Goal: Communication & Community: Answer question/provide support

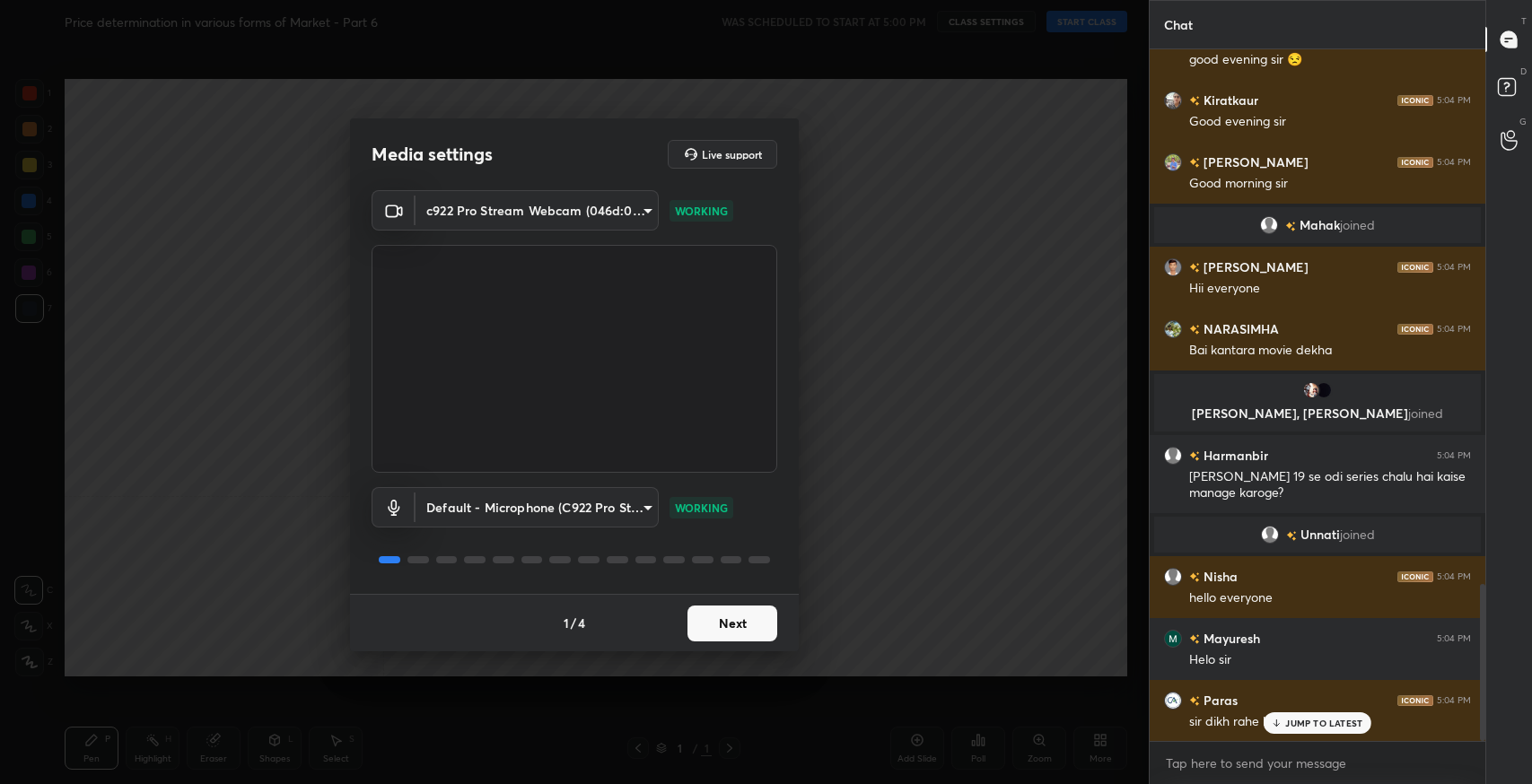
scroll to position [2356, 0]
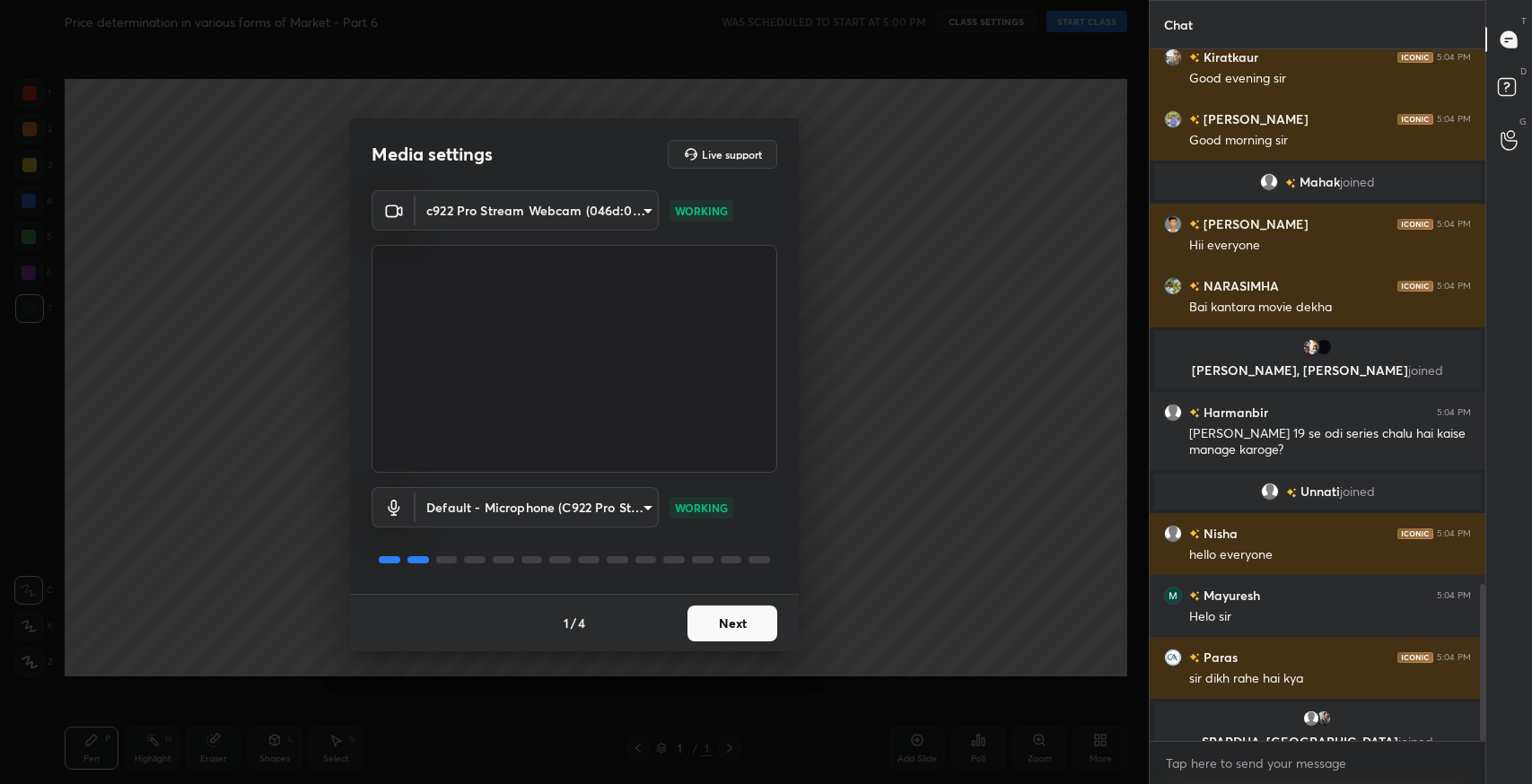
click at [732, 620] on button "Next" at bounding box center [732, 624] width 90 height 36
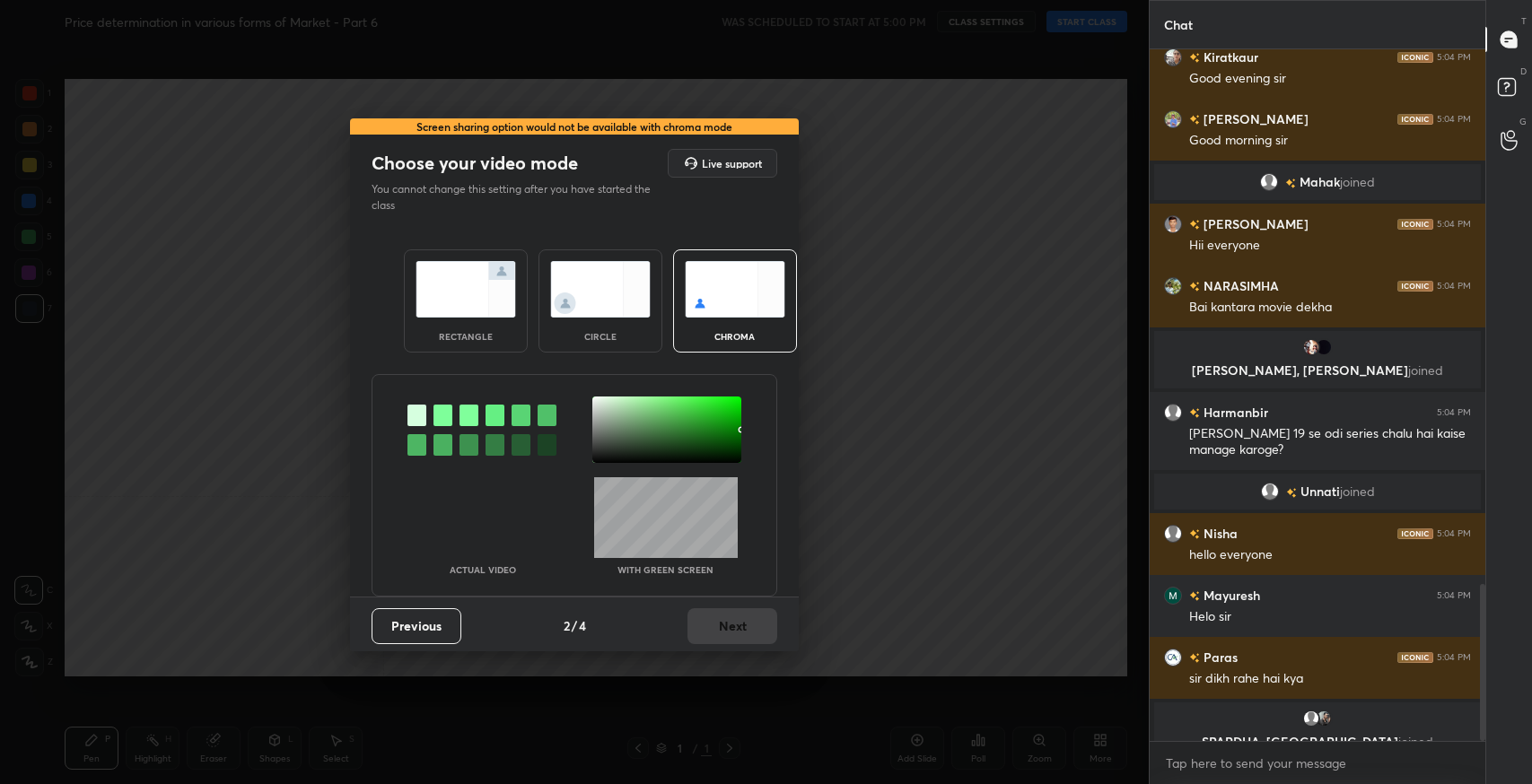
click at [485, 295] on img at bounding box center [465, 289] width 101 height 56
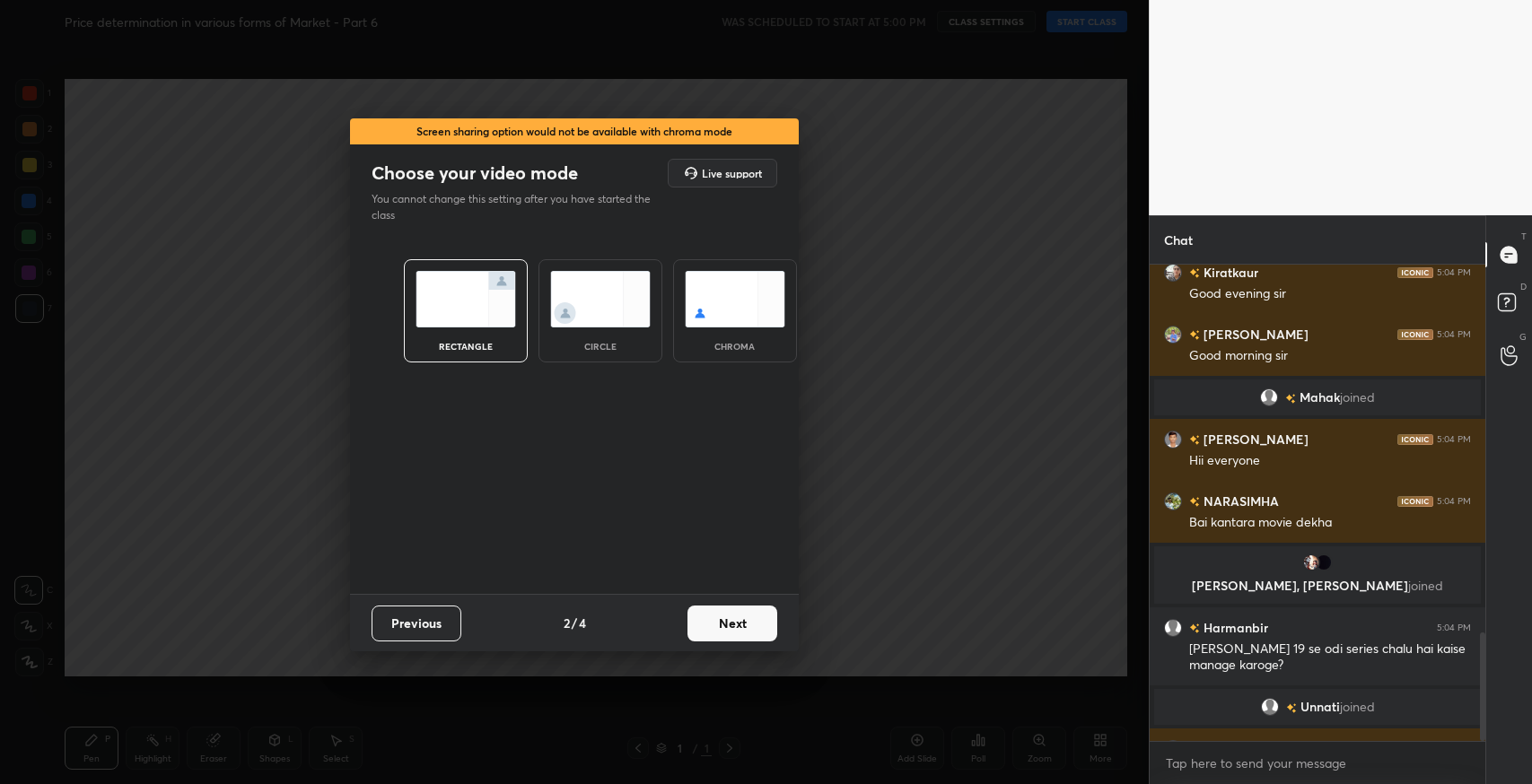
scroll to position [515, 330]
click at [755, 624] on button "Next" at bounding box center [732, 624] width 90 height 36
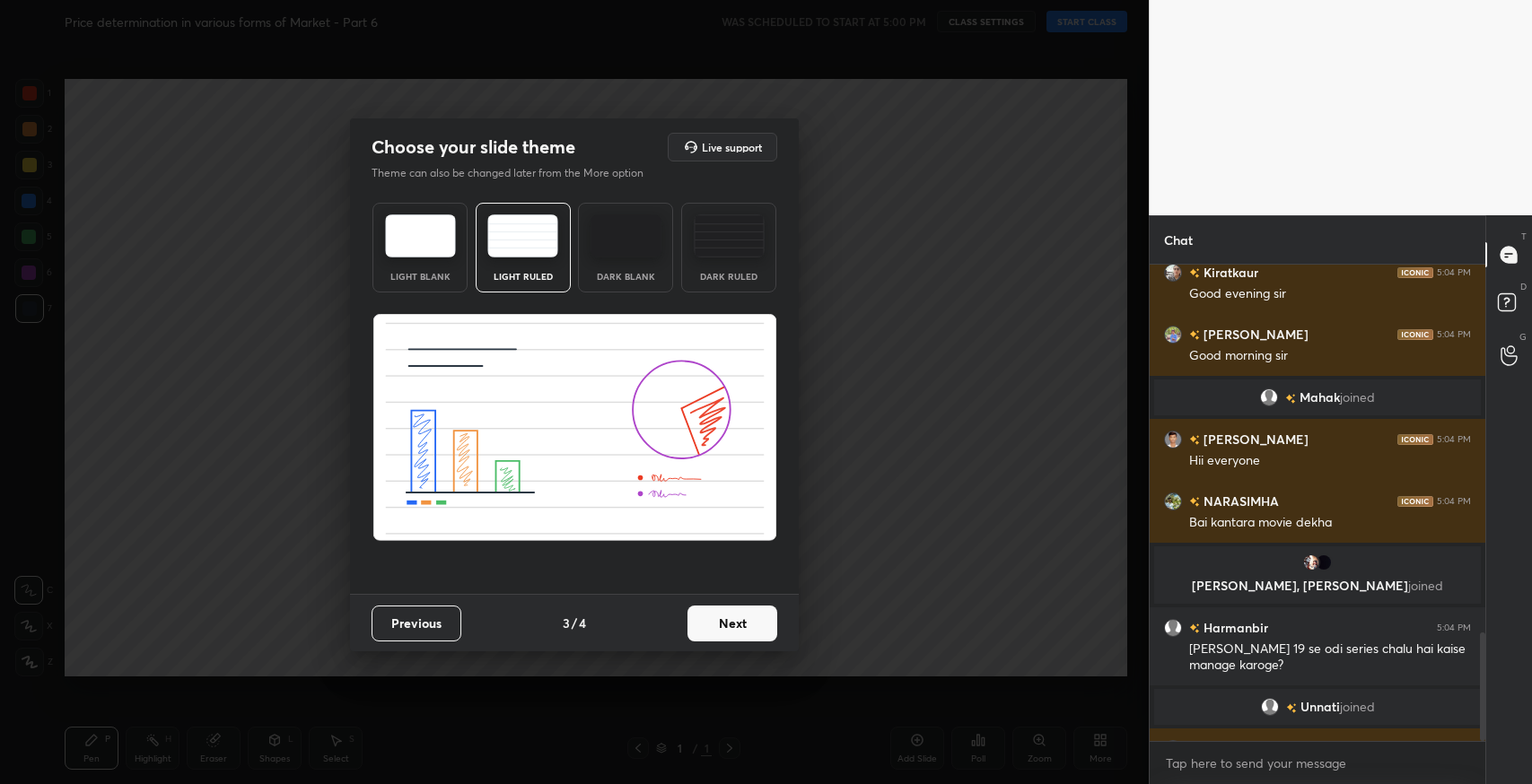
click at [755, 624] on button "Next" at bounding box center [732, 624] width 90 height 36
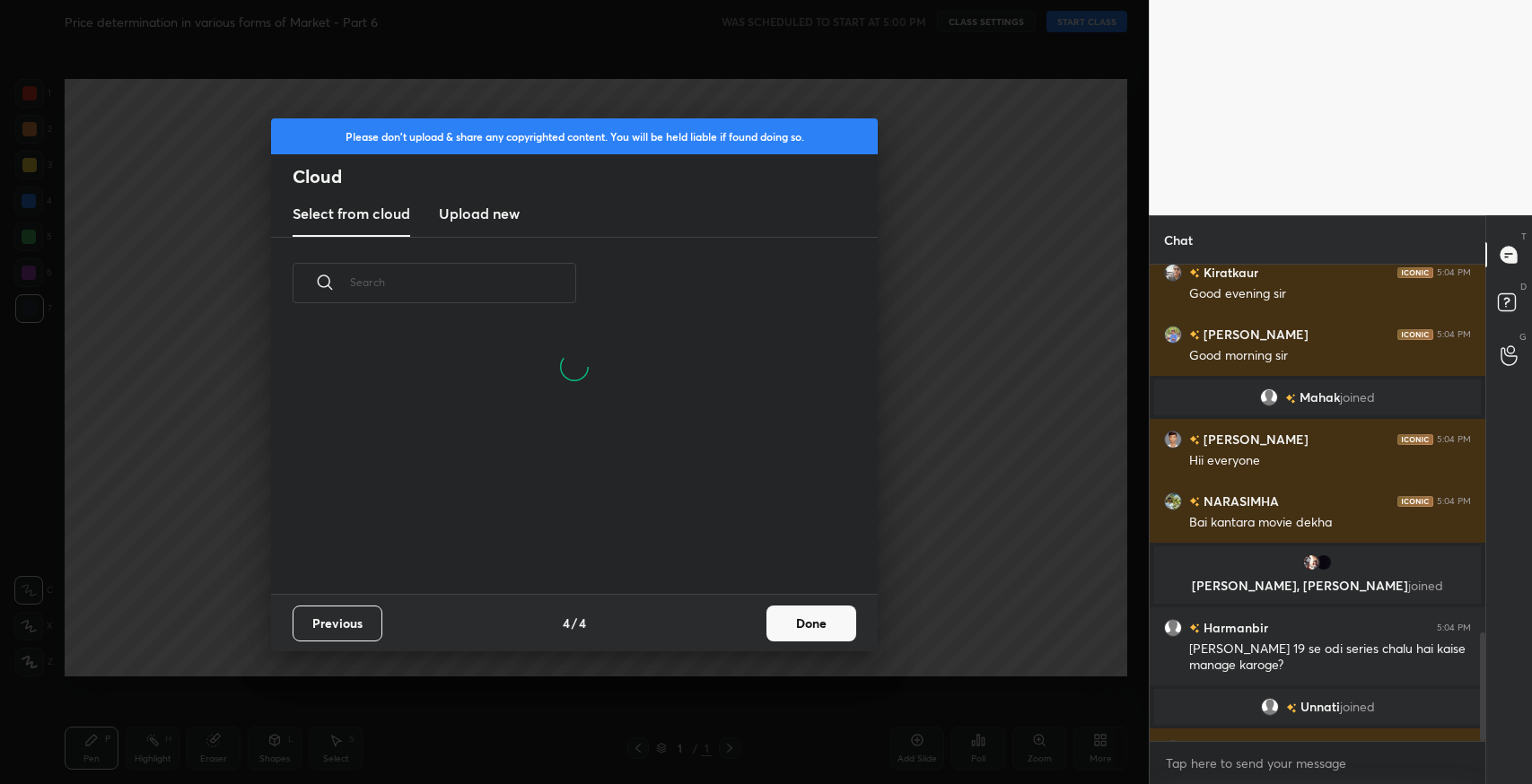
scroll to position [180, 575]
click at [798, 625] on button "Done" at bounding box center [812, 624] width 90 height 36
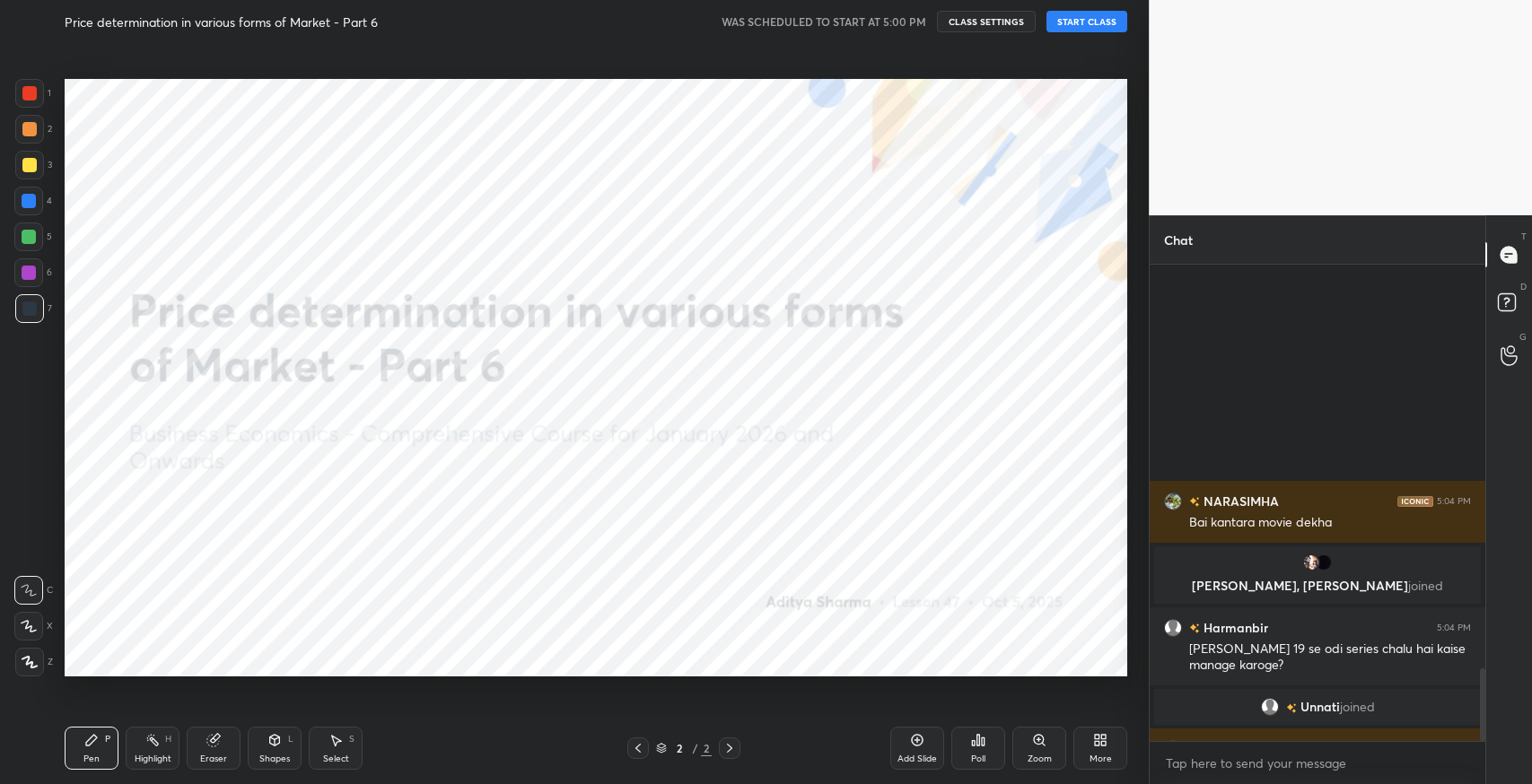
scroll to position [2634, 0]
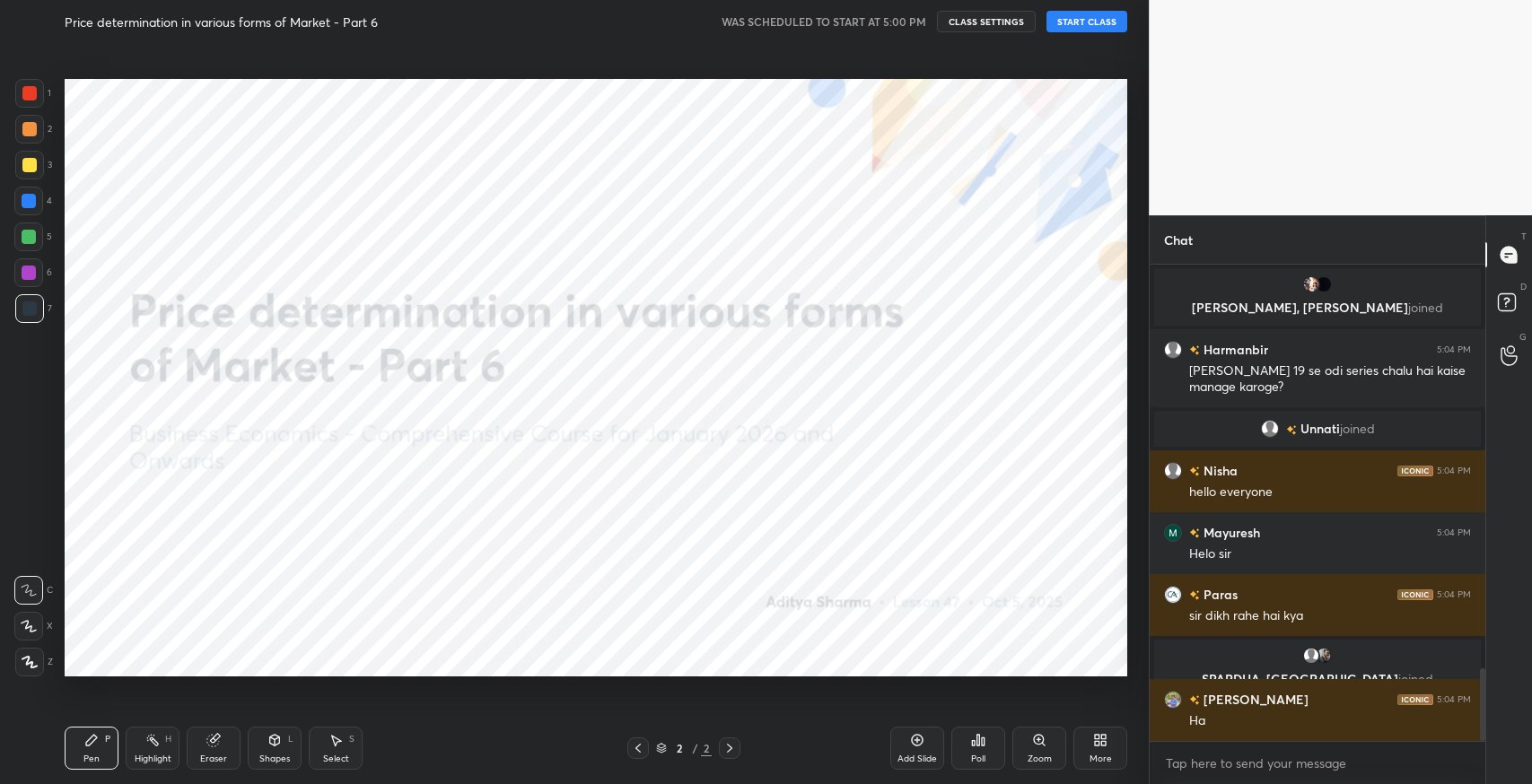
drag, startPoint x: 1065, startPoint y: 11, endPoint x: 1070, endPoint y: 21, distance: 11.2
click at [1070, 21] on button "START CLASS" at bounding box center [1087, 21] width 80 height 22
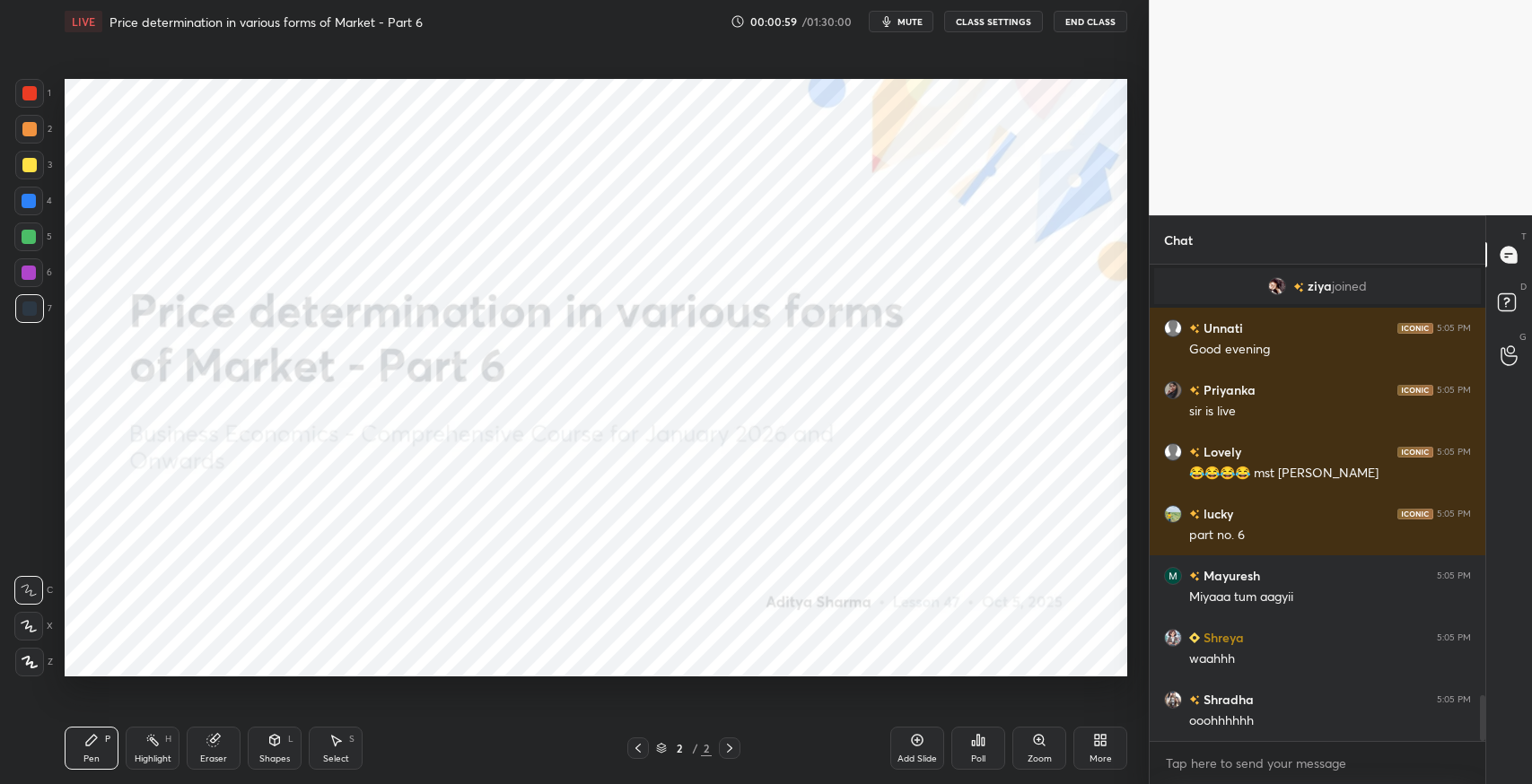
scroll to position [6, 6]
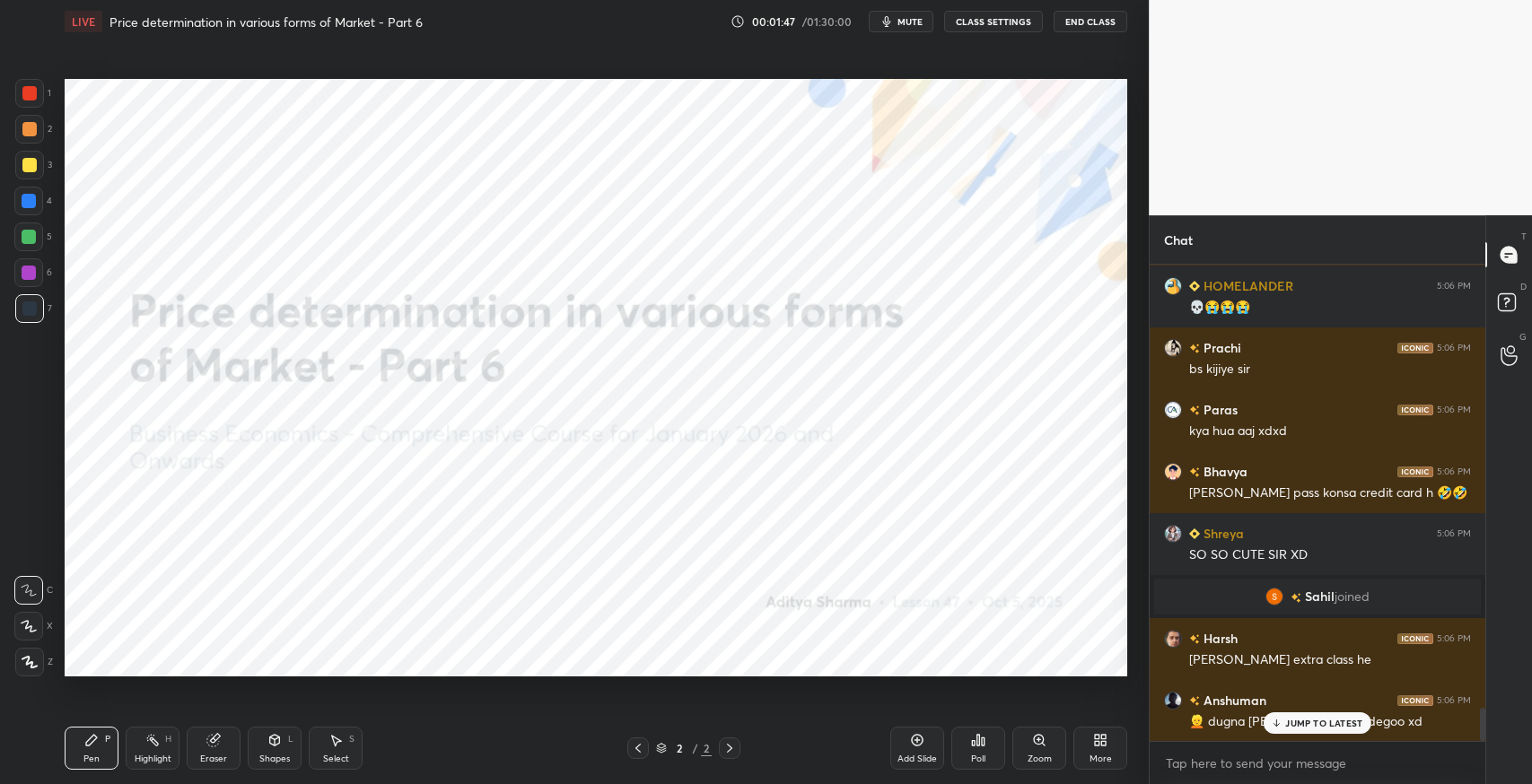
click at [1315, 721] on div "[PERSON_NAME] 5:06 PM aree sir😂😂 Shreya 5:06 PM woww [GEOGRAPHIC_DATA] 5:06 PM …" at bounding box center [1318, 504] width 336 height 477
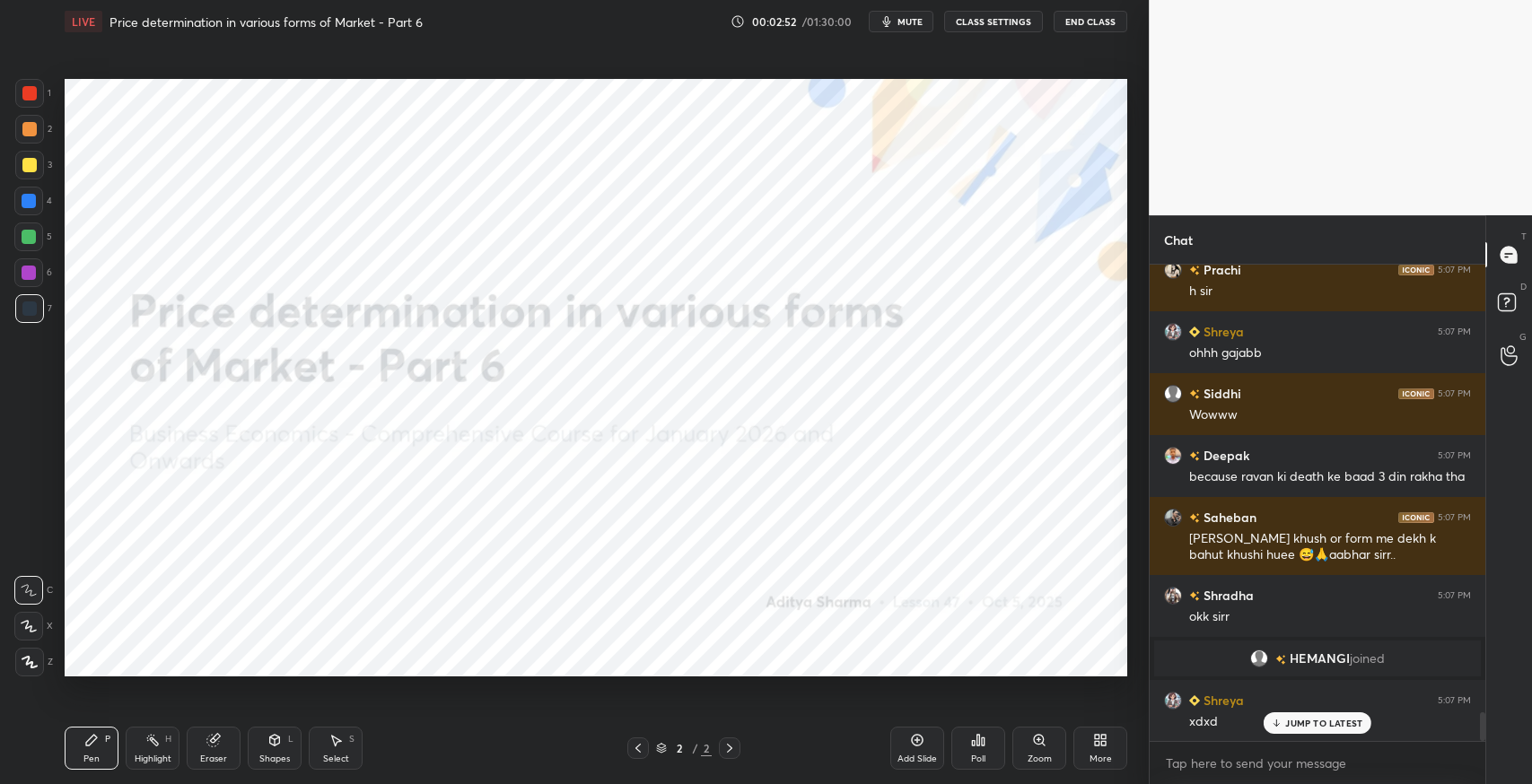
scroll to position [7560, 0]
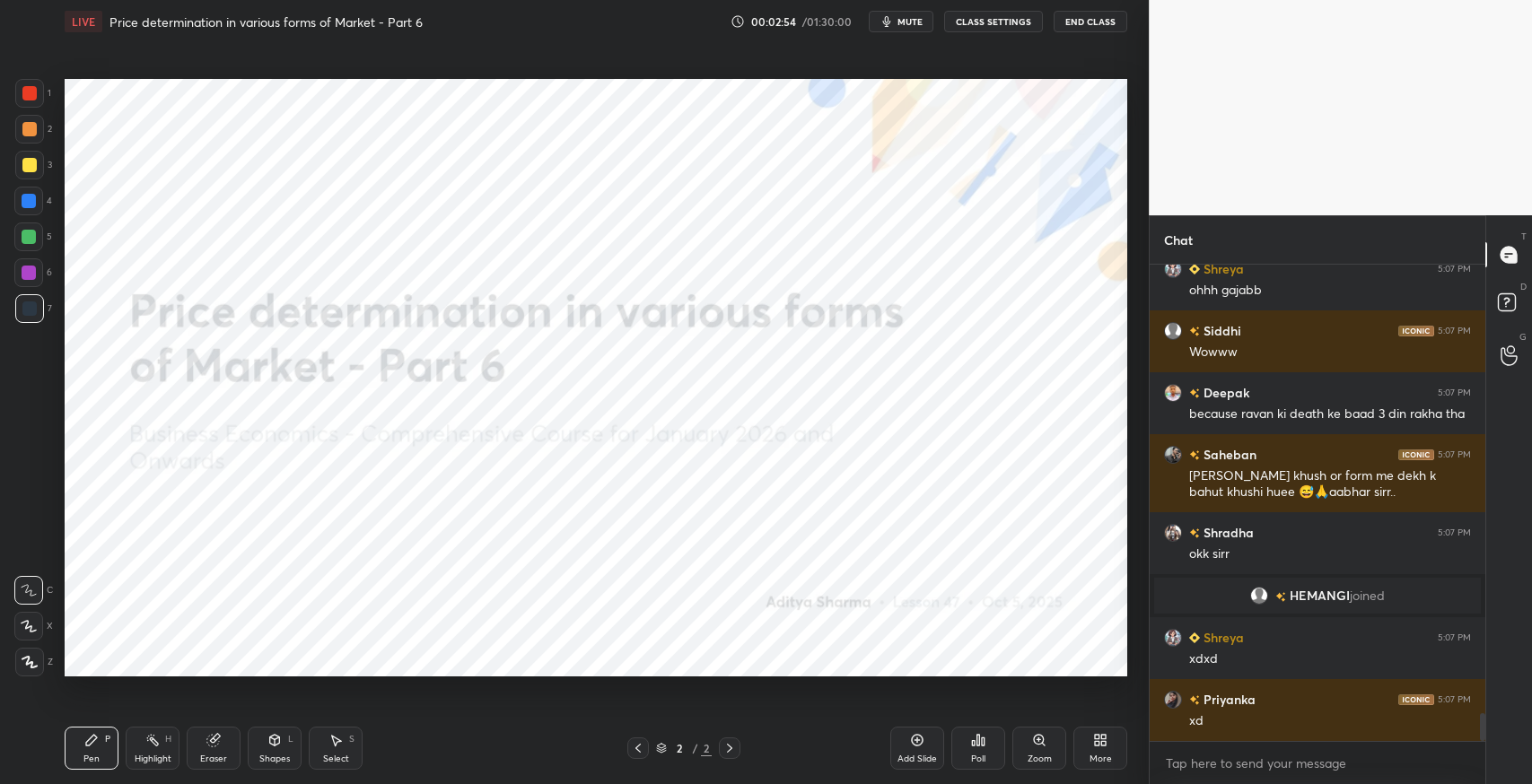
click at [912, 22] on span "mute" at bounding box center [911, 21] width 25 height 12
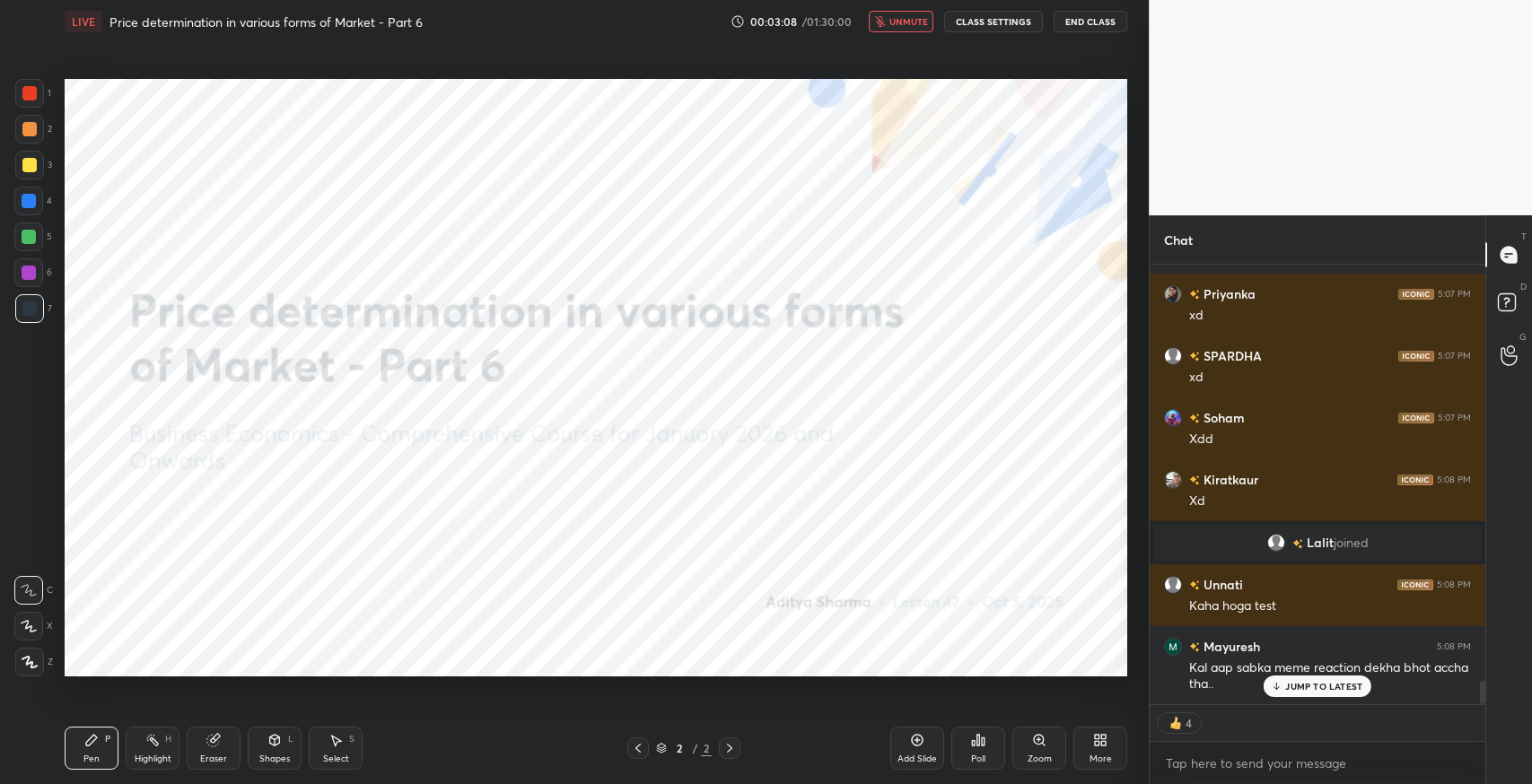
scroll to position [7905, 0]
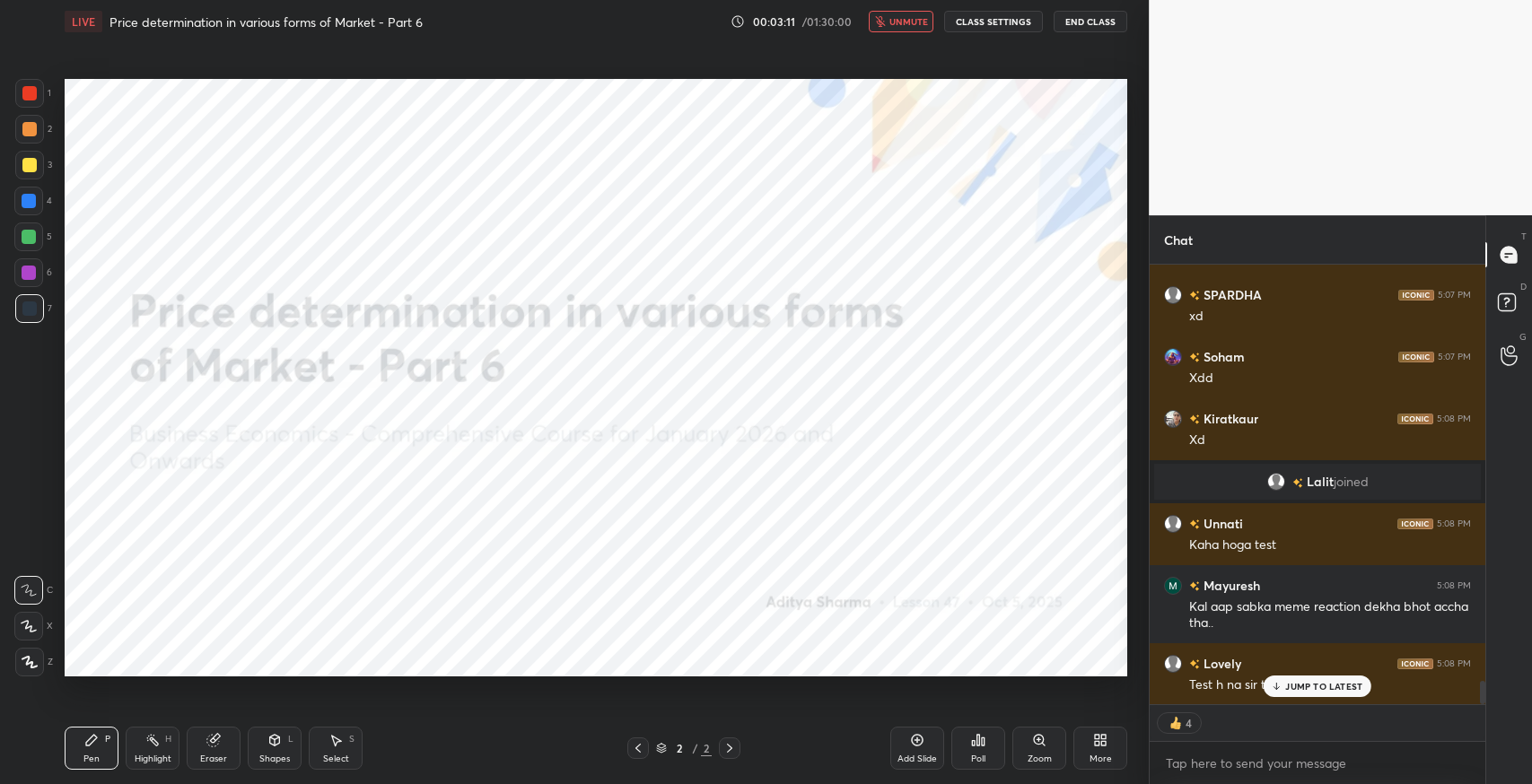
click at [905, 32] on button "unmute" at bounding box center [902, 21] width 65 height 22
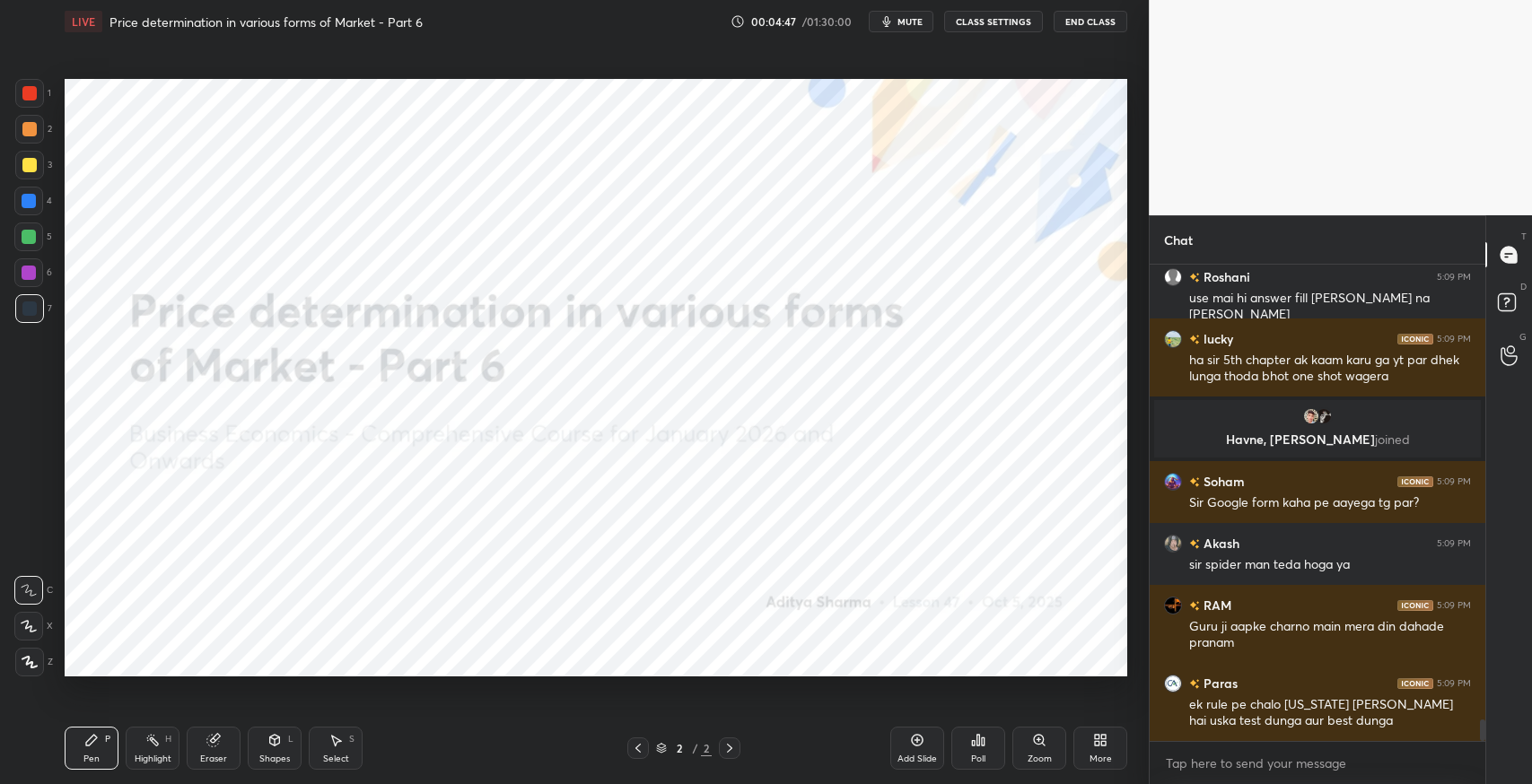
scroll to position [10030, 0]
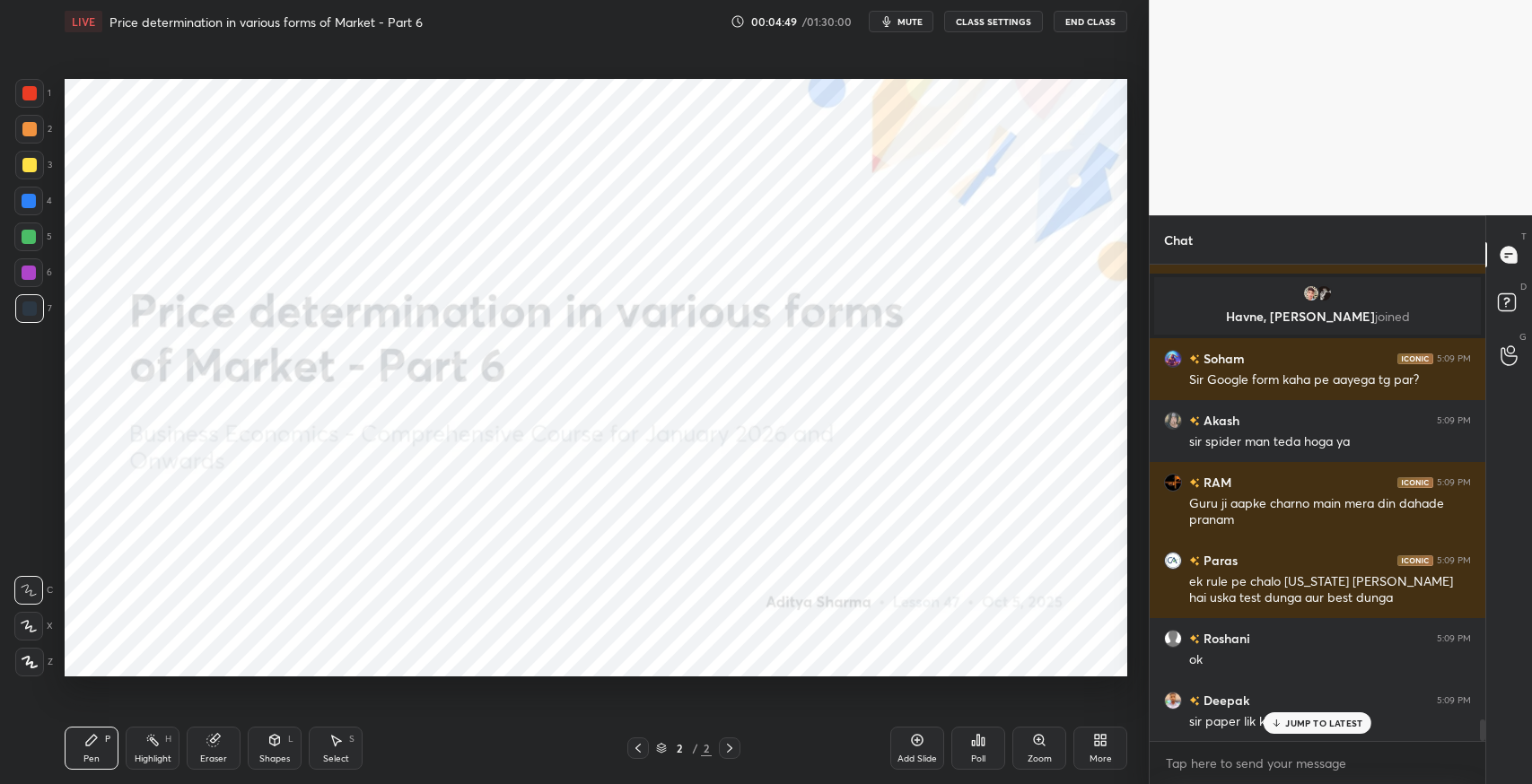
click at [1292, 722] on p "JUMP TO LATEST" at bounding box center [1324, 723] width 78 height 11
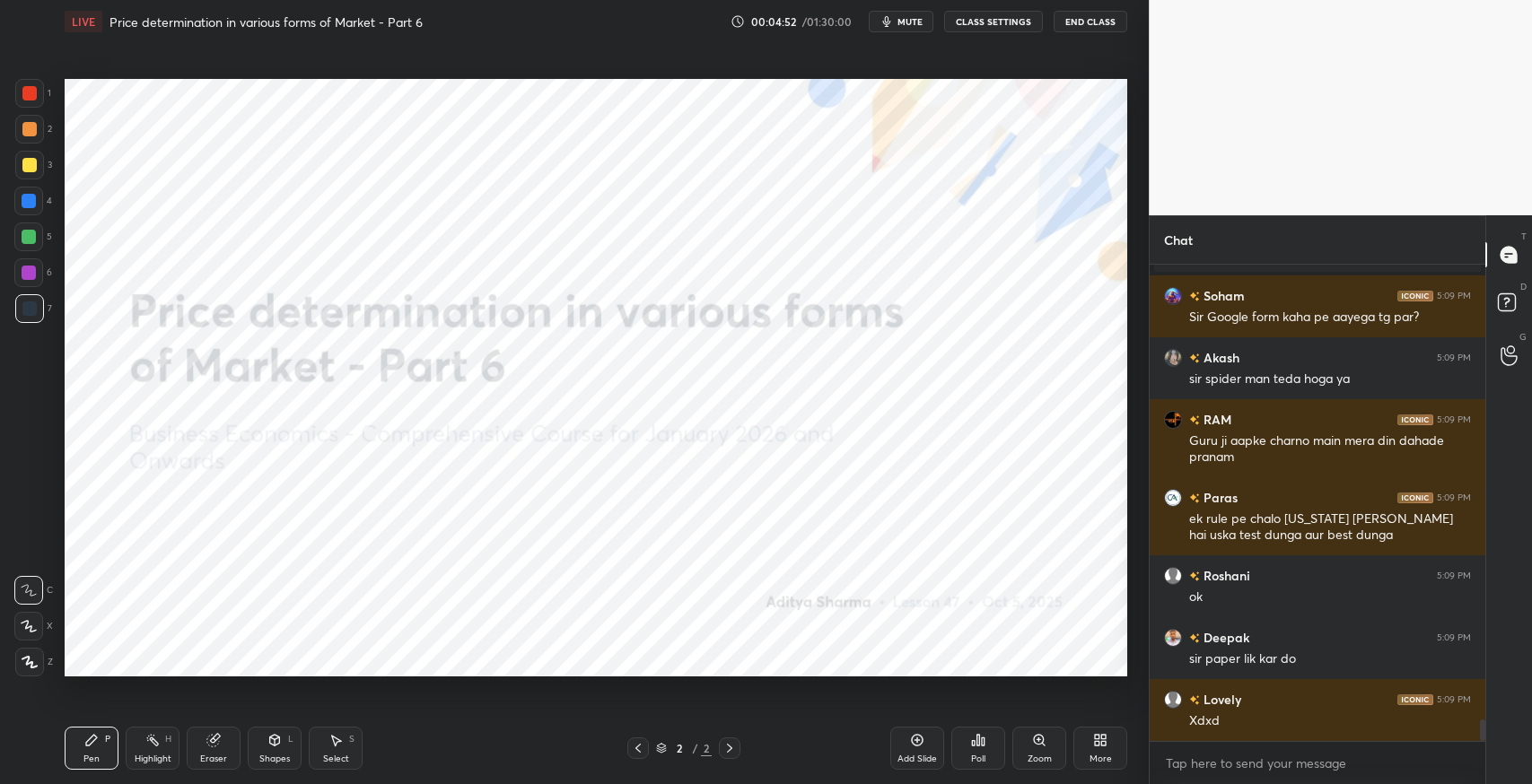
click at [912, 750] on div "Add Slide" at bounding box center [917, 748] width 54 height 43
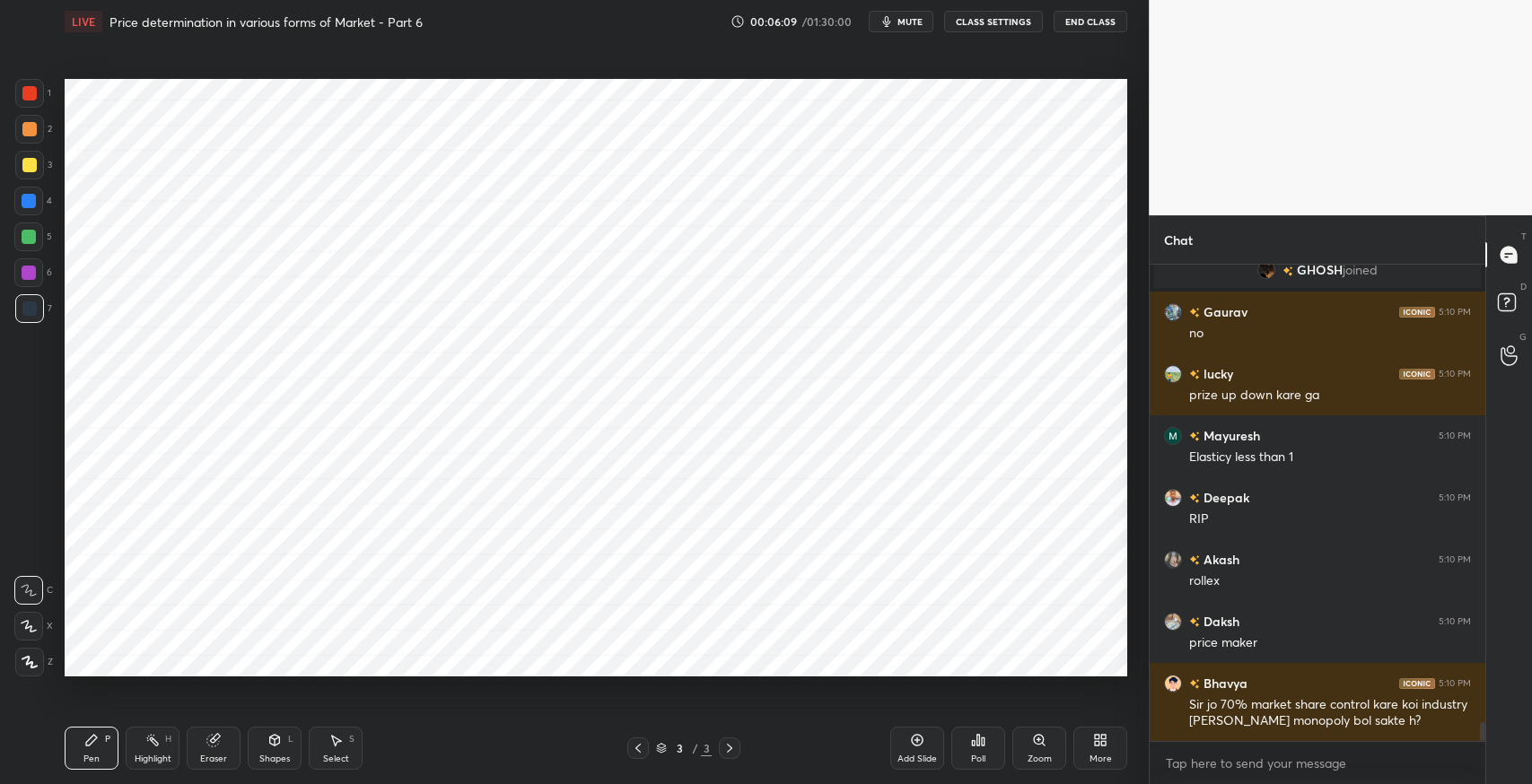
scroll to position [11554, 0]
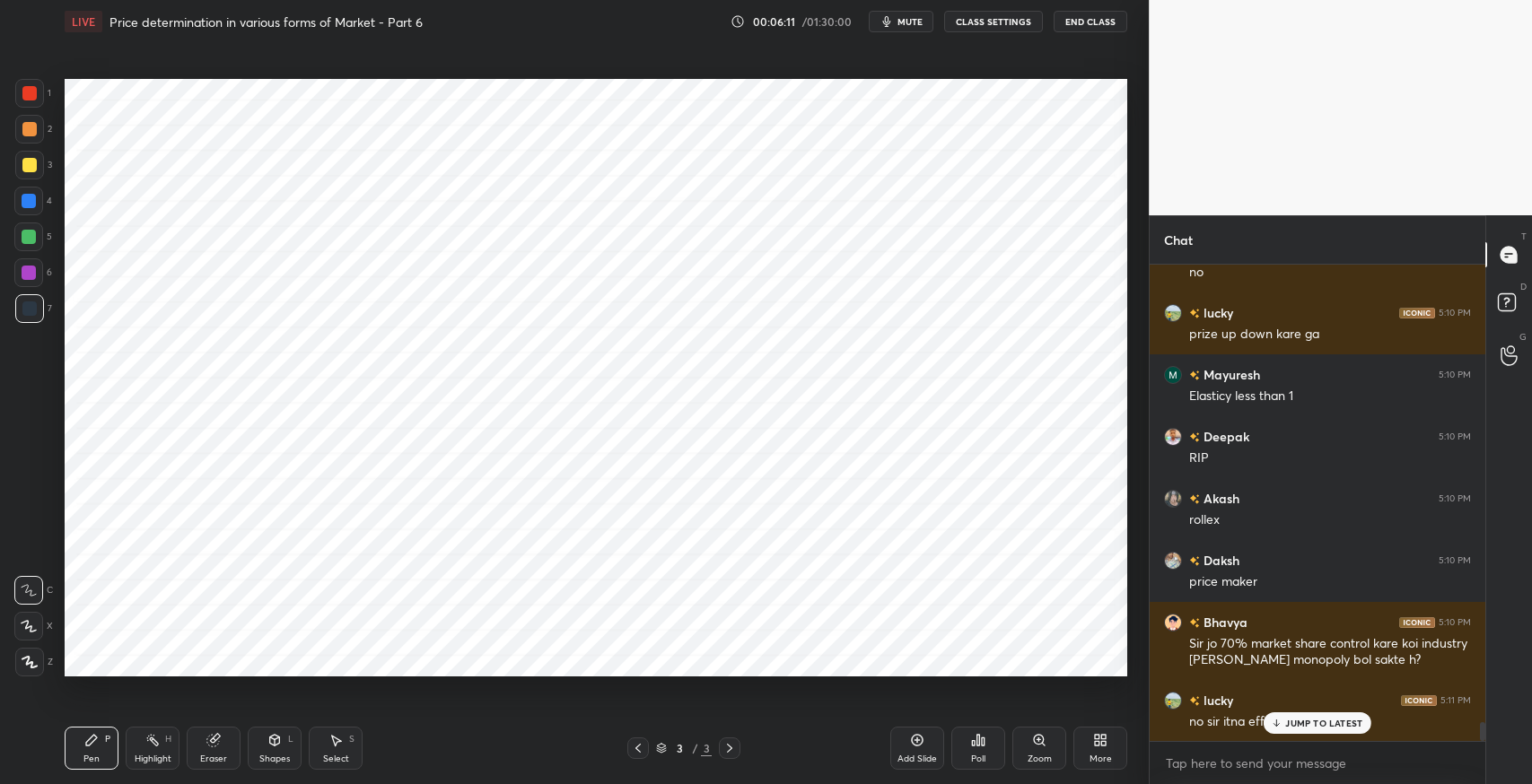
click at [1296, 726] on p "JUMP TO LATEST" at bounding box center [1324, 723] width 78 height 11
click at [280, 740] on icon at bounding box center [275, 740] width 10 height 11
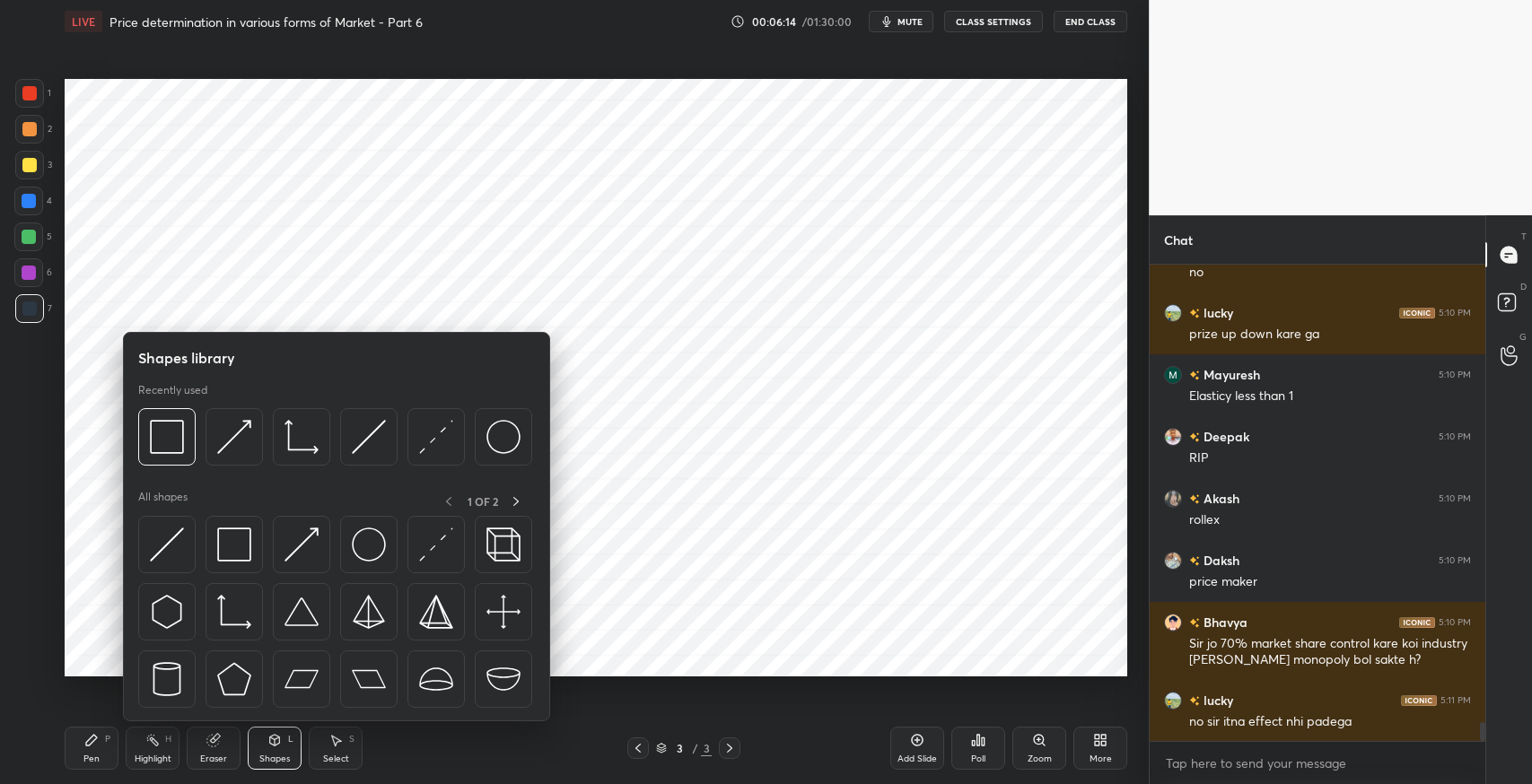
click at [234, 603] on img at bounding box center [235, 613] width 34 height 34
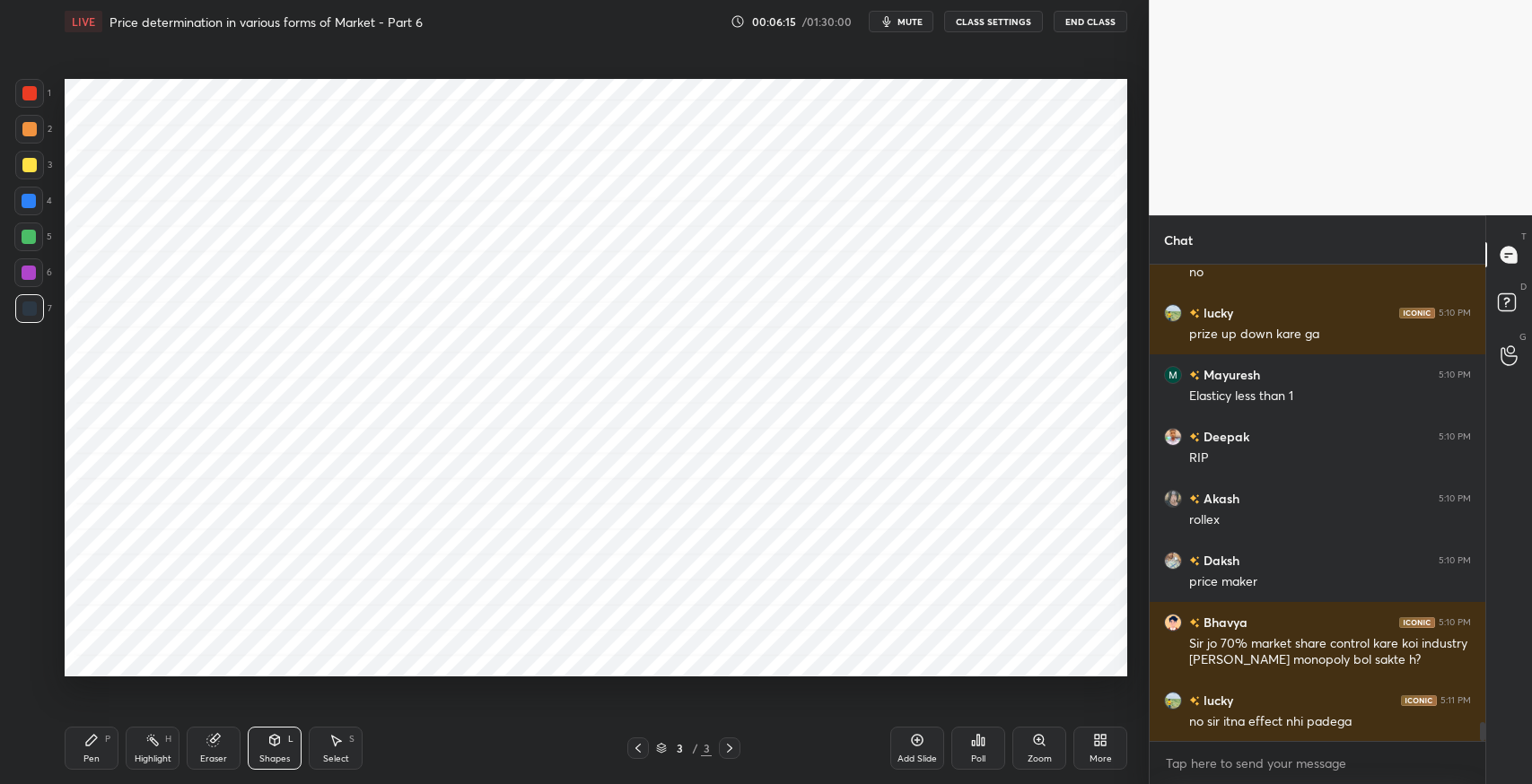
click at [281, 750] on div "Shapes L" at bounding box center [275, 748] width 54 height 43
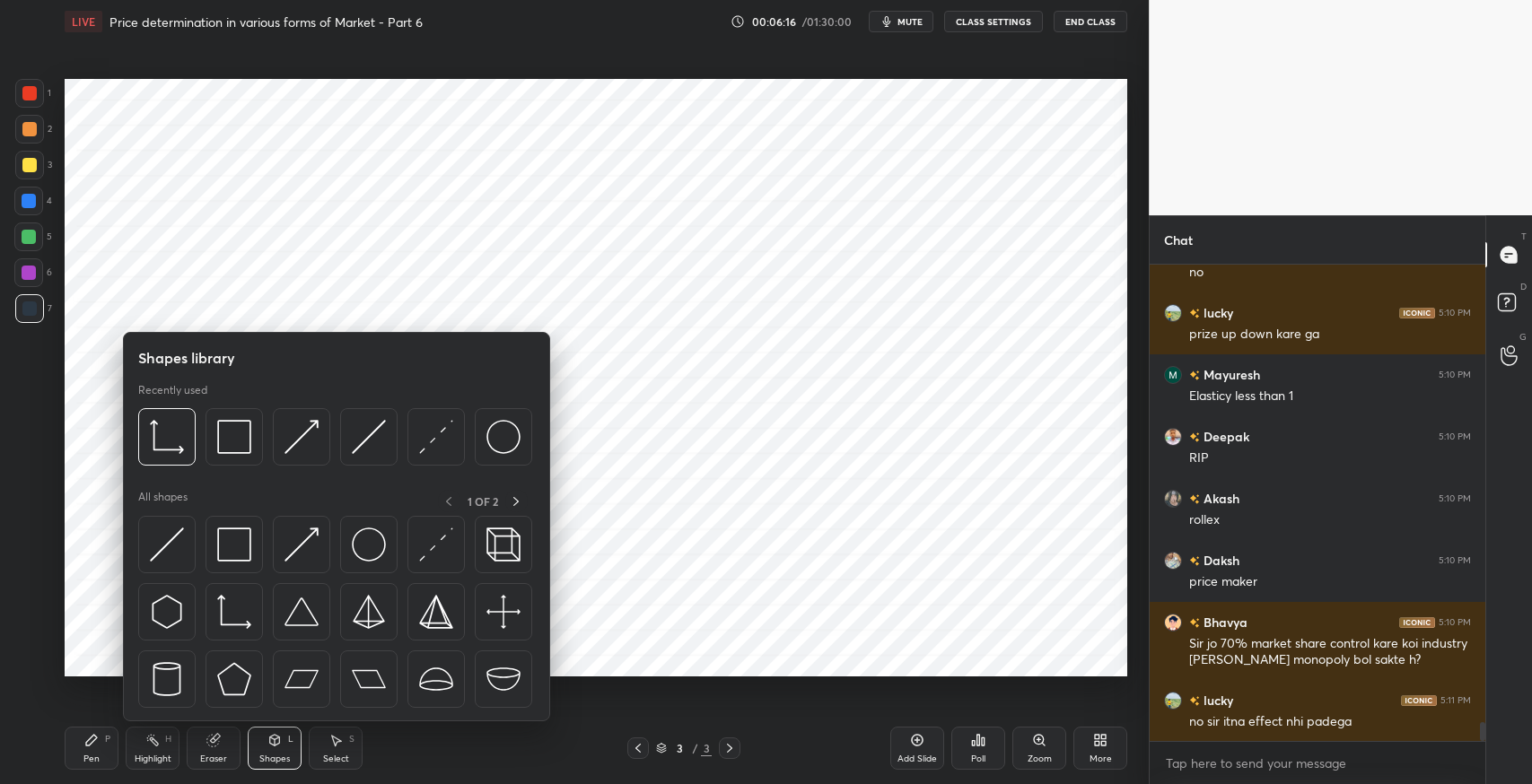
click at [169, 527] on img at bounding box center [168, 545] width 34 height 34
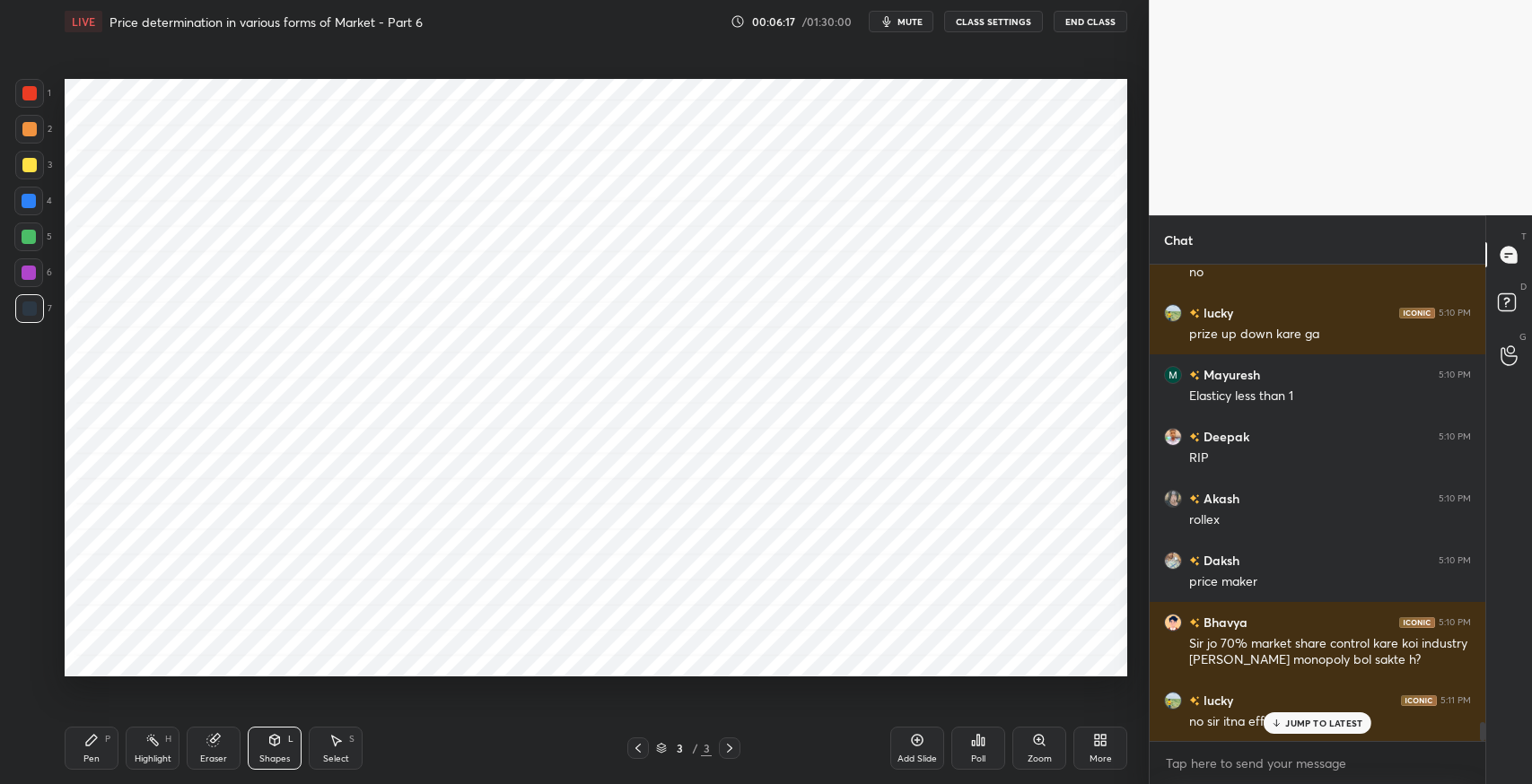
scroll to position [11597, 0]
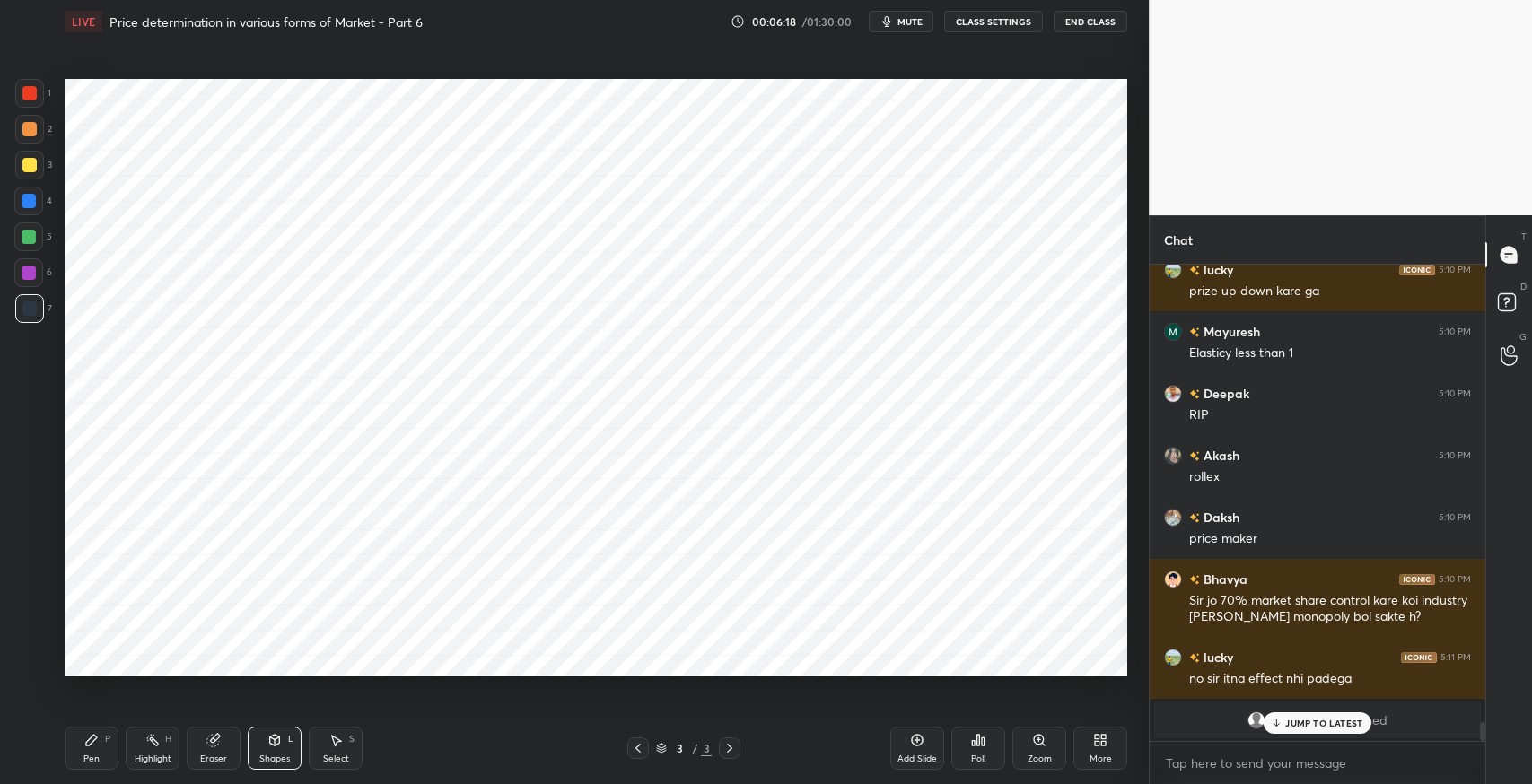
click at [34, 243] on div at bounding box center [29, 236] width 14 height 14
click at [80, 745] on div "Pen P" at bounding box center [92, 748] width 54 height 43
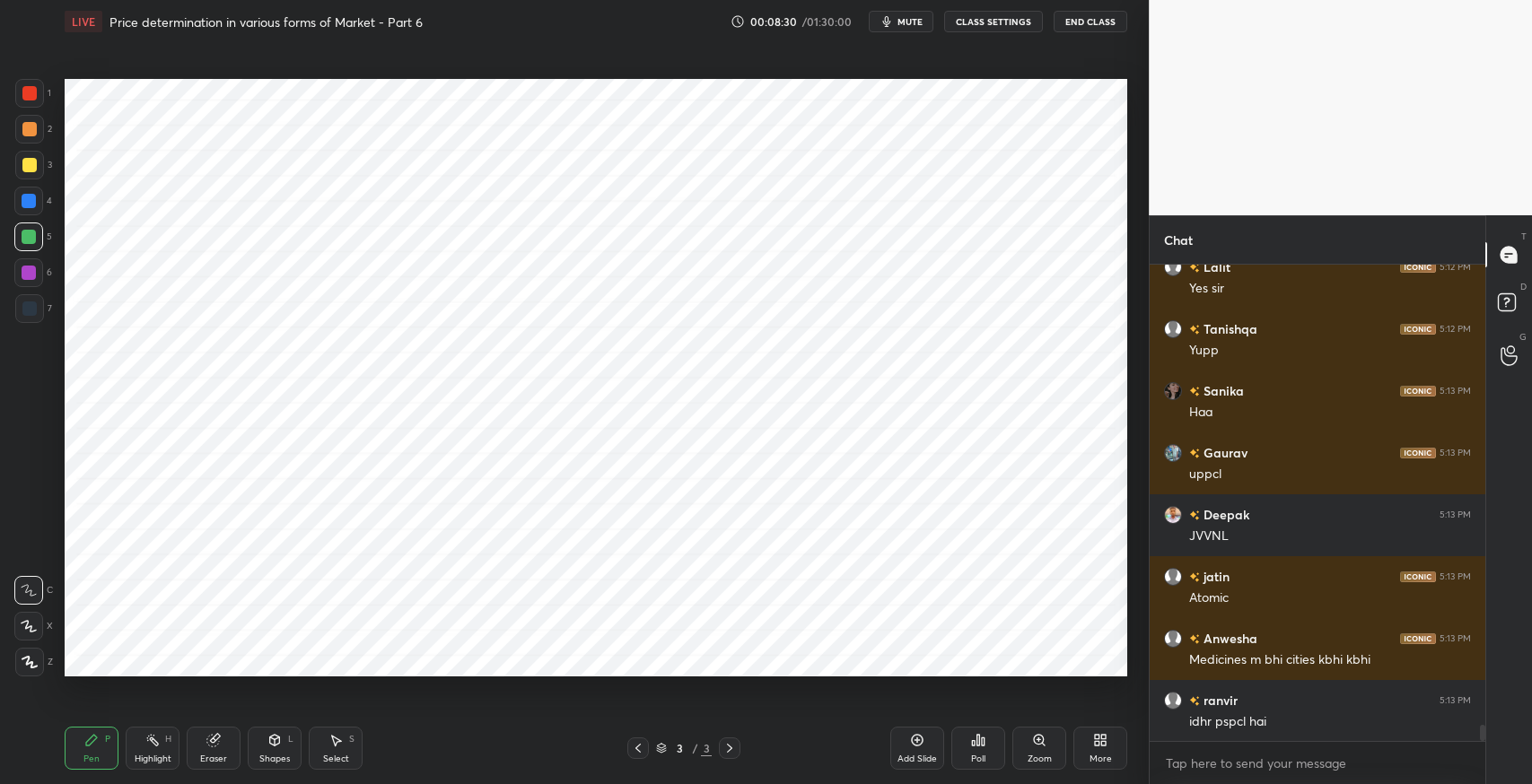
scroll to position [13288, 0]
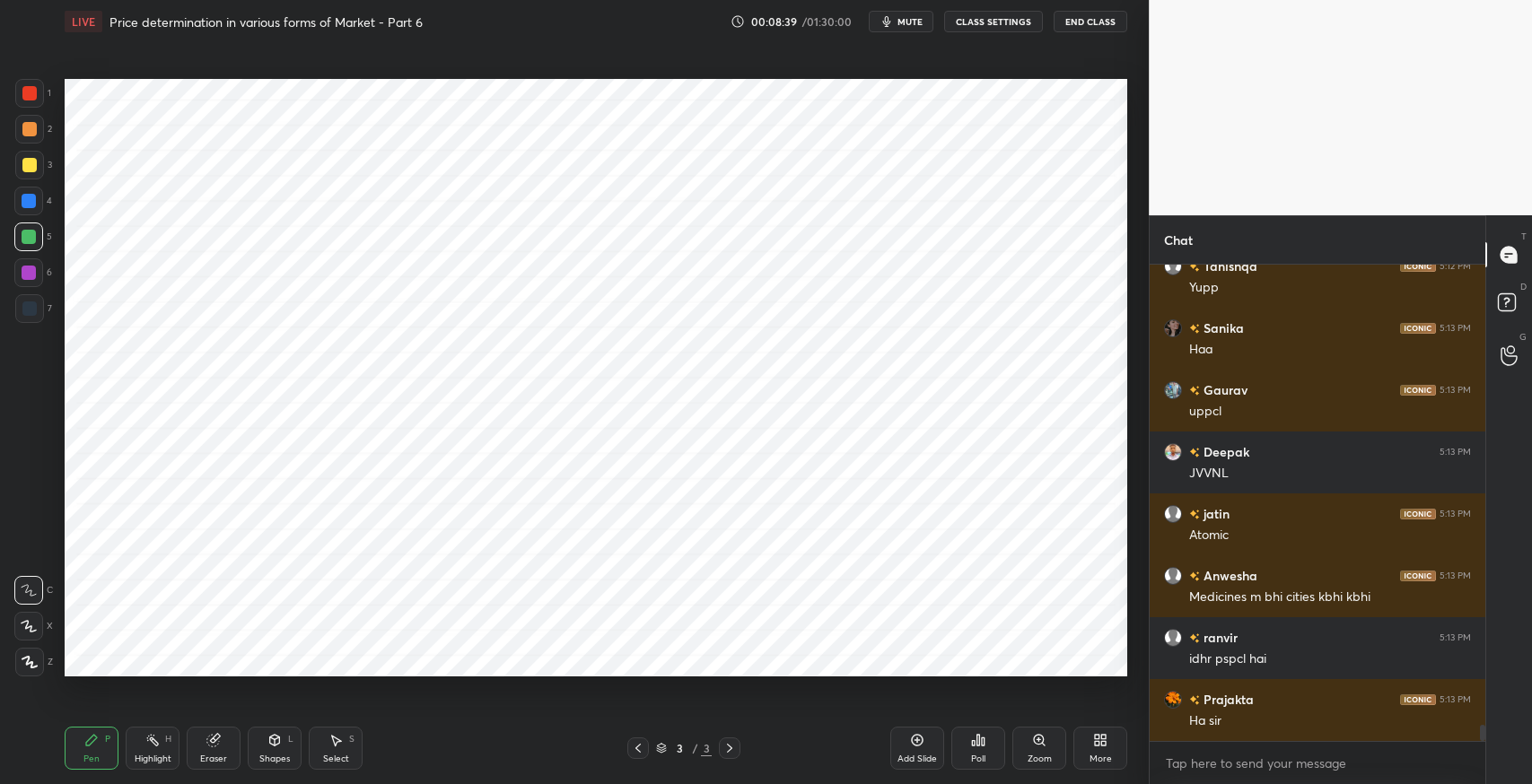
click at [1099, 750] on div "More" at bounding box center [1100, 748] width 54 height 43
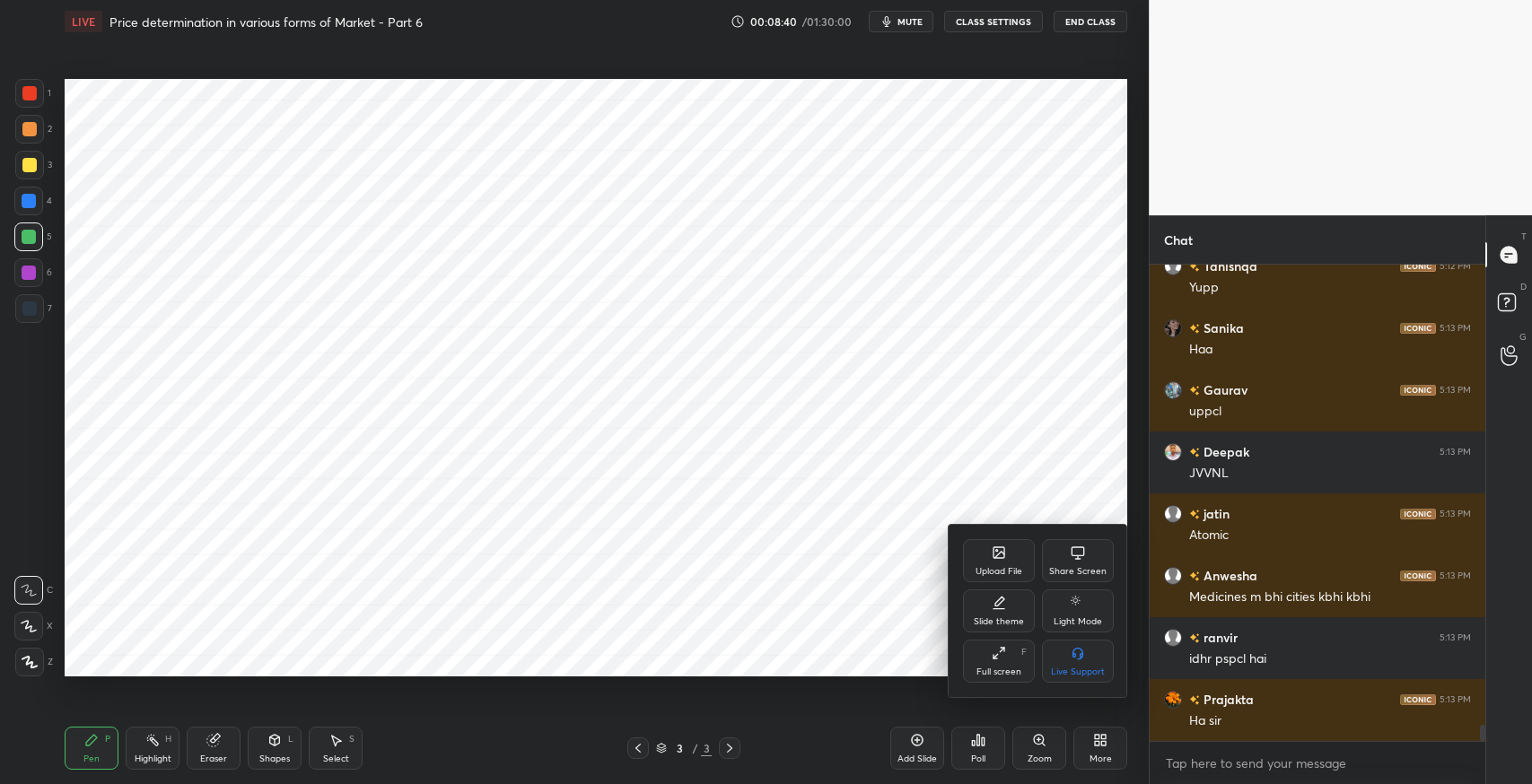
click at [982, 568] on div "Upload File" at bounding box center [999, 571] width 47 height 9
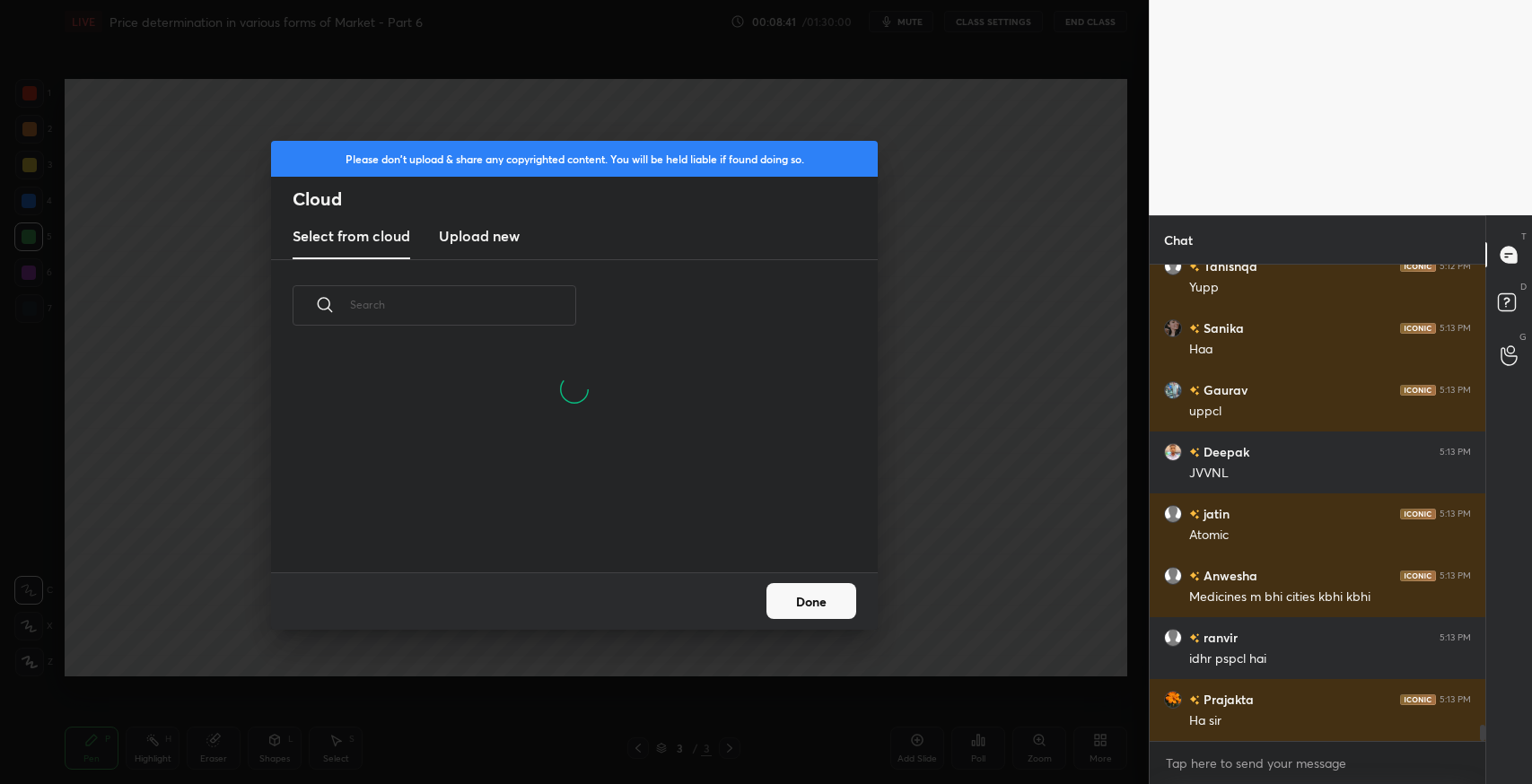
scroll to position [6, 9]
click at [503, 241] on h3 "Upload new" at bounding box center [479, 235] width 80 height 22
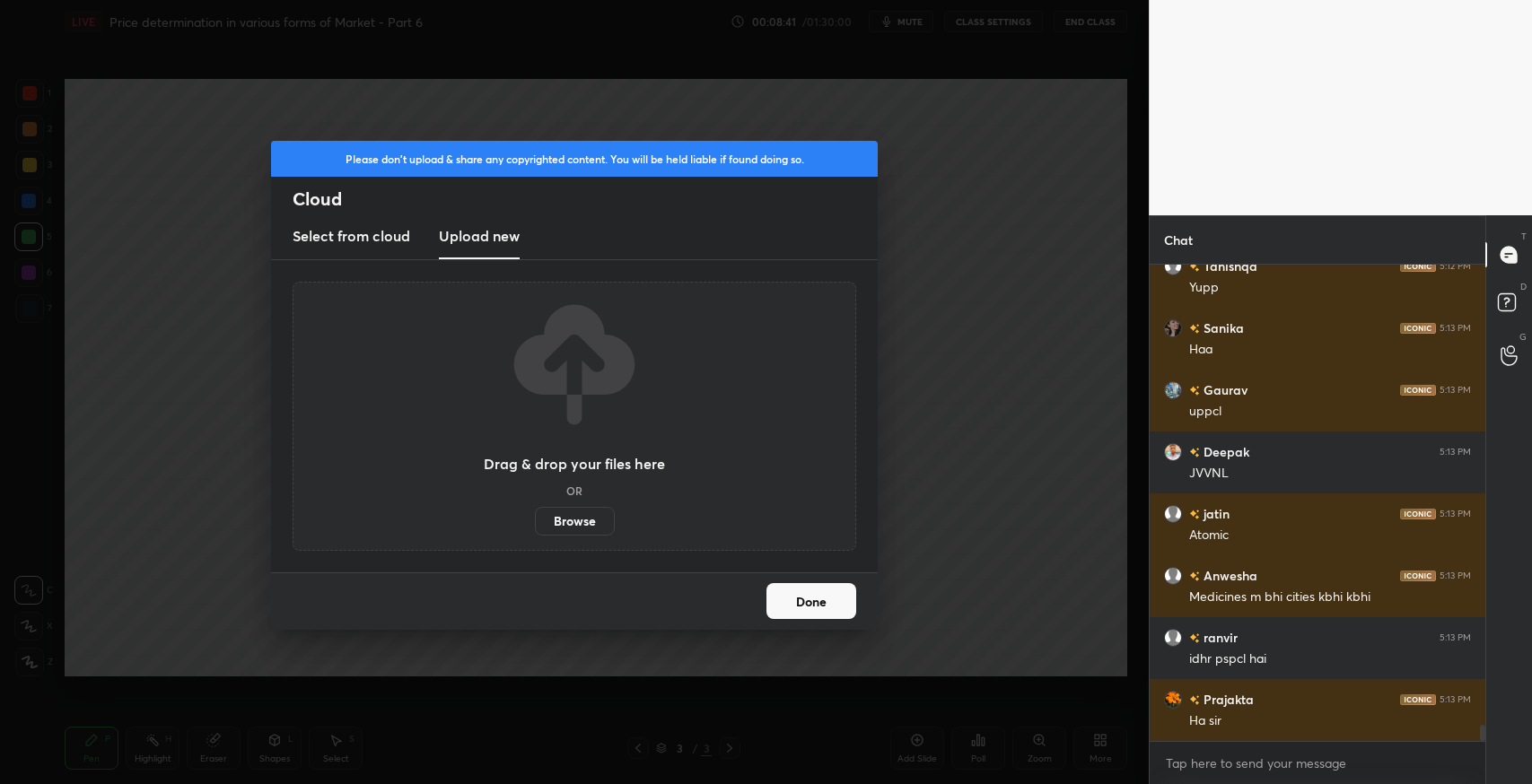
click at [581, 526] on label "Browse" at bounding box center [574, 522] width 79 height 29
click at [535, 526] on input "Browse" at bounding box center [535, 522] width 0 height 29
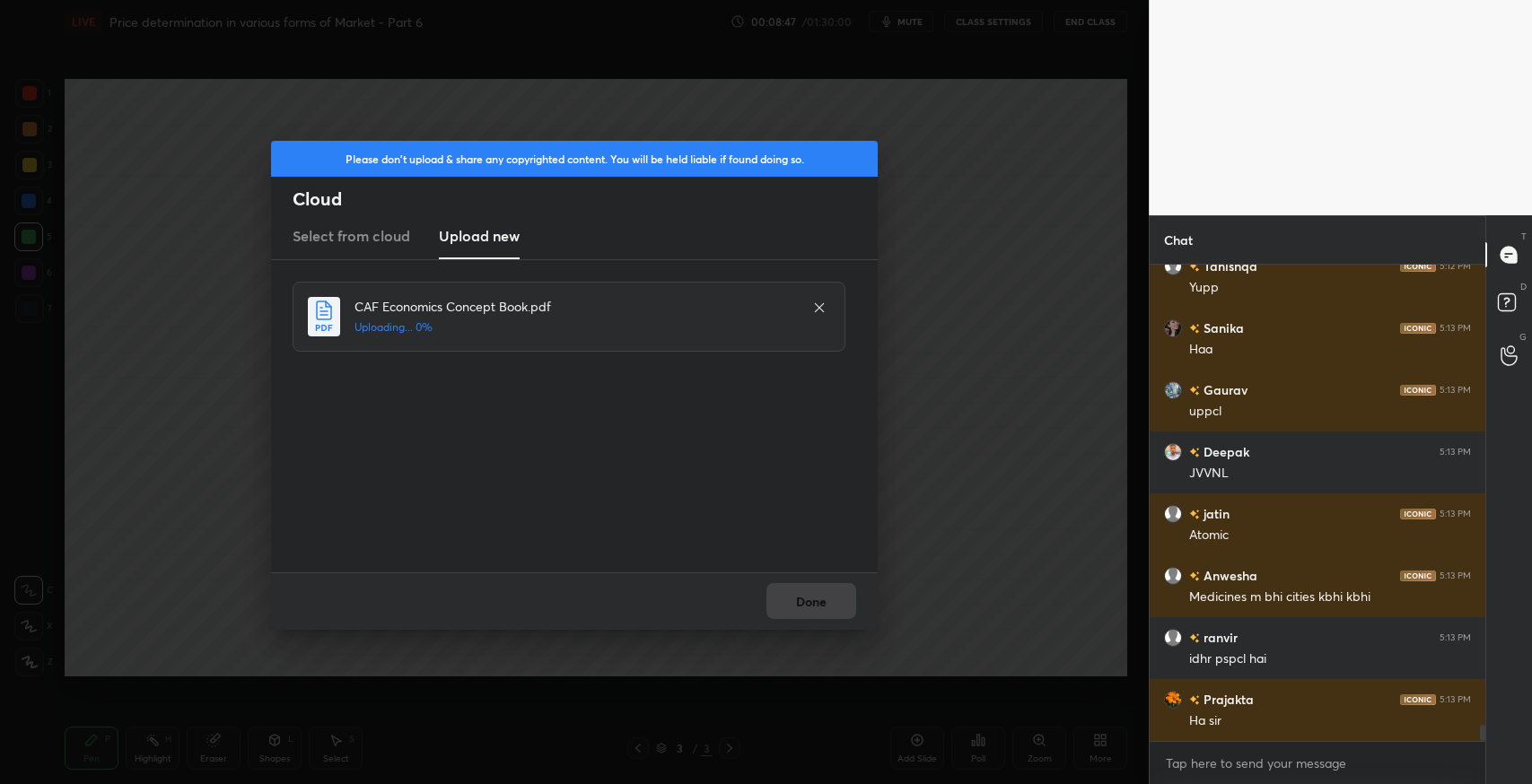
scroll to position [13331, 0]
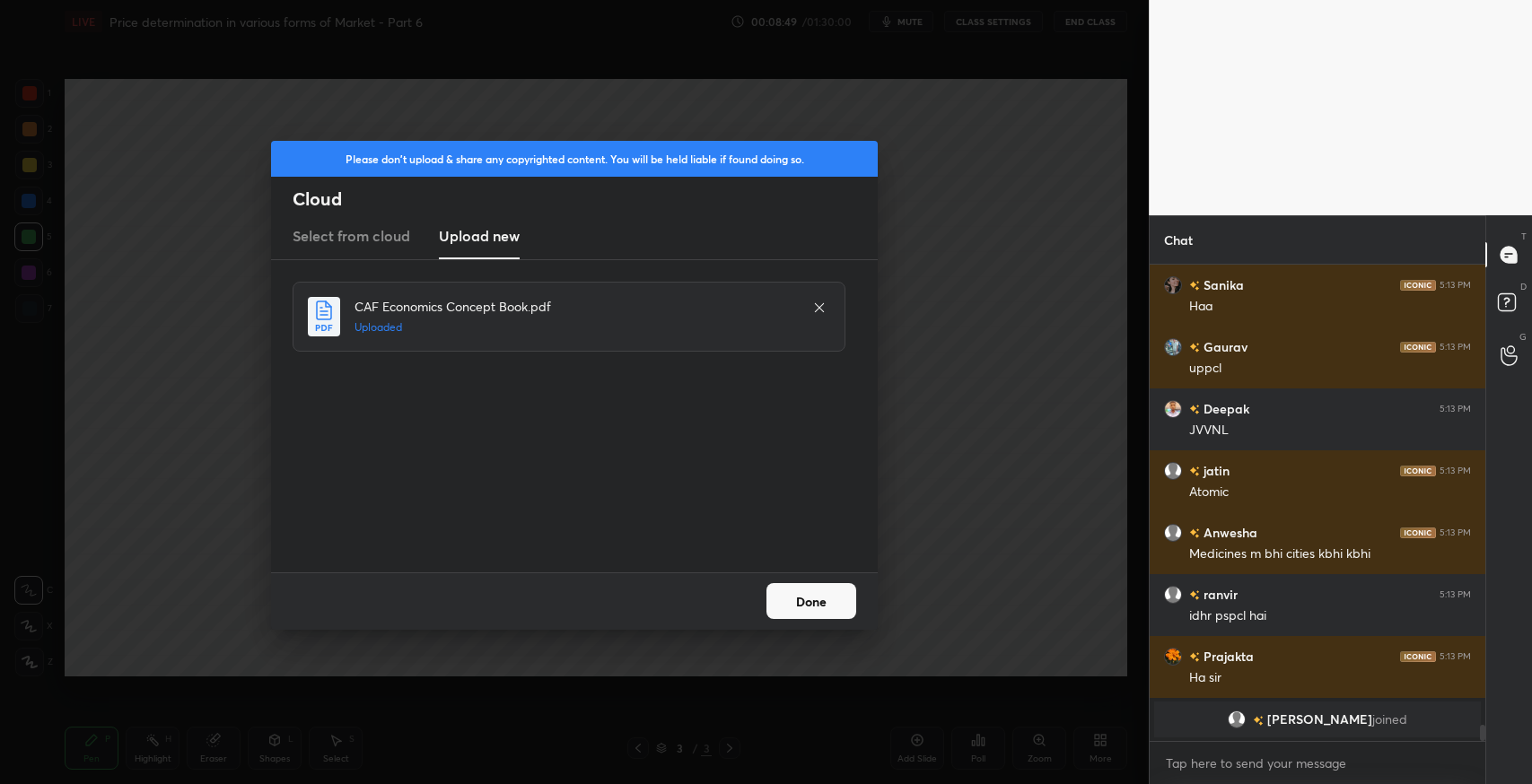
click at [795, 607] on button "Done" at bounding box center [812, 601] width 90 height 36
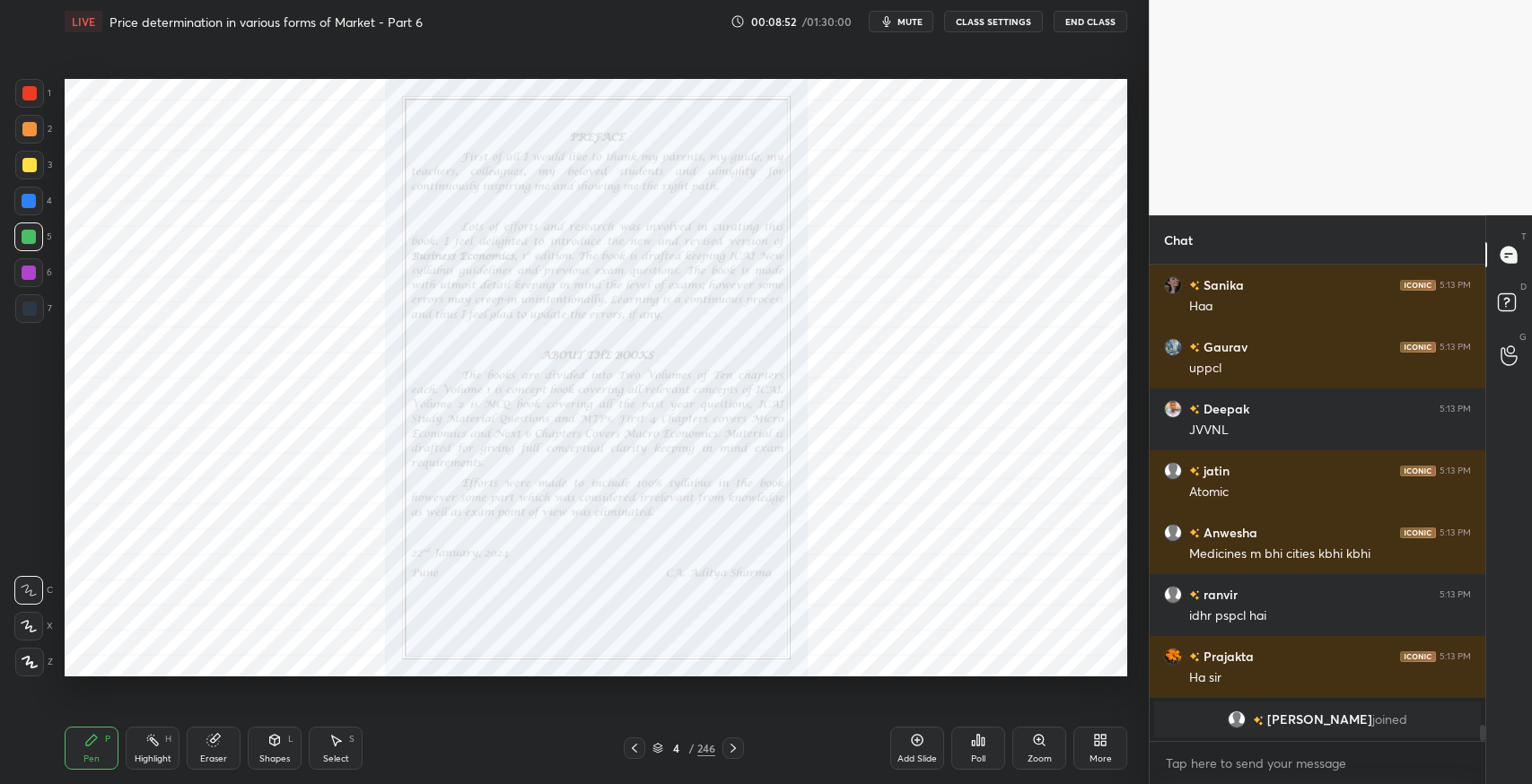
click at [667, 743] on div "4" at bounding box center [676, 748] width 18 height 11
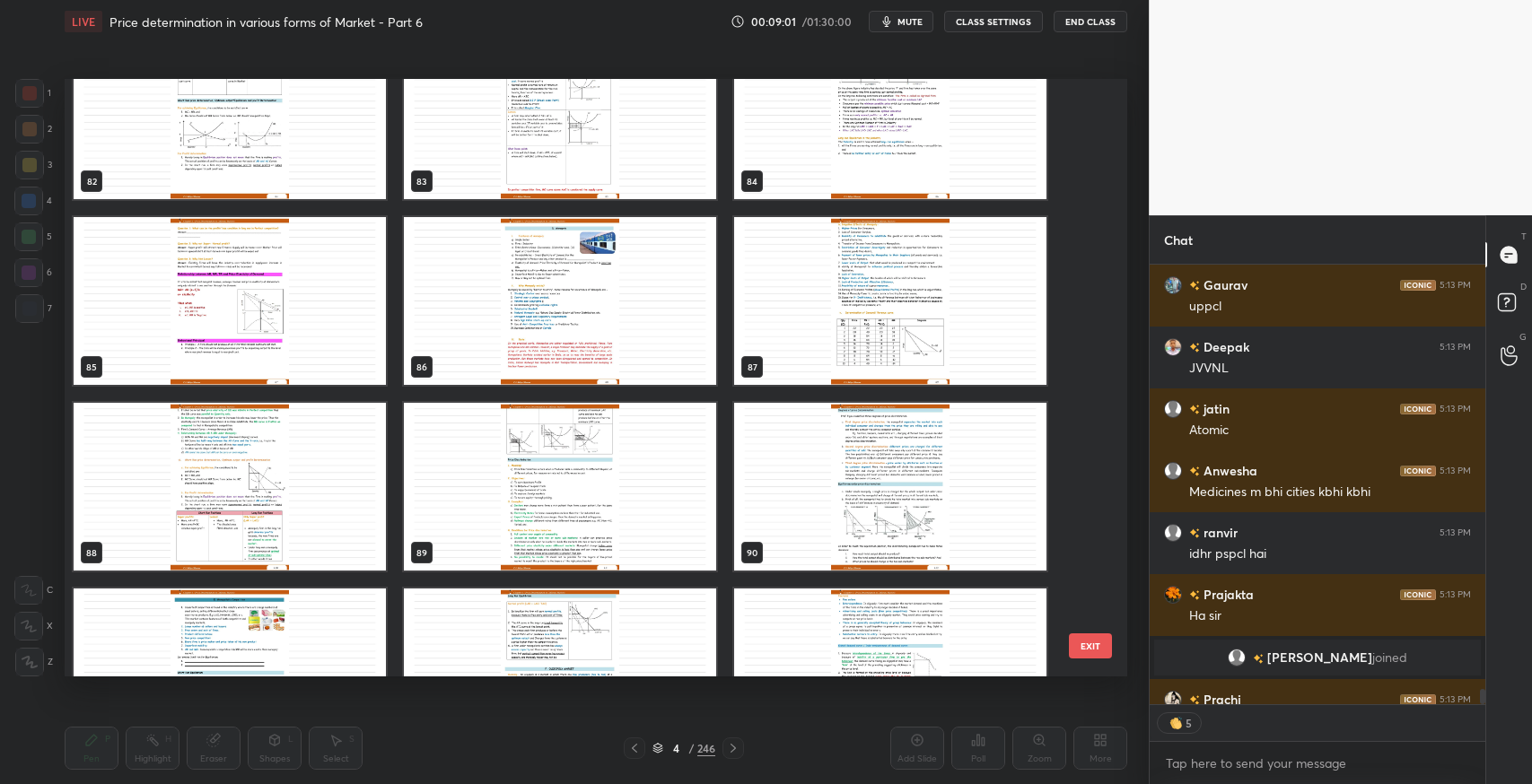
scroll to position [13036, 0]
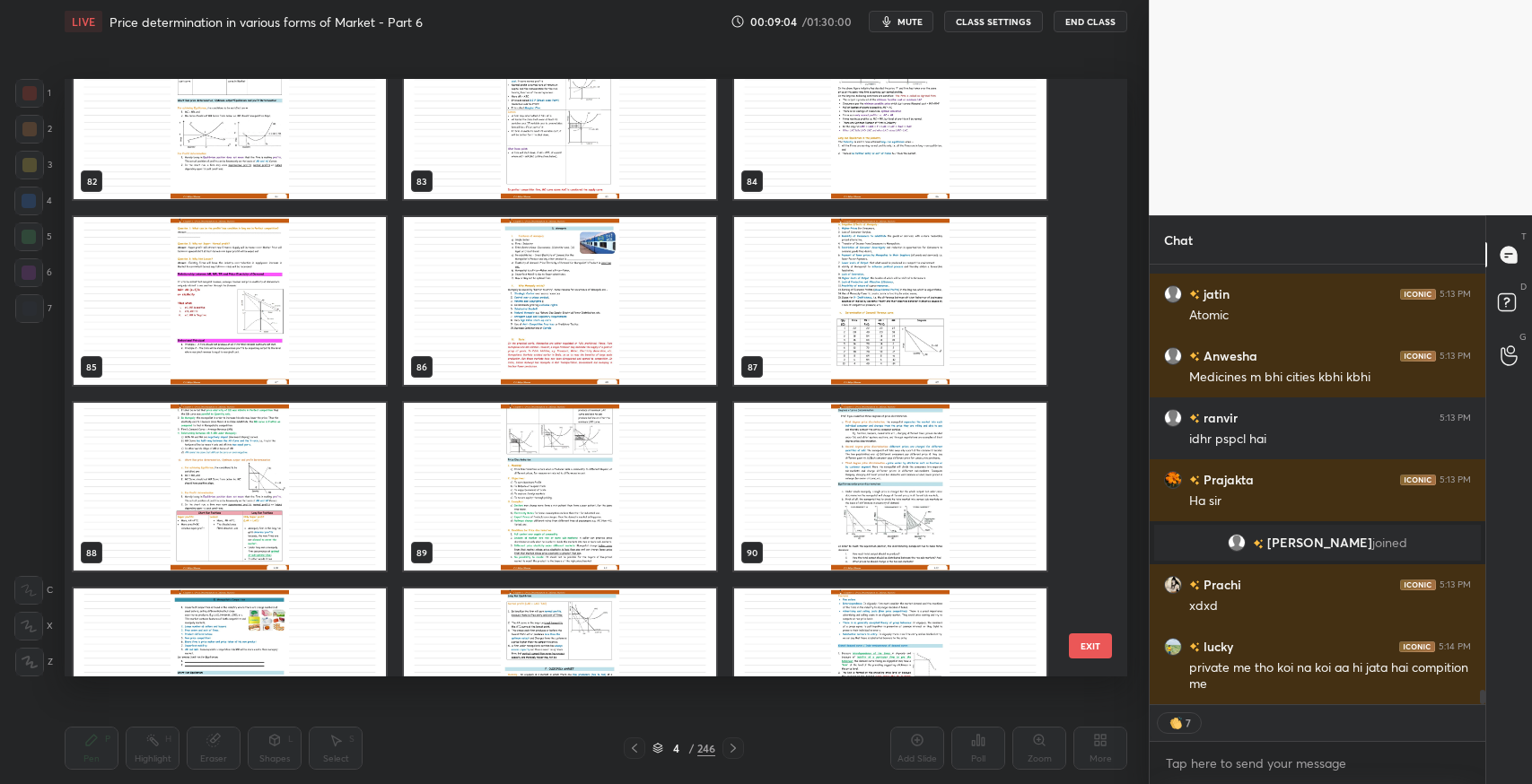
click at [514, 319] on img "grid" at bounding box center [560, 301] width 312 height 168
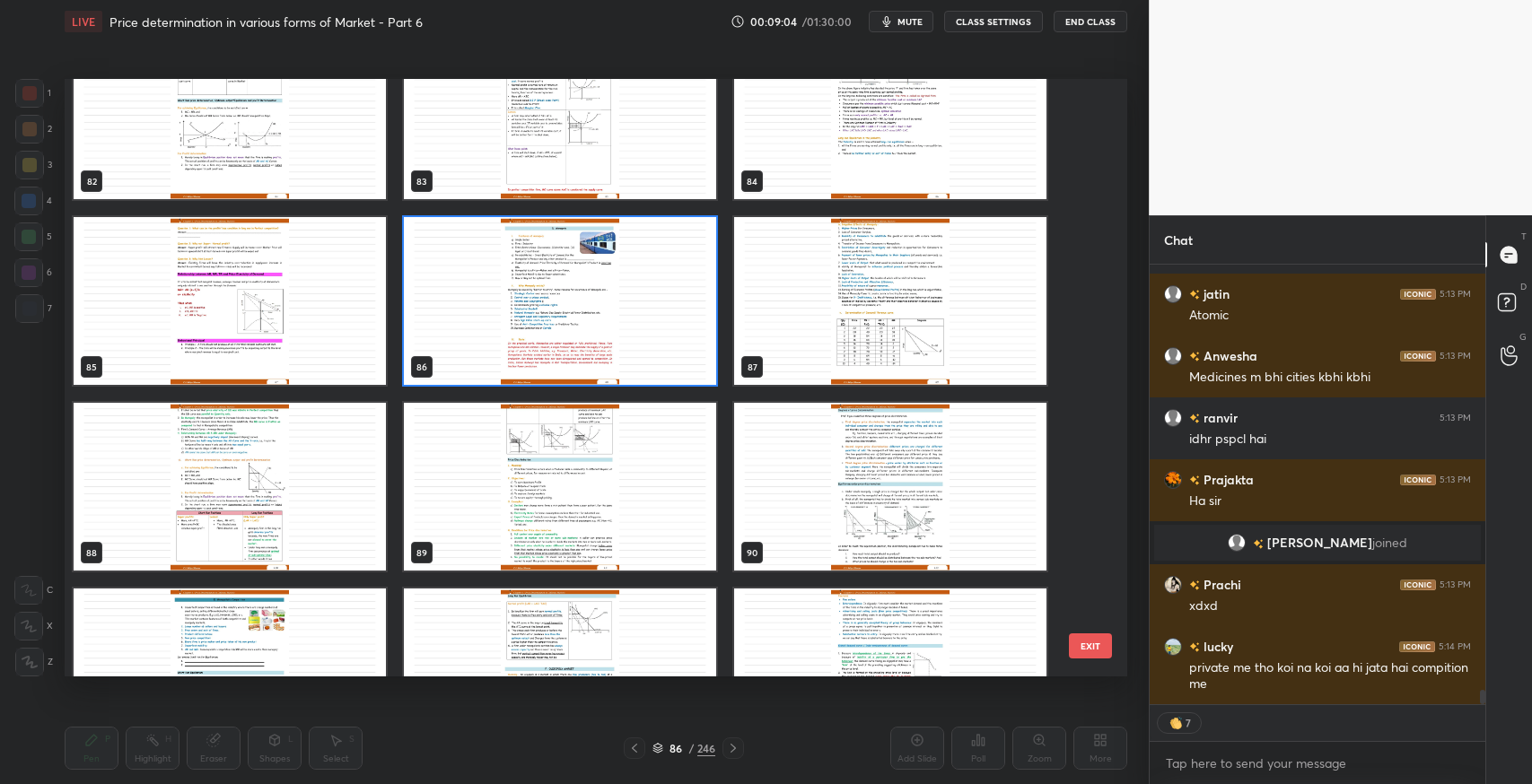
click at [509, 327] on img "grid" at bounding box center [560, 301] width 312 height 168
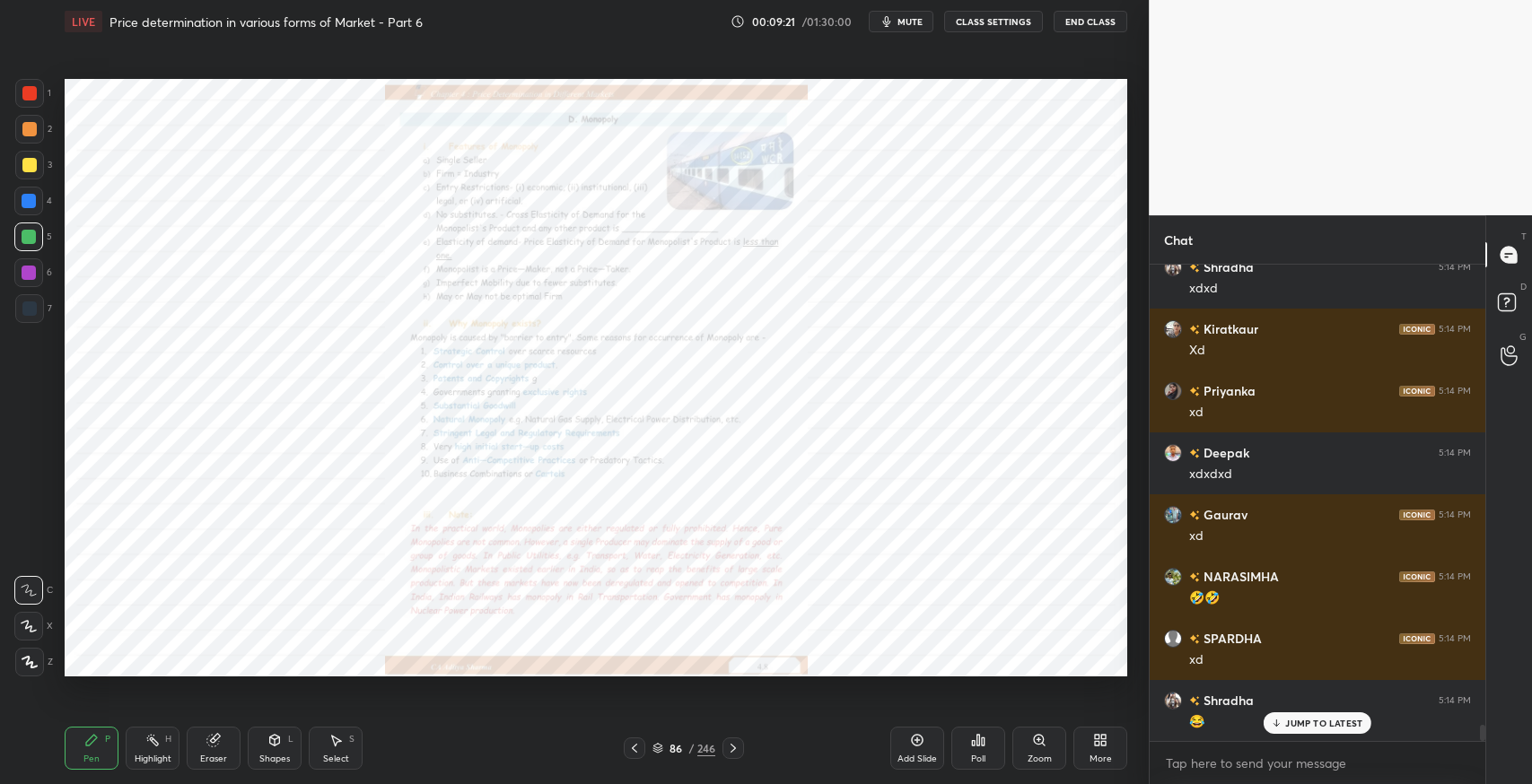
scroll to position [13618, 0]
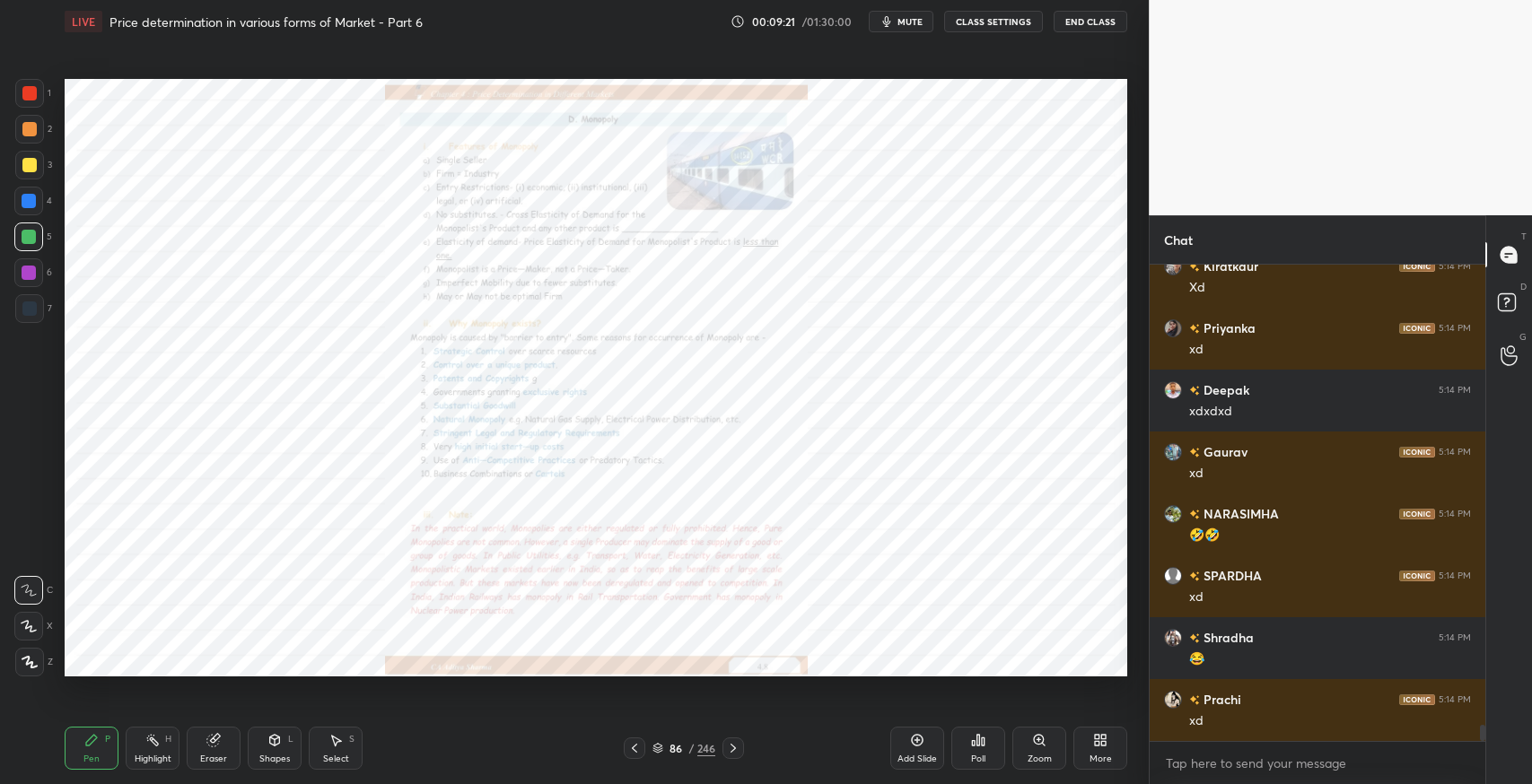
click at [1040, 755] on div "Zoom" at bounding box center [1040, 758] width 24 height 9
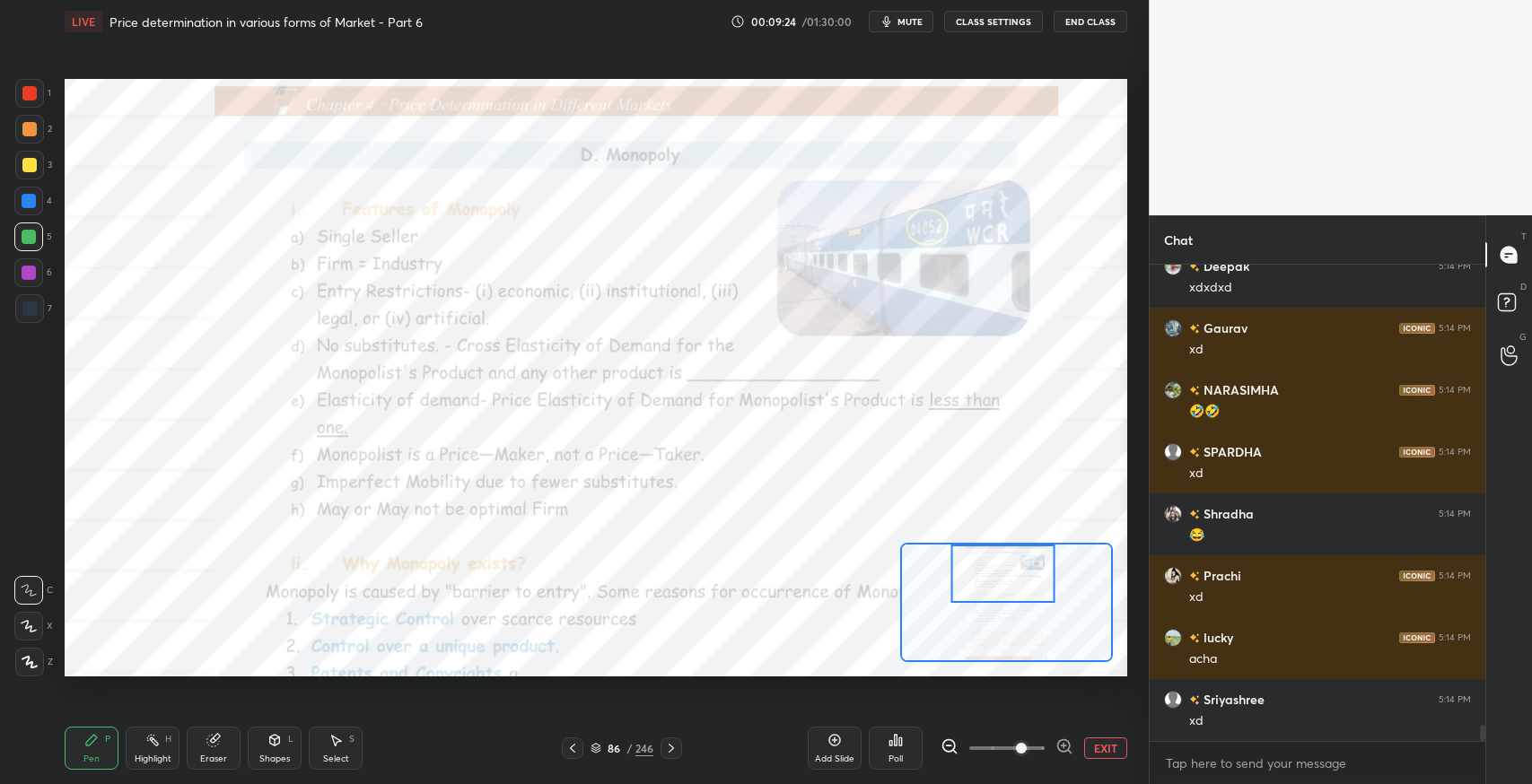
scroll to position [13805, 0]
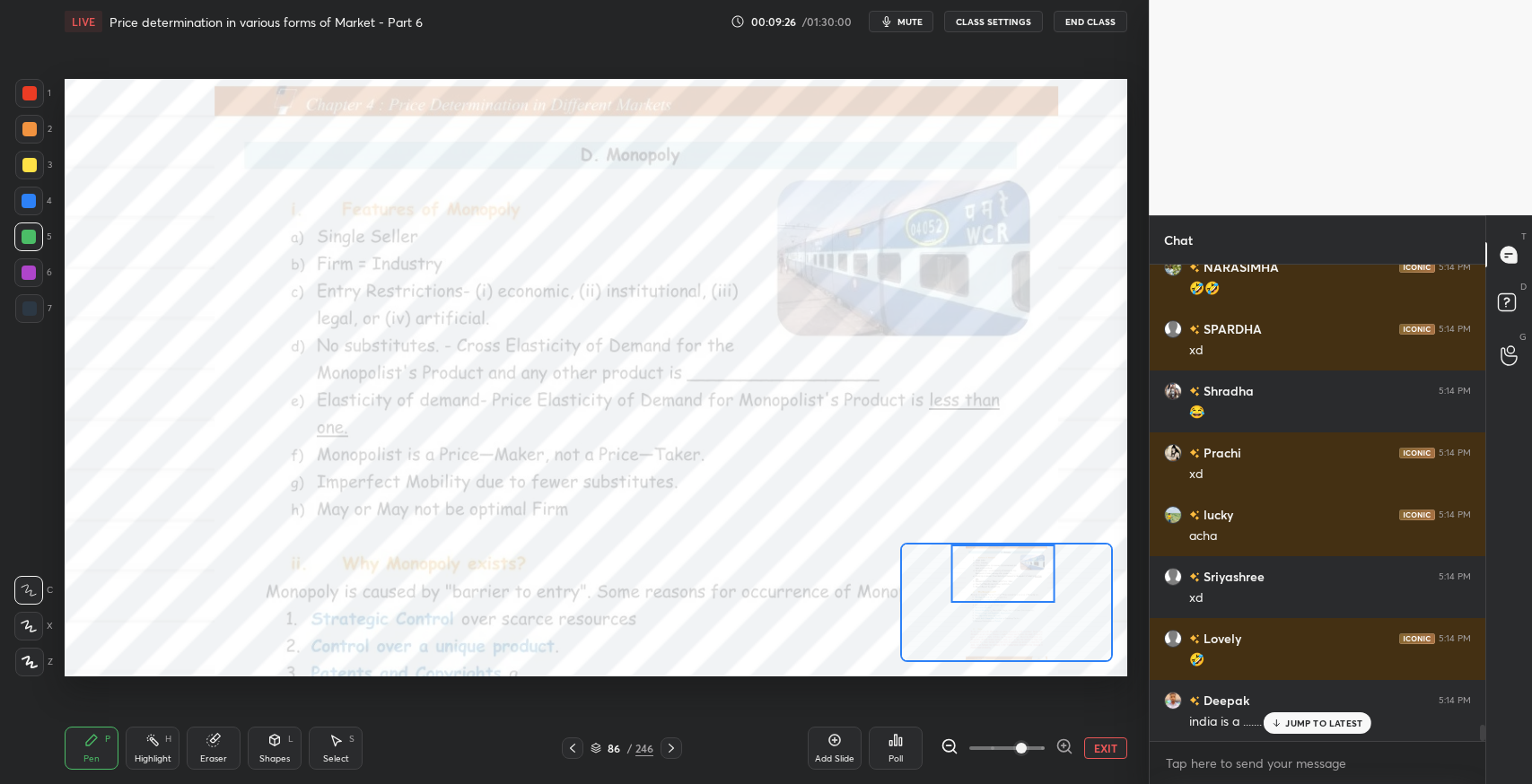
click at [28, 316] on div at bounding box center [30, 309] width 29 height 29
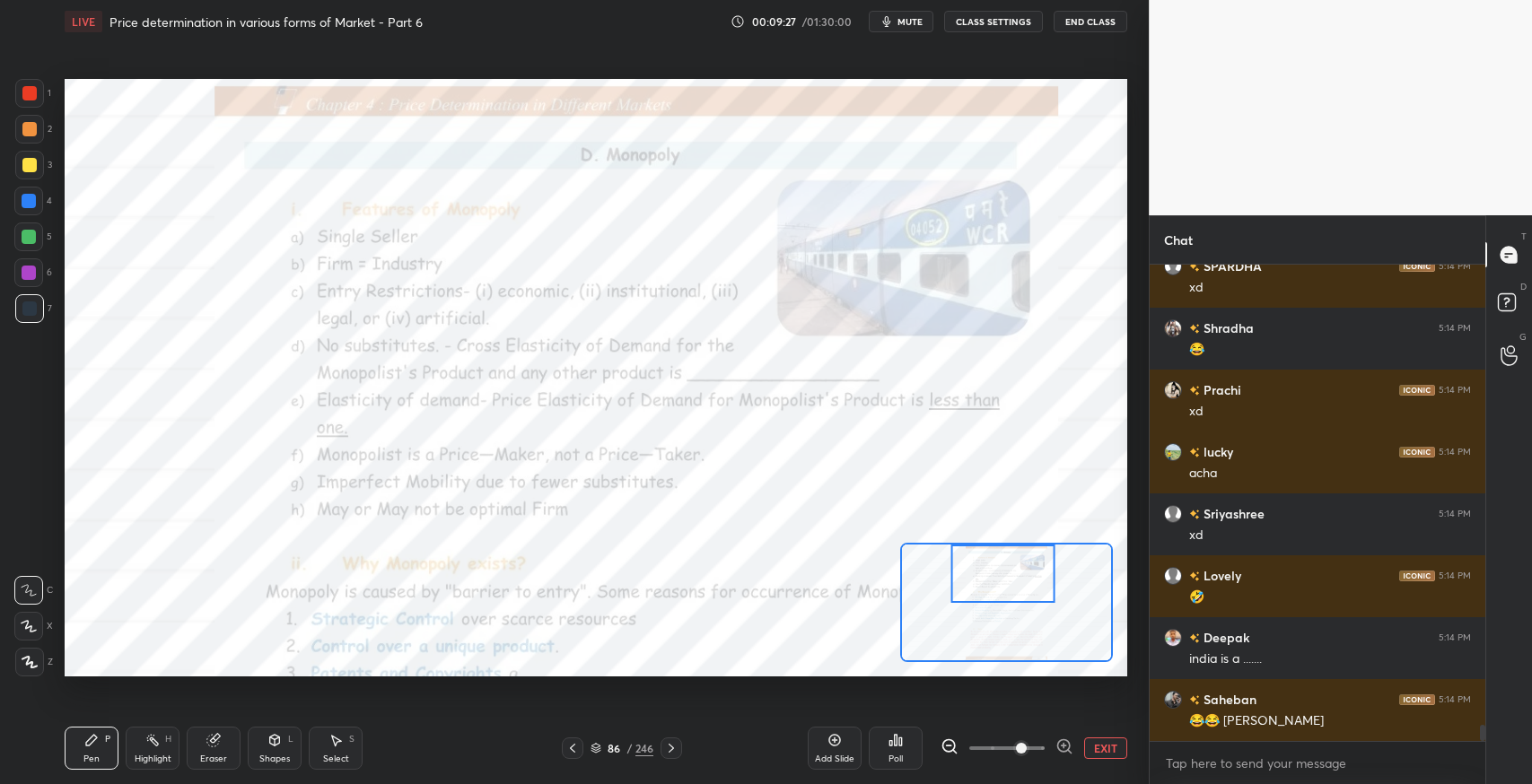
click at [1277, 723] on div "😂😂 [PERSON_NAME]" at bounding box center [1330, 721] width 282 height 18
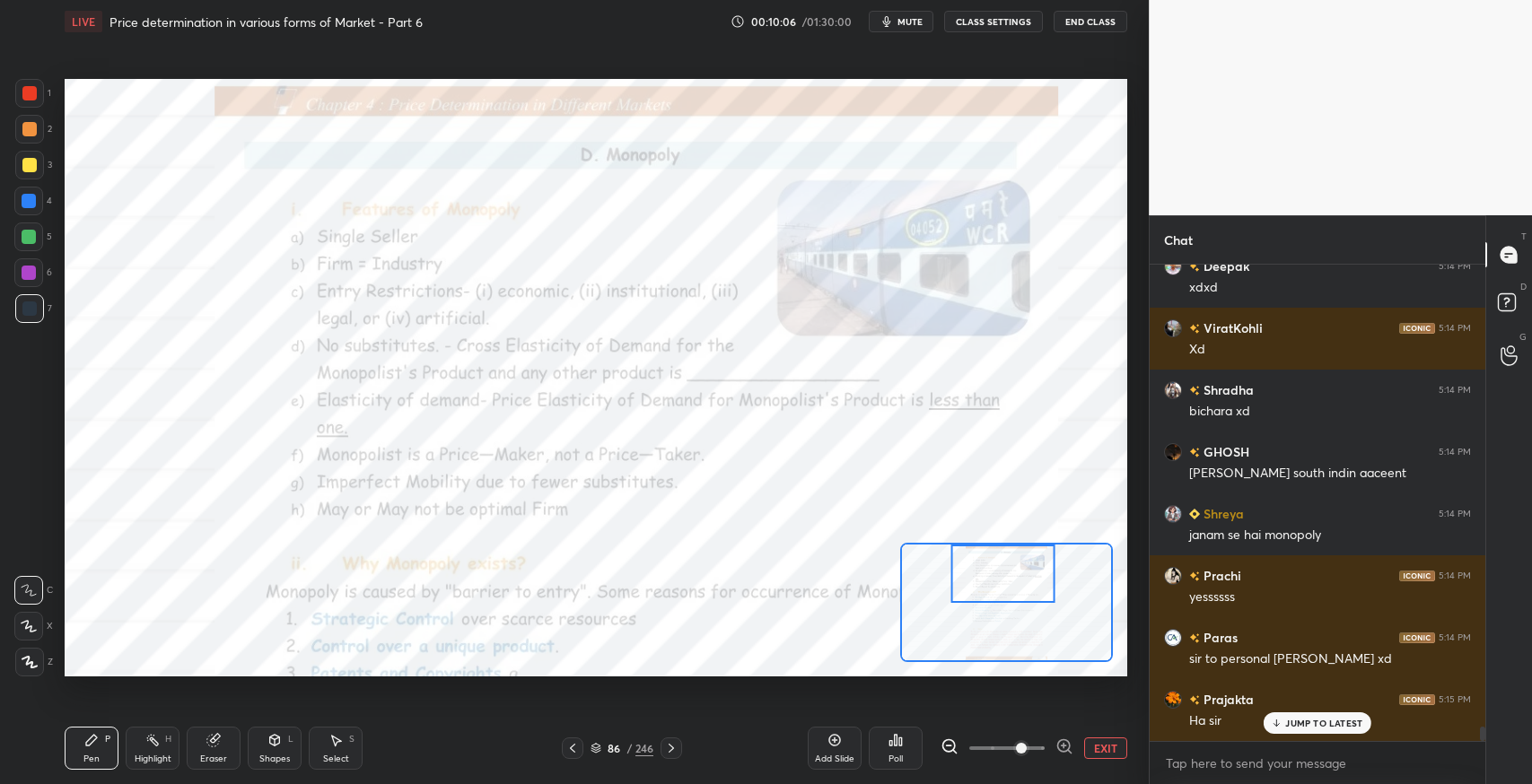
scroll to position [15085, 0]
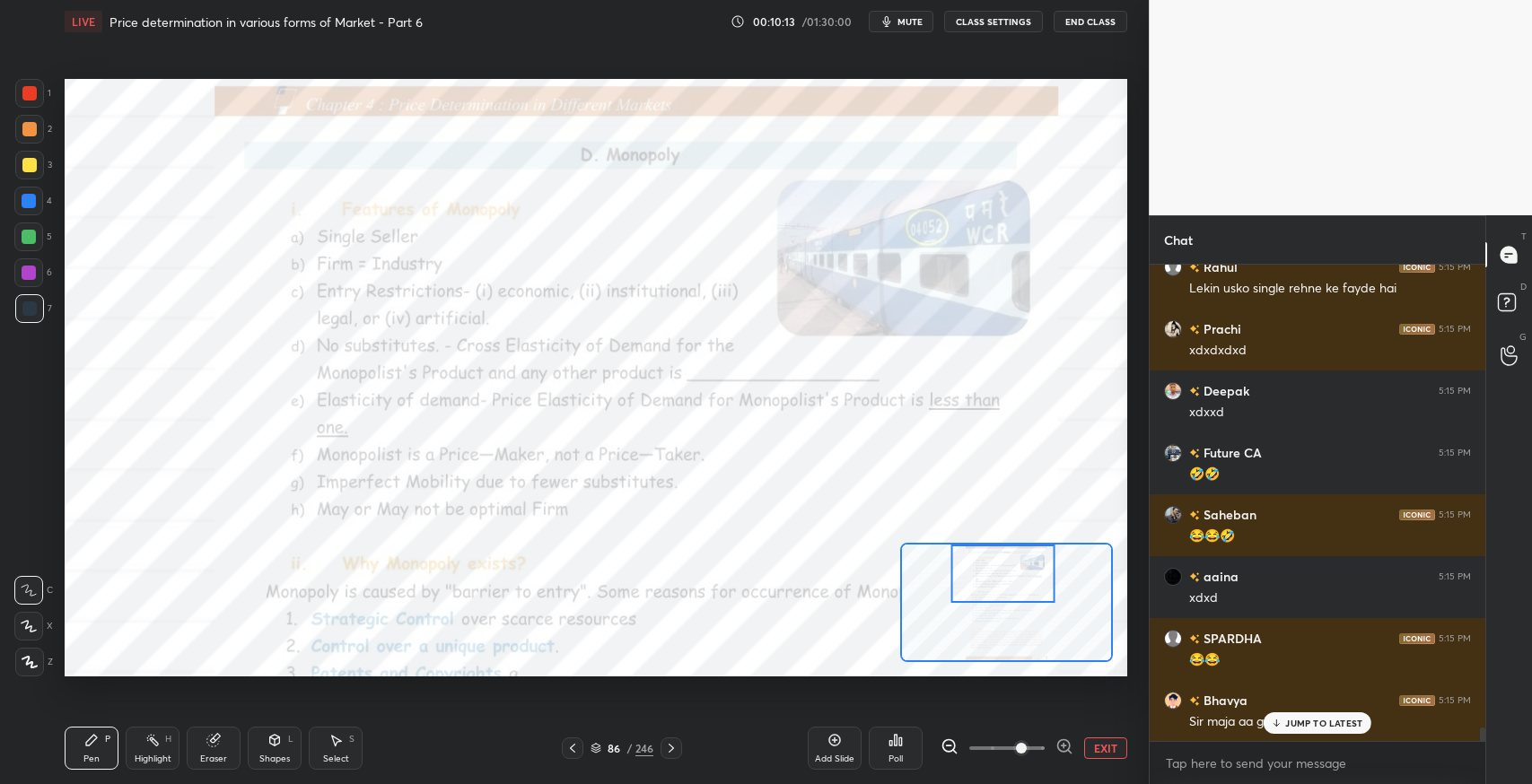
click at [1279, 723] on div "Shreya 5:14 PM janam se hai monopoly [PERSON_NAME] 5:14 PM yessssss Paras 5:14 …" at bounding box center [1318, 504] width 336 height 477
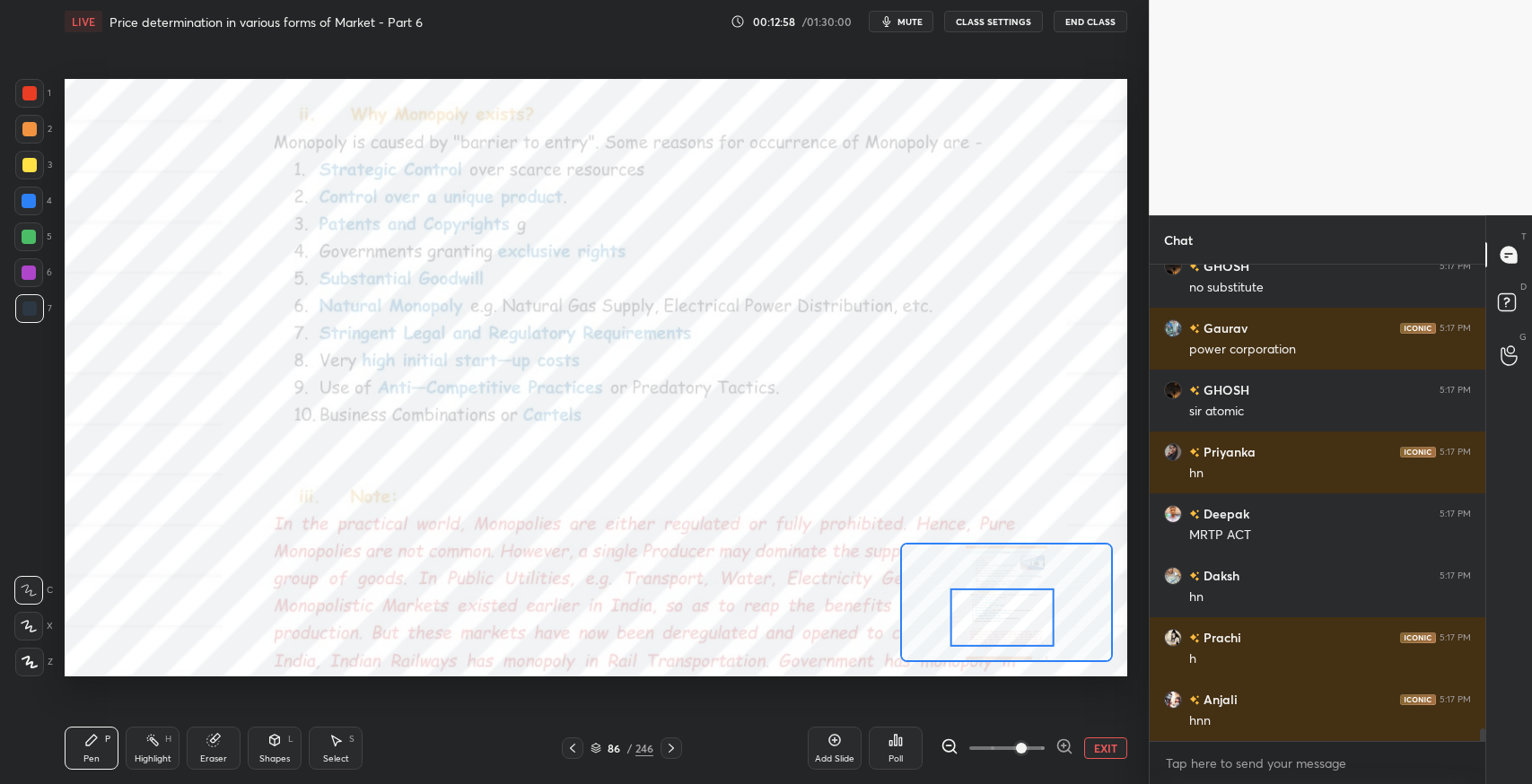
scroll to position [17400, 0]
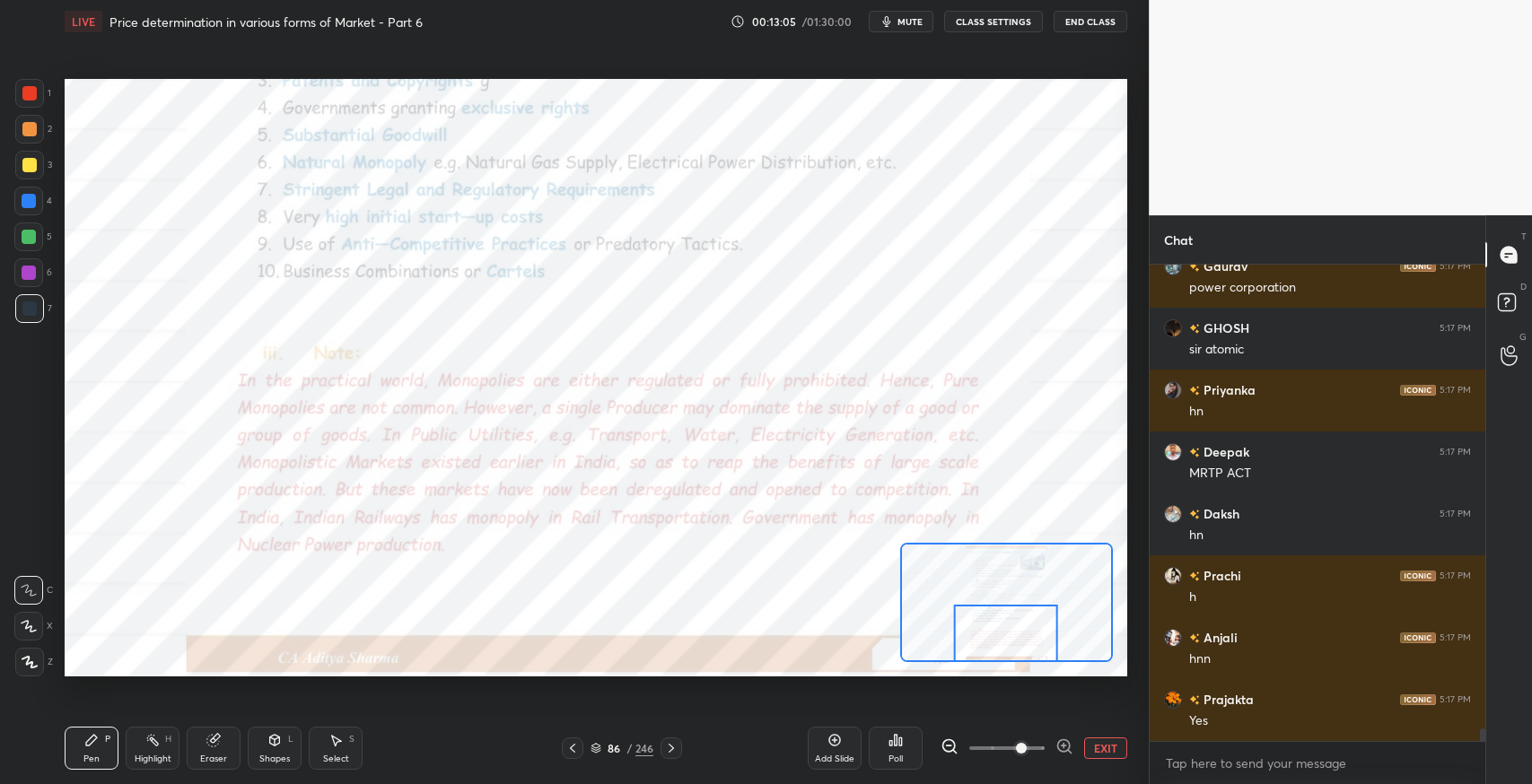
drag, startPoint x: 1013, startPoint y: 622, endPoint x: 1016, endPoint y: 651, distance: 29.2
click at [1016, 651] on div at bounding box center [1005, 634] width 104 height 58
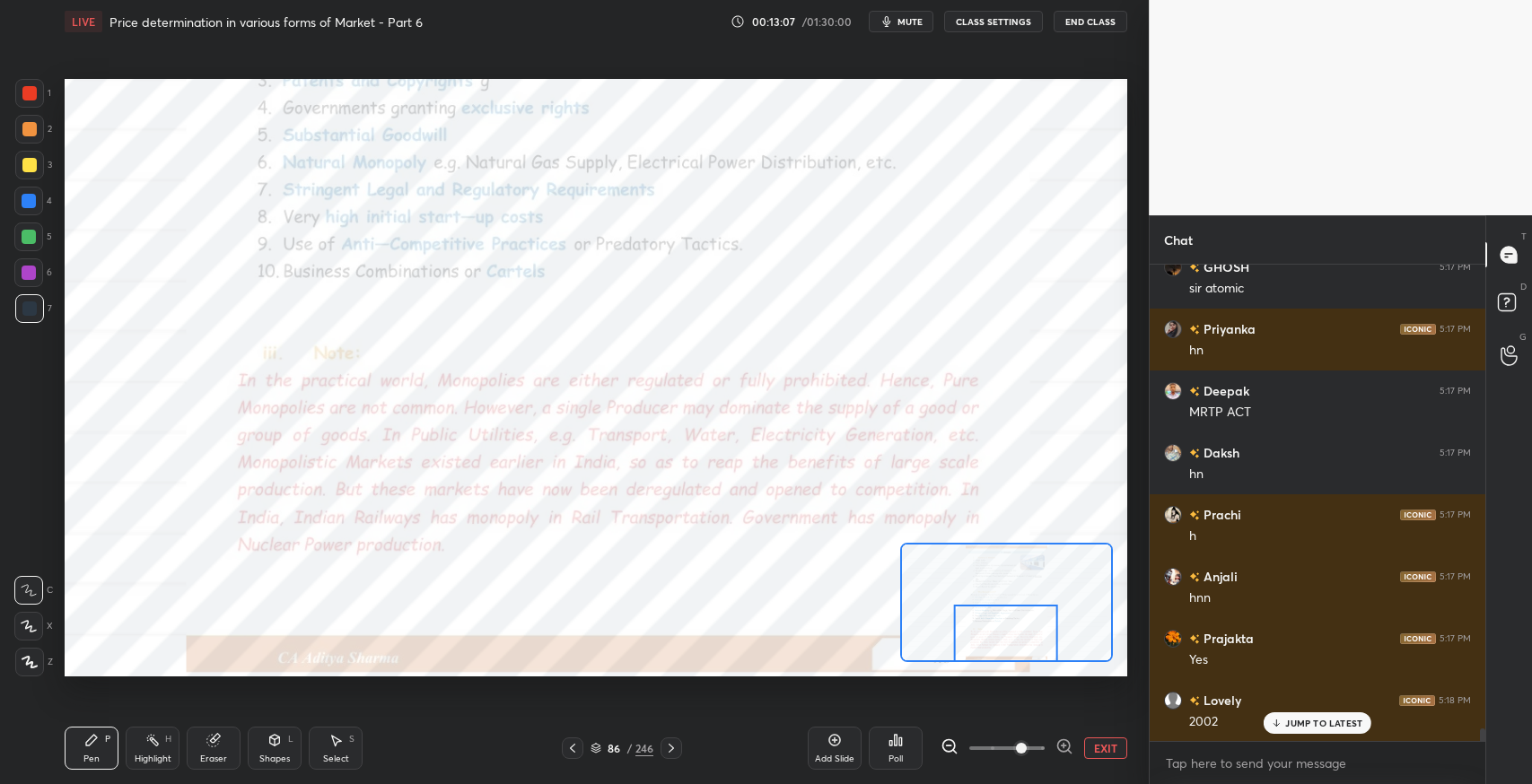
click at [680, 744] on div at bounding box center [671, 749] width 22 height 22
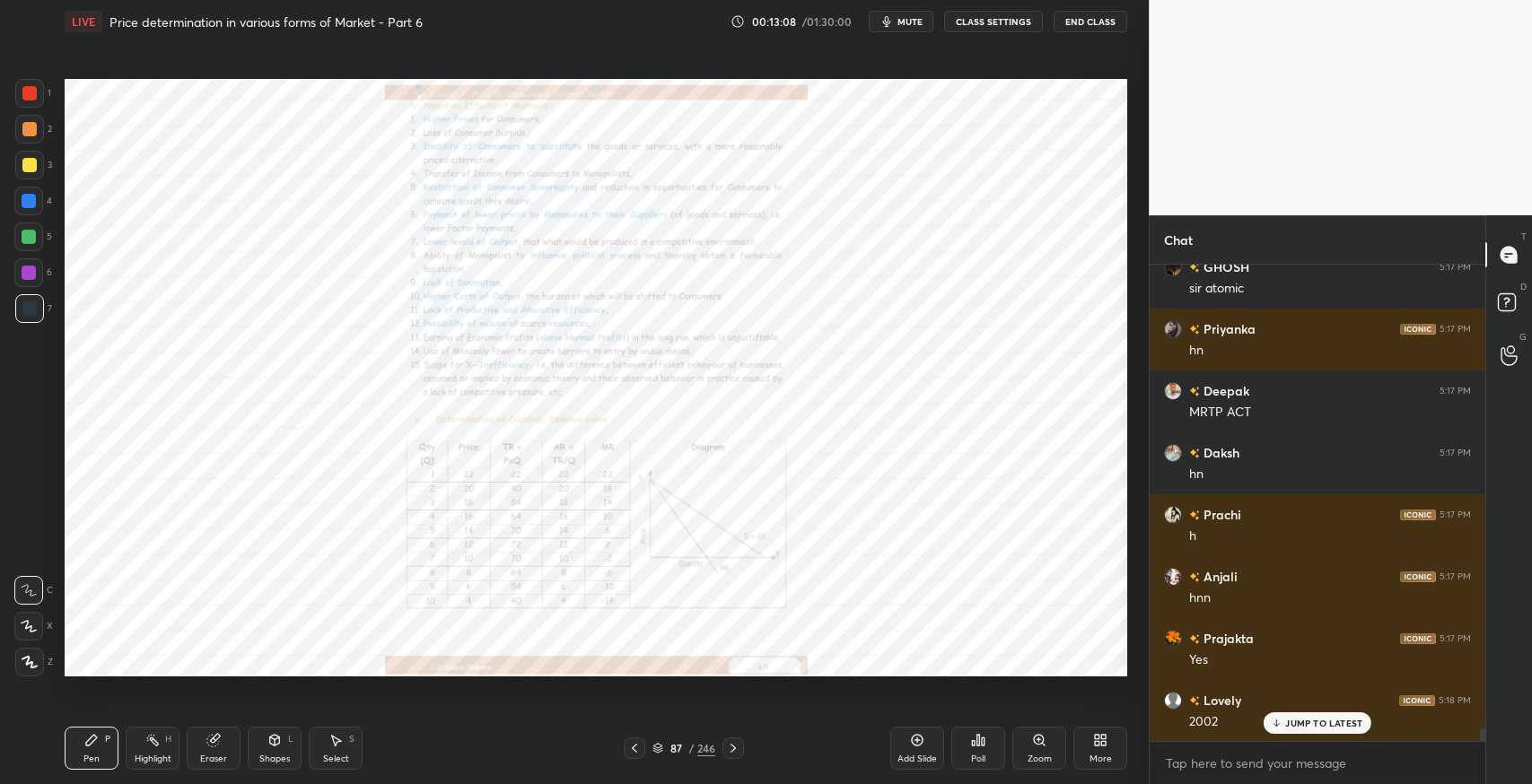
scroll to position [17525, 0]
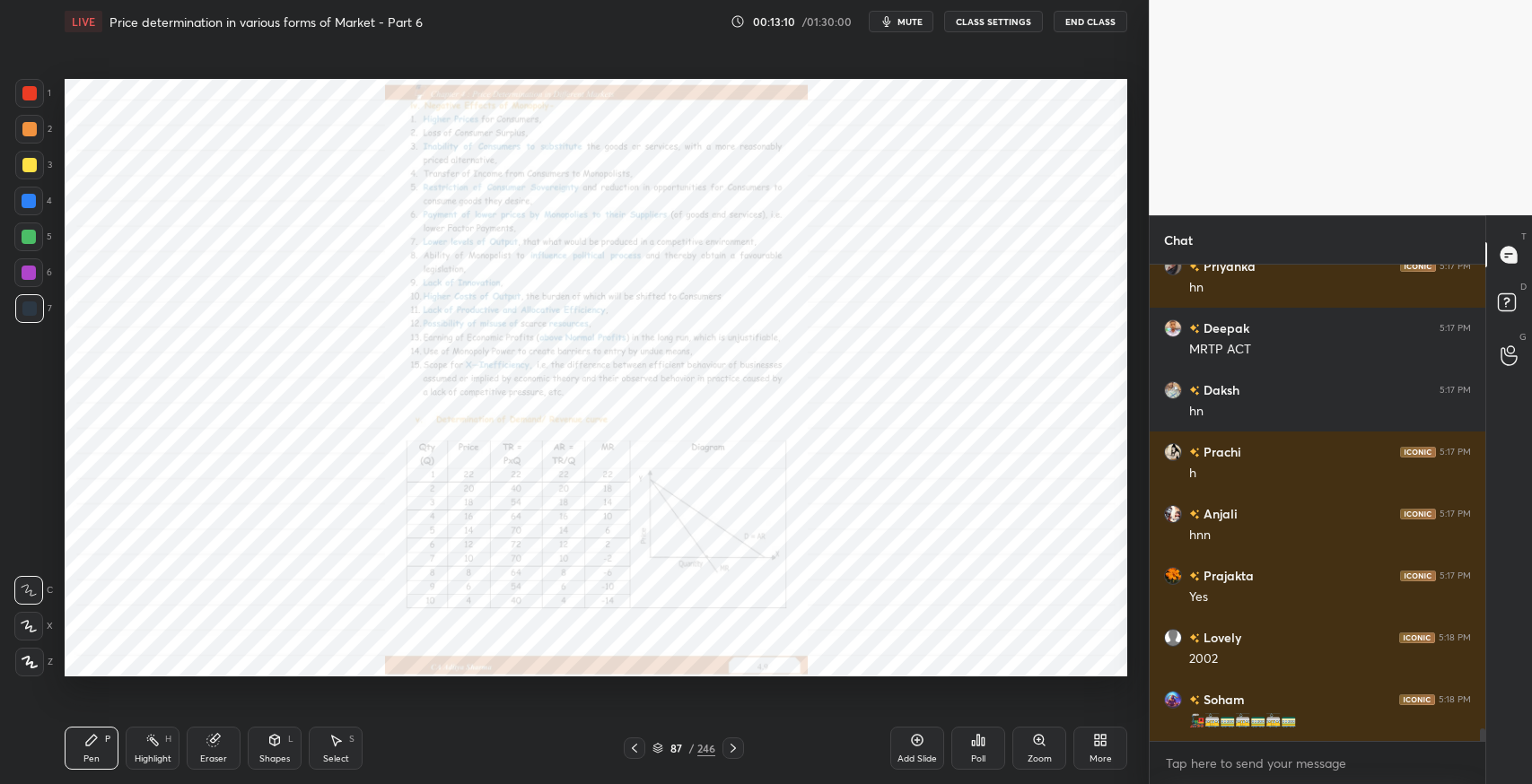
click at [1048, 751] on div "Zoom" at bounding box center [1040, 748] width 54 height 43
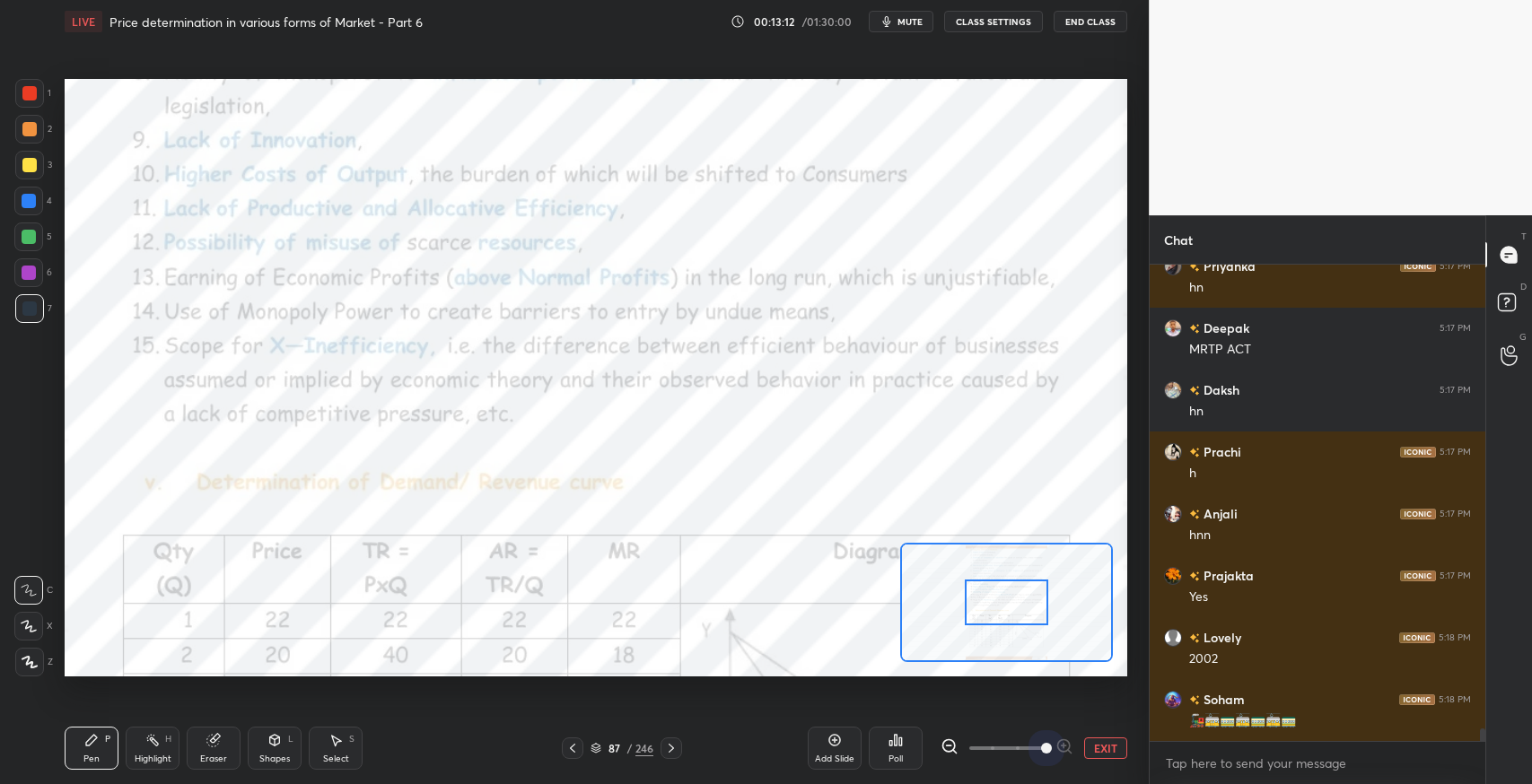
click at [1032, 743] on span at bounding box center [1007, 748] width 76 height 39
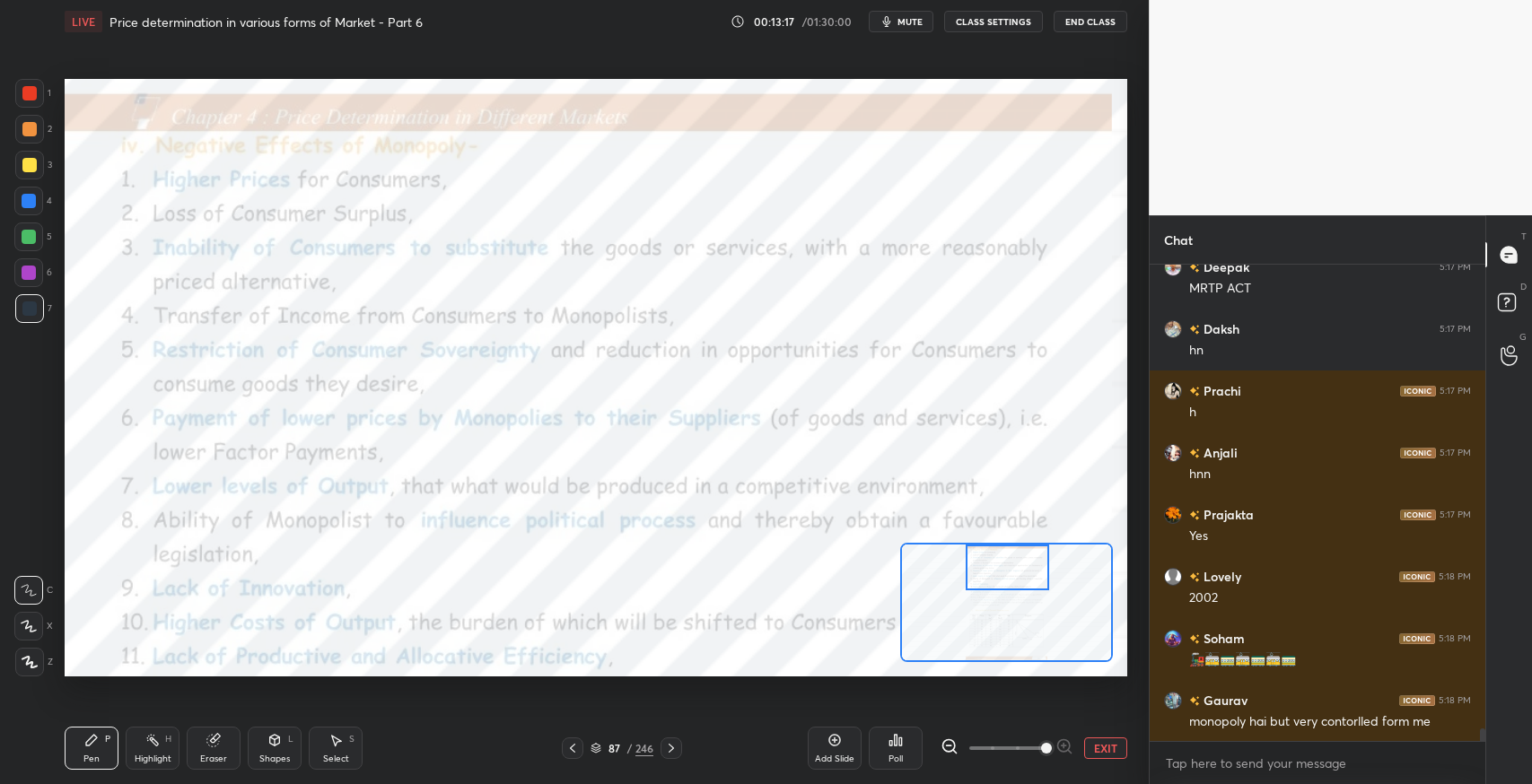
scroll to position [17648, 0]
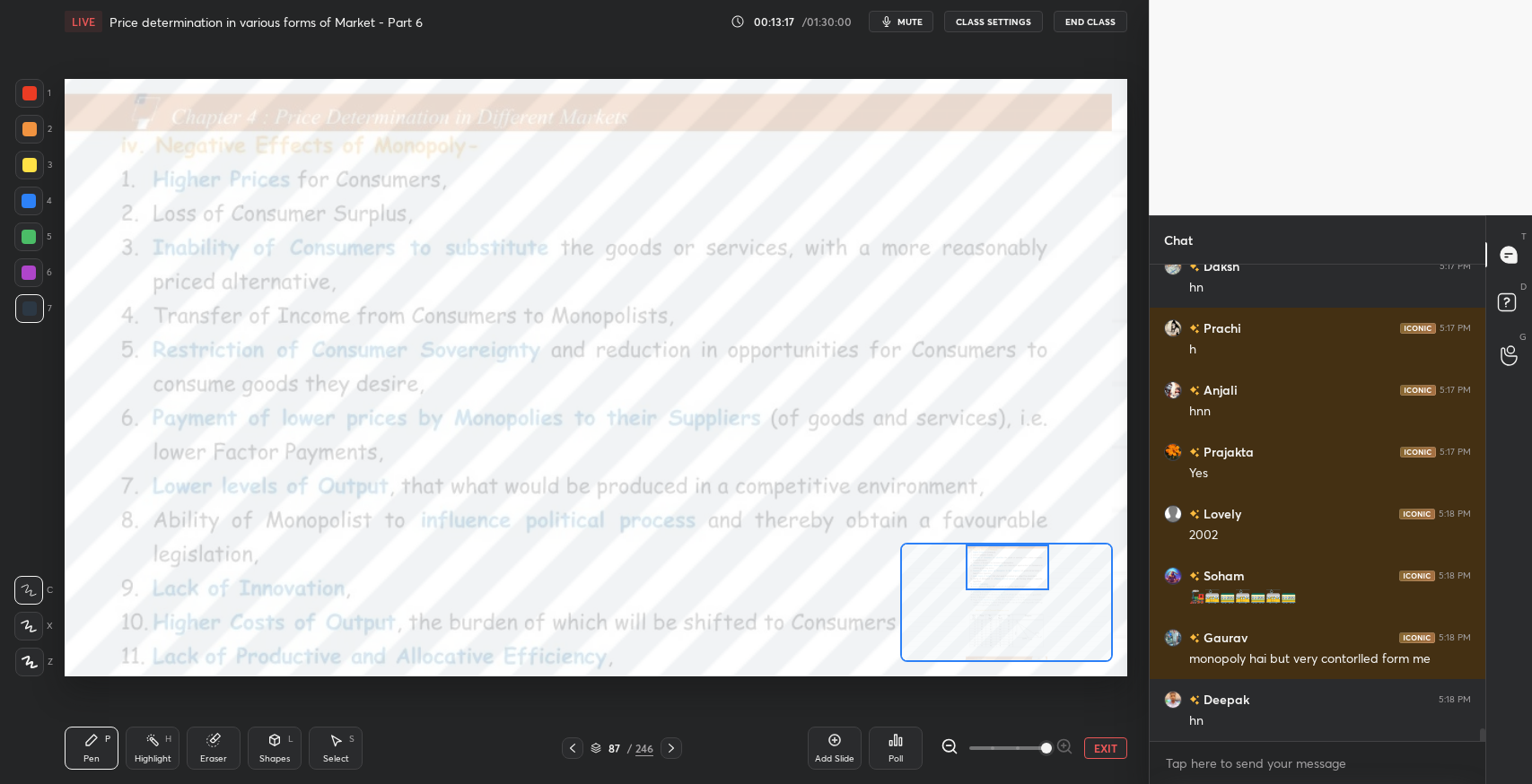
drag, startPoint x: 1012, startPoint y: 609, endPoint x: 1013, endPoint y: 556, distance: 53.0
click at [1013, 556] on div at bounding box center [1007, 568] width 83 height 47
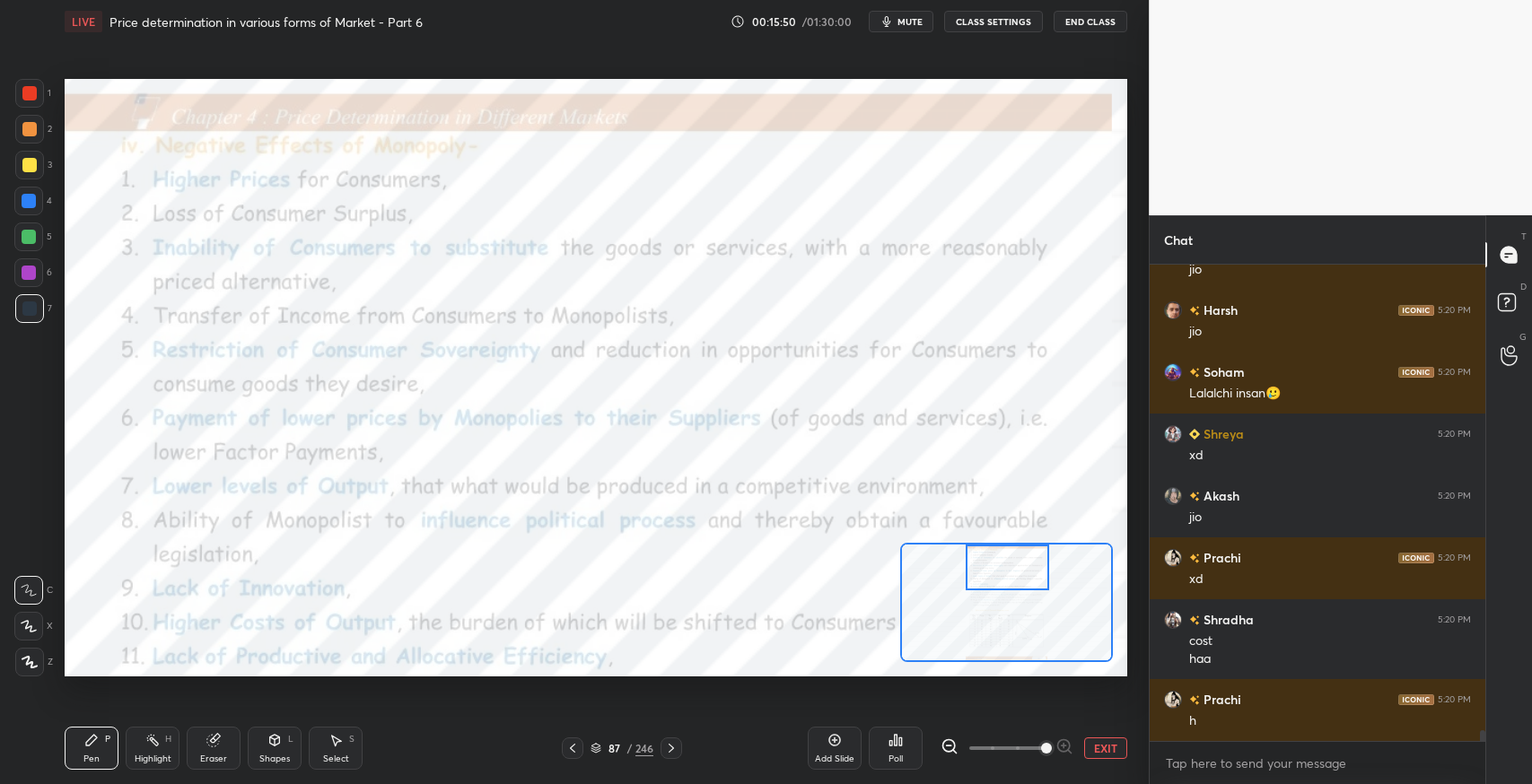
scroll to position [20143, 0]
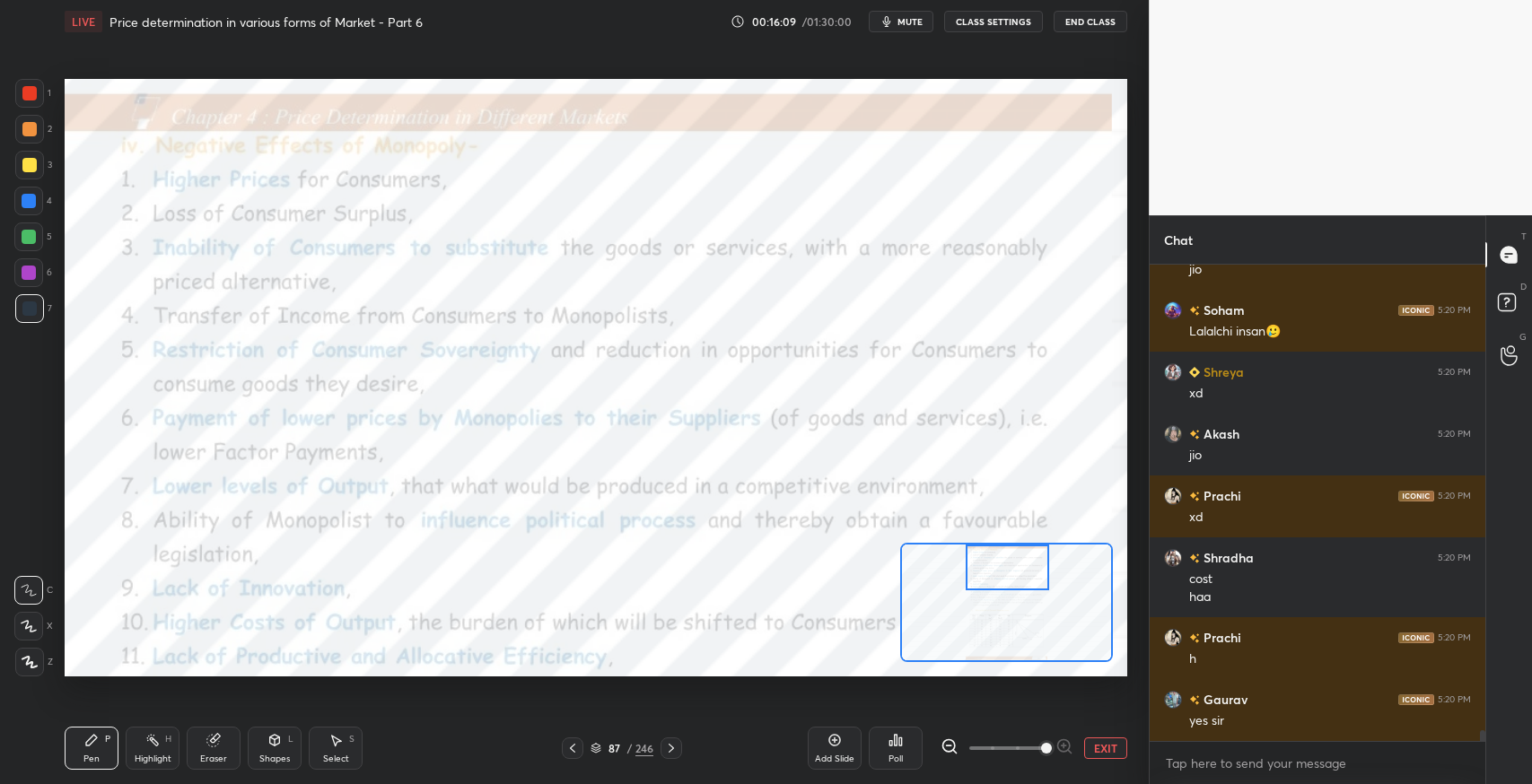
click at [221, 756] on div "Eraser" at bounding box center [214, 758] width 27 height 9
click at [83, 760] on div "Pen" at bounding box center [91, 758] width 16 height 9
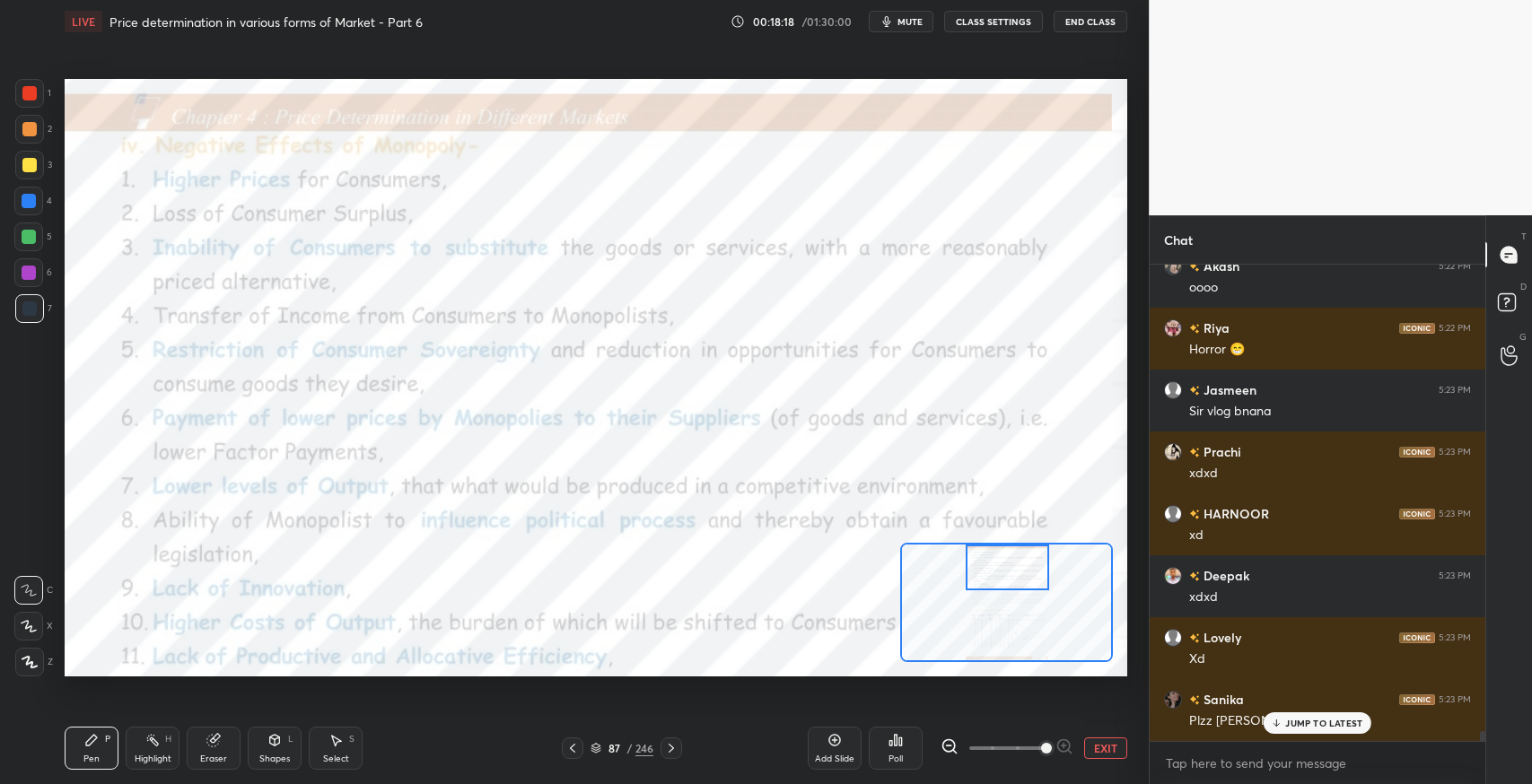
scroll to position [22525, 0]
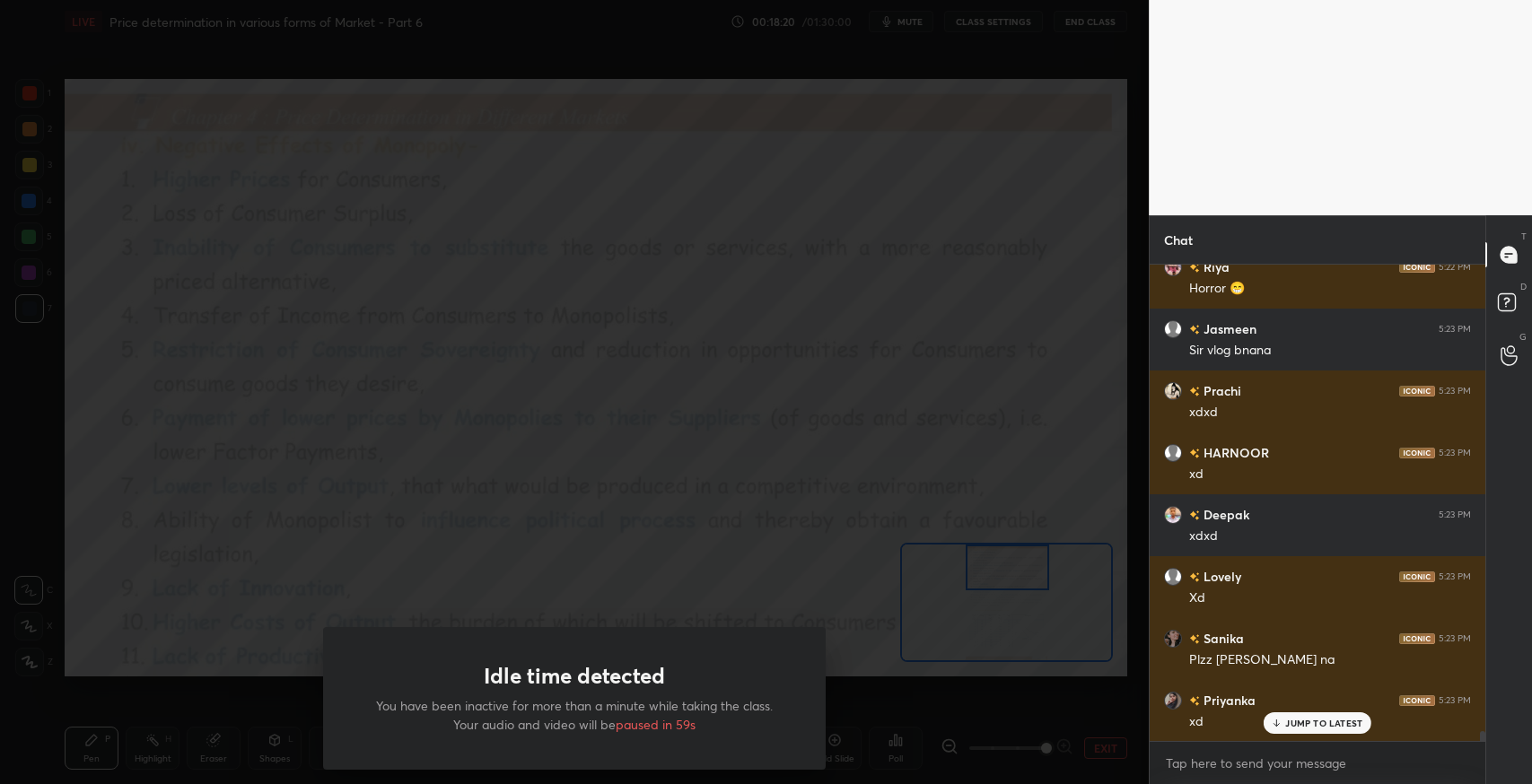
click at [807, 326] on div "Idle time detected You have been inactive for more than a minute while taking t…" at bounding box center [574, 392] width 1149 height 784
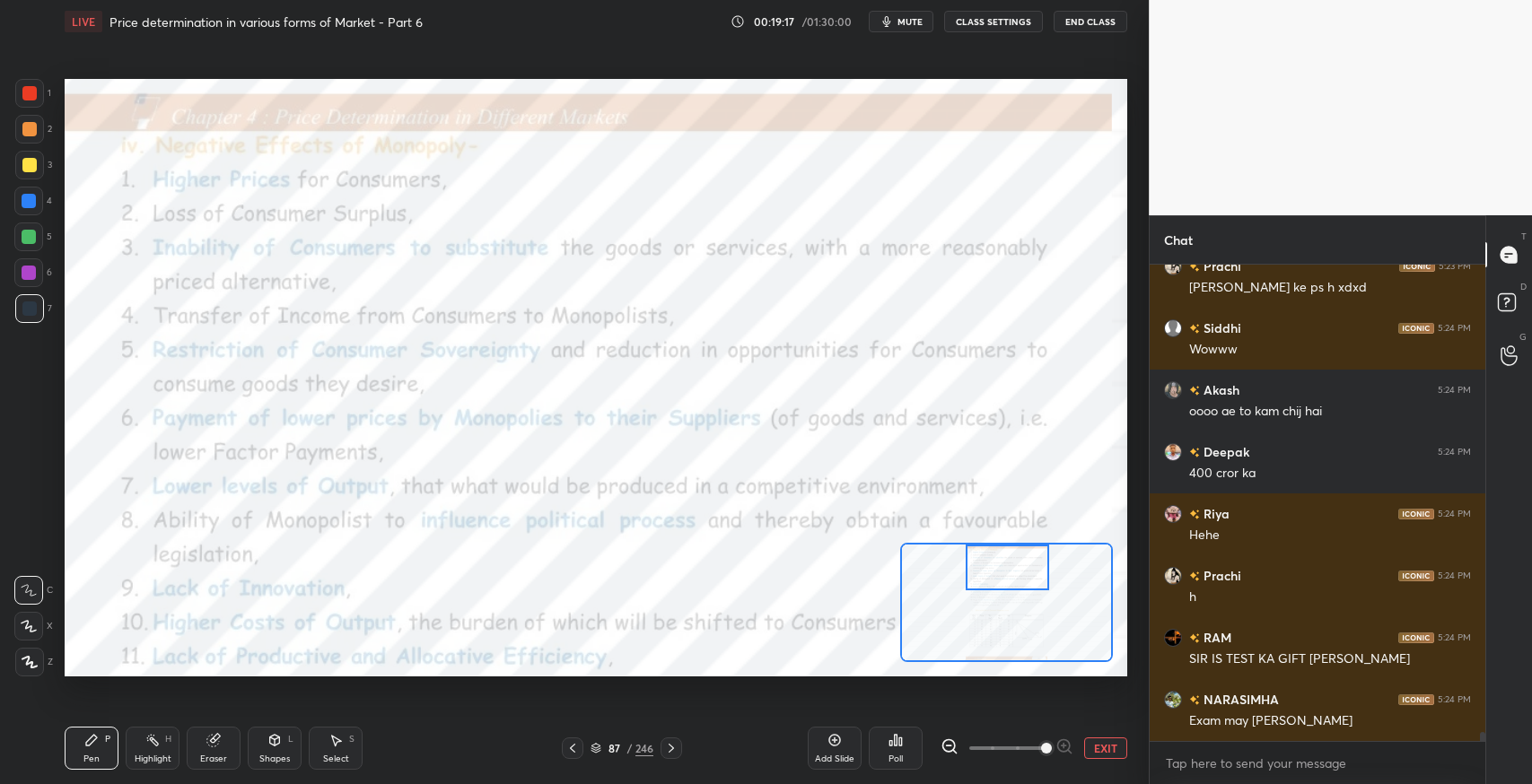
scroll to position [24320, 0]
click at [1320, 723] on p "JUMP TO LATEST" at bounding box center [1324, 723] width 78 height 11
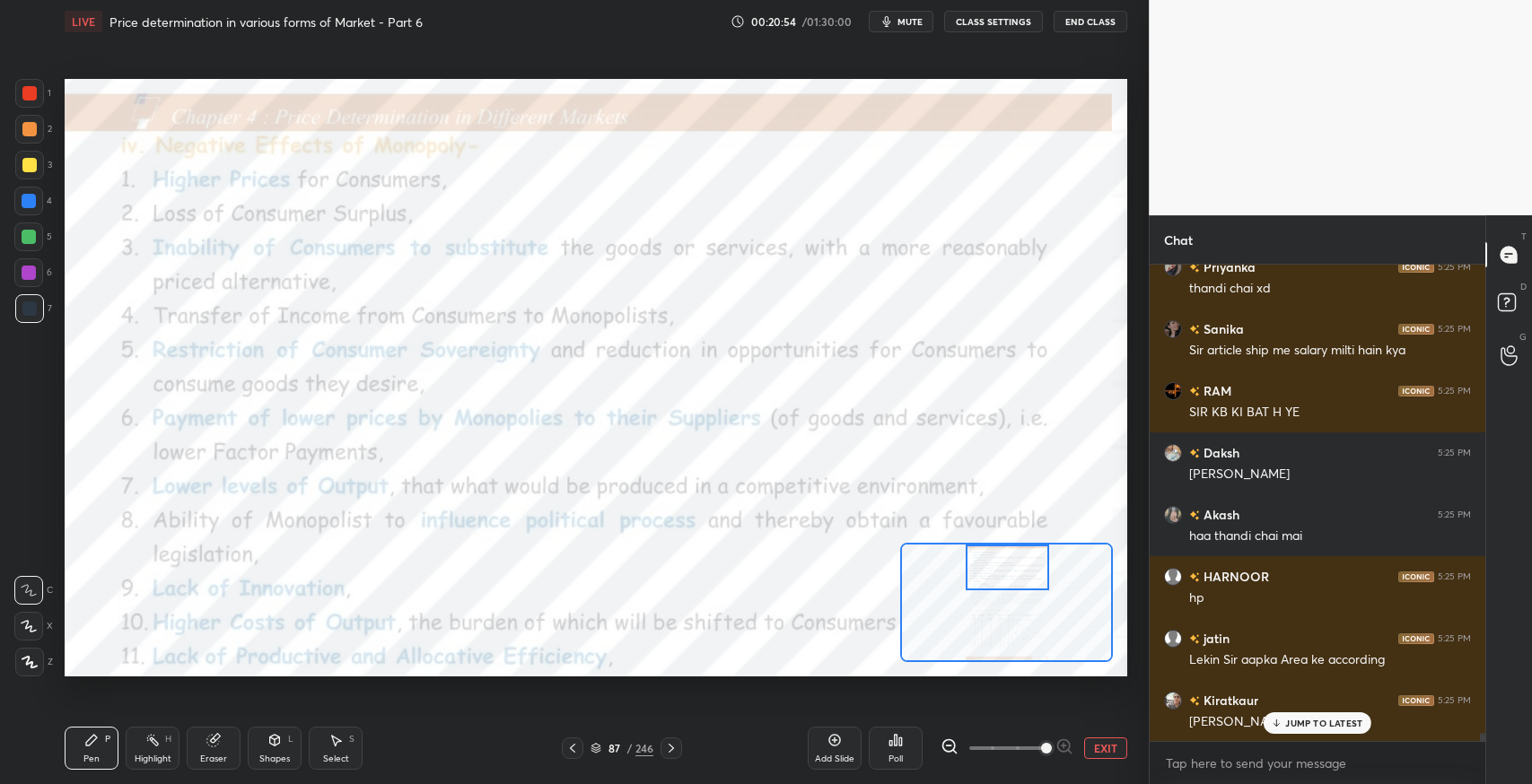
scroll to position [27759, 0]
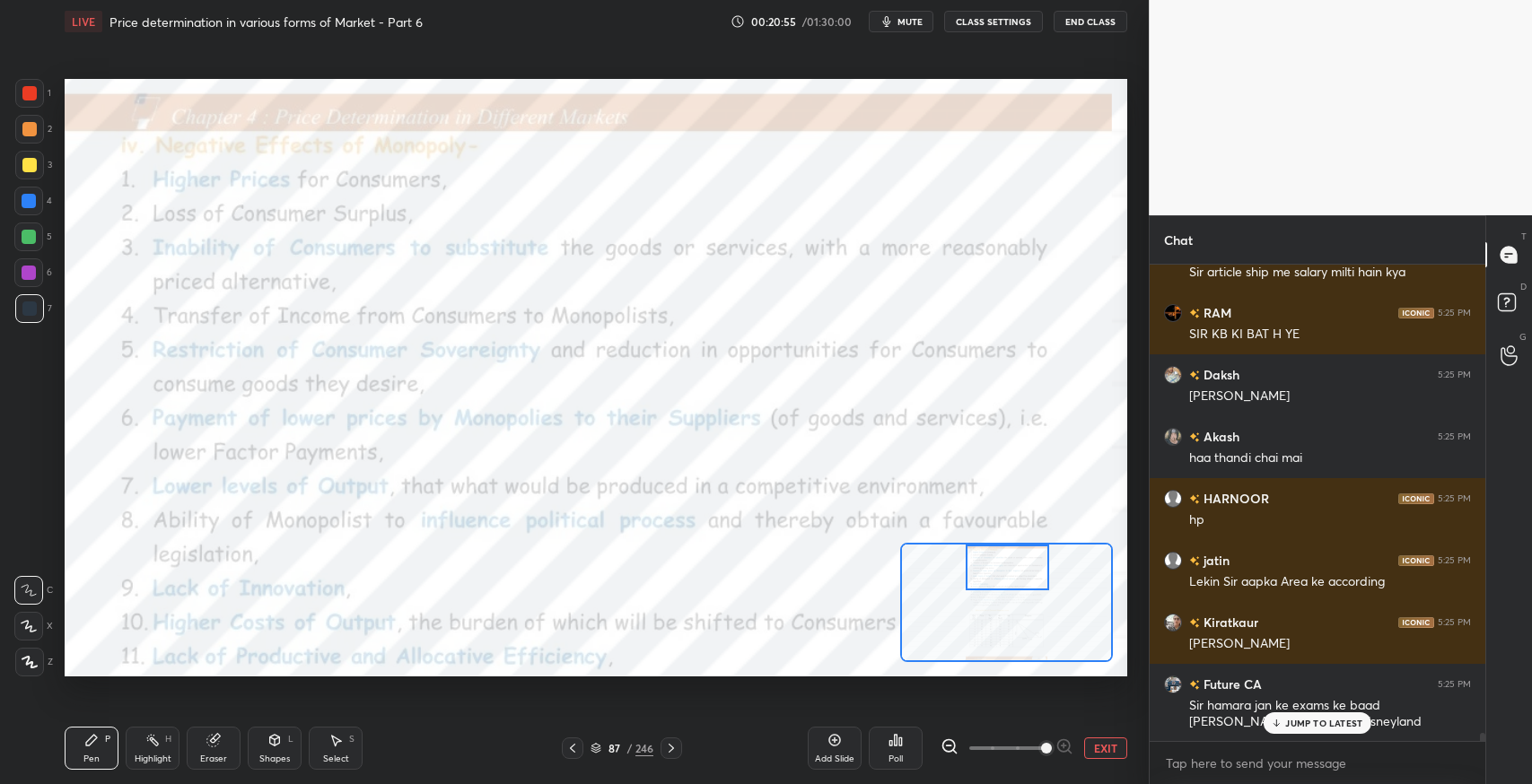
click at [1307, 726] on p "JUMP TO LATEST" at bounding box center [1324, 723] width 78 height 11
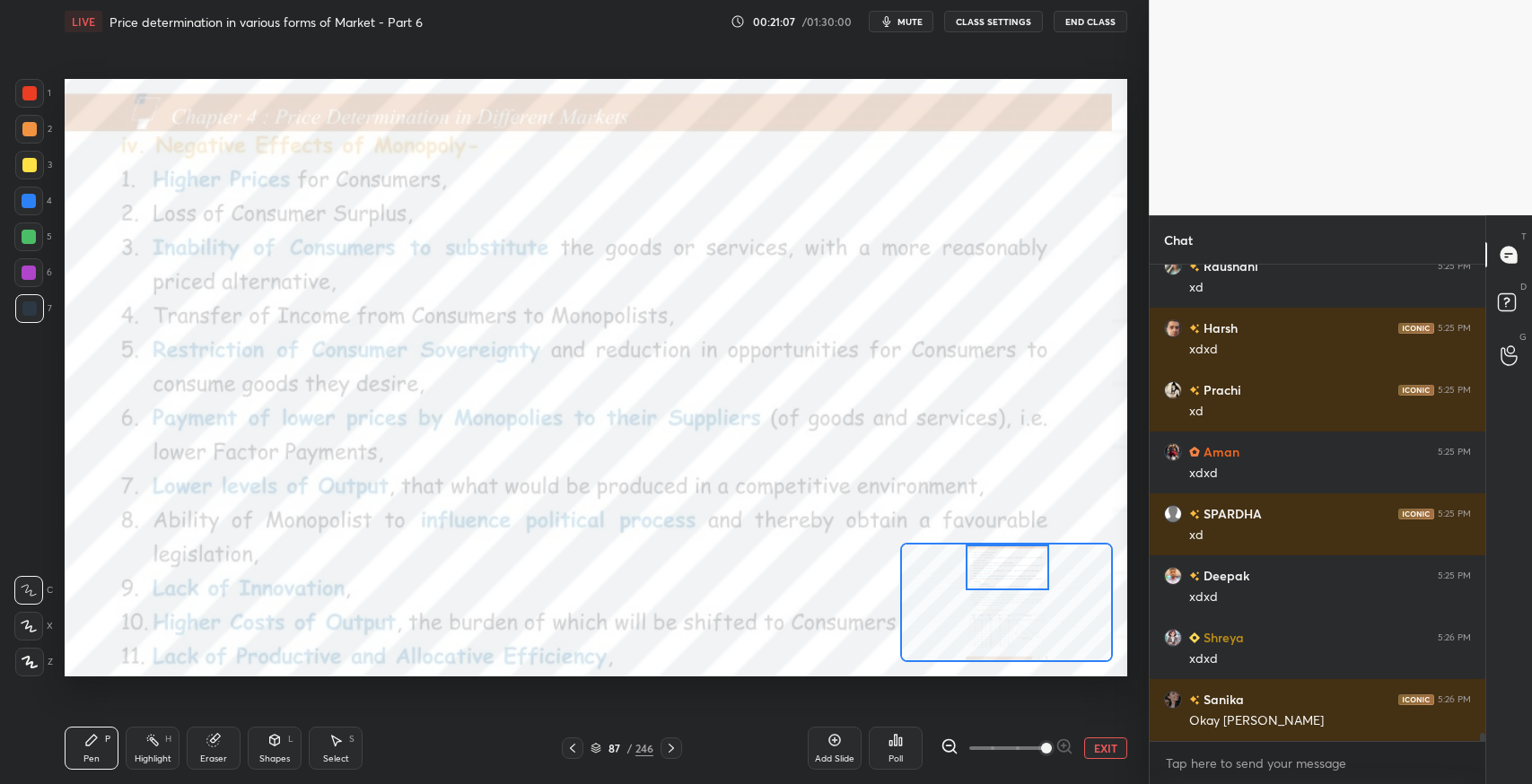
scroll to position [28394, 0]
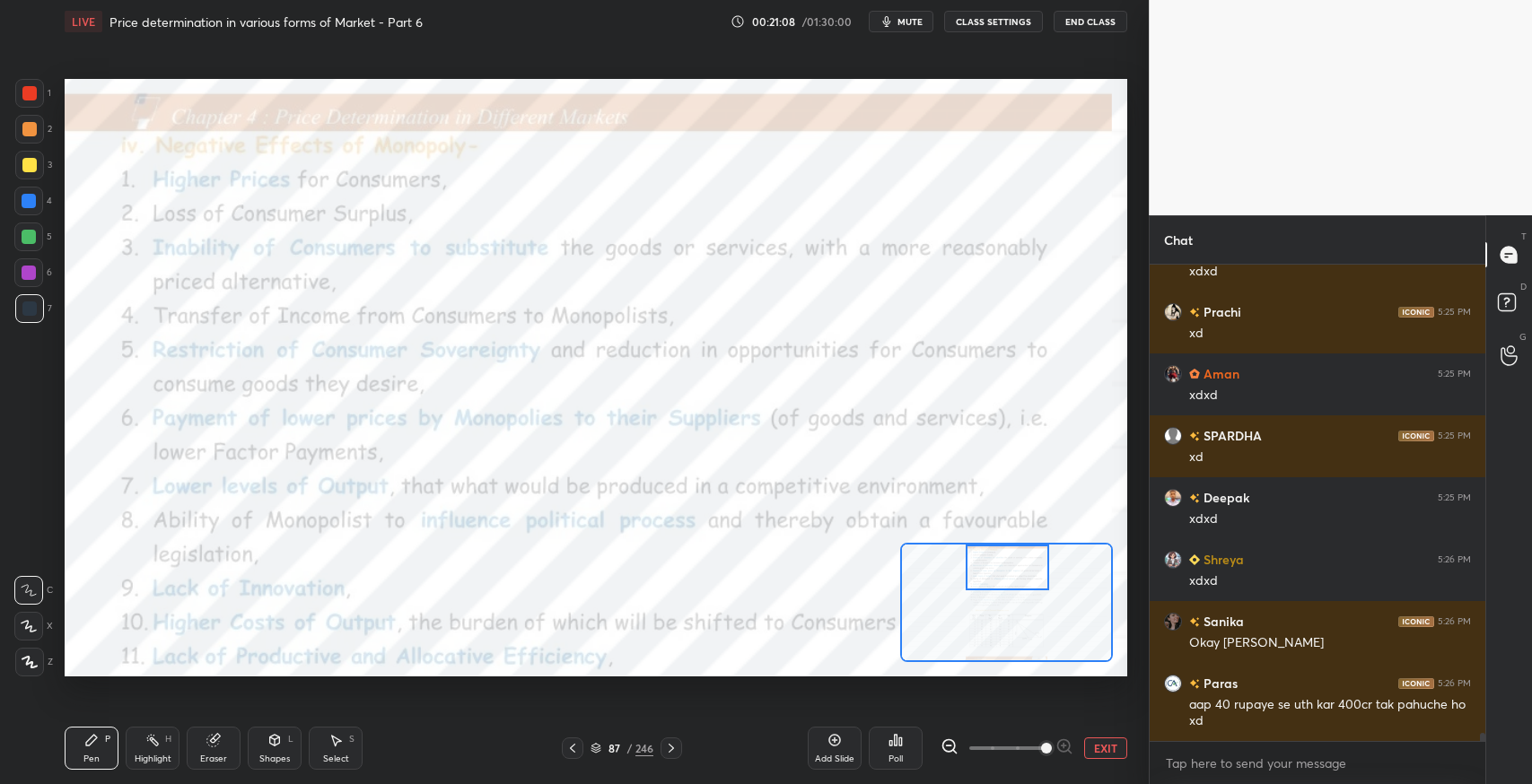
click at [114, 740] on div "Pen P" at bounding box center [92, 748] width 54 height 43
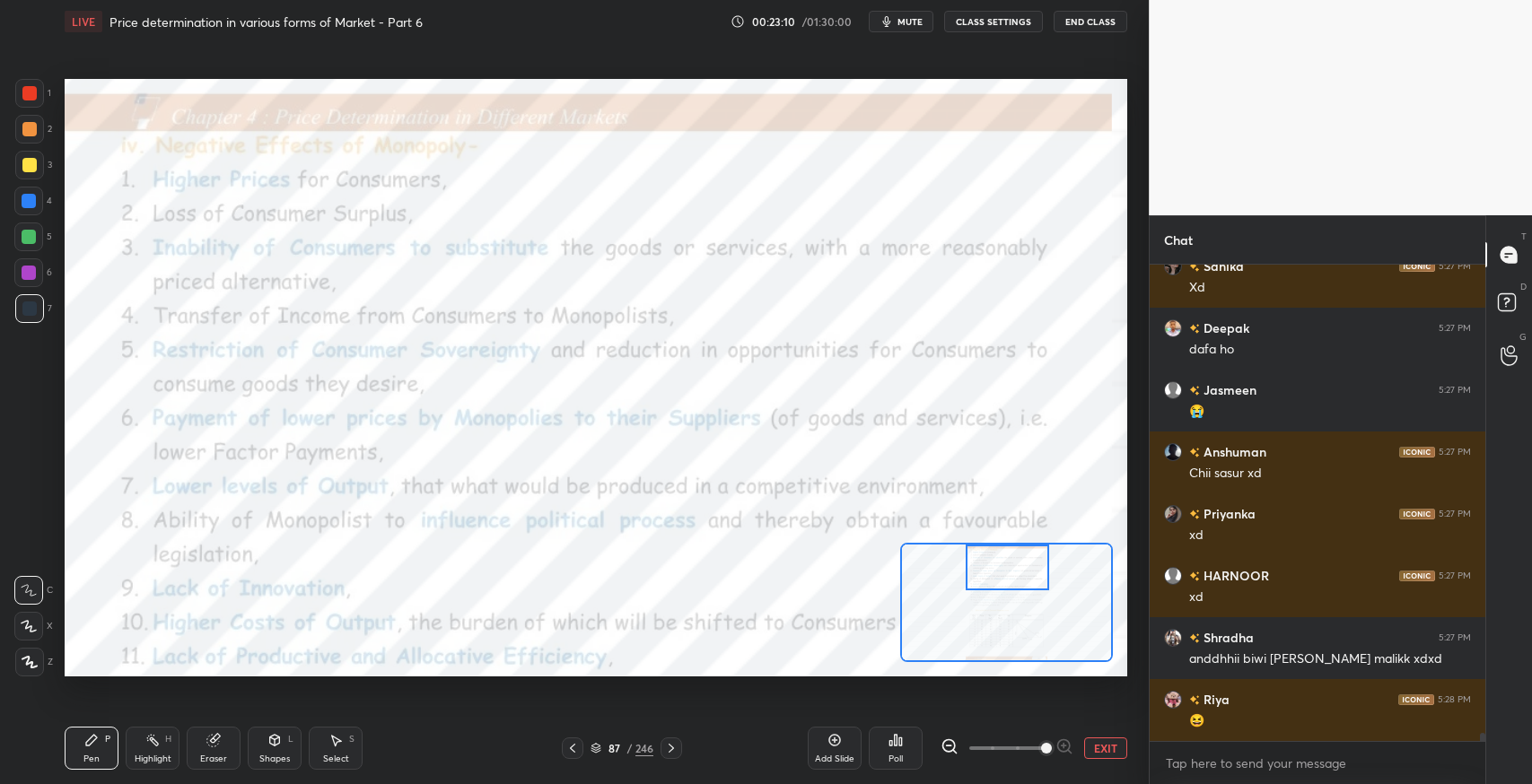
scroll to position [28066, 0]
click at [1096, 750] on button "EXIT" at bounding box center [1106, 749] width 43 height 22
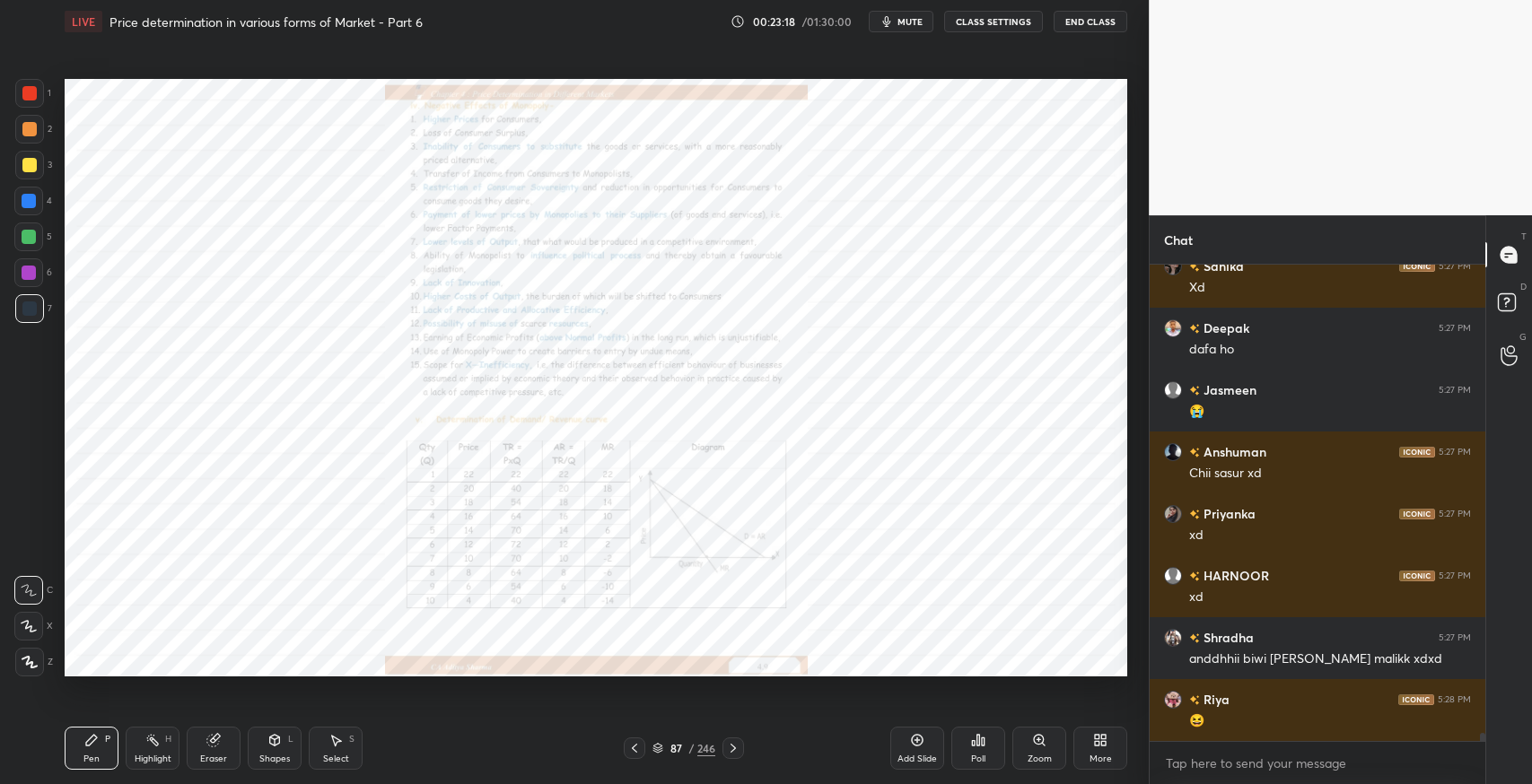
click at [275, 758] on div "Shapes" at bounding box center [275, 758] width 31 height 9
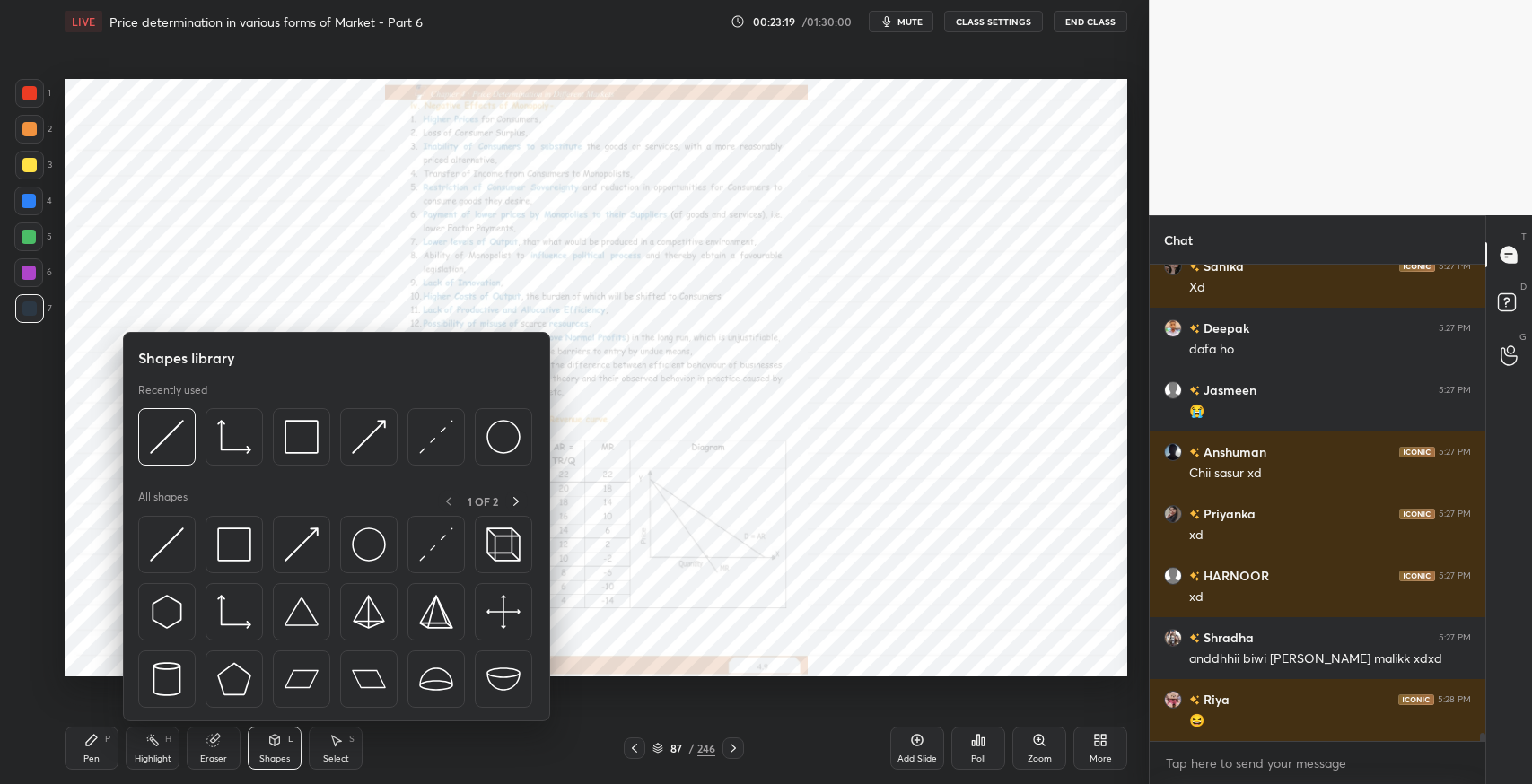
click at [243, 545] on img at bounding box center [235, 545] width 34 height 34
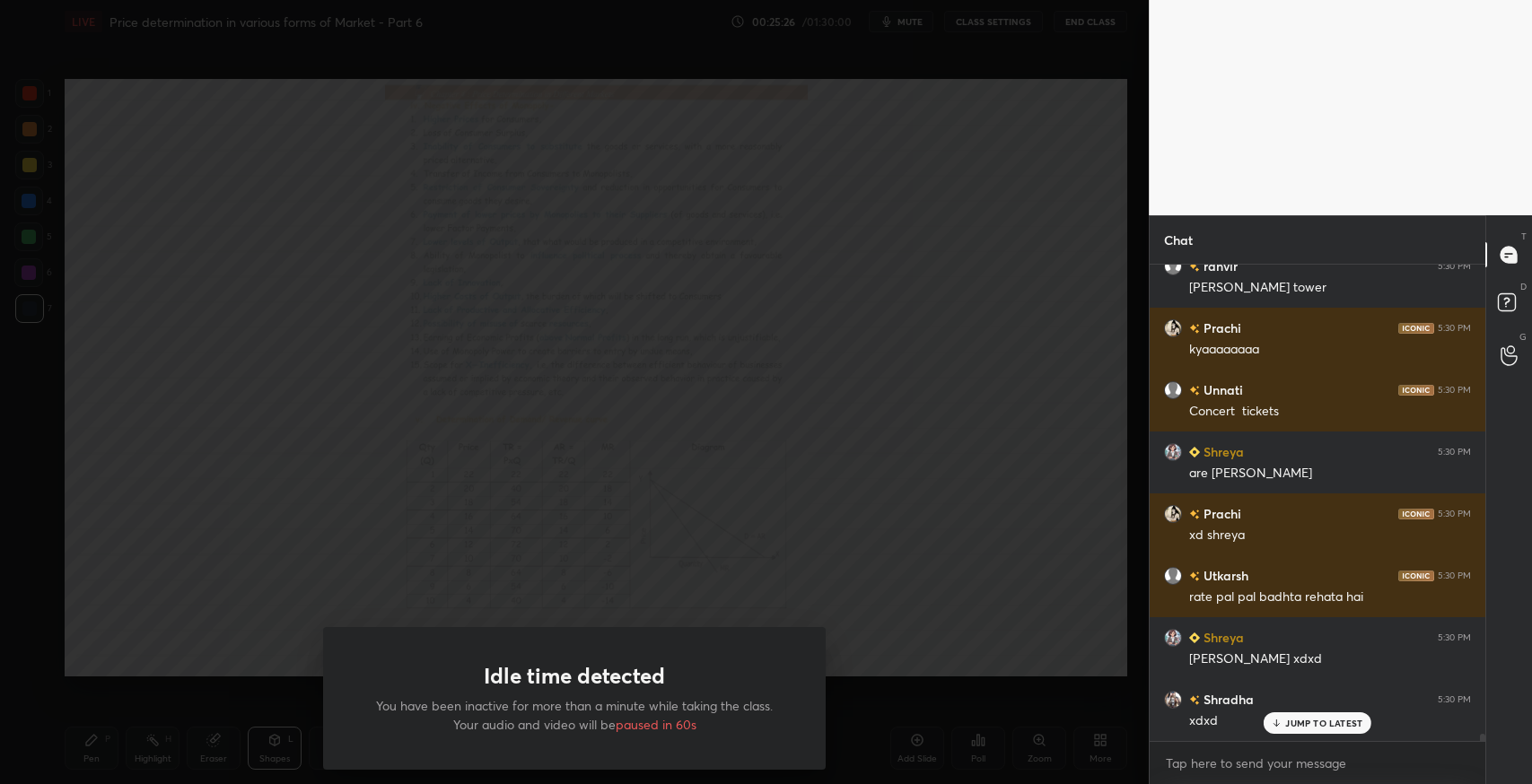
scroll to position [30494, 0]
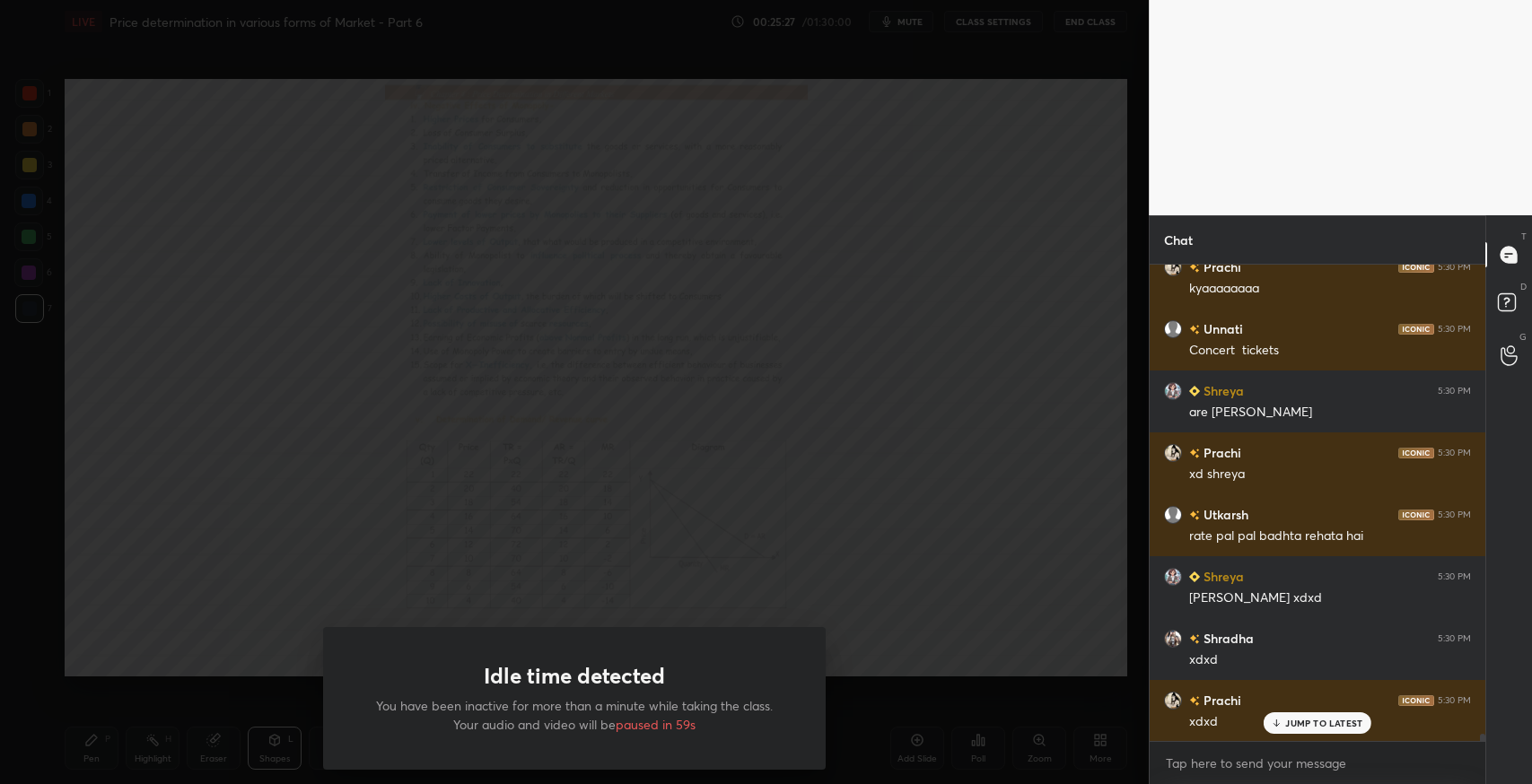
click at [254, 201] on div "Idle time detected You have been inactive for more than a minute while taking t…" at bounding box center [574, 392] width 1149 height 784
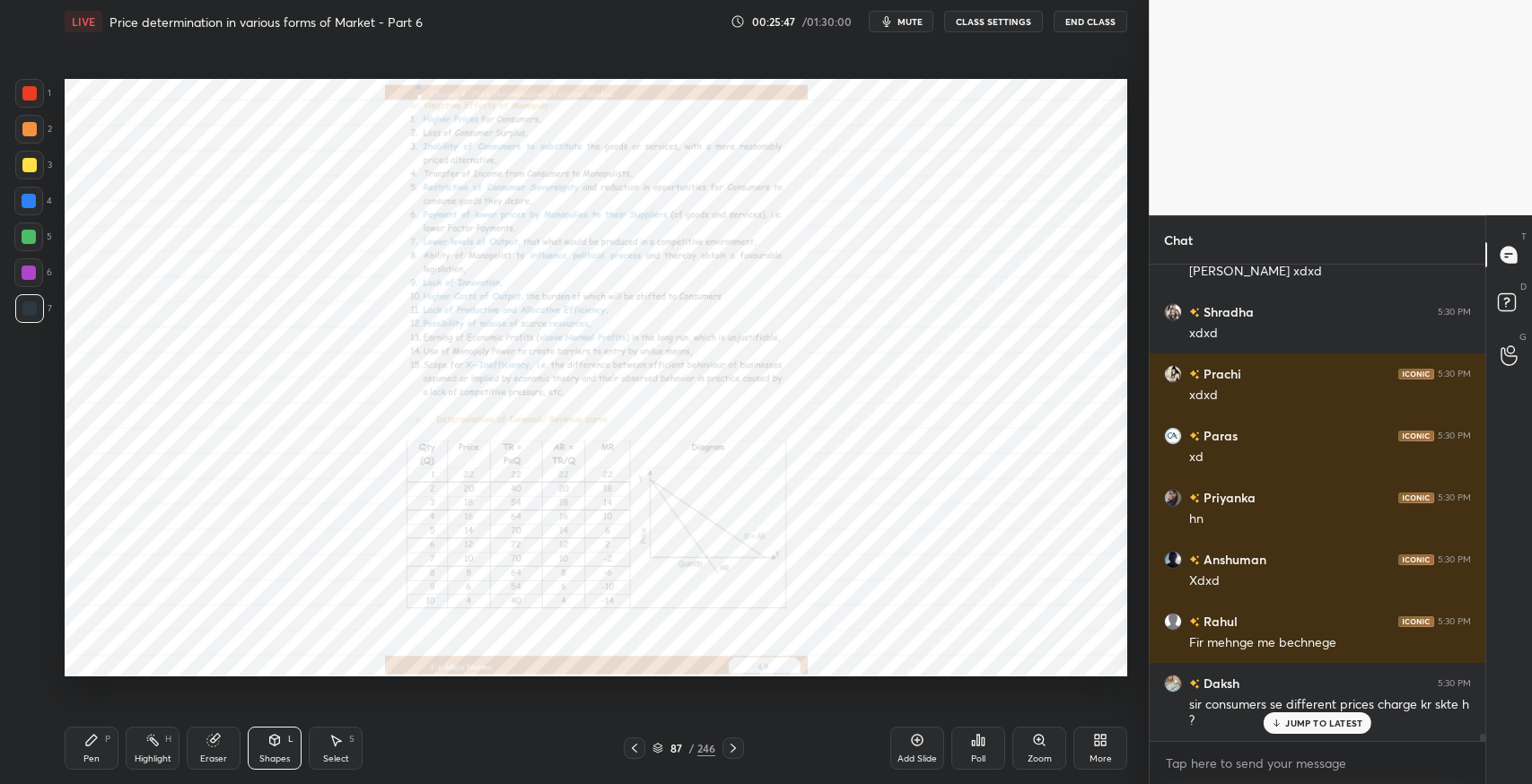
scroll to position [30881, 0]
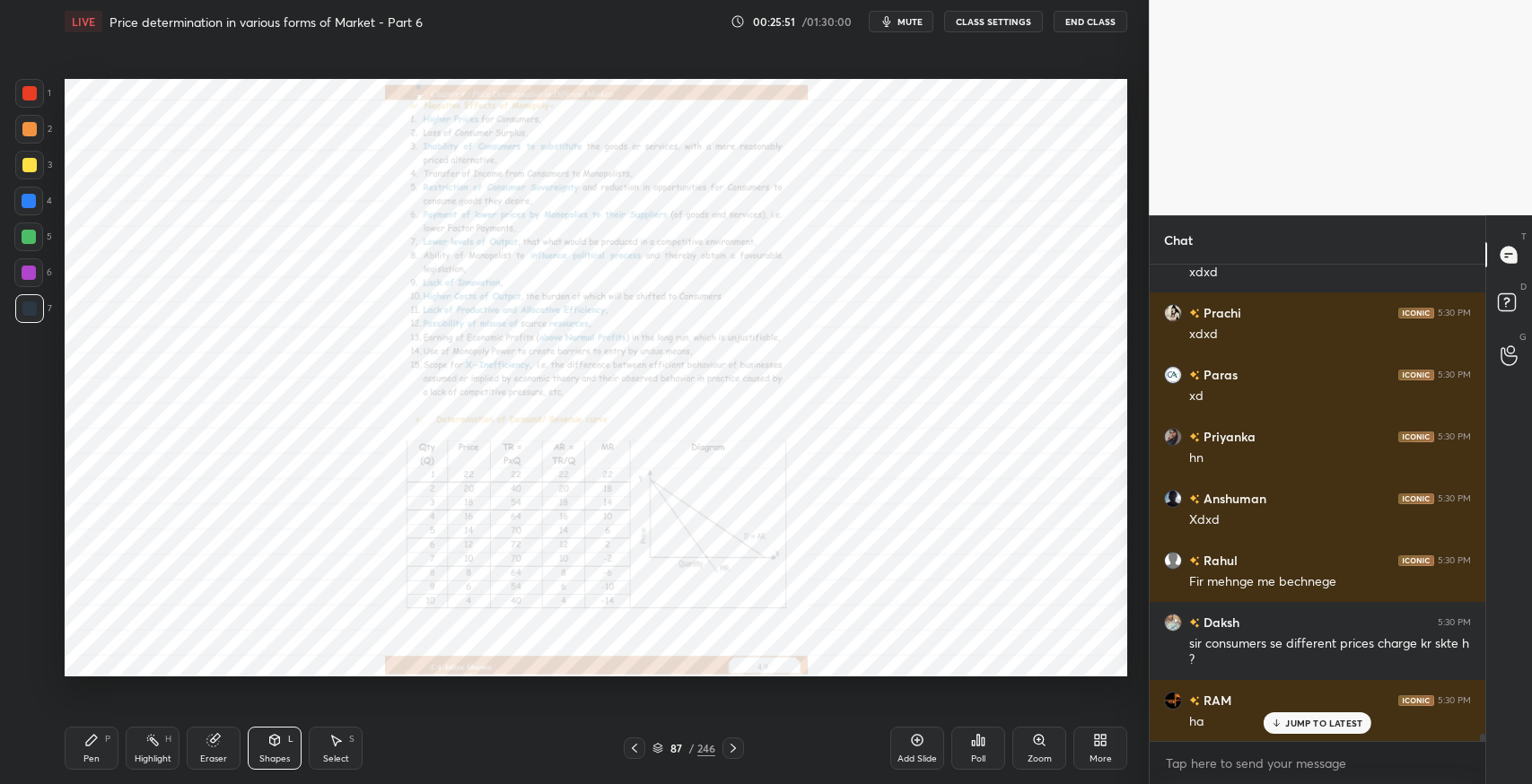
click at [740, 754] on icon at bounding box center [732, 748] width 14 height 14
click at [732, 748] on icon at bounding box center [732, 748] width 14 height 14
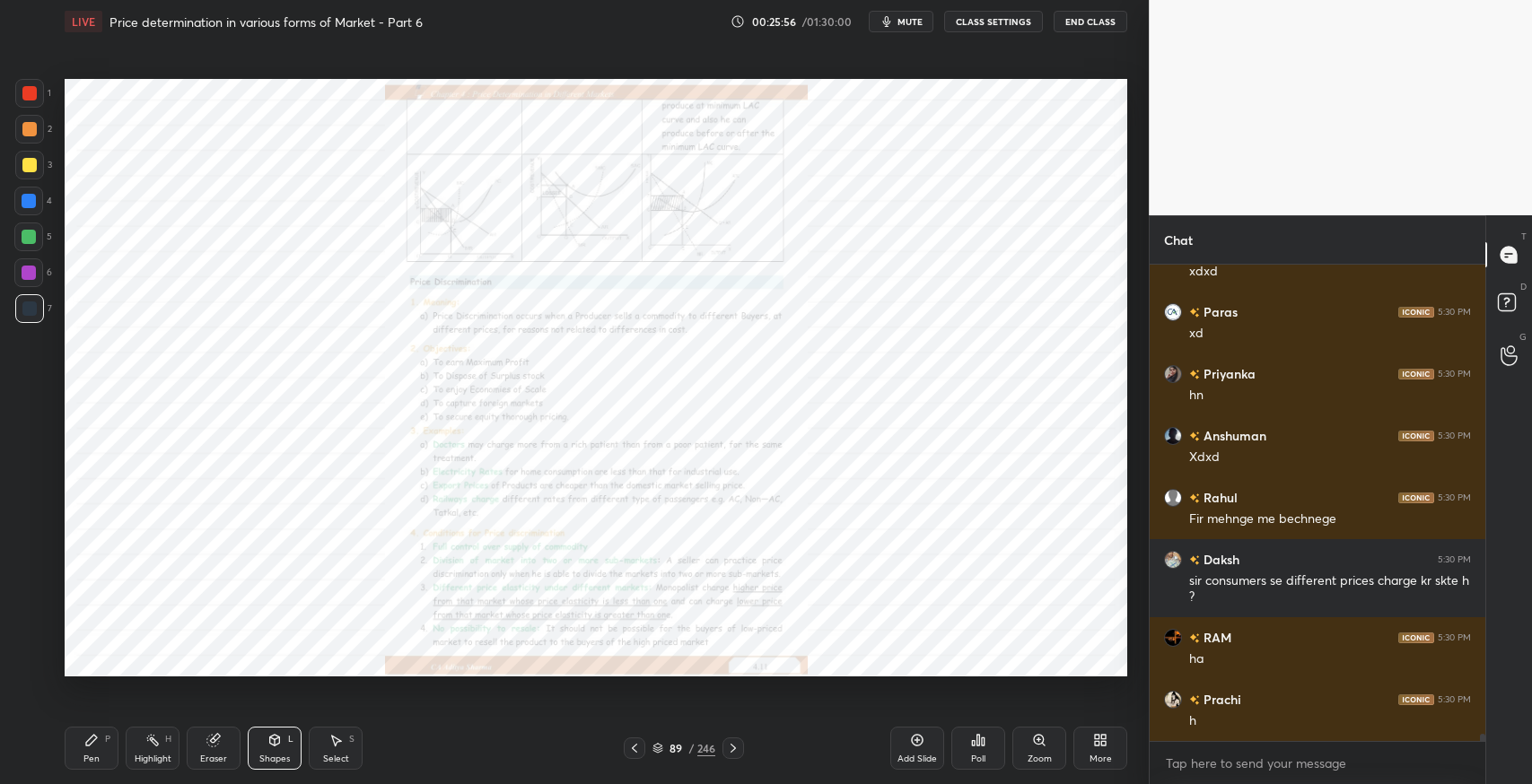
click at [627, 750] on icon at bounding box center [634, 748] width 14 height 14
click at [634, 748] on icon at bounding box center [634, 748] width 14 height 14
click at [1045, 759] on div "Zoom" at bounding box center [1040, 758] width 24 height 9
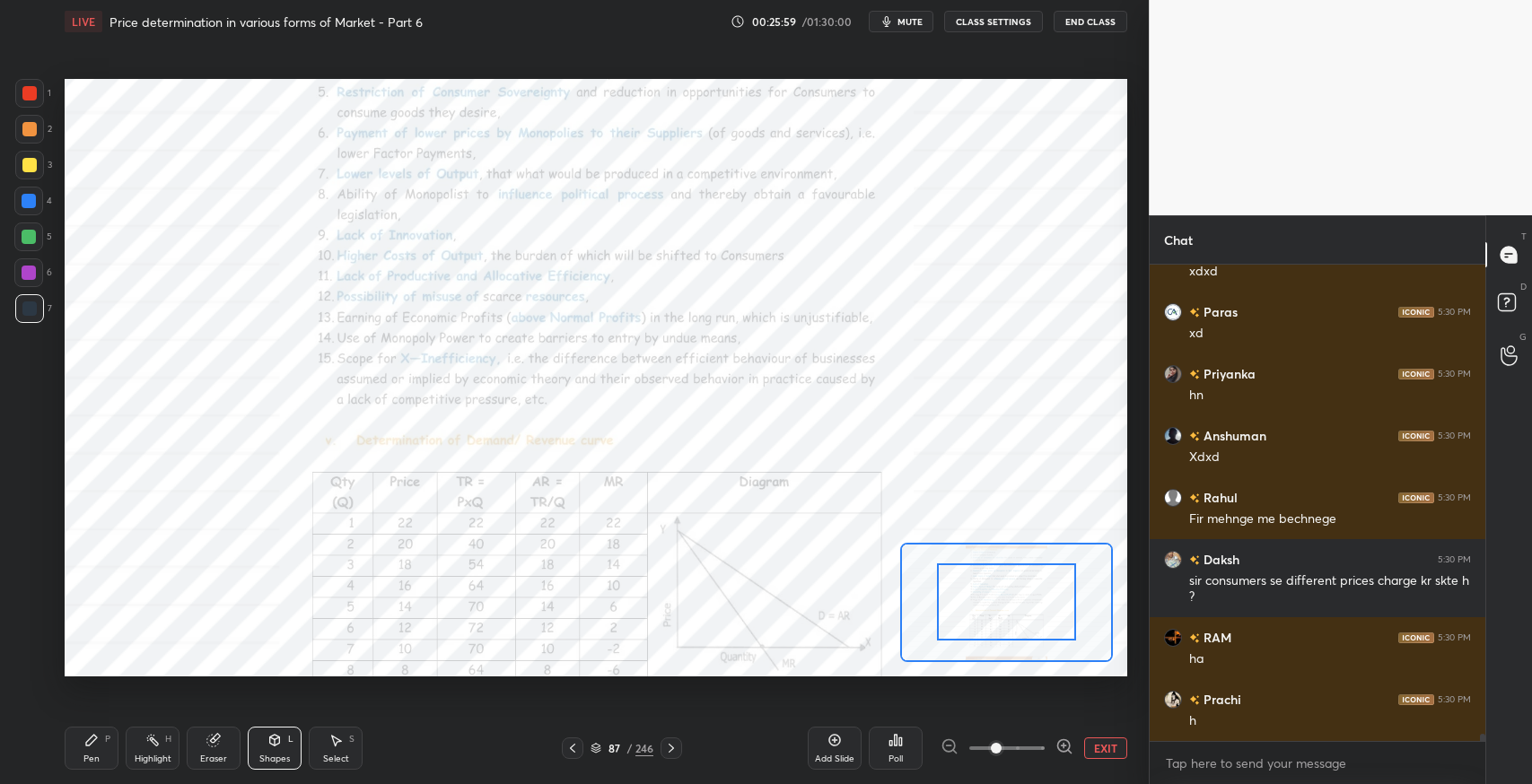
click at [1057, 749] on icon at bounding box center [1065, 747] width 18 height 18
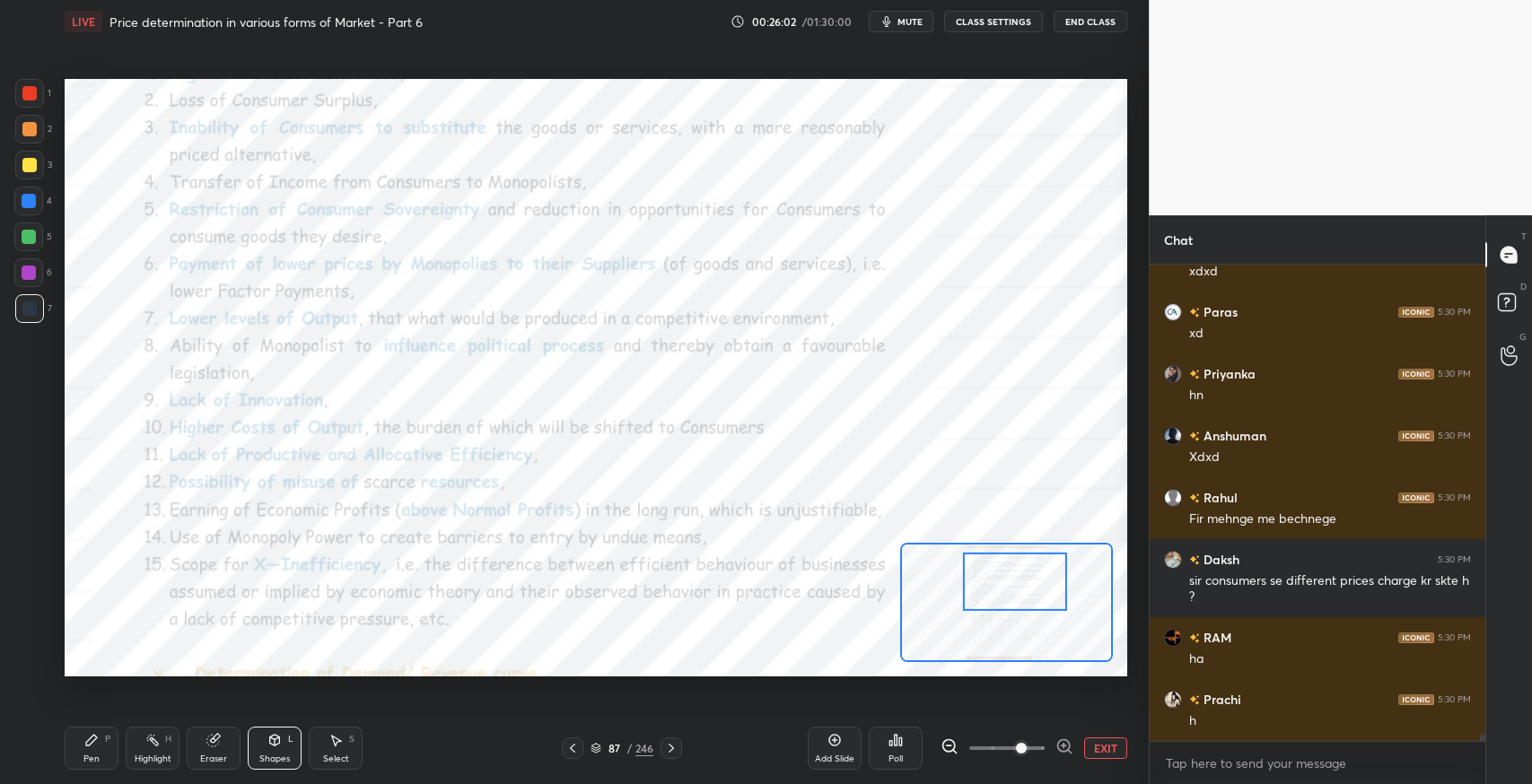
click at [70, 751] on div "Pen P" at bounding box center [92, 748] width 54 height 43
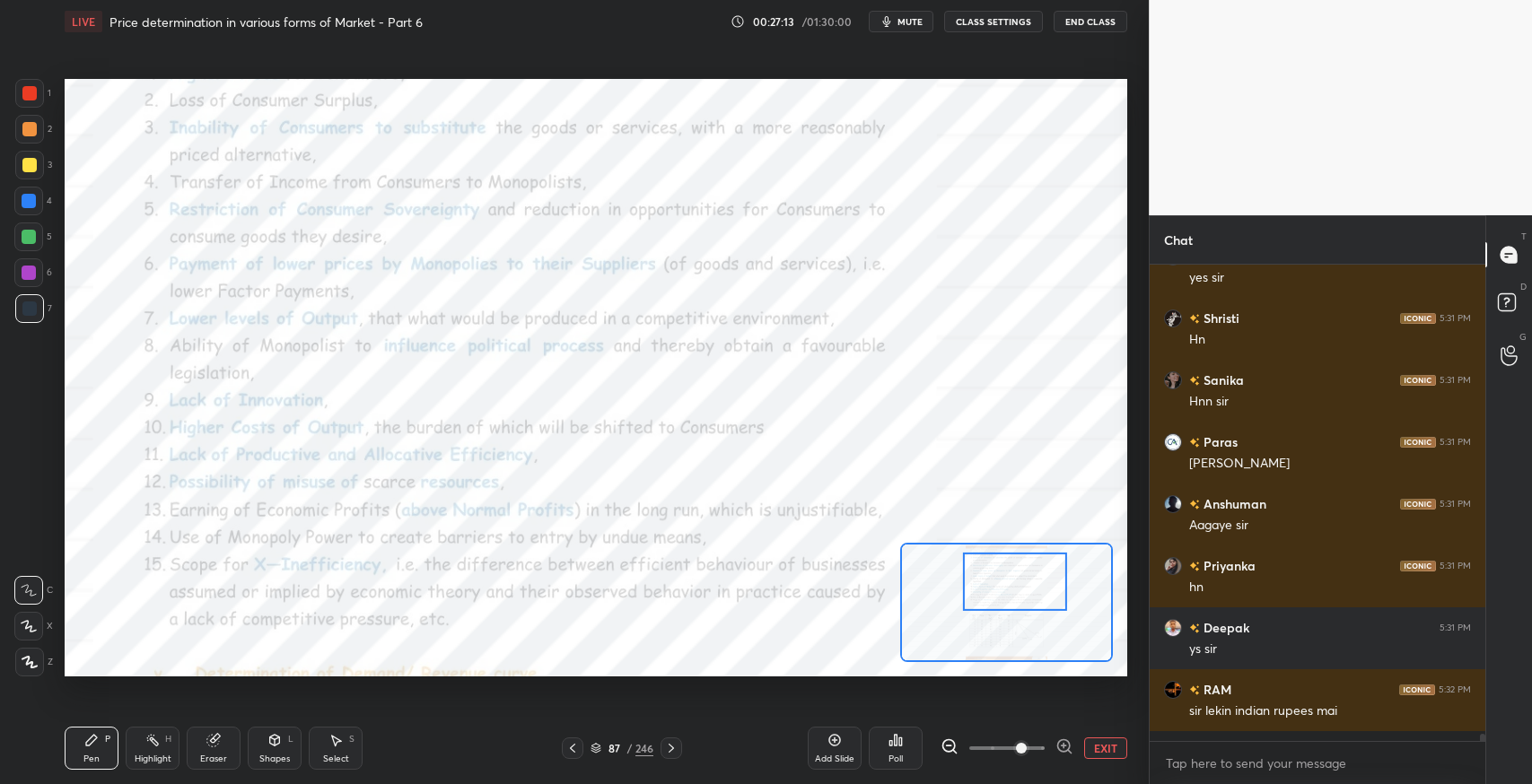
scroll to position [31937, 0]
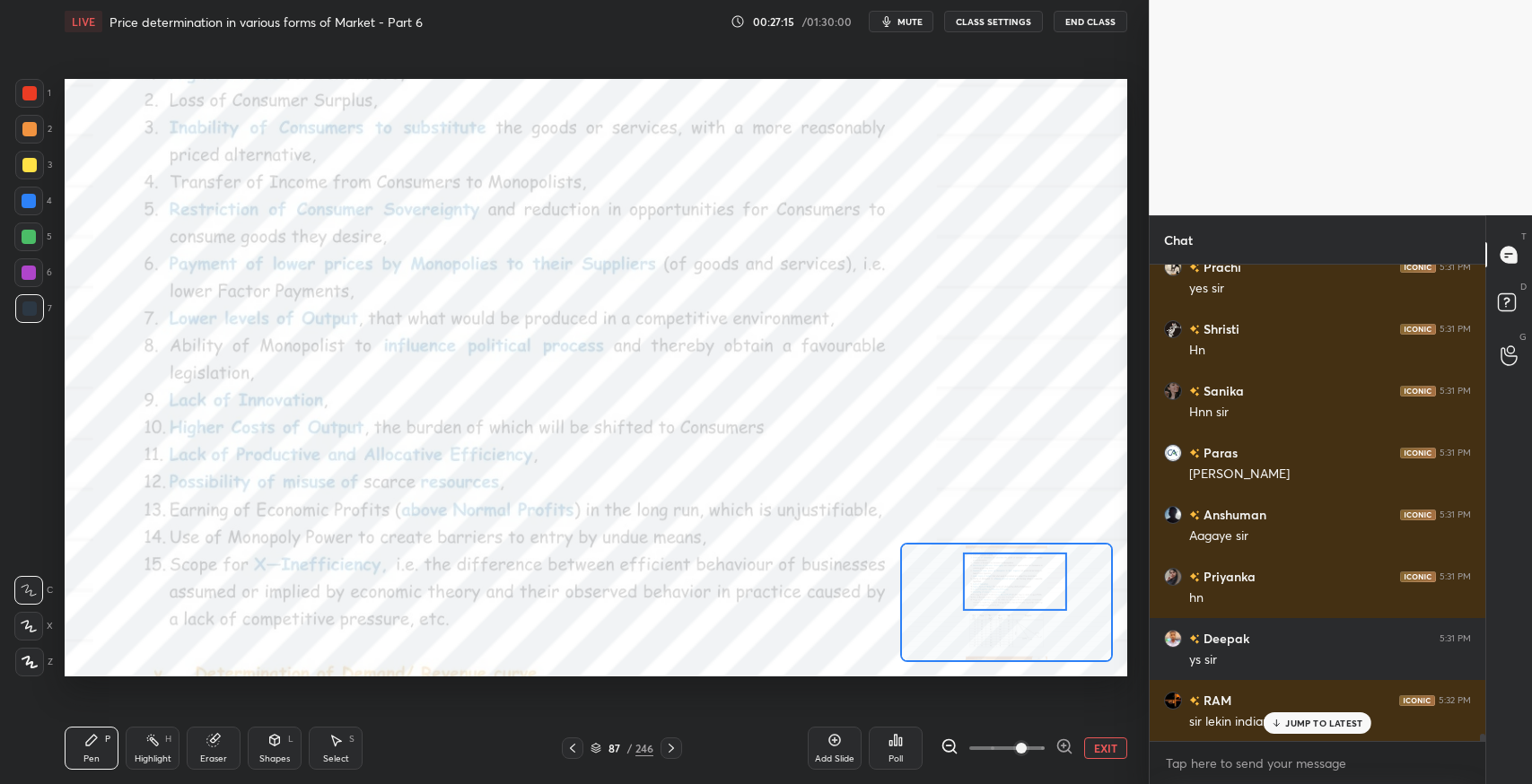
click at [1292, 728] on p "JUMP TO LATEST" at bounding box center [1324, 723] width 78 height 11
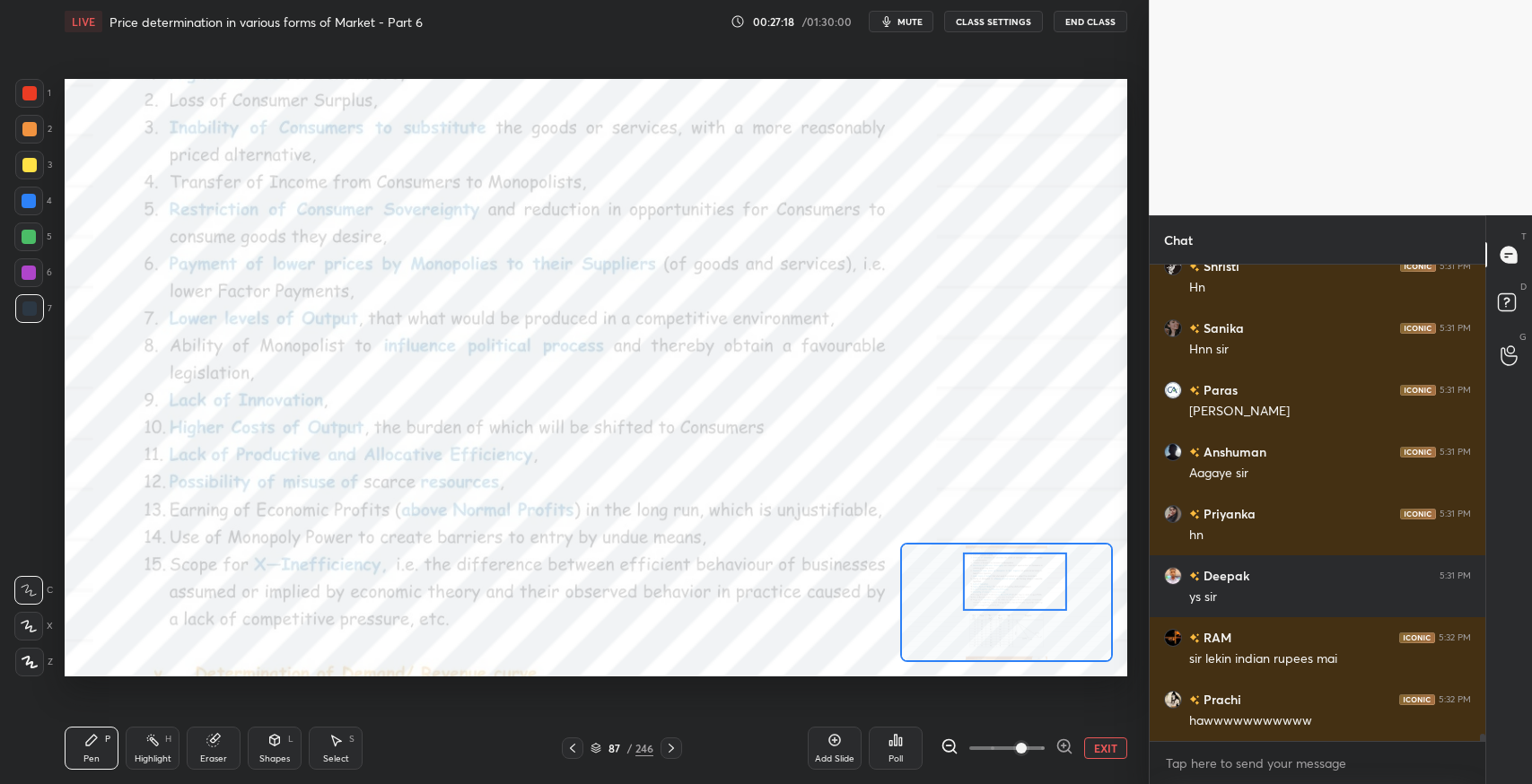
scroll to position [32062, 0]
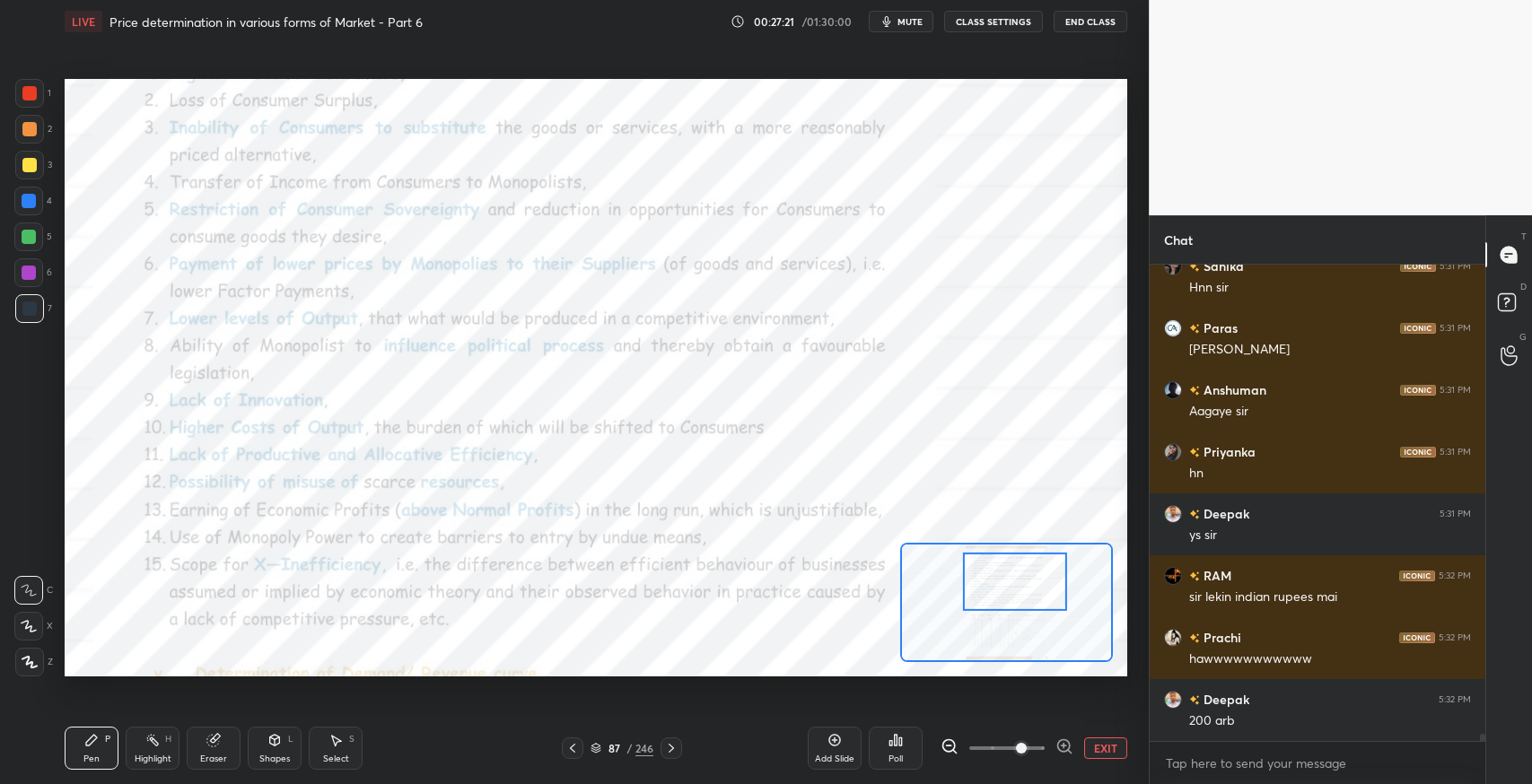
click at [206, 754] on div "Eraser" at bounding box center [214, 758] width 27 height 9
click at [72, 751] on div "Pen P" at bounding box center [92, 748] width 54 height 43
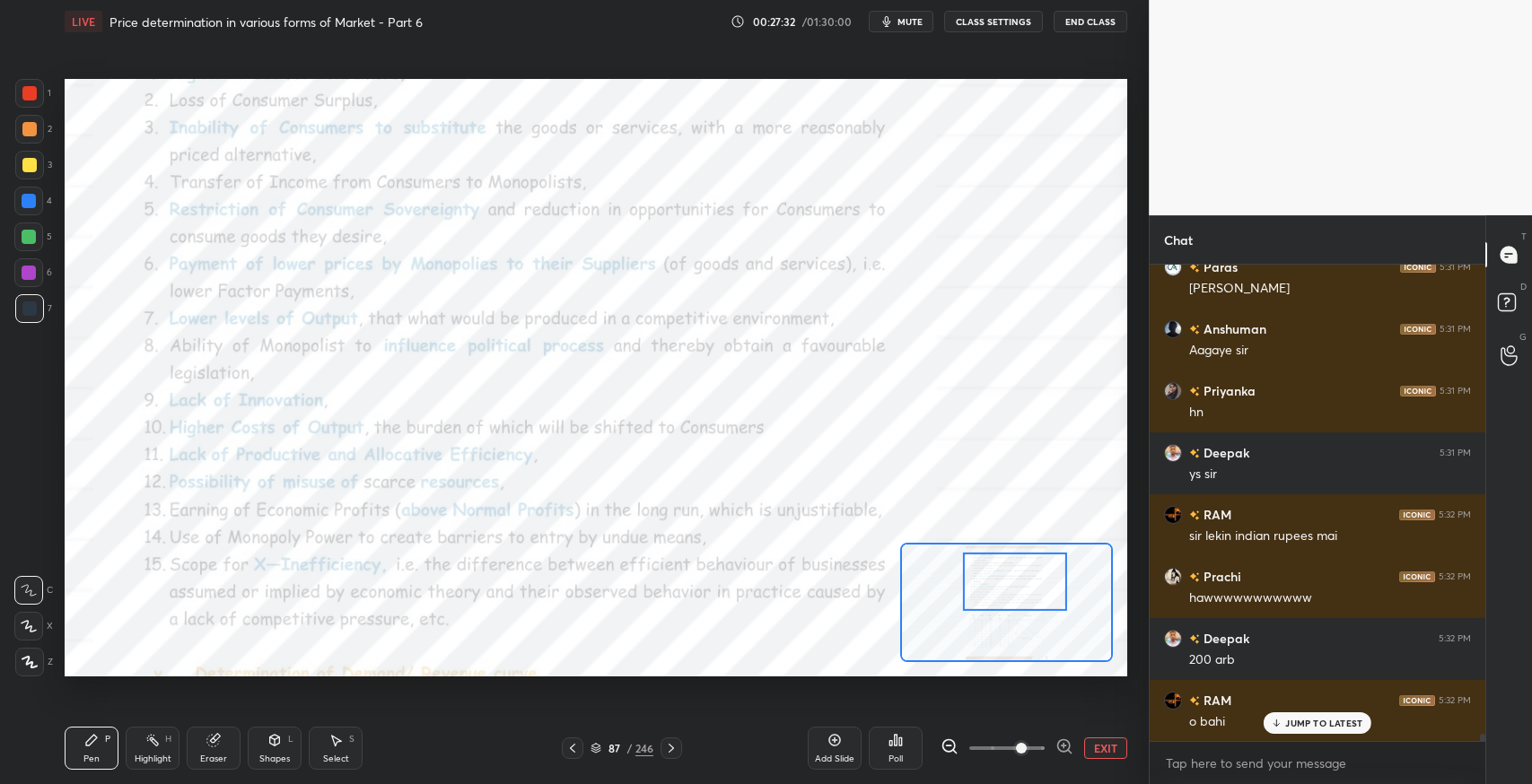
scroll to position [32186, 0]
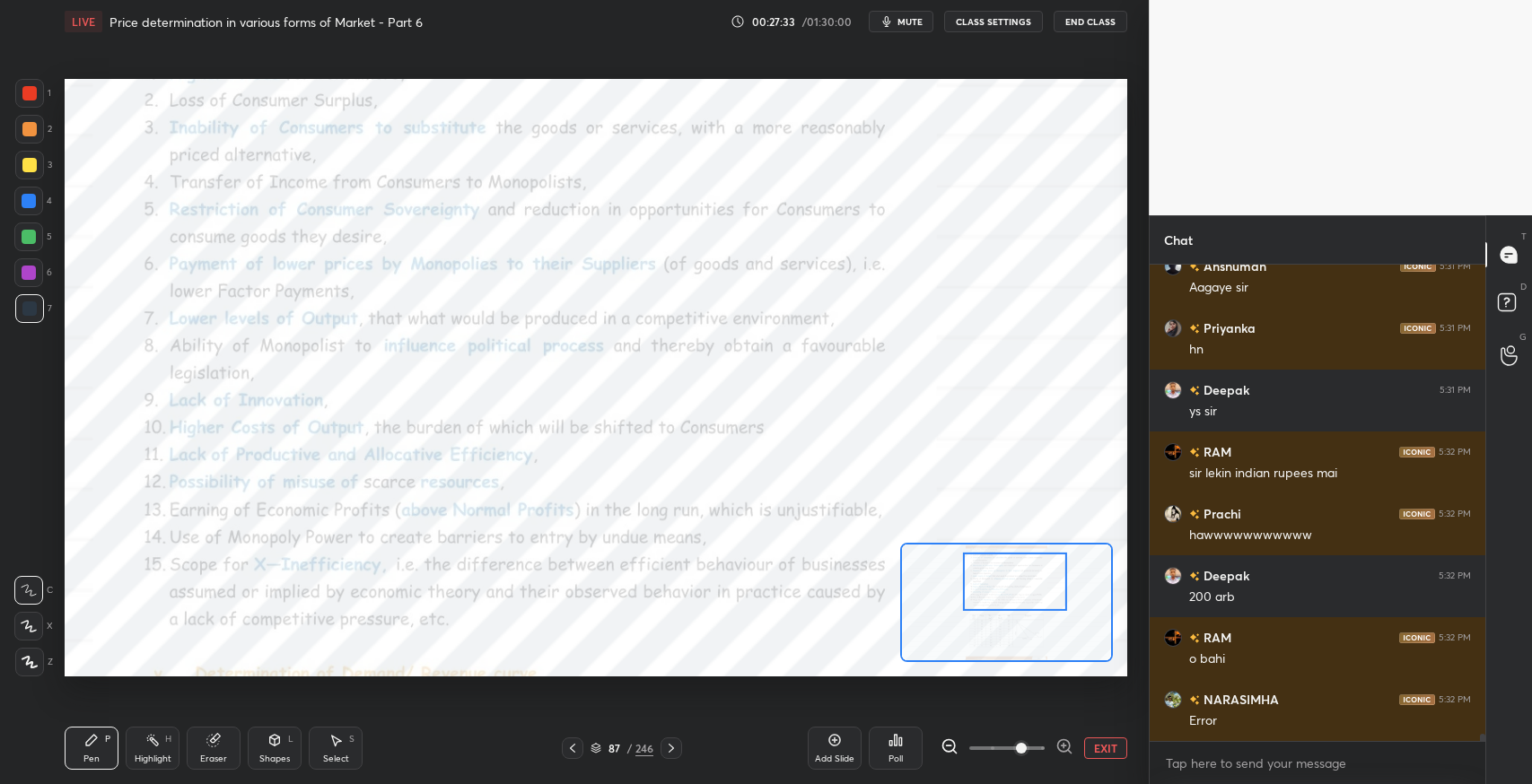
click at [327, 756] on div "Select" at bounding box center [336, 758] width 26 height 9
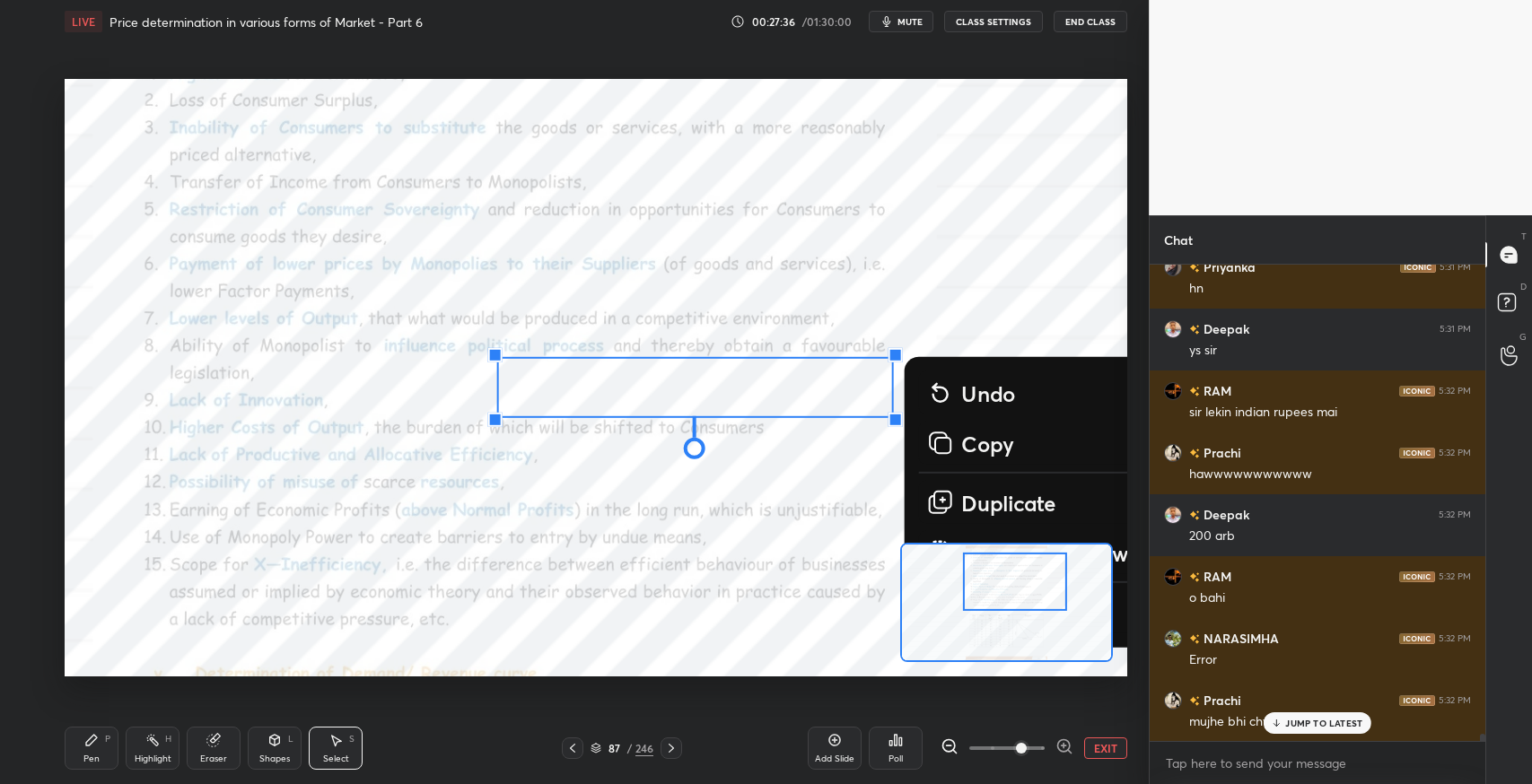
click at [1120, 637] on div "0 ° Undo Copy Duplicate Duplicate to new slide Delete" at bounding box center [515, 590] width 2126 height 1196
click at [1128, 633] on div "0 ° Undo Copy Duplicate Duplicate to new slide Delete Setting up your live clas…" at bounding box center [596, 377] width 1077 height 669
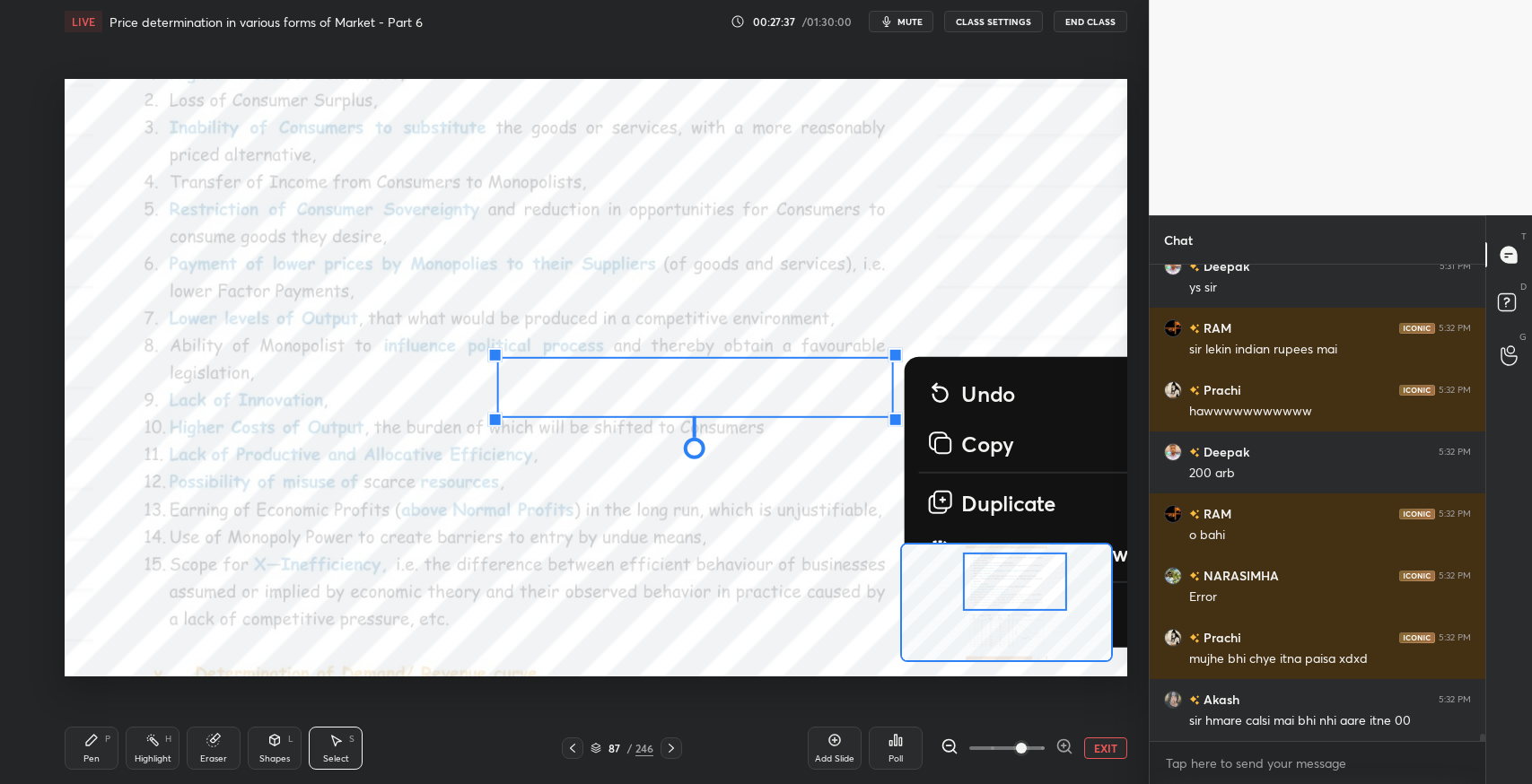
click at [1116, 630] on button "Delete" at bounding box center [1052, 611] width 267 height 43
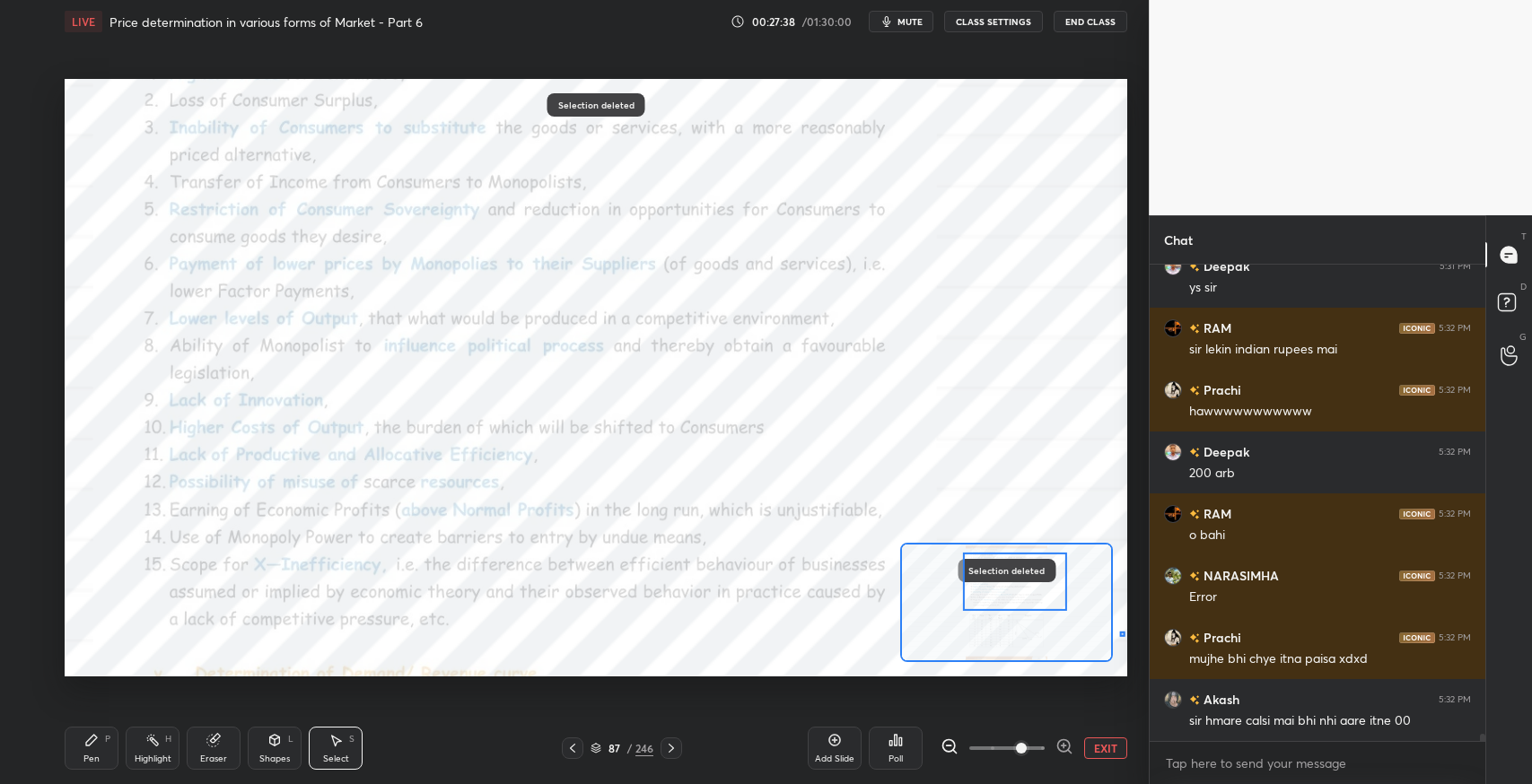
click at [1117, 632] on div "0 ° Undo Copy Duplicate Duplicate to new slide Delete" at bounding box center [515, 590] width 2126 height 1196
click at [571, 602] on div "0 ° Undo Copy Duplicate Duplicate to new slide Delete" at bounding box center [515, 590] width 2126 height 1196
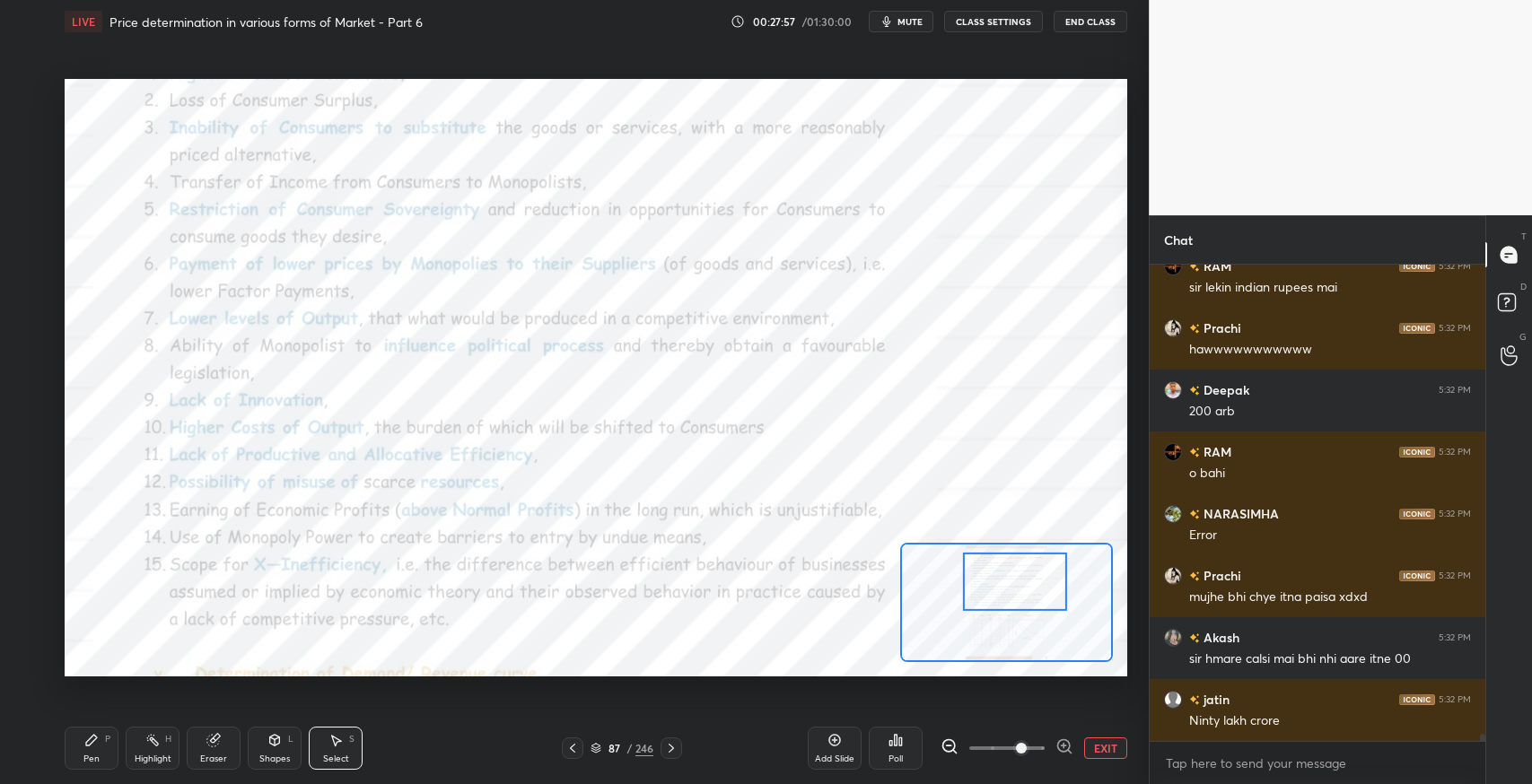
scroll to position [32449, 0]
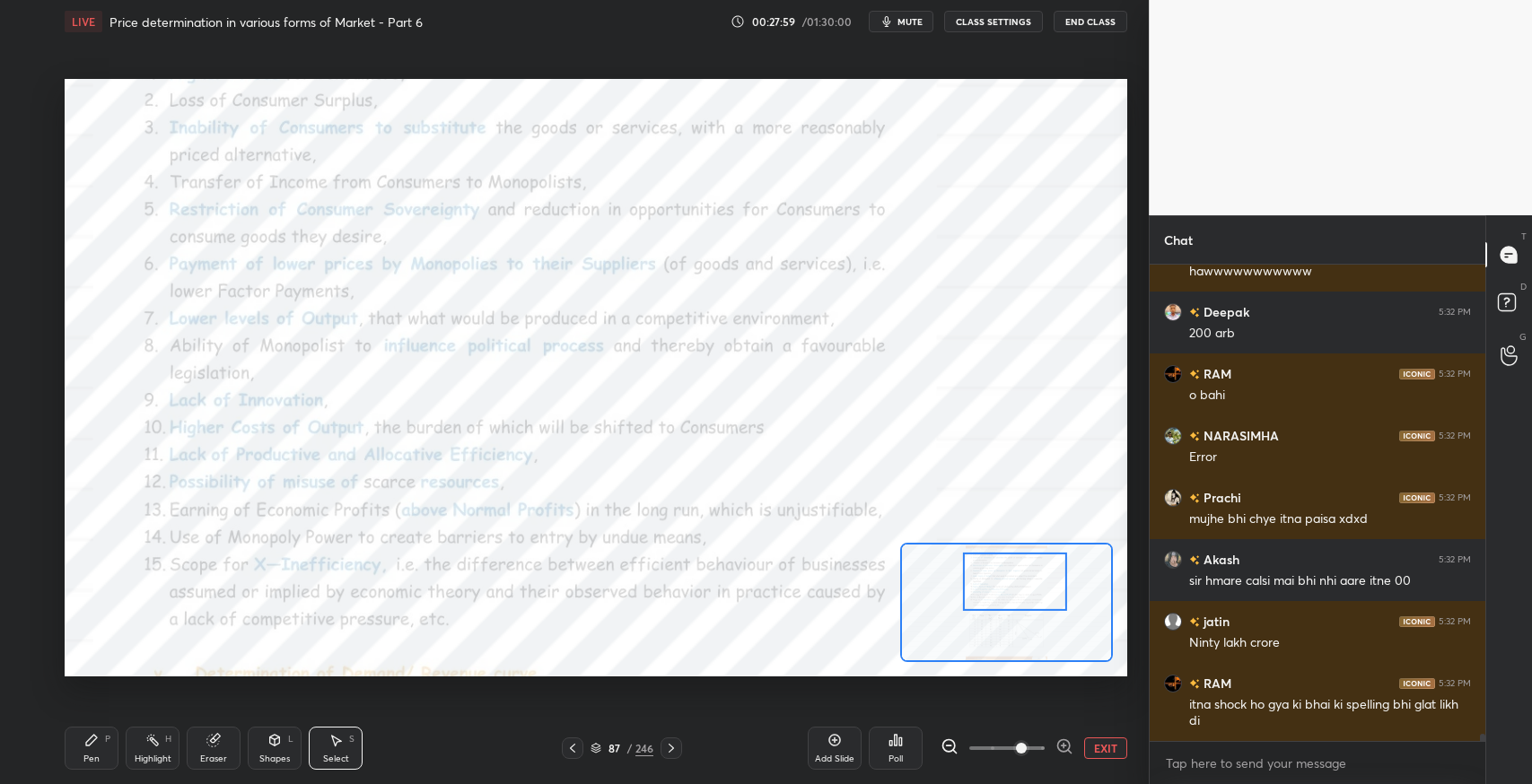
click at [90, 748] on div "Pen P" at bounding box center [92, 748] width 54 height 43
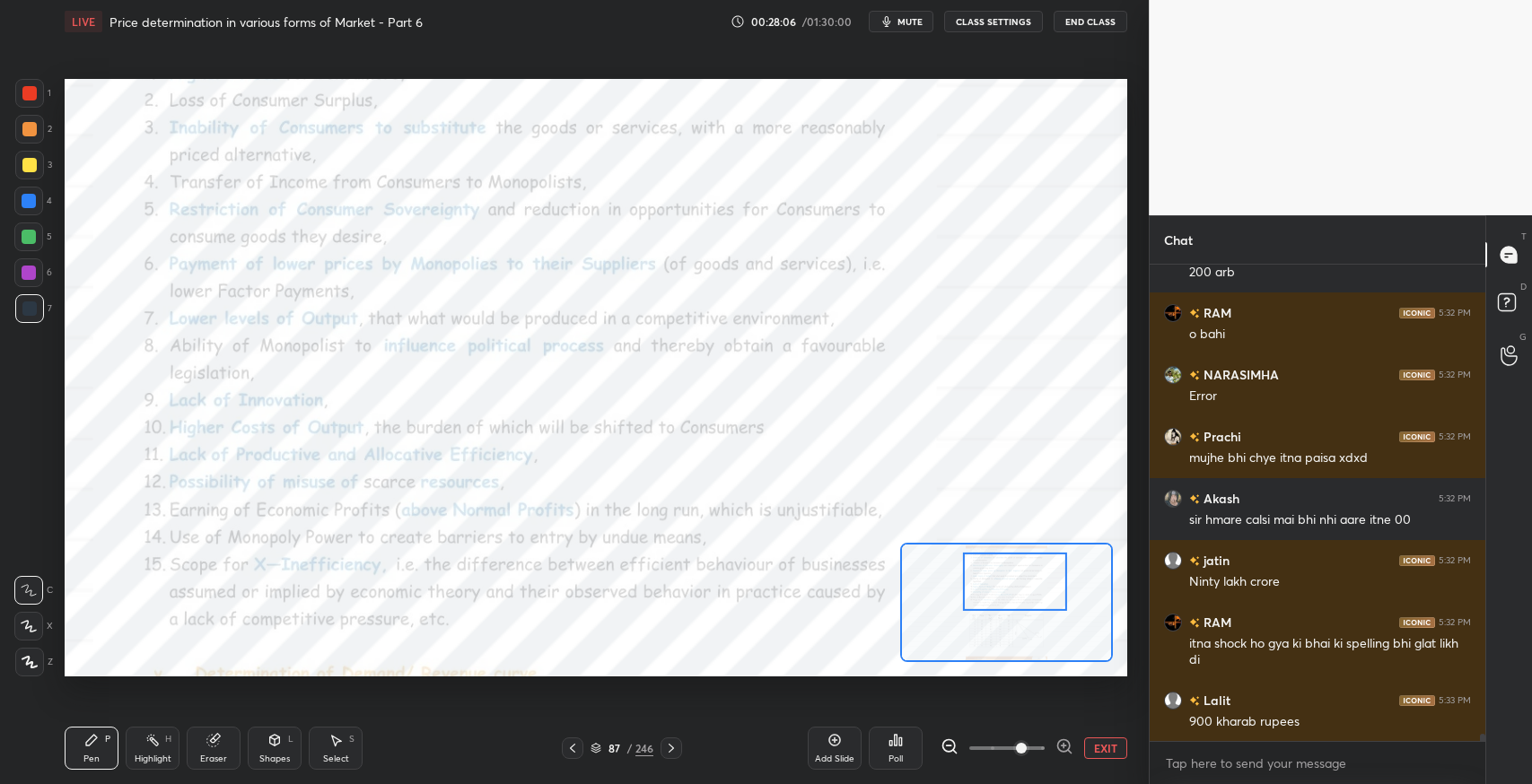
scroll to position [32574, 0]
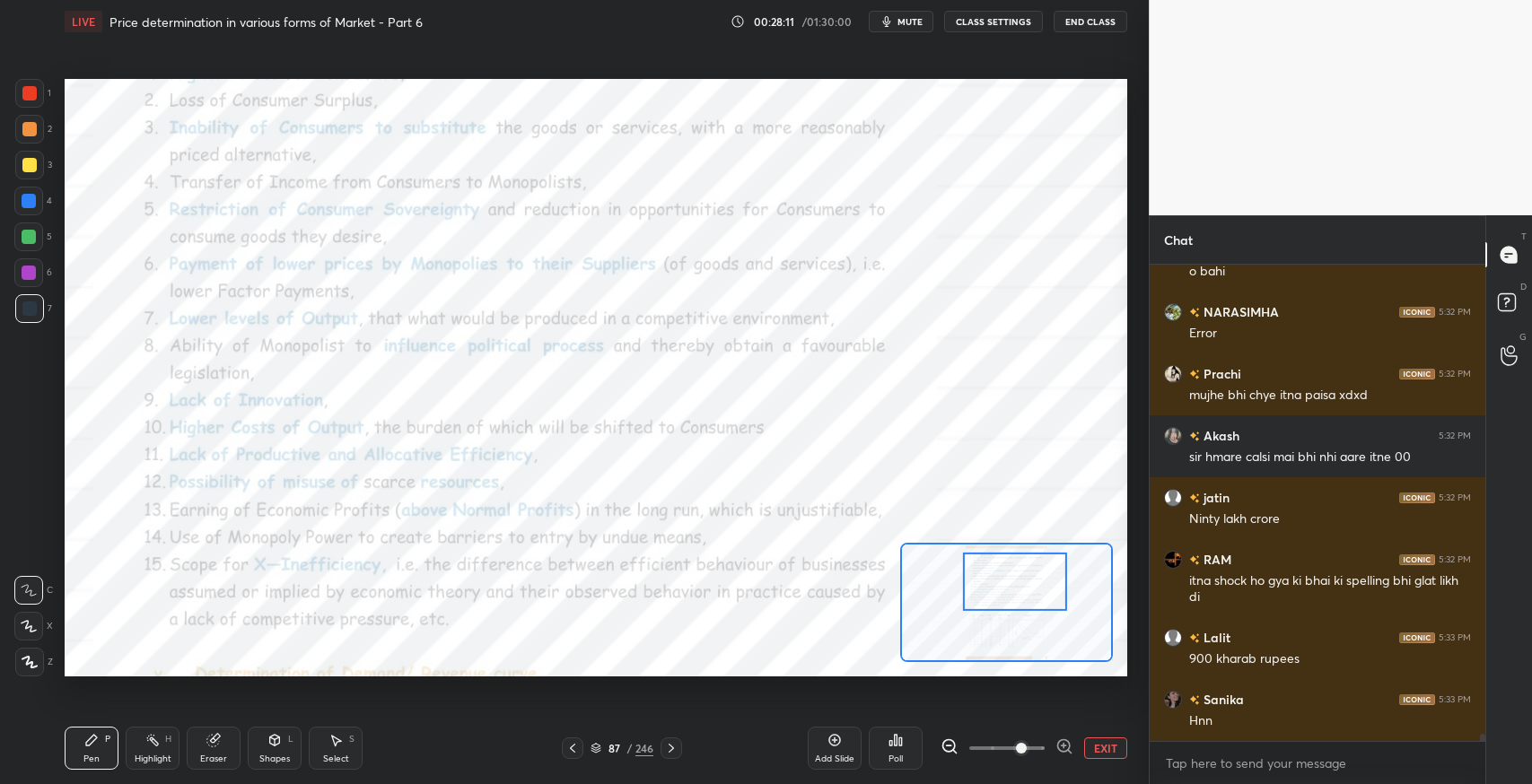
click at [234, 750] on div "Eraser" at bounding box center [214, 748] width 54 height 43
click at [94, 751] on div "Pen P" at bounding box center [92, 748] width 54 height 43
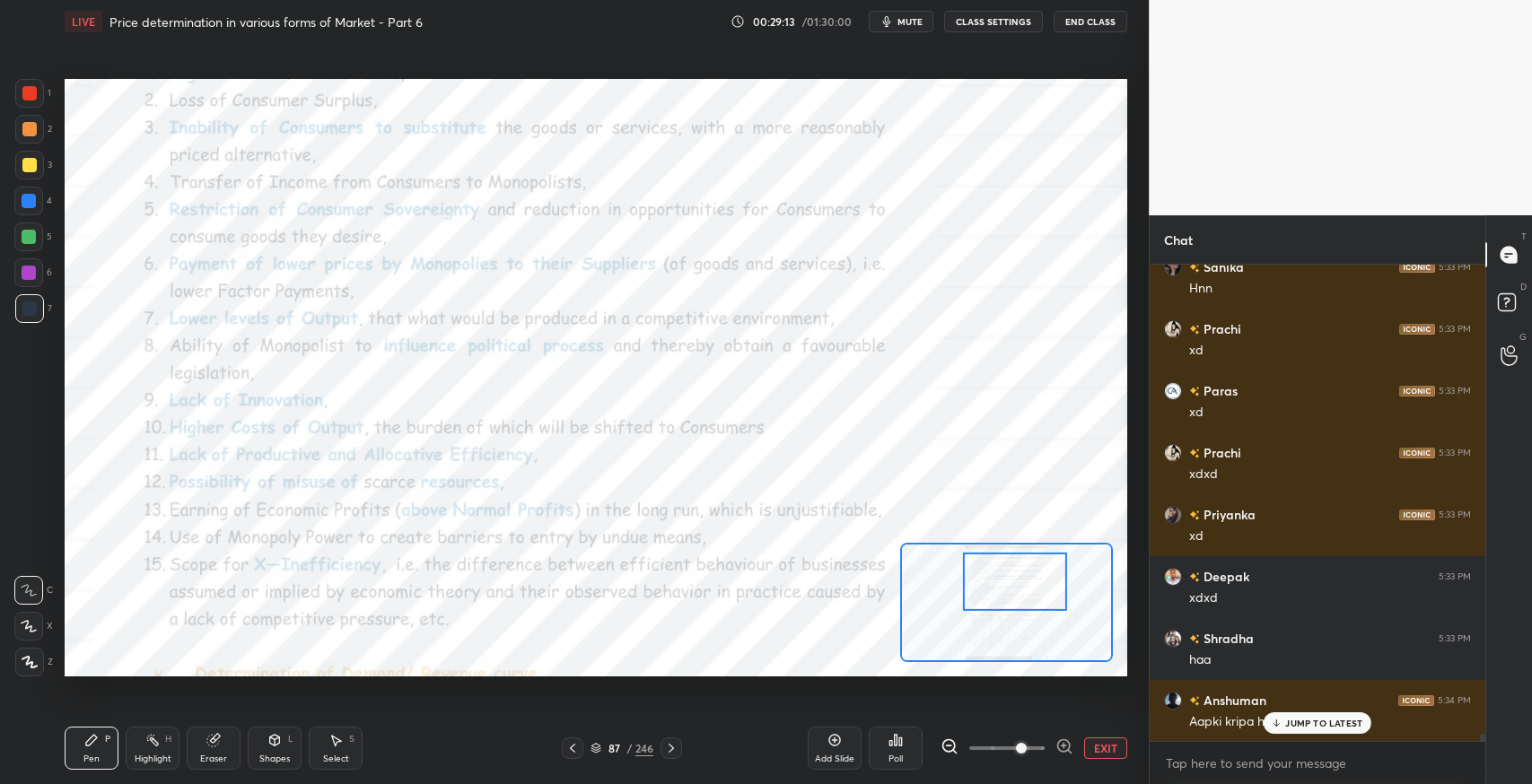
scroll to position [33069, 0]
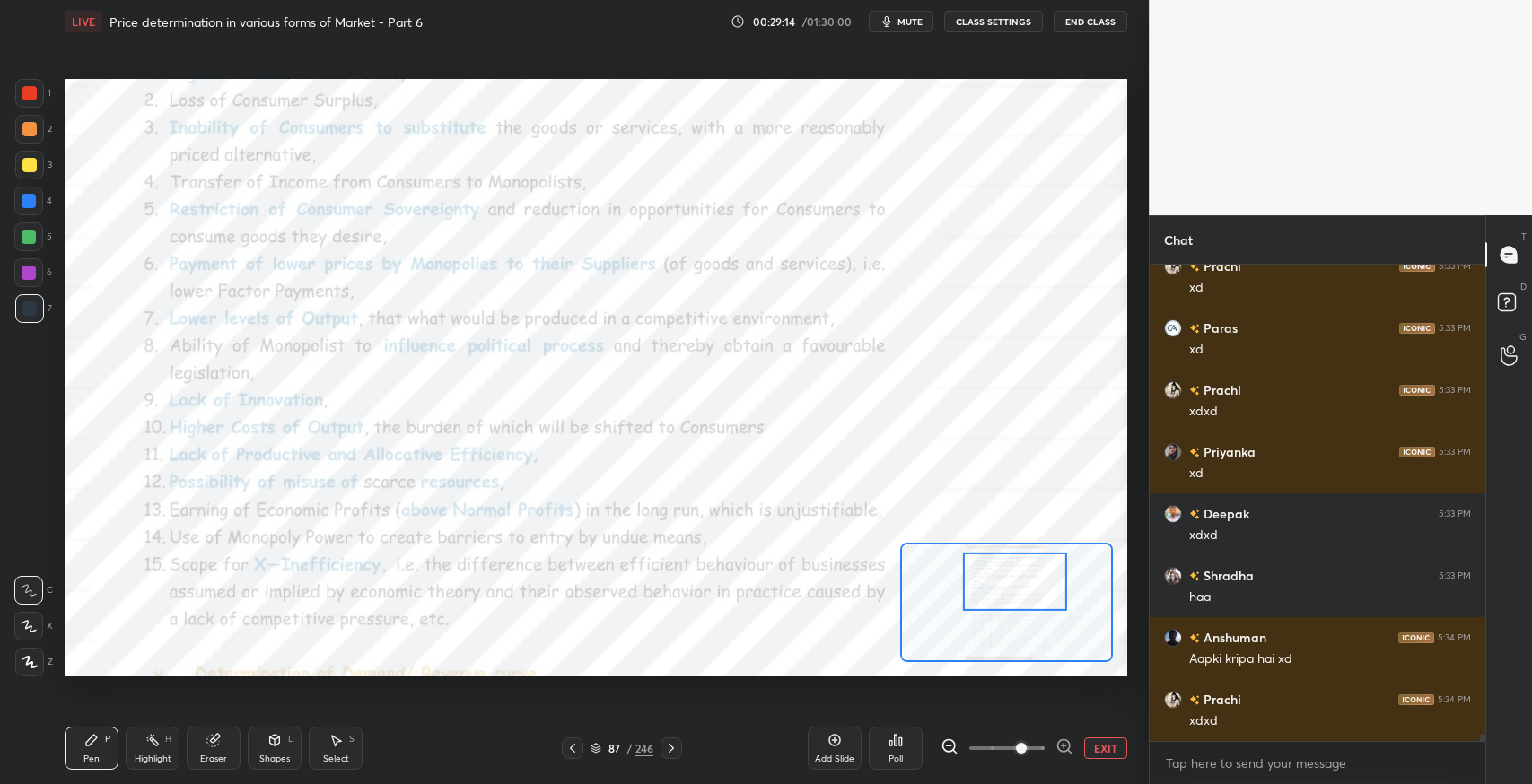
click at [22, 95] on div at bounding box center [30, 94] width 29 height 29
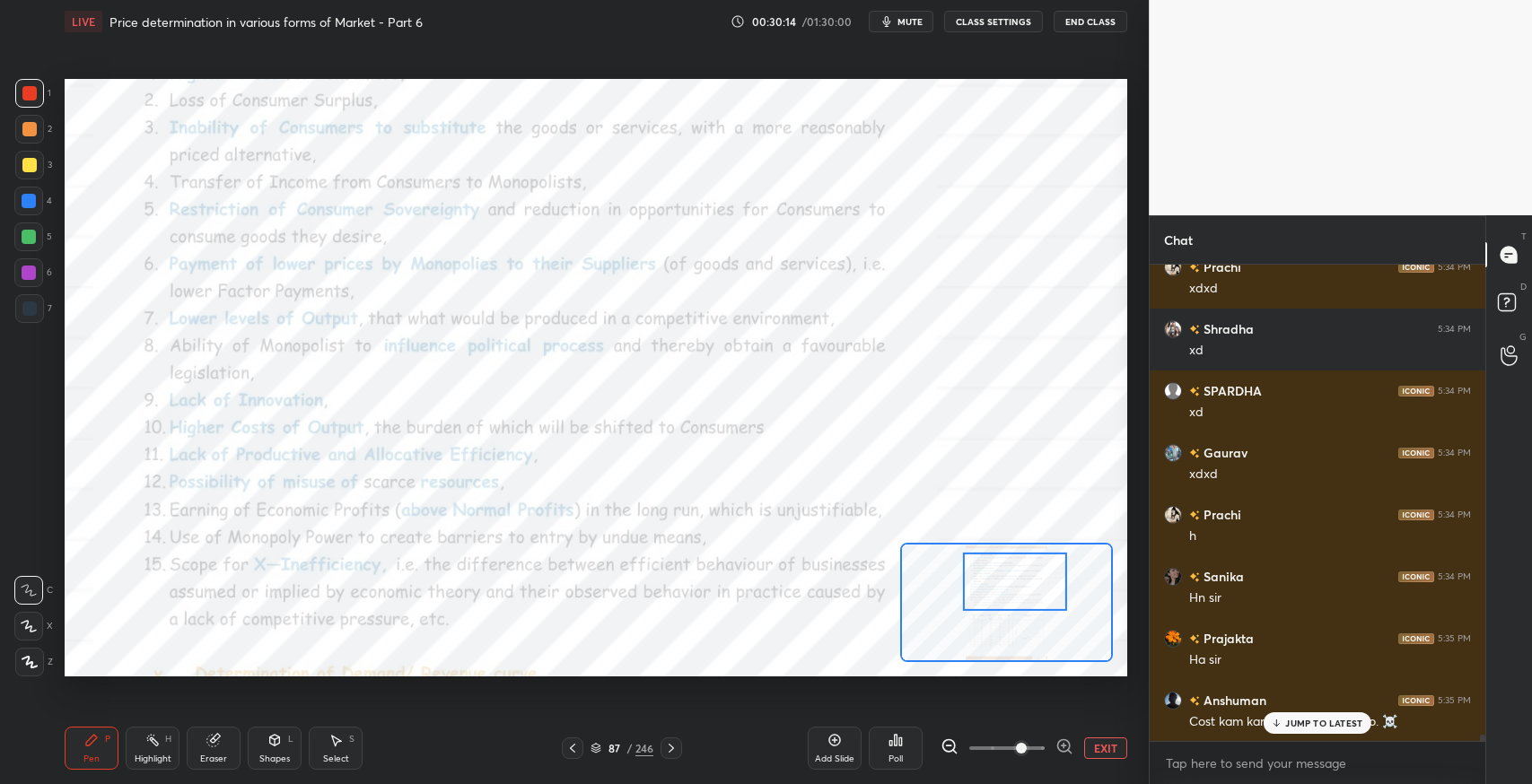
scroll to position [34040, 0]
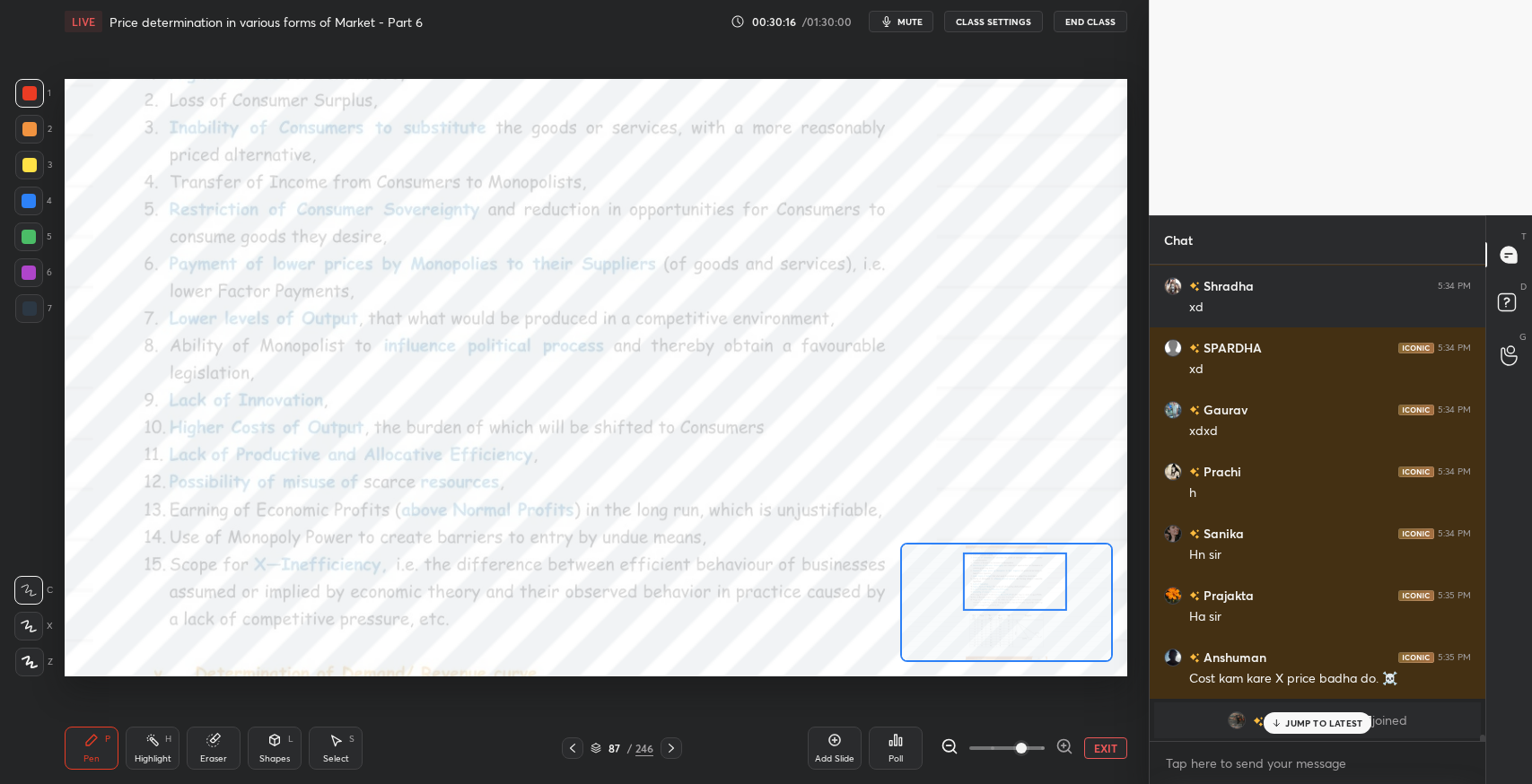
click at [1291, 729] on div "JUMP TO LATEST" at bounding box center [1318, 723] width 108 height 22
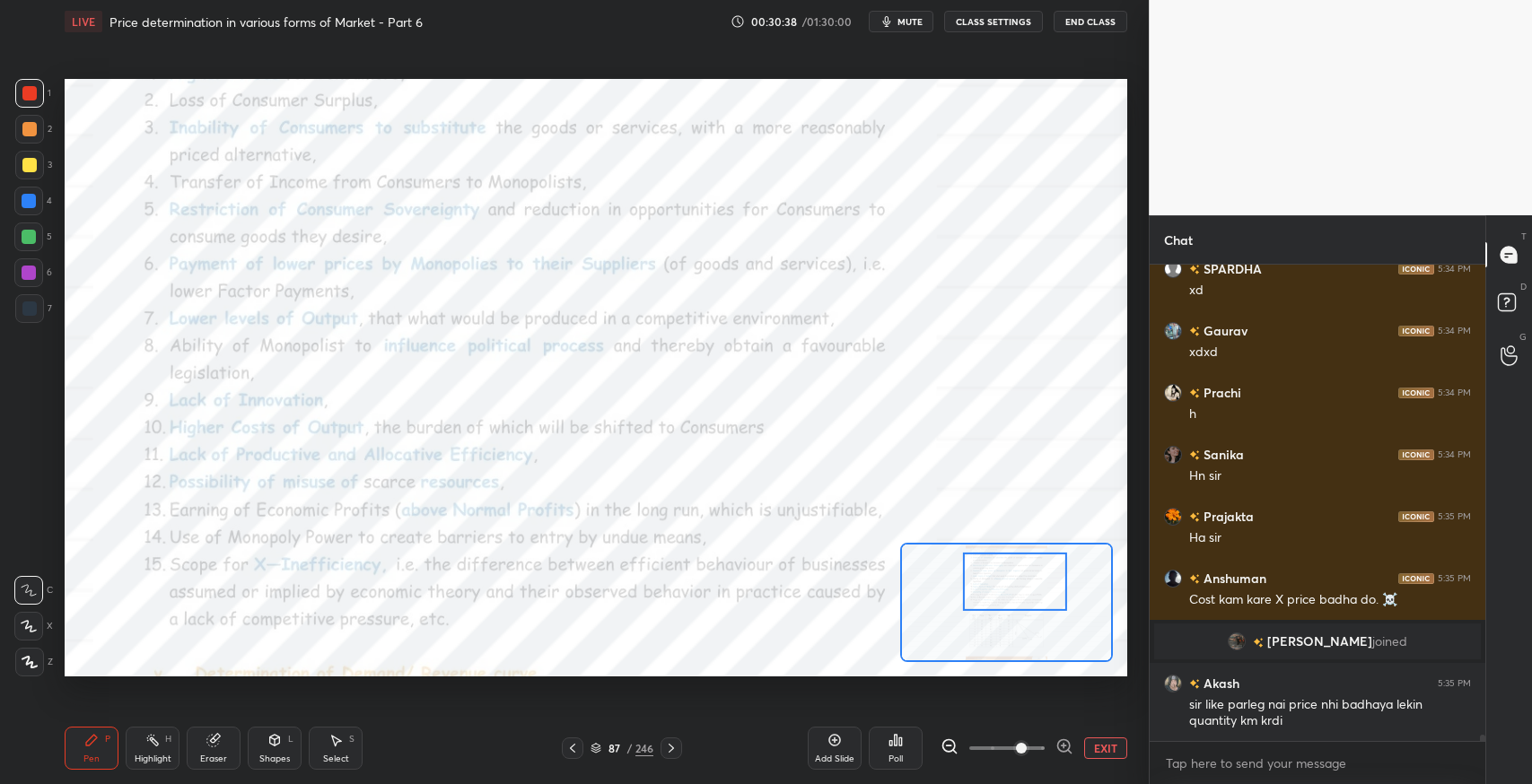
click at [722, 709] on div "Setting up your live class Poll for secs No correct answer Start poll" at bounding box center [596, 377] width 1077 height 669
click at [613, 748] on div "87" at bounding box center [614, 748] width 18 height 11
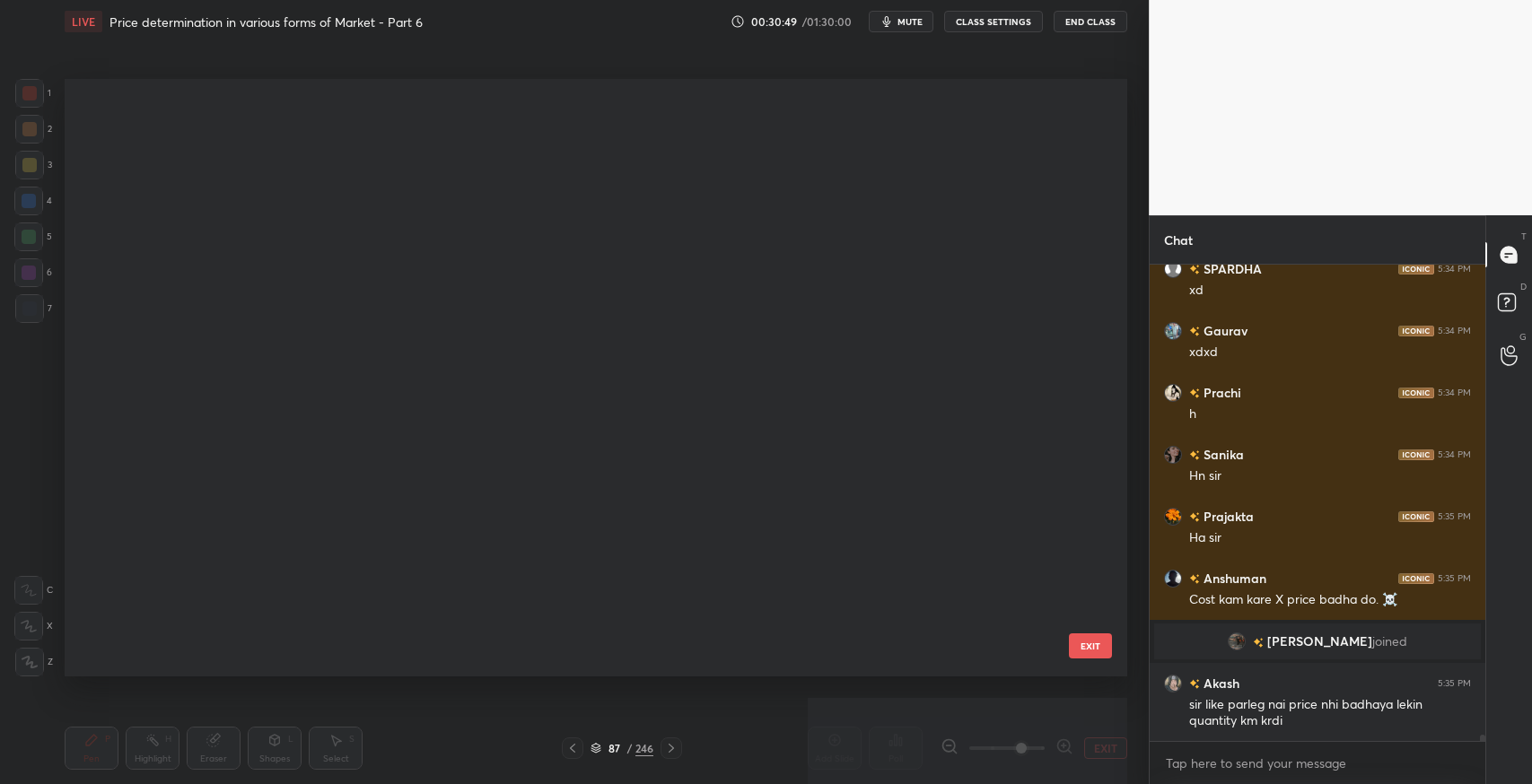
scroll to position [594, 1054]
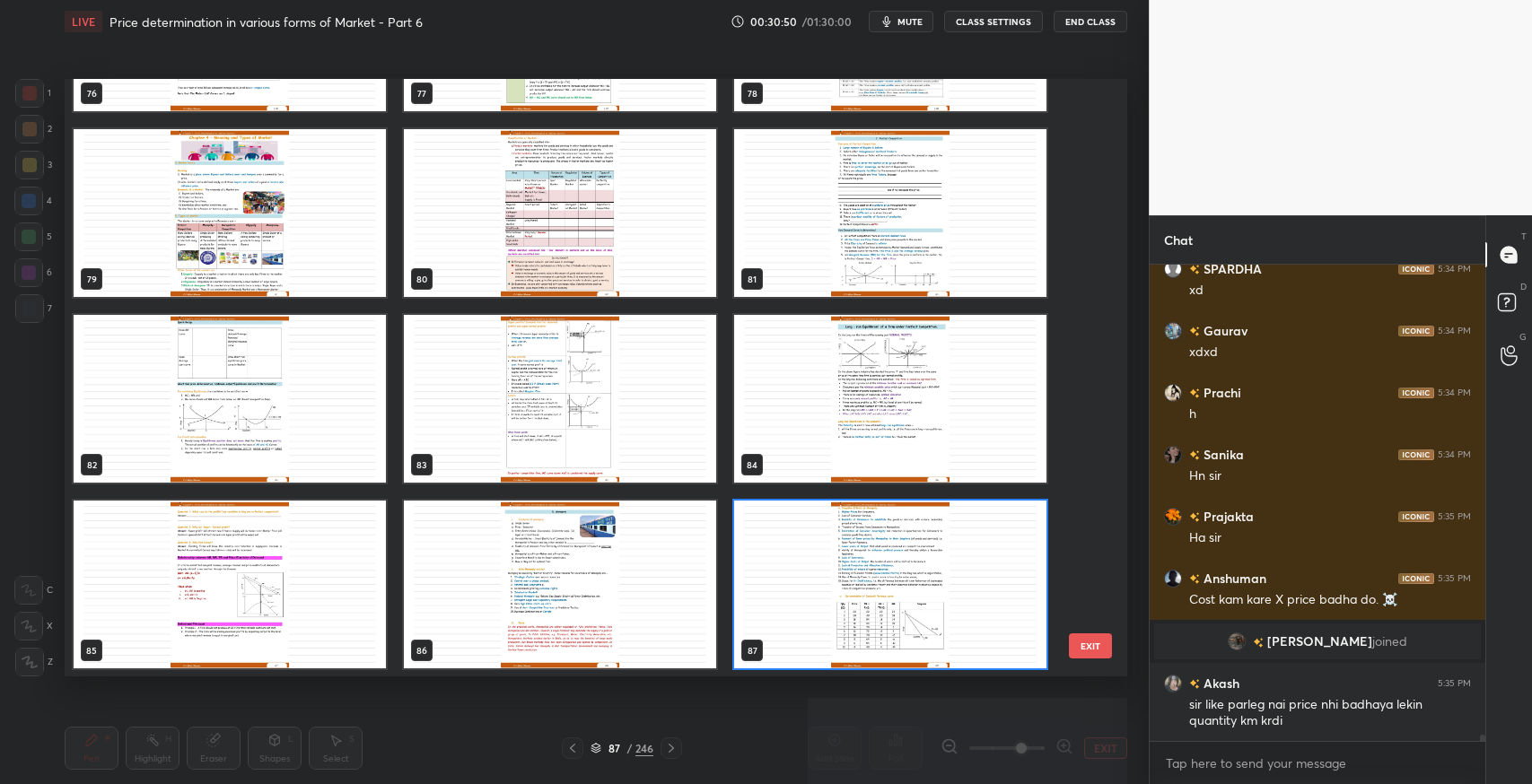
click at [1077, 650] on button "EXIT" at bounding box center [1091, 646] width 43 height 25
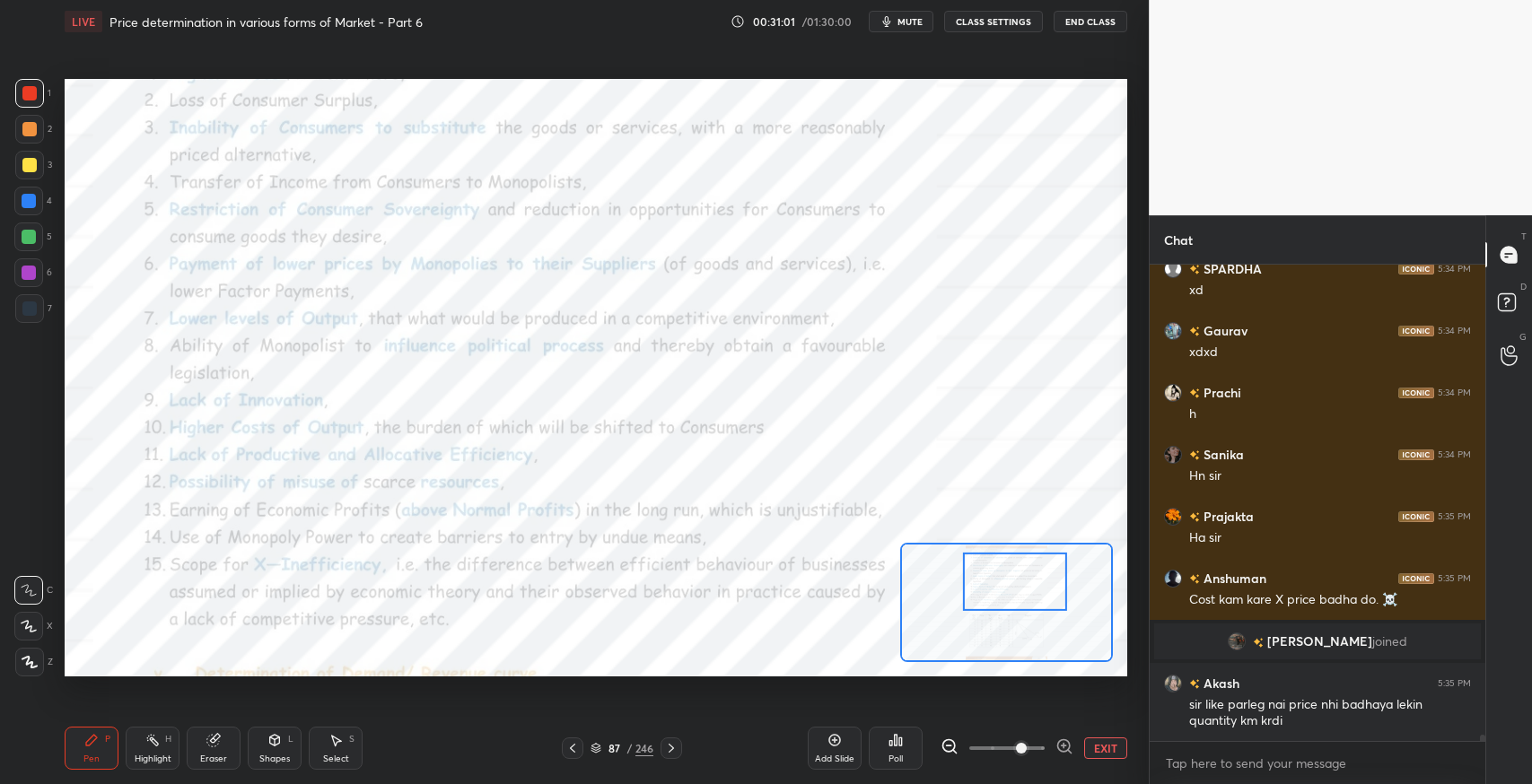
click at [383, 777] on div "Pen P Highlight H Eraser Shapes L Select S 87 / 246 Add Slide Poll EXIT" at bounding box center [597, 748] width 1063 height 72
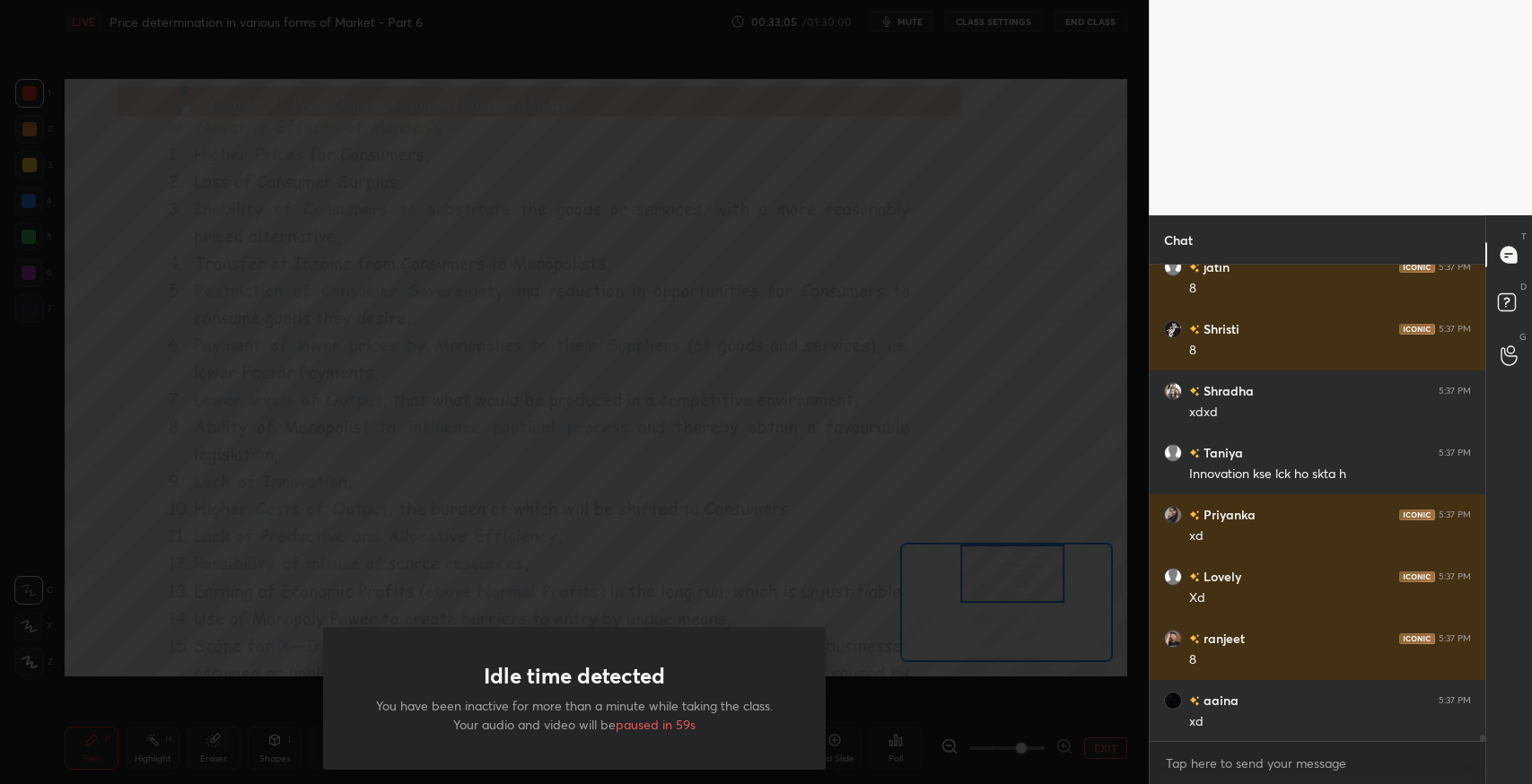
scroll to position [34636, 0]
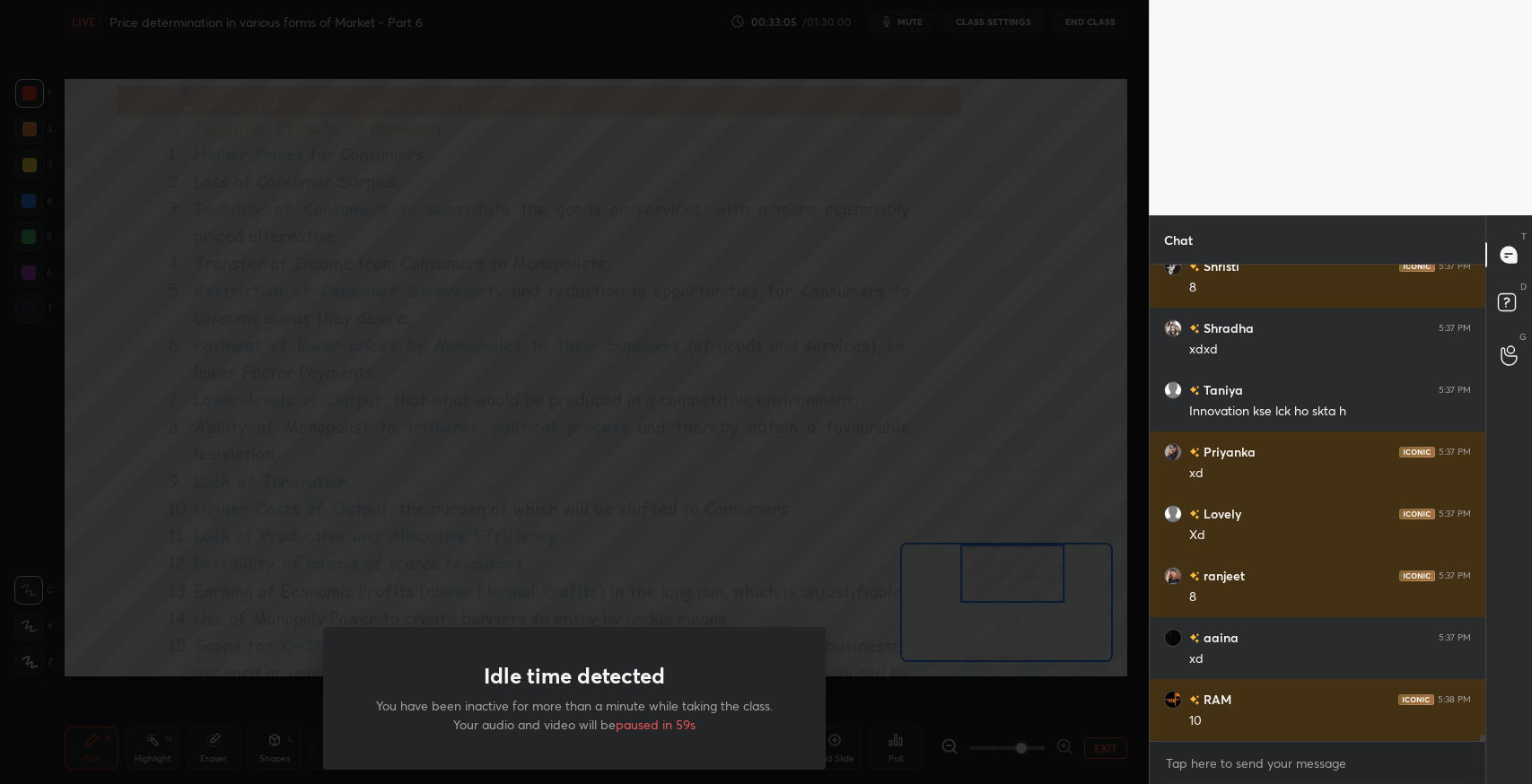
click at [288, 176] on div "Idle time detected You have been inactive for more than a minute while taking t…" at bounding box center [574, 392] width 1149 height 784
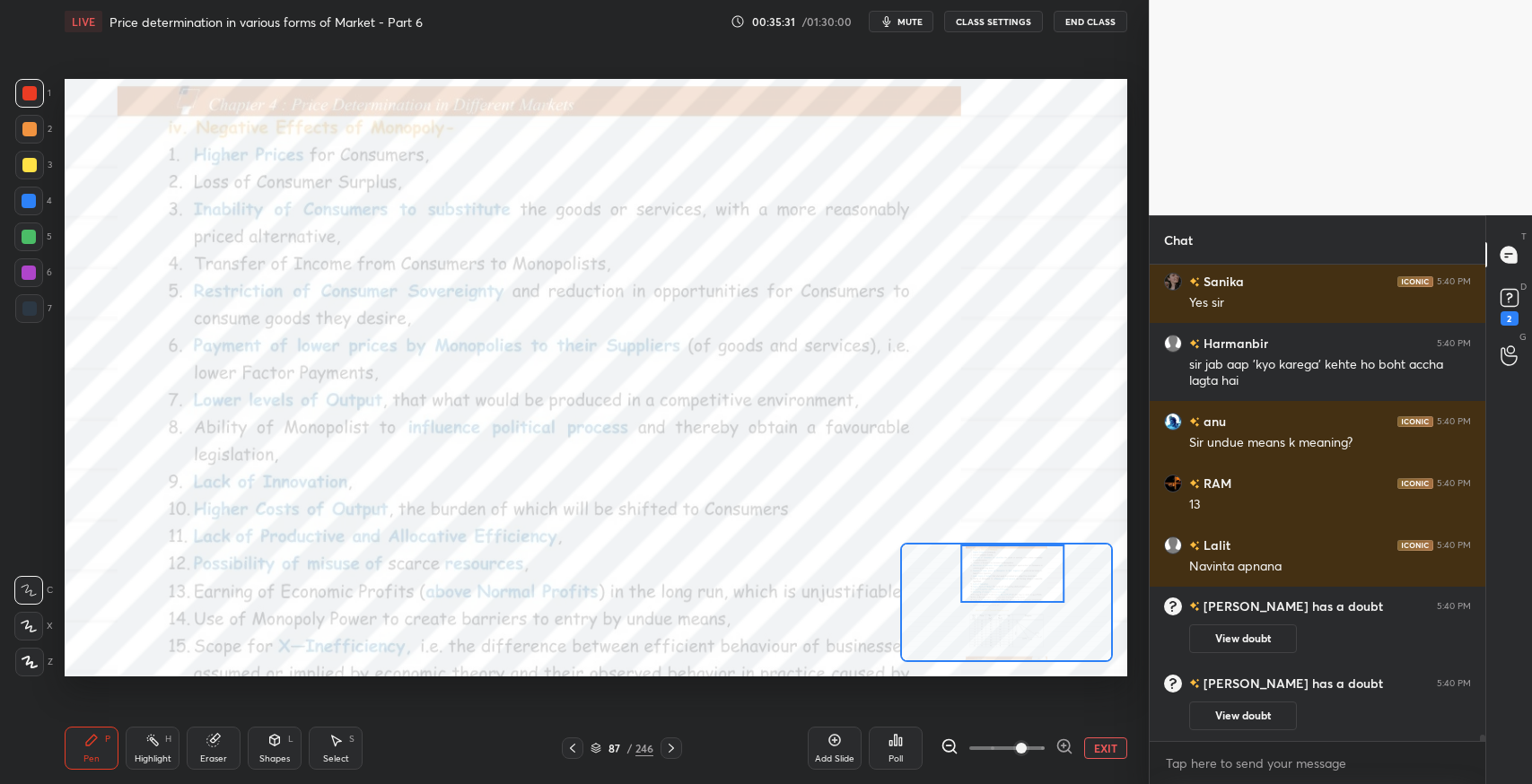
scroll to position [37860, 0]
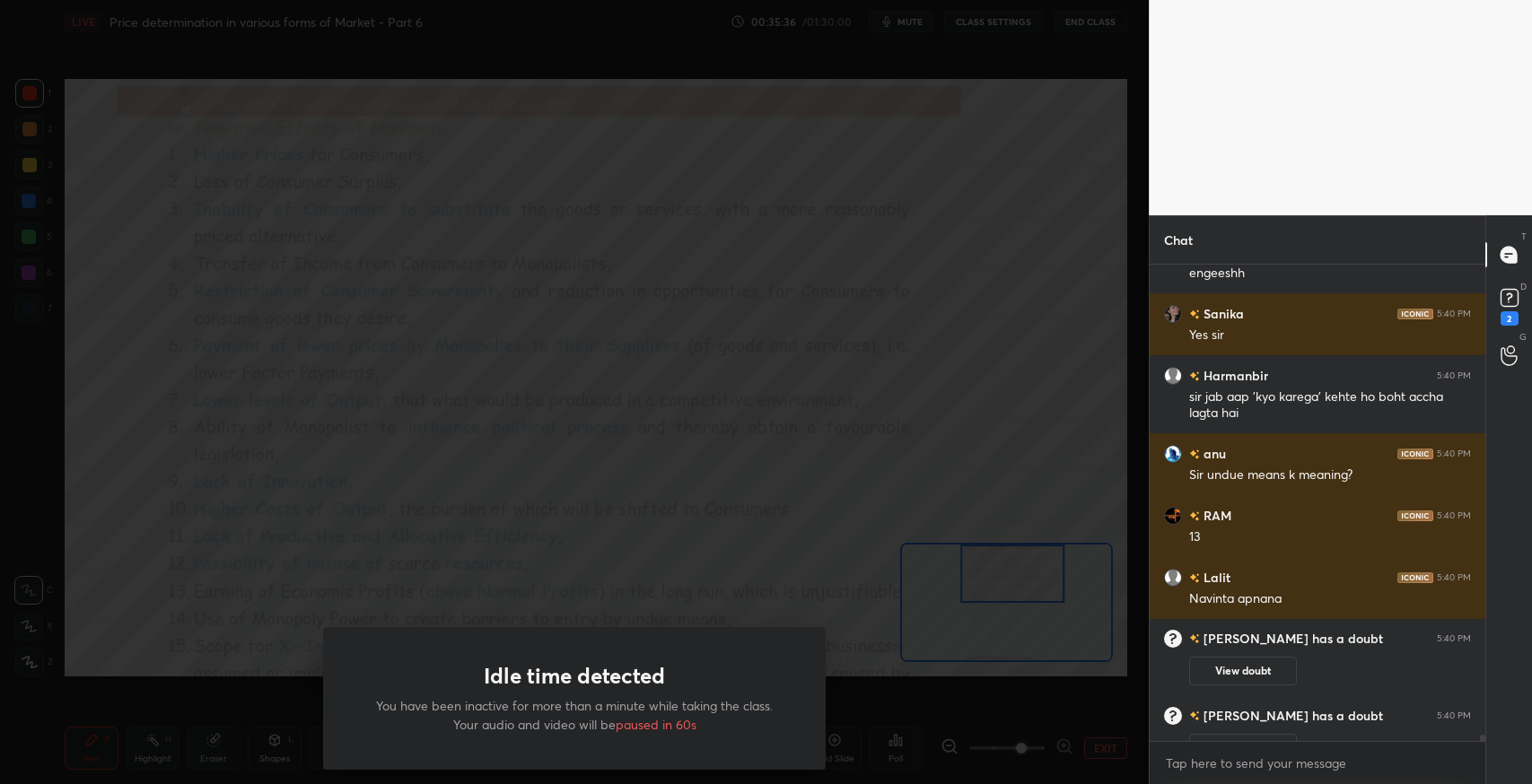
click at [358, 168] on div "Idle time detected You have been inactive for more than a minute while taking t…" at bounding box center [574, 392] width 1149 height 784
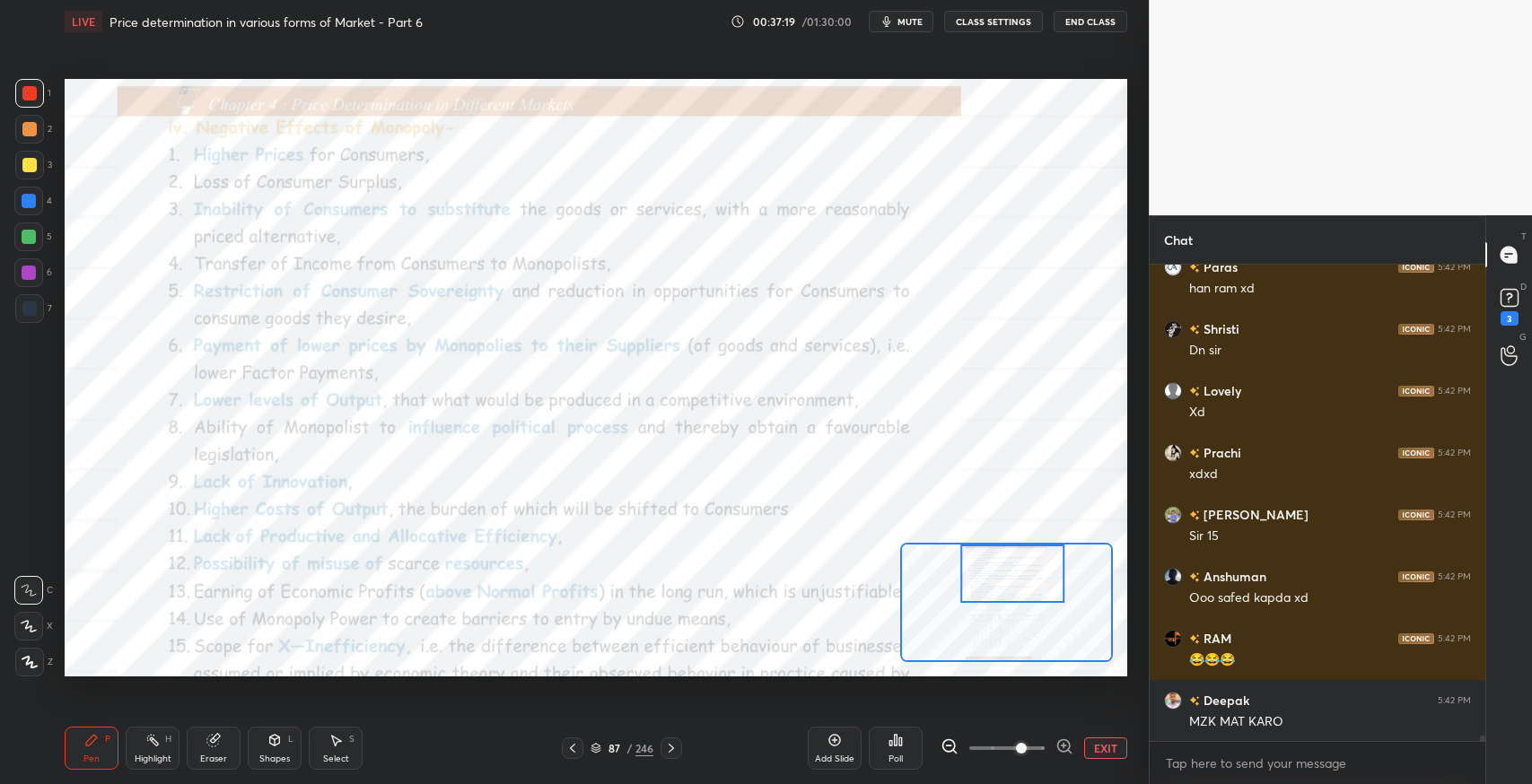
scroll to position [39747, 0]
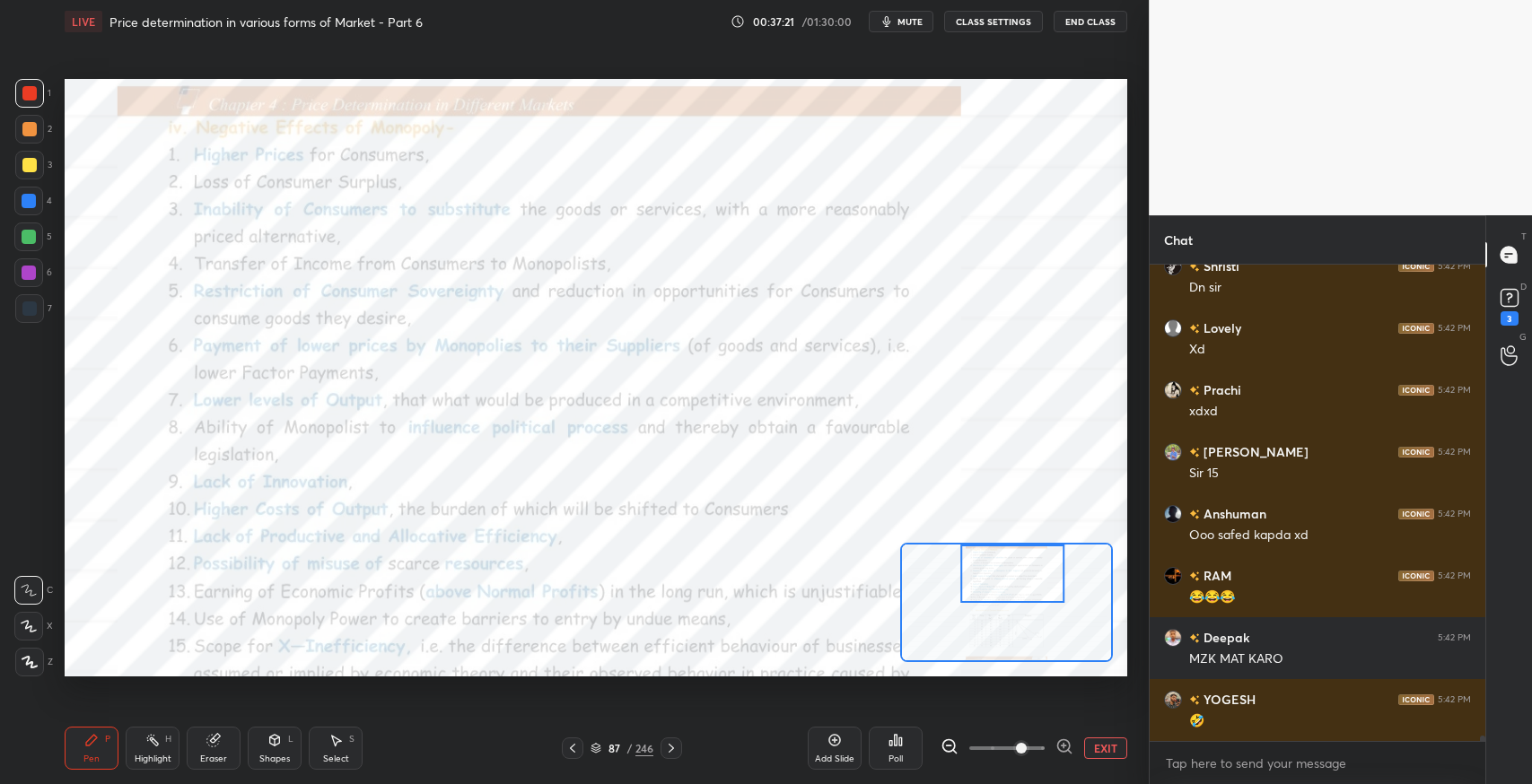
click at [211, 745] on icon at bounding box center [214, 741] width 11 height 11
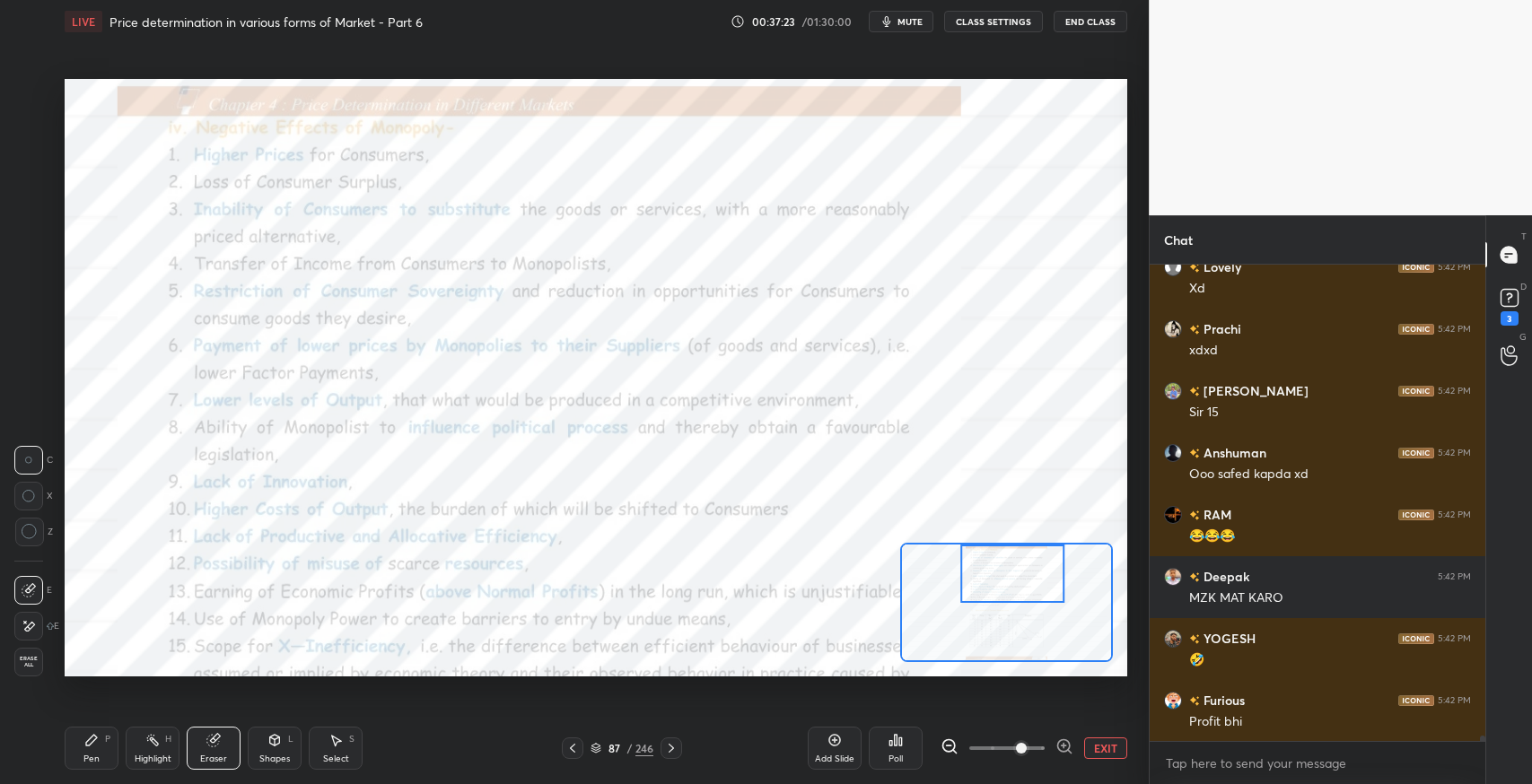
scroll to position [39870, 0]
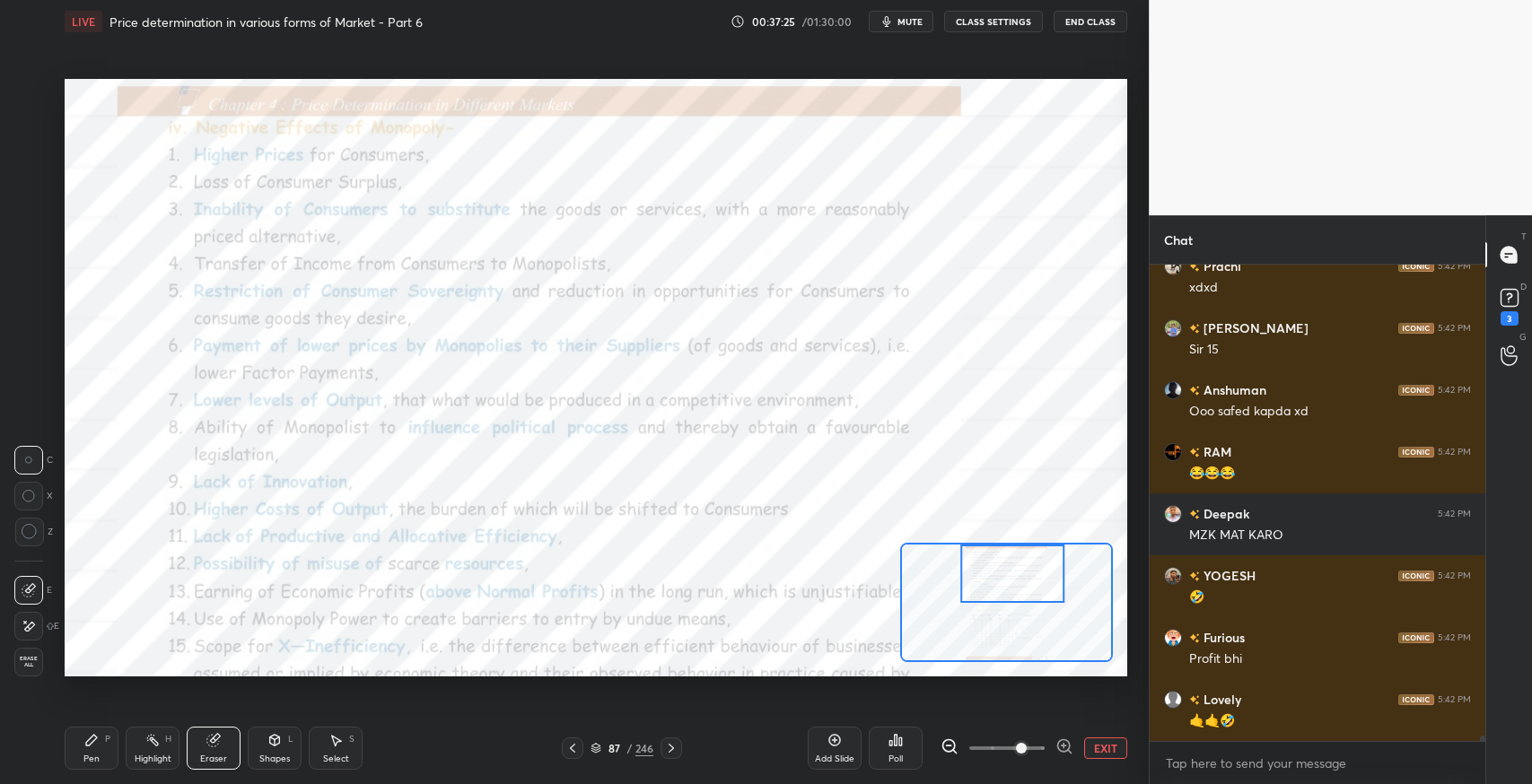
click at [72, 752] on div "Pen P" at bounding box center [92, 748] width 54 height 43
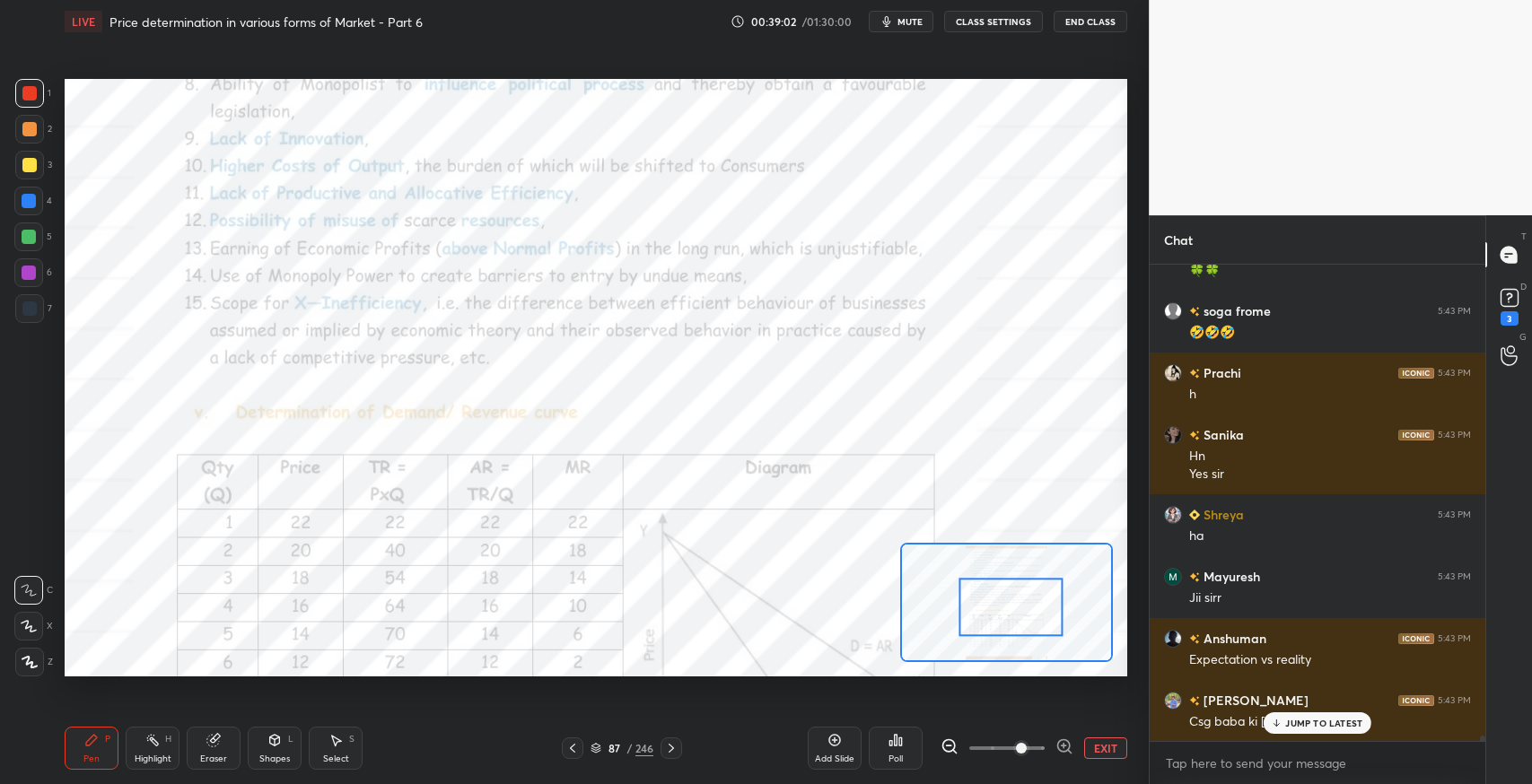
scroll to position [40524, 0]
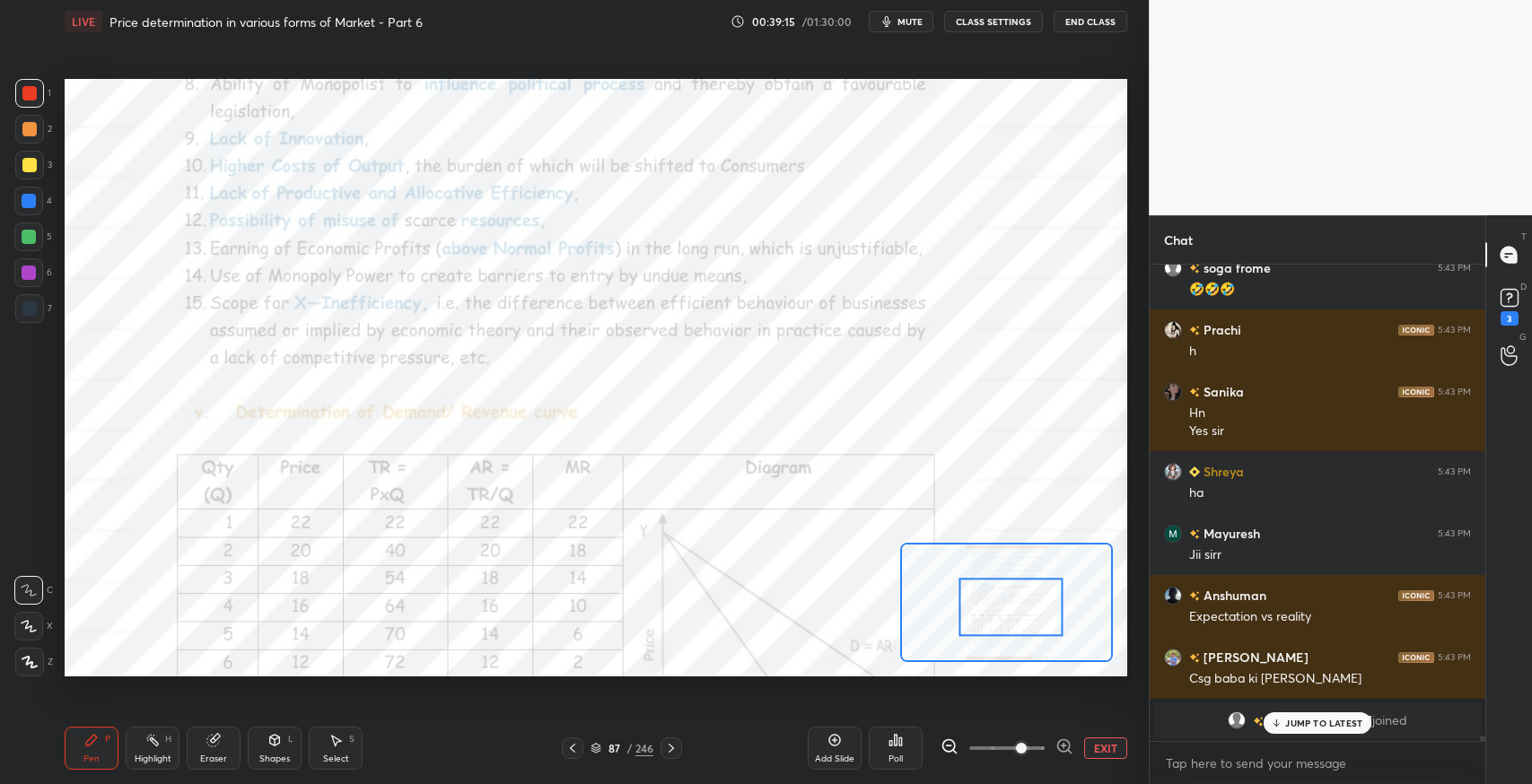
click at [204, 747] on div "Eraser" at bounding box center [214, 748] width 54 height 43
click at [30, 628] on icon at bounding box center [29, 627] width 14 height 15
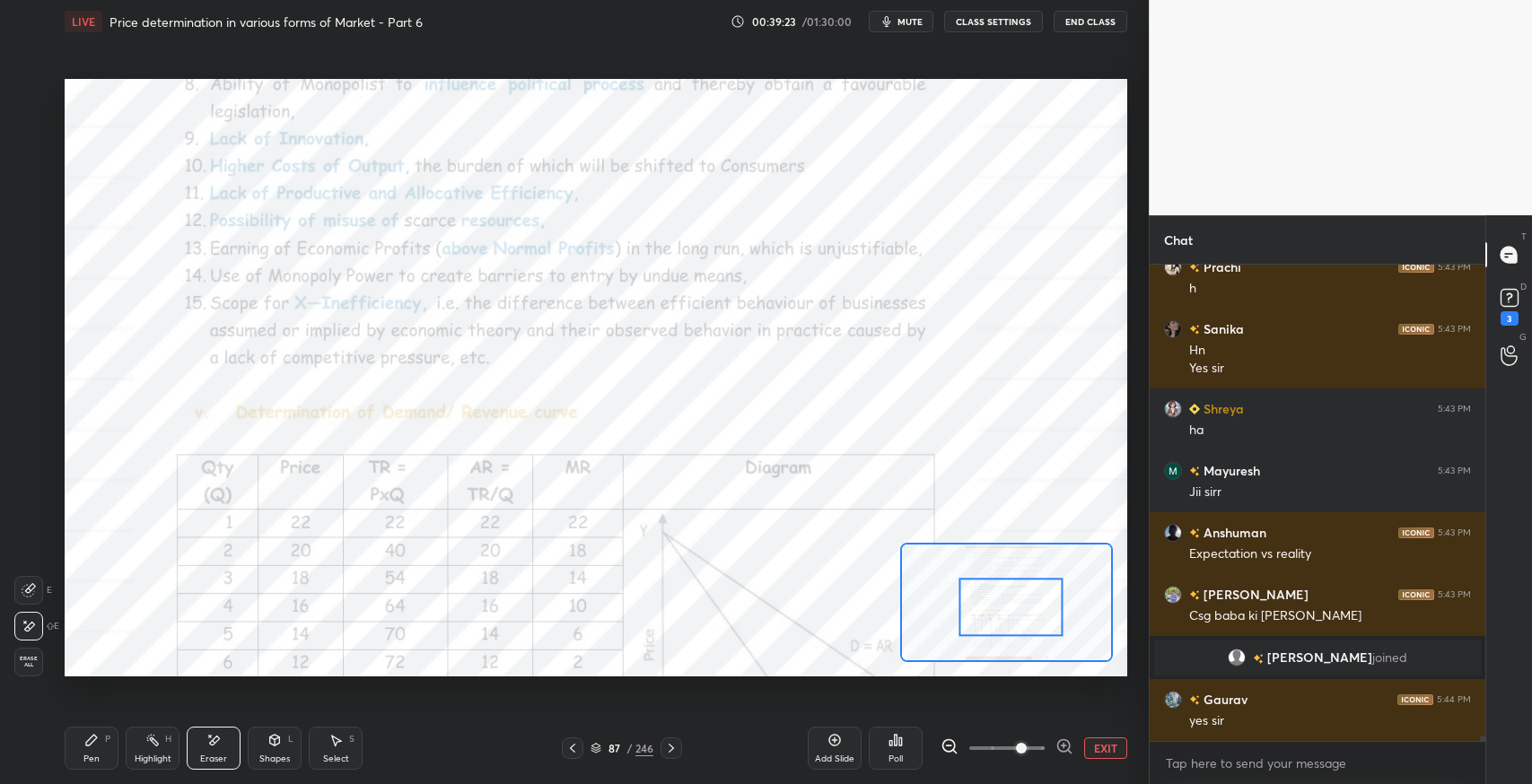
click at [98, 743] on icon at bounding box center [91, 740] width 14 height 14
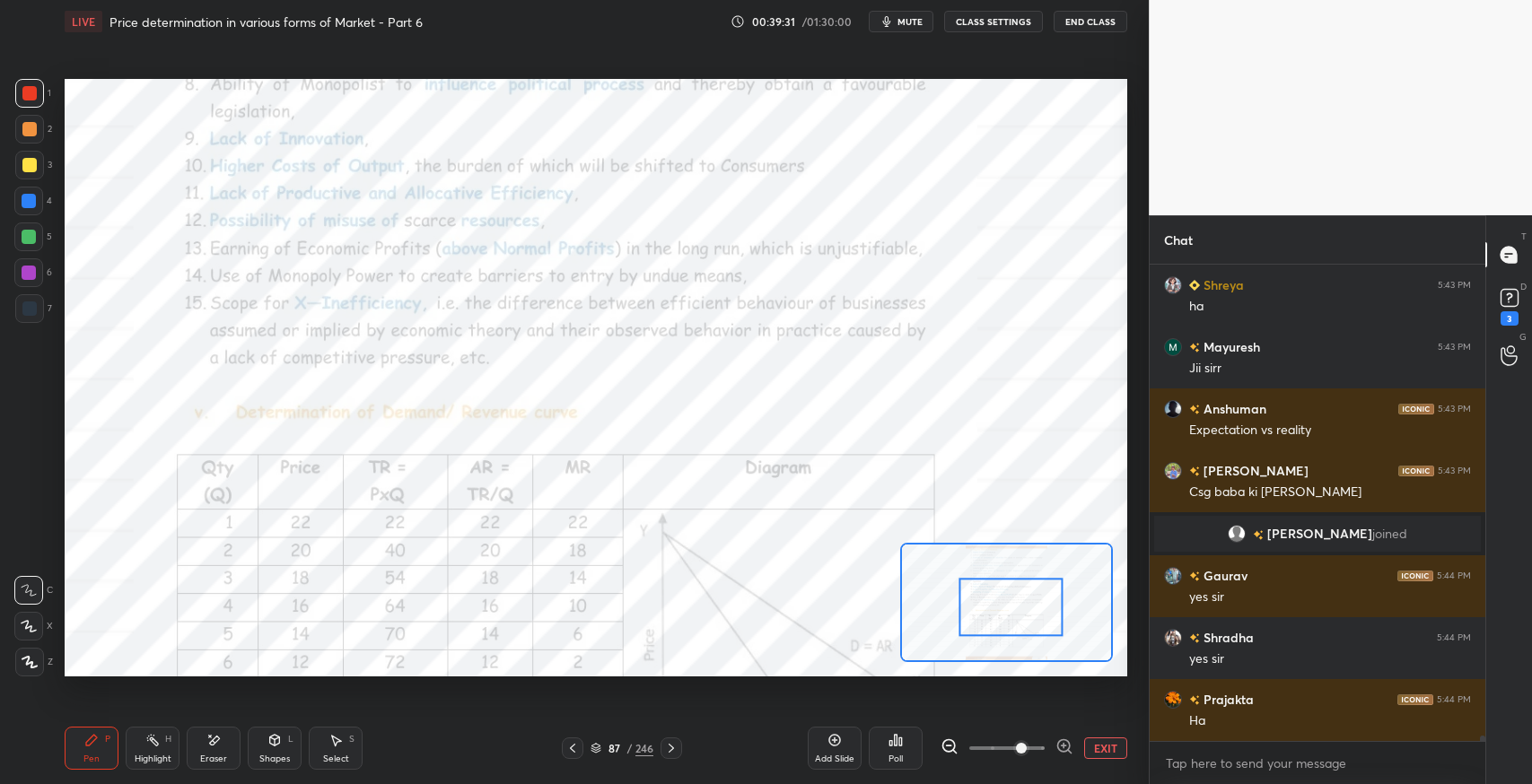
scroll to position [40772, 0]
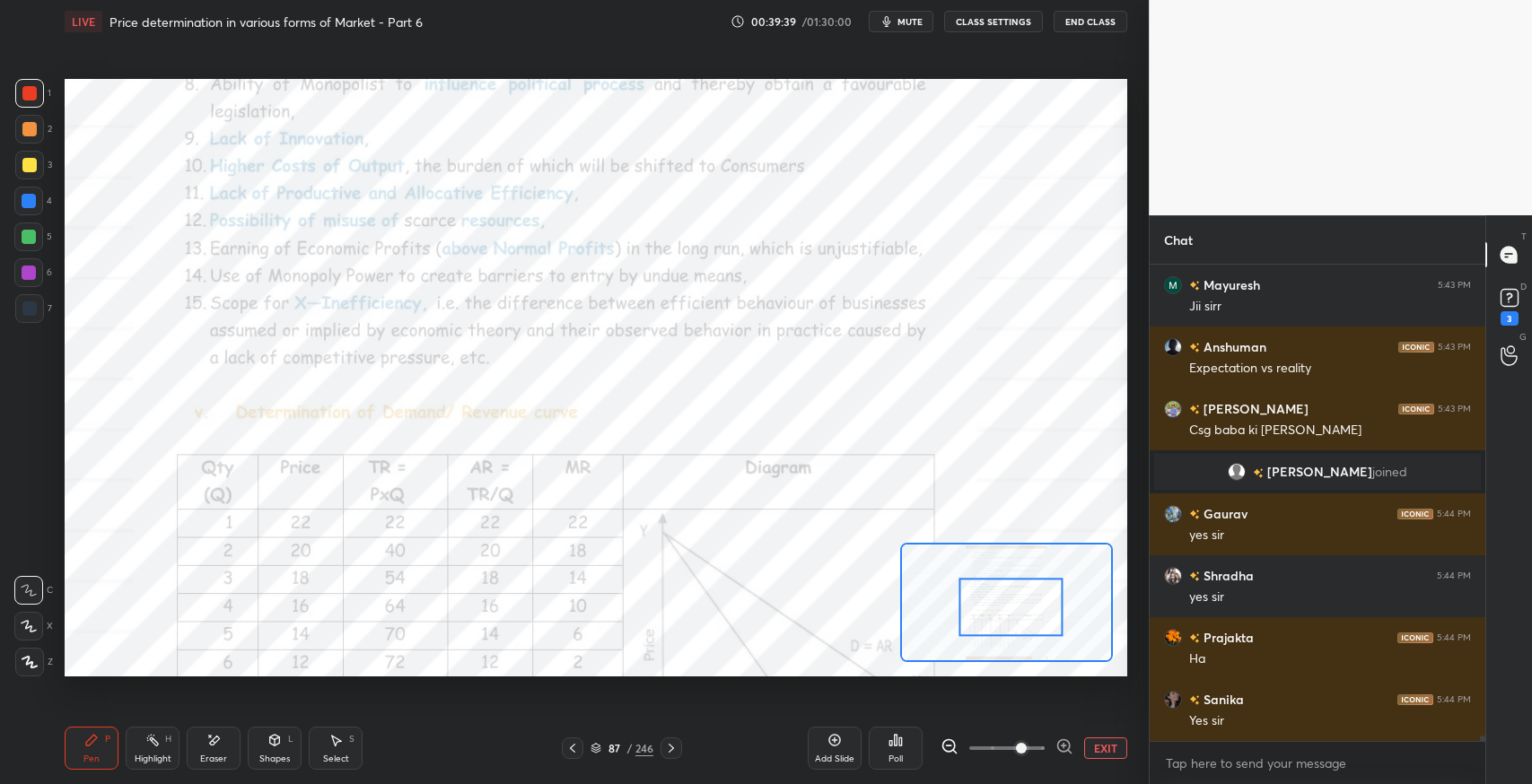
click at [224, 746] on div "Eraser" at bounding box center [214, 748] width 54 height 43
click at [106, 748] on div "Pen P" at bounding box center [92, 748] width 54 height 43
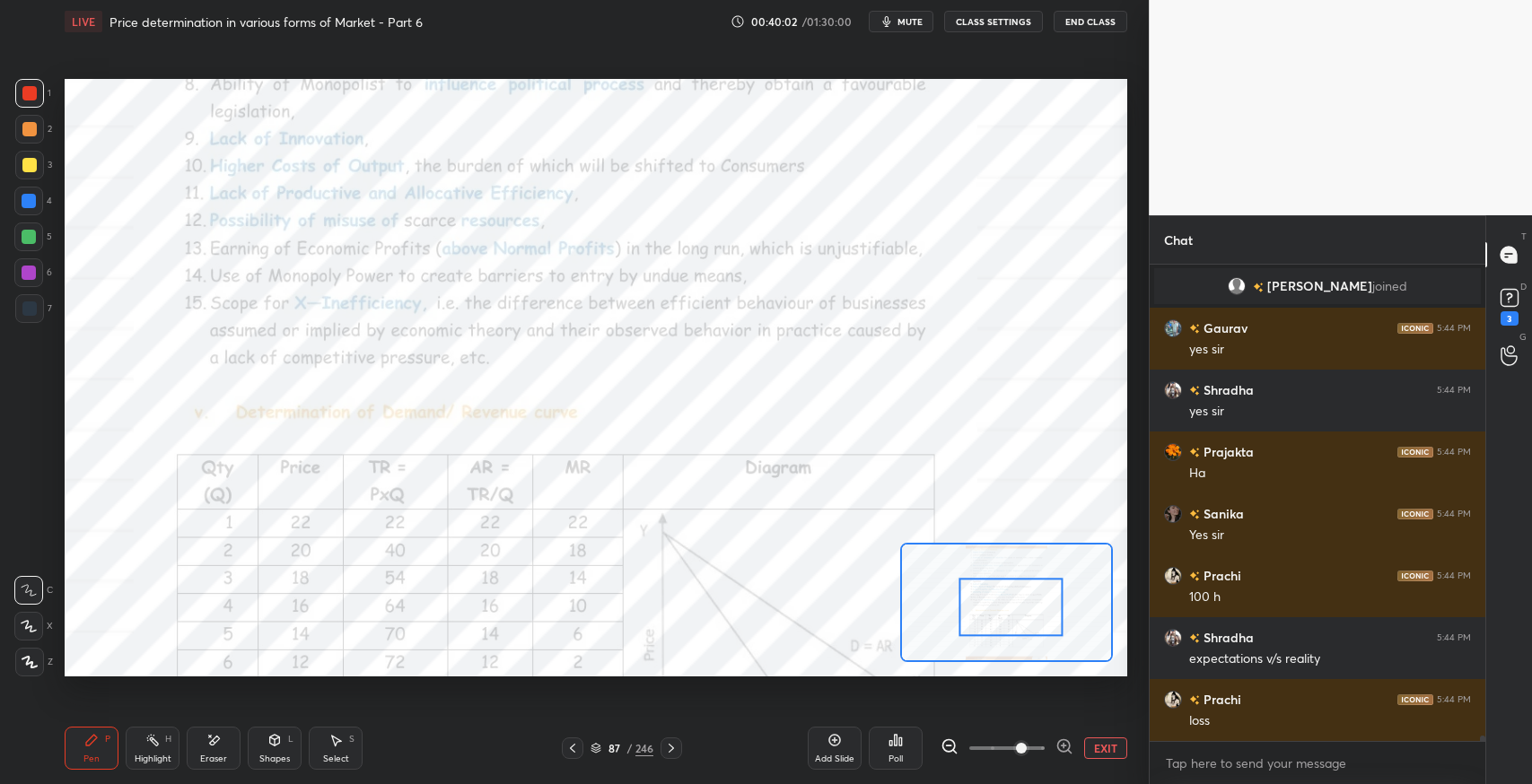
scroll to position [41019, 0]
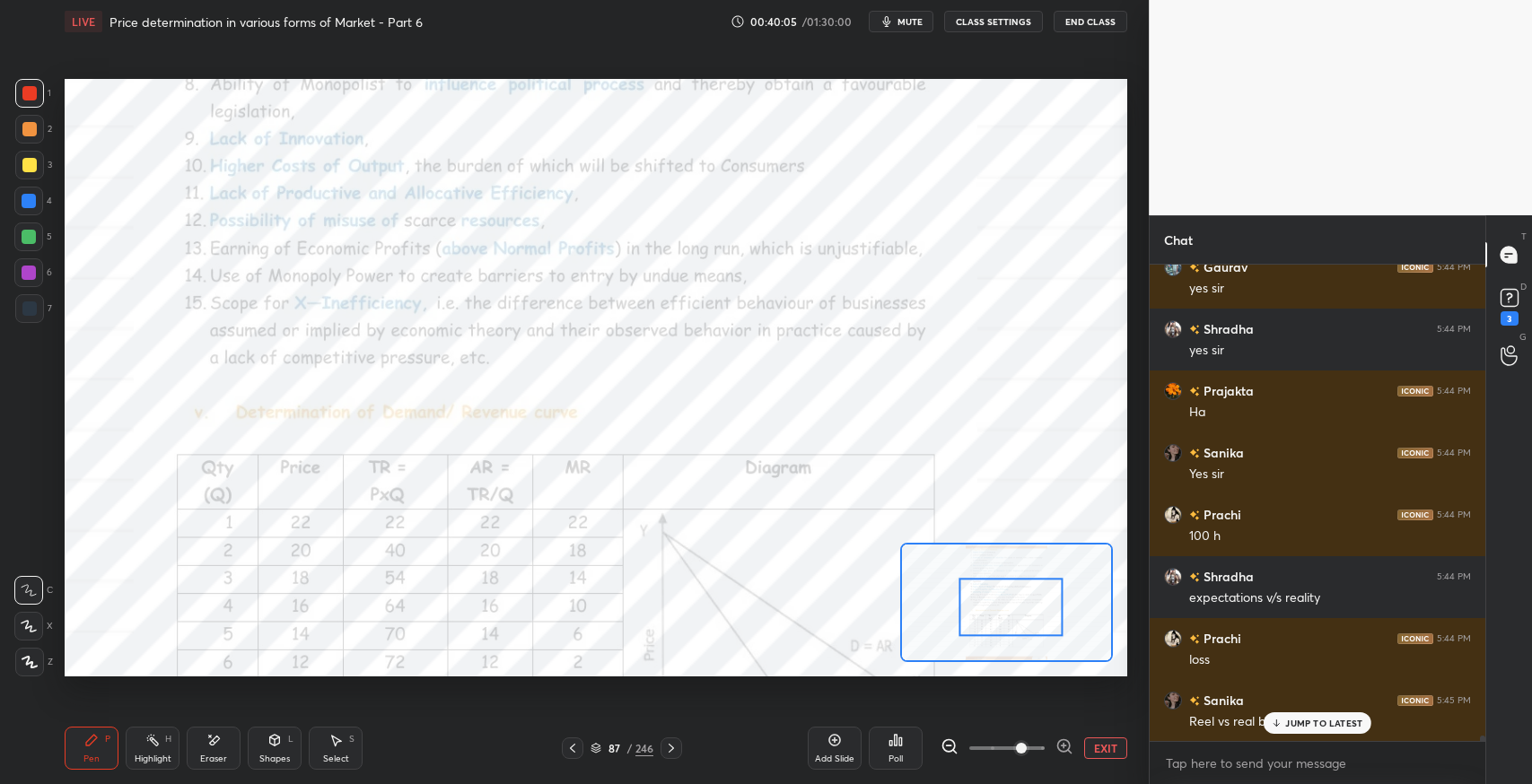
click at [1299, 730] on div "JUMP TO LATEST" at bounding box center [1318, 723] width 108 height 22
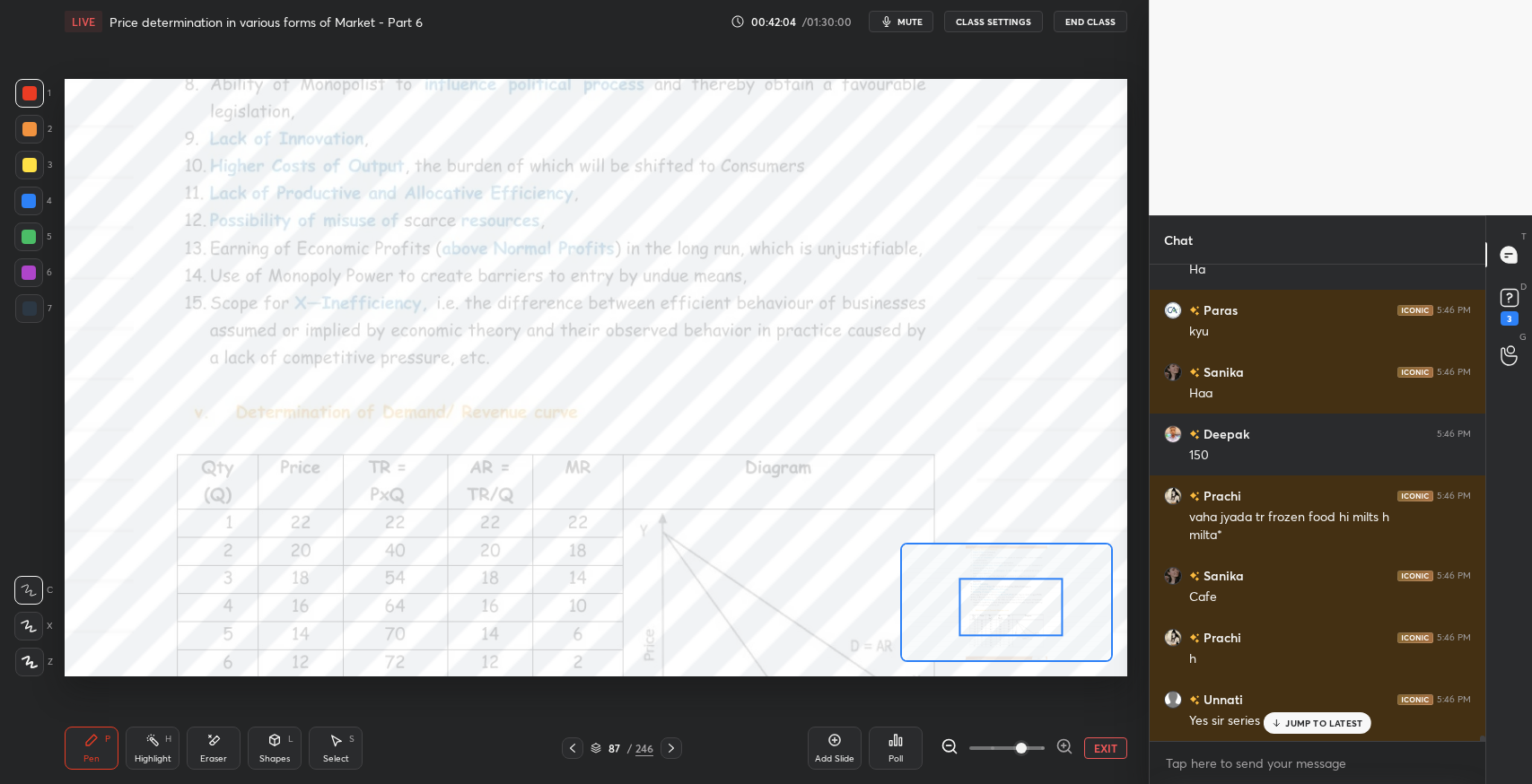
scroll to position [42297, 0]
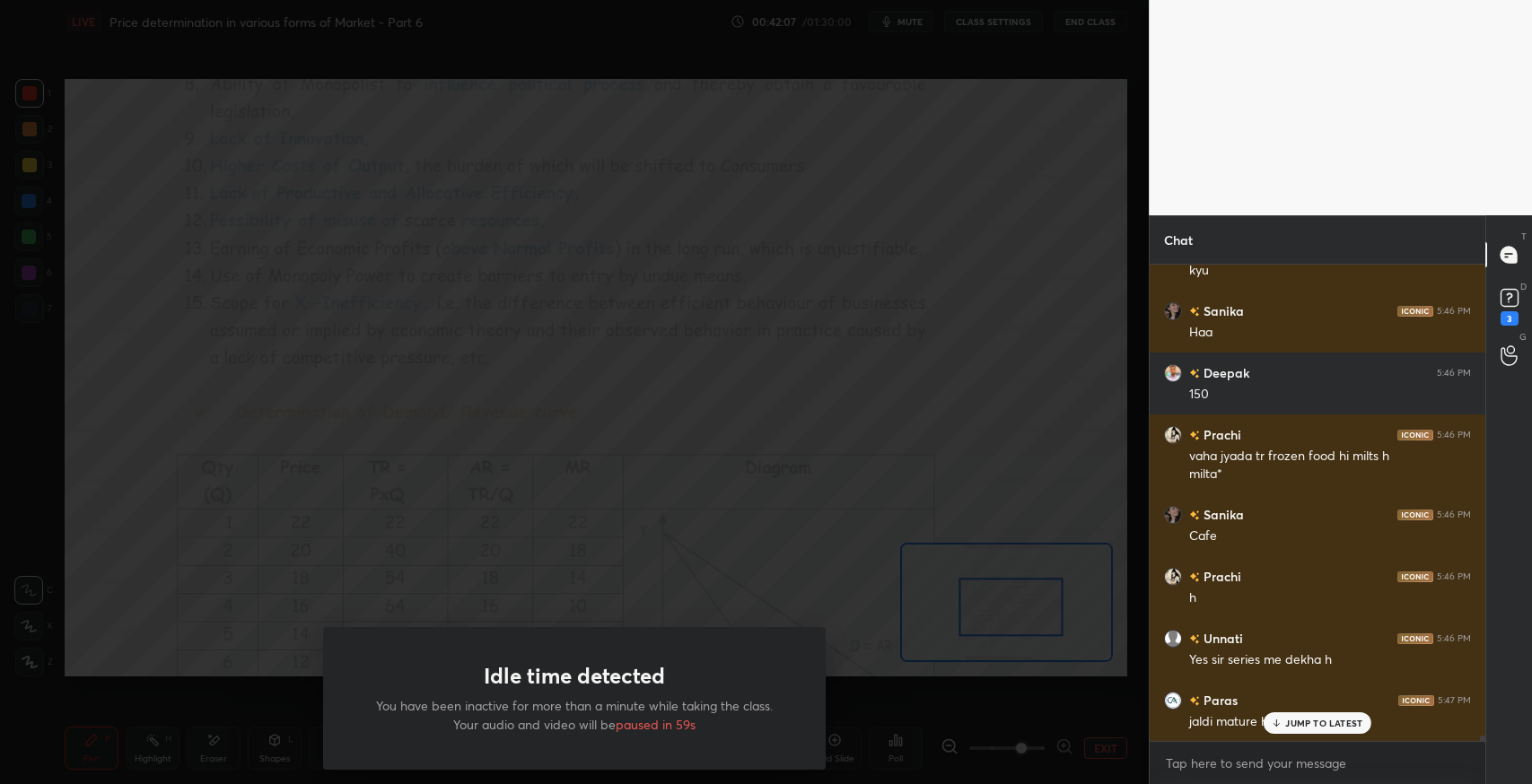
click at [806, 570] on div "Idle time detected You have been inactive for more than a minute while taking t…" at bounding box center [574, 392] width 1149 height 784
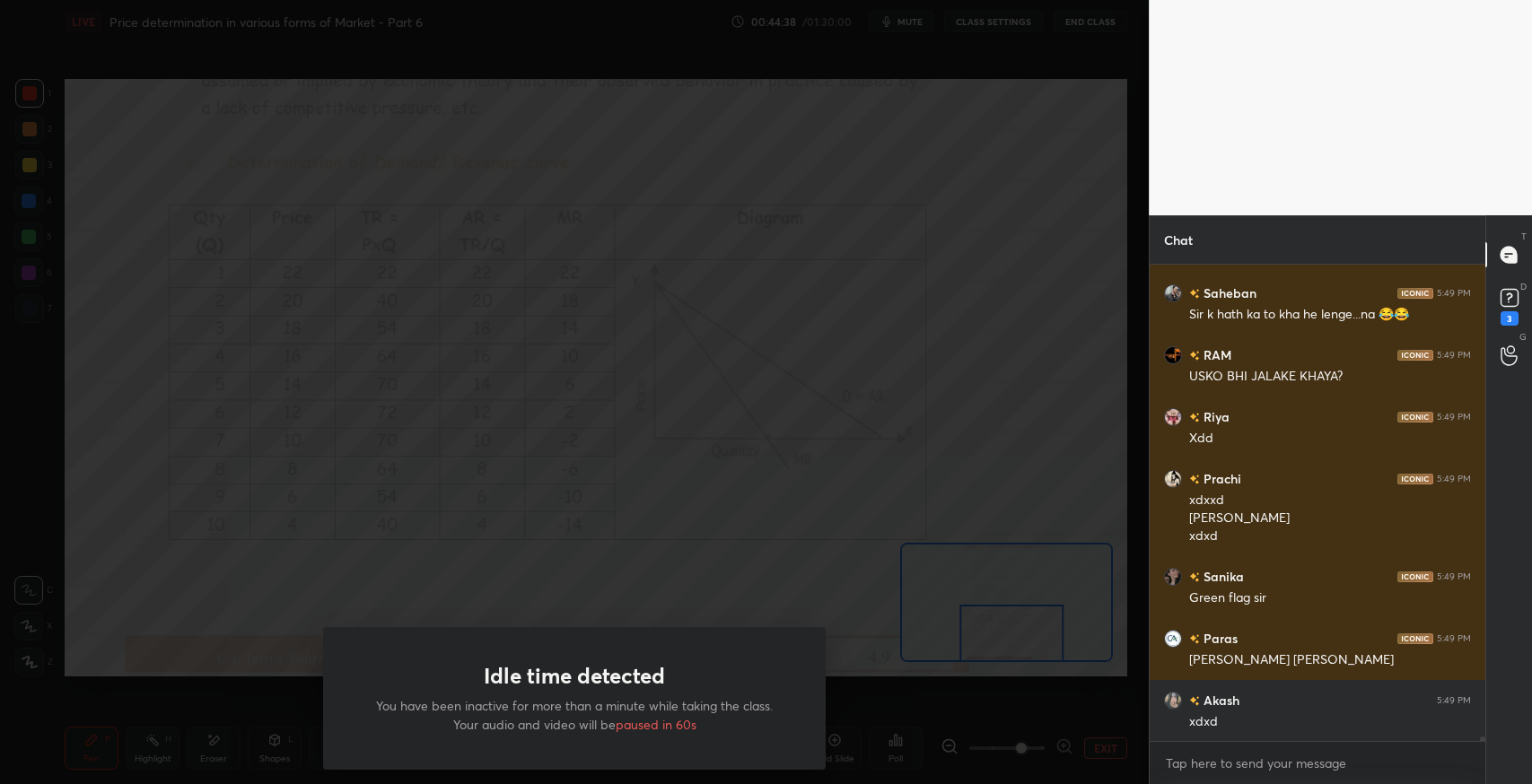
scroll to position [46253, 0]
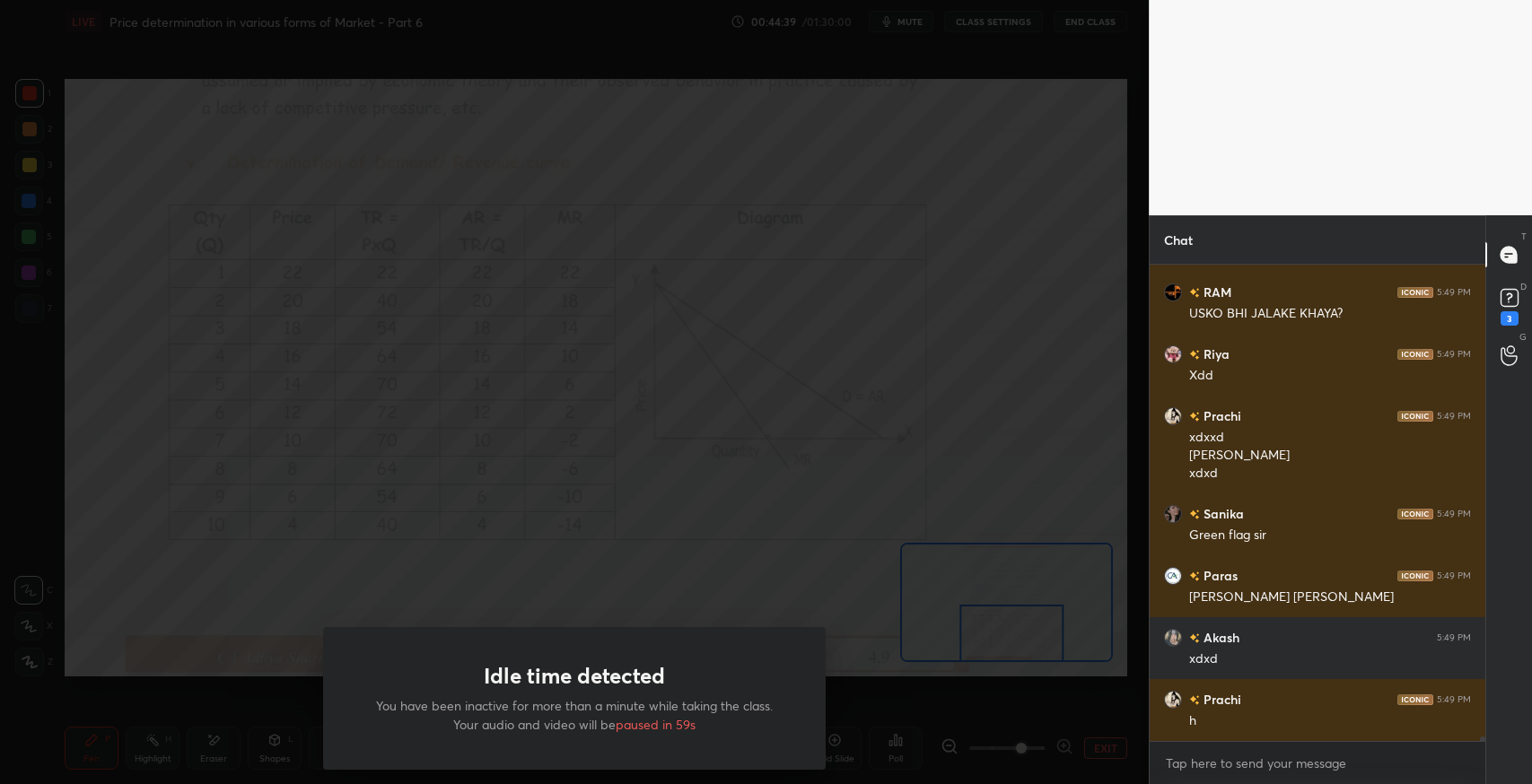
click at [652, 585] on div "Idle time detected You have been inactive for more than a minute while taking t…" at bounding box center [574, 392] width 1149 height 784
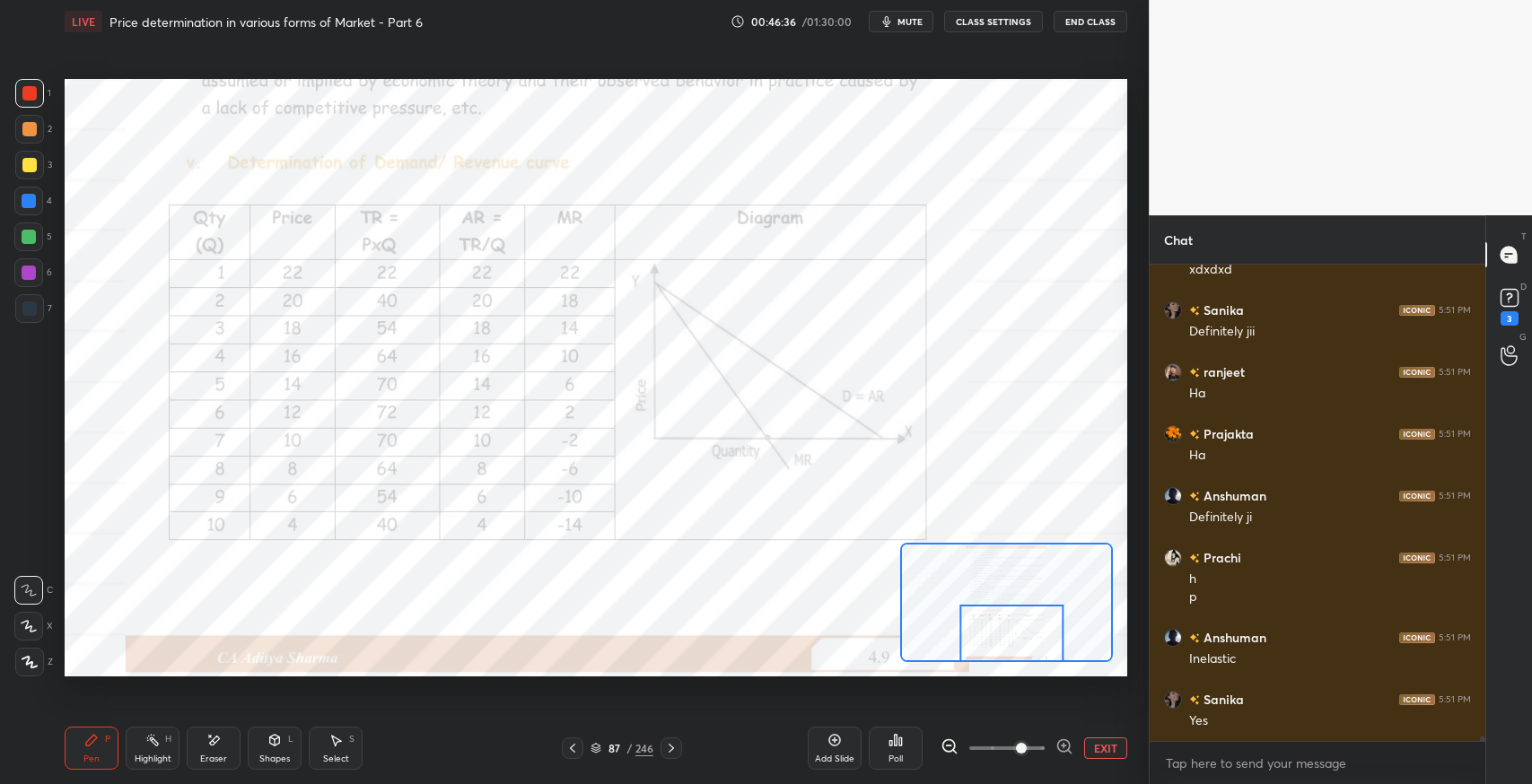
scroll to position [48125, 0]
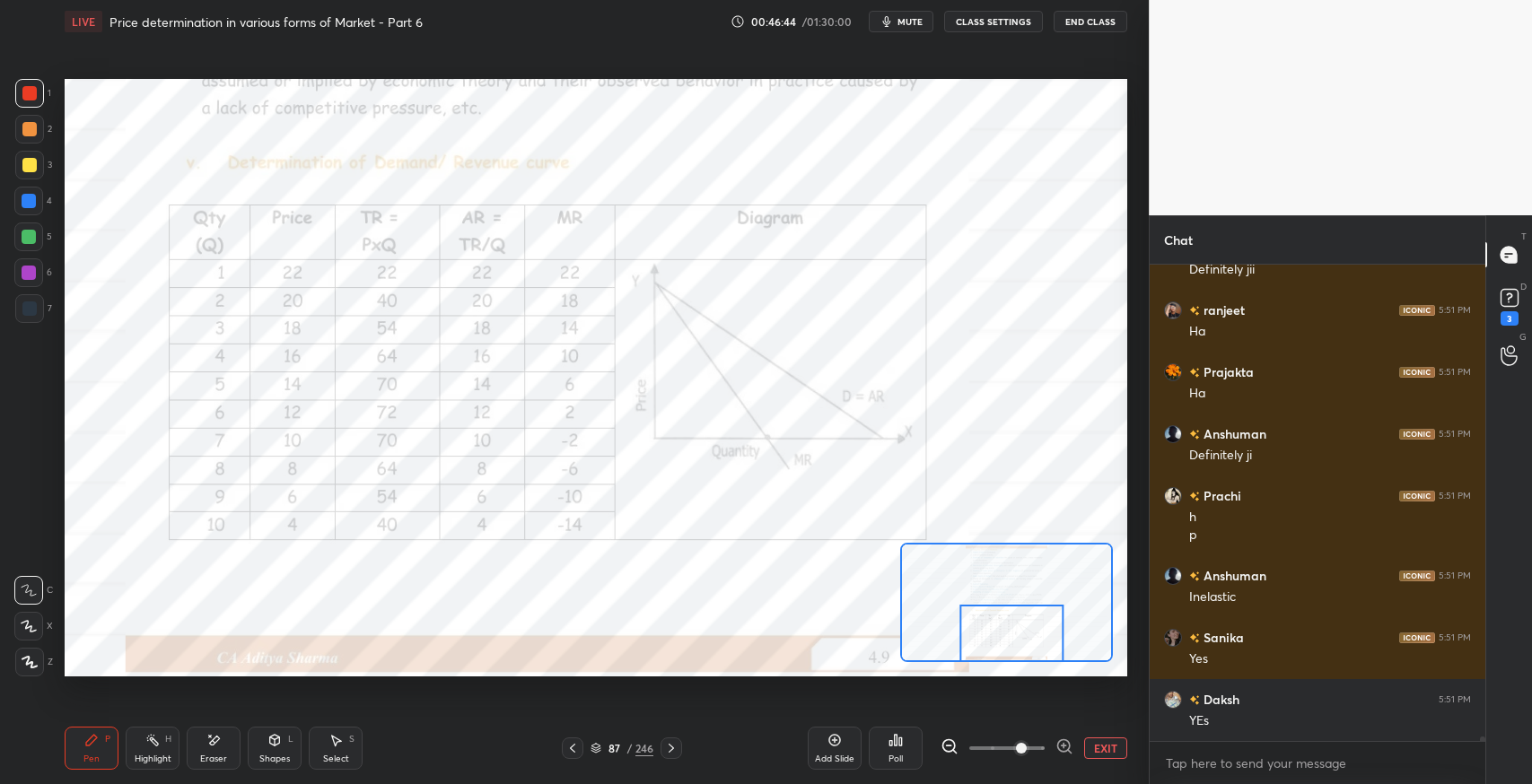
click at [574, 754] on icon at bounding box center [573, 748] width 14 height 14
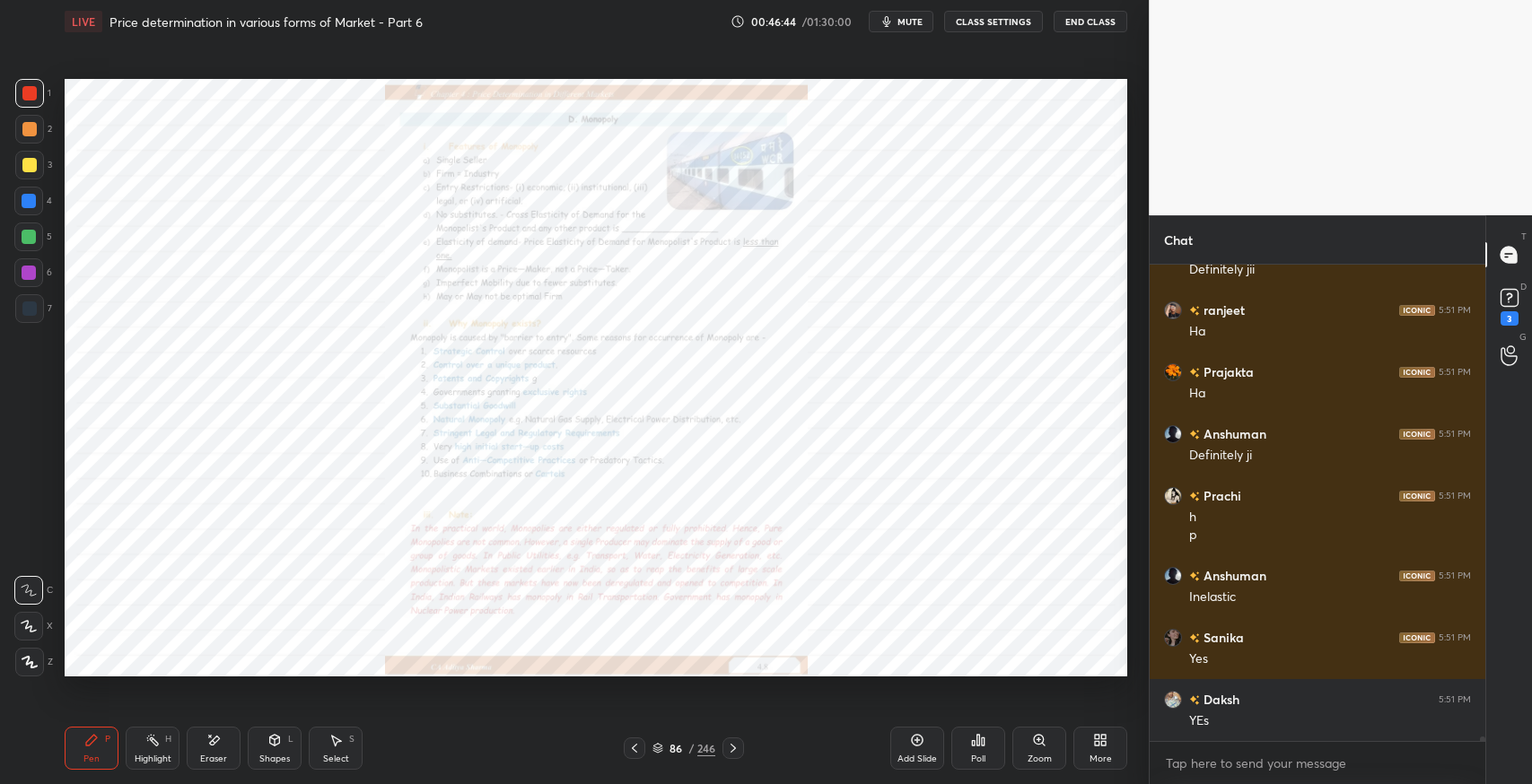
click at [640, 756] on div at bounding box center [635, 749] width 22 height 22
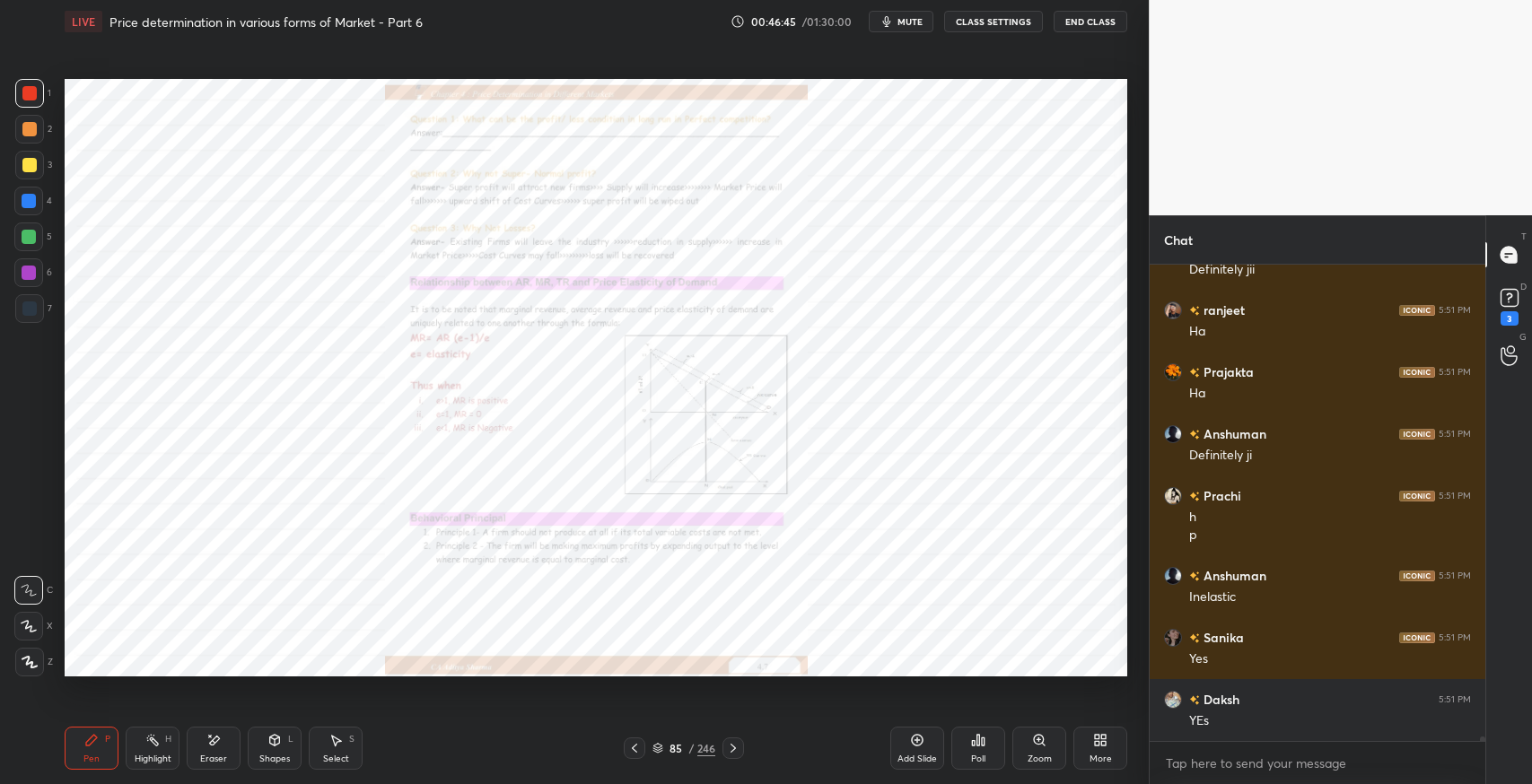
click at [636, 756] on div at bounding box center [635, 749] width 22 height 22
click at [636, 754] on icon at bounding box center [634, 748] width 14 height 14
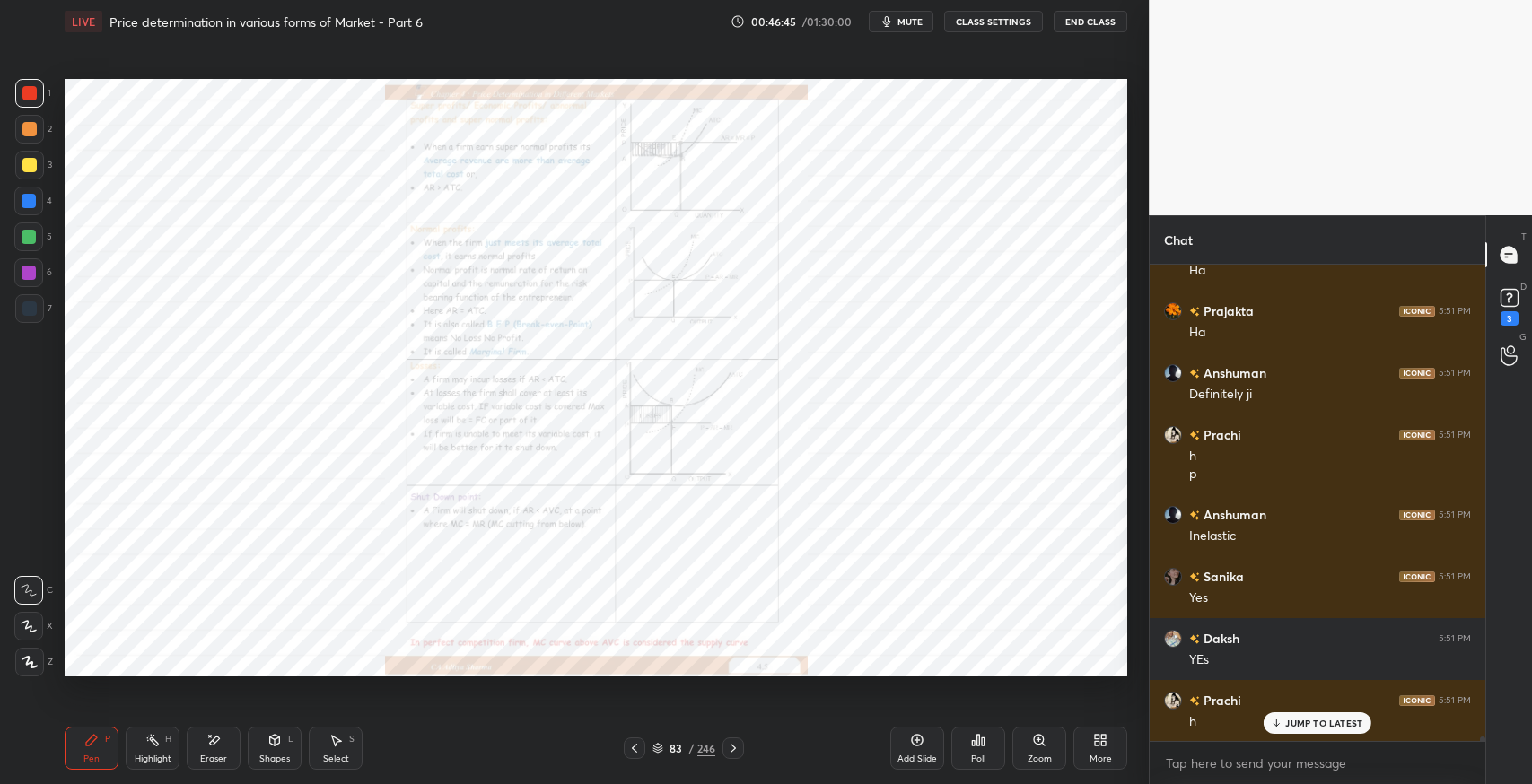
click at [640, 750] on icon at bounding box center [634, 748] width 14 height 14
click at [635, 753] on icon at bounding box center [634, 748] width 14 height 14
click at [636, 750] on icon at bounding box center [634, 748] width 14 height 14
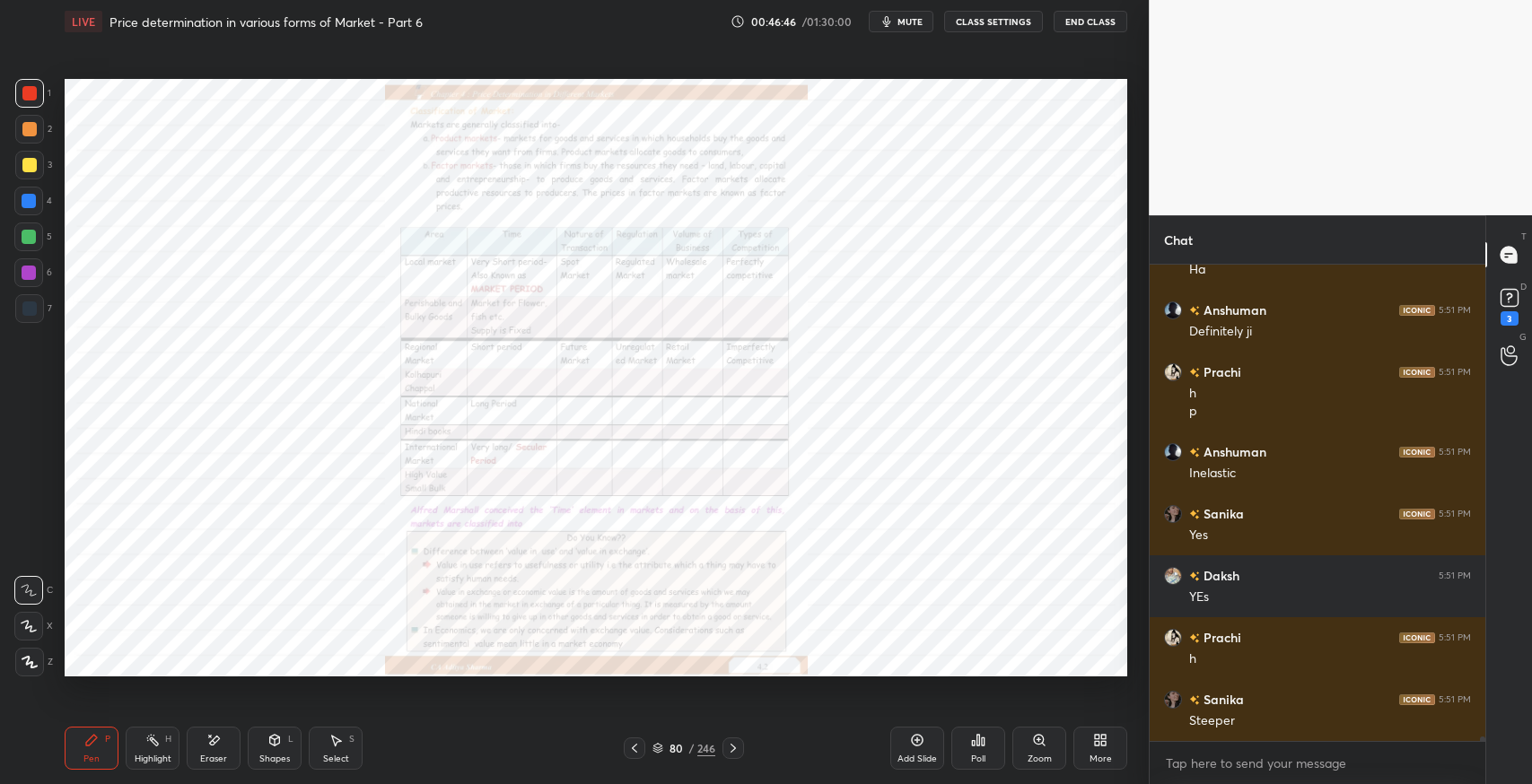
click at [639, 750] on icon at bounding box center [634, 748] width 14 height 14
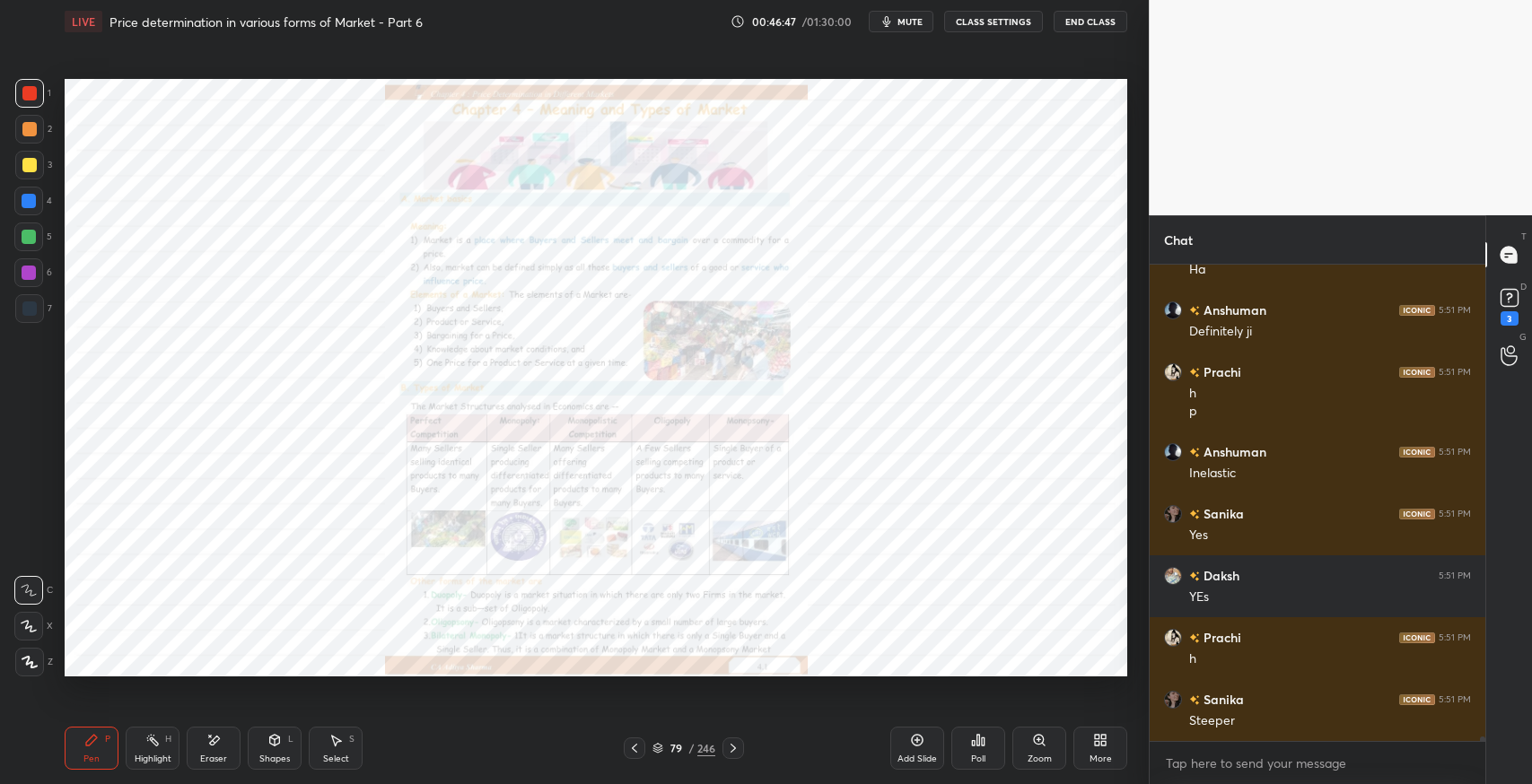
click at [639, 750] on icon at bounding box center [634, 748] width 14 height 14
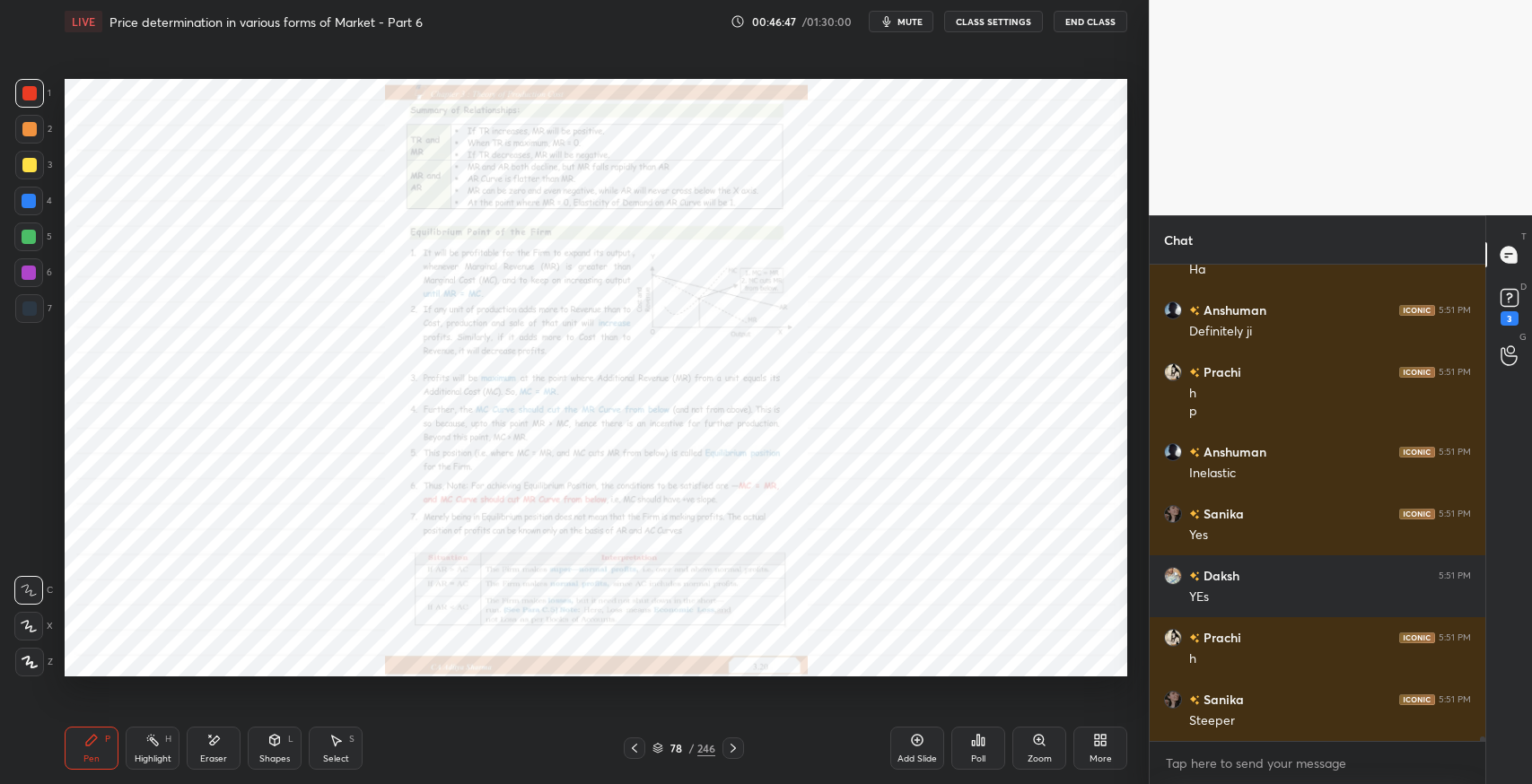
scroll to position [48310, 0]
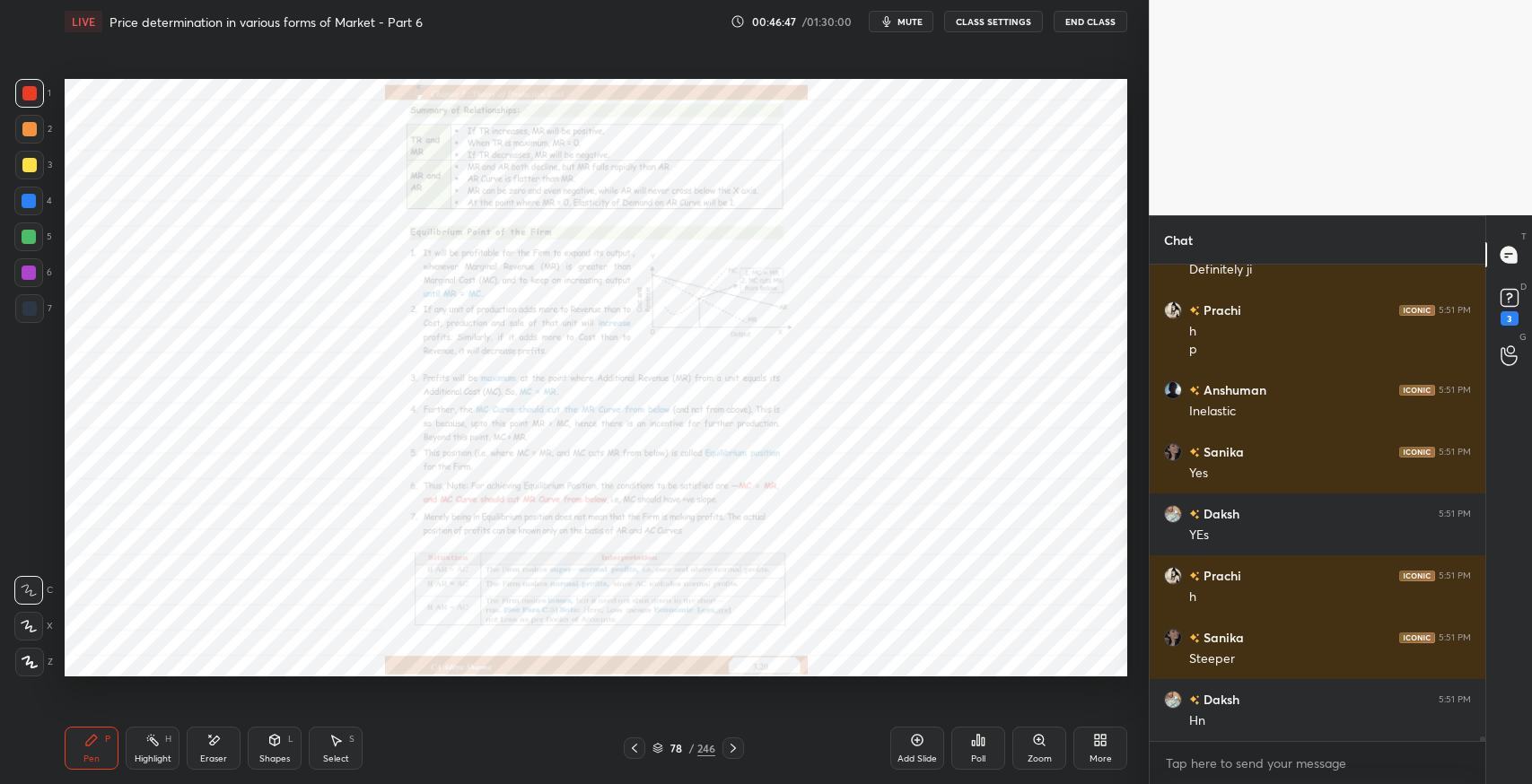
click at [638, 750] on icon at bounding box center [634, 748] width 14 height 14
click at [1035, 758] on div "Zoom" at bounding box center [1040, 758] width 24 height 9
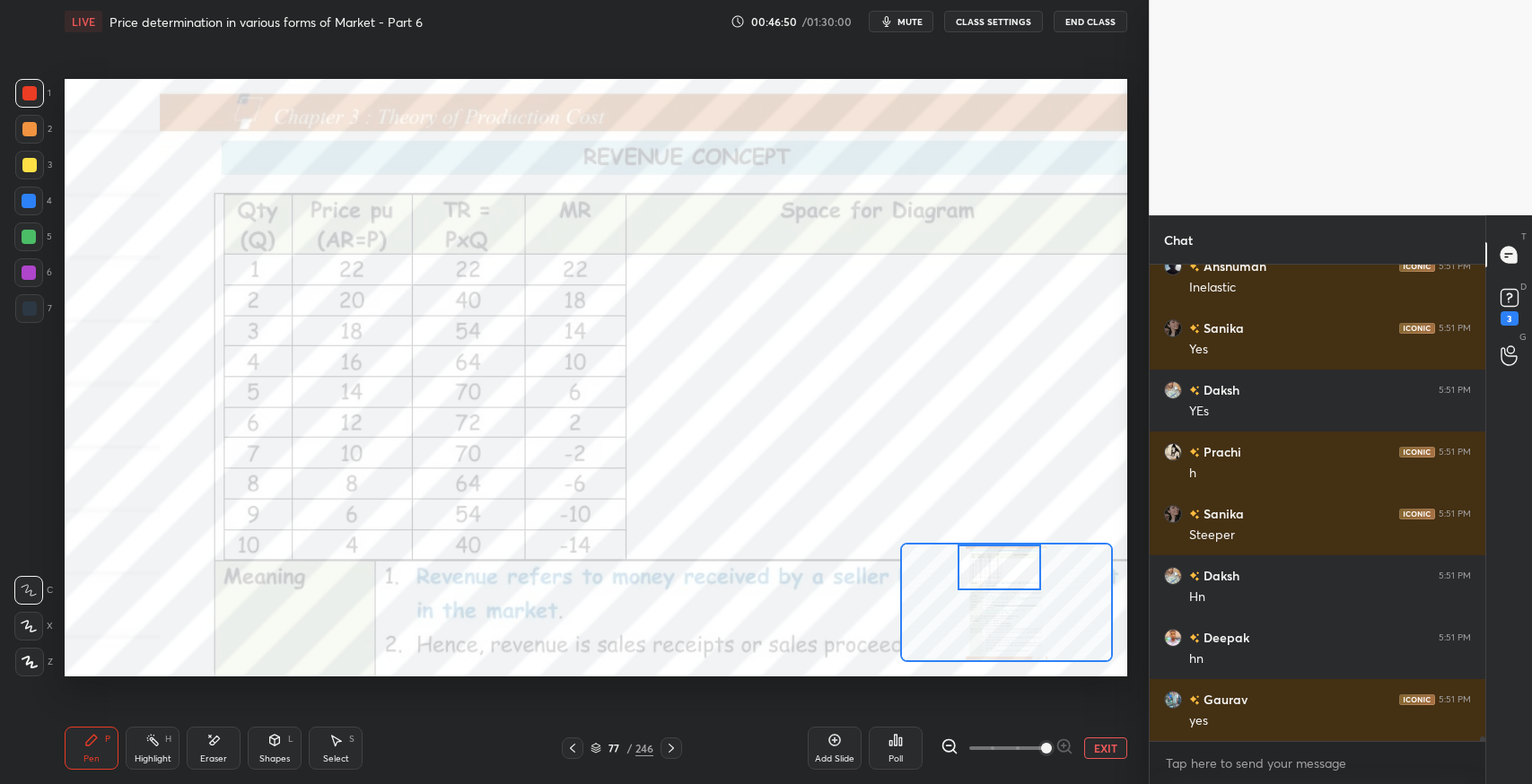
scroll to position [48495, 0]
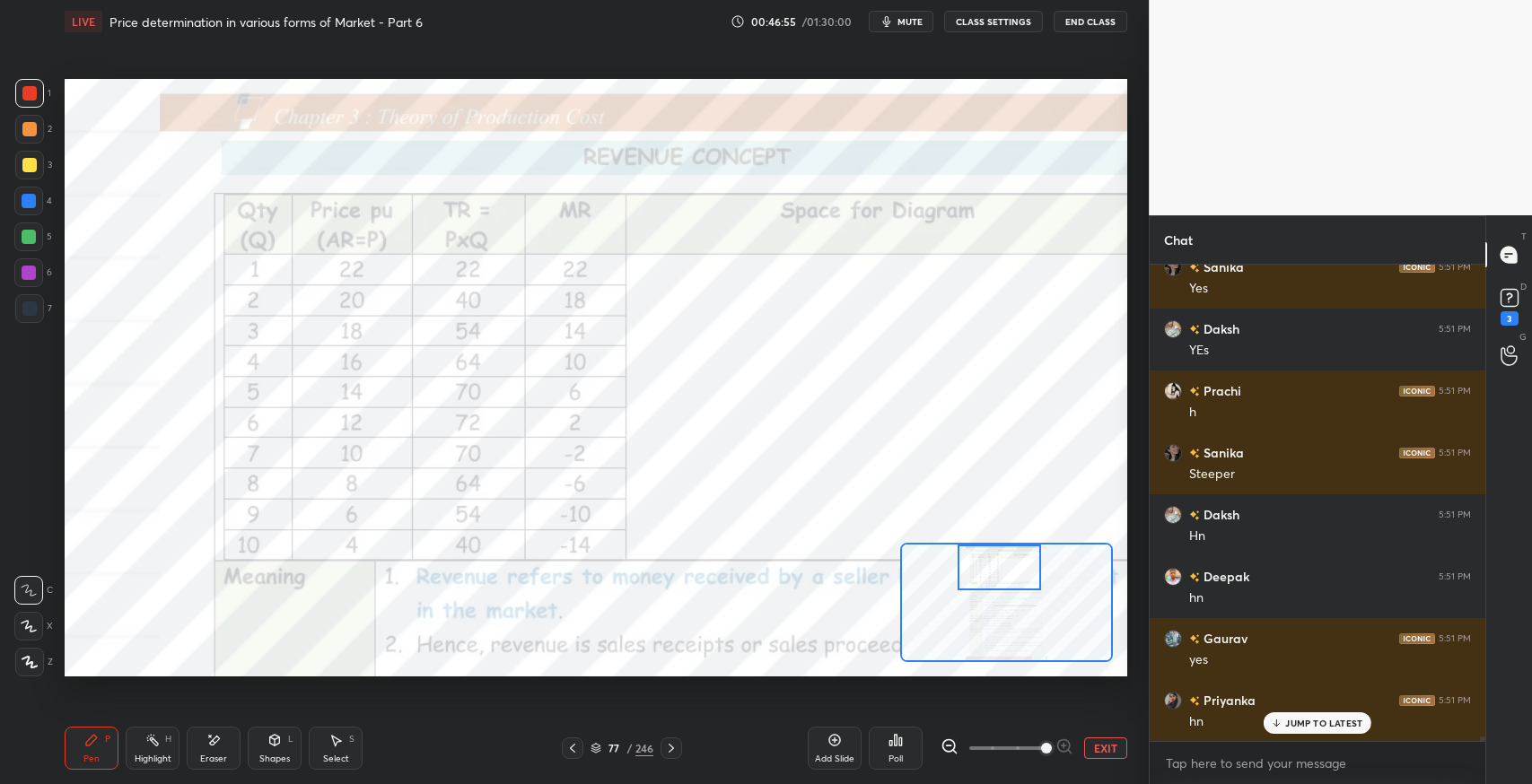
click at [673, 750] on icon at bounding box center [671, 748] width 14 height 14
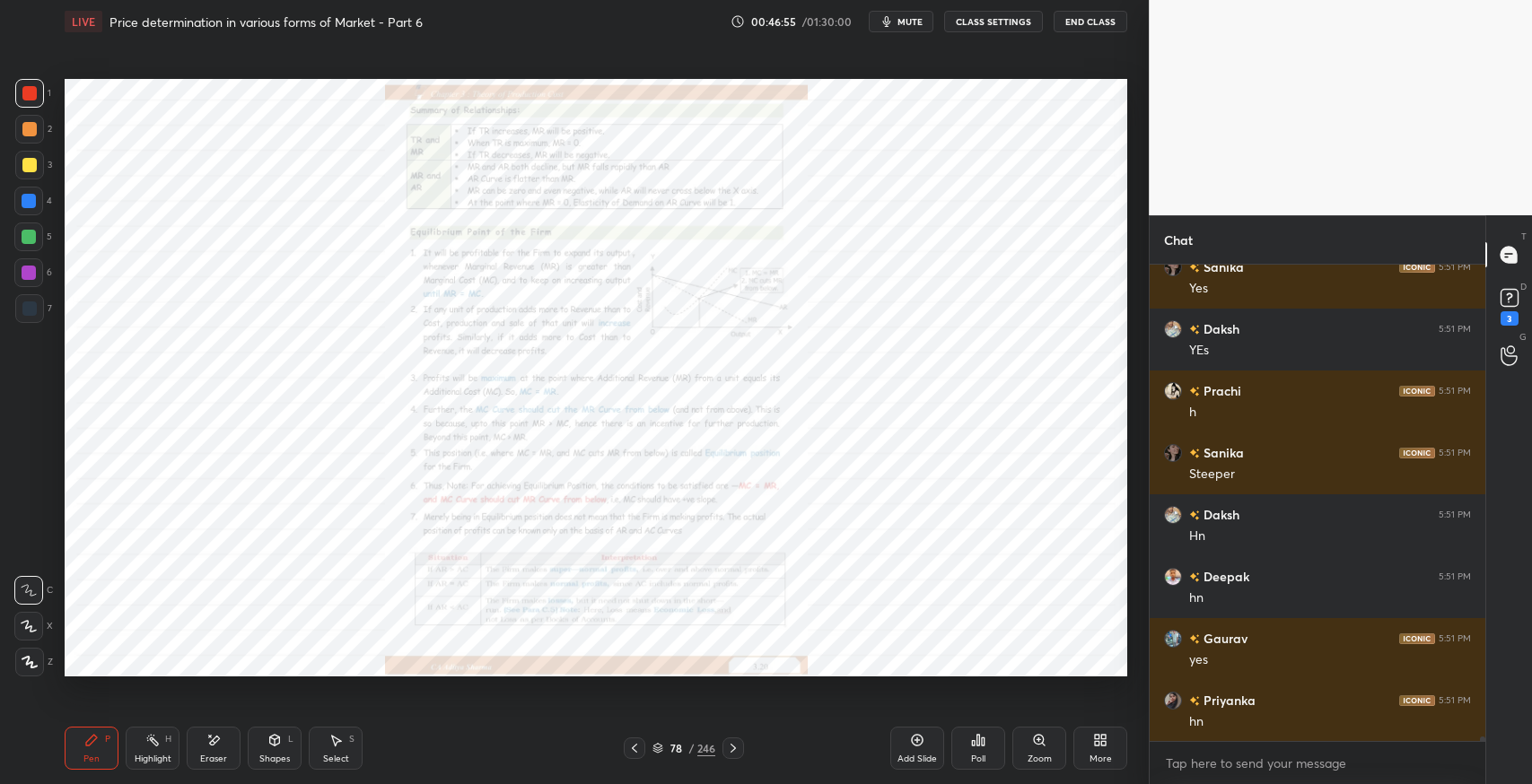
scroll to position [48557, 0]
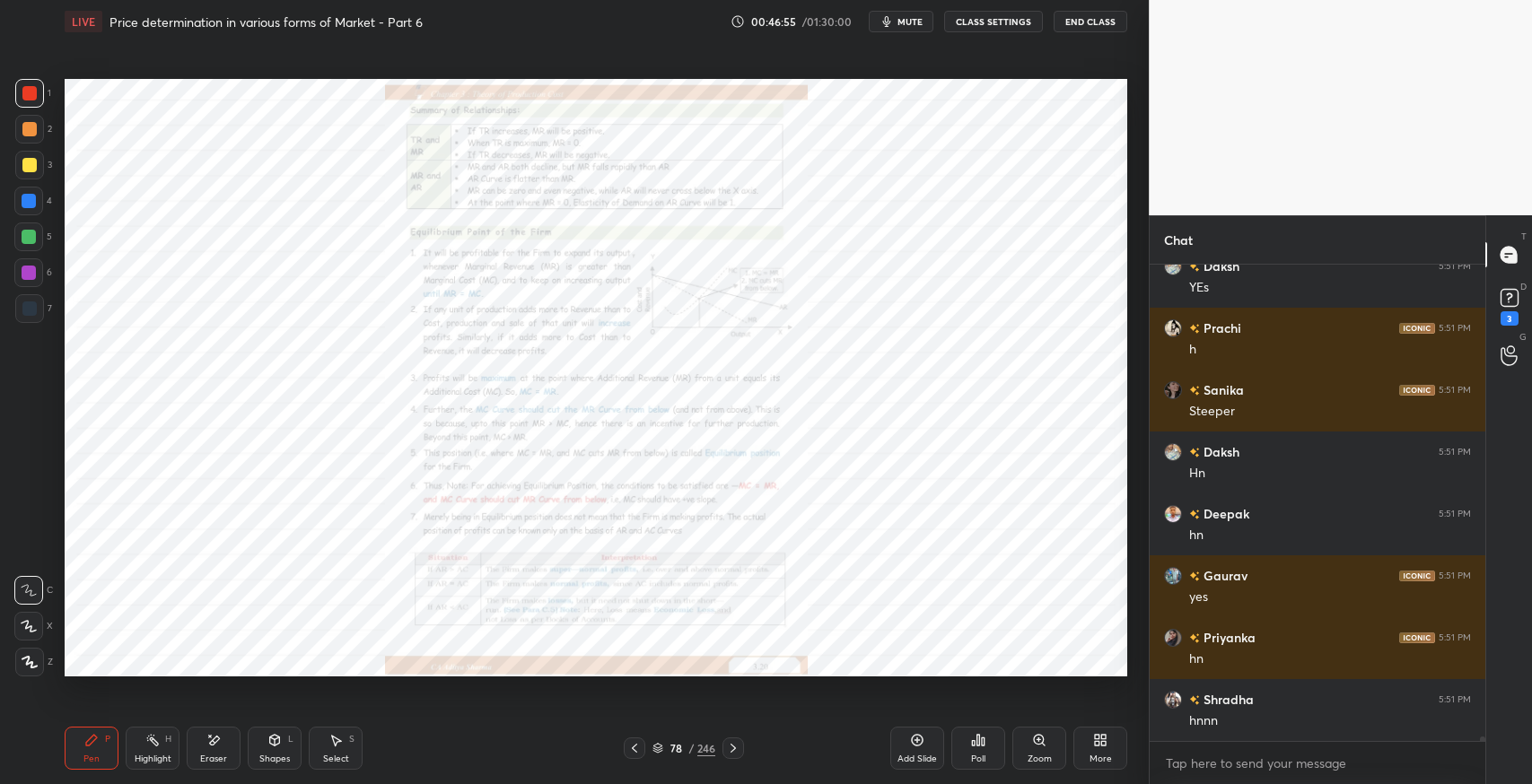
click at [728, 754] on icon at bounding box center [732, 748] width 14 height 14
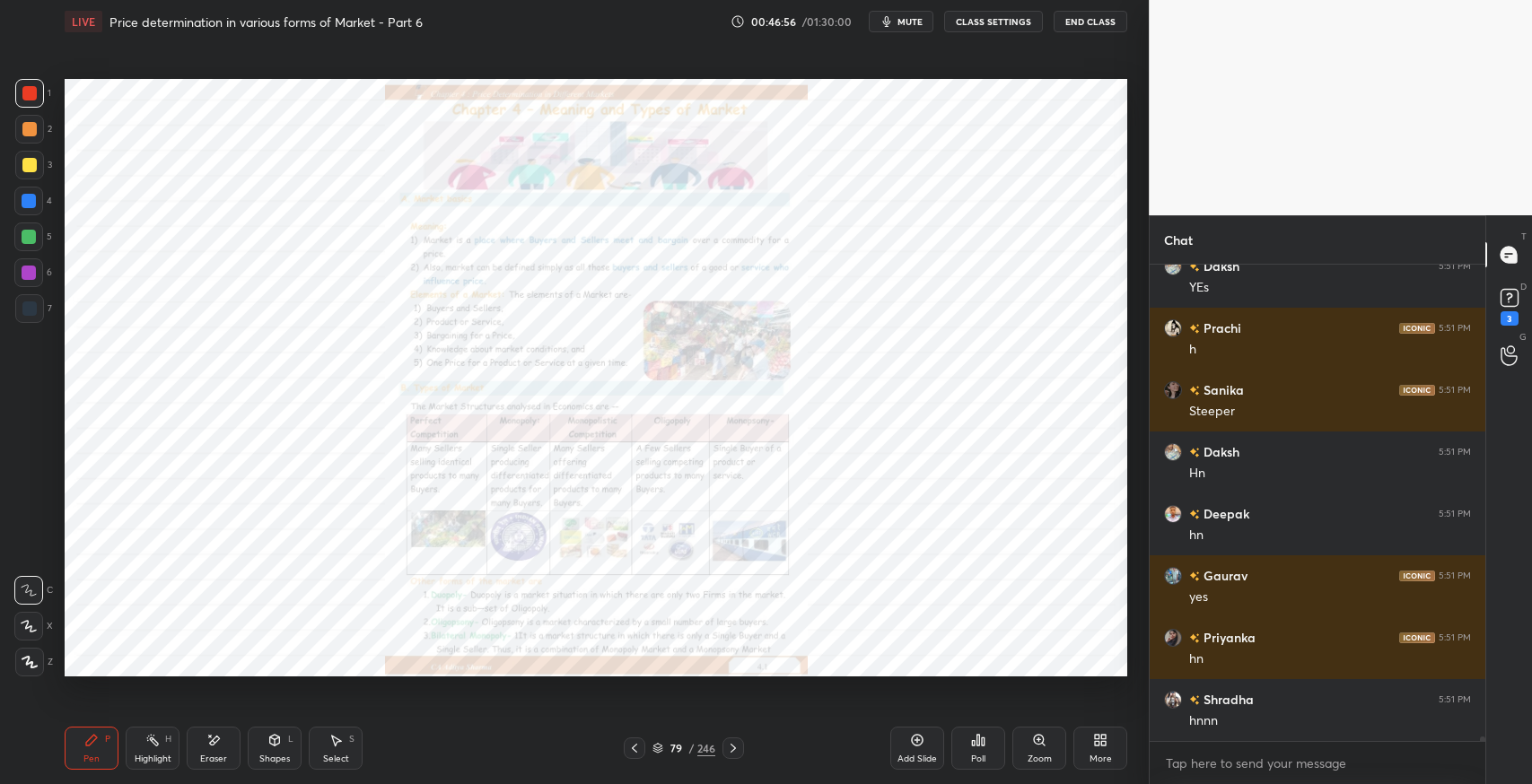
click at [732, 754] on icon at bounding box center [732, 748] width 14 height 14
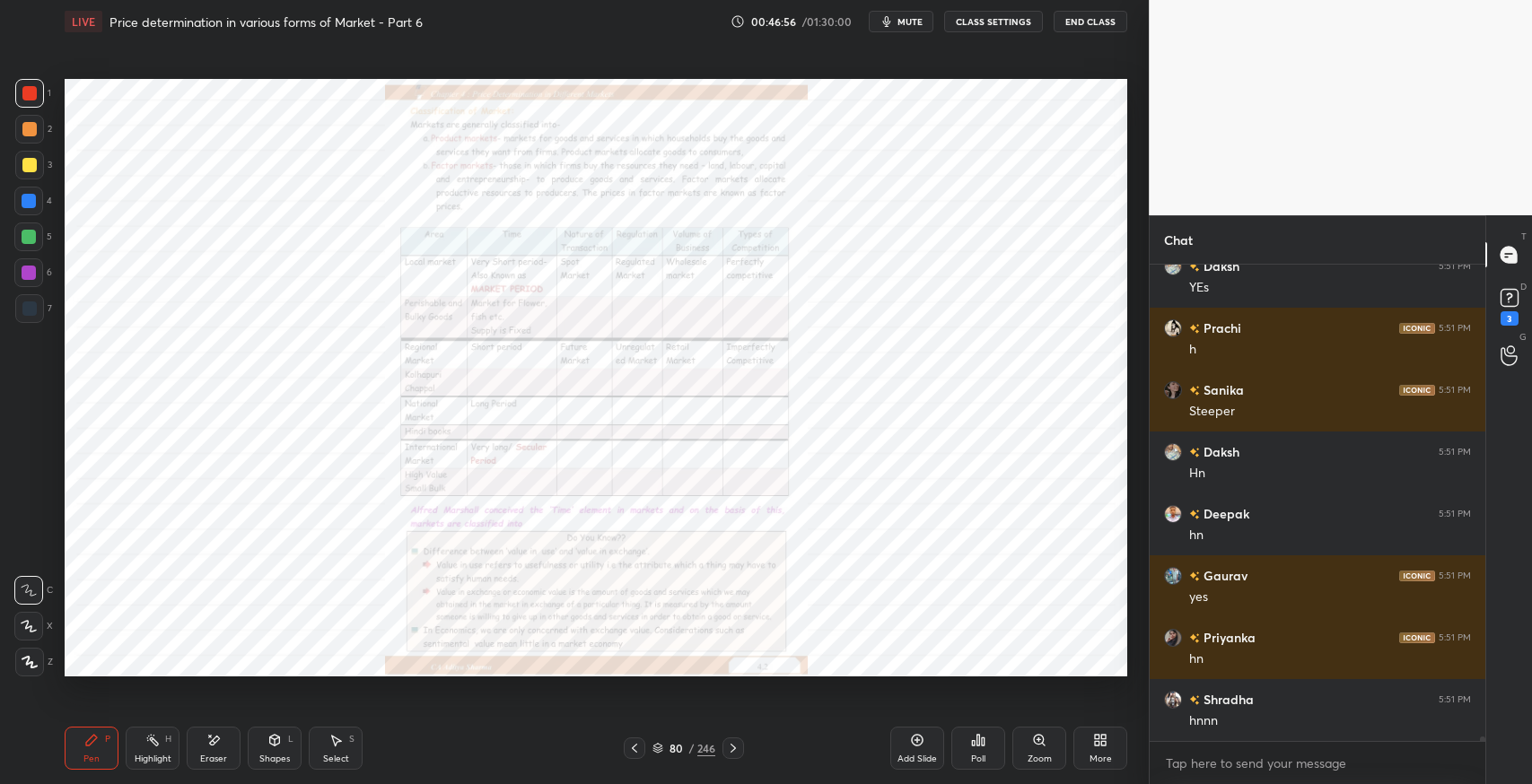
click at [736, 749] on icon at bounding box center [732, 748] width 14 height 14
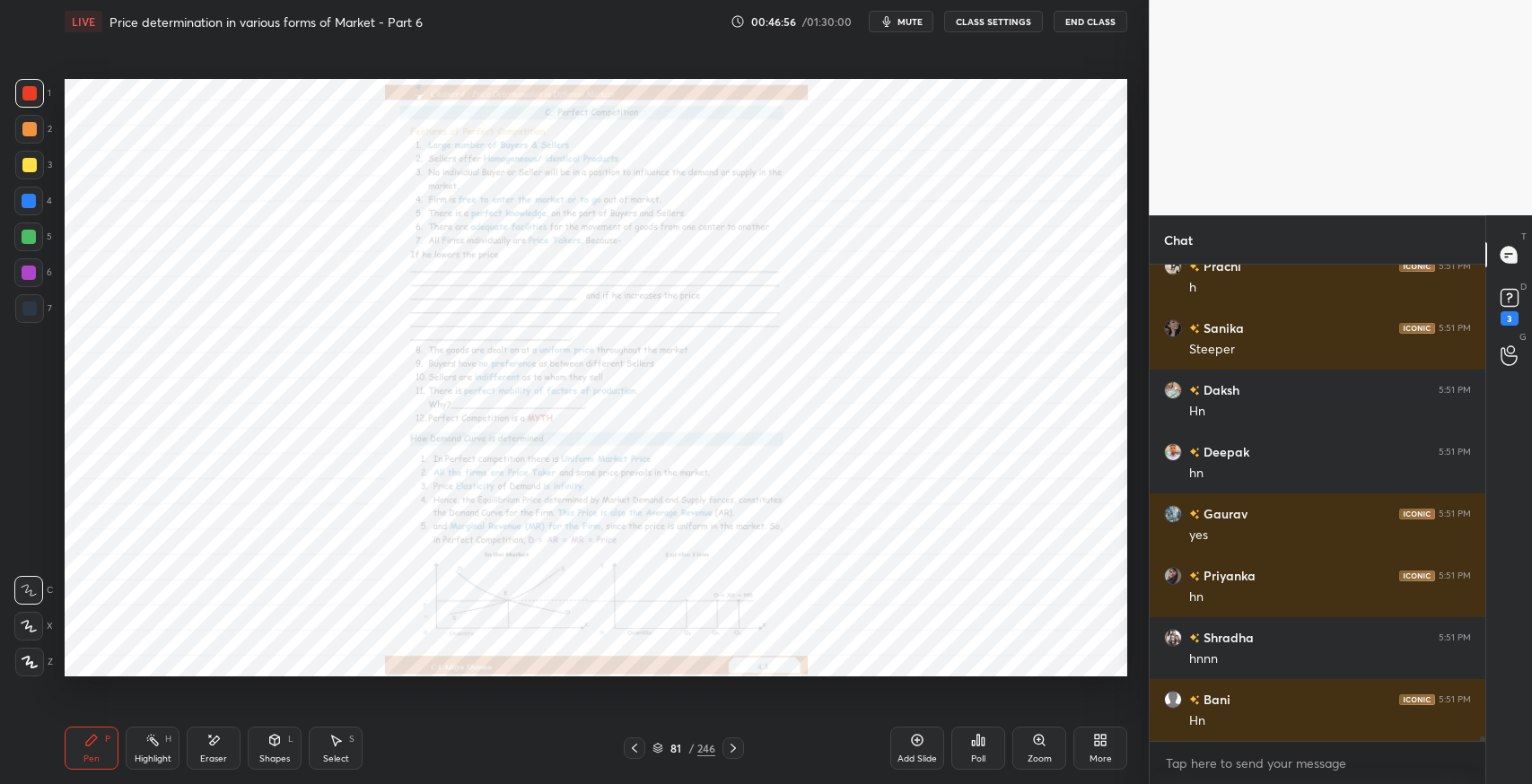
click at [737, 746] on icon at bounding box center [732, 748] width 14 height 14
click at [736, 746] on icon at bounding box center [732, 748] width 14 height 14
click at [736, 747] on icon at bounding box center [732, 748] width 14 height 14
click at [736, 745] on icon at bounding box center [732, 748] width 14 height 14
click at [737, 747] on icon at bounding box center [732, 748] width 14 height 14
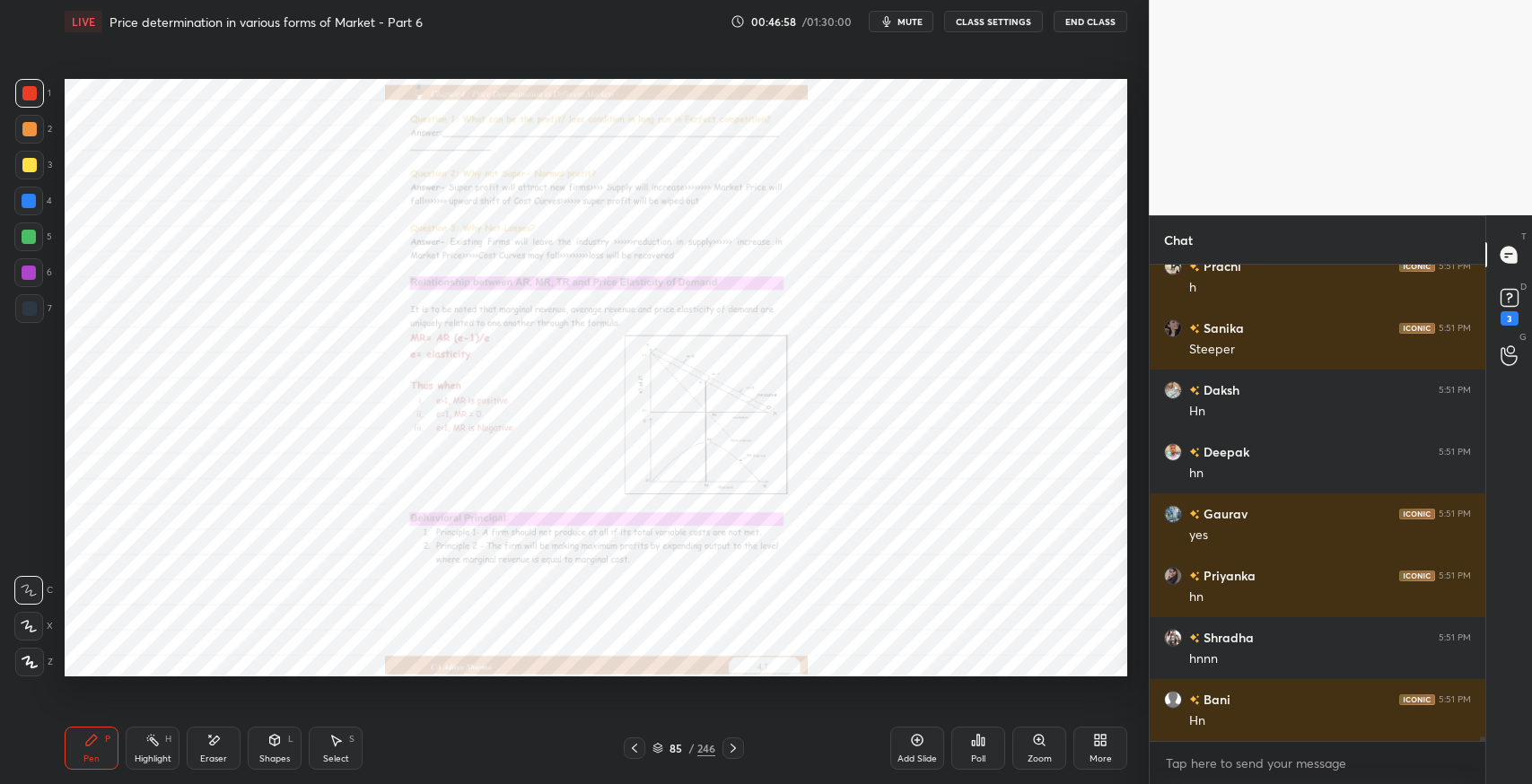
scroll to position [48681, 0]
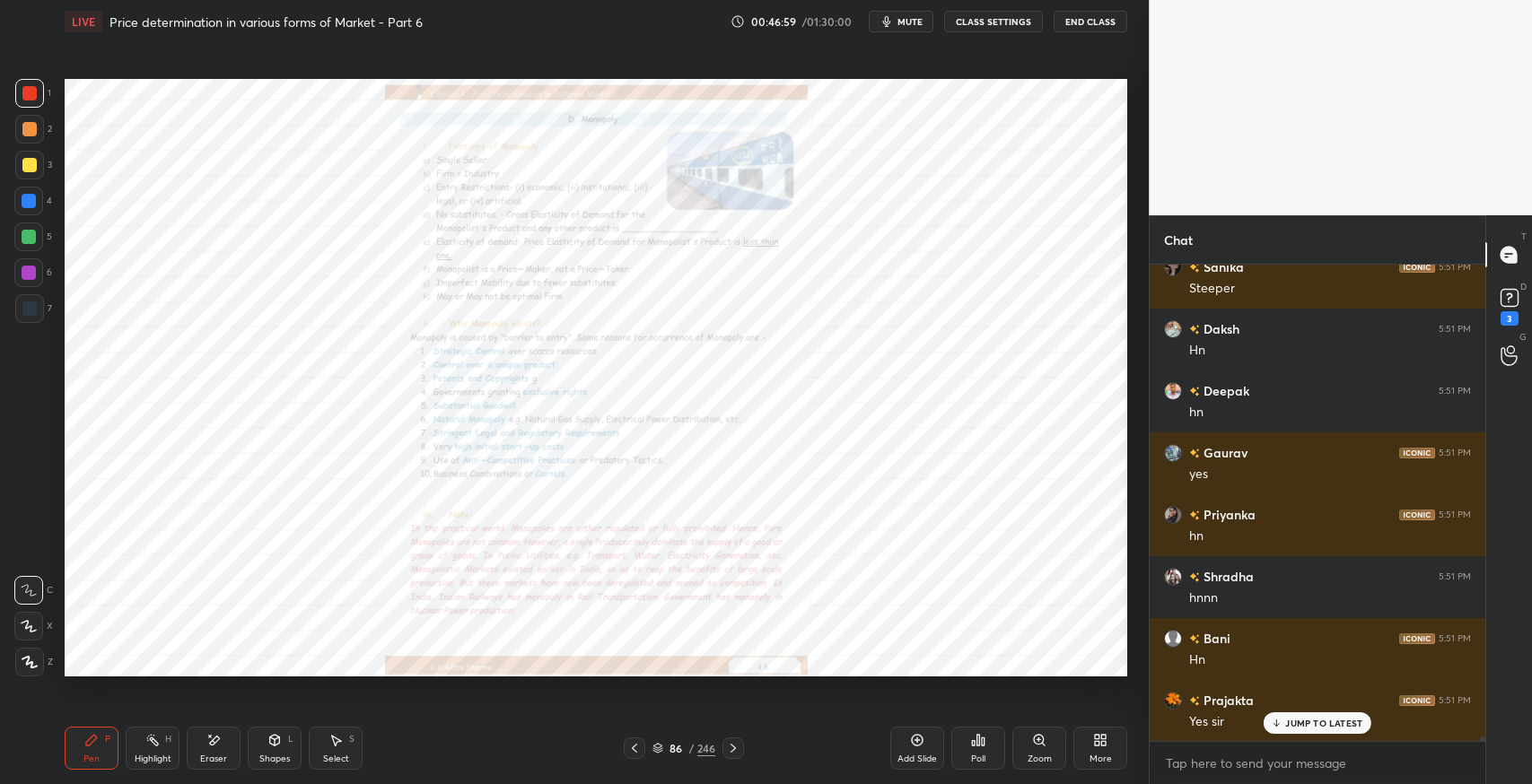
click at [729, 750] on icon at bounding box center [732, 748] width 14 height 14
click at [1027, 748] on div "Zoom" at bounding box center [1040, 748] width 54 height 43
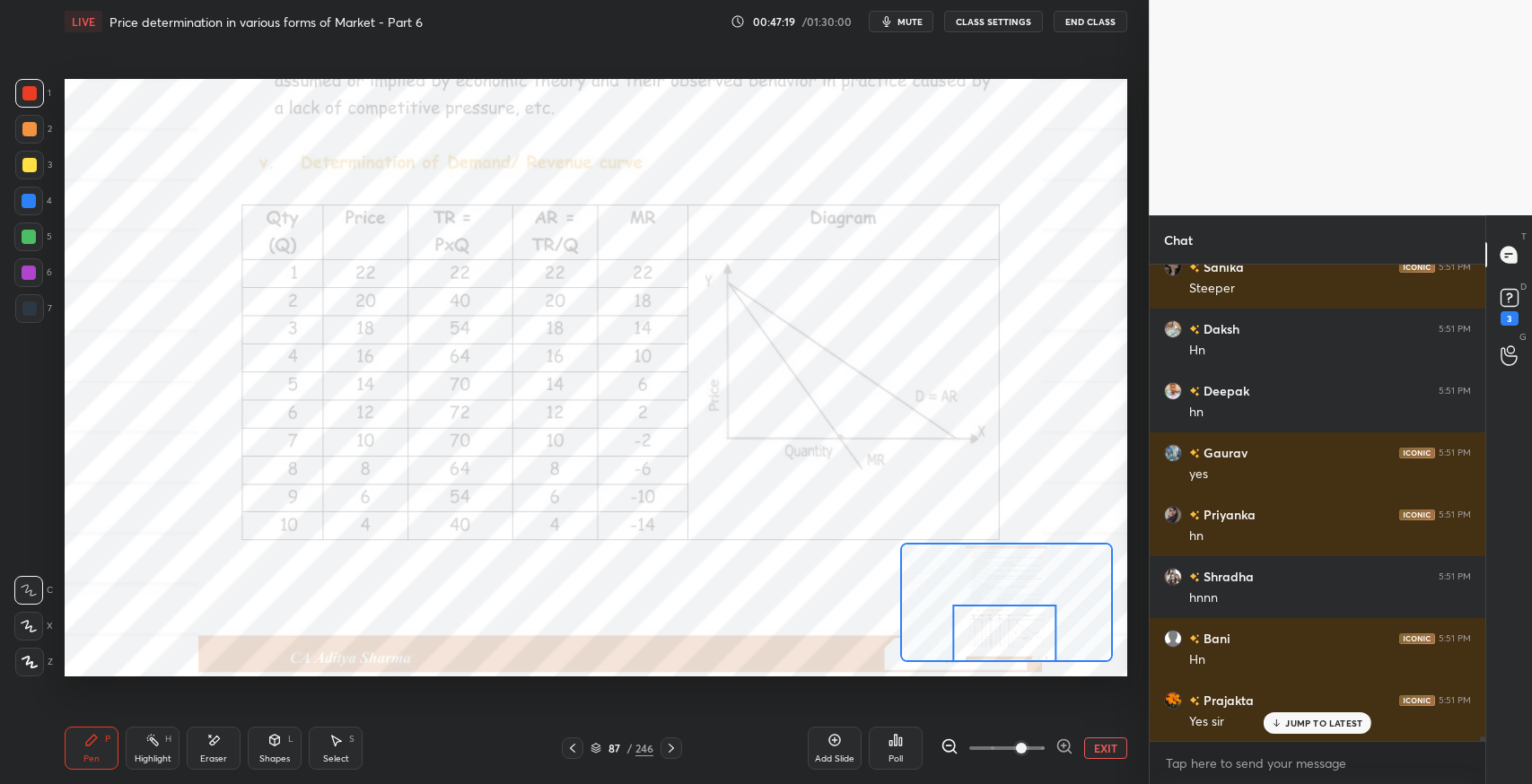
scroll to position [48744, 0]
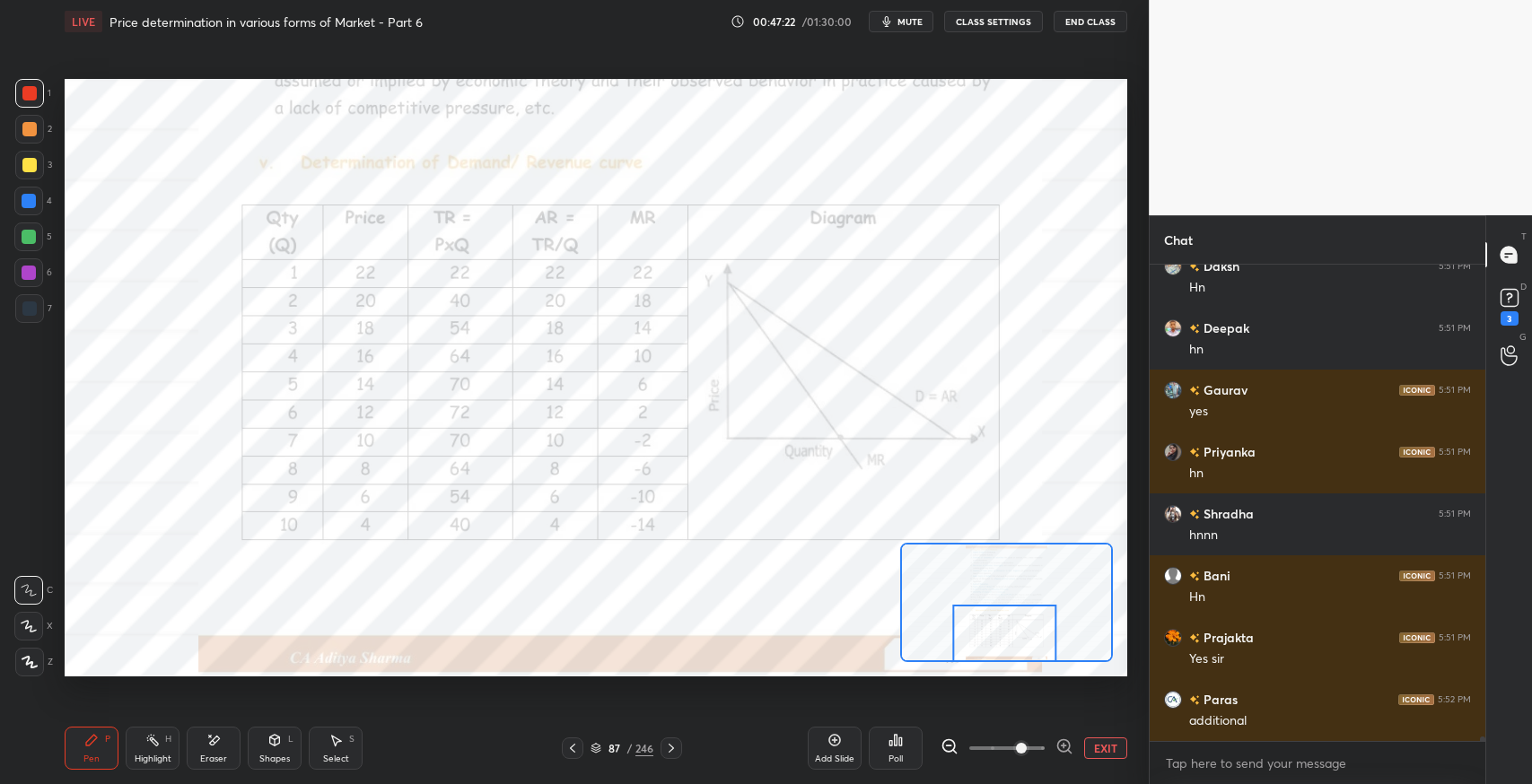
click at [828, 751] on div "Add Slide" at bounding box center [835, 748] width 54 height 43
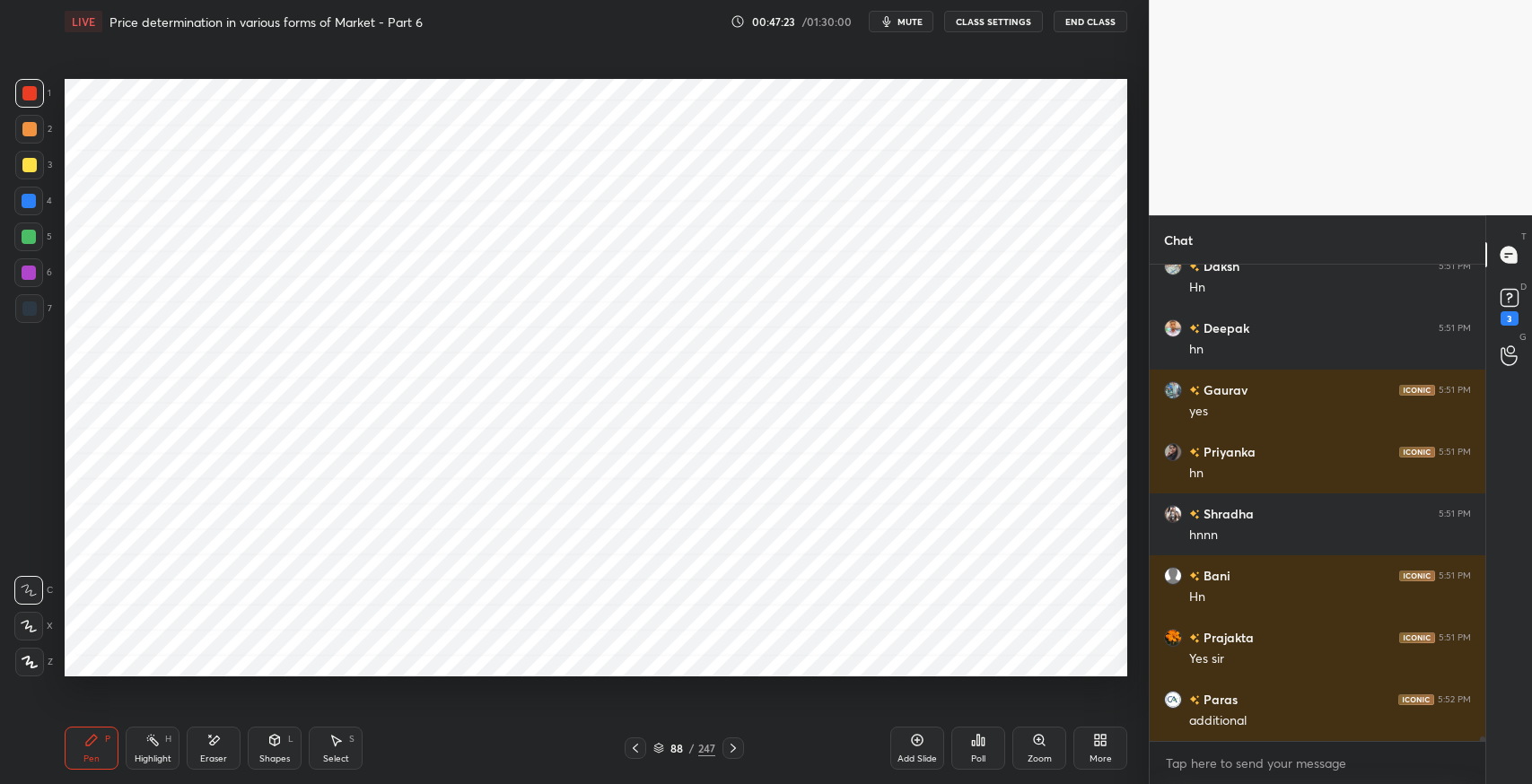
click at [274, 754] on div "Shapes" at bounding box center [275, 758] width 31 height 9
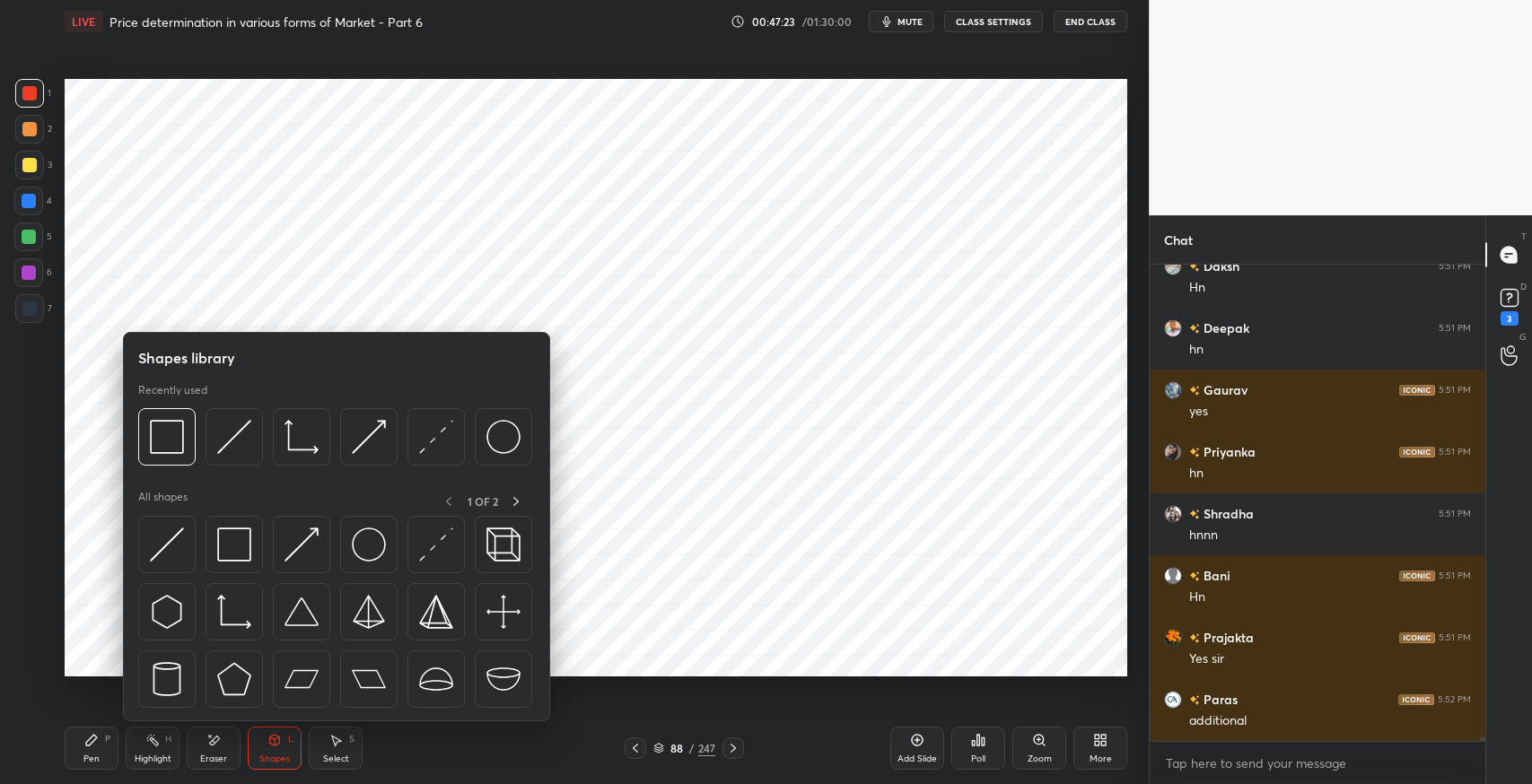
click at [230, 608] on img at bounding box center [235, 613] width 34 height 34
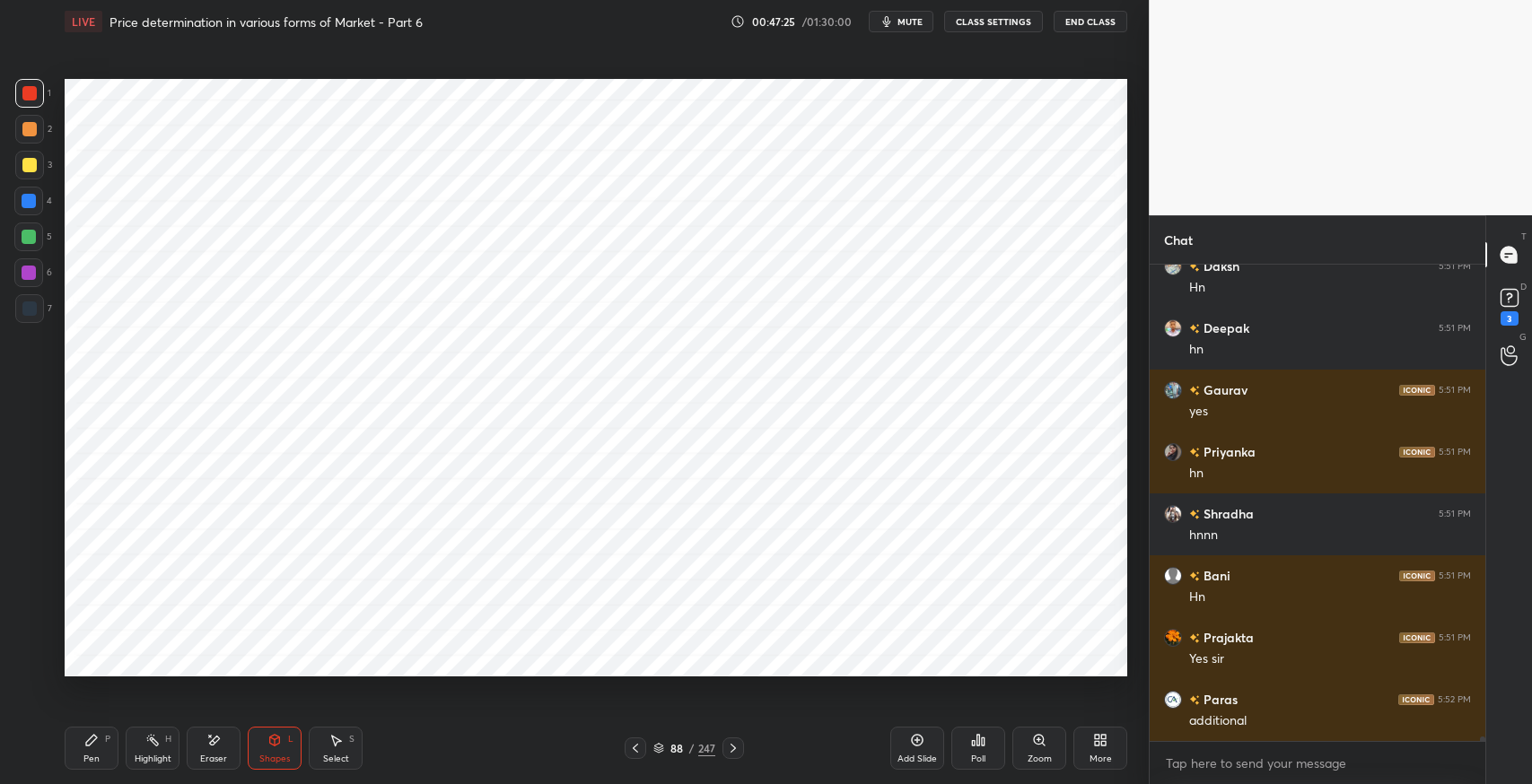
click at [266, 738] on div "Shapes L" at bounding box center [275, 748] width 54 height 43
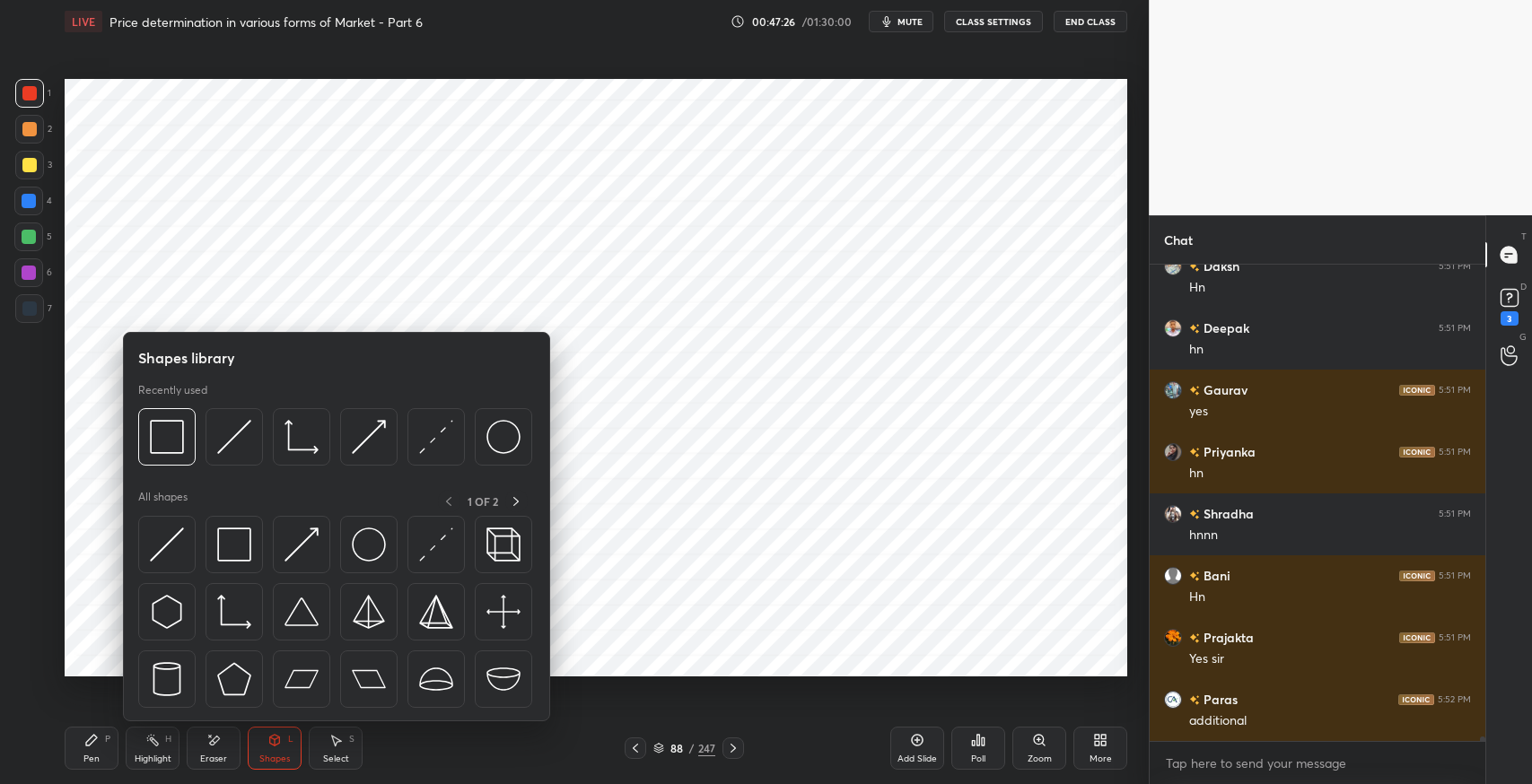
click at [309, 539] on img at bounding box center [302, 545] width 34 height 34
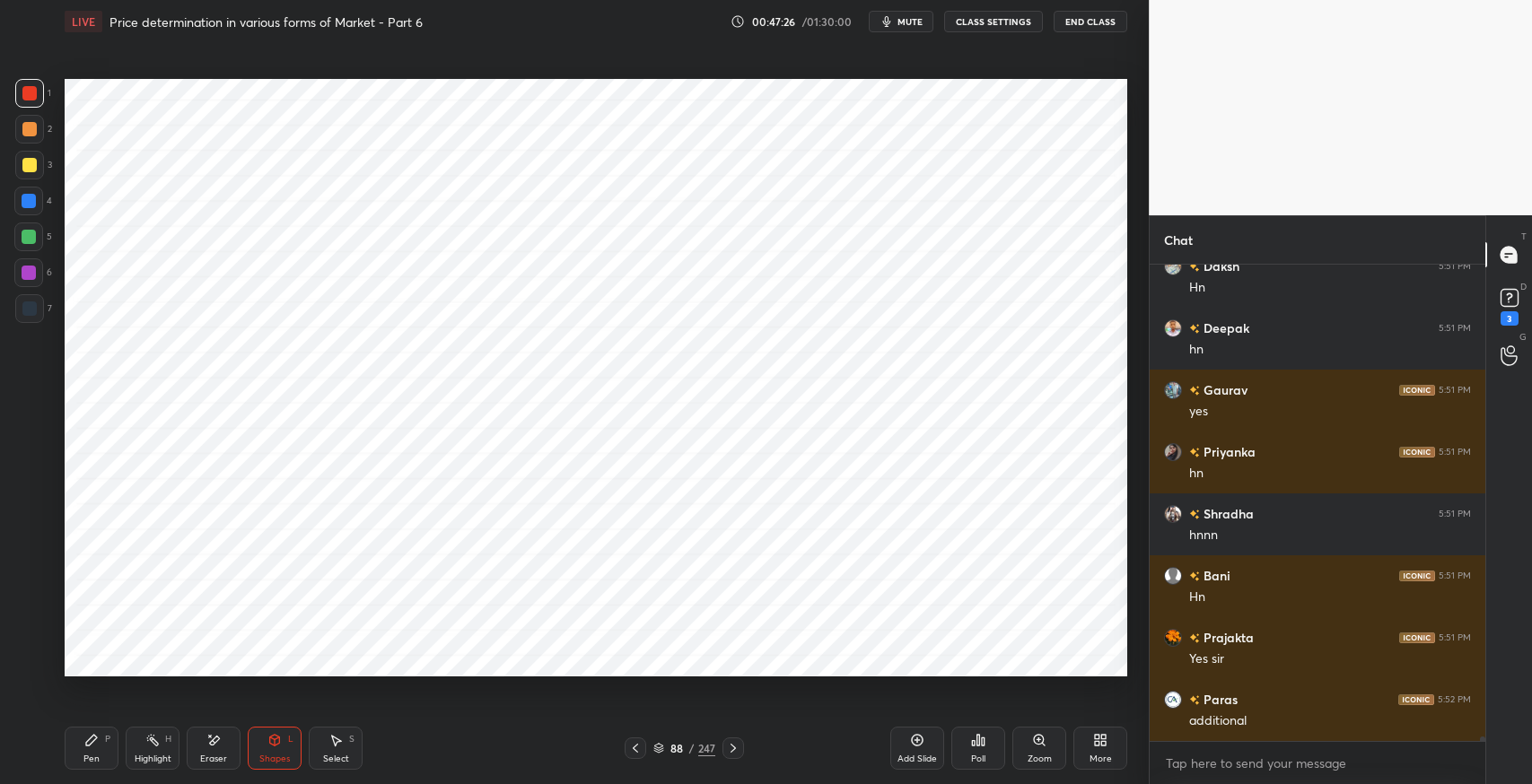
click at [42, 329] on div "7" at bounding box center [34, 313] width 36 height 36
click at [277, 750] on div "Shapes L" at bounding box center [275, 748] width 54 height 43
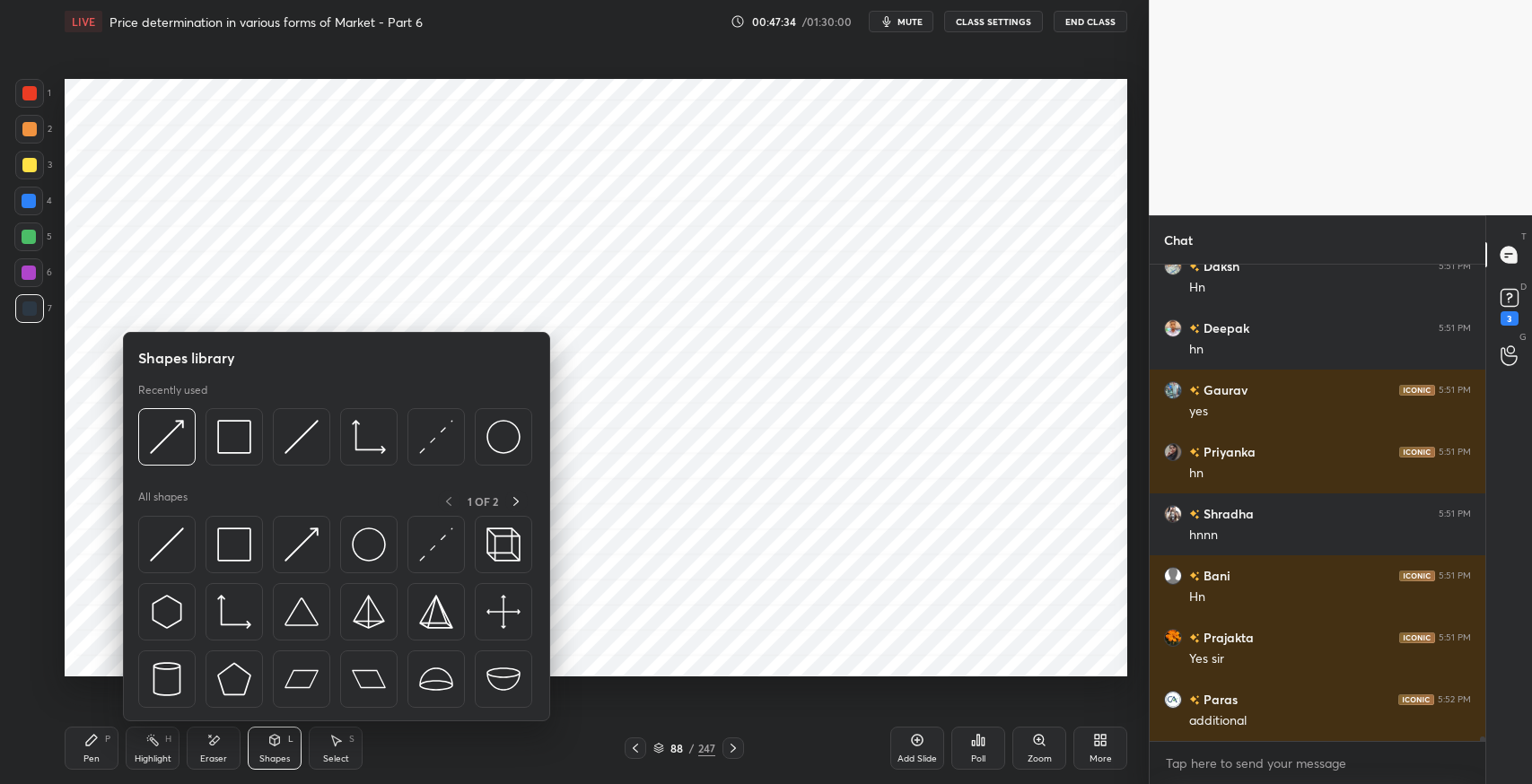
click at [166, 549] on img at bounding box center [168, 545] width 34 height 34
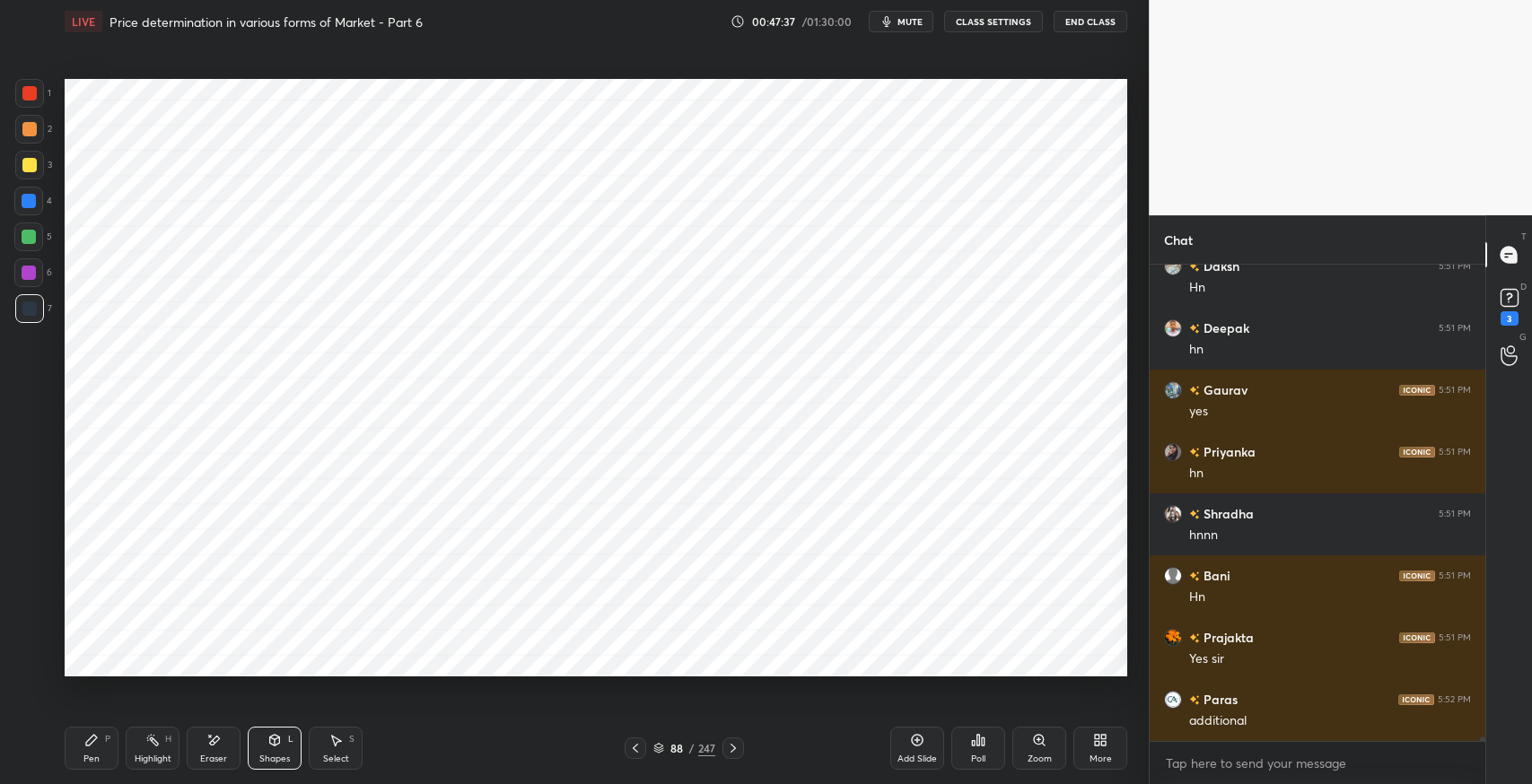
click at [96, 740] on icon at bounding box center [91, 740] width 14 height 14
click at [295, 739] on div "Shapes L" at bounding box center [275, 748] width 54 height 43
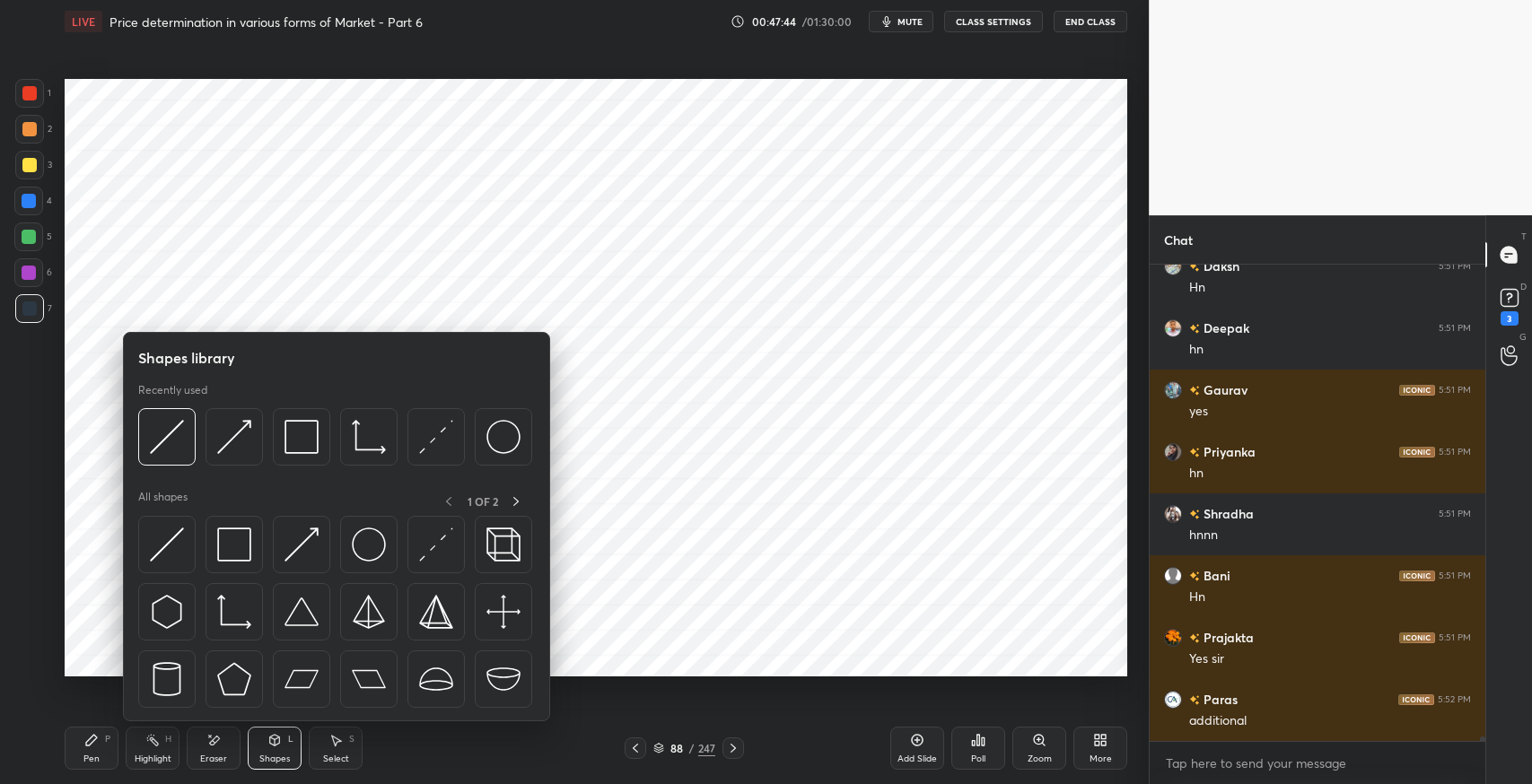
click at [168, 547] on img at bounding box center [168, 545] width 34 height 34
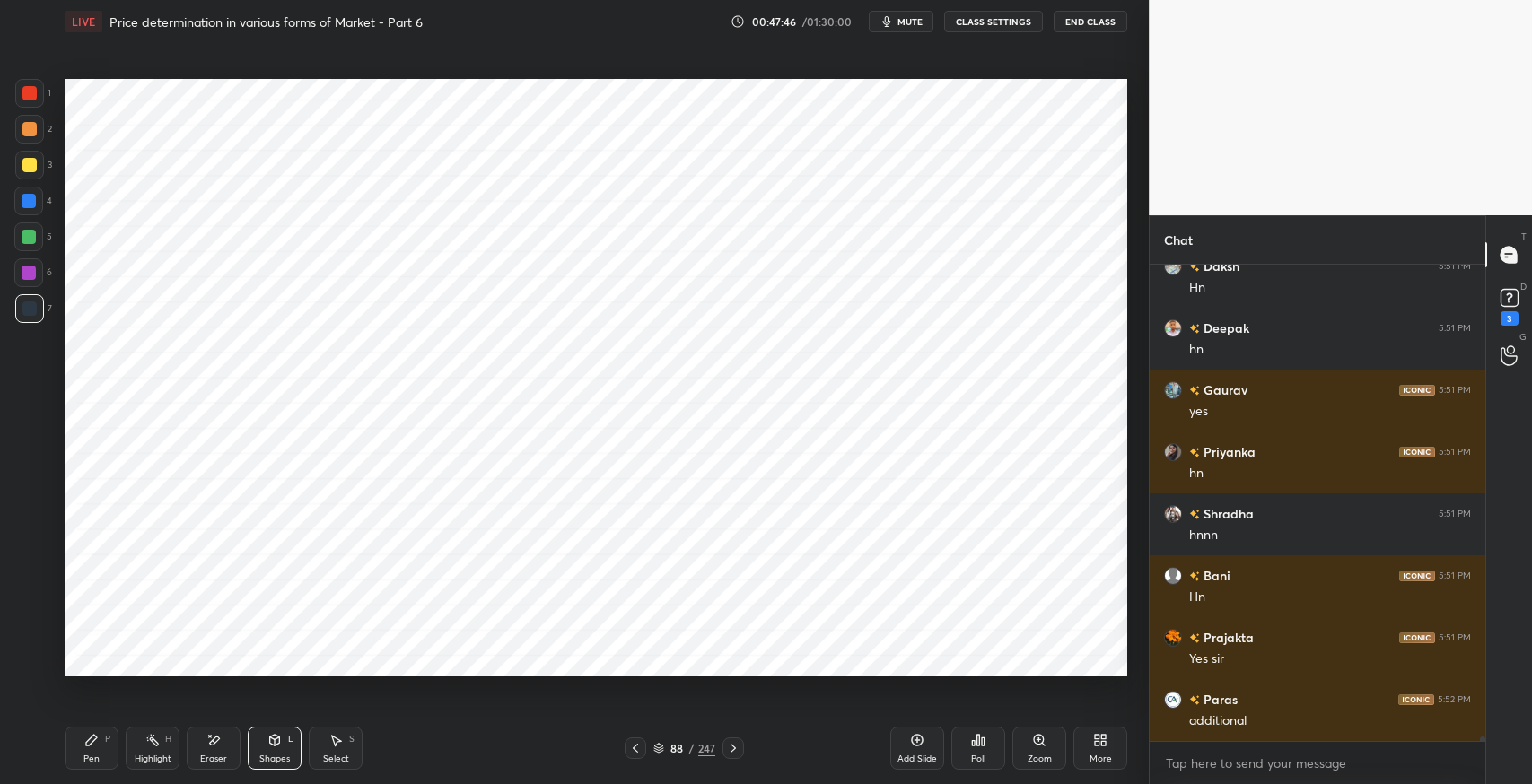
click at [93, 728] on div "Pen P" at bounding box center [92, 748] width 54 height 43
click at [209, 739] on icon at bounding box center [214, 741] width 14 height 15
click at [96, 739] on icon at bounding box center [91, 740] width 11 height 11
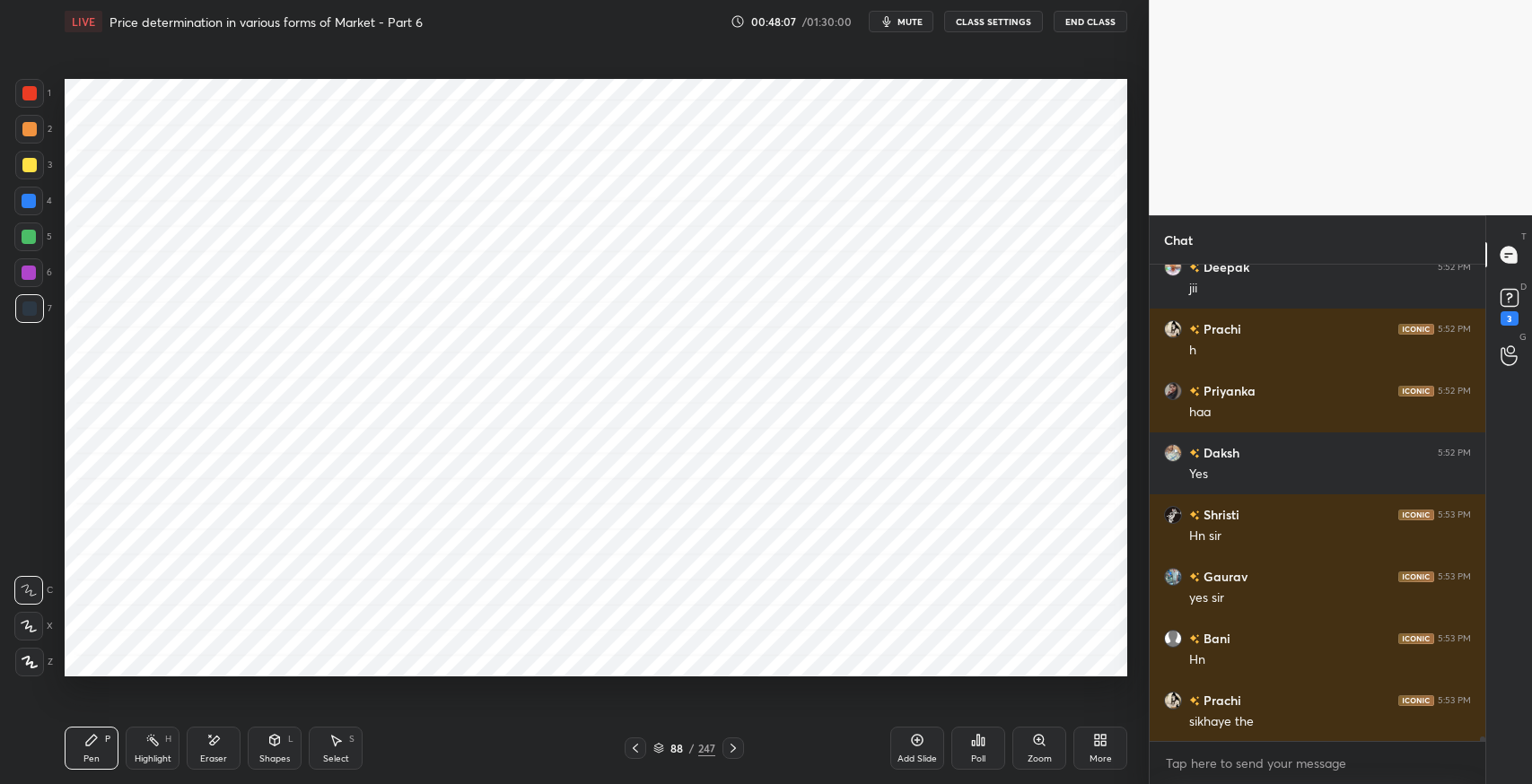
scroll to position [48903, 0]
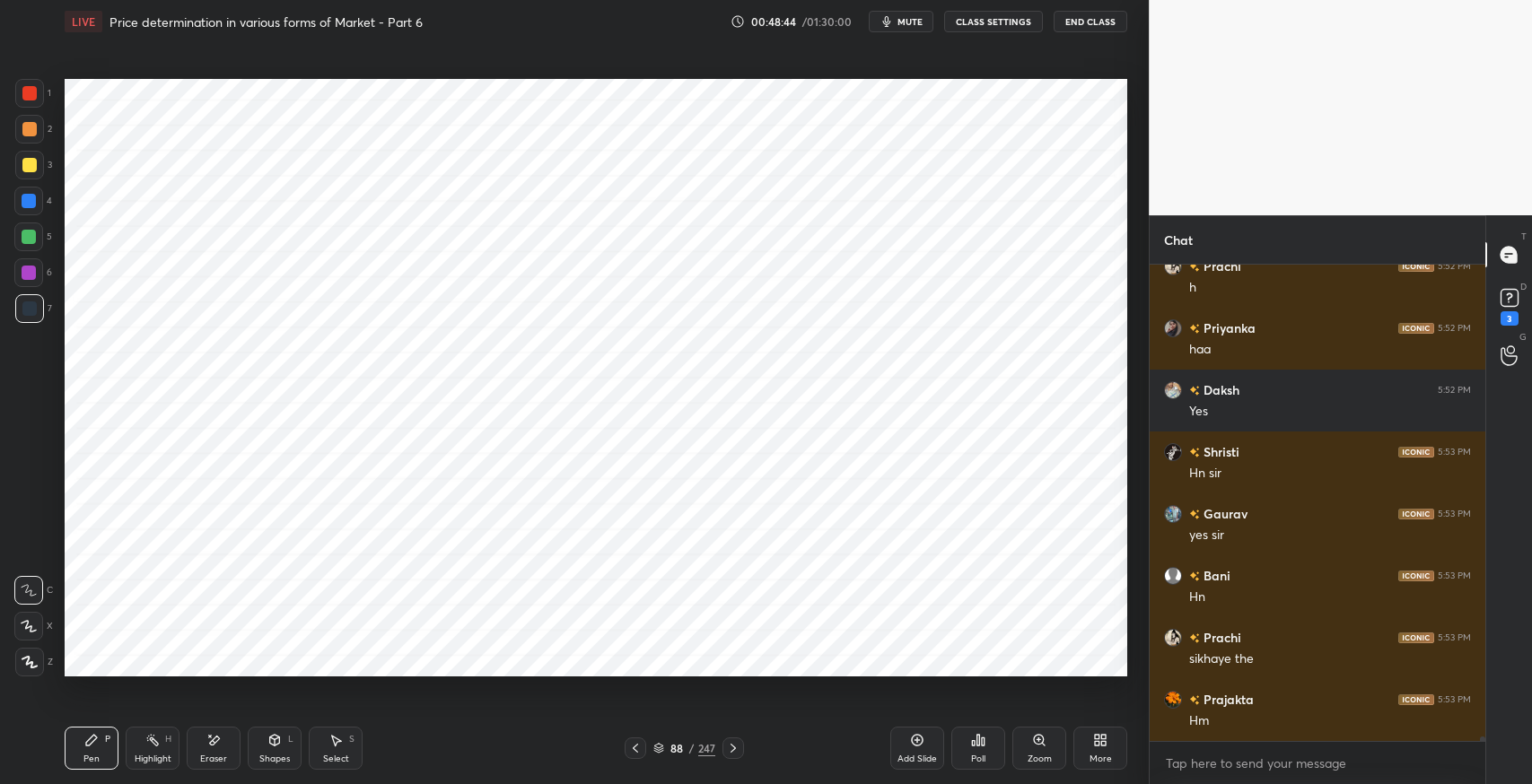
click at [221, 752] on div "Eraser" at bounding box center [214, 748] width 54 height 43
click at [34, 625] on icon at bounding box center [30, 626] width 10 height 9
click at [80, 743] on div "Pen P" at bounding box center [92, 748] width 54 height 43
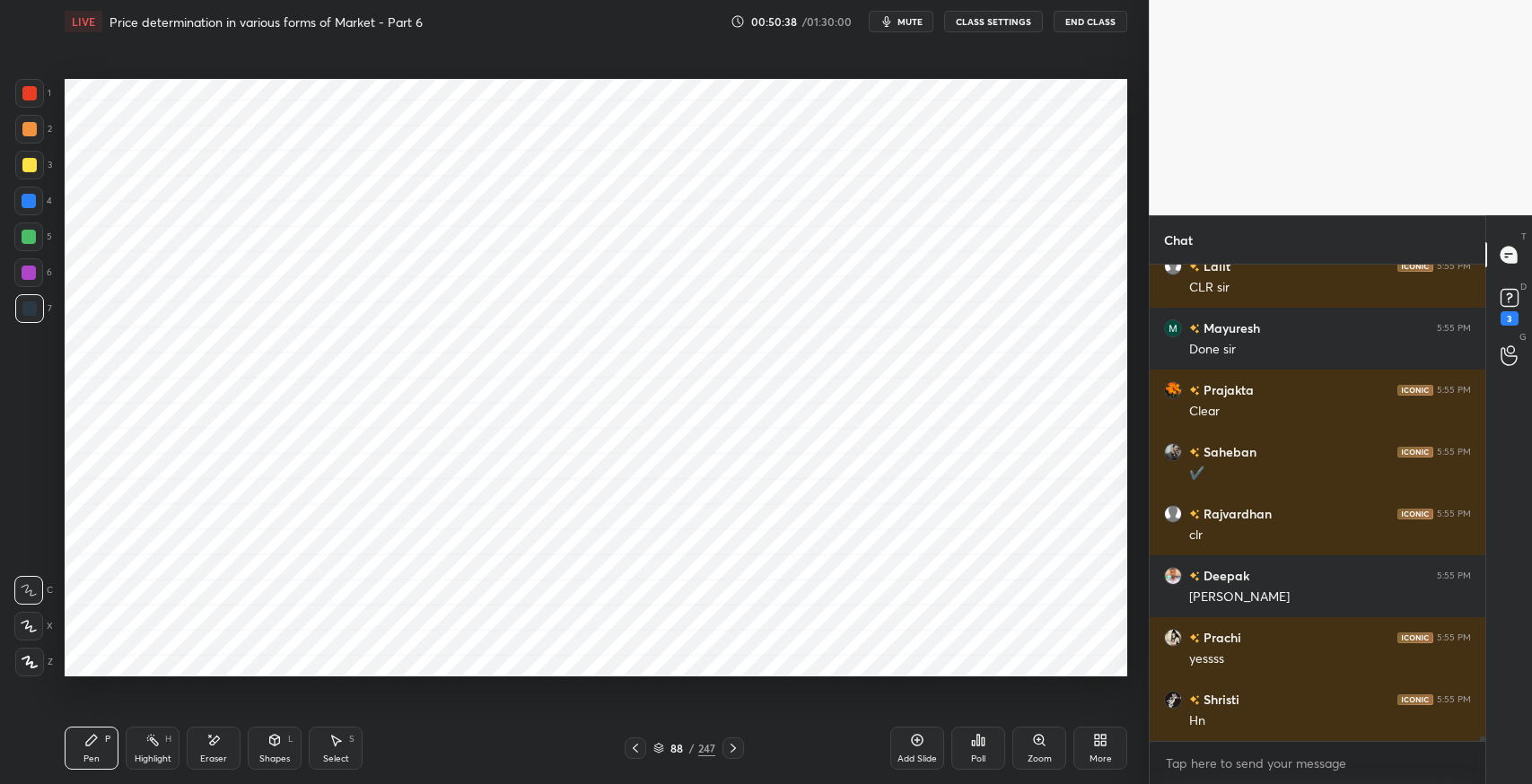
scroll to position [50141, 0]
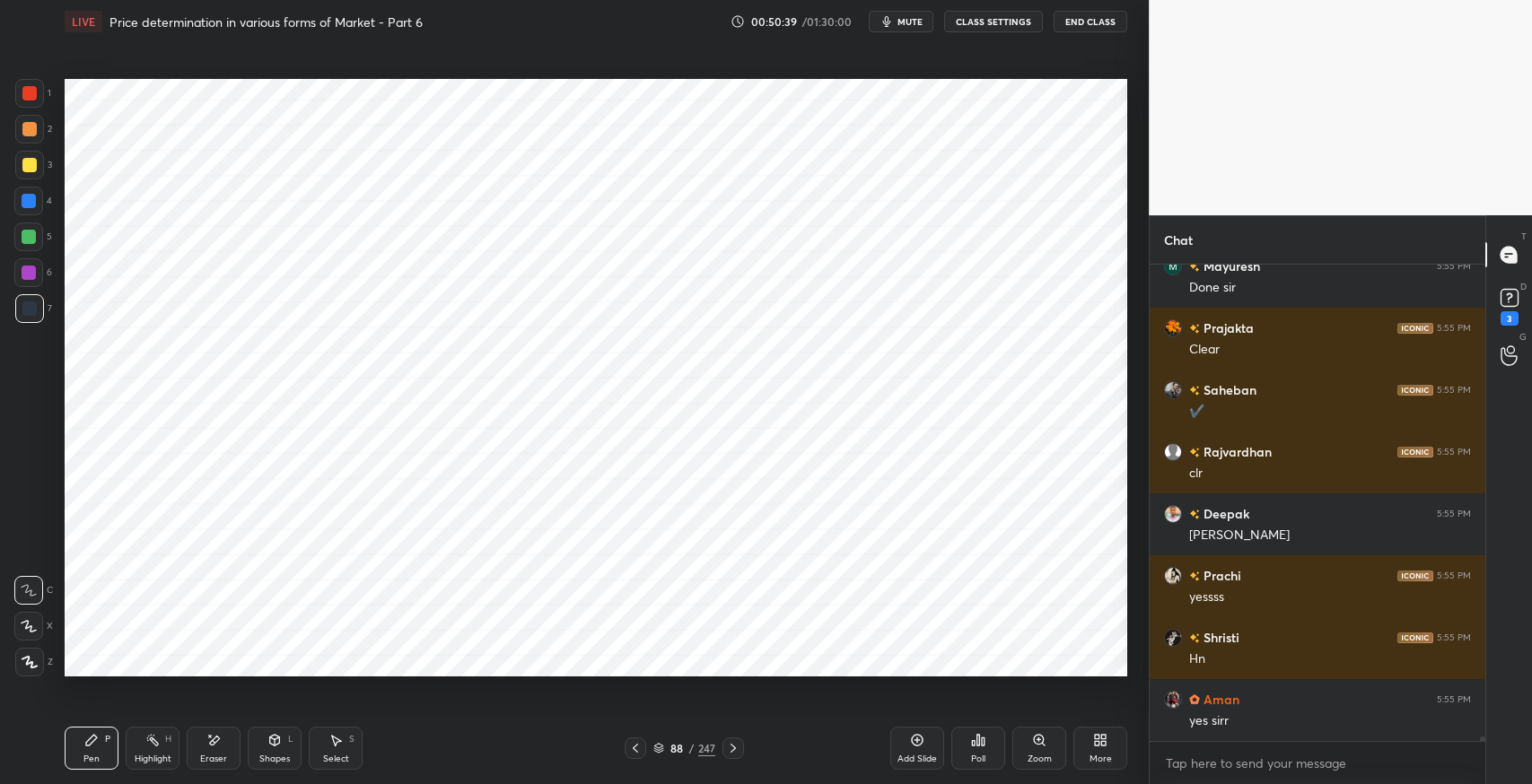
click at [912, 742] on icon at bounding box center [917, 740] width 14 height 14
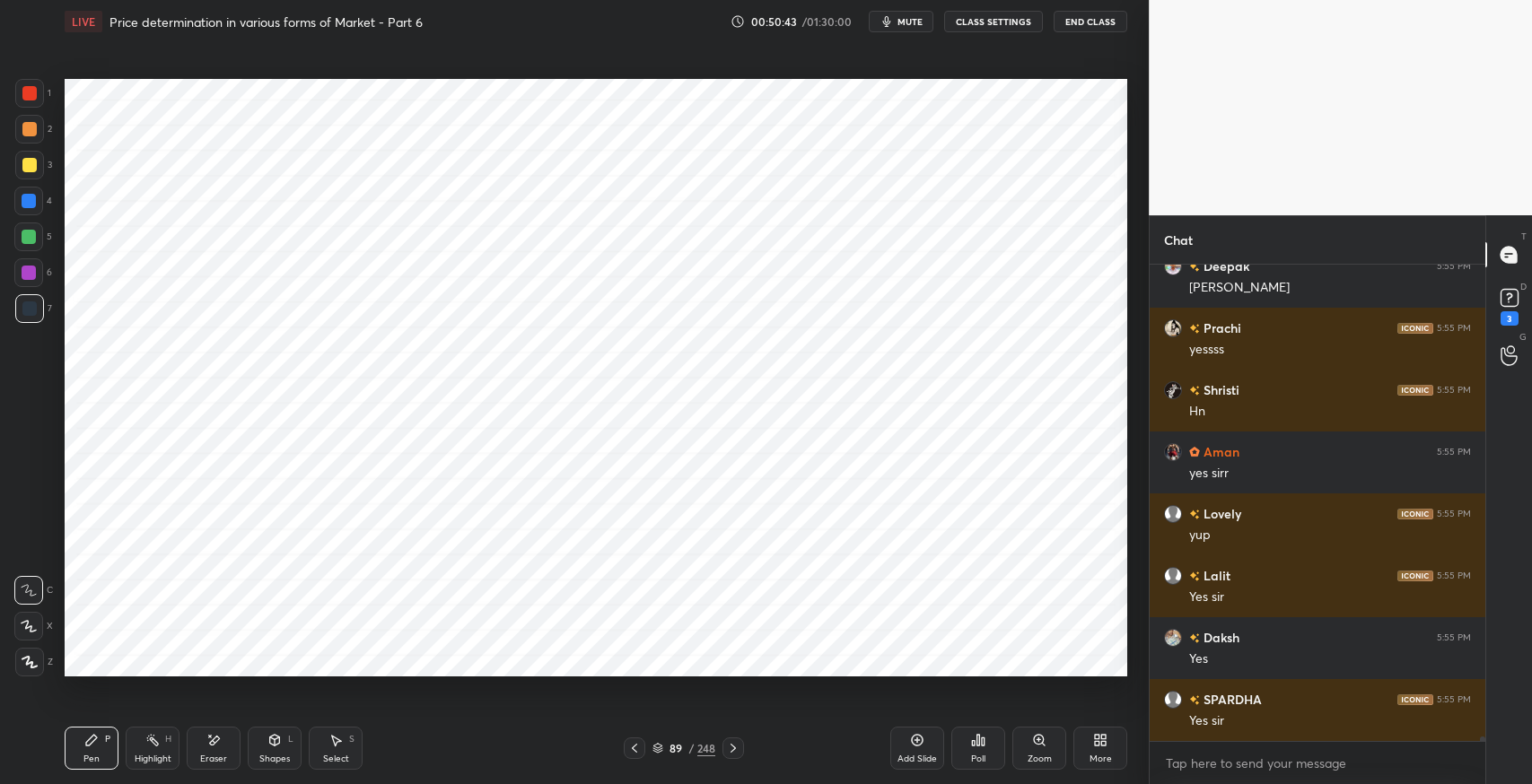
scroll to position [50451, 0]
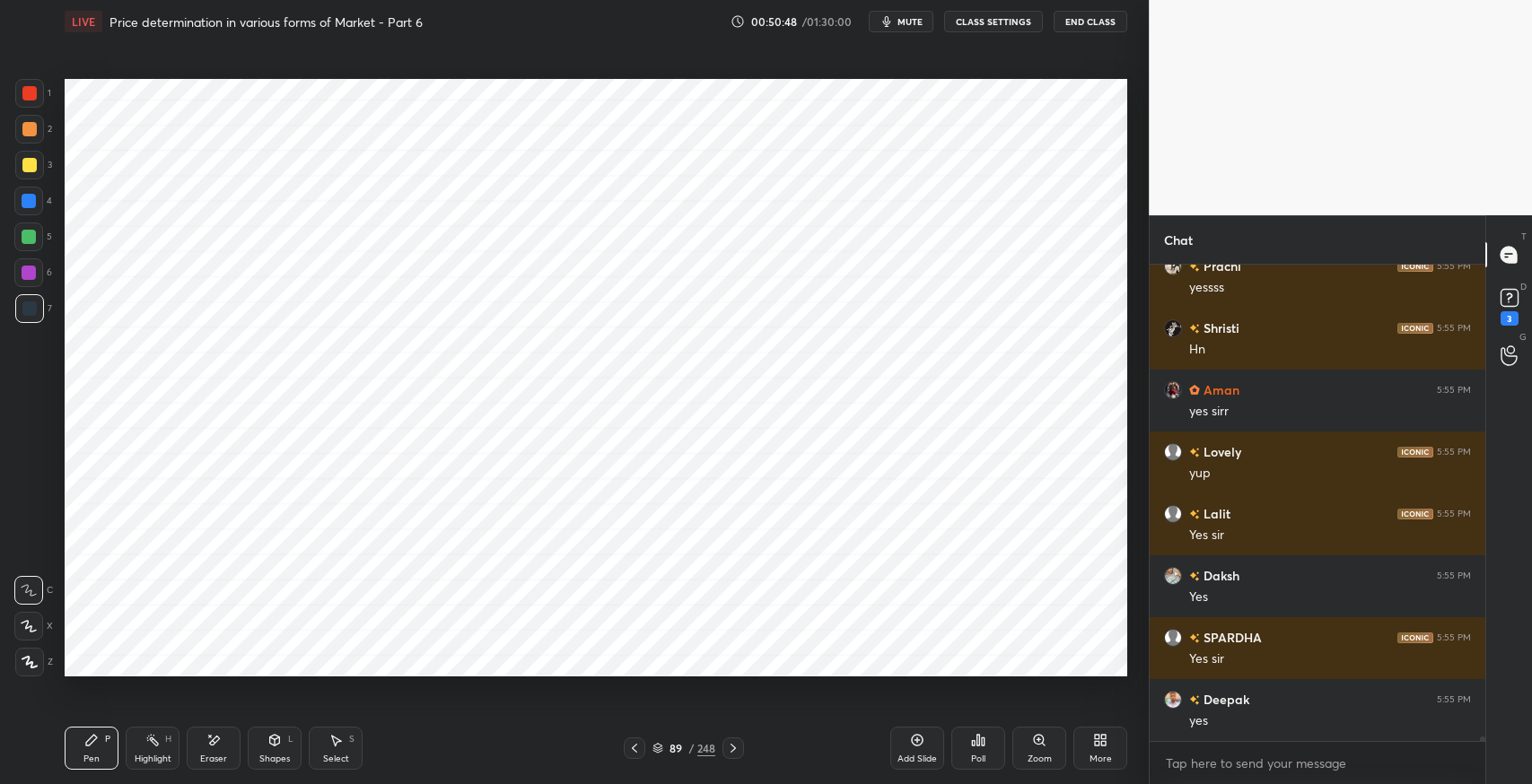
click at [93, 749] on div "Pen P" at bounding box center [92, 748] width 54 height 43
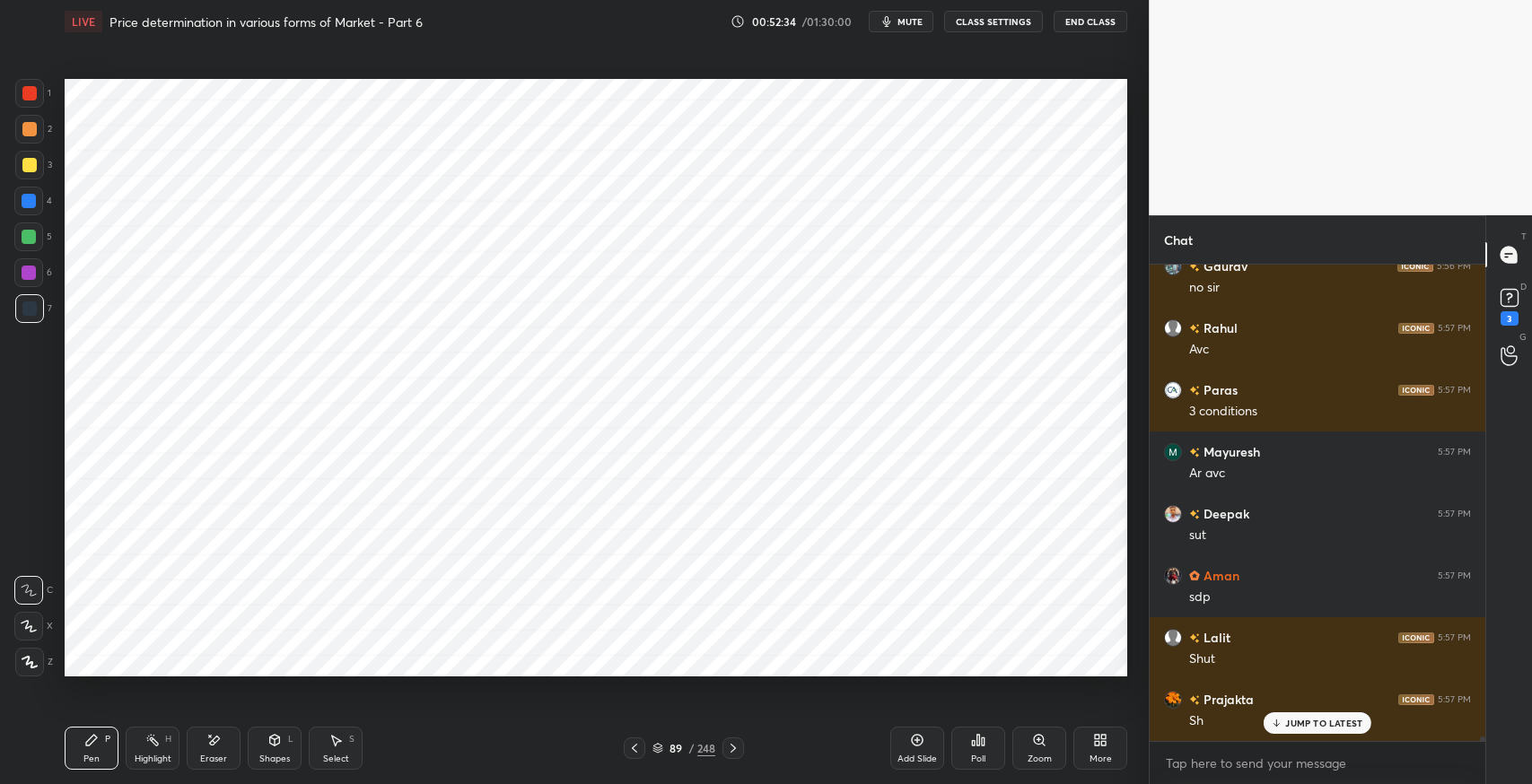
scroll to position [53255, 0]
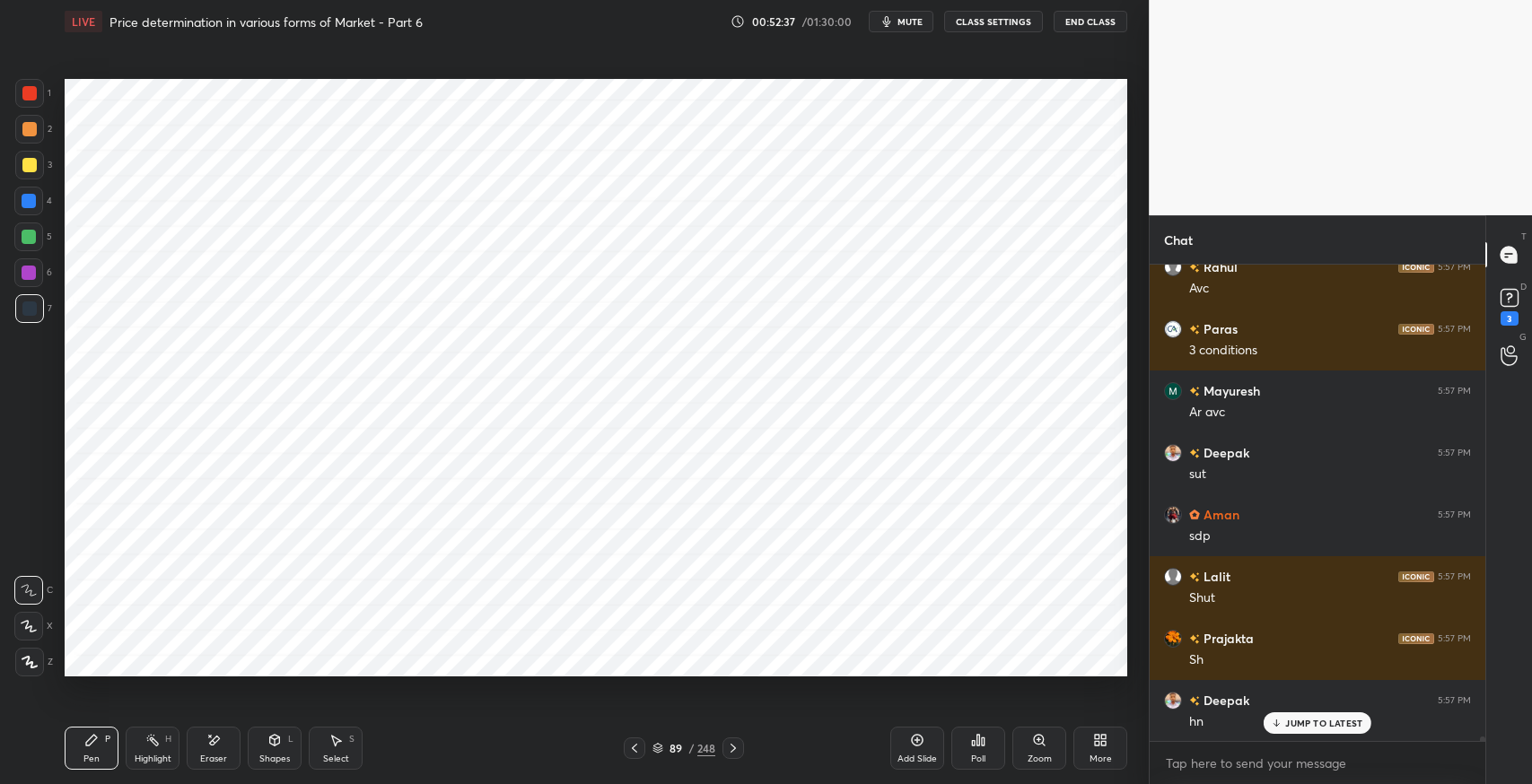
click at [912, 747] on icon at bounding box center [917, 740] width 14 height 14
click at [268, 755] on div "Shapes" at bounding box center [275, 758] width 31 height 9
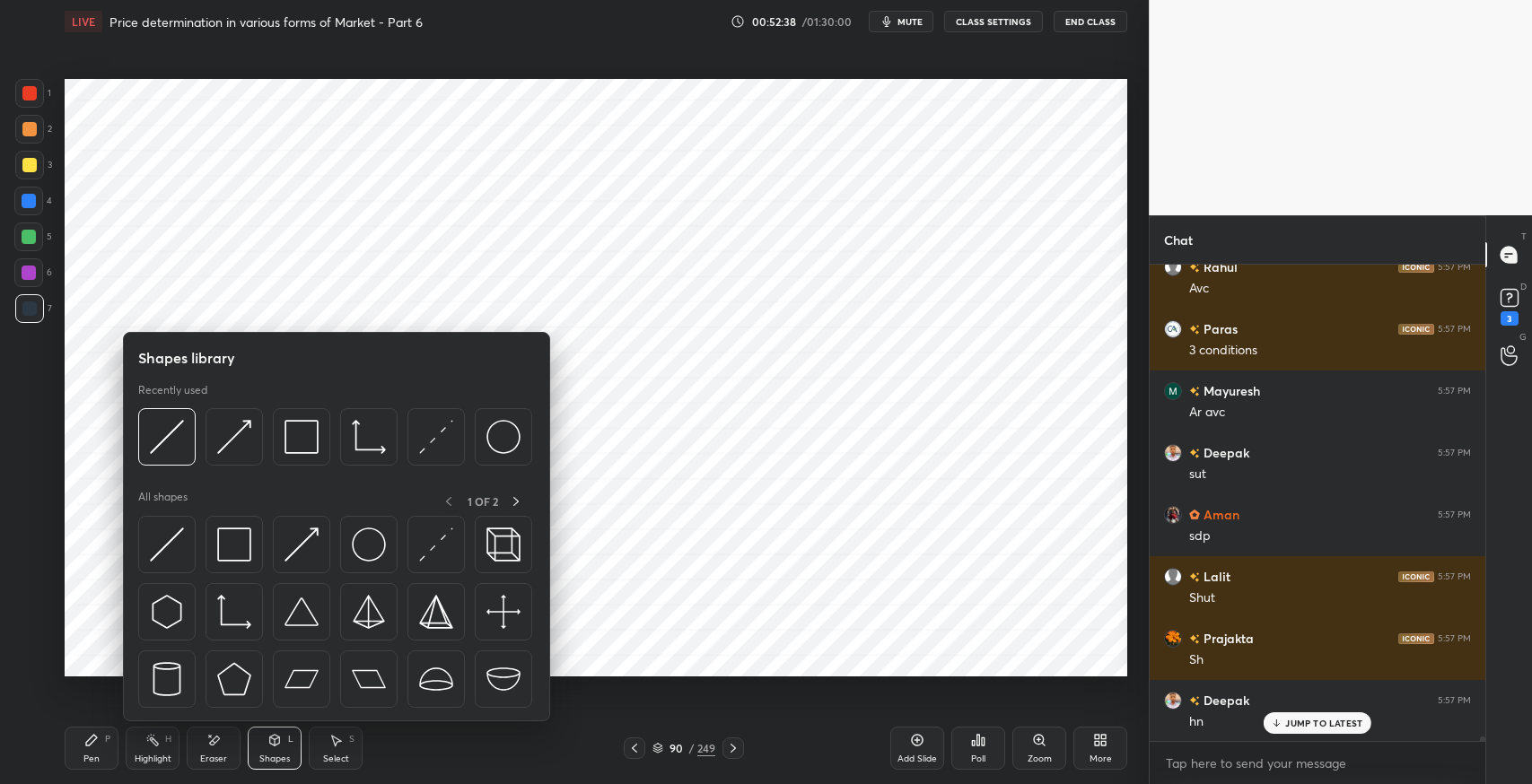
click at [235, 606] on img at bounding box center [235, 613] width 34 height 34
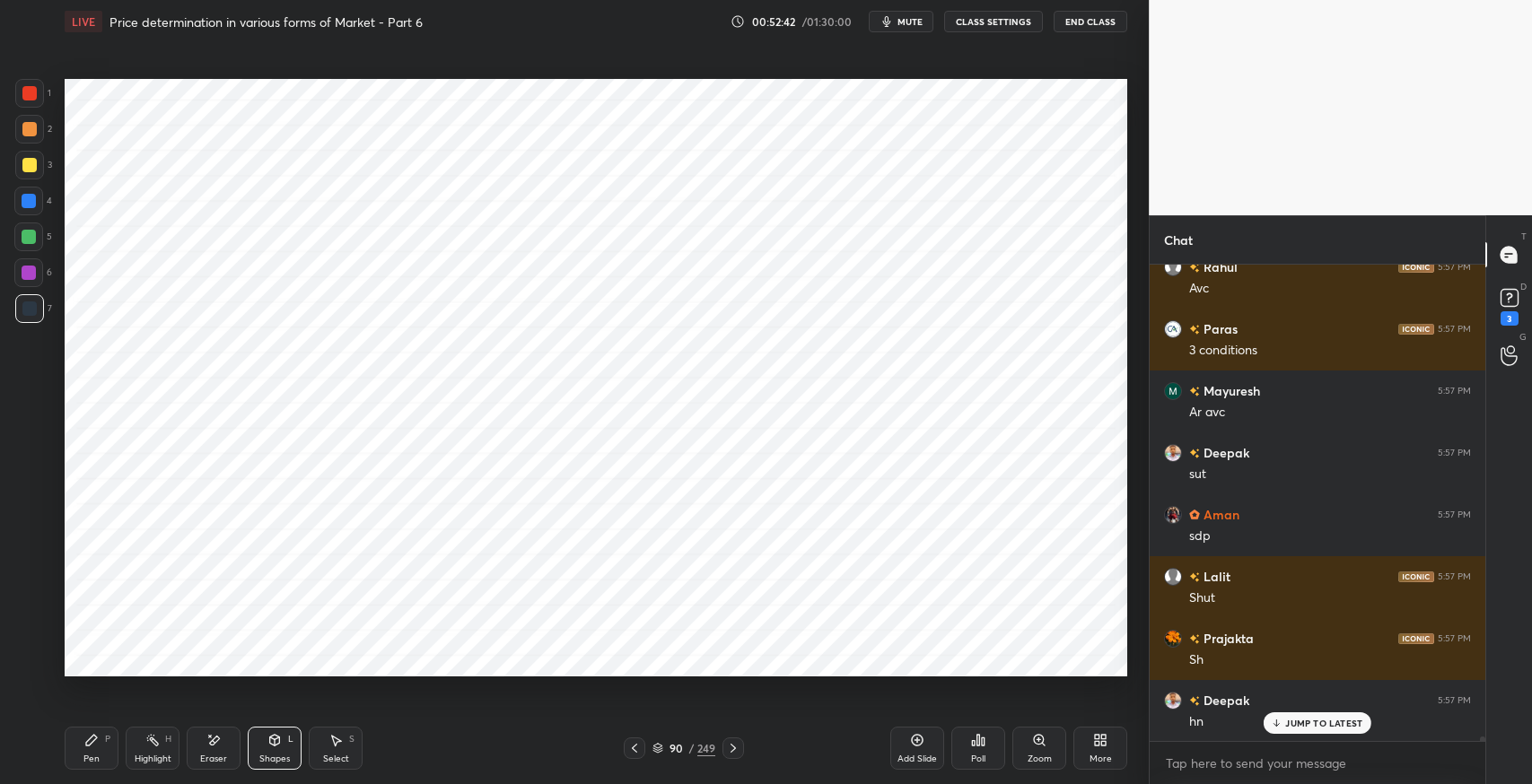
click at [270, 750] on div "Shapes L" at bounding box center [275, 748] width 54 height 43
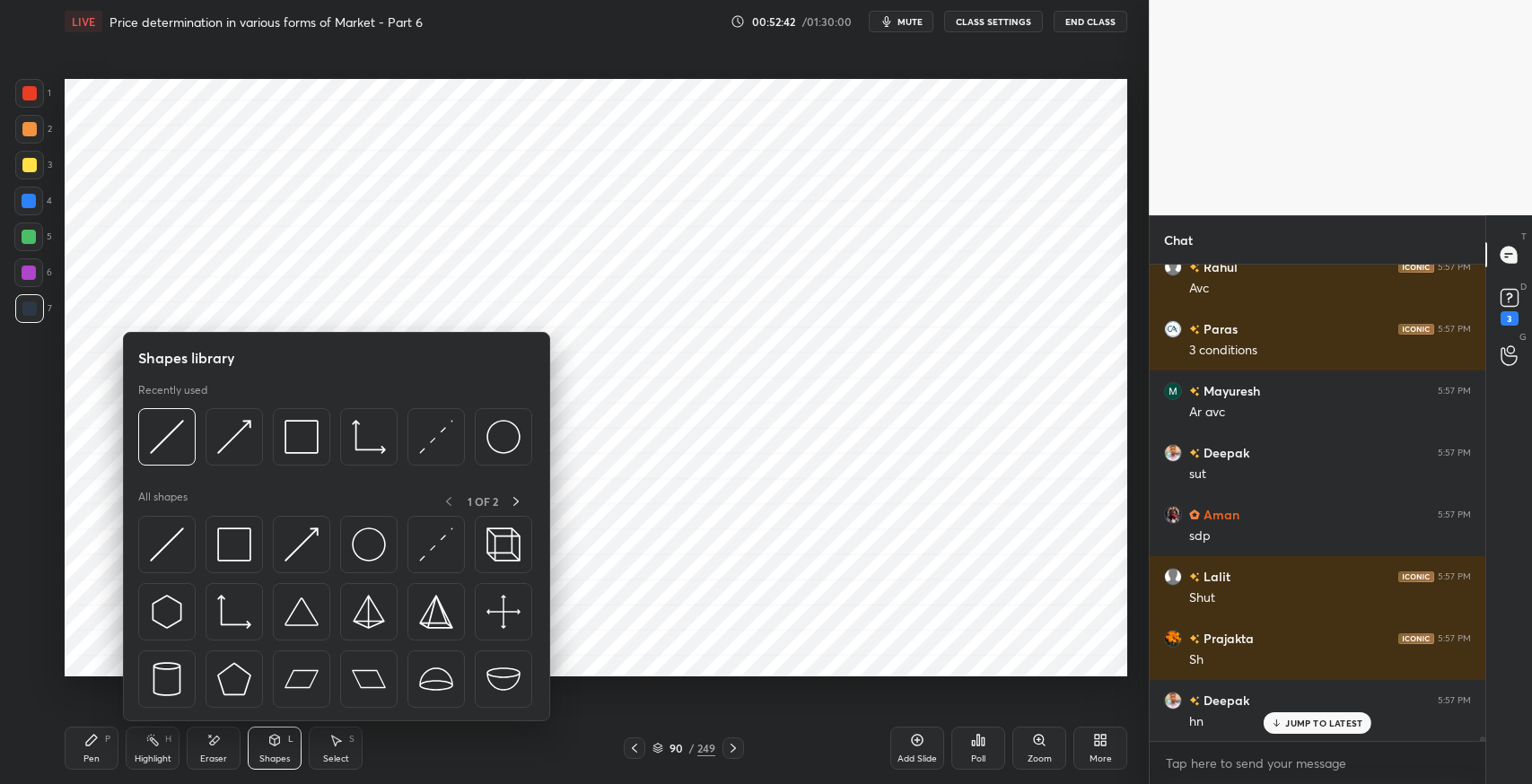
click at [237, 543] on img at bounding box center [235, 545] width 34 height 34
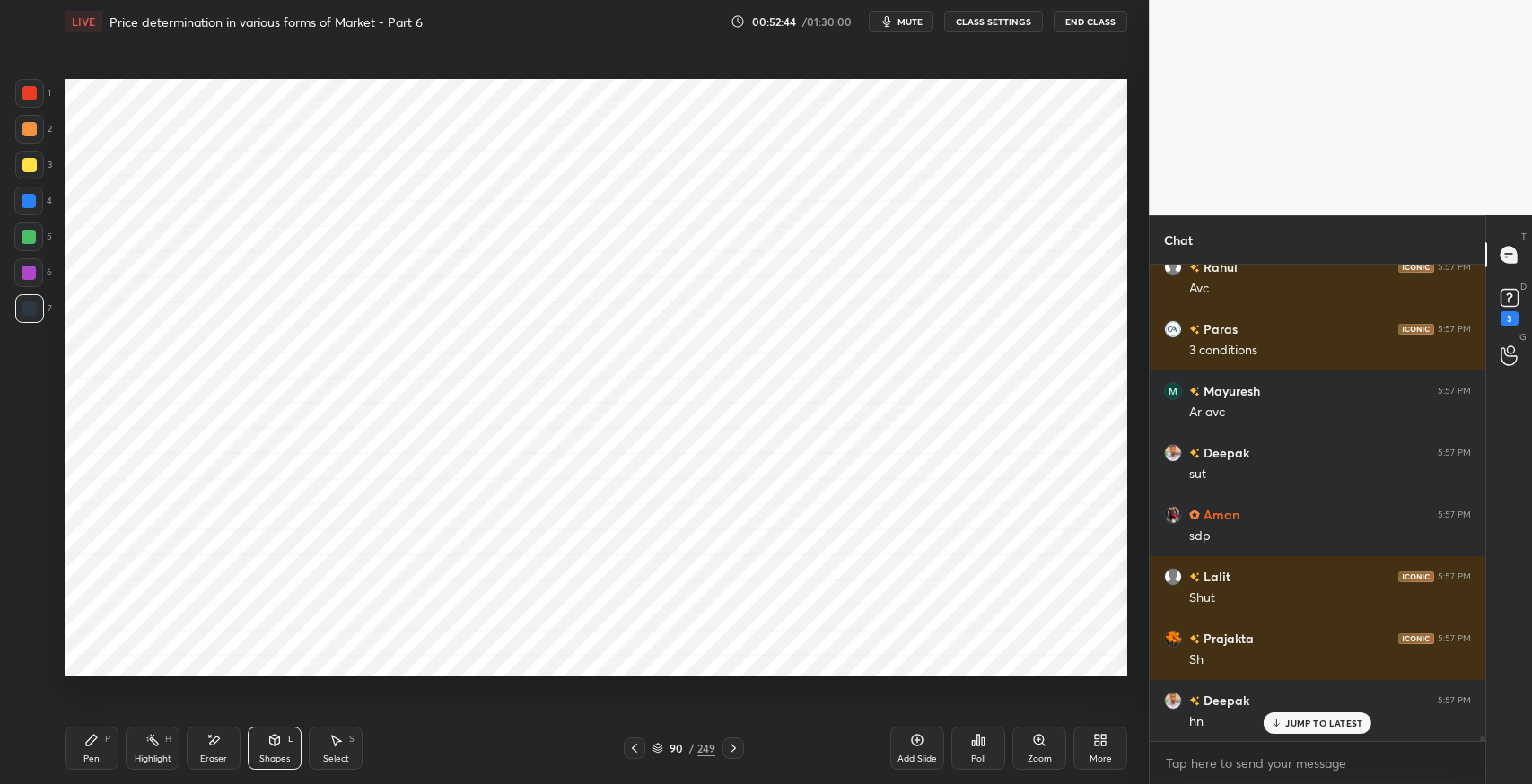
click at [94, 736] on icon at bounding box center [91, 740] width 11 height 11
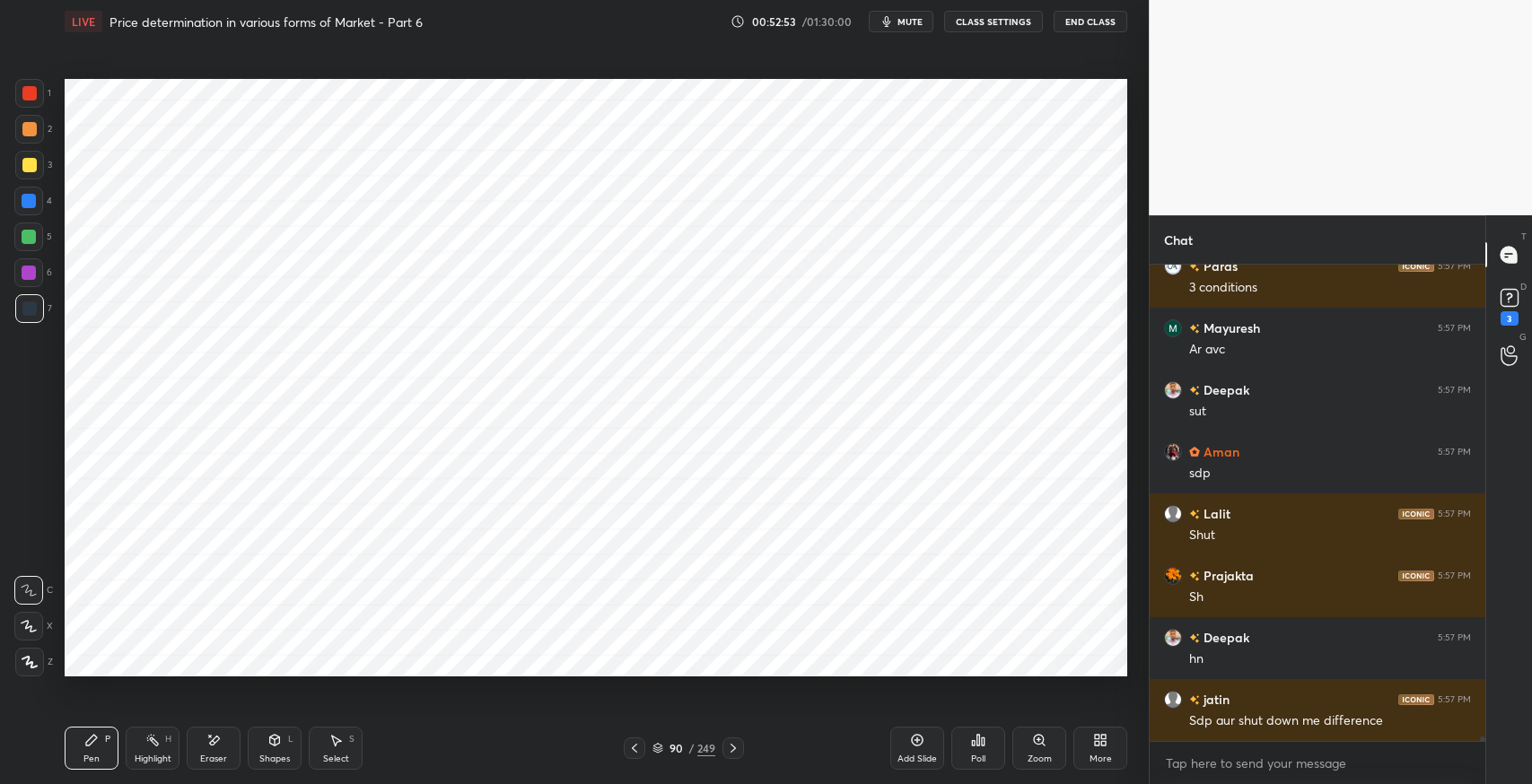
click at [209, 746] on icon at bounding box center [214, 741] width 14 height 15
click at [34, 625] on icon at bounding box center [29, 627] width 14 height 15
click at [79, 744] on div "Pen P" at bounding box center [92, 748] width 54 height 43
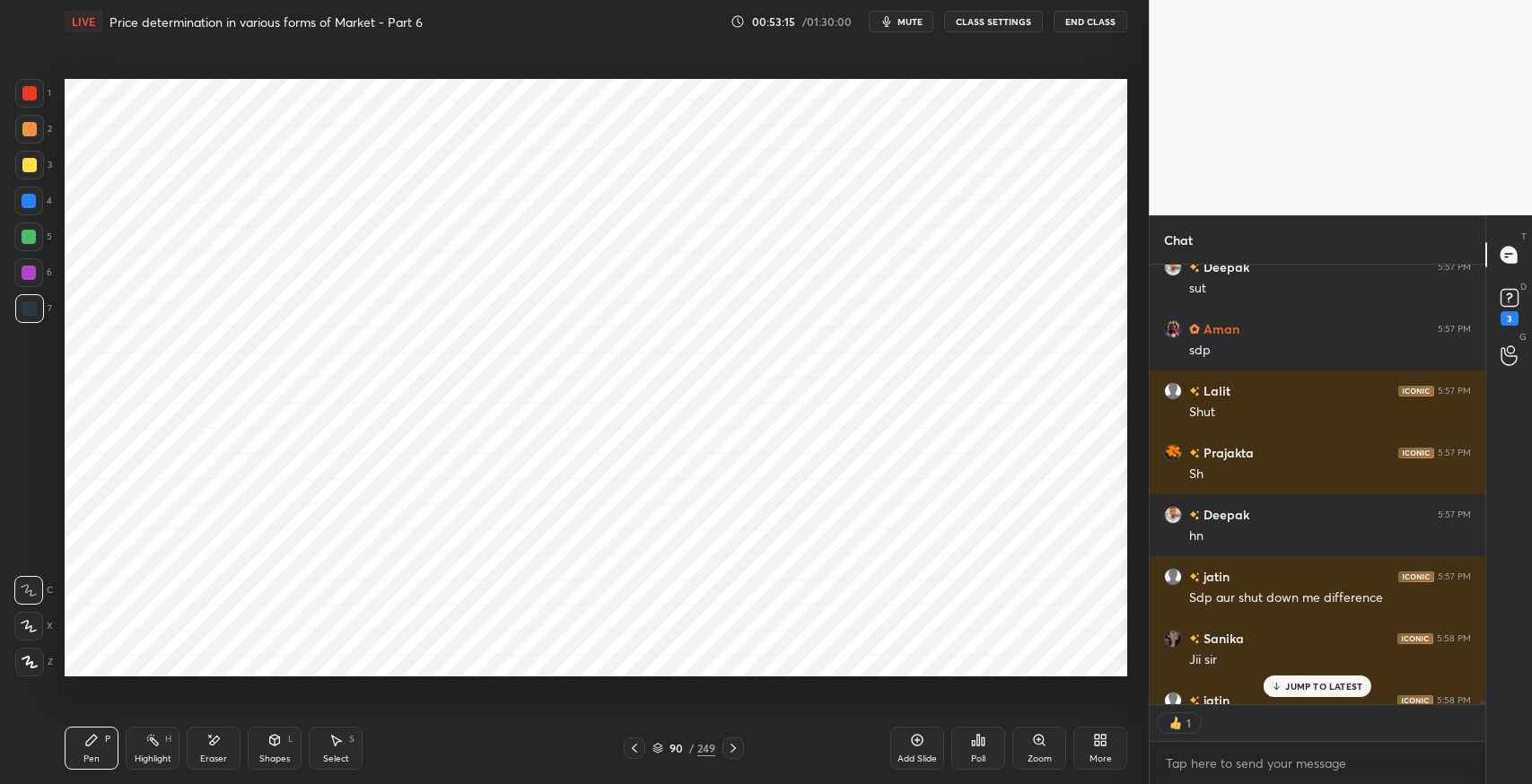
scroll to position [6, 6]
click at [257, 755] on div "Shapes L" at bounding box center [275, 748] width 54 height 43
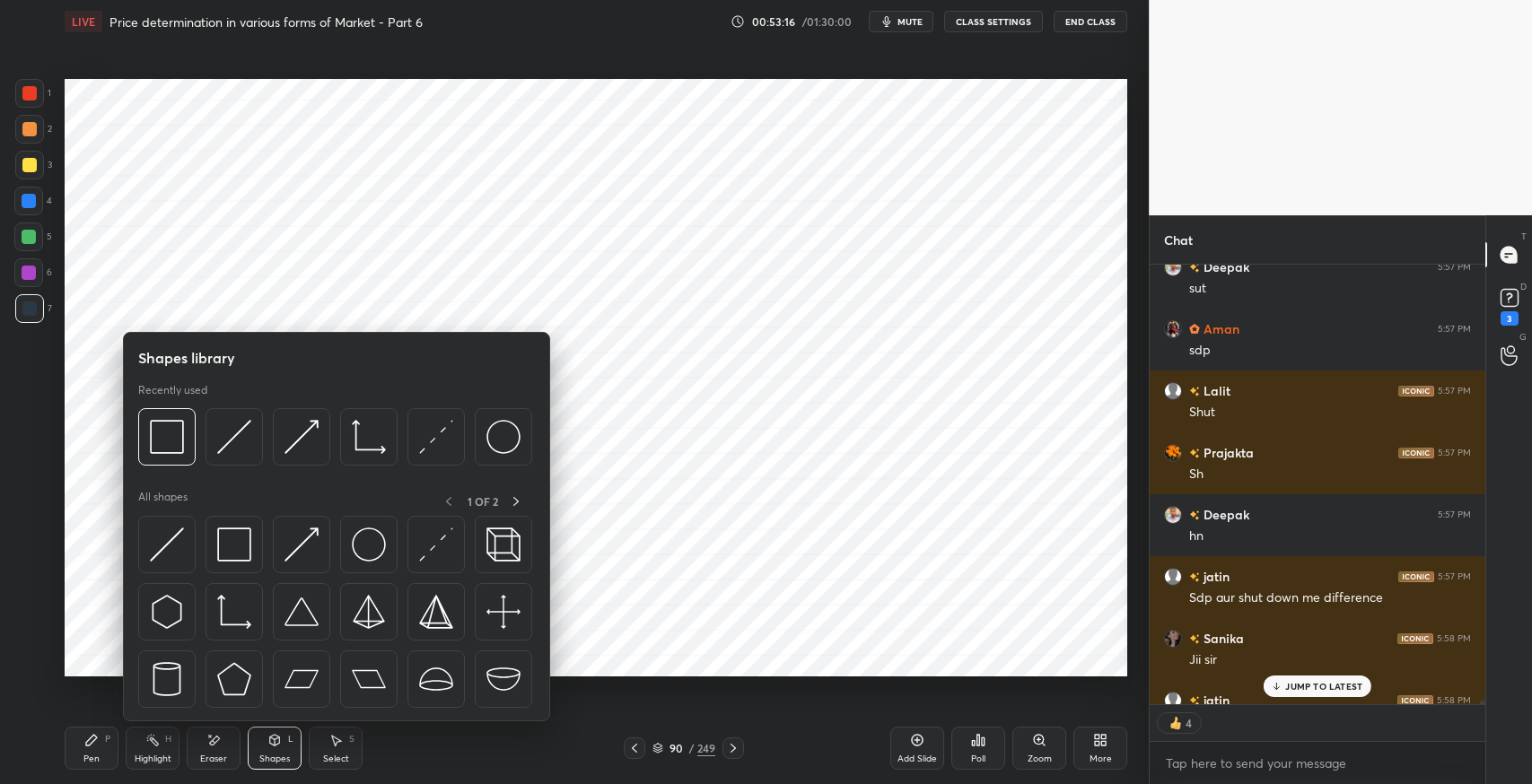
click at [210, 761] on div "Eraser" at bounding box center [214, 758] width 27 height 9
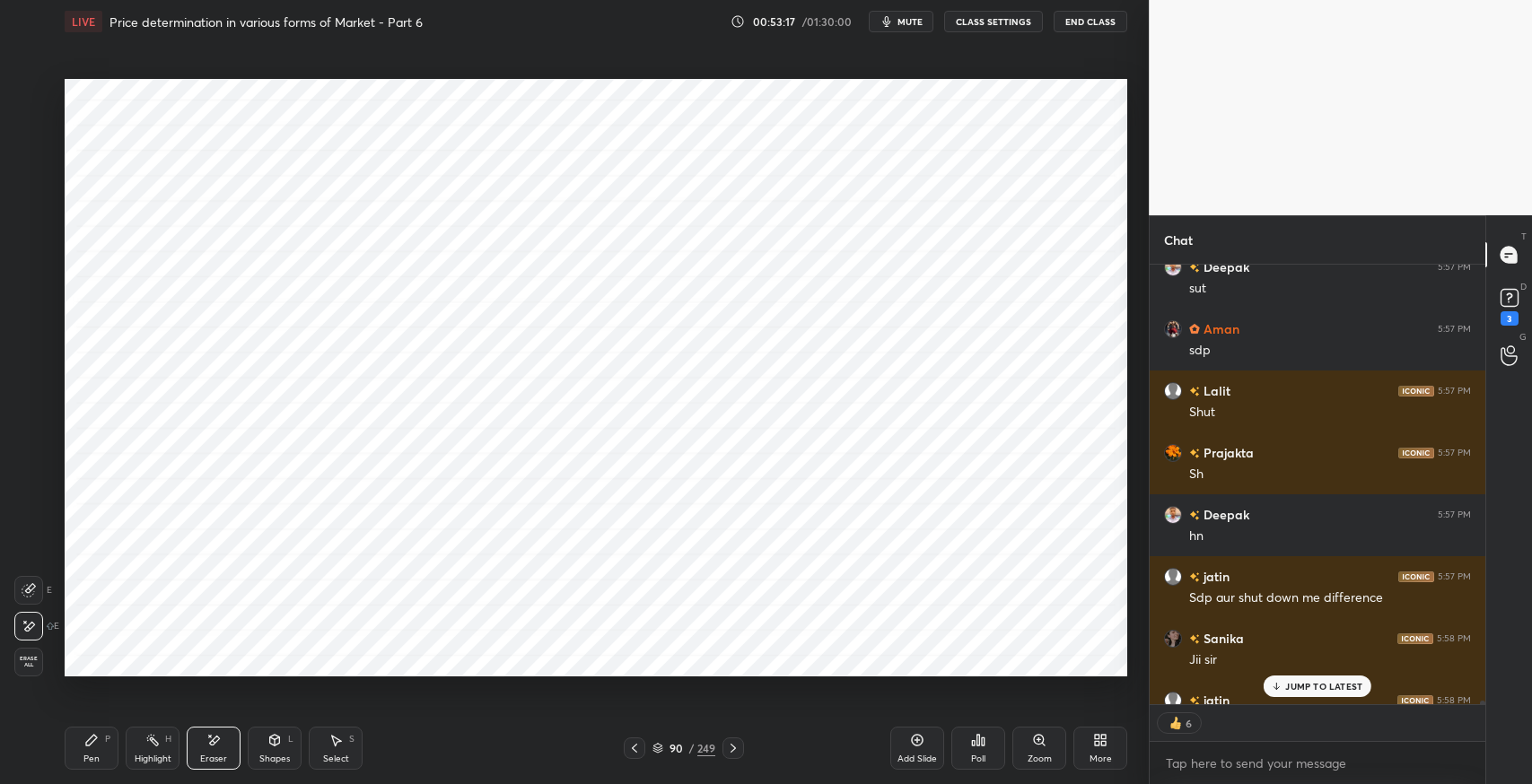
click at [34, 661] on span "Erase all" at bounding box center [29, 661] width 27 height 12
click at [277, 747] on icon at bounding box center [274, 740] width 14 height 14
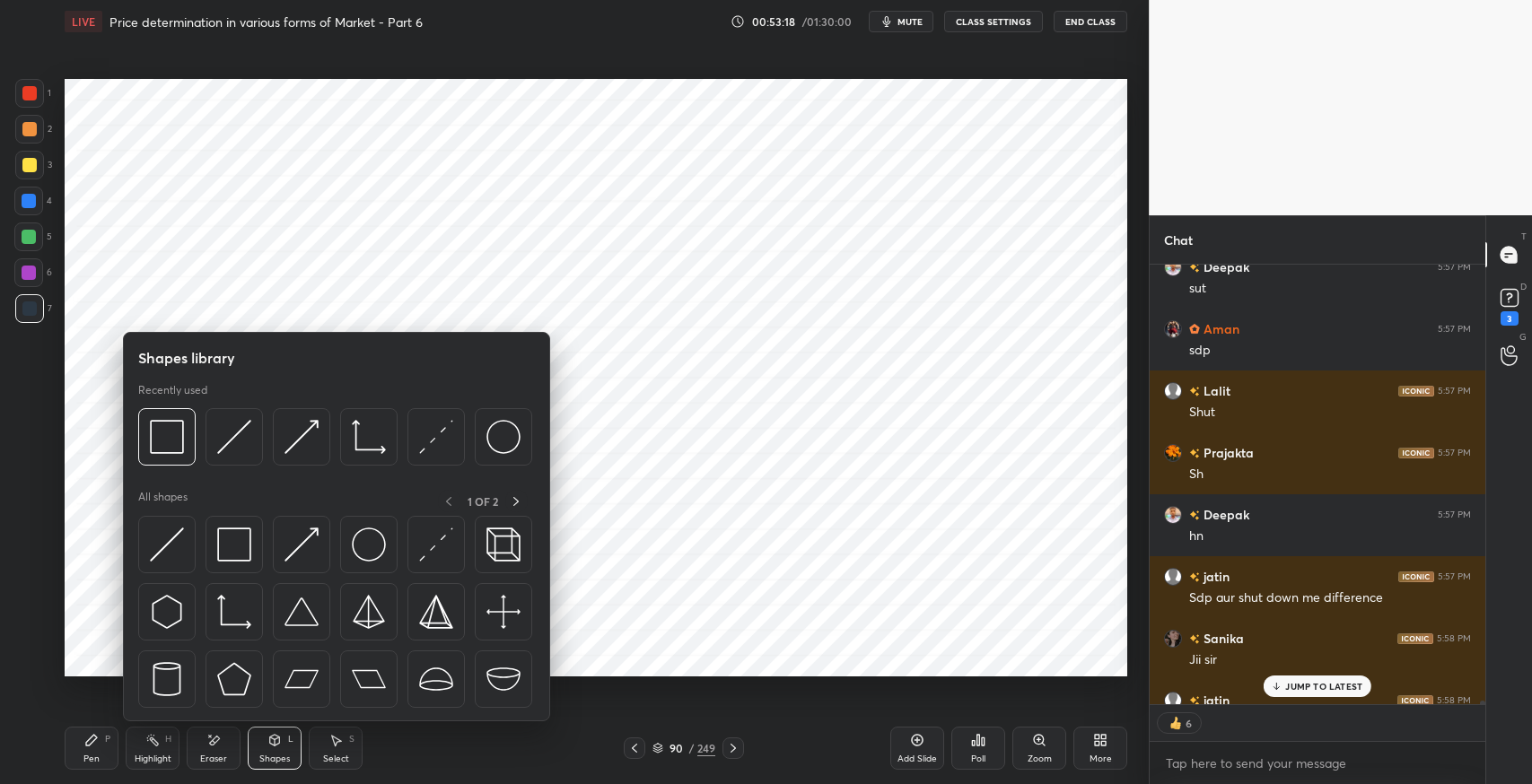
click at [209, 632] on div at bounding box center [235, 612] width 57 height 57
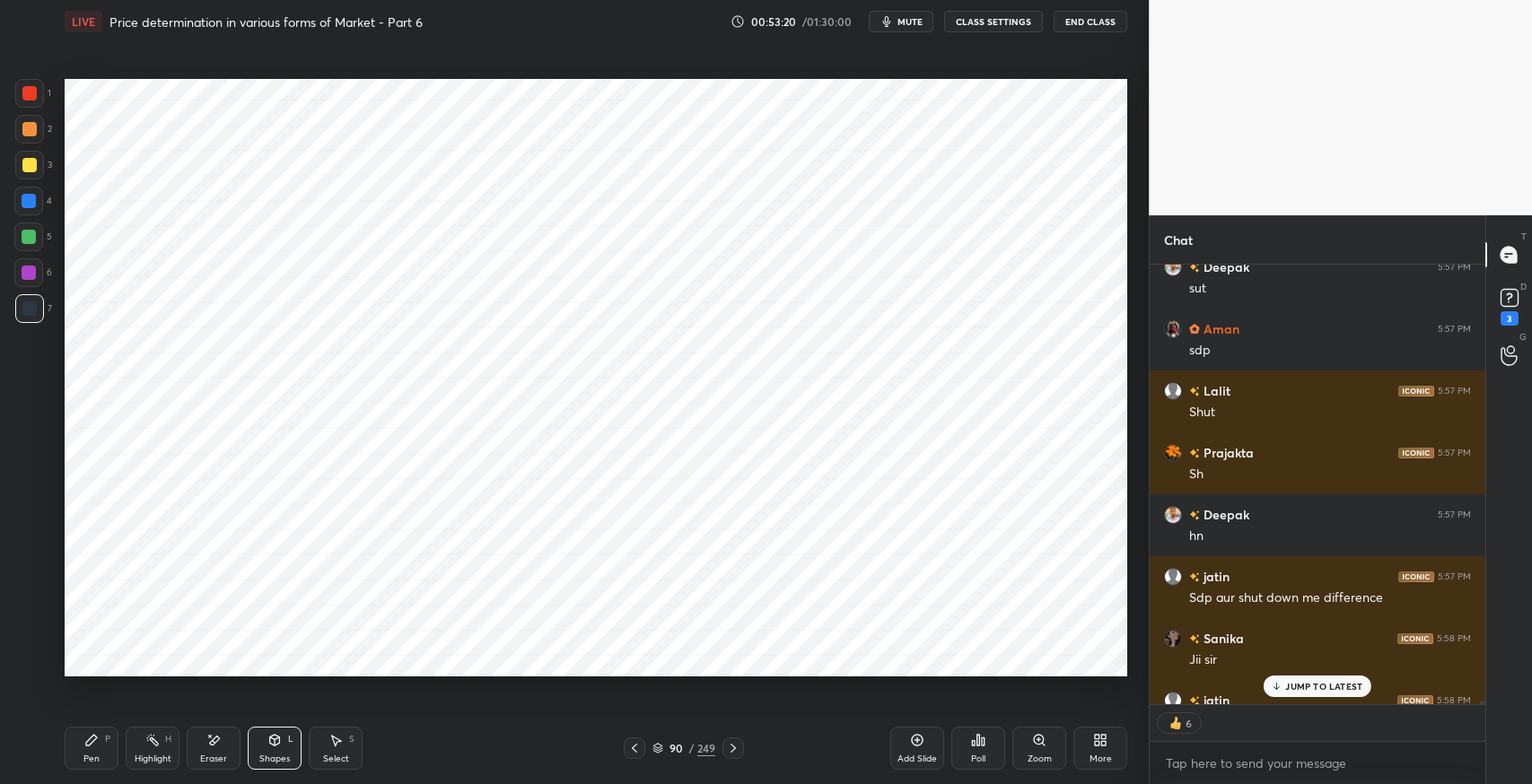
click at [1310, 693] on div "JUMP TO LATEST" at bounding box center [1318, 686] width 108 height 22
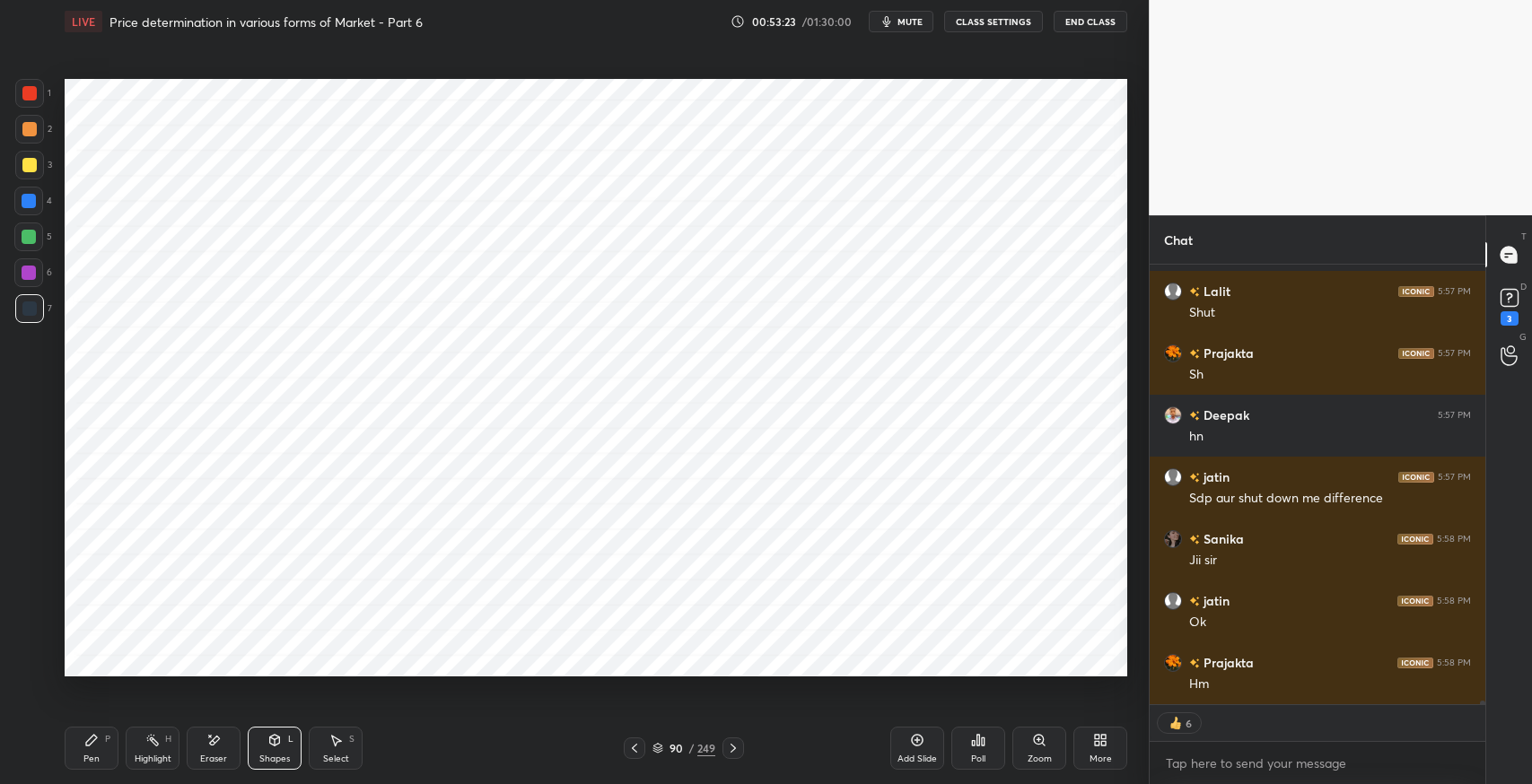
scroll to position [53602, 0]
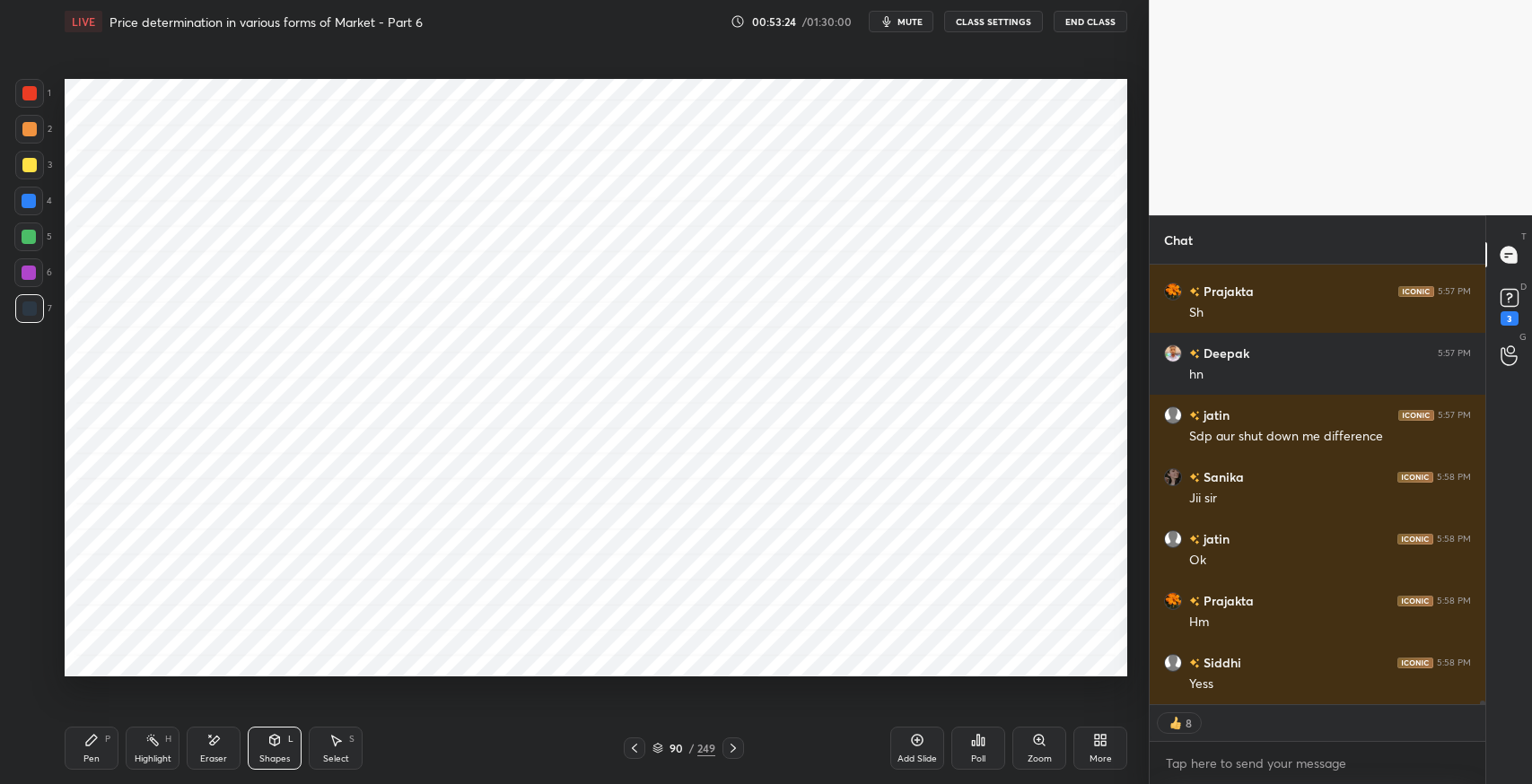
click at [272, 744] on icon at bounding box center [275, 740] width 10 height 11
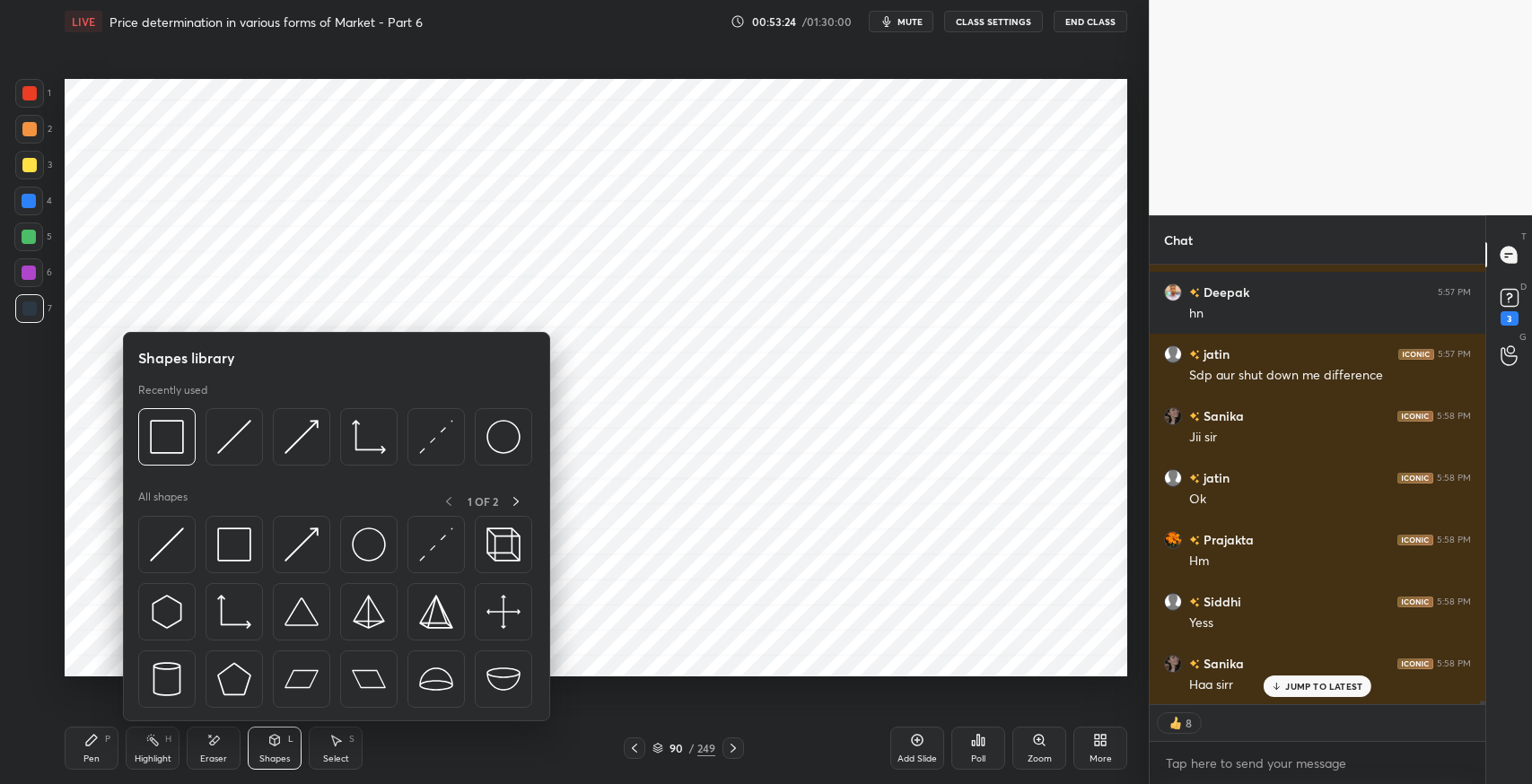
click at [238, 608] on img at bounding box center [235, 613] width 34 height 34
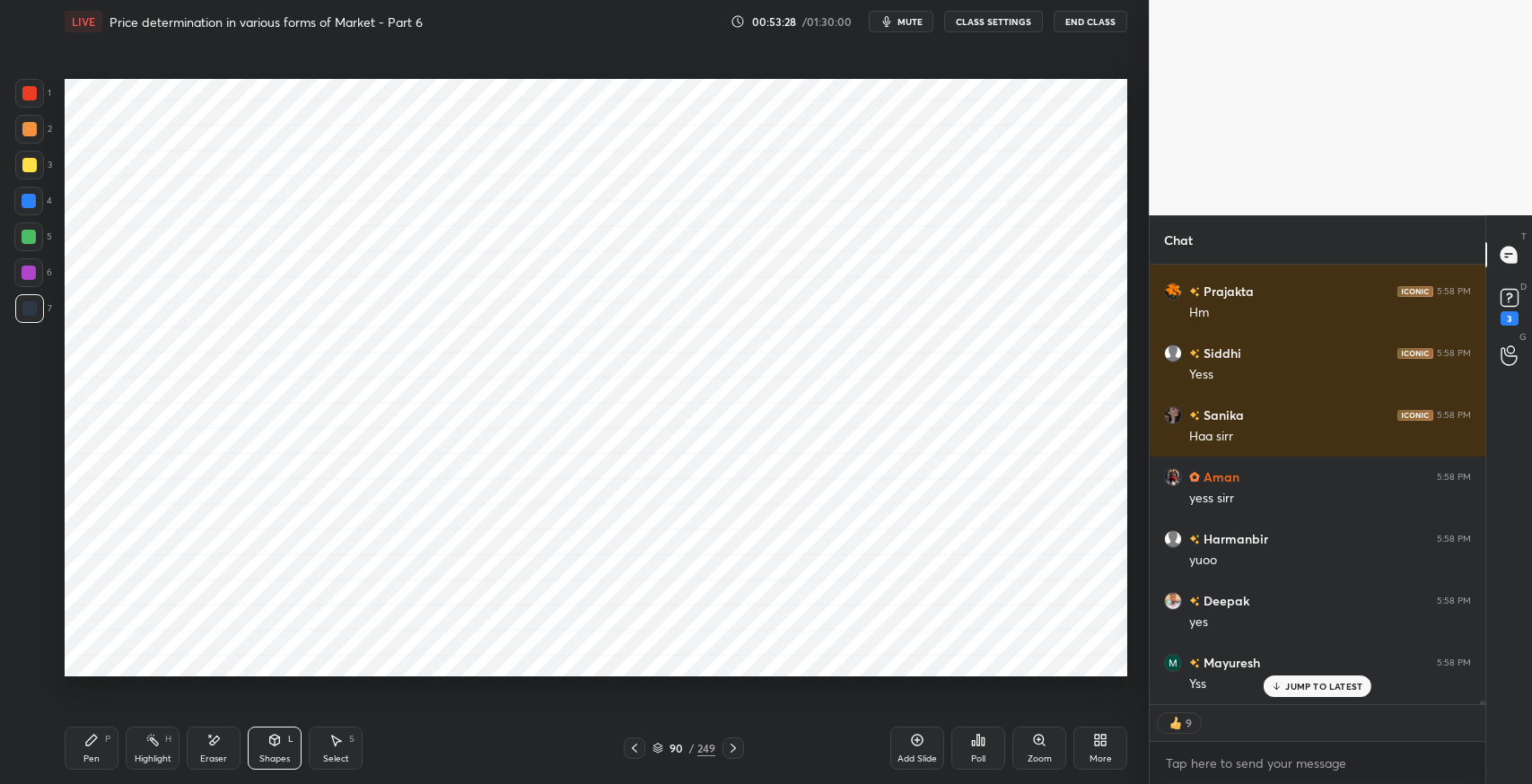
scroll to position [53973, 0]
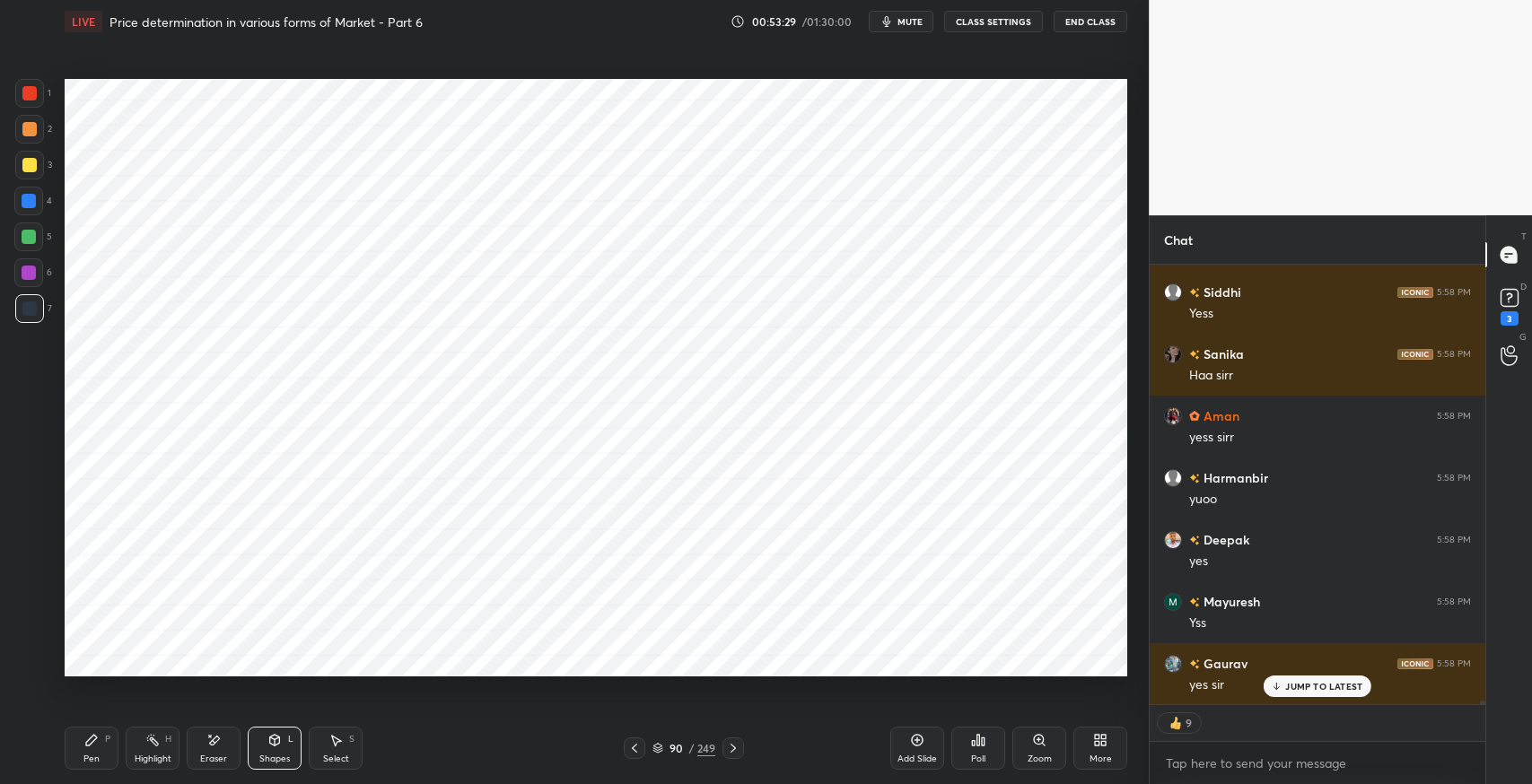
click at [266, 760] on div "Shapes" at bounding box center [275, 758] width 31 height 9
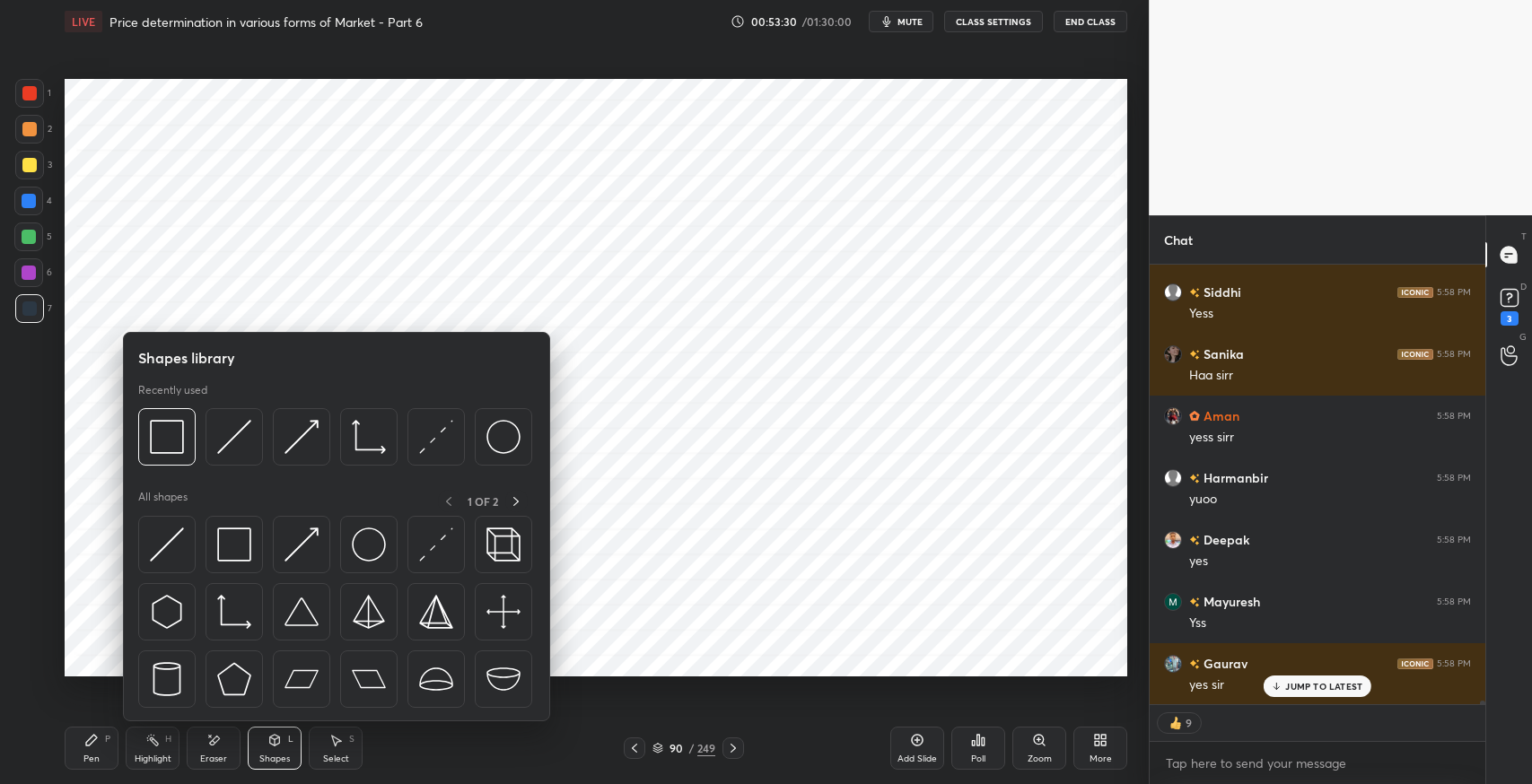
click at [306, 556] on img at bounding box center [302, 545] width 34 height 34
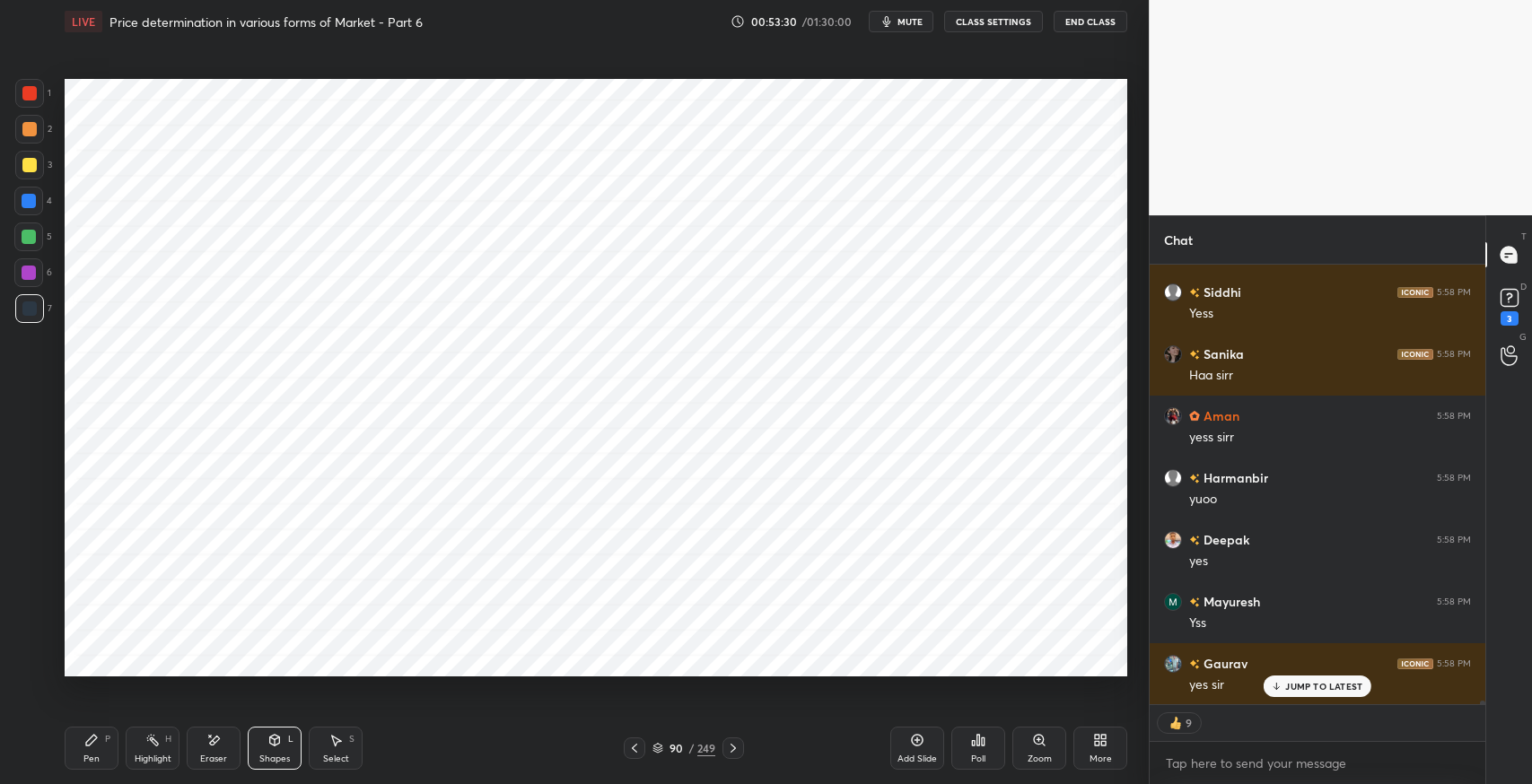
click at [91, 750] on div "Pen P" at bounding box center [92, 748] width 54 height 43
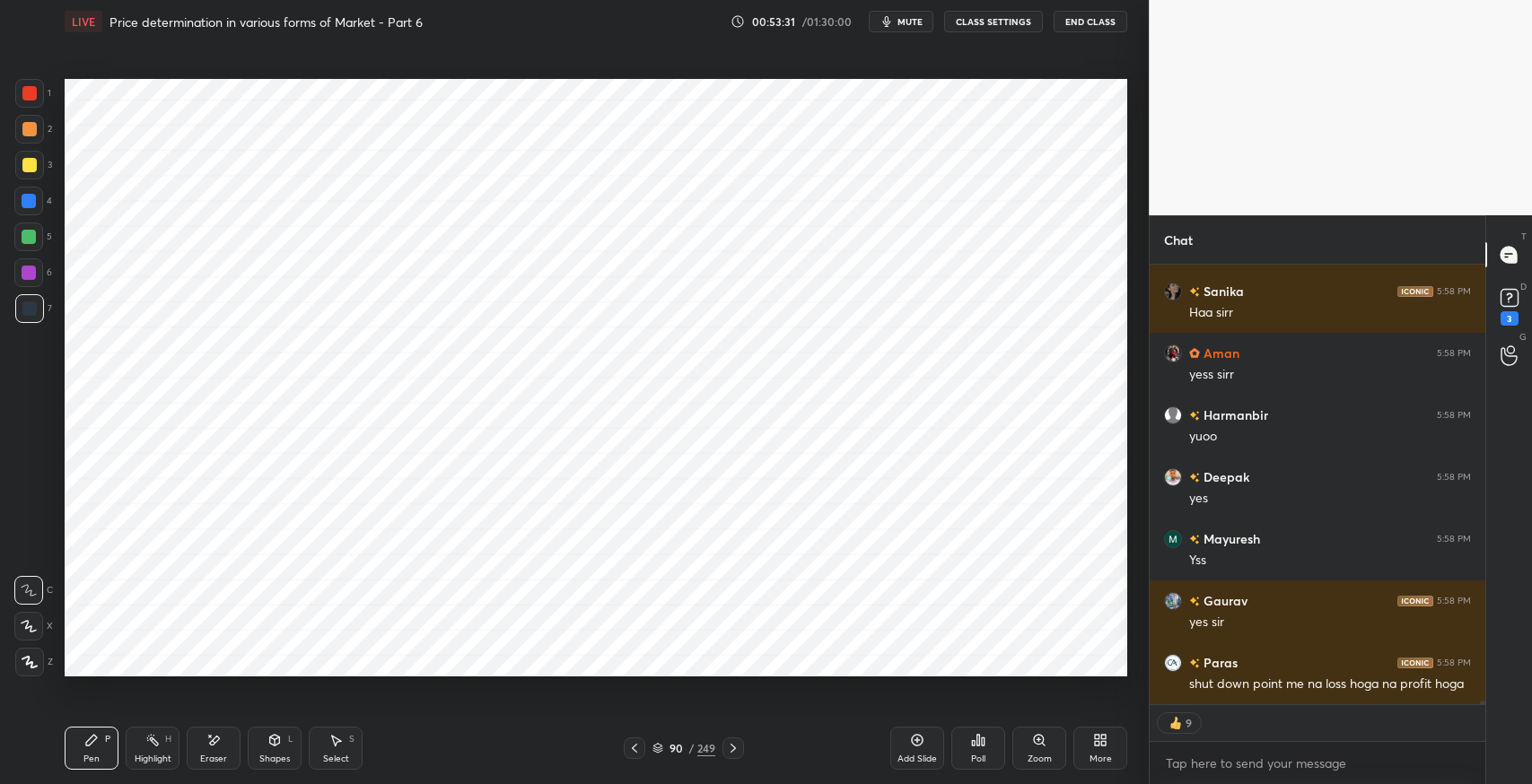
click at [31, 665] on icon at bounding box center [29, 661] width 14 height 11
click at [281, 741] on icon at bounding box center [274, 740] width 14 height 14
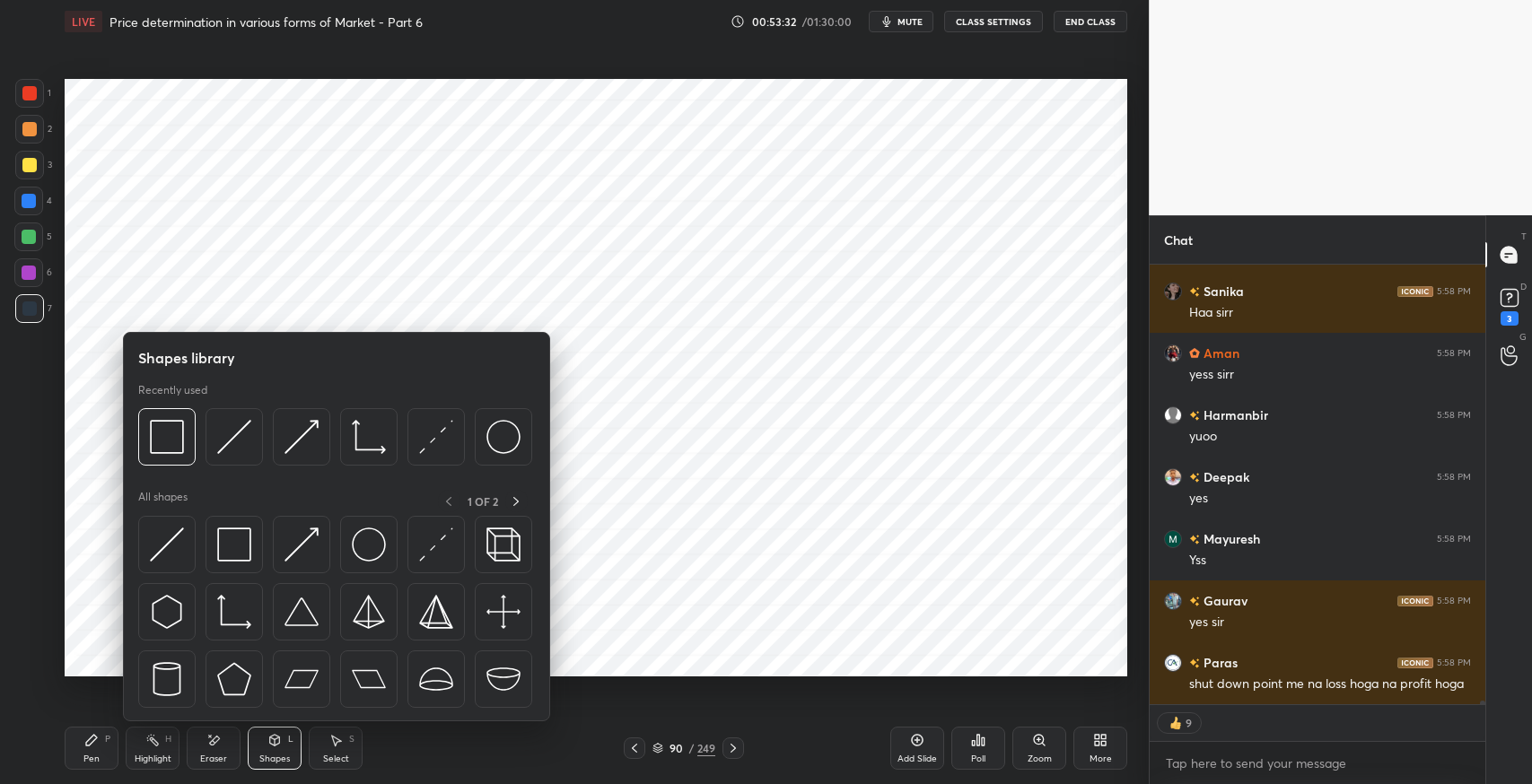
click at [302, 551] on img at bounding box center [302, 545] width 34 height 34
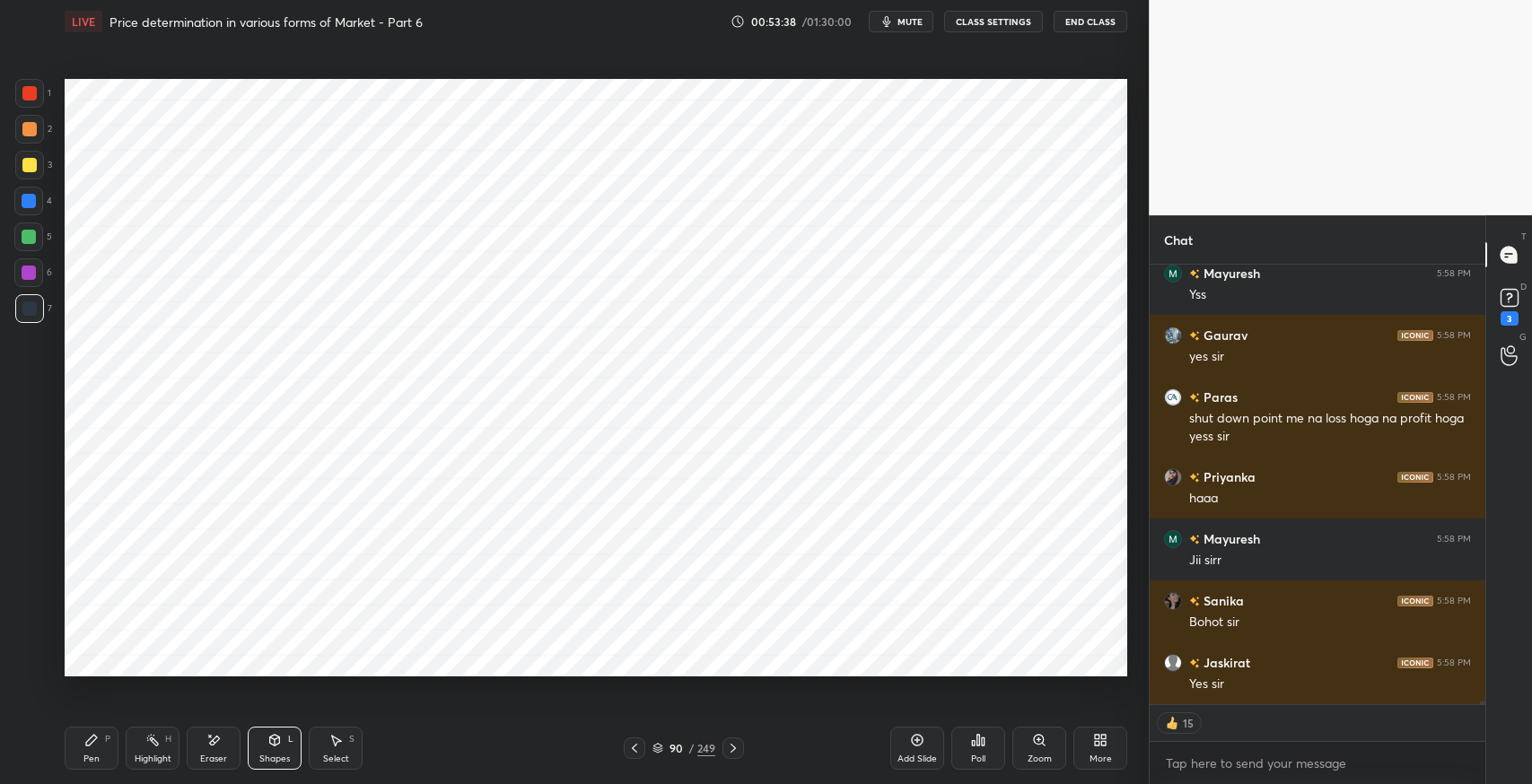
scroll to position [54363, 0]
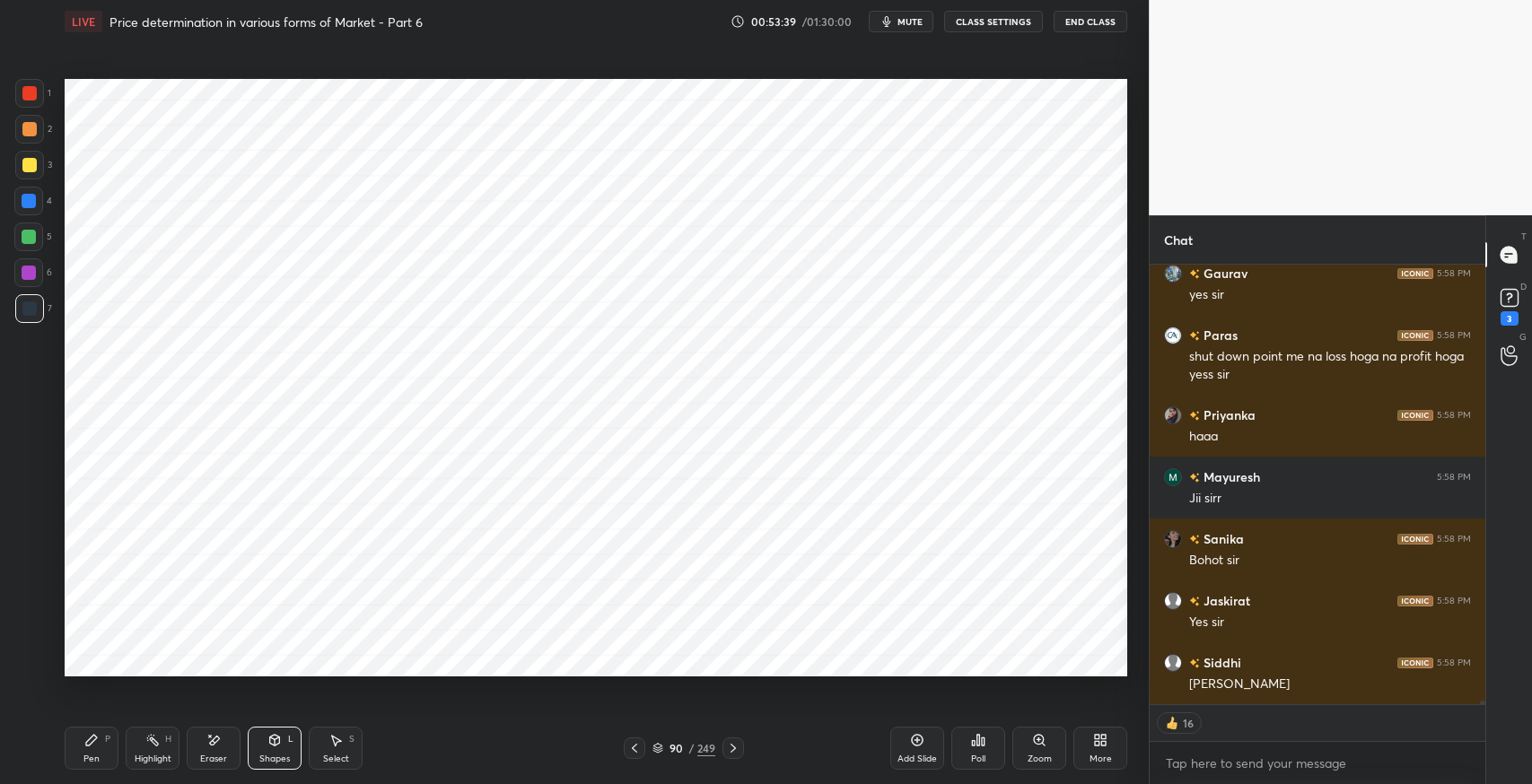
click at [209, 745] on icon at bounding box center [214, 741] width 14 height 15
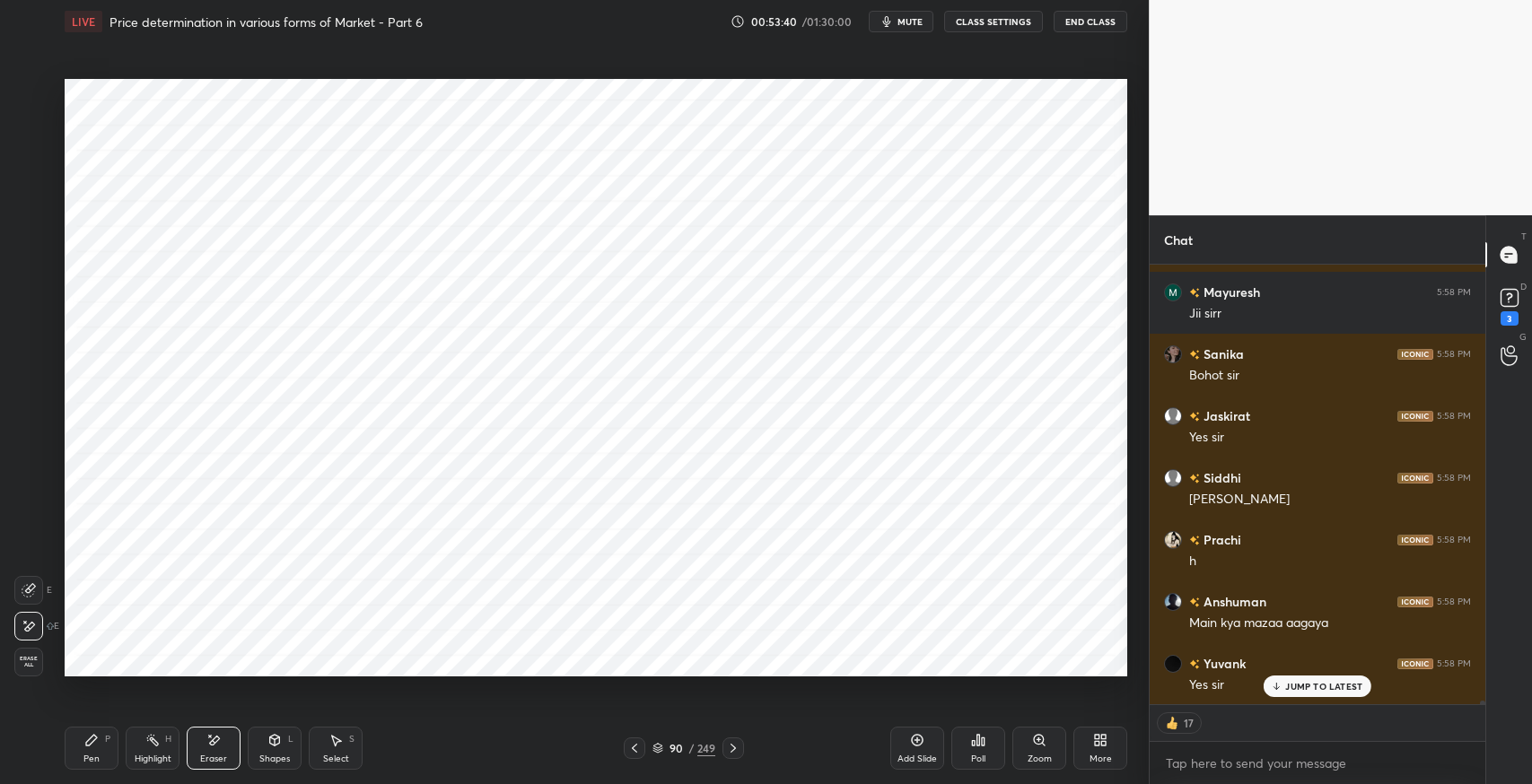
scroll to position [54672, 0]
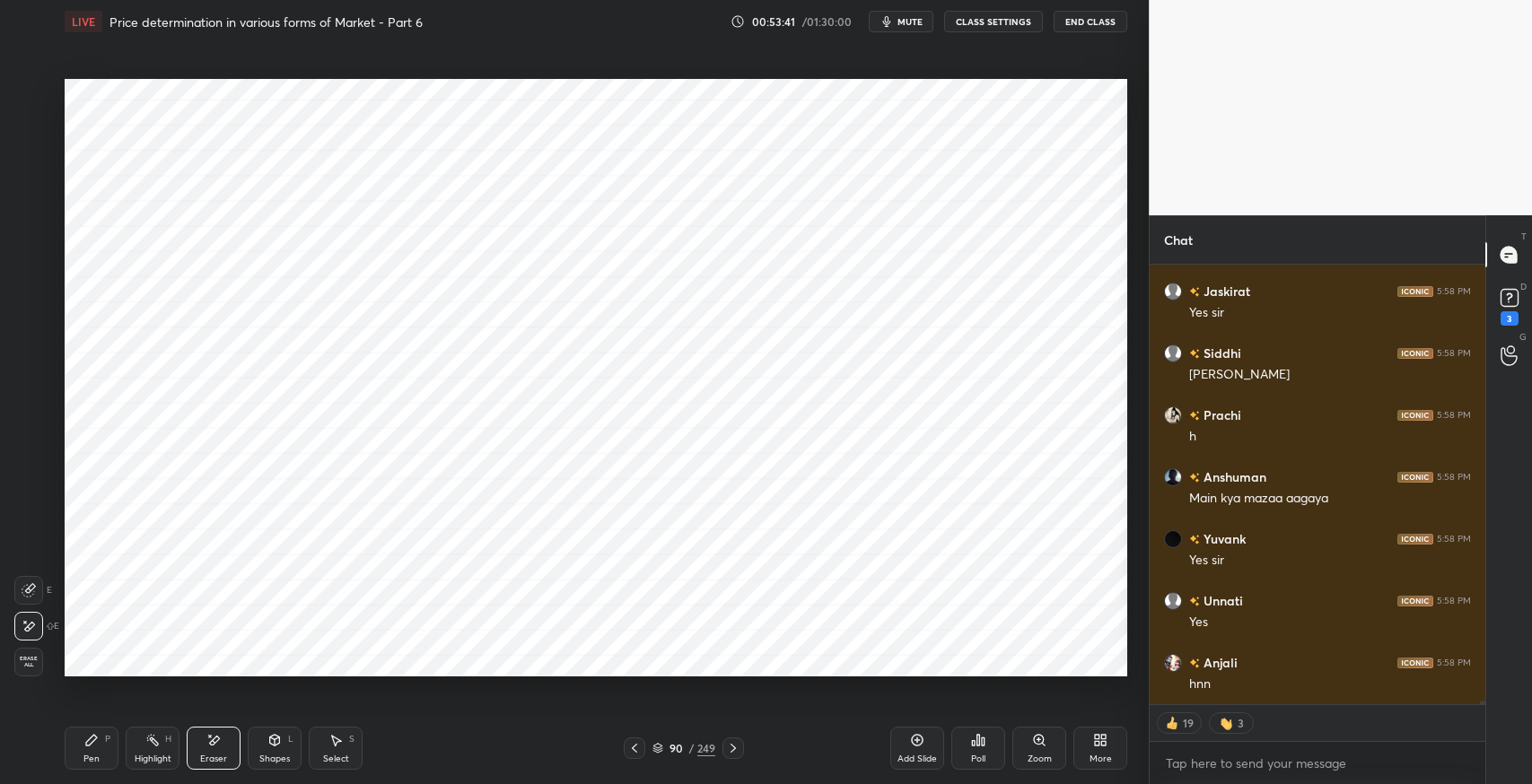
click at [346, 743] on div "Select S" at bounding box center [336, 748] width 54 height 43
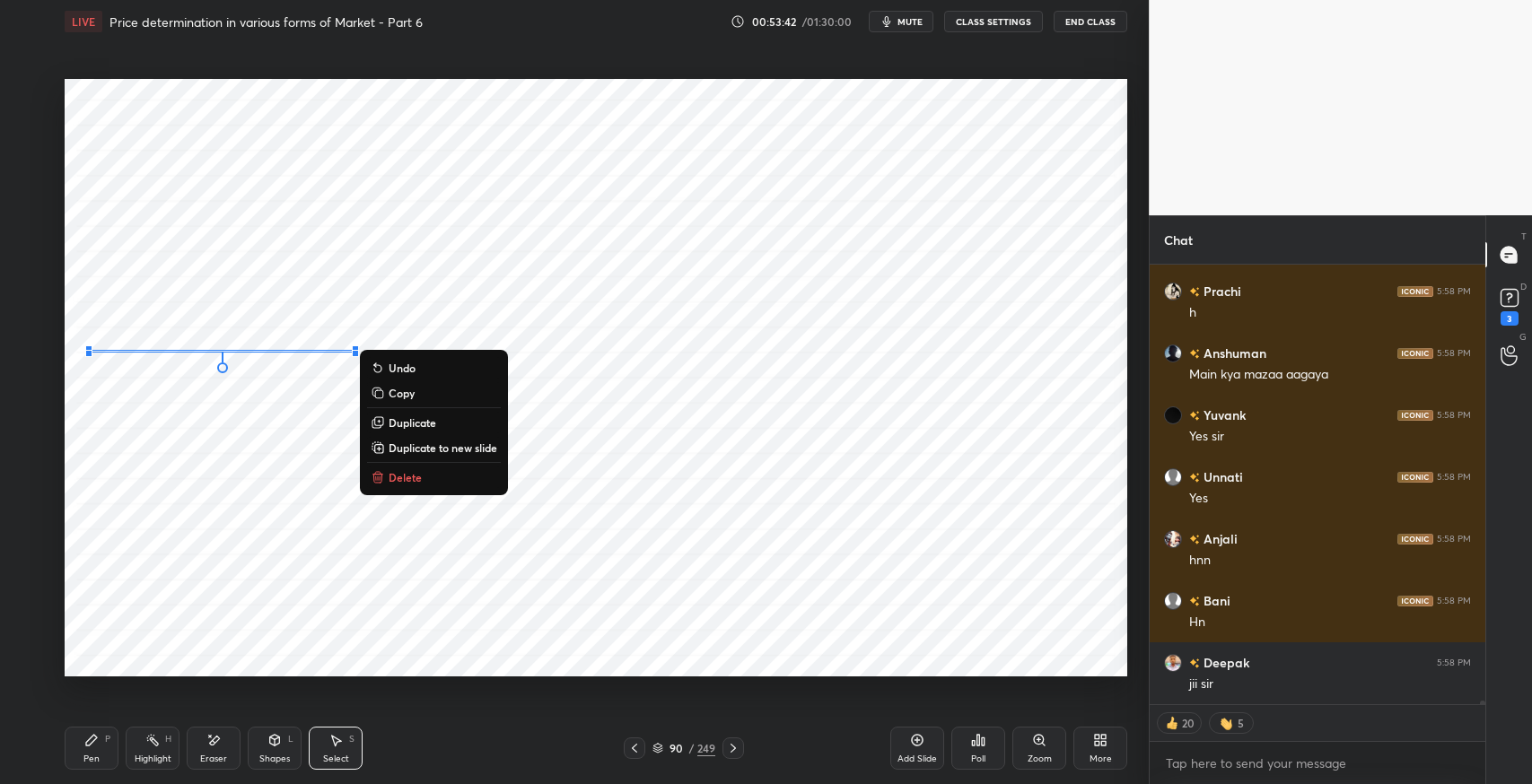
scroll to position [54858, 0]
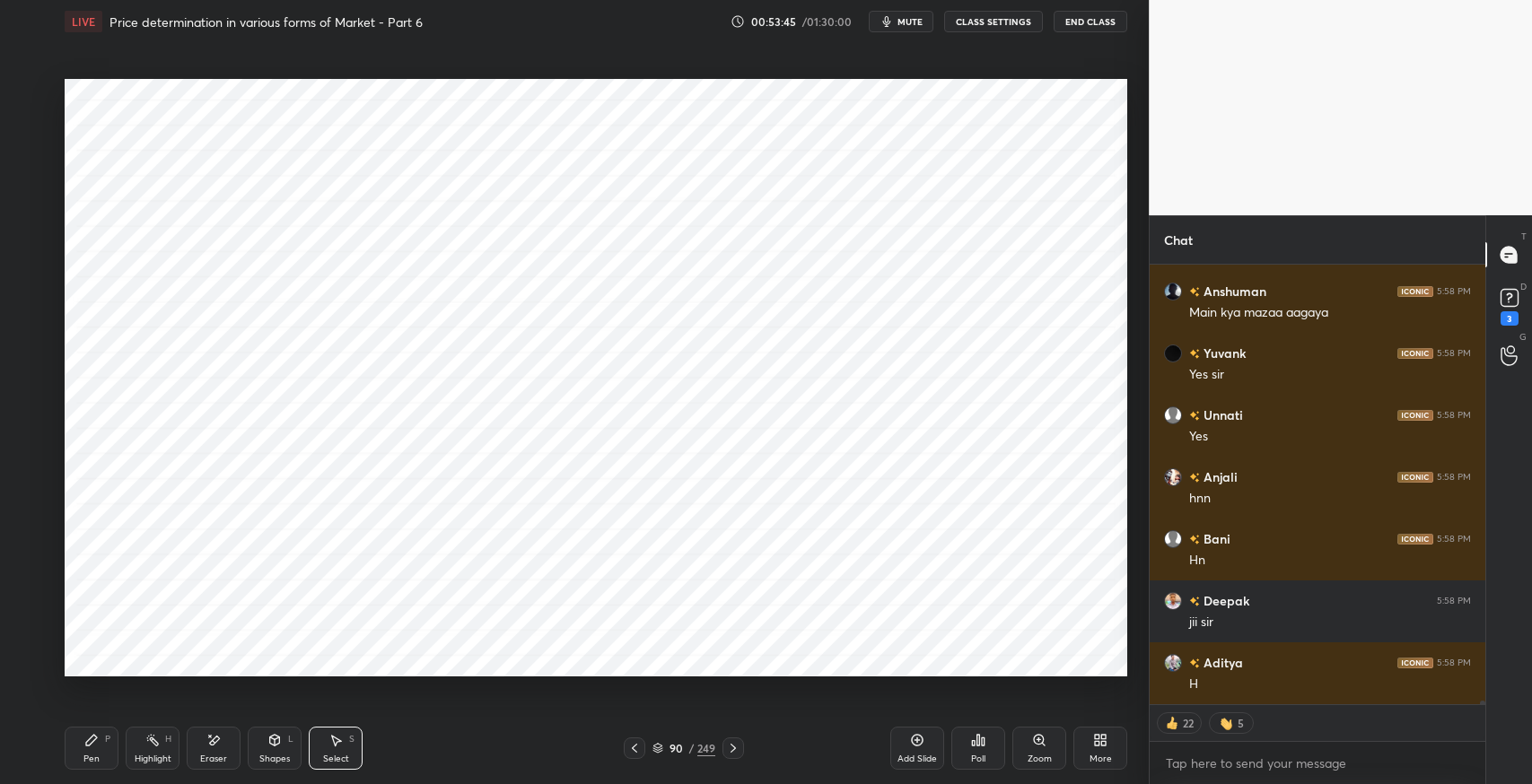
click at [388, 435] on div "0 ° Undo Copy Duplicate Duplicate to new slide Delete" at bounding box center [597, 378] width 1063 height 597
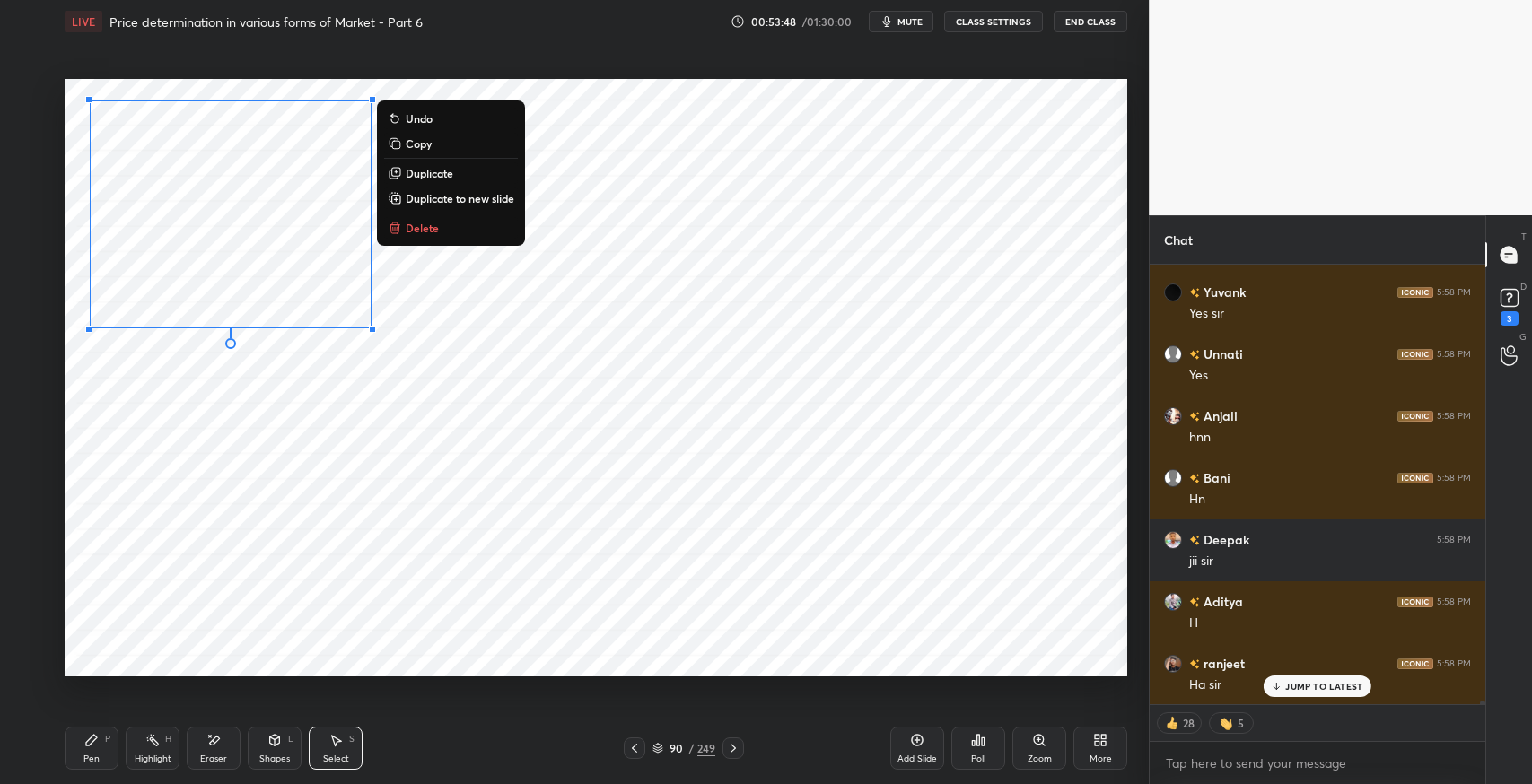
click at [419, 496] on div "0 ° Undo Copy Duplicate Duplicate to new slide Delete" at bounding box center [597, 378] width 1063 height 597
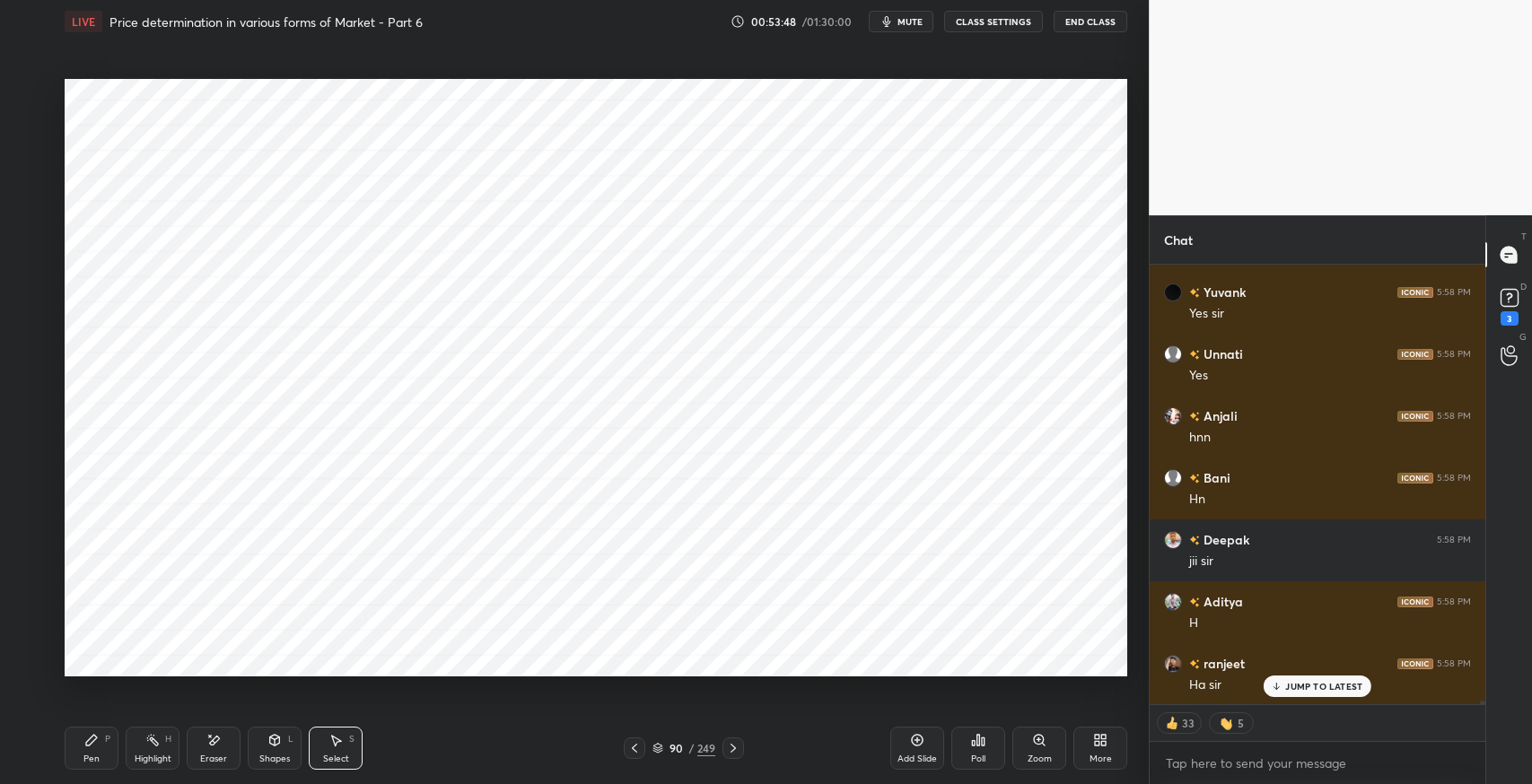
click at [270, 750] on div "Shapes L" at bounding box center [275, 748] width 54 height 43
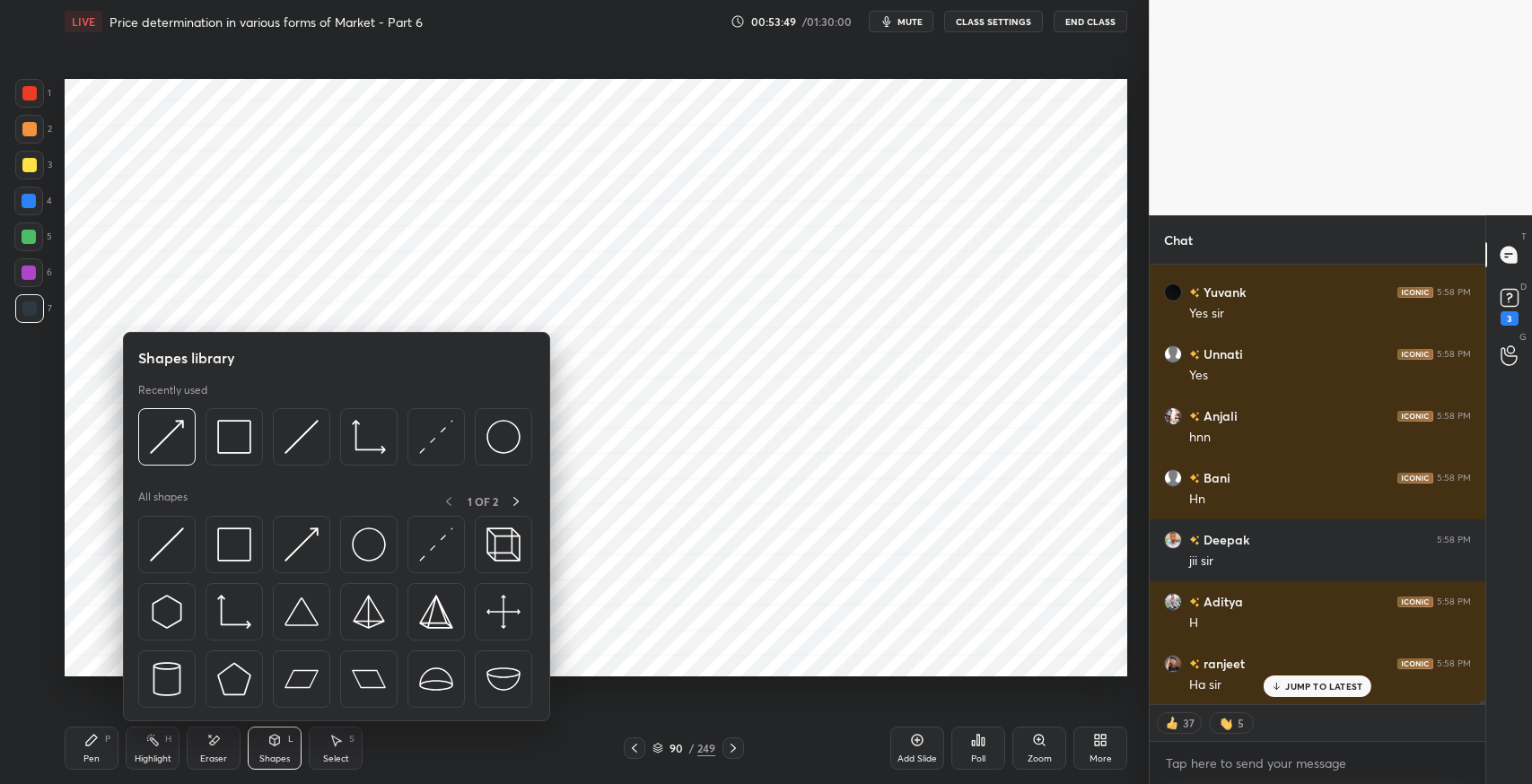
click at [162, 543] on img at bounding box center [168, 545] width 34 height 34
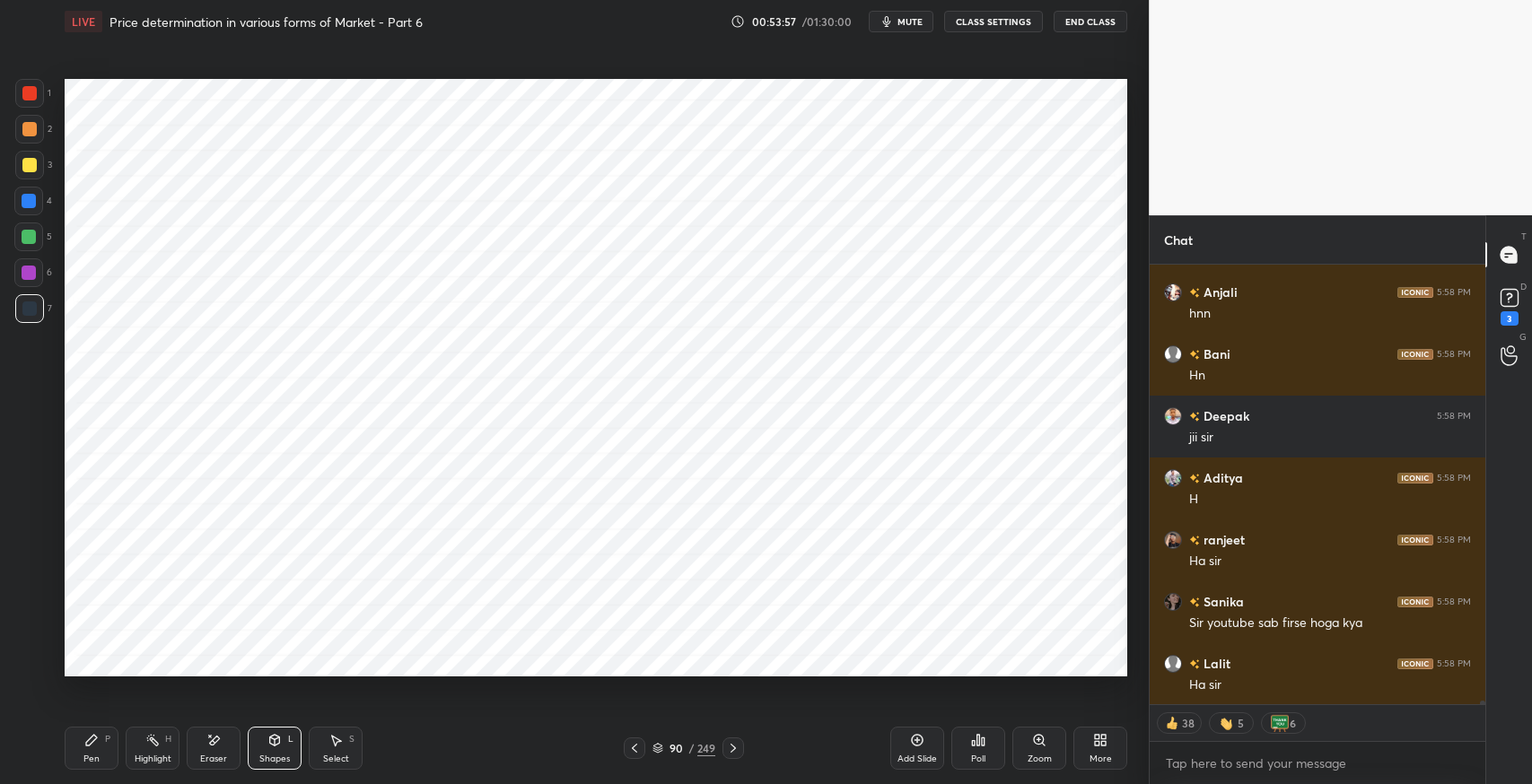
scroll to position [55106, 0]
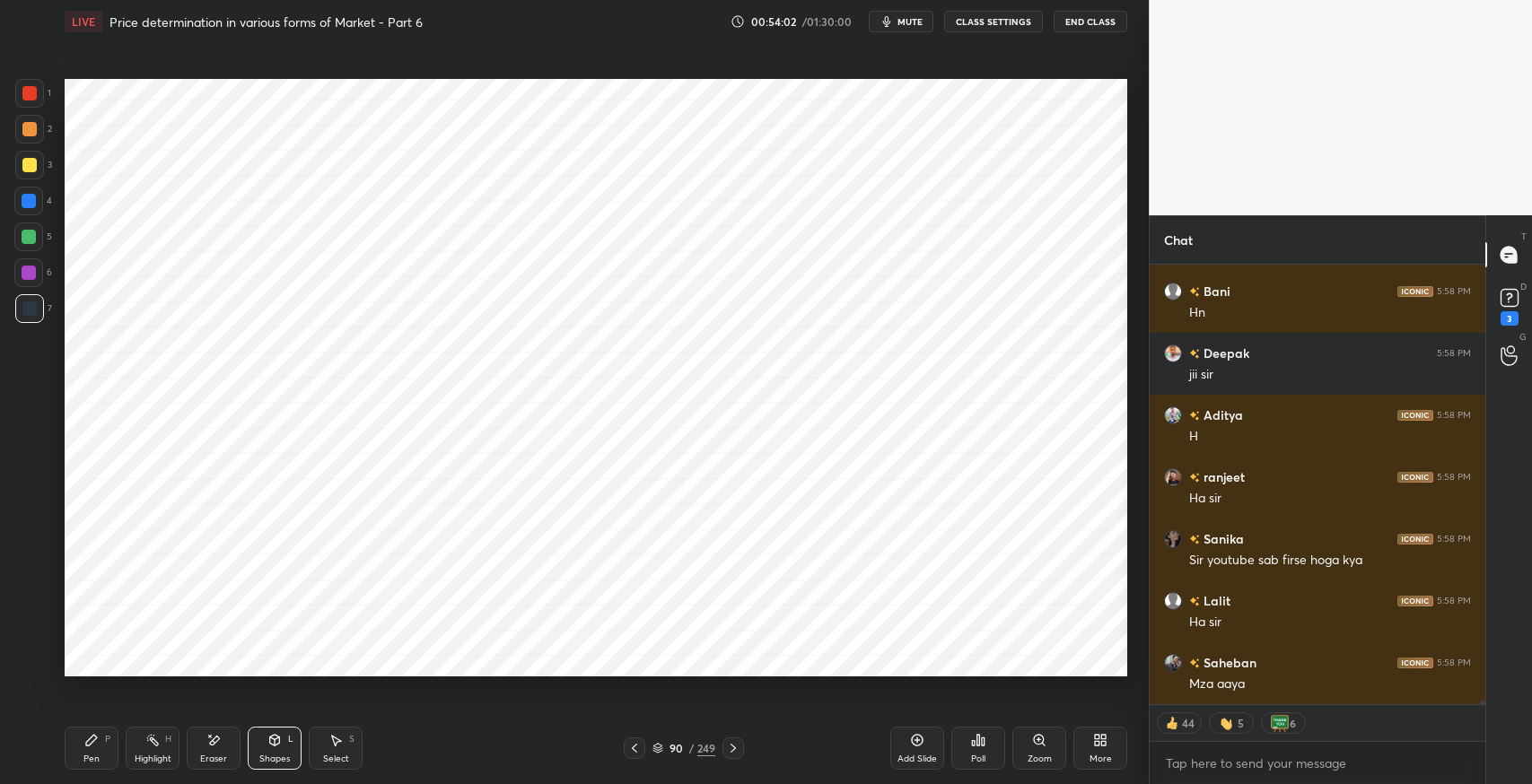
click at [273, 745] on icon at bounding box center [275, 740] width 10 height 11
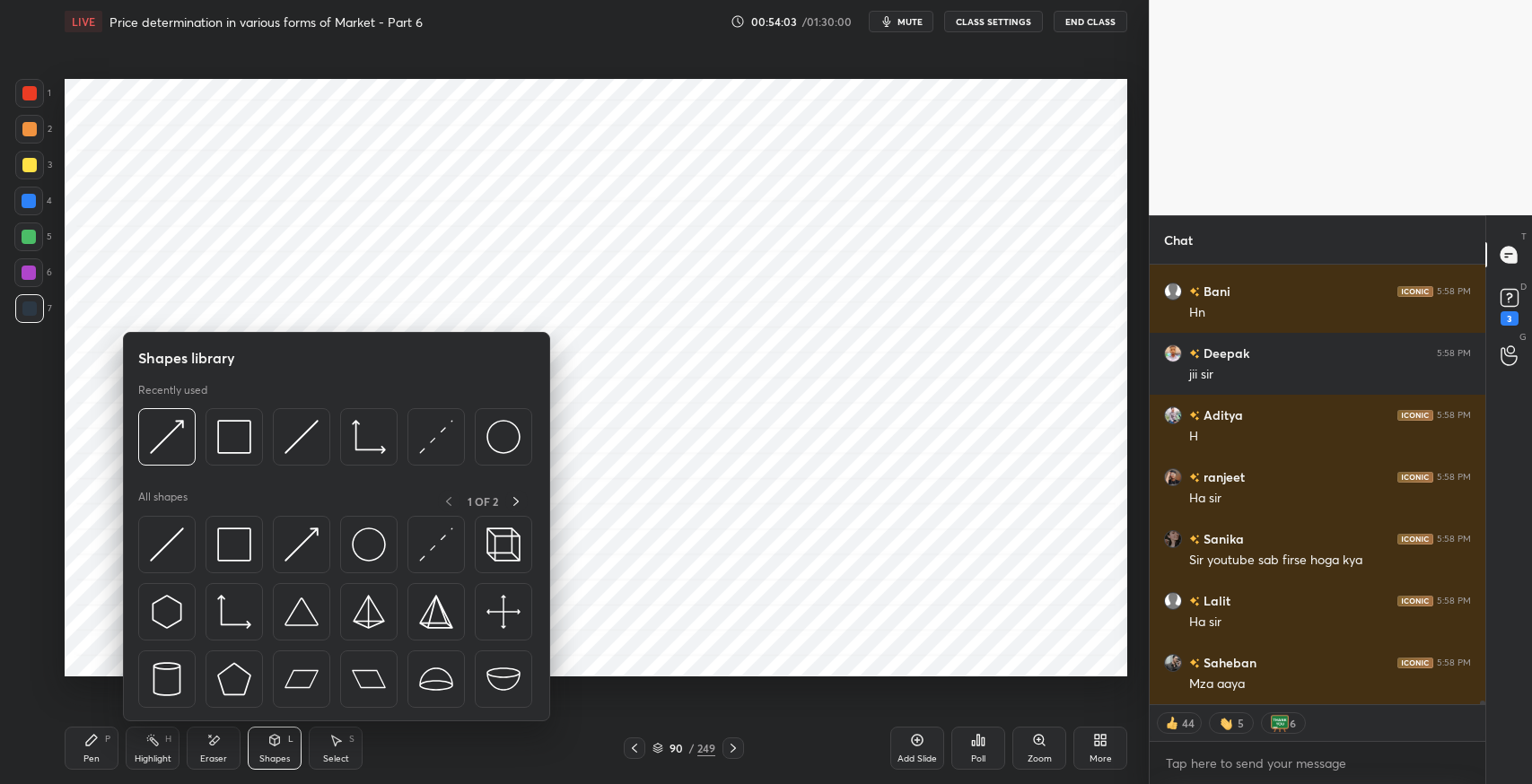
click at [167, 546] on img at bounding box center [168, 545] width 34 height 34
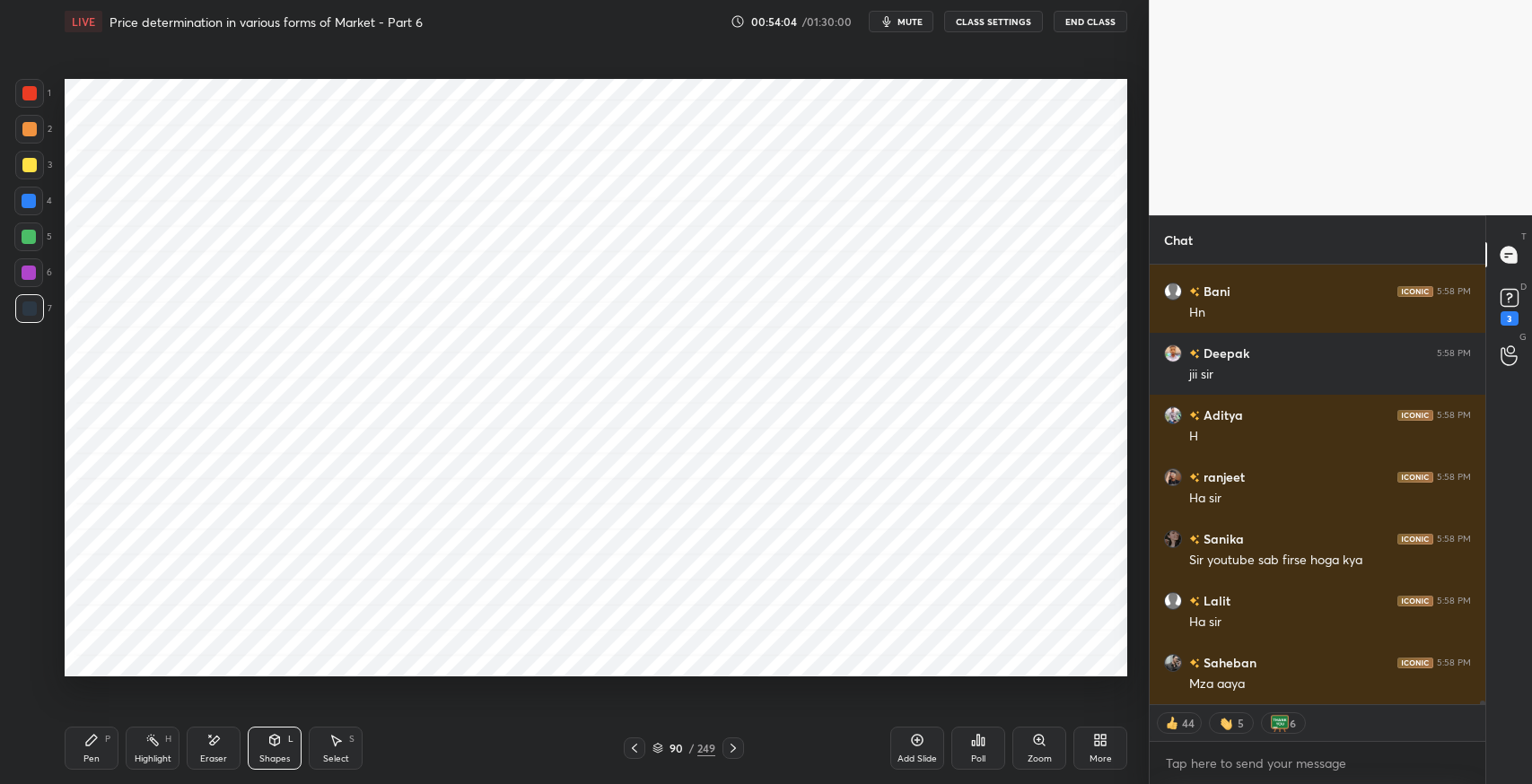
click at [30, 131] on div at bounding box center [29, 129] width 14 height 14
click at [35, 197] on div at bounding box center [29, 201] width 14 height 14
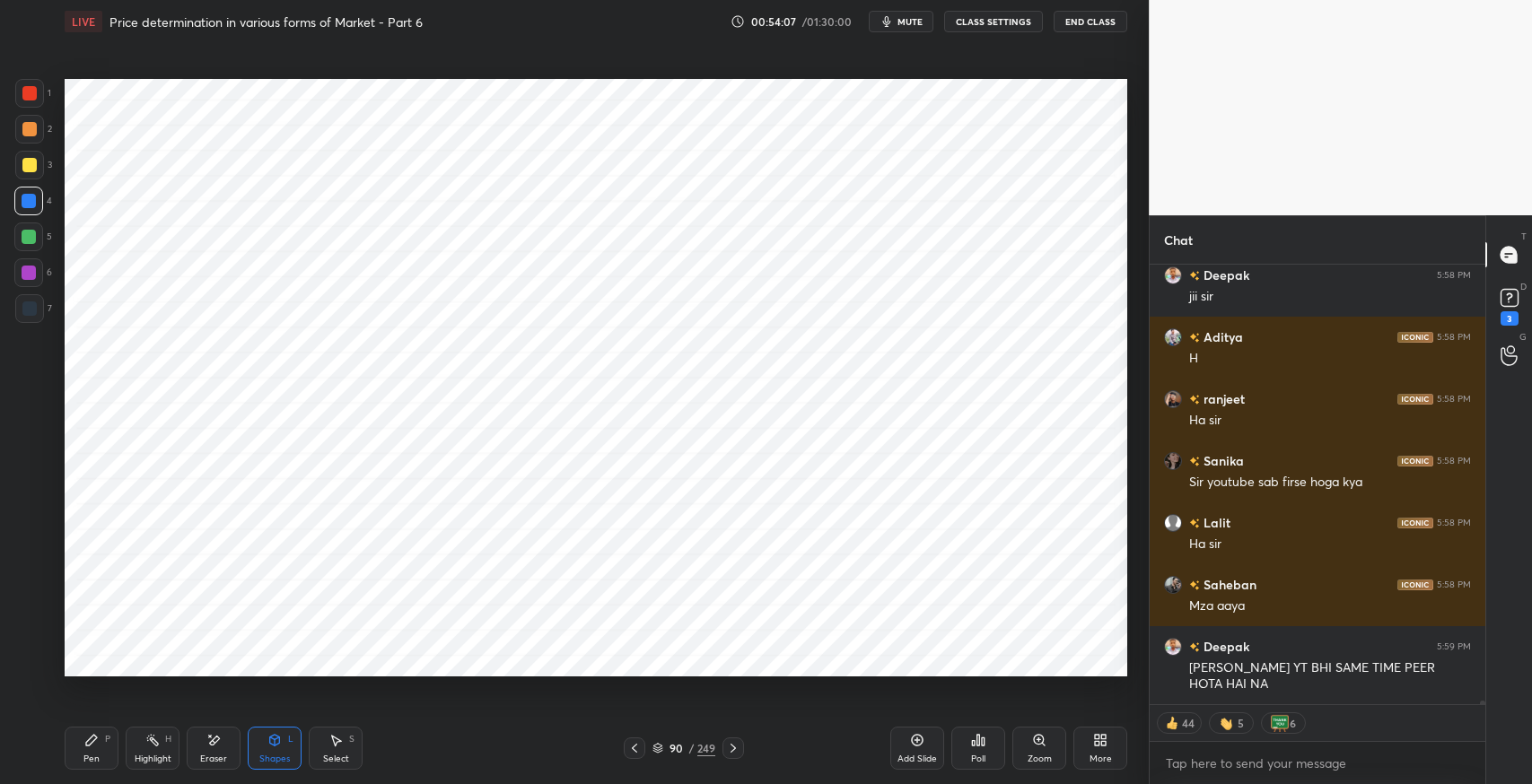
click at [97, 741] on icon at bounding box center [91, 740] width 14 height 14
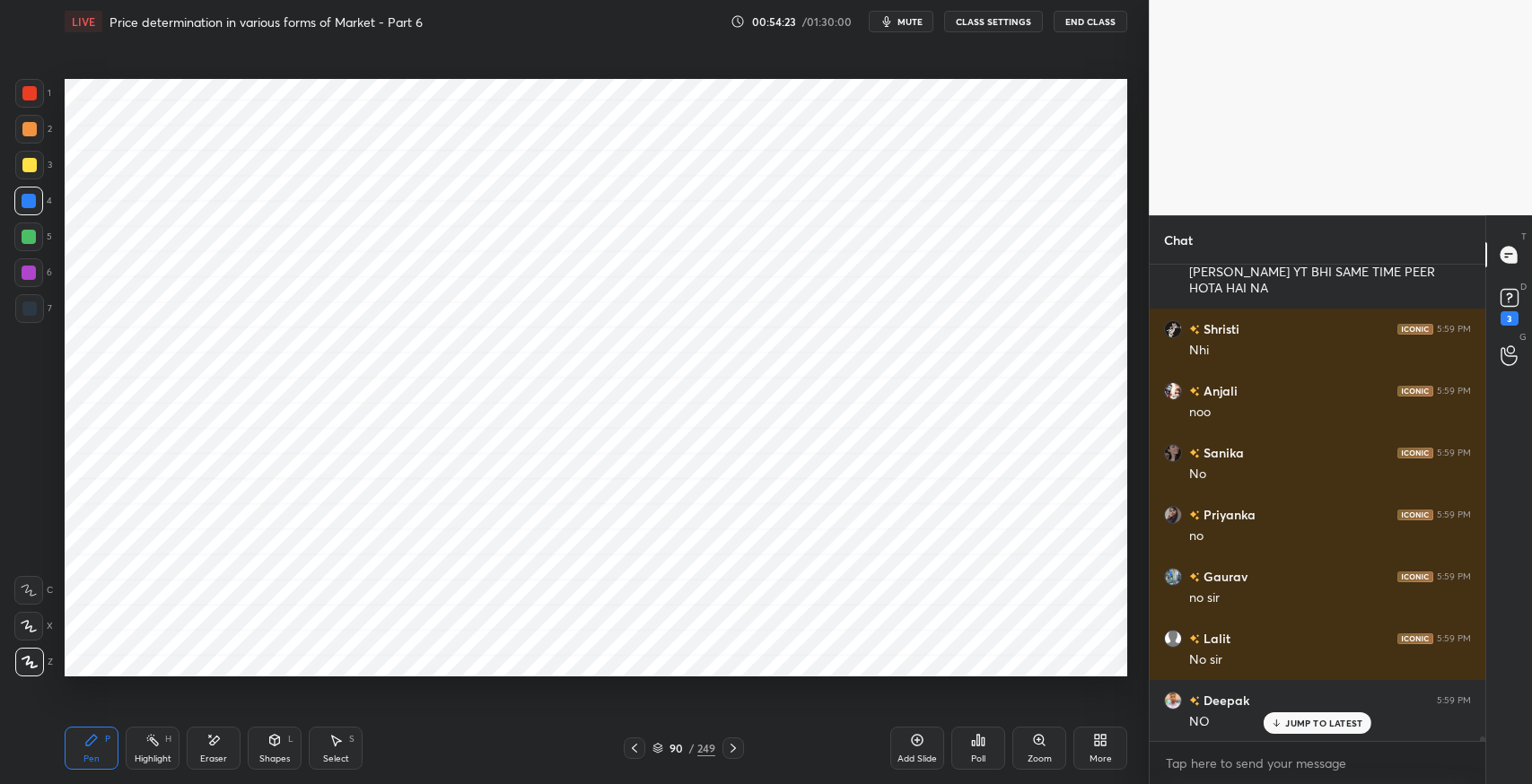
scroll to position [55643, 0]
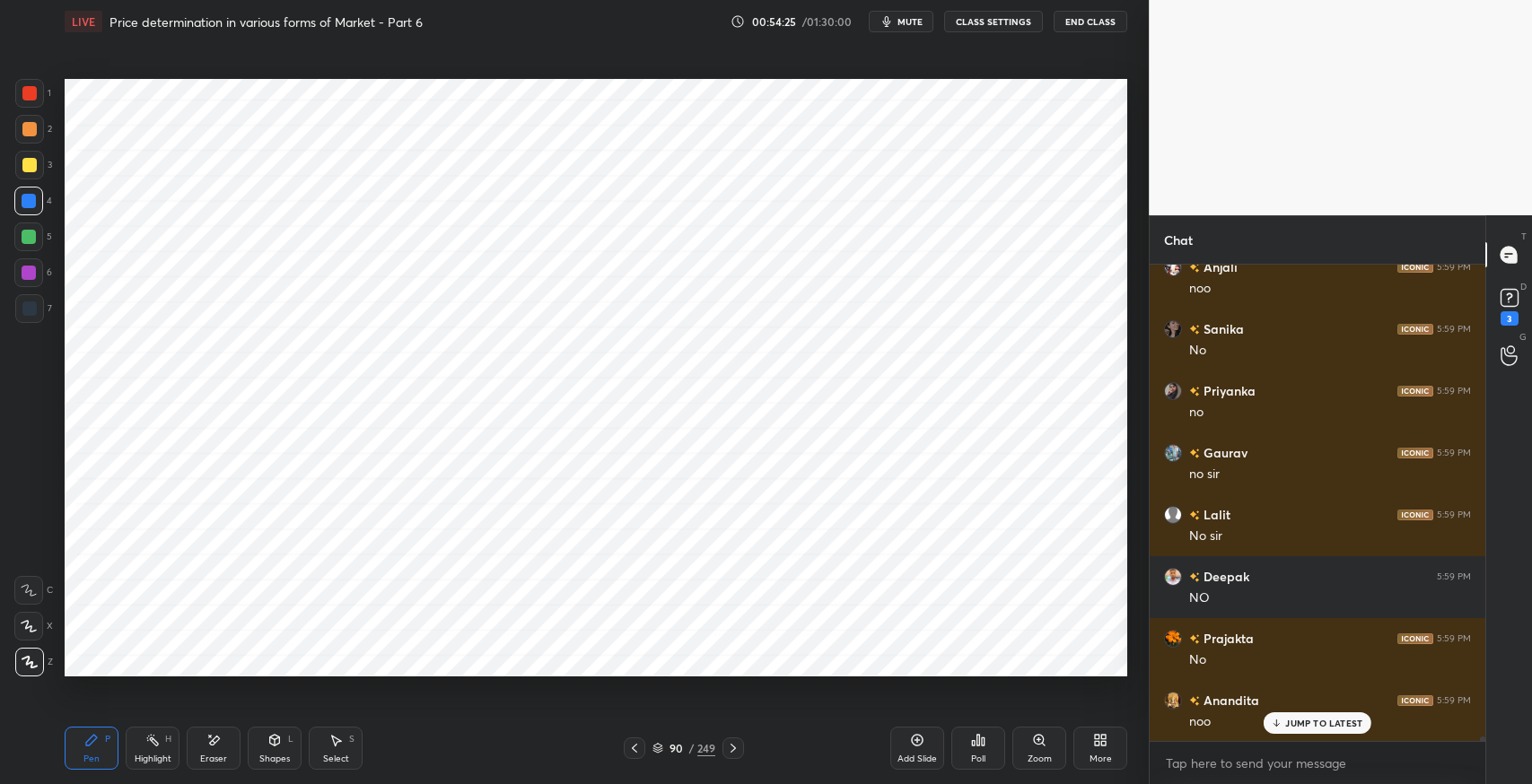
click at [279, 754] on div "Shapes" at bounding box center [275, 758] width 31 height 9
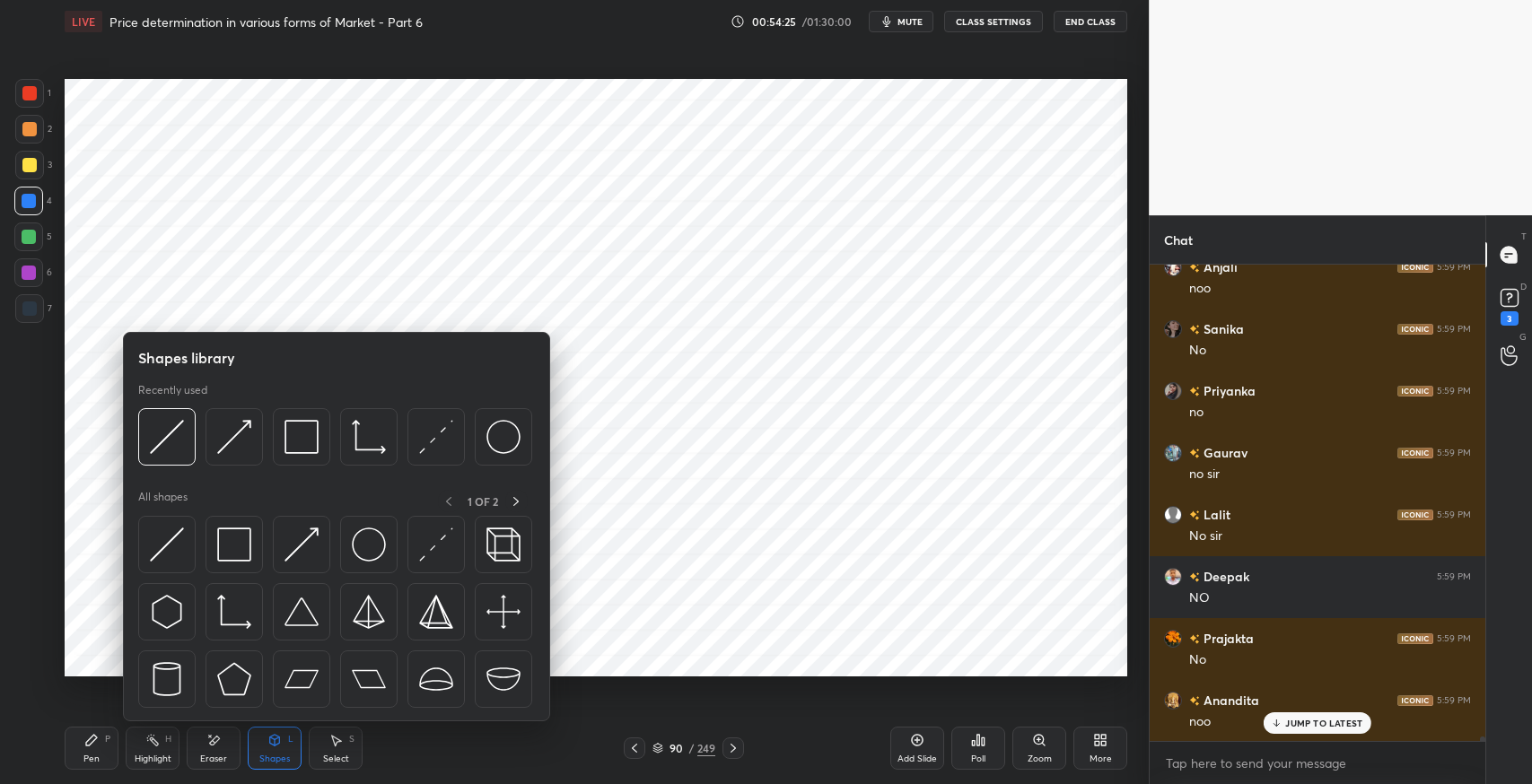
scroll to position [55782, 0]
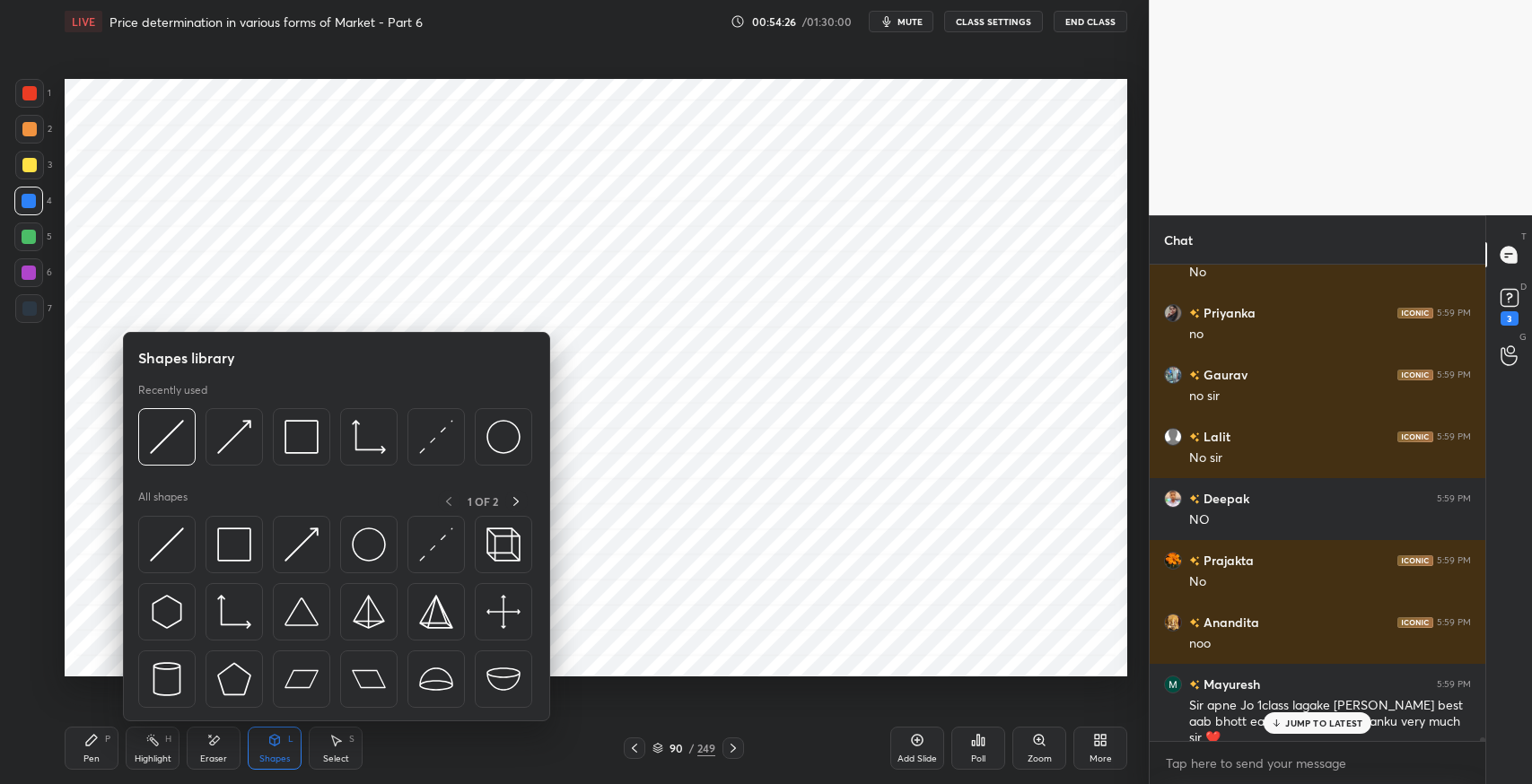
click at [300, 438] on img at bounding box center [302, 437] width 34 height 34
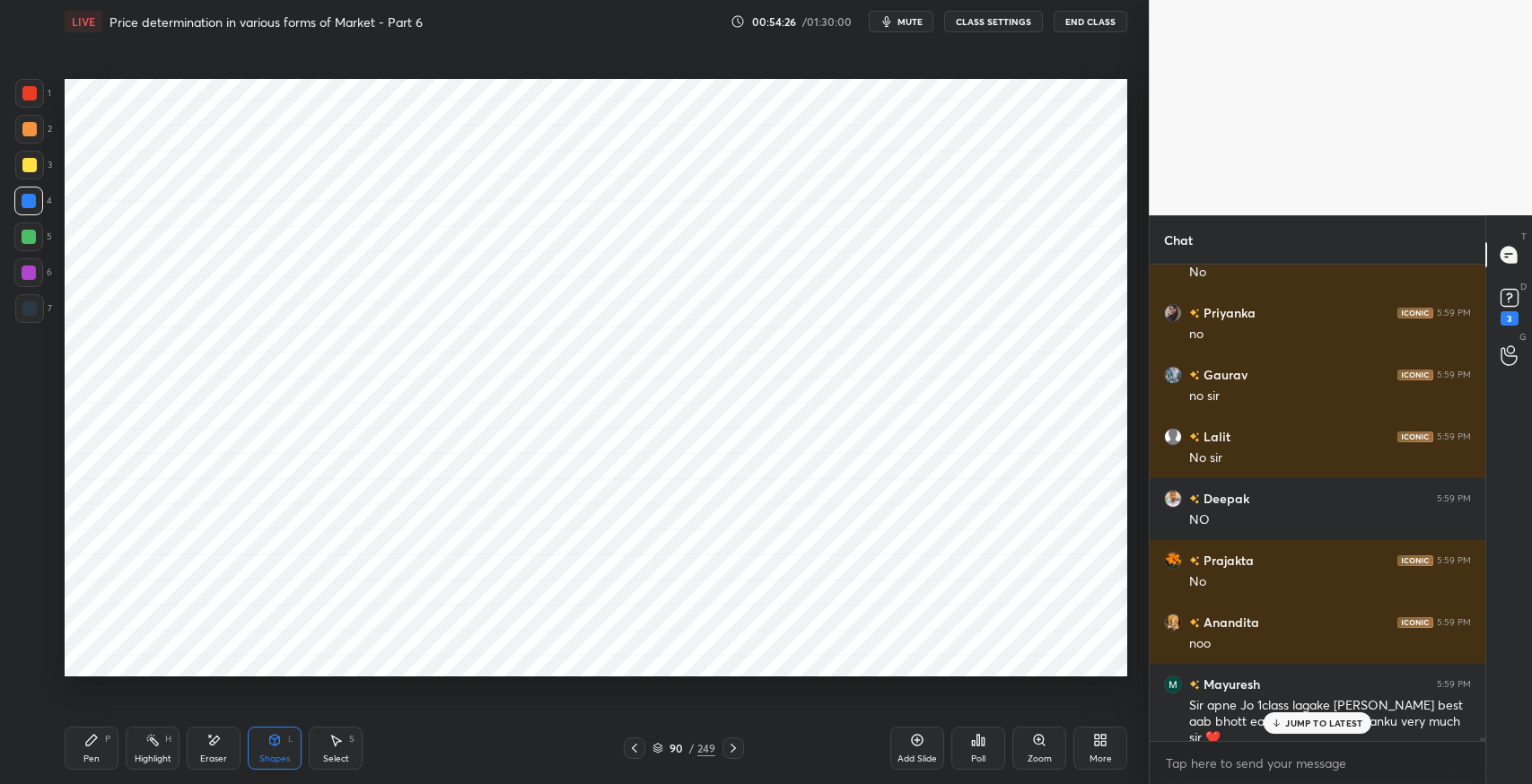
scroll to position [55845, 0]
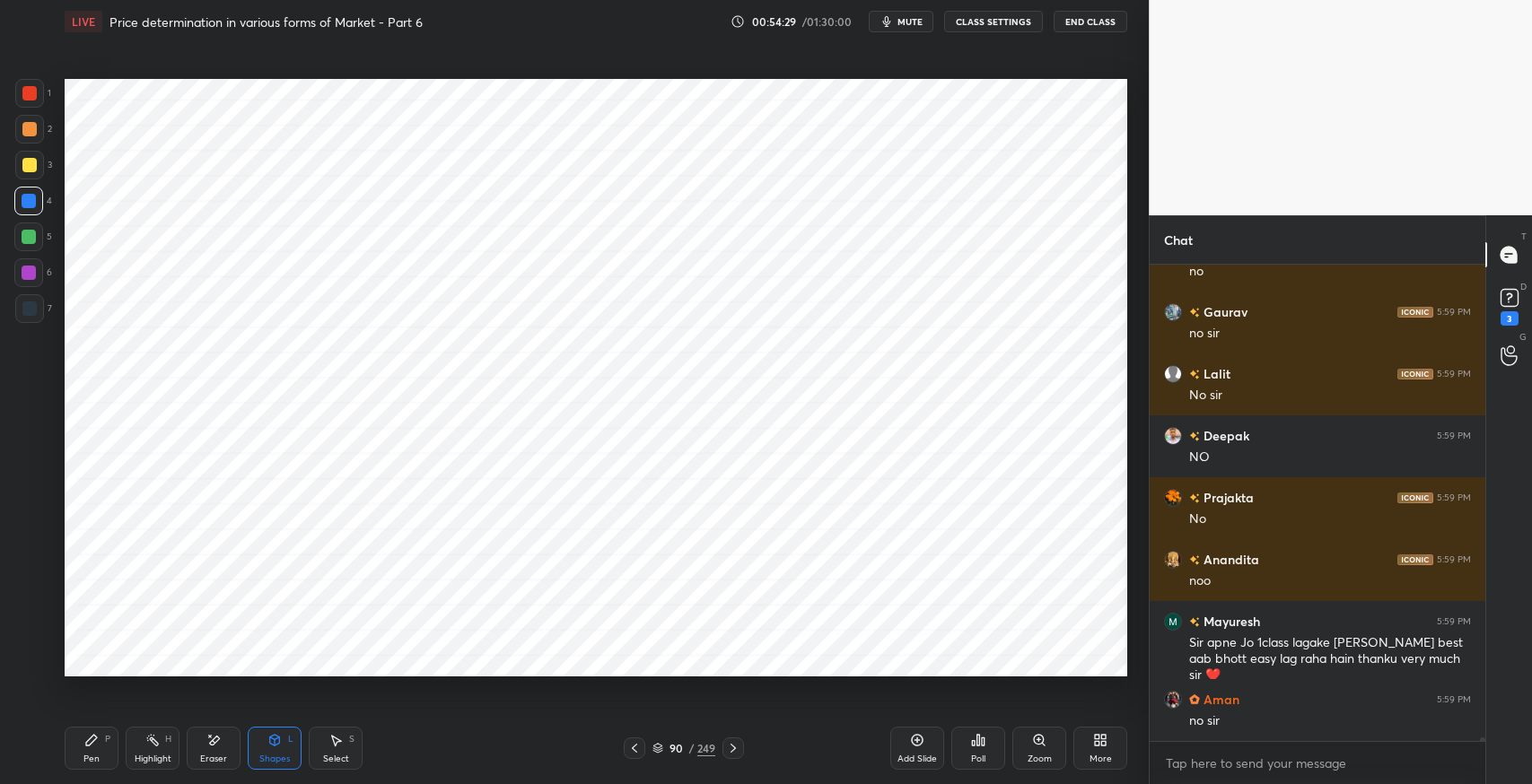
click at [280, 743] on icon at bounding box center [275, 740] width 10 height 11
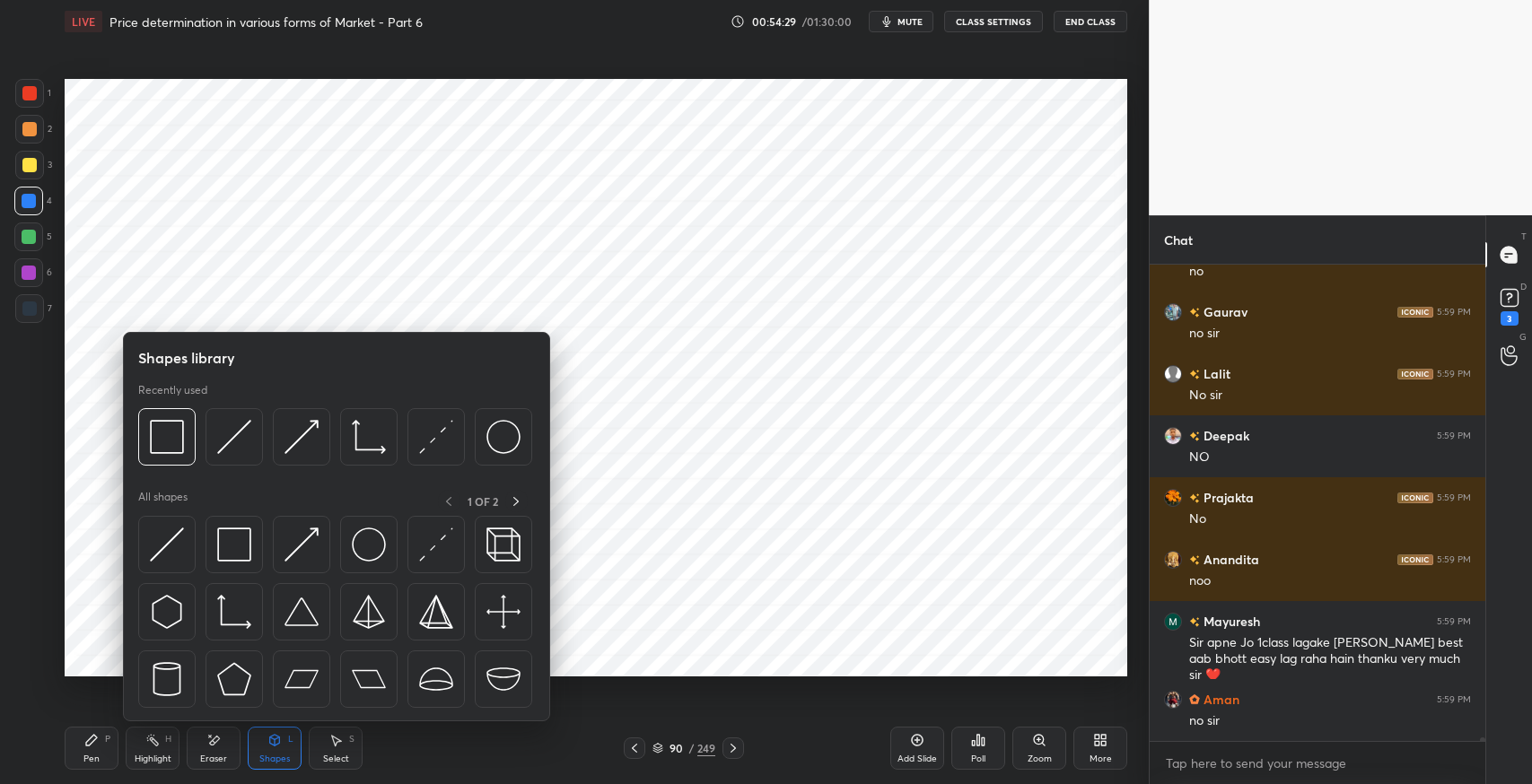
click at [424, 546] on img at bounding box center [437, 545] width 34 height 34
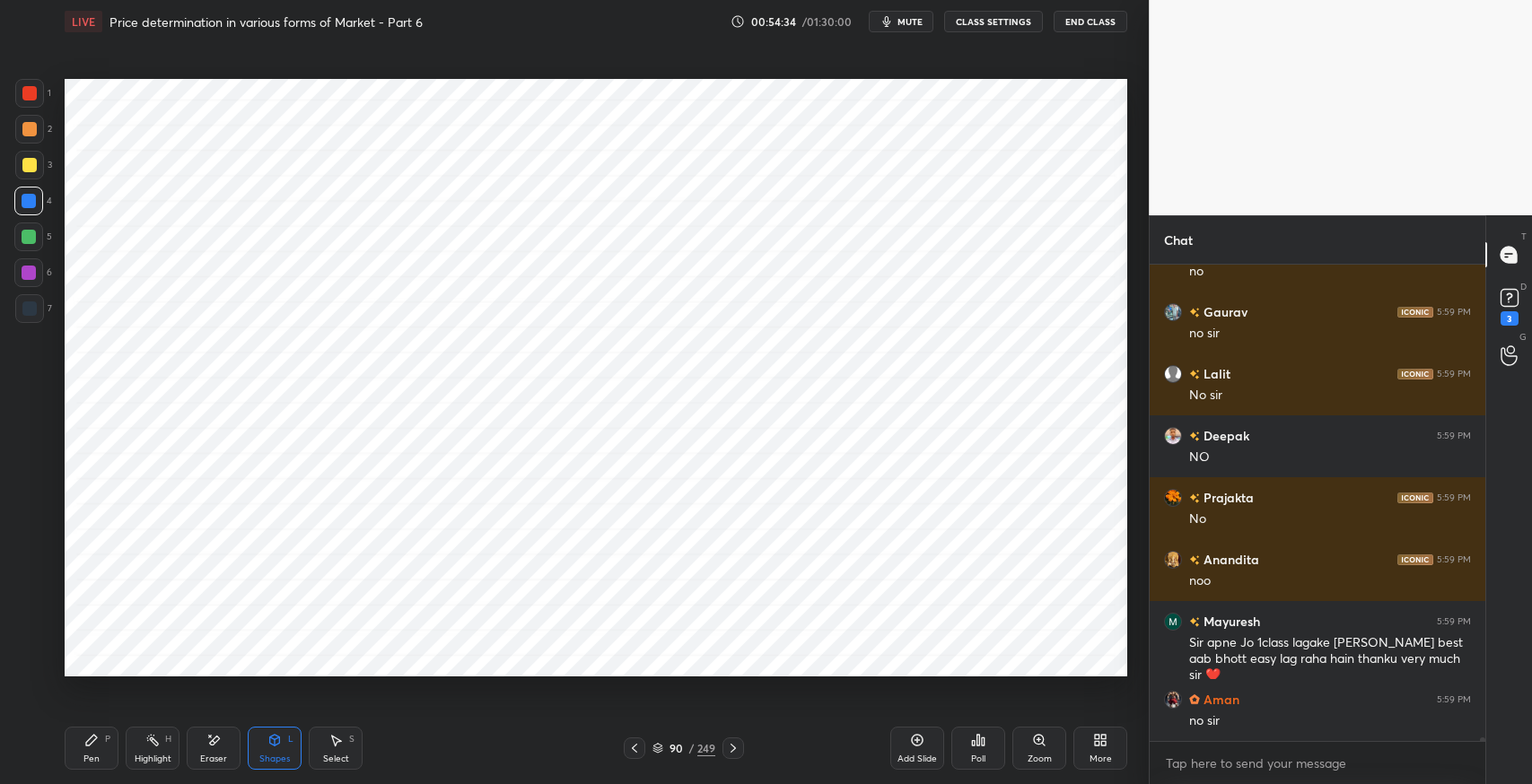
click at [223, 738] on div "Eraser" at bounding box center [214, 748] width 54 height 43
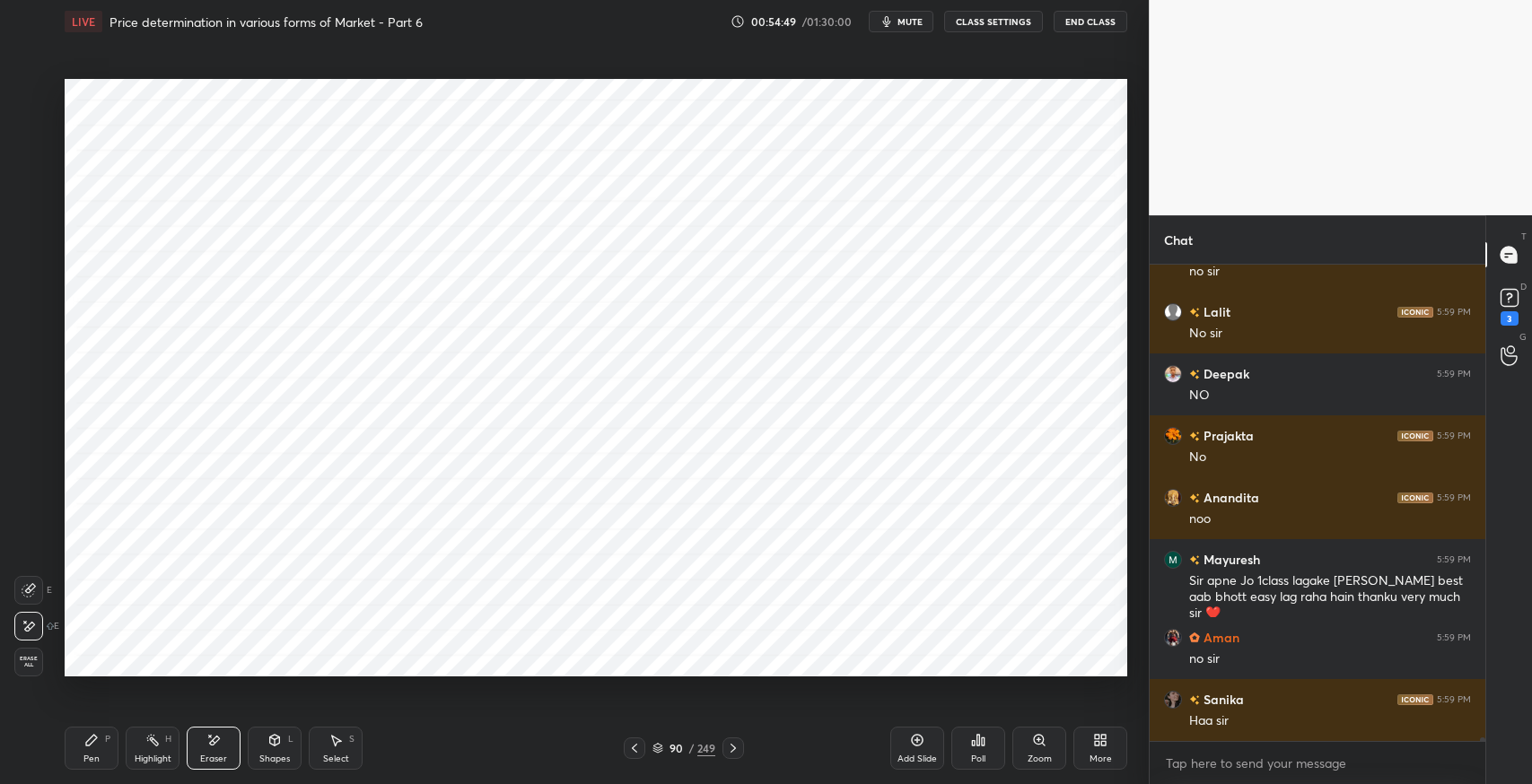
click at [280, 740] on icon at bounding box center [275, 740] width 10 height 11
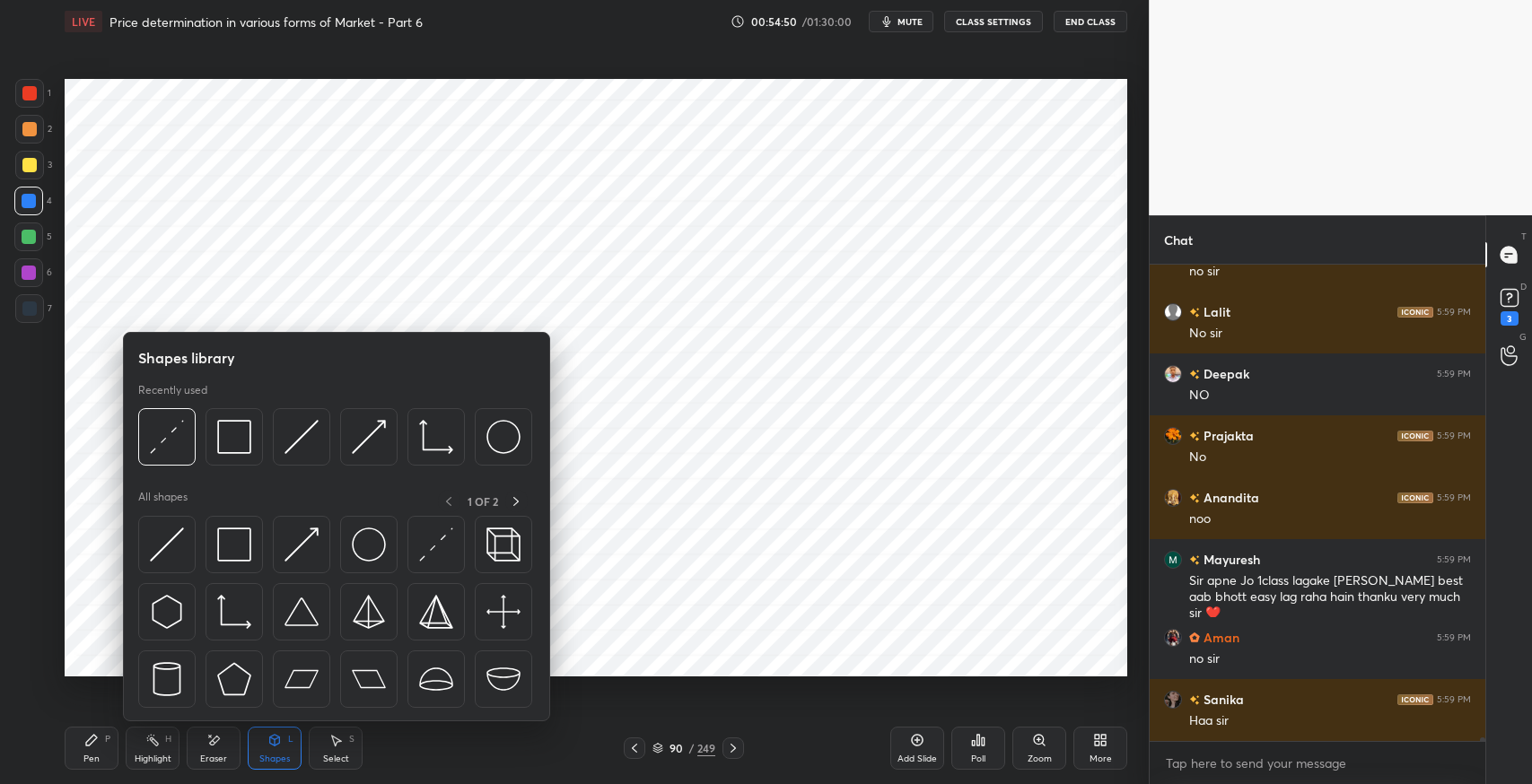
click at [161, 548] on img at bounding box center [168, 545] width 34 height 34
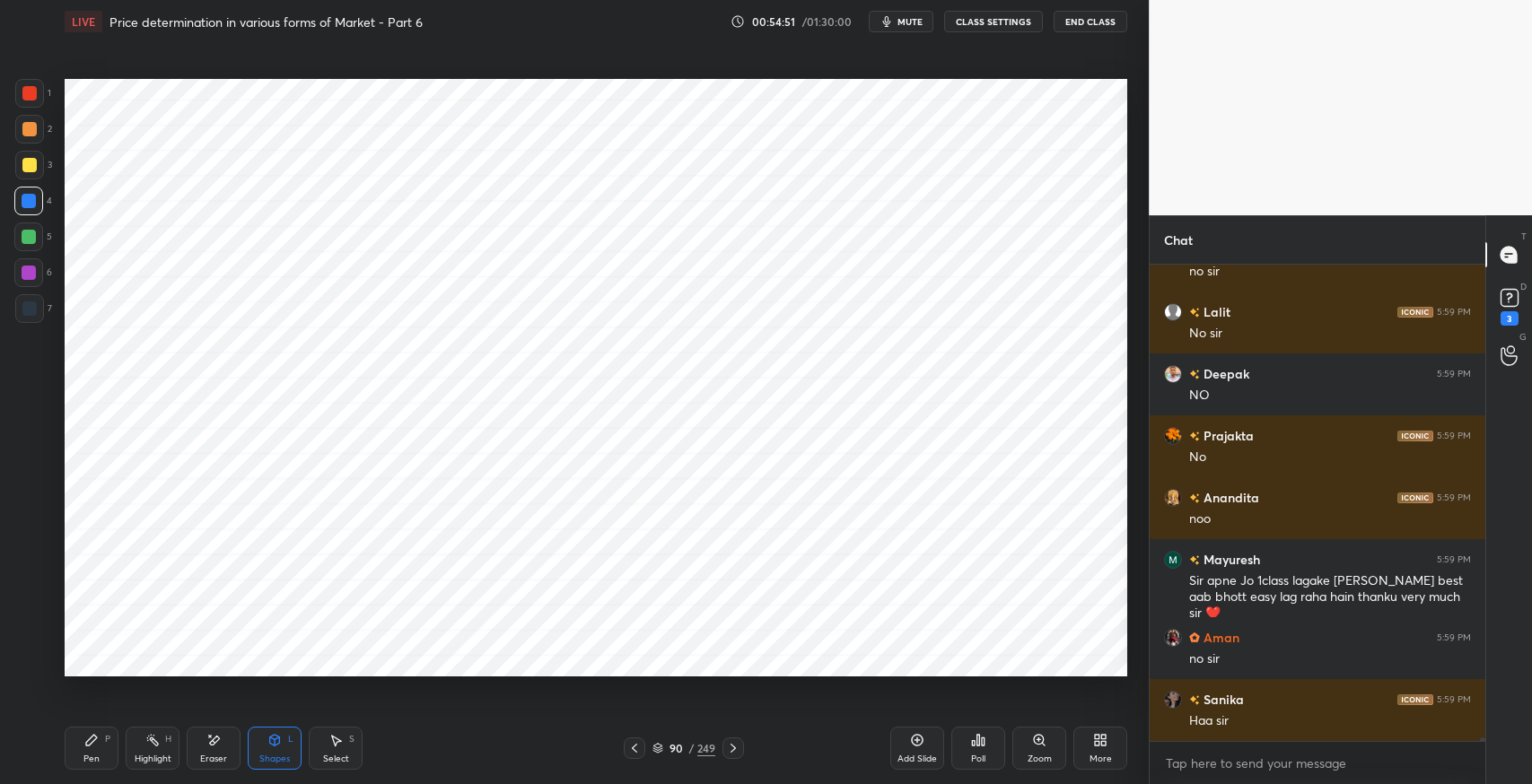
click at [29, 236] on div at bounding box center [29, 236] width 14 height 14
click at [26, 99] on div at bounding box center [29, 93] width 14 height 14
click at [265, 738] on div "Shapes L" at bounding box center [275, 748] width 54 height 43
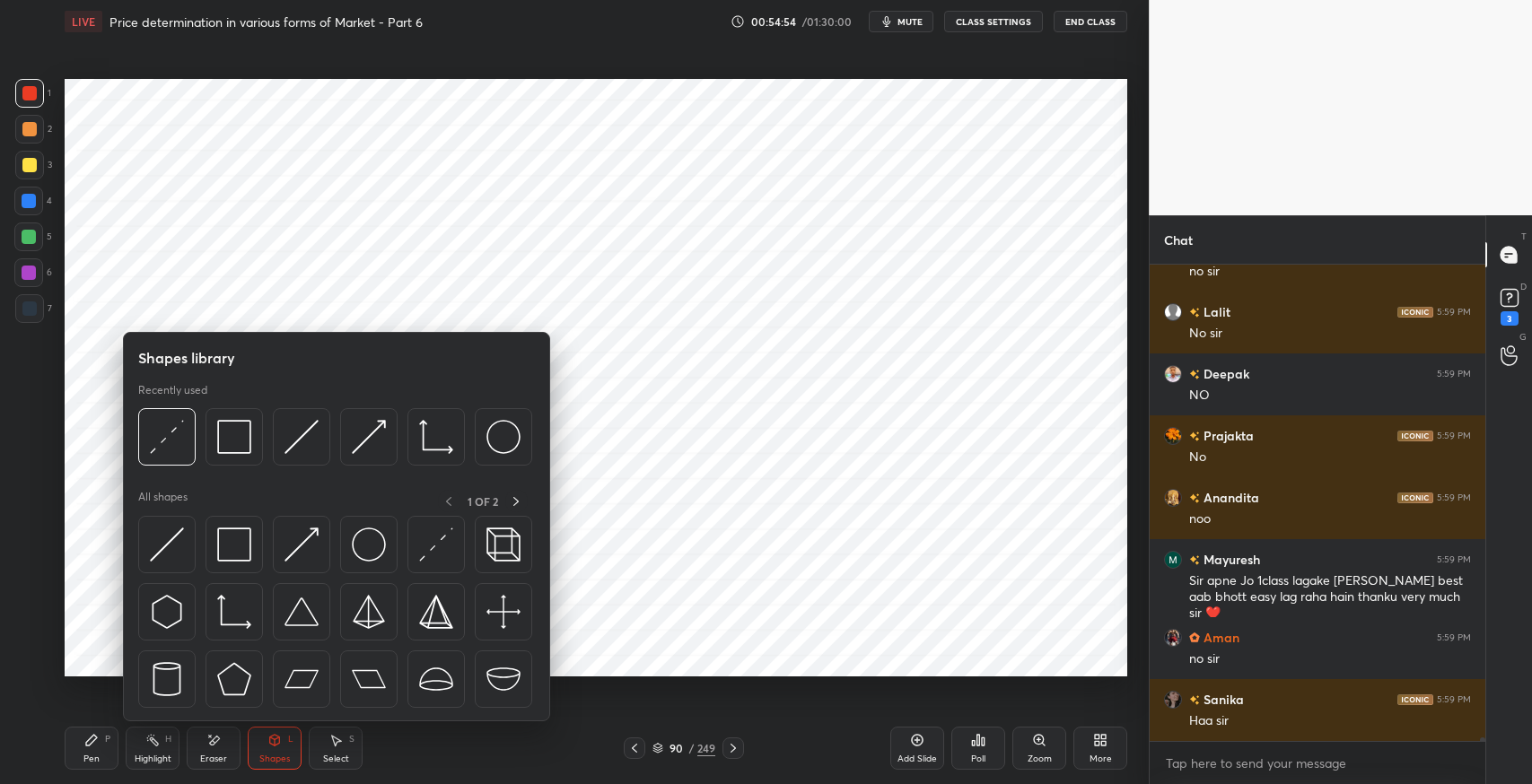
click at [171, 535] on img at bounding box center [168, 545] width 34 height 34
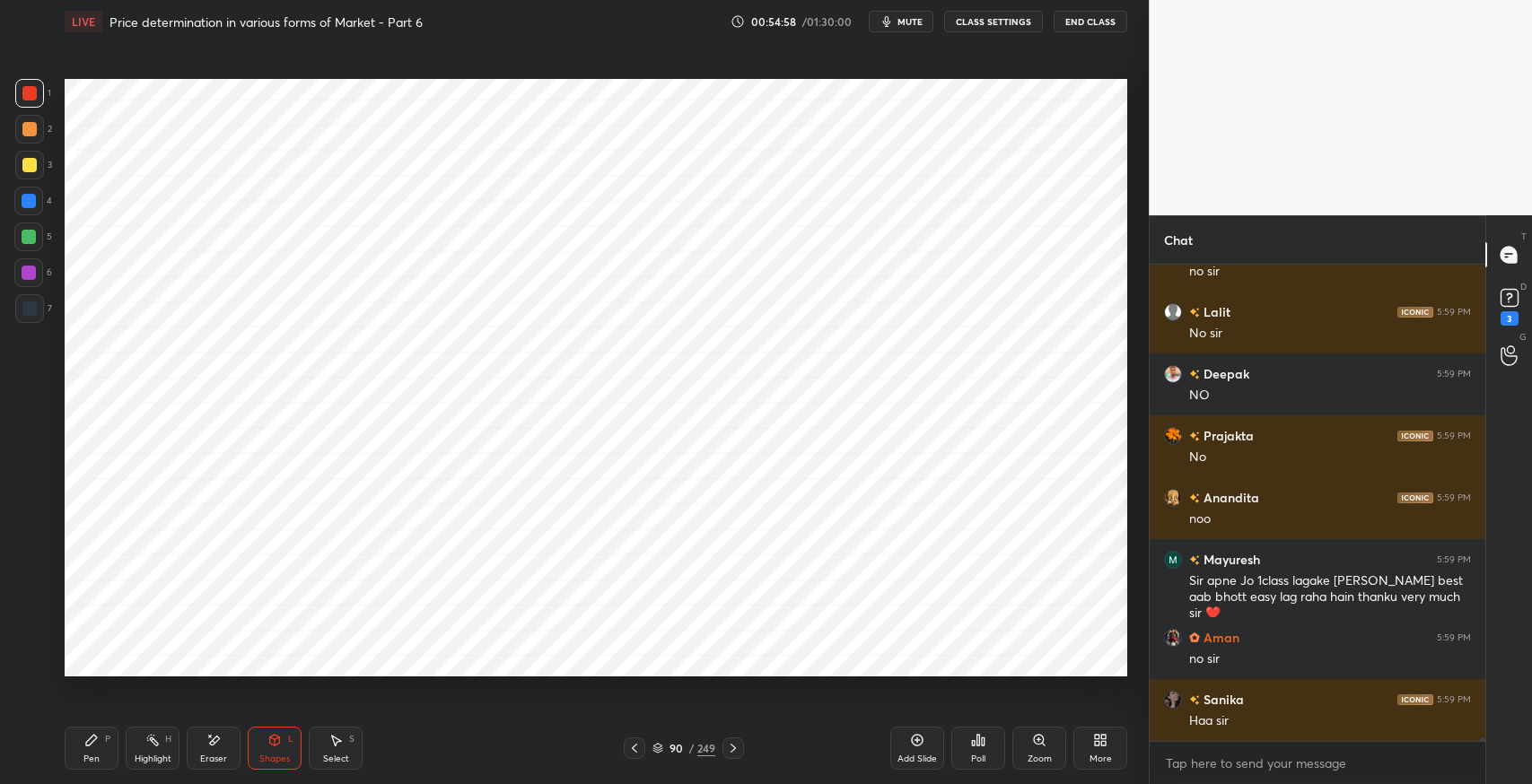
click at [92, 747] on icon at bounding box center [91, 740] width 14 height 14
click at [337, 750] on div "Select S" at bounding box center [336, 748] width 54 height 43
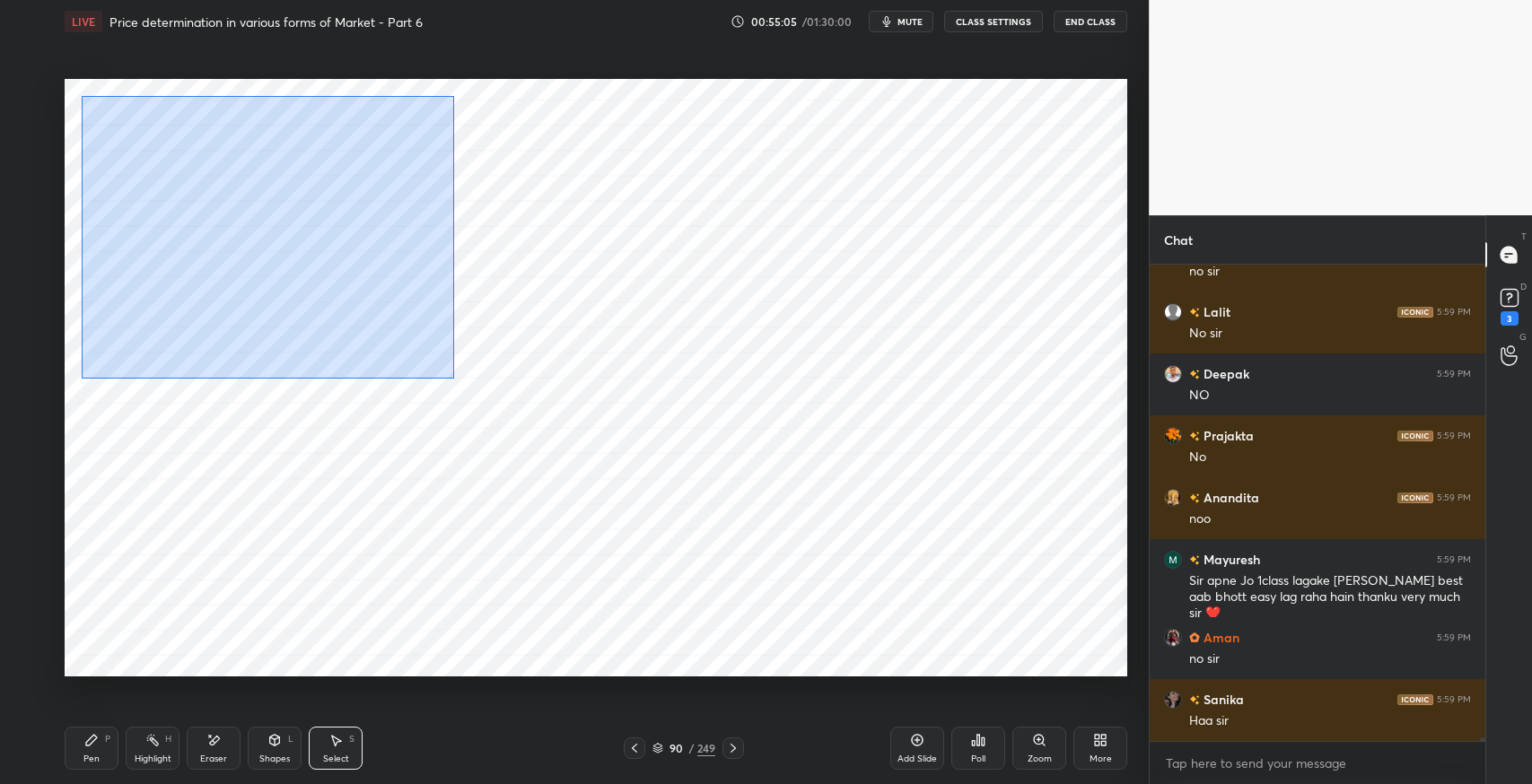
drag, startPoint x: 80, startPoint y: 96, endPoint x: 455, endPoint y: 381, distance: 471.0
click at [455, 381] on div "0 ° Undo Copy Duplicate Duplicate to new slide Delete" at bounding box center [597, 378] width 1063 height 597
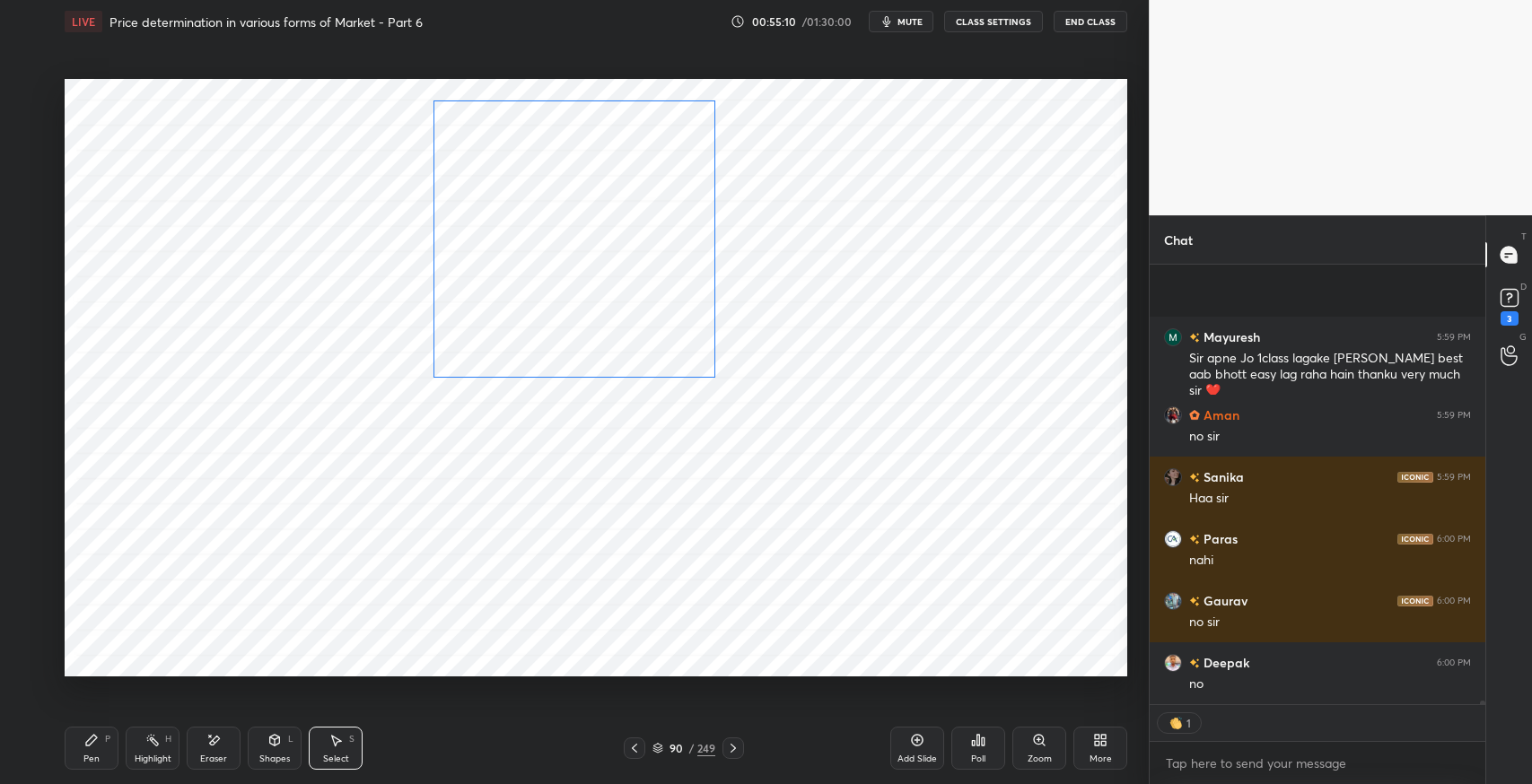
scroll to position [56314, 0]
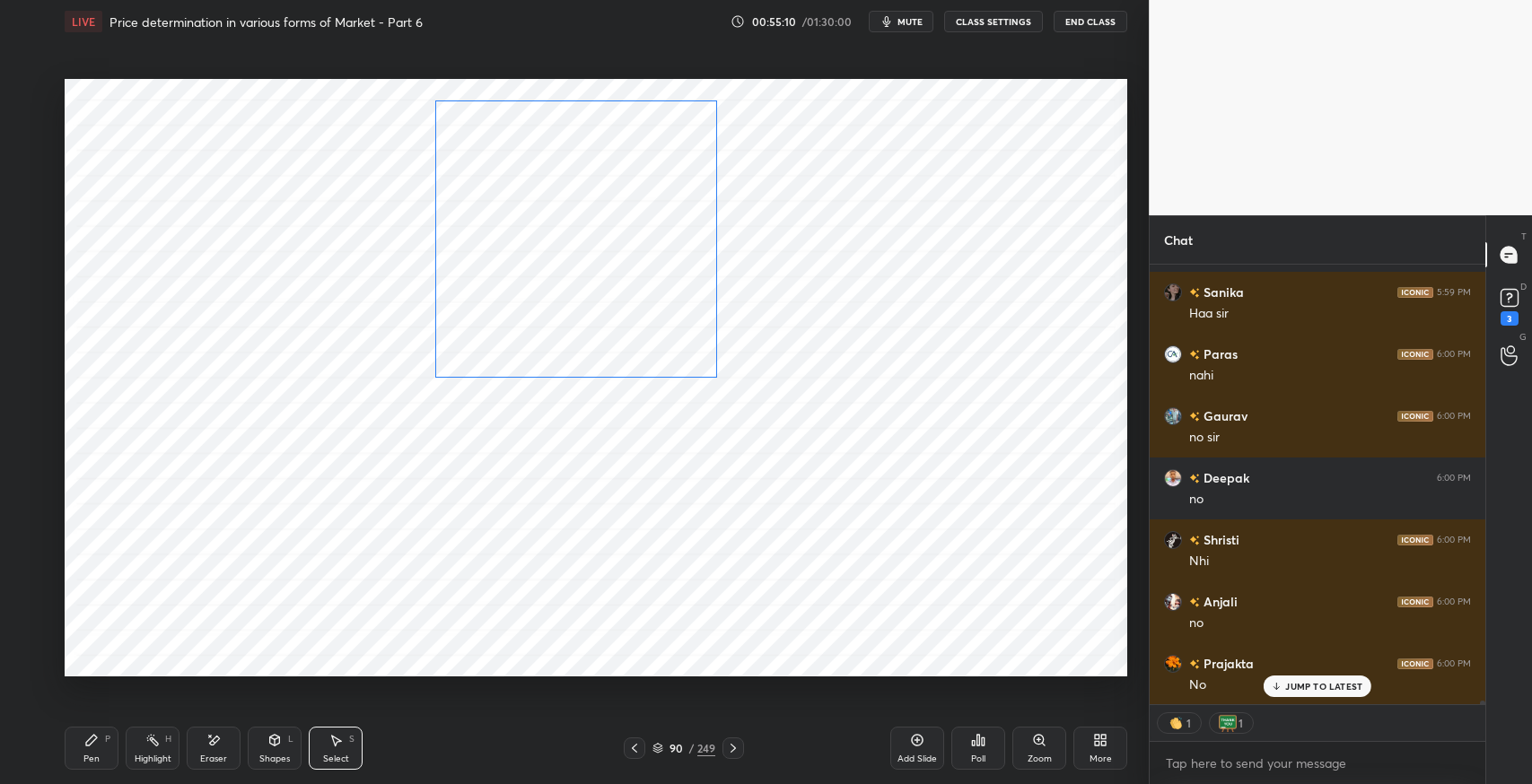
drag, startPoint x: 231, startPoint y: 261, endPoint x: 553, endPoint y: 237, distance: 322.9
click at [553, 237] on div "0 ° Undo Copy Paste here Duplicate Duplicate to new slide Delete" at bounding box center [597, 378] width 1063 height 597
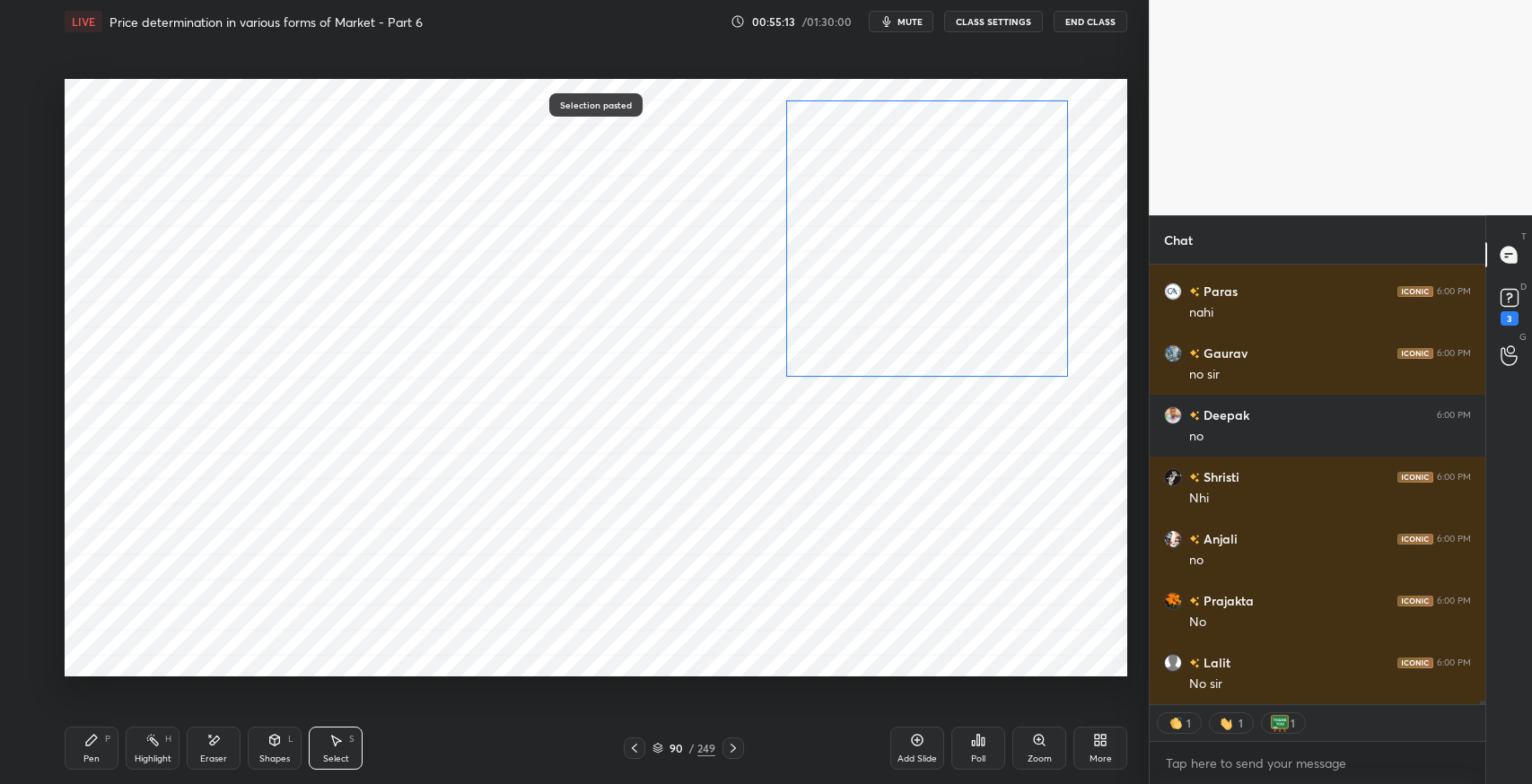
scroll to position [56438, 0]
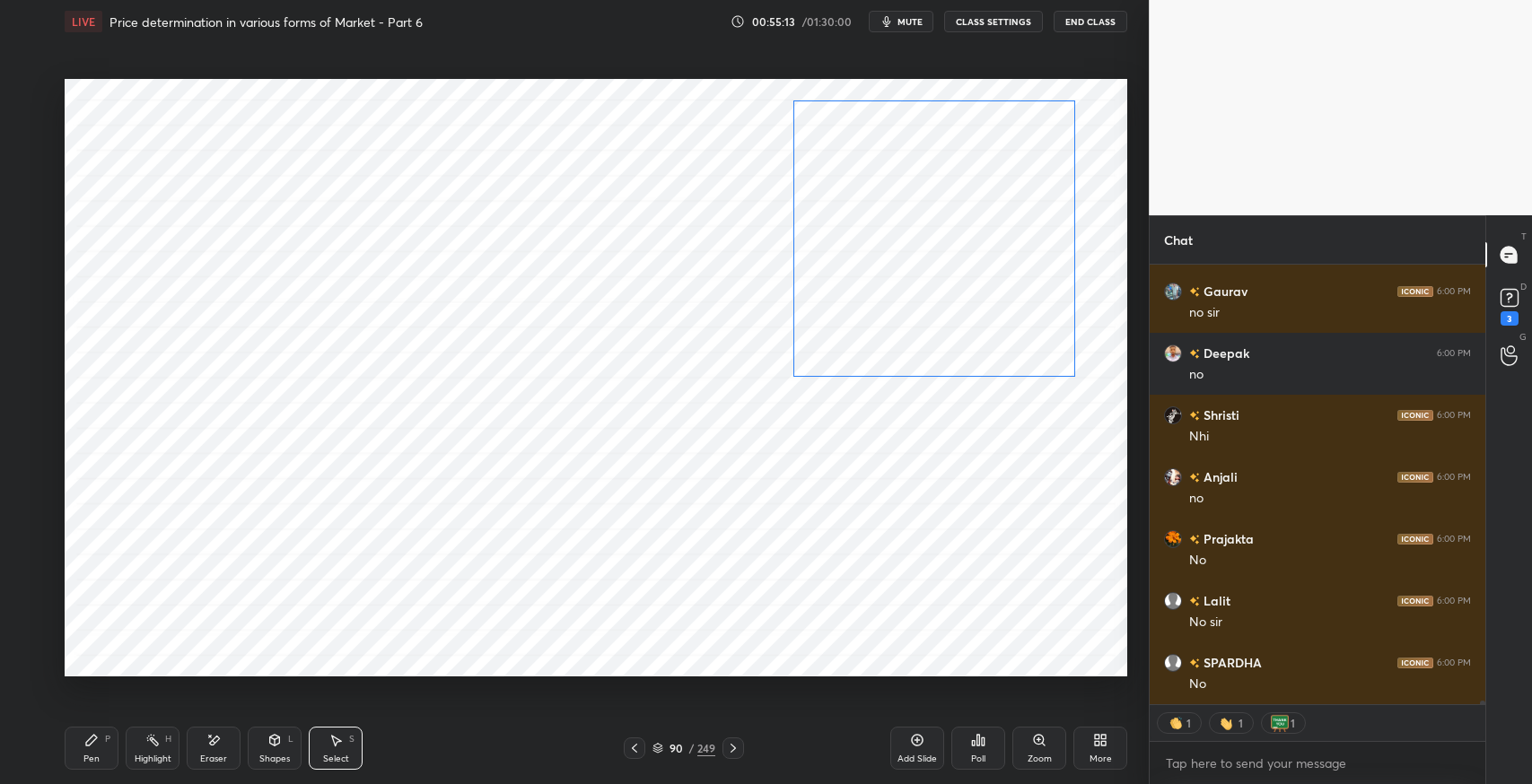
drag, startPoint x: 217, startPoint y: 257, endPoint x: 898, endPoint y: 233, distance: 681.4
click at [898, 233] on div "0 ° Undo Copy Paste here Duplicate Duplicate to new slide Delete" at bounding box center [597, 378] width 1063 height 597
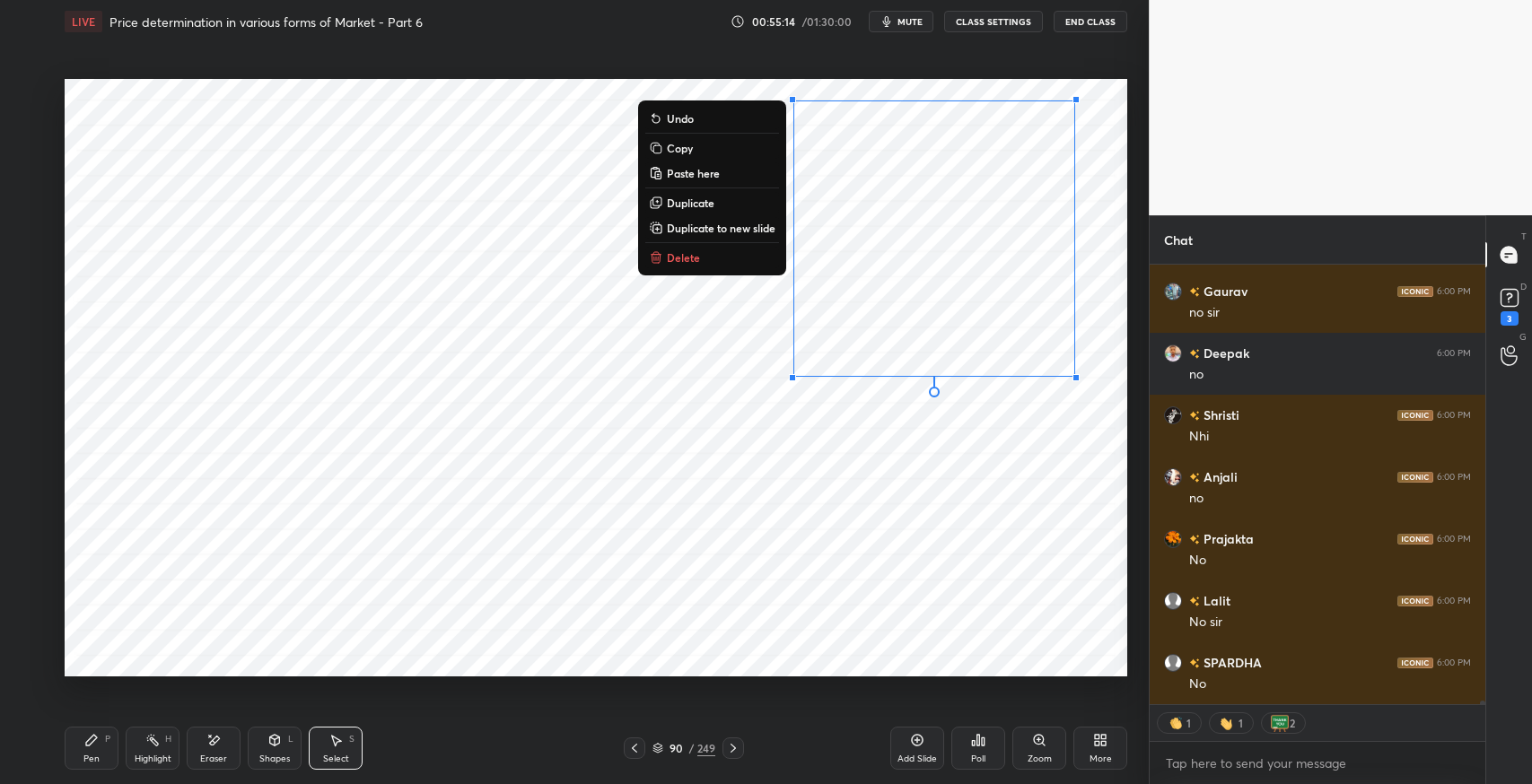
click at [585, 441] on div "0 ° Undo Copy Paste here Duplicate Duplicate to new slide Delete" at bounding box center [597, 378] width 1063 height 597
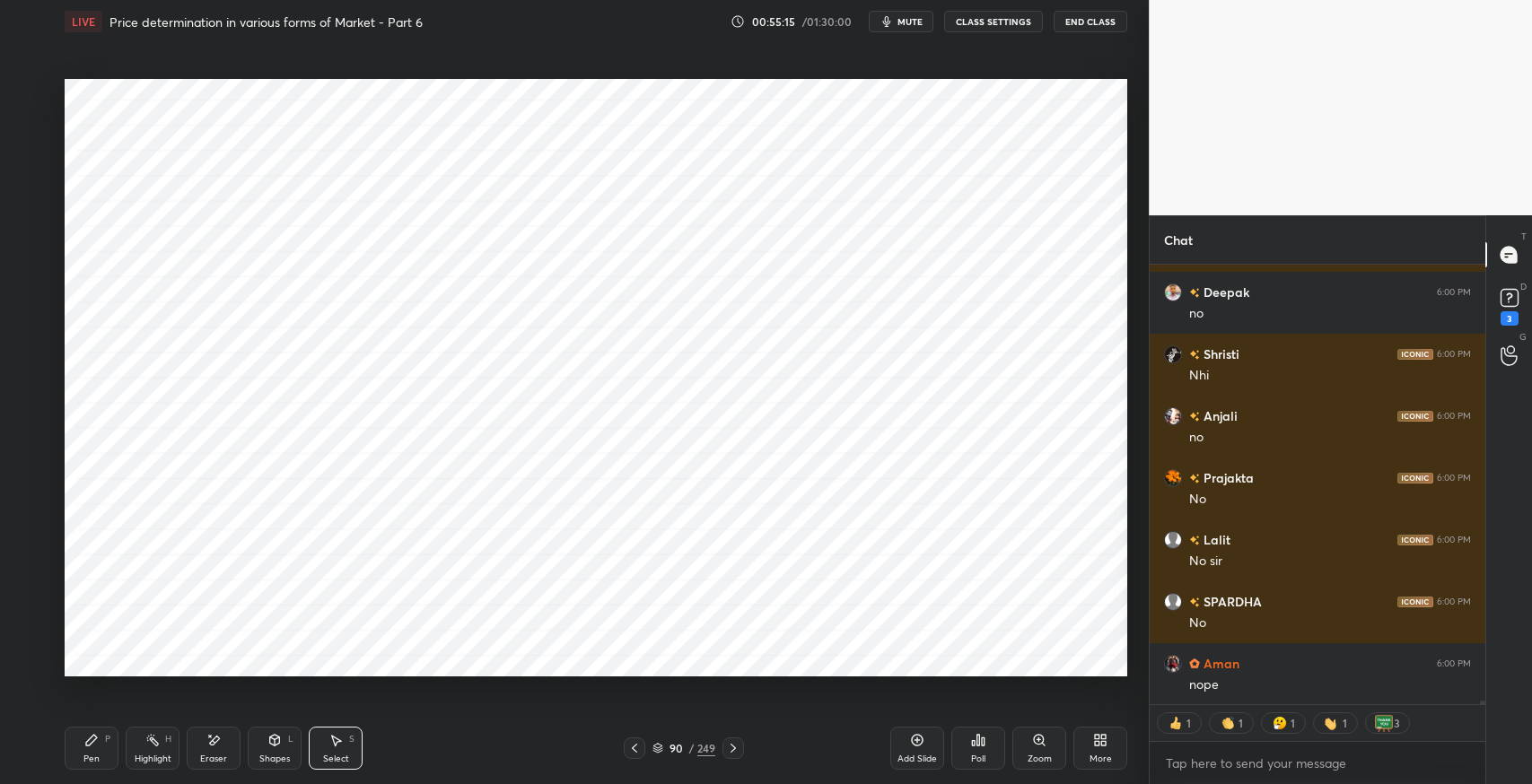
scroll to position [56563, 0]
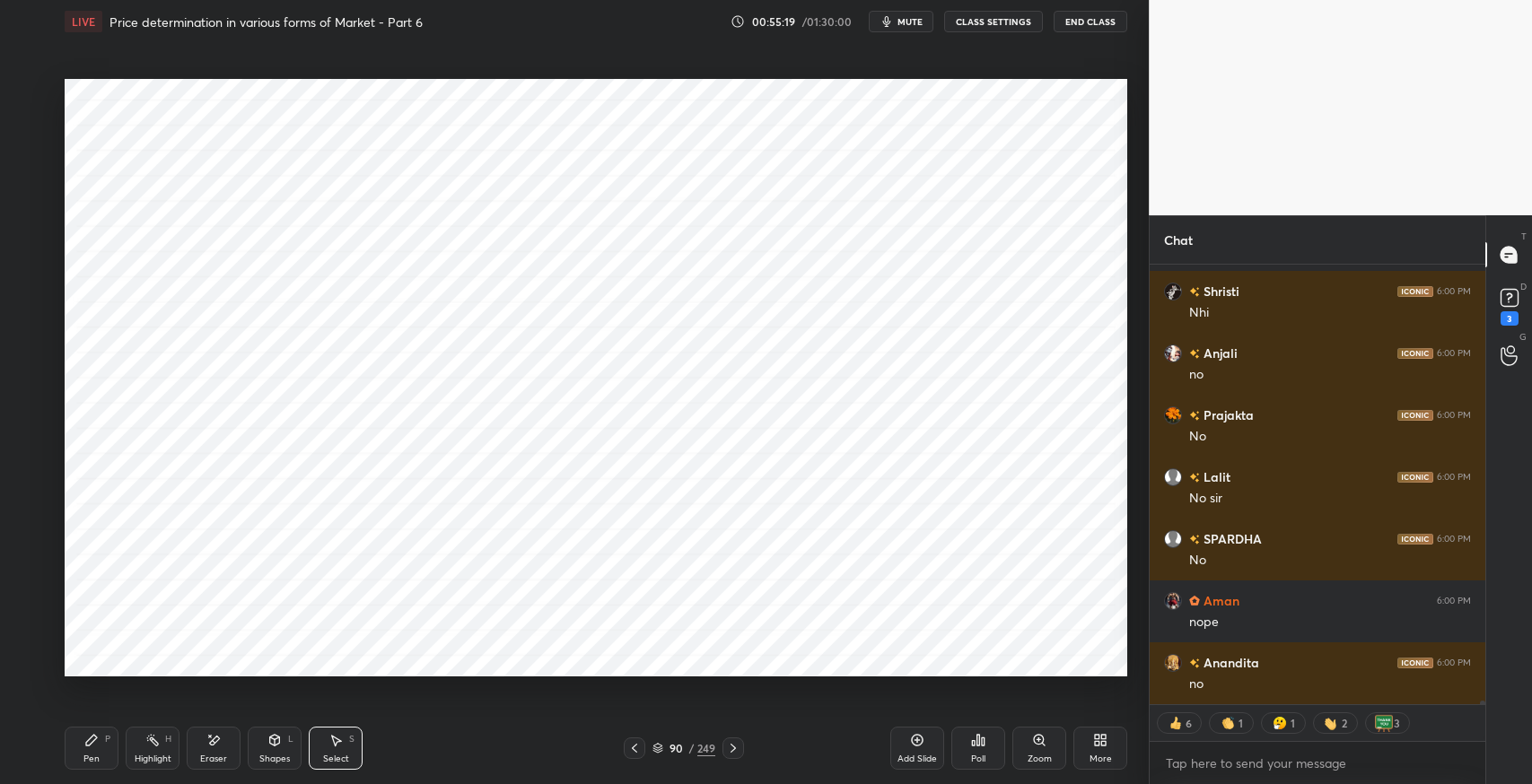
click at [269, 755] on div "Shapes" at bounding box center [275, 758] width 31 height 9
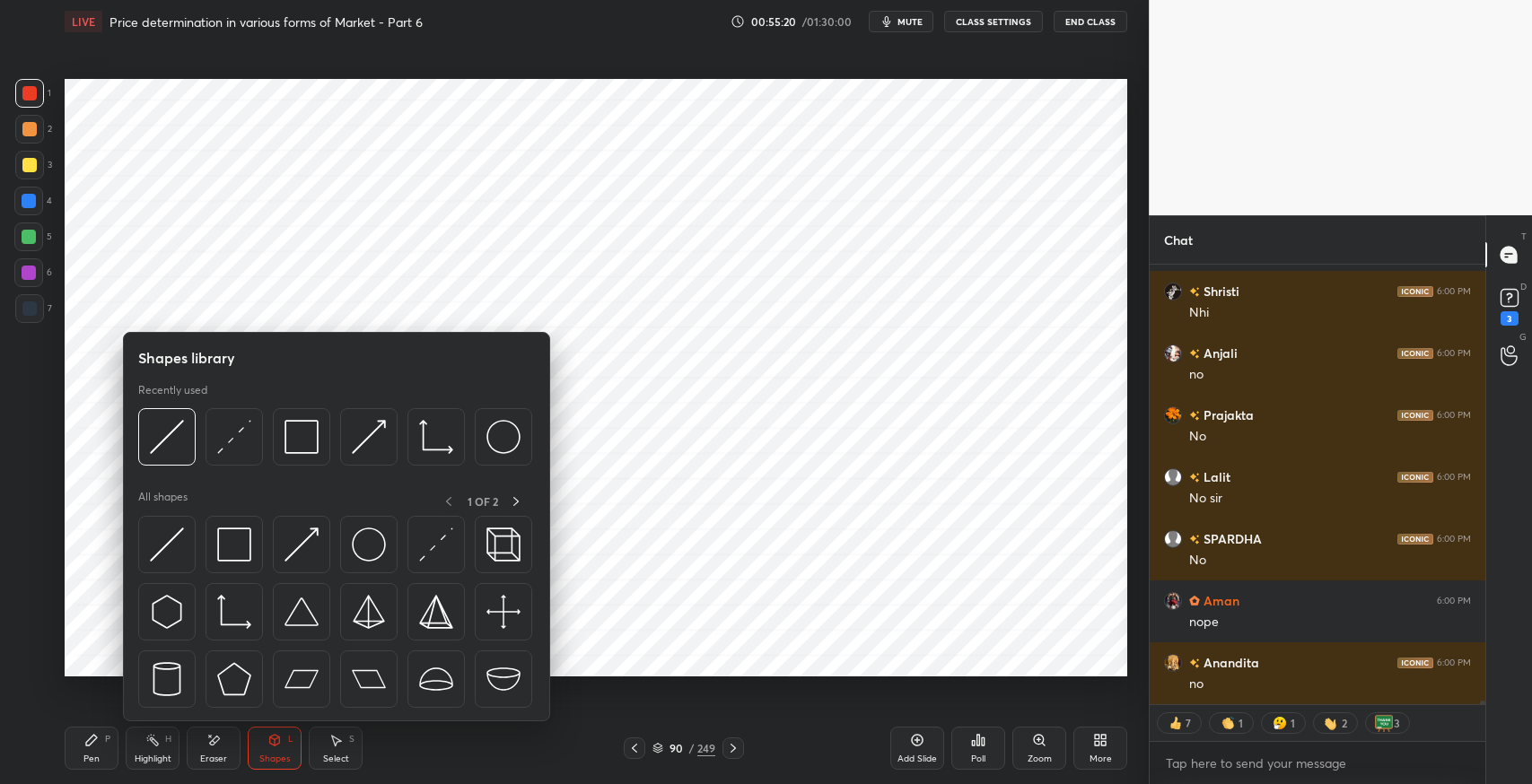
click at [226, 750] on div "Eraser" at bounding box center [214, 748] width 54 height 43
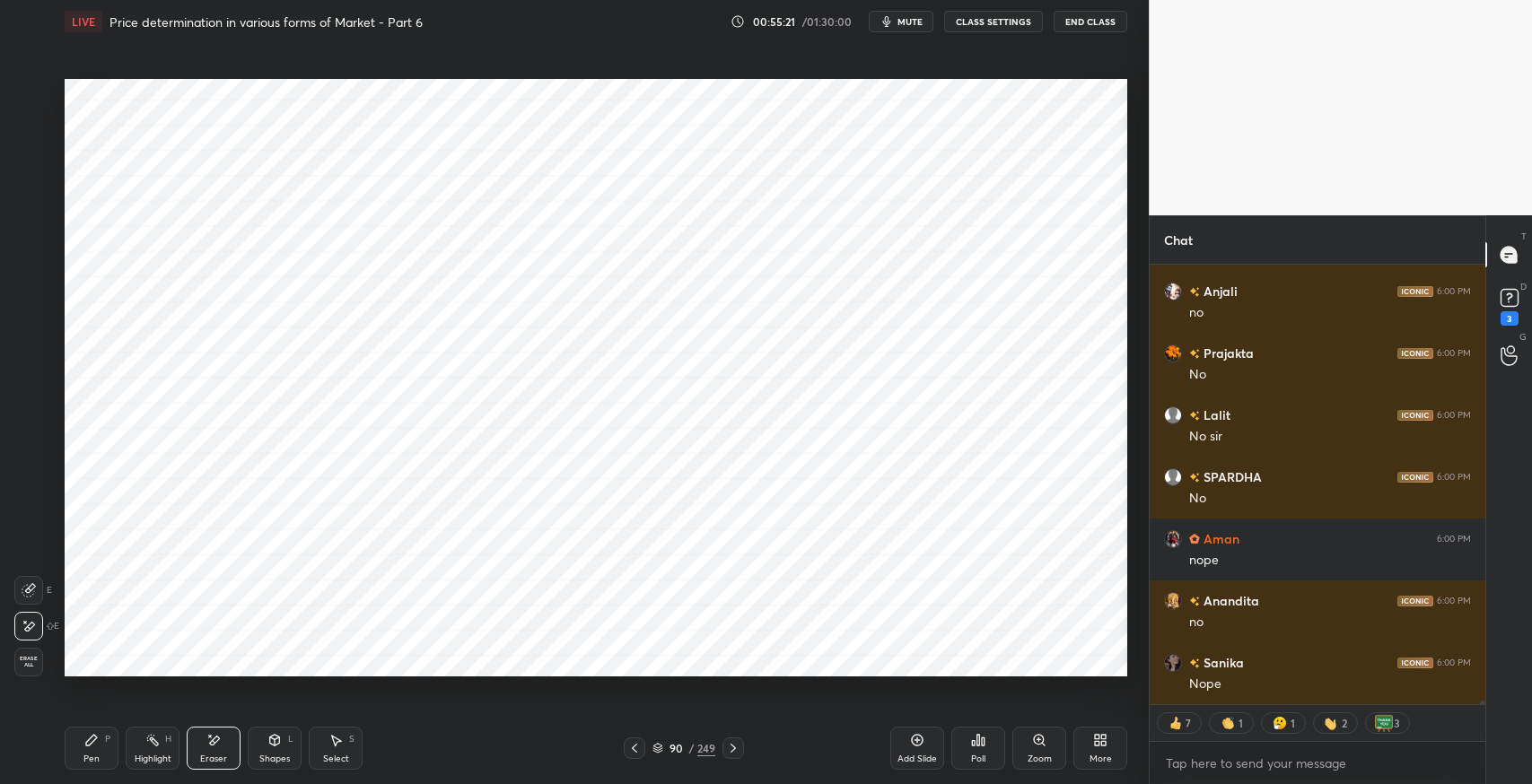
click at [99, 750] on div "Pen P" at bounding box center [92, 748] width 54 height 43
click at [330, 740] on icon at bounding box center [335, 740] width 14 height 14
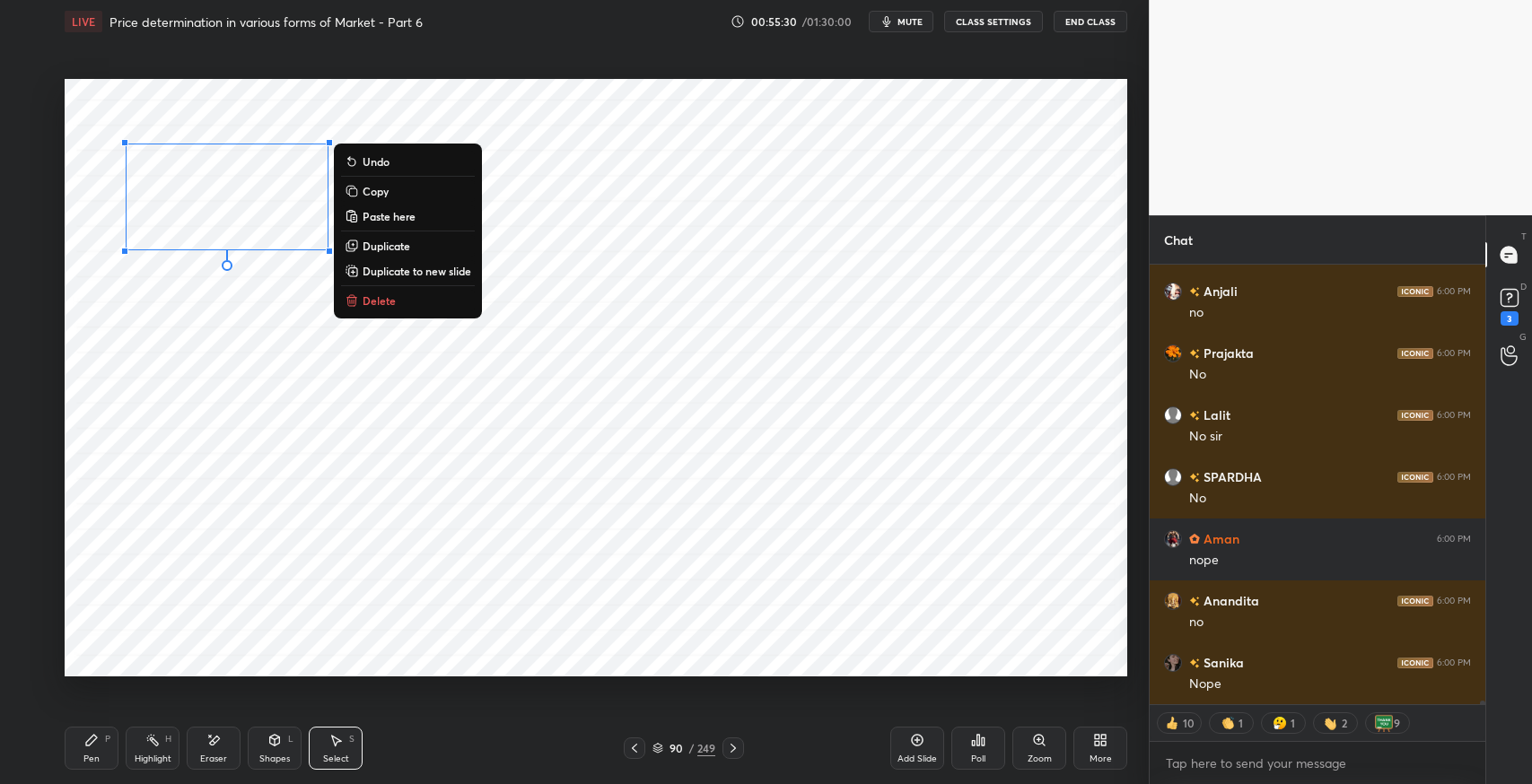
click at [398, 248] on p "Duplicate" at bounding box center [387, 245] width 48 height 14
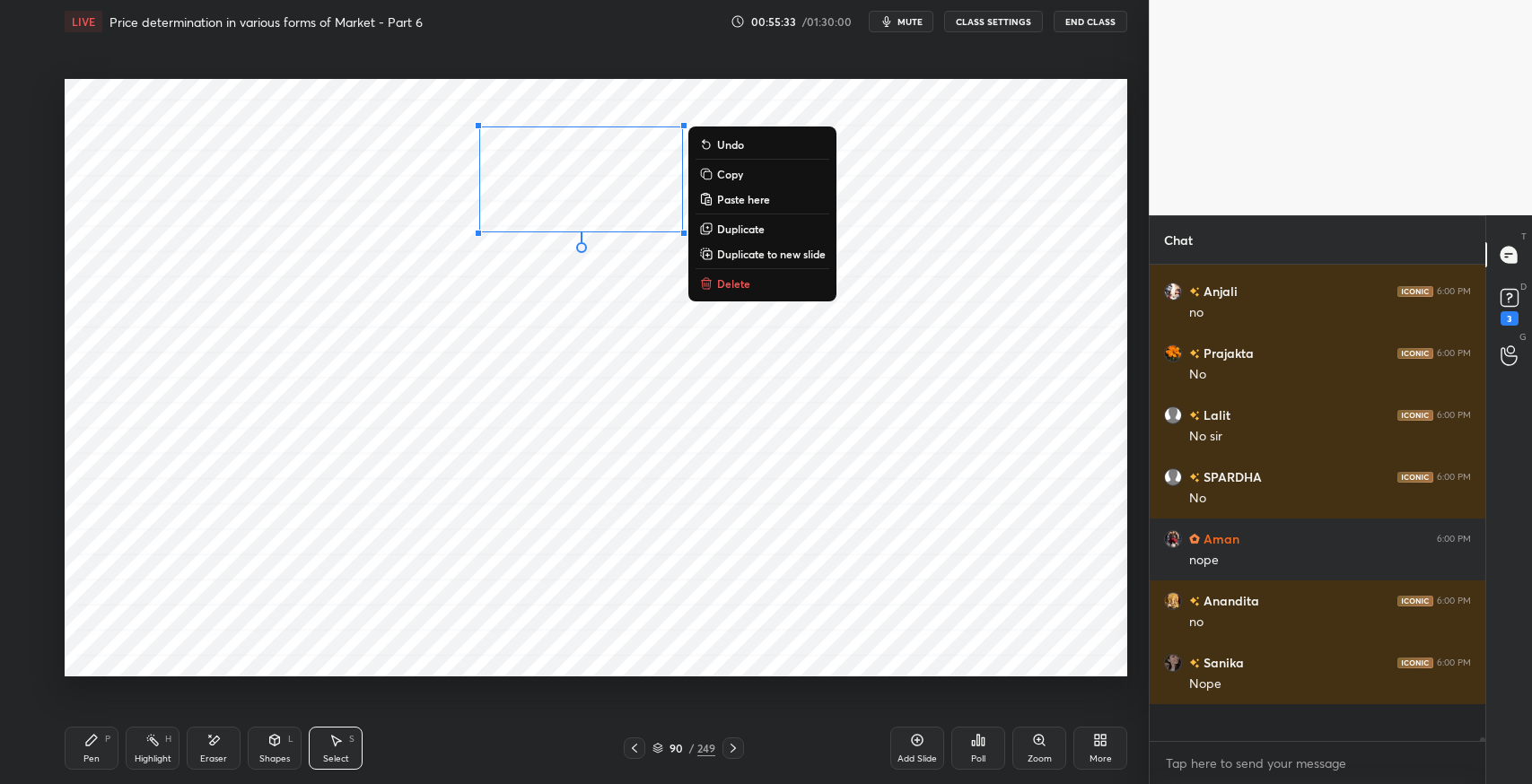
scroll to position [56588, 0]
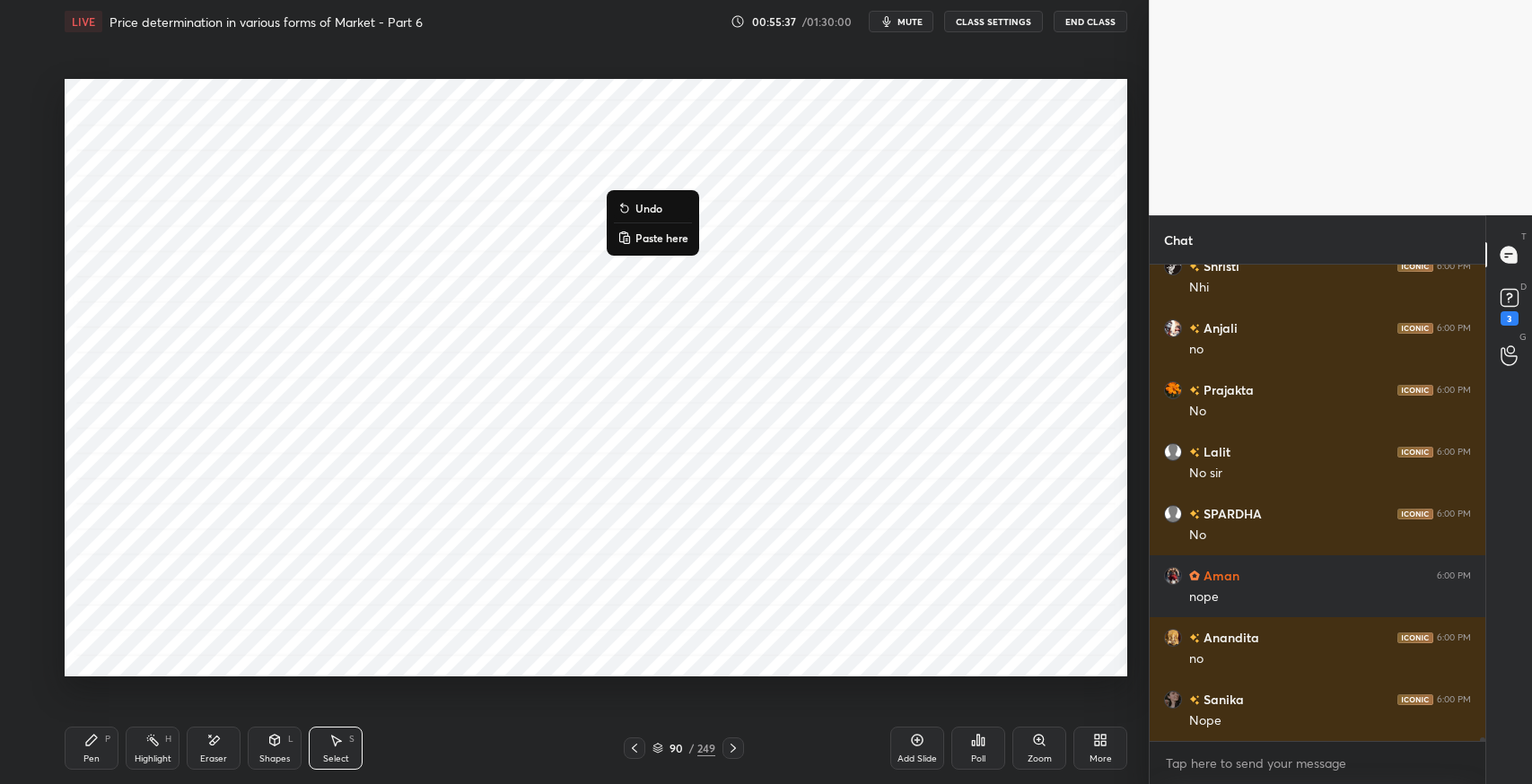
click at [662, 239] on p "Paste here" at bounding box center [662, 237] width 53 height 14
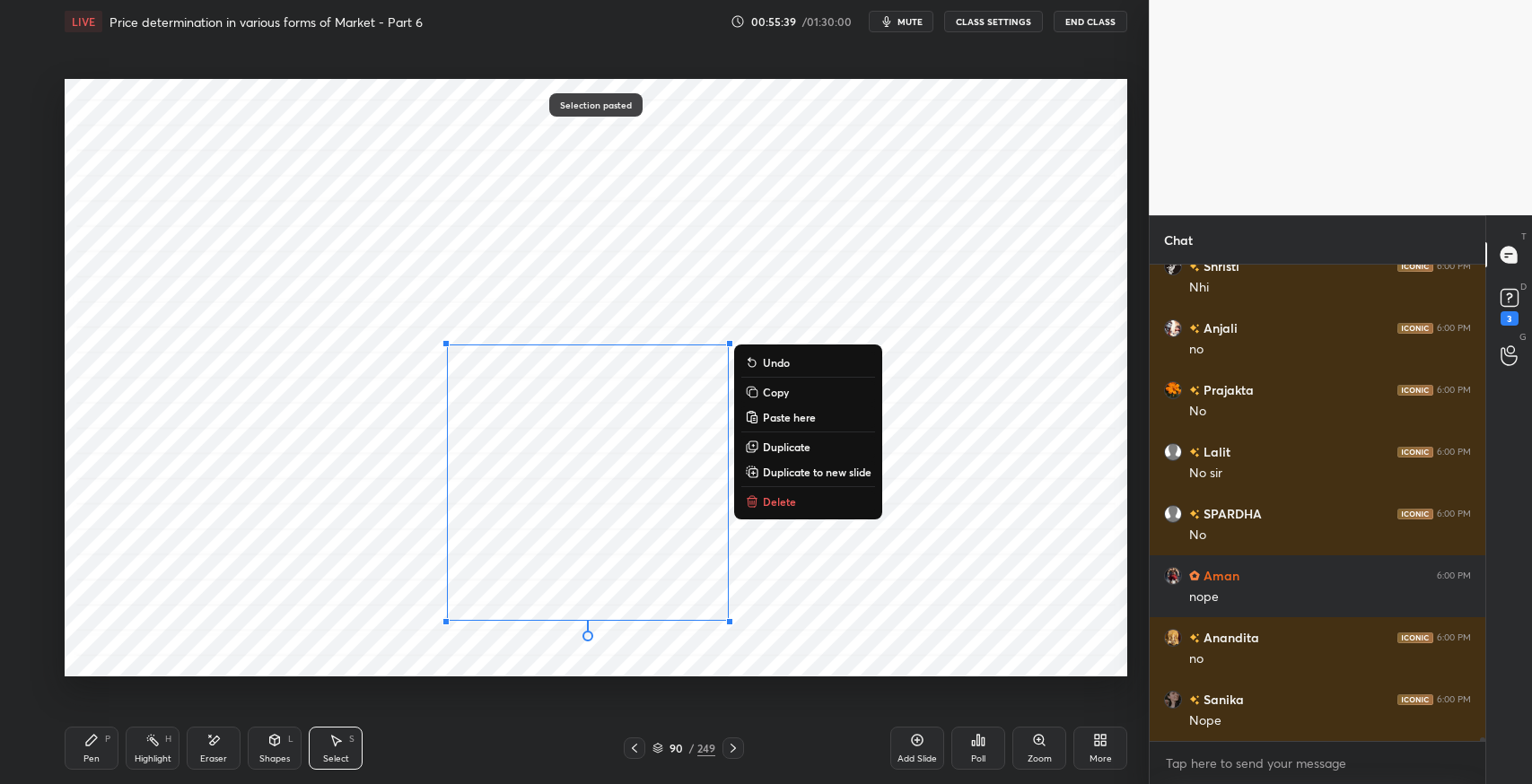
click at [788, 502] on p "Delete" at bounding box center [779, 502] width 34 height 14
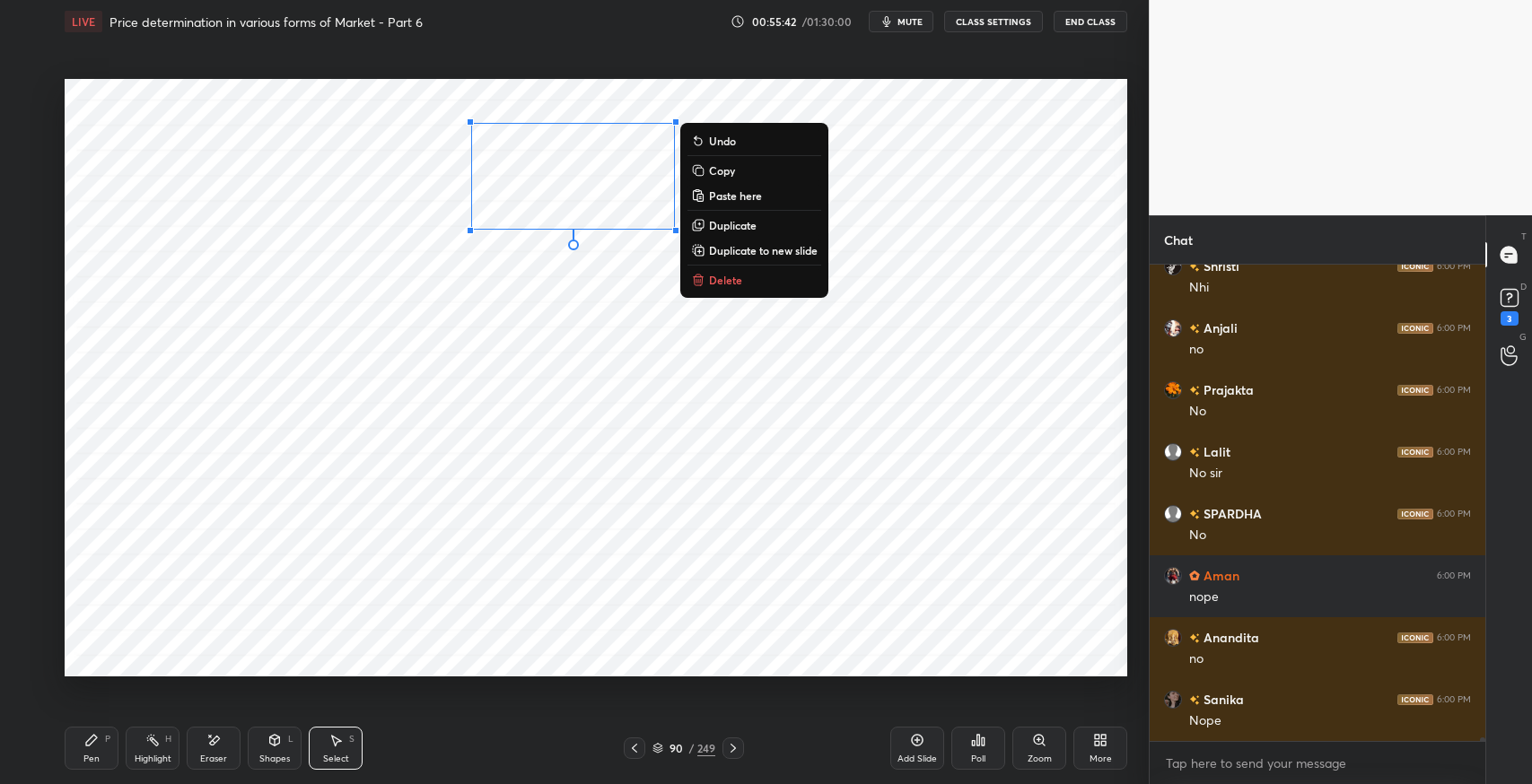
click at [739, 221] on p "Duplicate" at bounding box center [733, 225] width 48 height 14
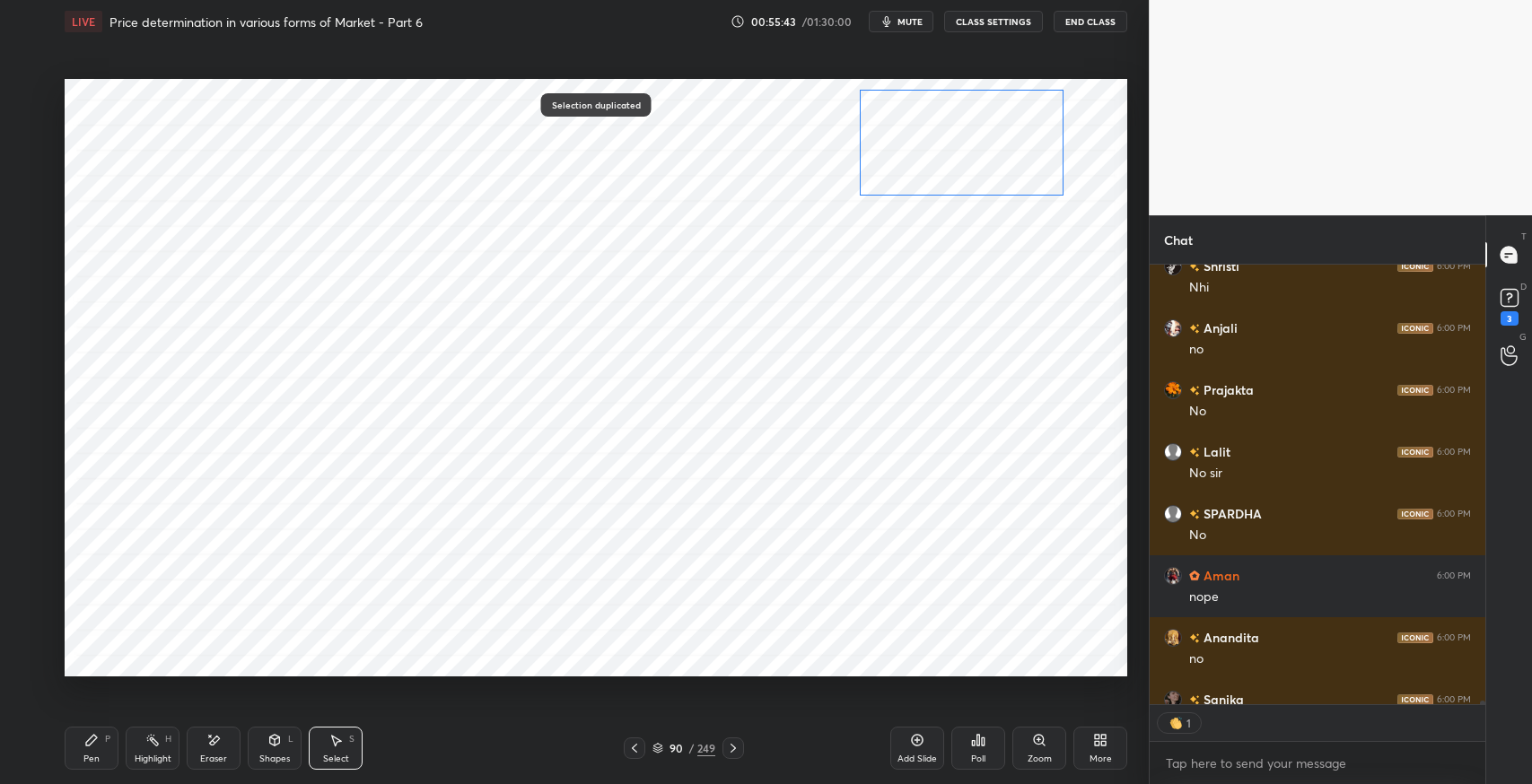
scroll to position [435, 330]
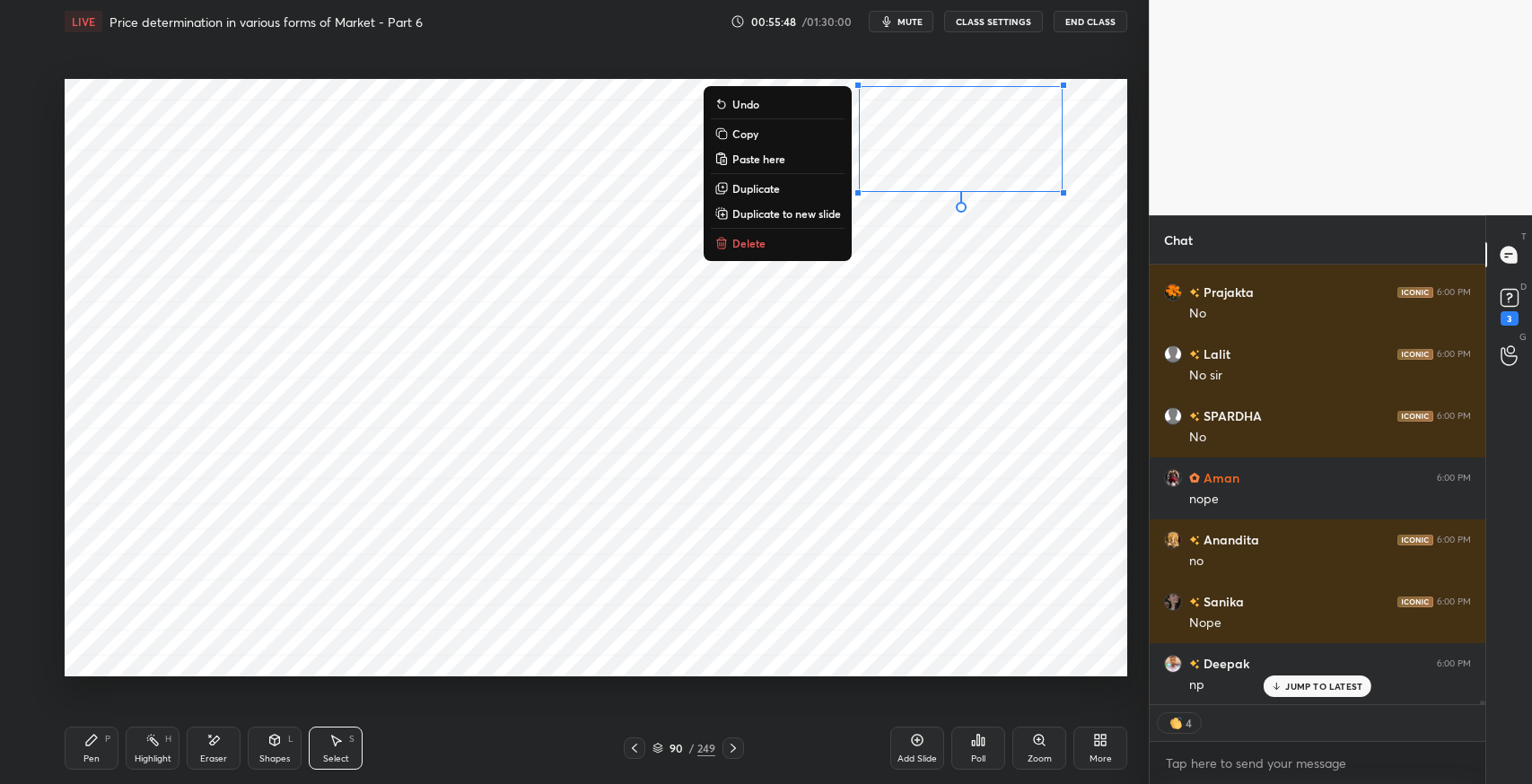
click at [278, 743] on icon at bounding box center [275, 740] width 10 height 11
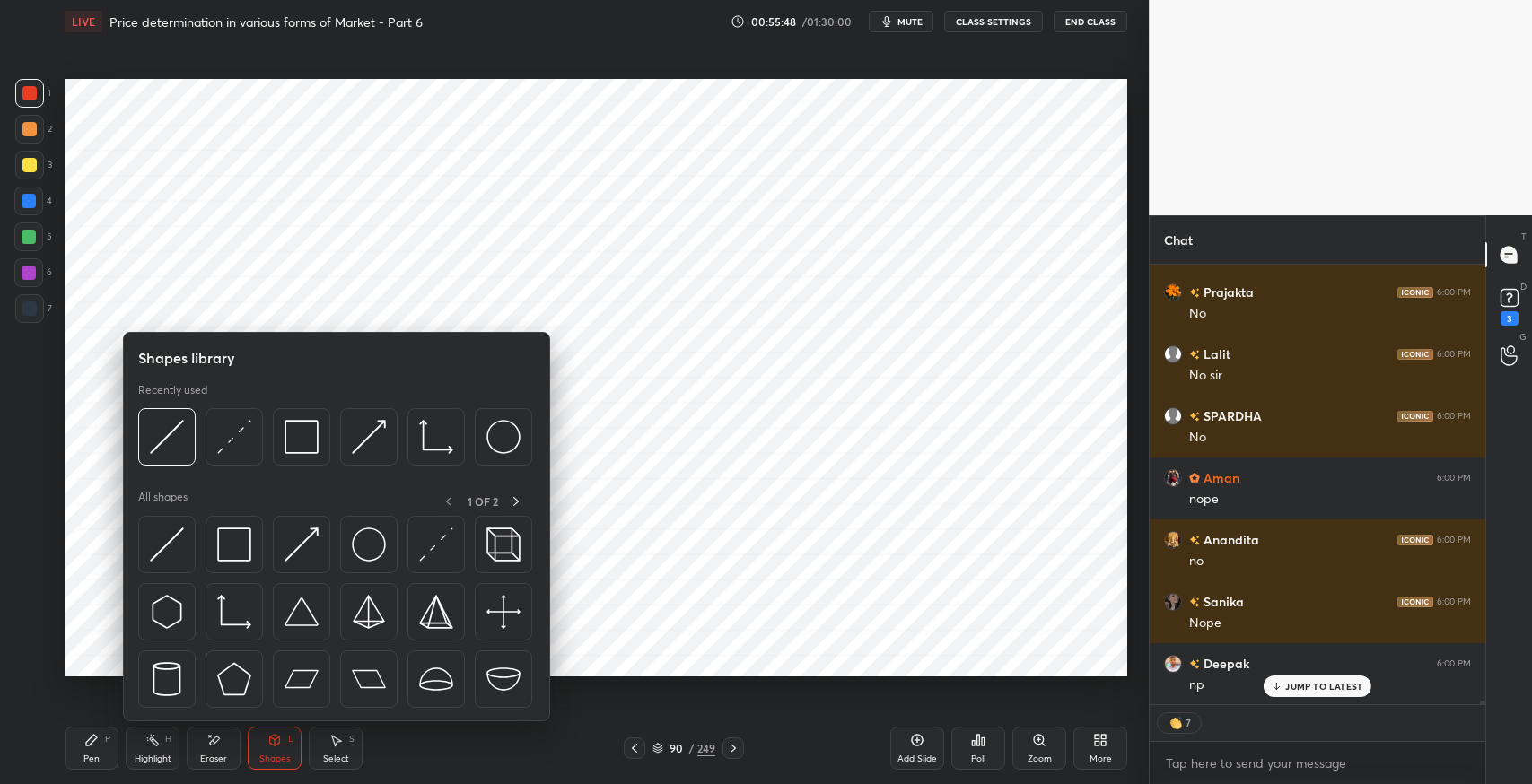
click at [168, 550] on img at bounding box center [168, 545] width 34 height 34
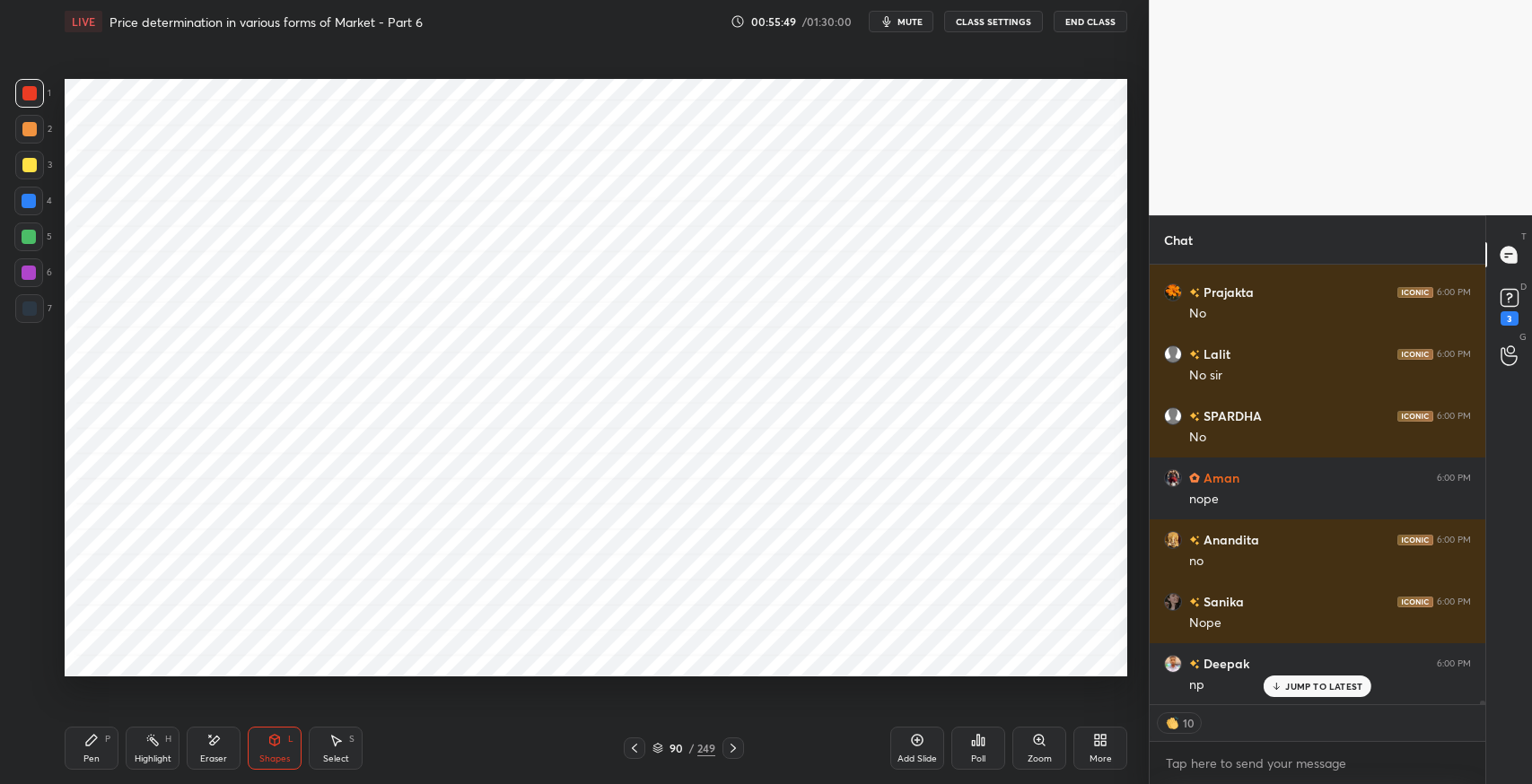
click at [29, 165] on div at bounding box center [29, 165] width 14 height 14
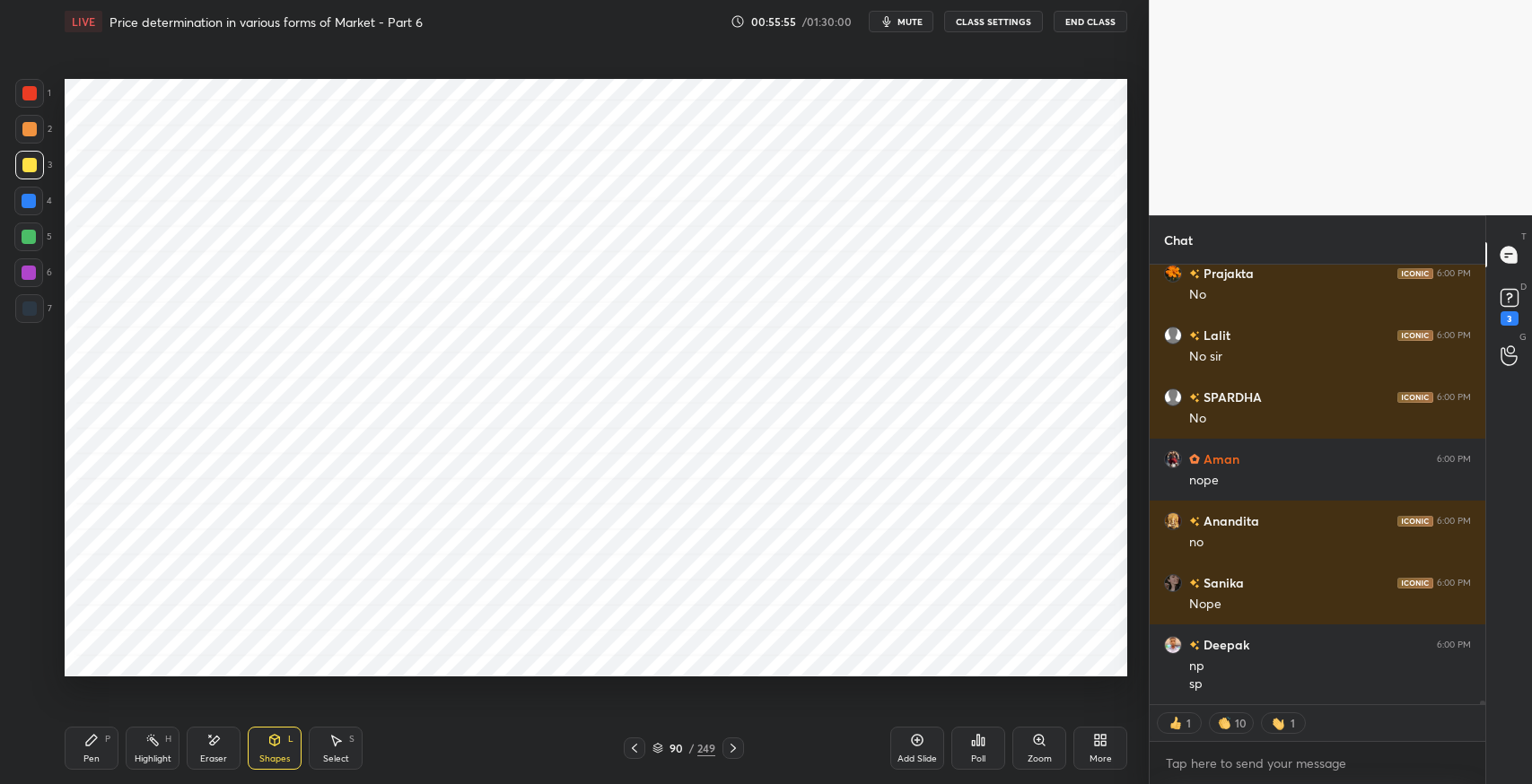
click at [100, 743] on div "Pen P" at bounding box center [92, 748] width 54 height 43
click at [34, 314] on div at bounding box center [29, 308] width 14 height 14
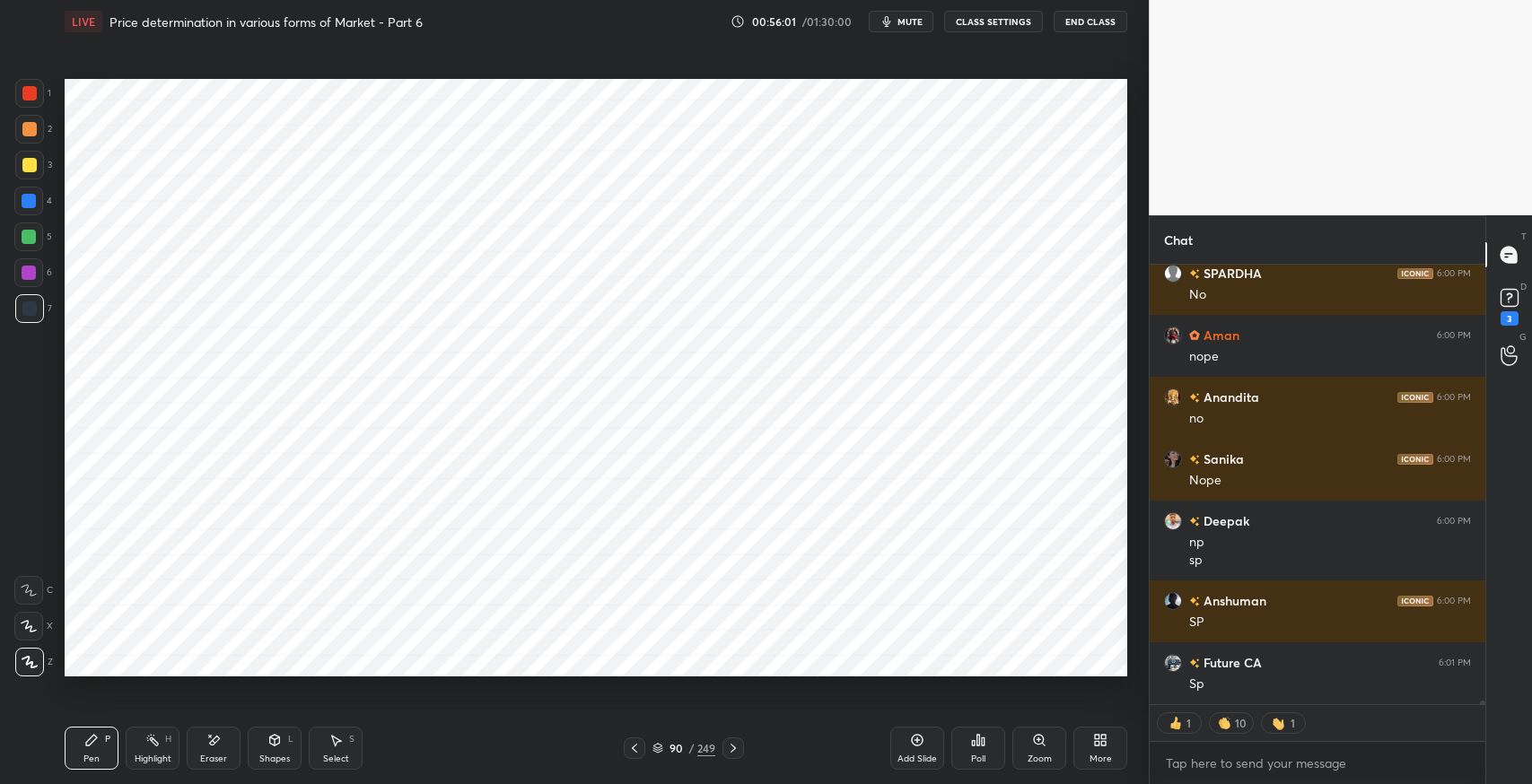
scroll to position [56890, 0]
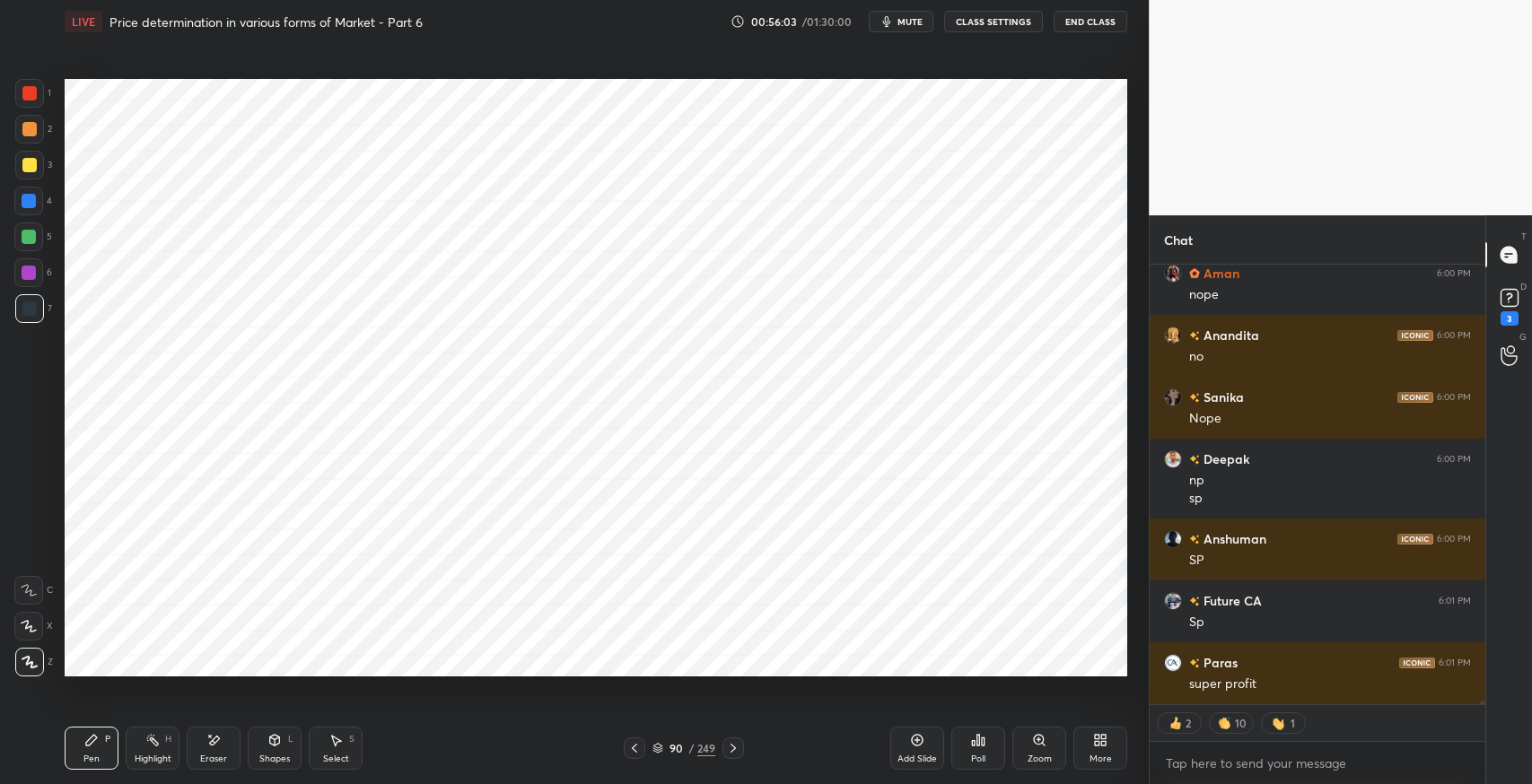
click at [153, 751] on div "Highlight H" at bounding box center [152, 748] width 54 height 43
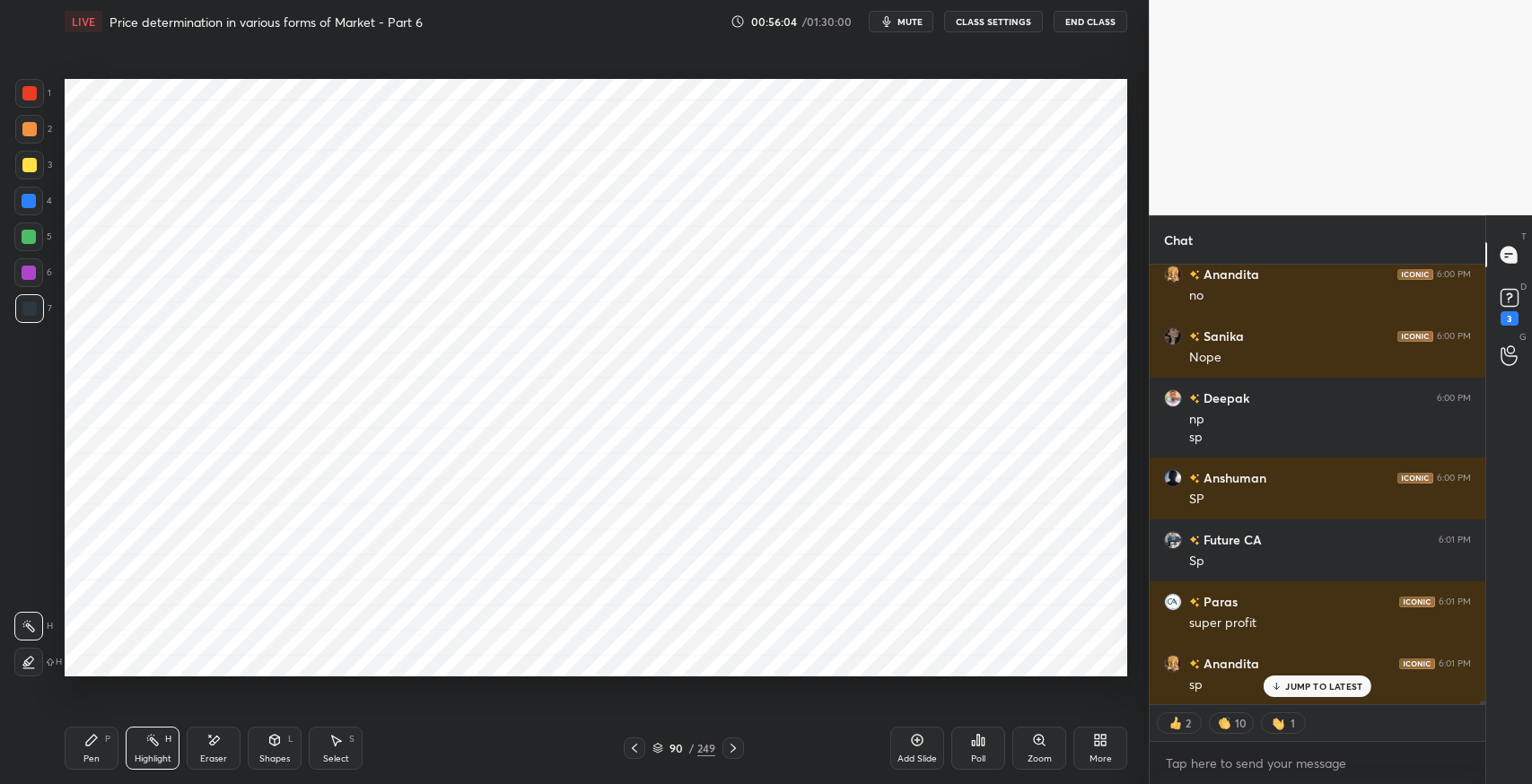
click at [29, 653] on div at bounding box center [29, 662] width 29 height 29
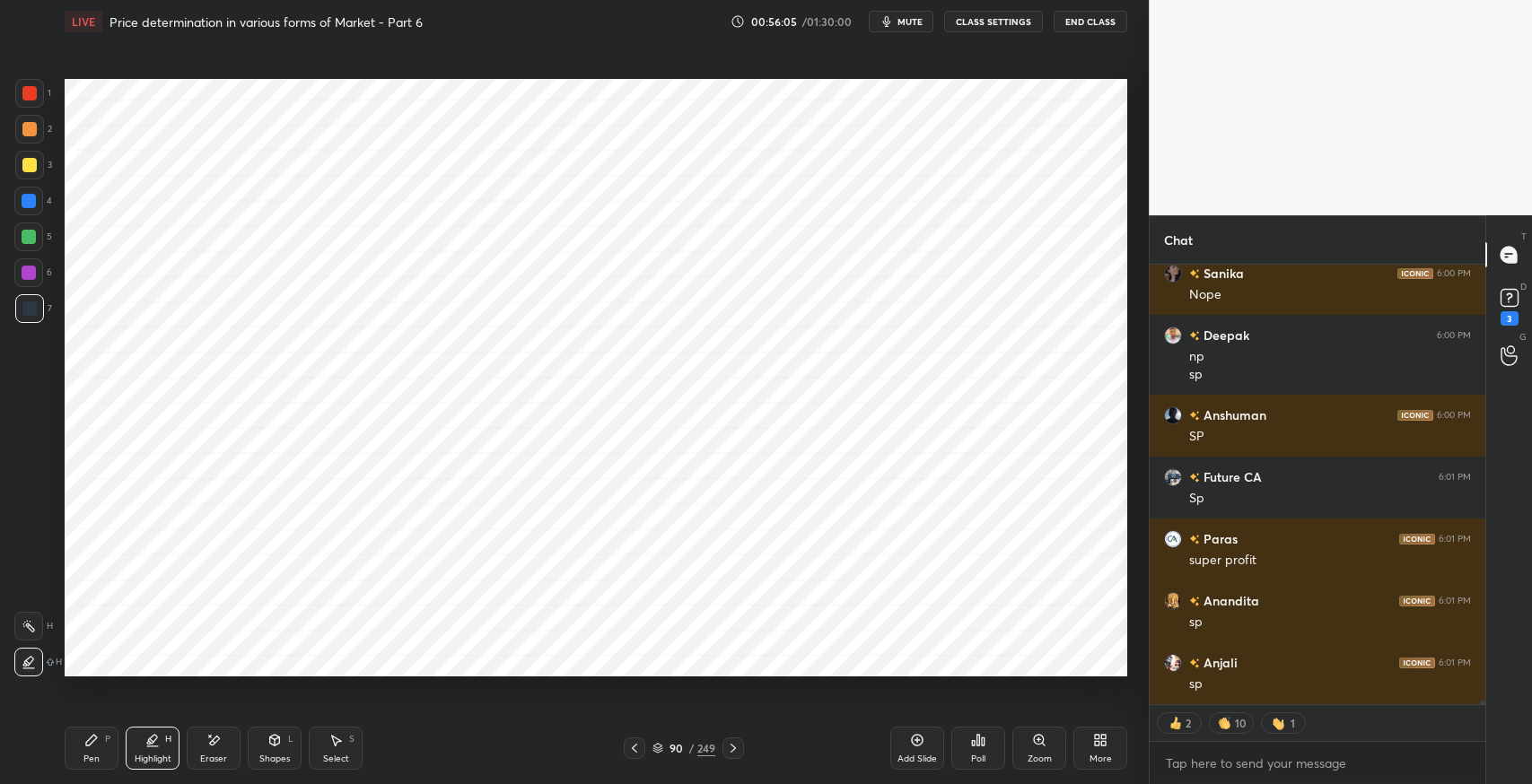
click at [29, 240] on div at bounding box center [29, 236] width 14 height 14
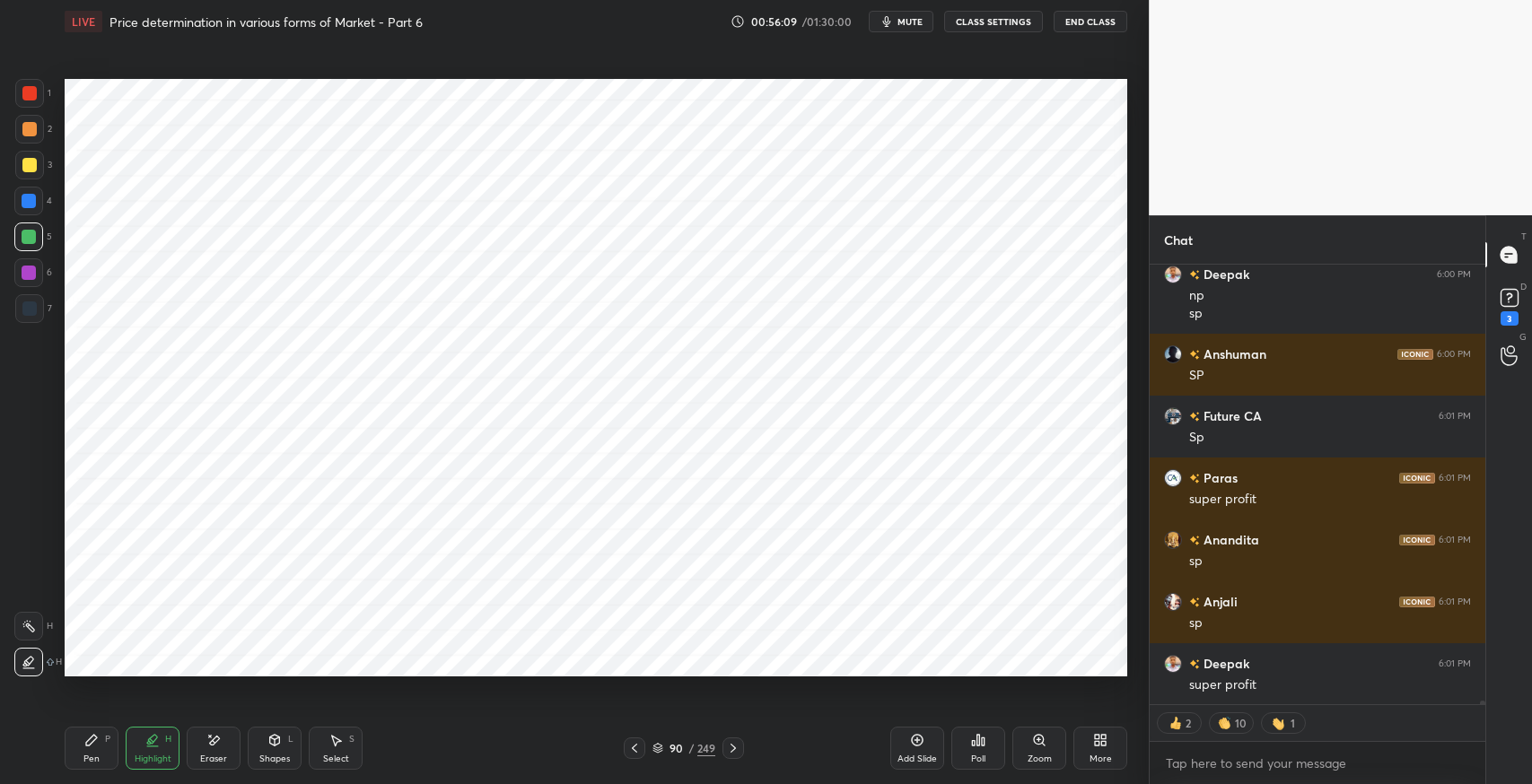
click at [274, 754] on div "Shapes" at bounding box center [275, 758] width 31 height 9
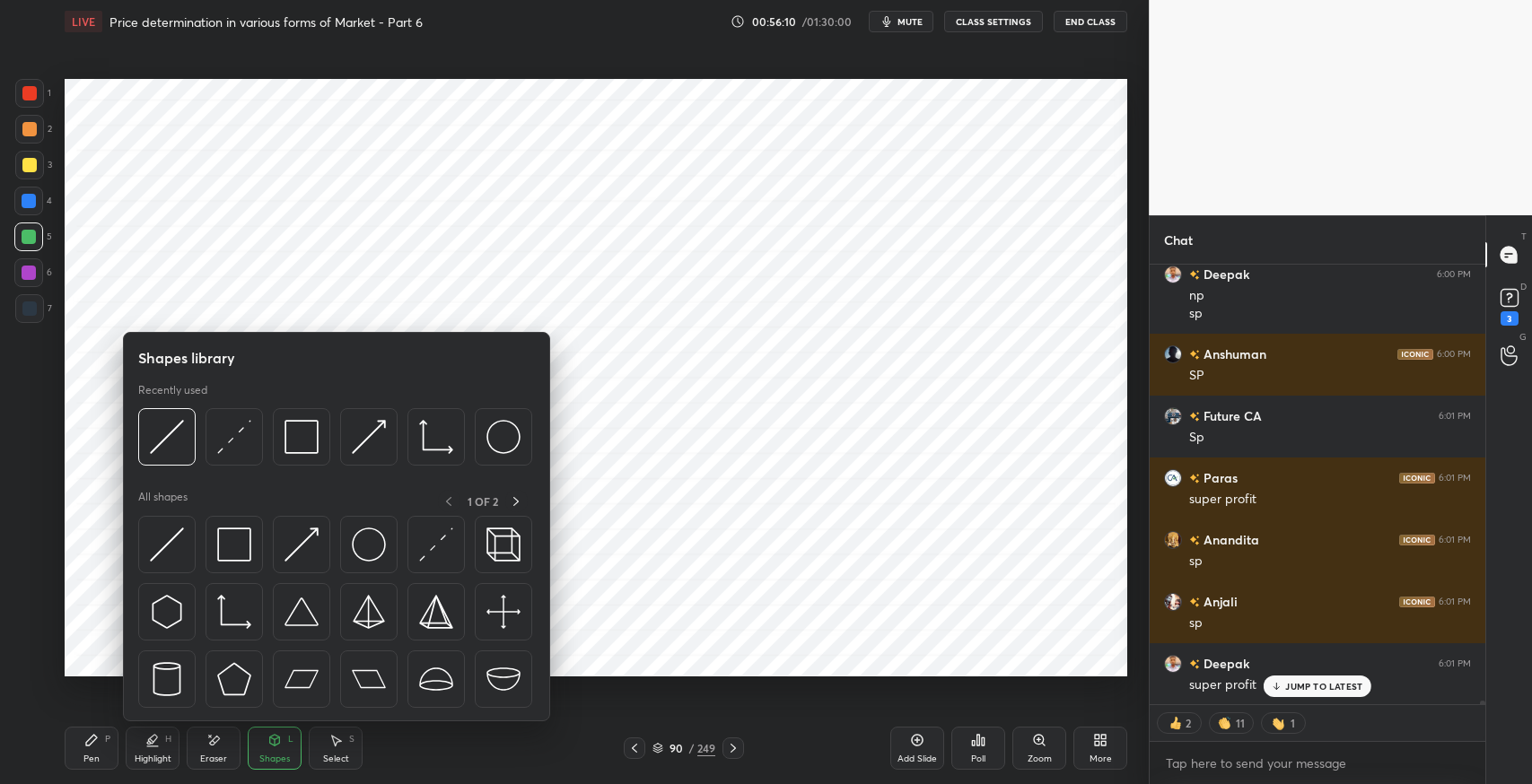
click at [166, 549] on img at bounding box center [168, 545] width 34 height 34
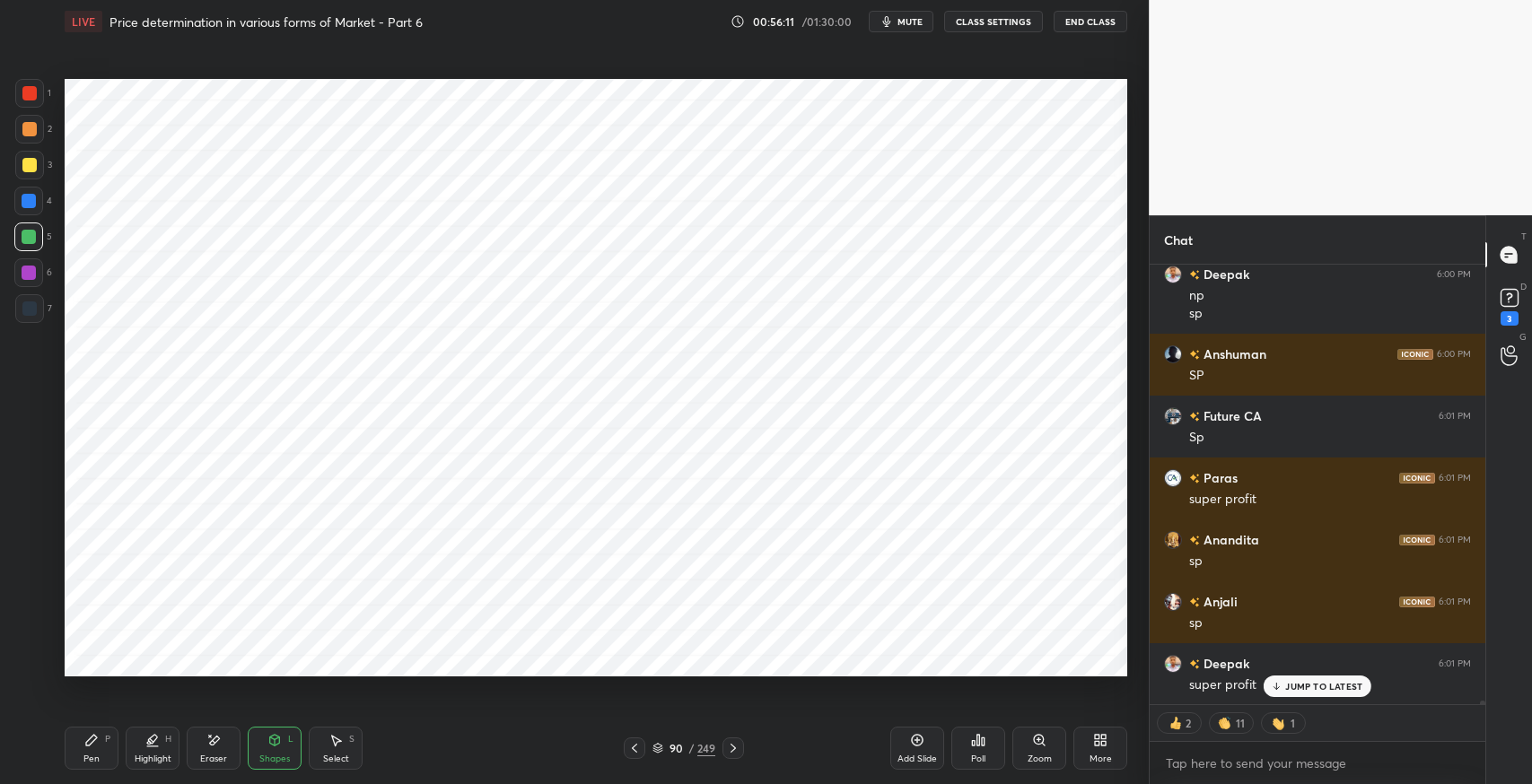
click at [28, 169] on div at bounding box center [29, 165] width 14 height 14
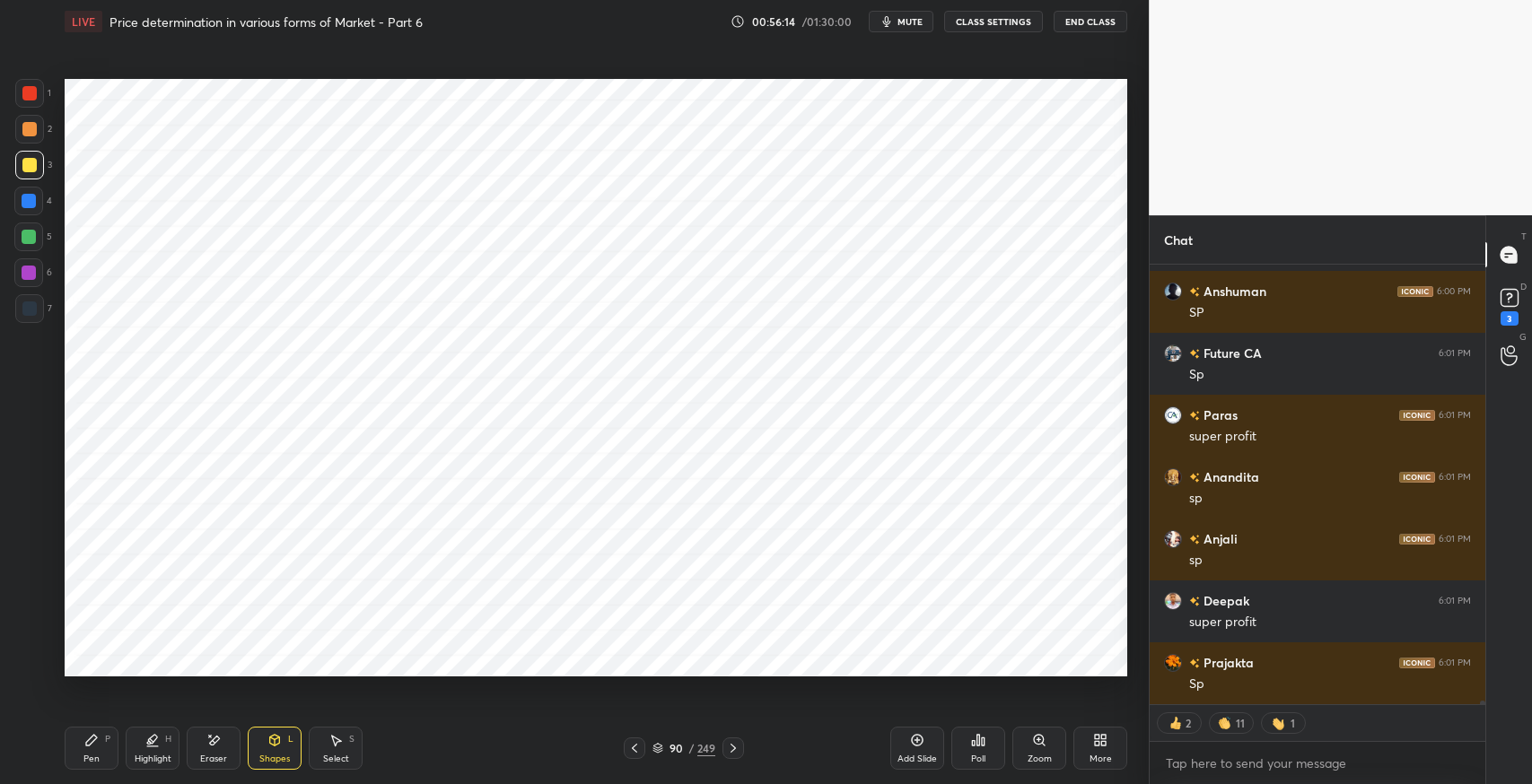
scroll to position [57199, 0]
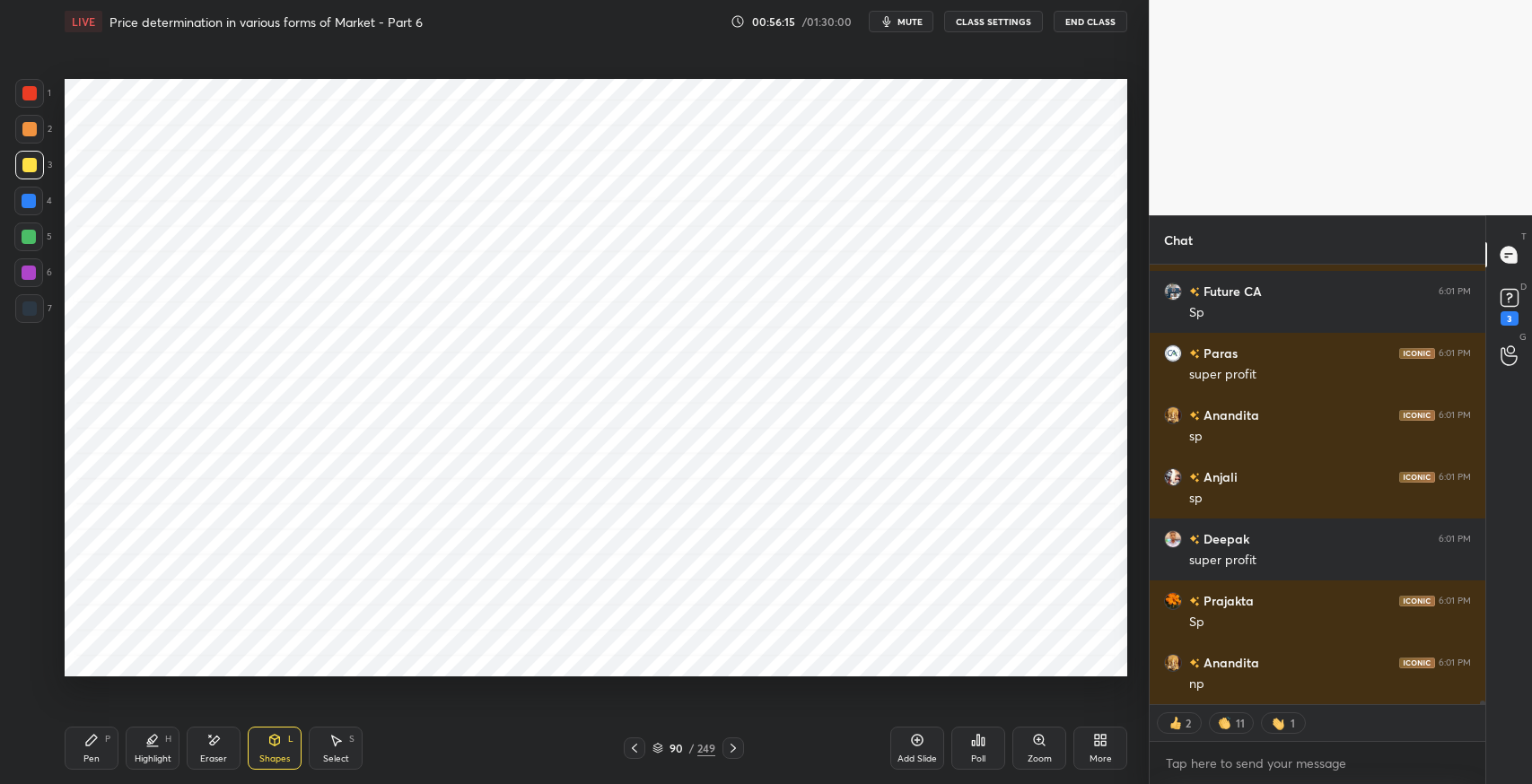
click at [111, 743] on div "Pen P" at bounding box center [92, 748] width 54 height 43
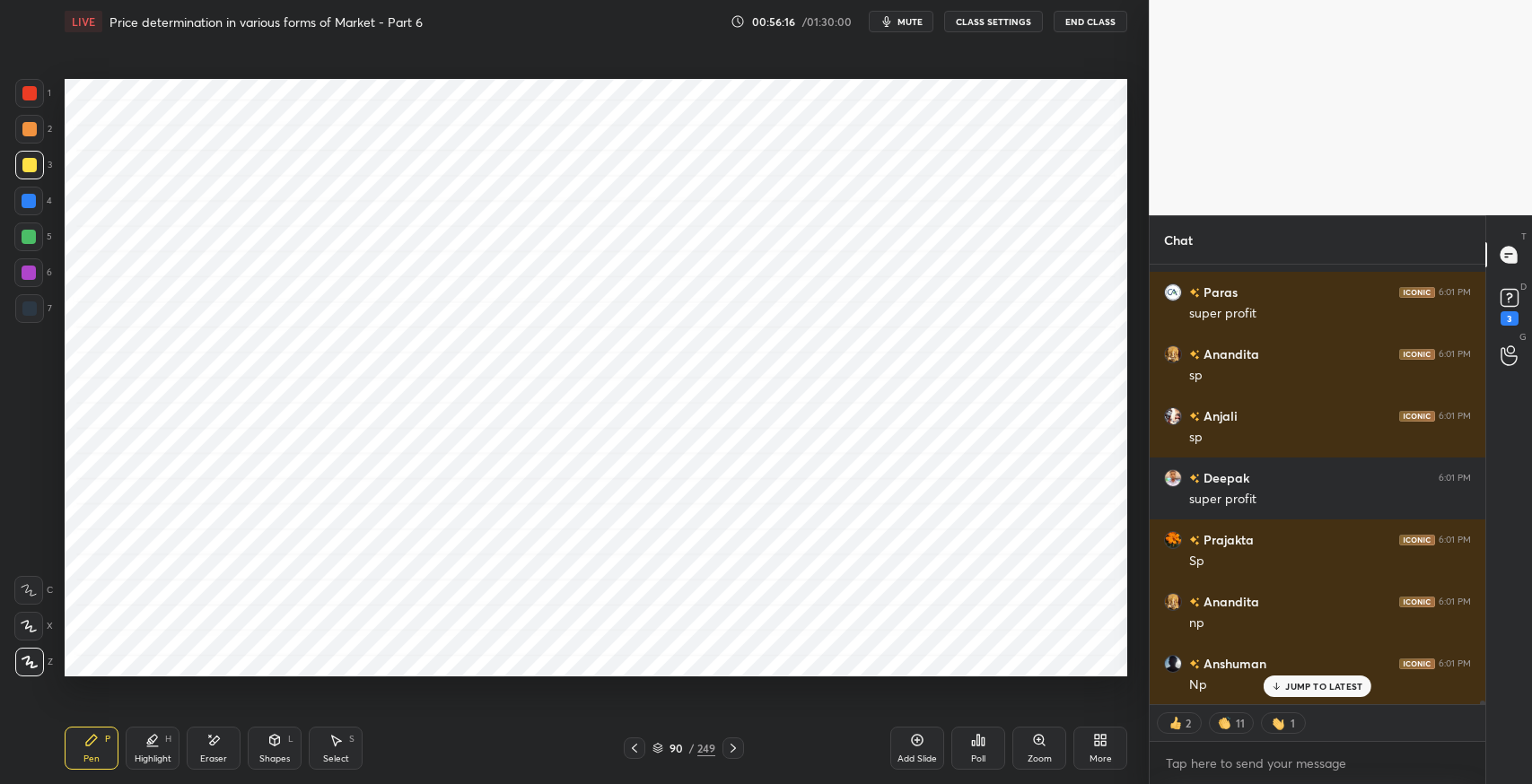
click at [32, 314] on div at bounding box center [29, 308] width 14 height 14
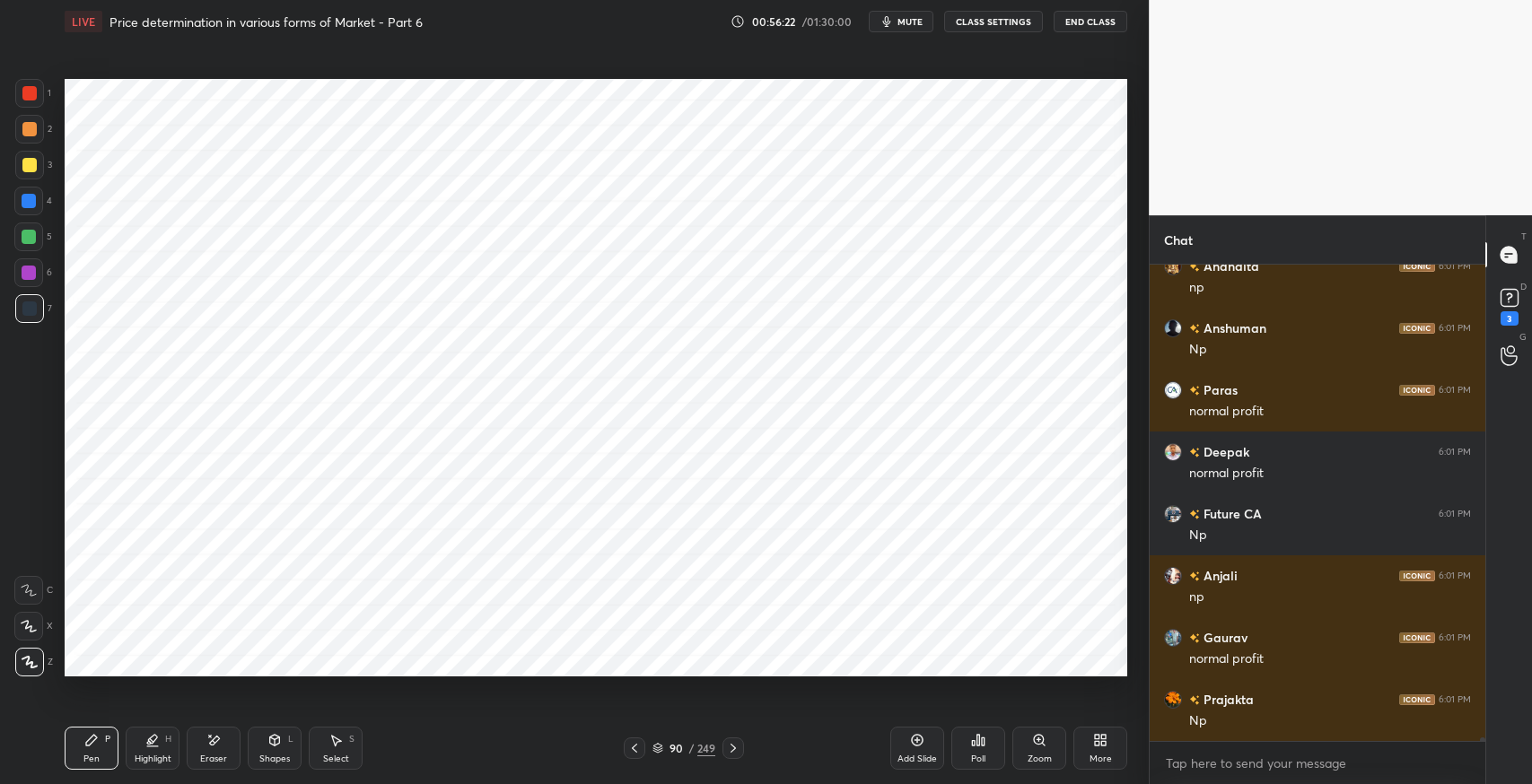
scroll to position [57658, 0]
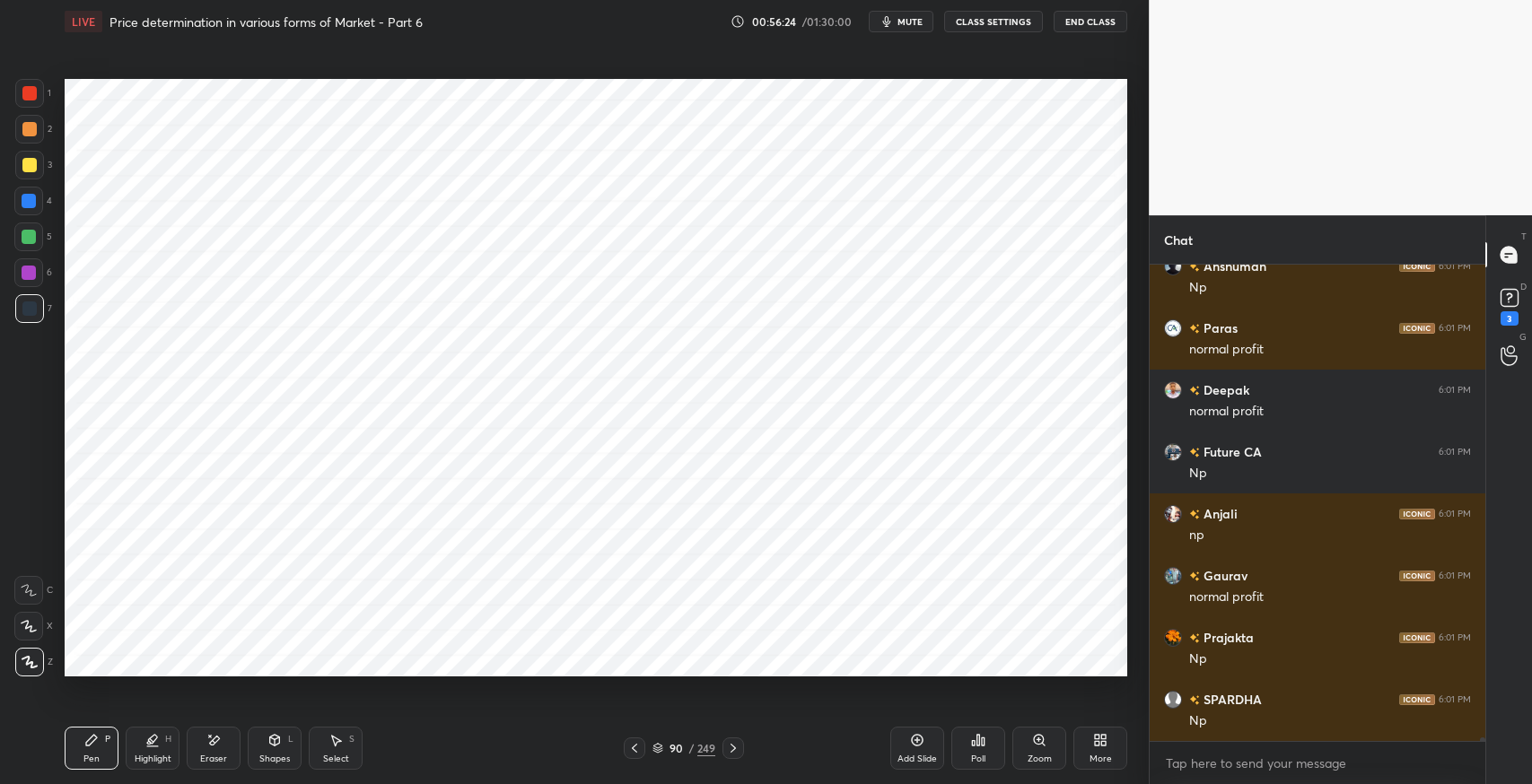
click at [279, 751] on div "Shapes L" at bounding box center [275, 748] width 54 height 43
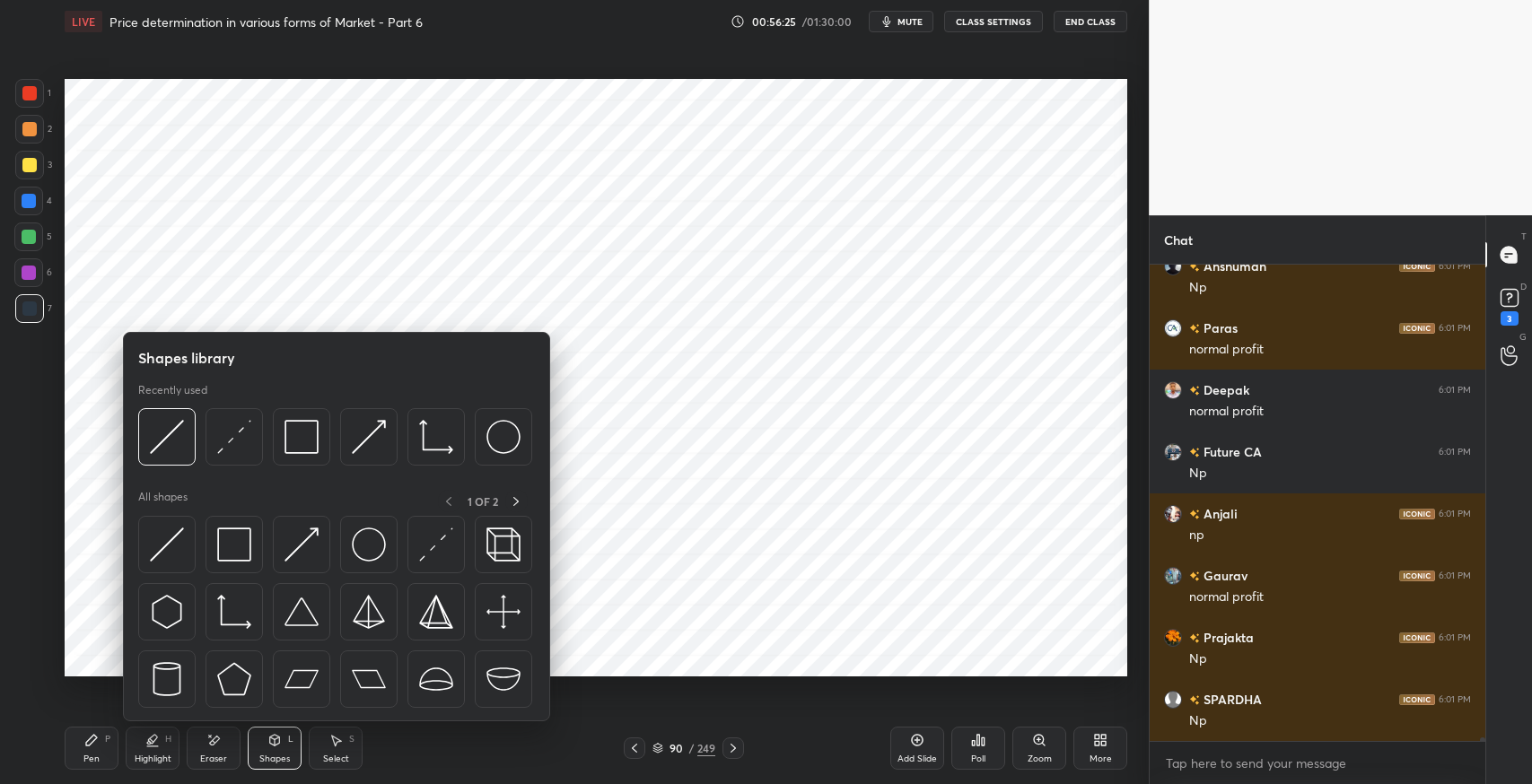
click at [164, 449] on img at bounding box center [168, 437] width 34 height 34
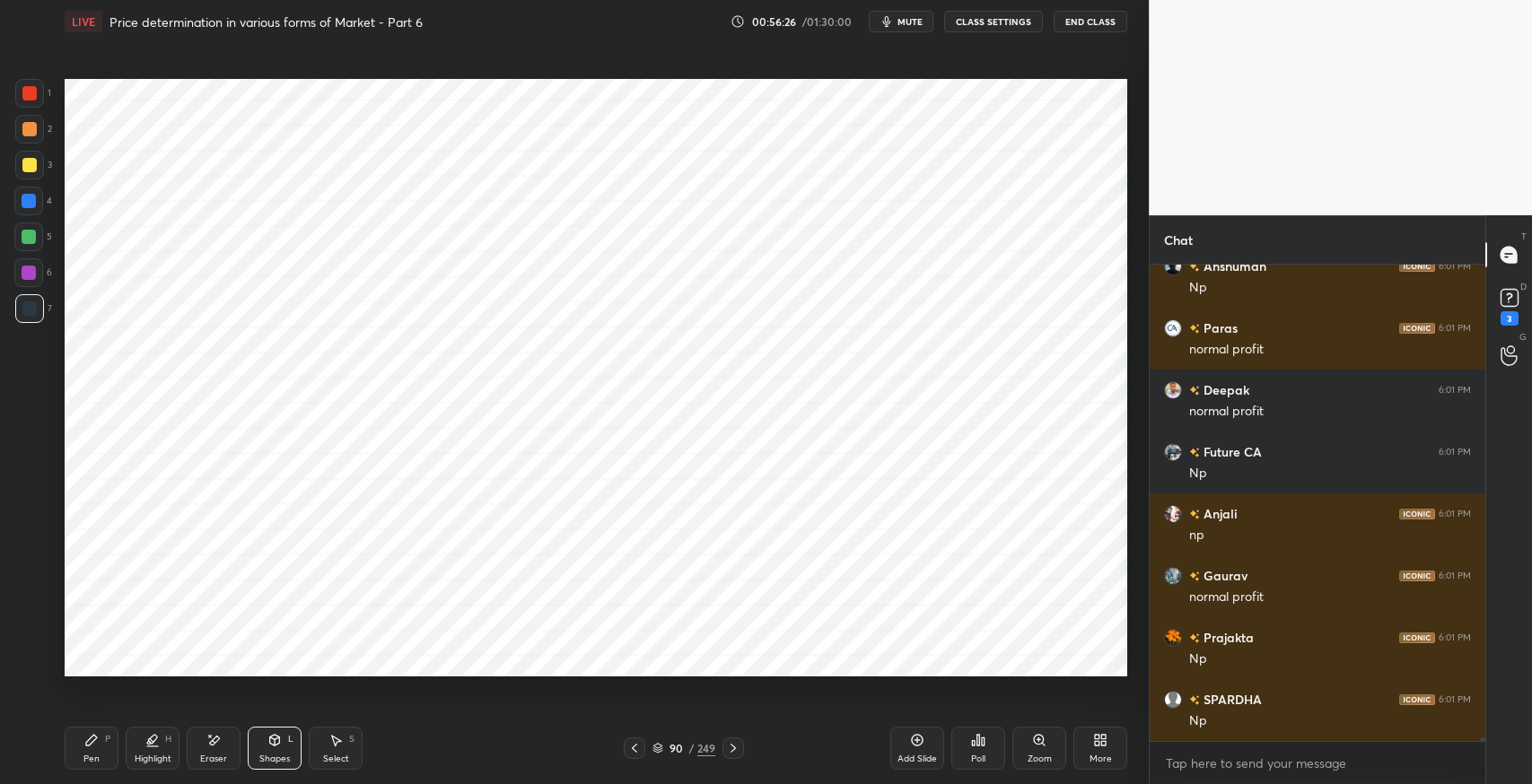
click at [24, 168] on div at bounding box center [29, 165] width 14 height 14
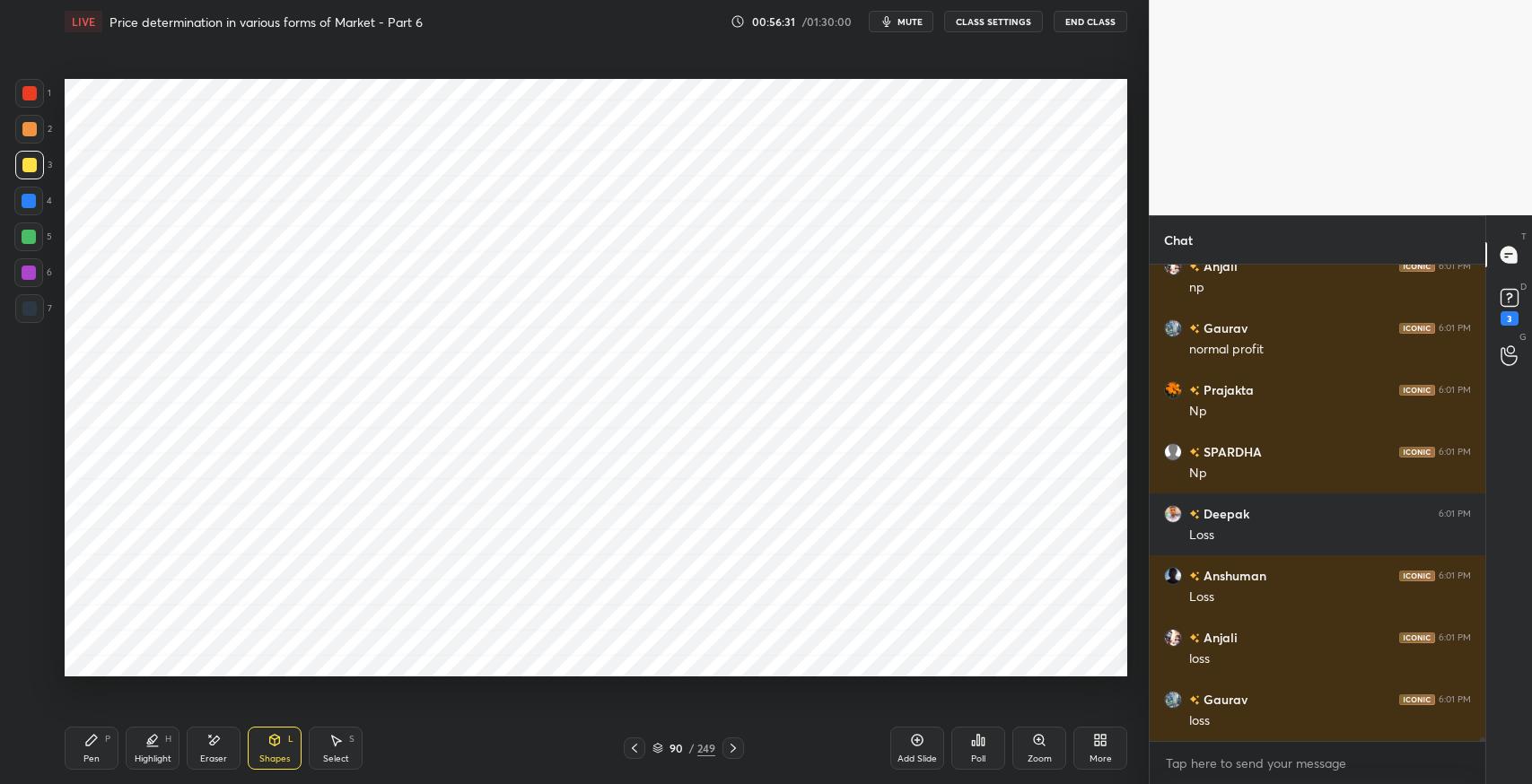
scroll to position [57968, 0]
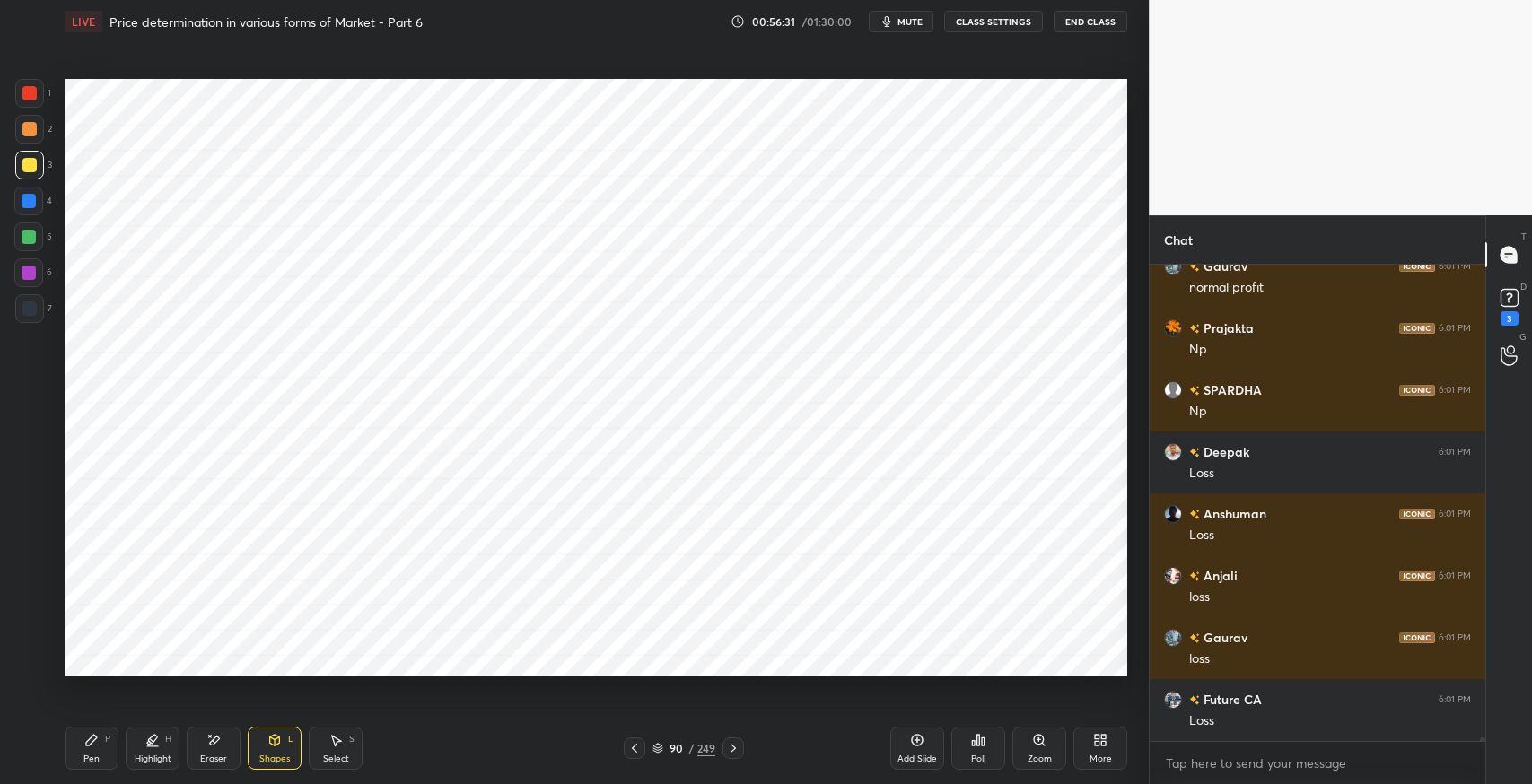
click at [75, 755] on div "Pen P" at bounding box center [92, 748] width 54 height 43
click at [32, 316] on div at bounding box center [30, 309] width 29 height 29
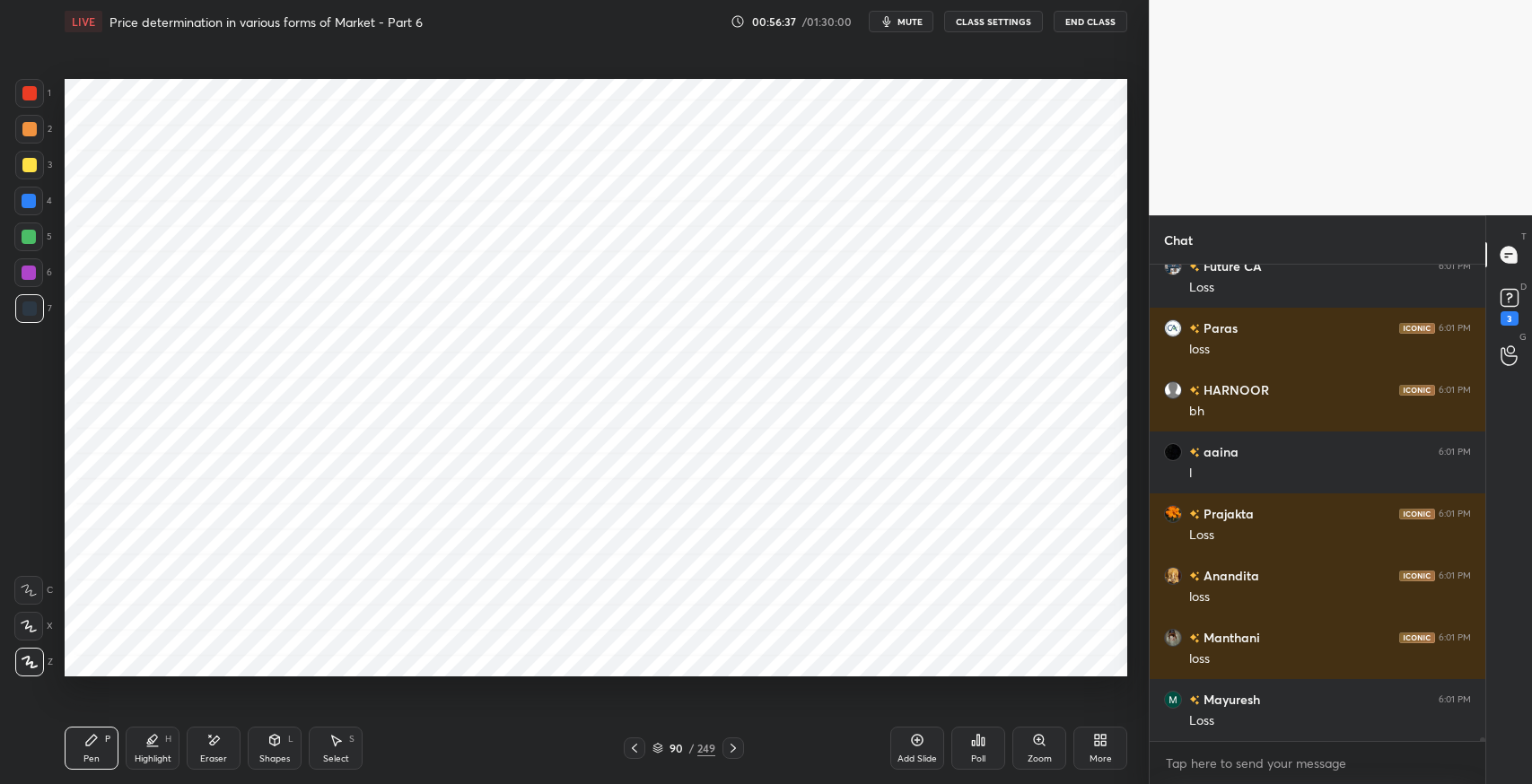
scroll to position [58463, 0]
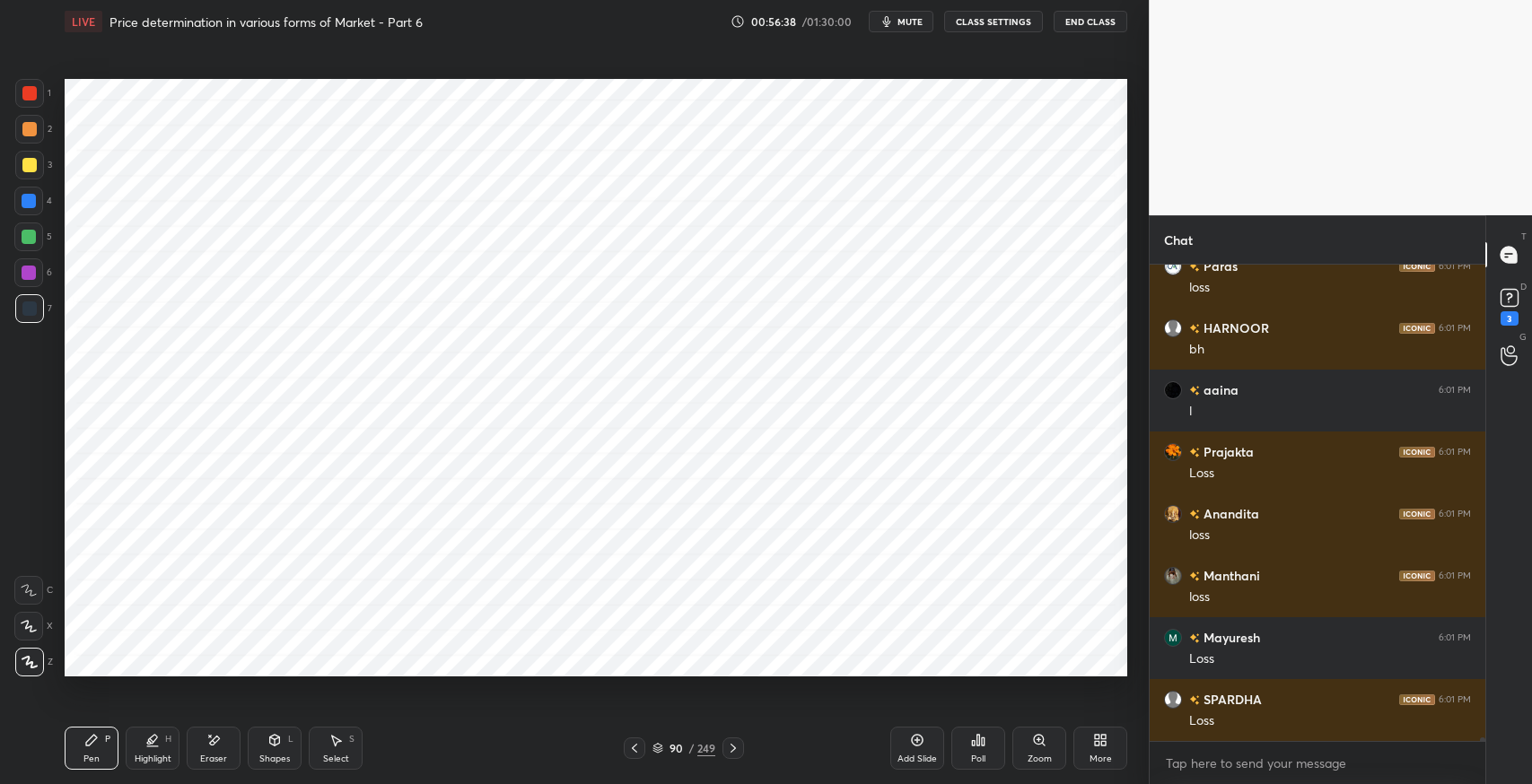
click at [31, 129] on div at bounding box center [29, 129] width 14 height 14
click at [27, 98] on div at bounding box center [29, 93] width 14 height 14
click at [204, 755] on div "Eraser" at bounding box center [214, 758] width 27 height 9
click at [148, 743] on icon at bounding box center [149, 742] width 4 height 3
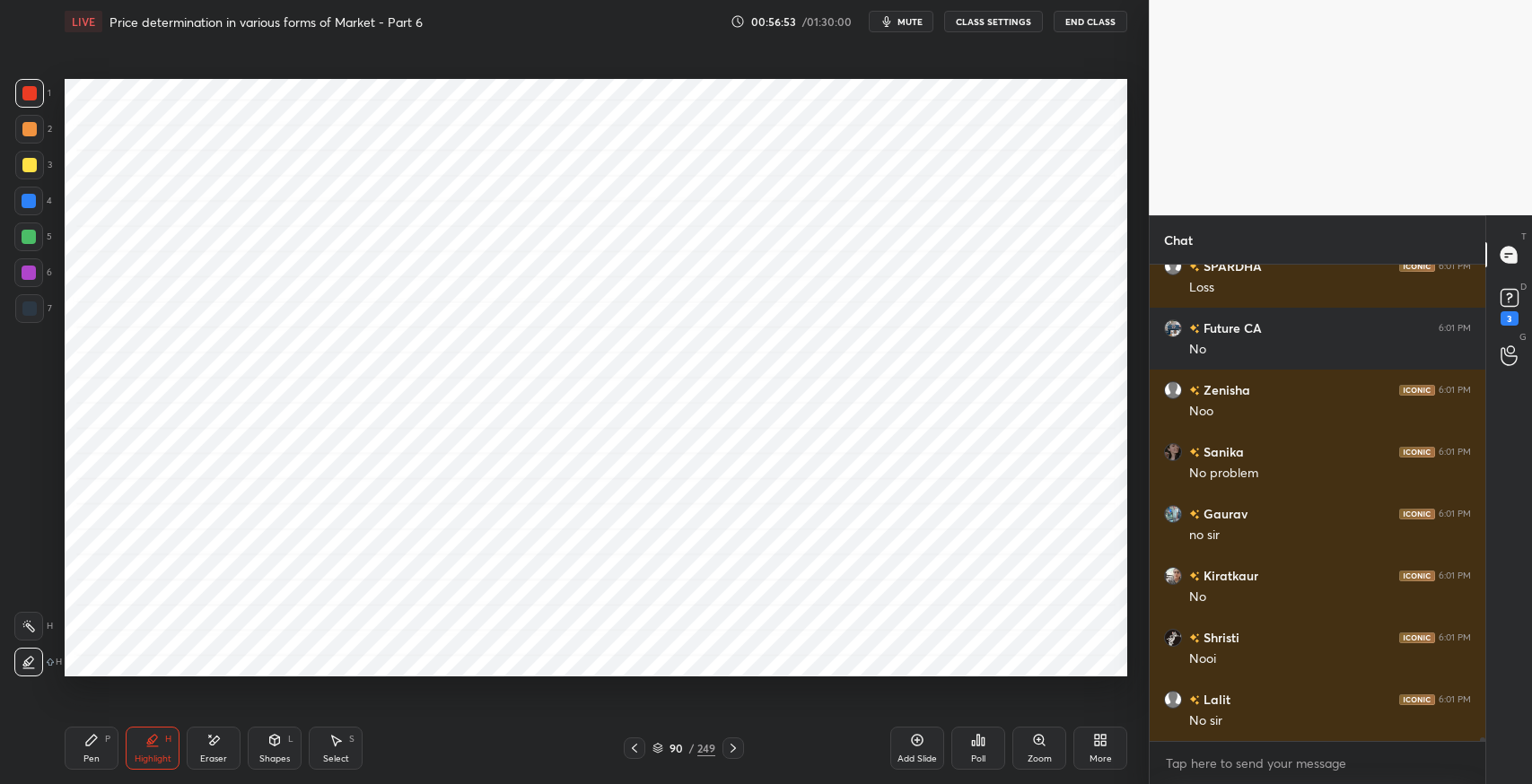
scroll to position [58959, 0]
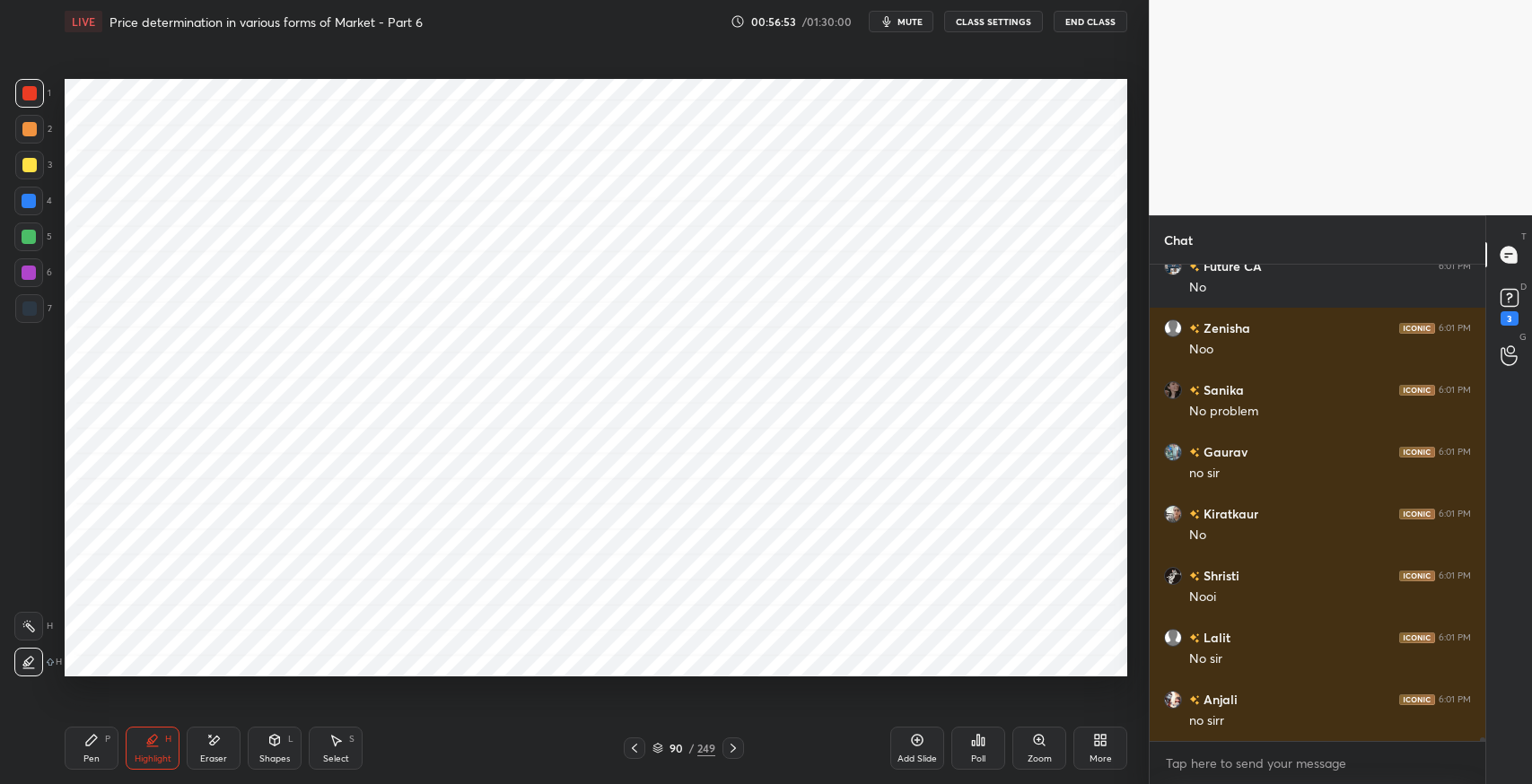
click at [263, 750] on div "Shapes L" at bounding box center [275, 748] width 54 height 43
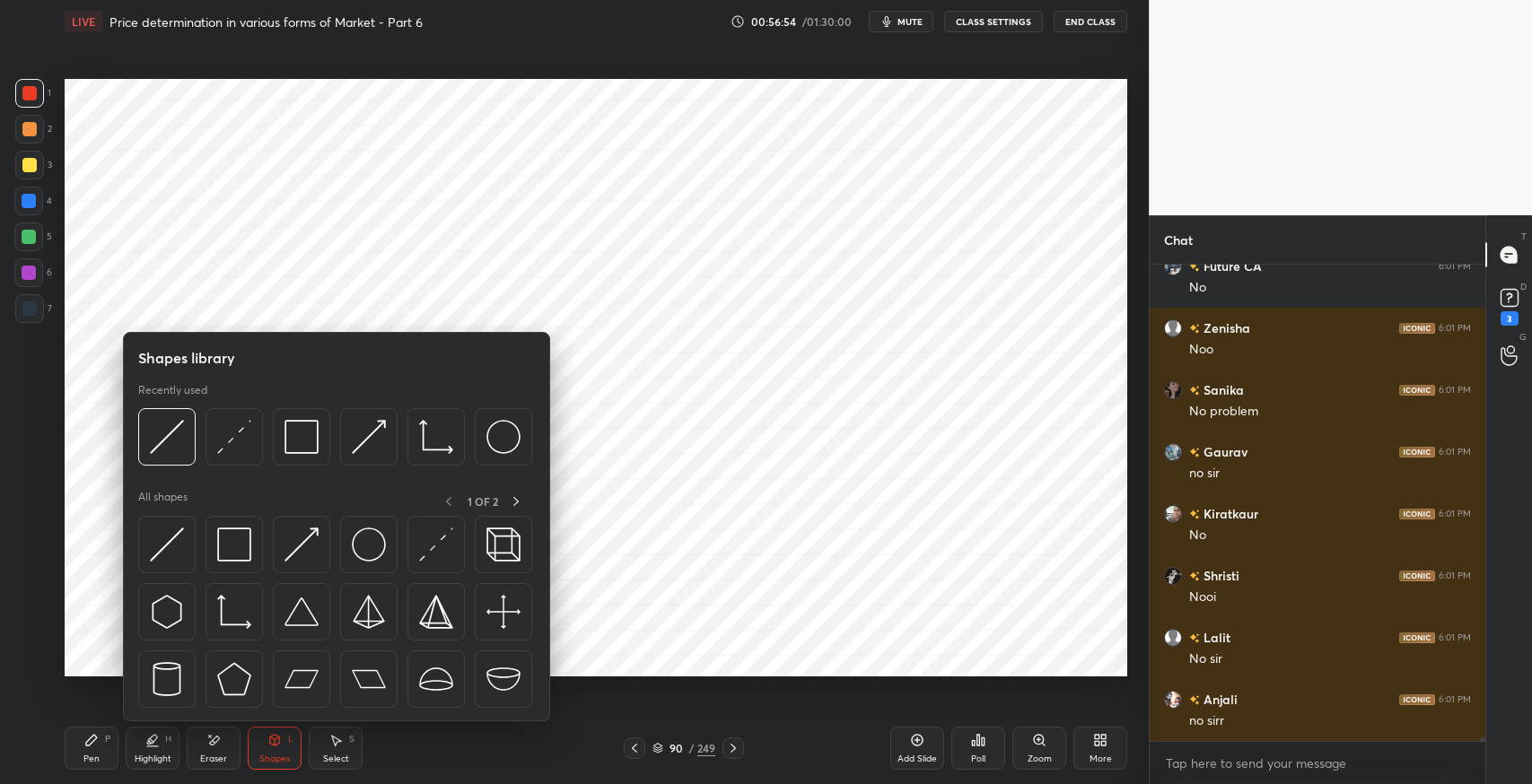
click at [234, 436] on img at bounding box center [235, 437] width 34 height 34
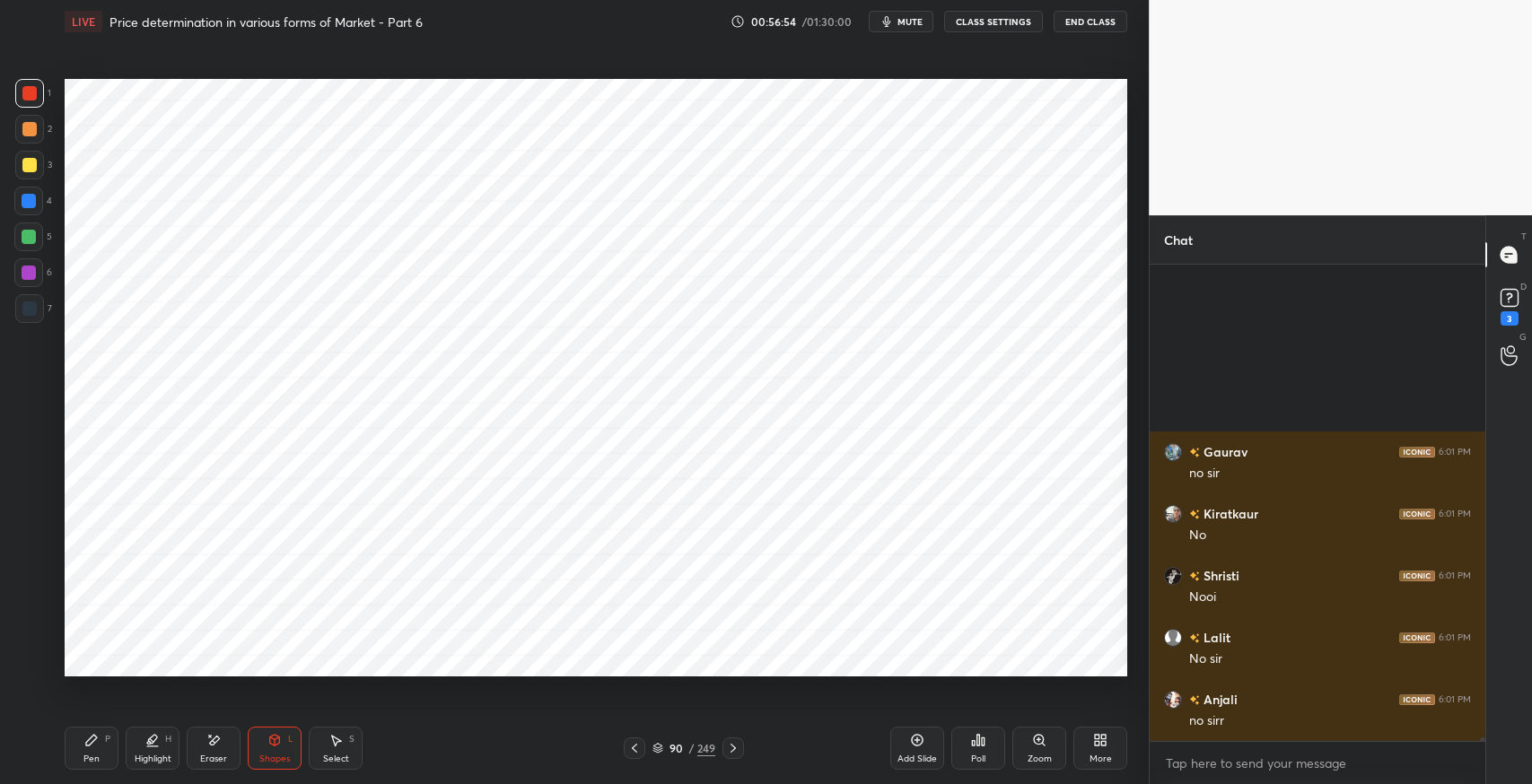
scroll to position [59206, 0]
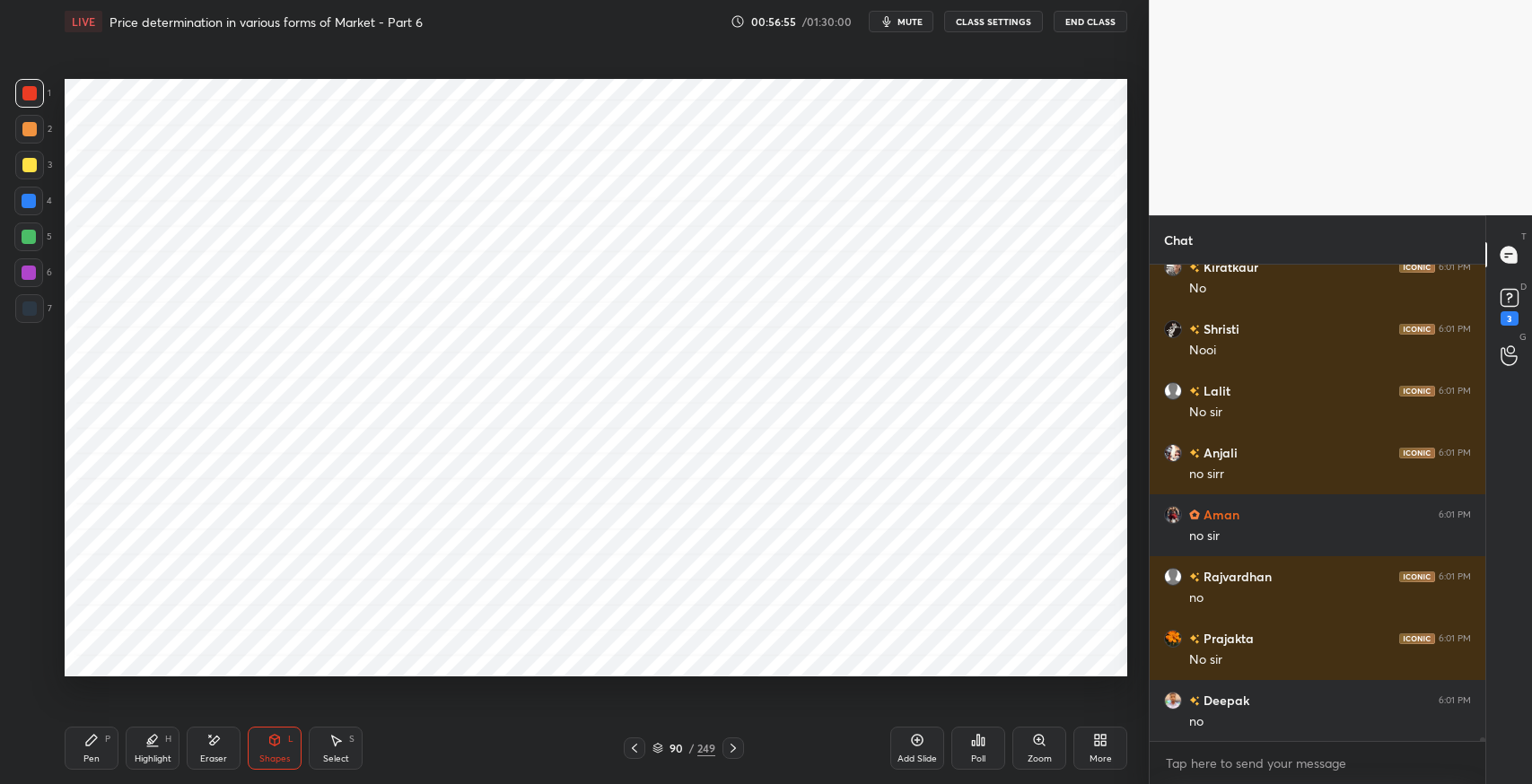
click at [31, 95] on div at bounding box center [29, 93] width 14 height 14
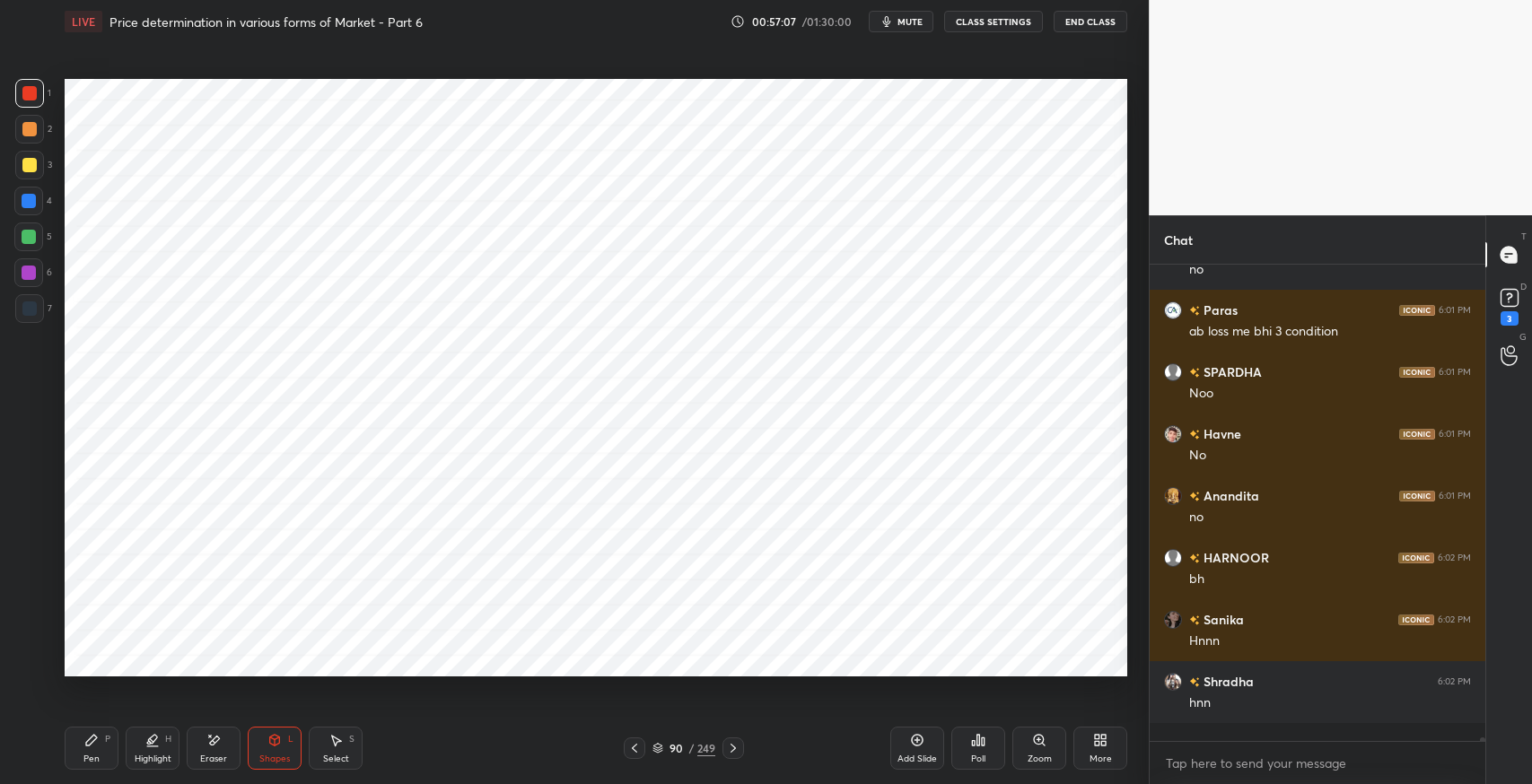
scroll to position [472, 330]
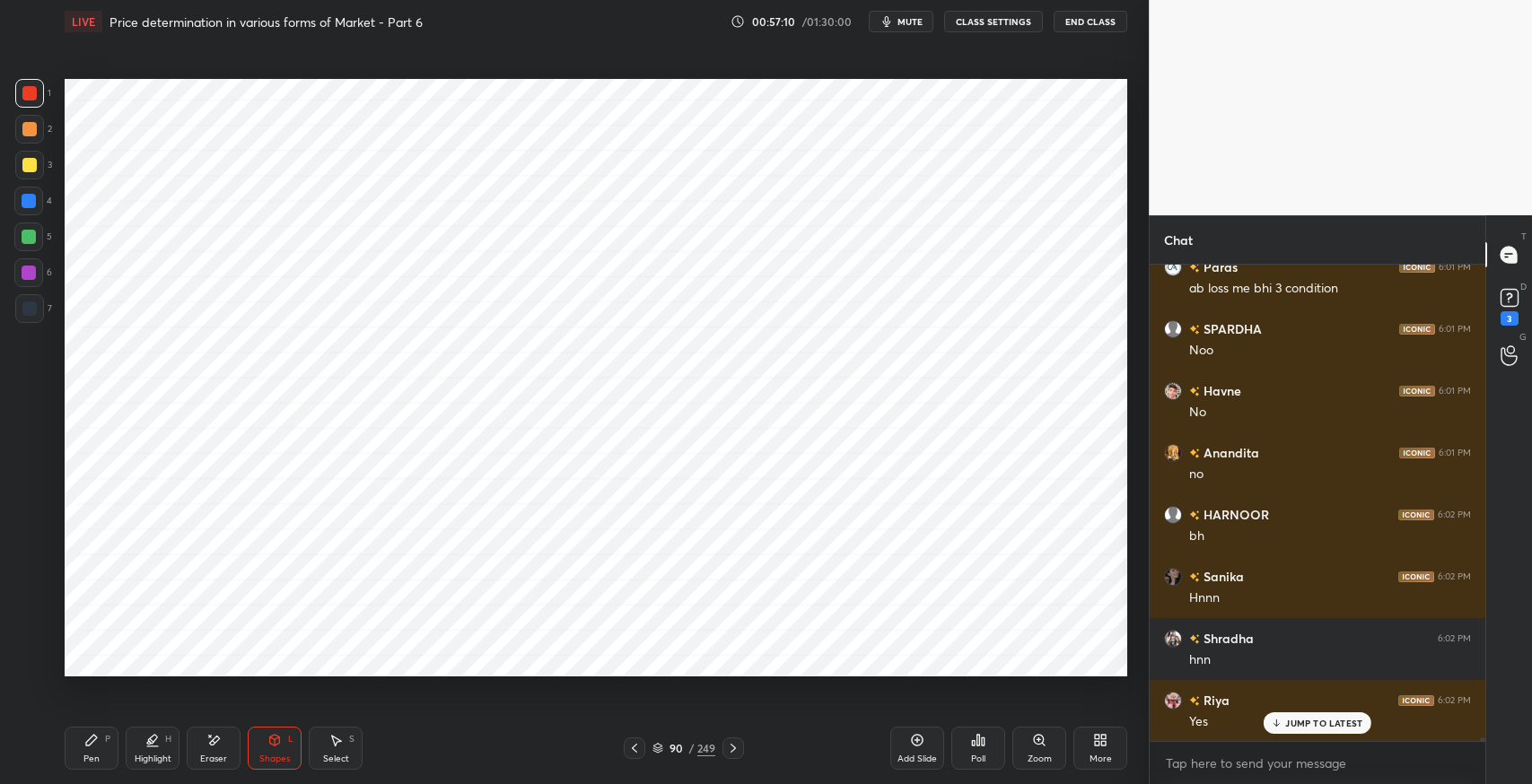
click at [335, 743] on icon at bounding box center [337, 741] width 10 height 11
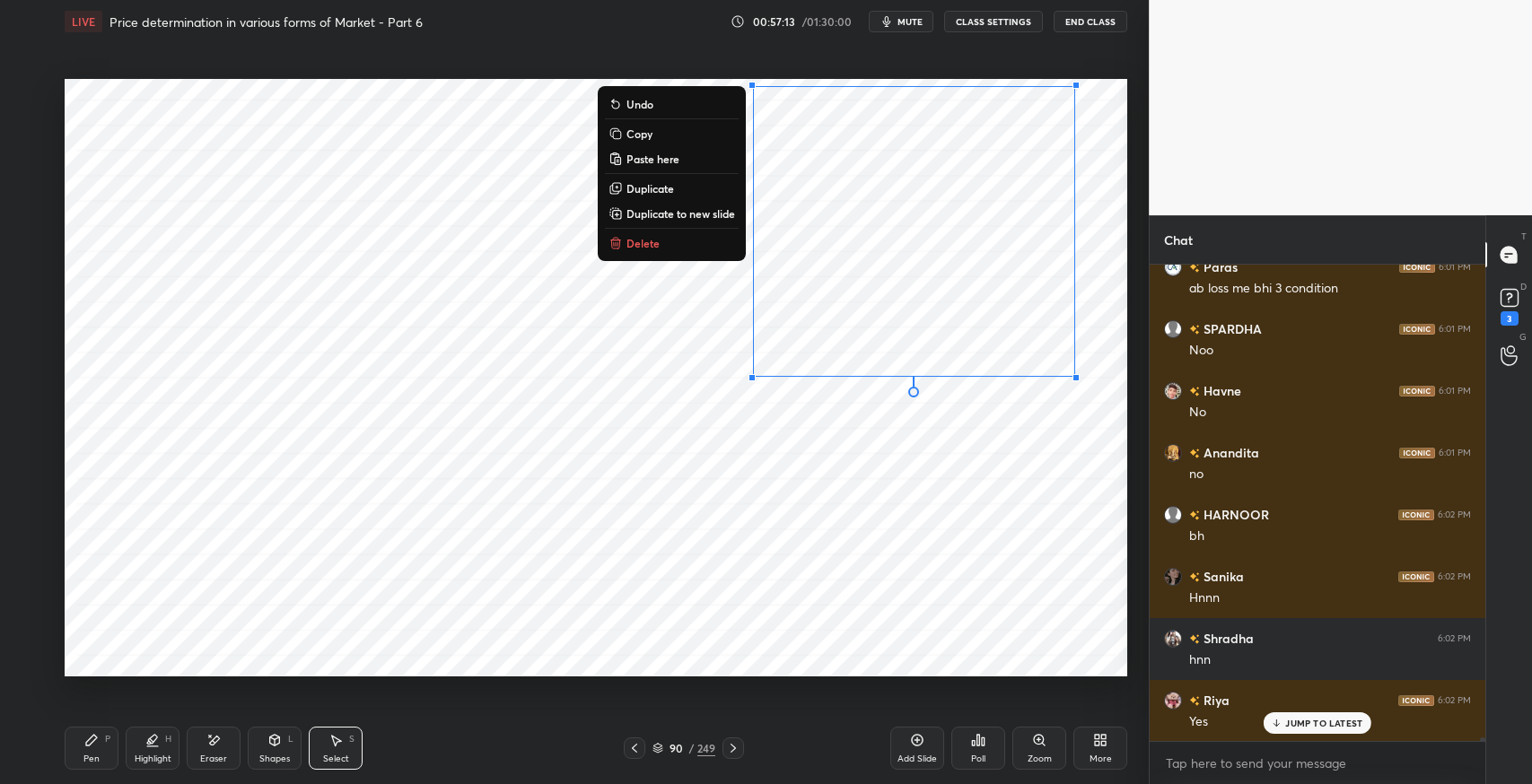
click at [661, 193] on p "Duplicate" at bounding box center [650, 188] width 48 height 14
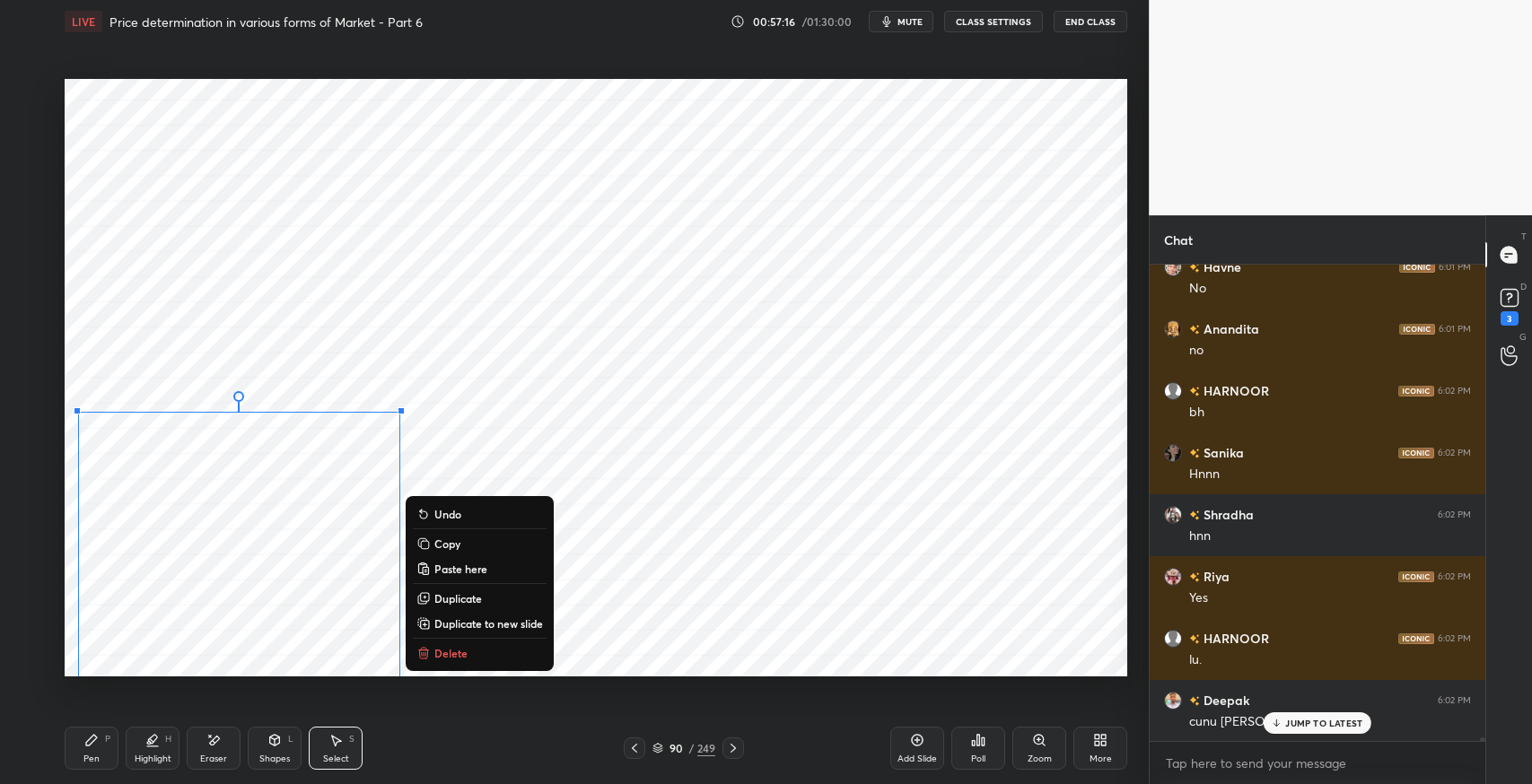
scroll to position [59887, 0]
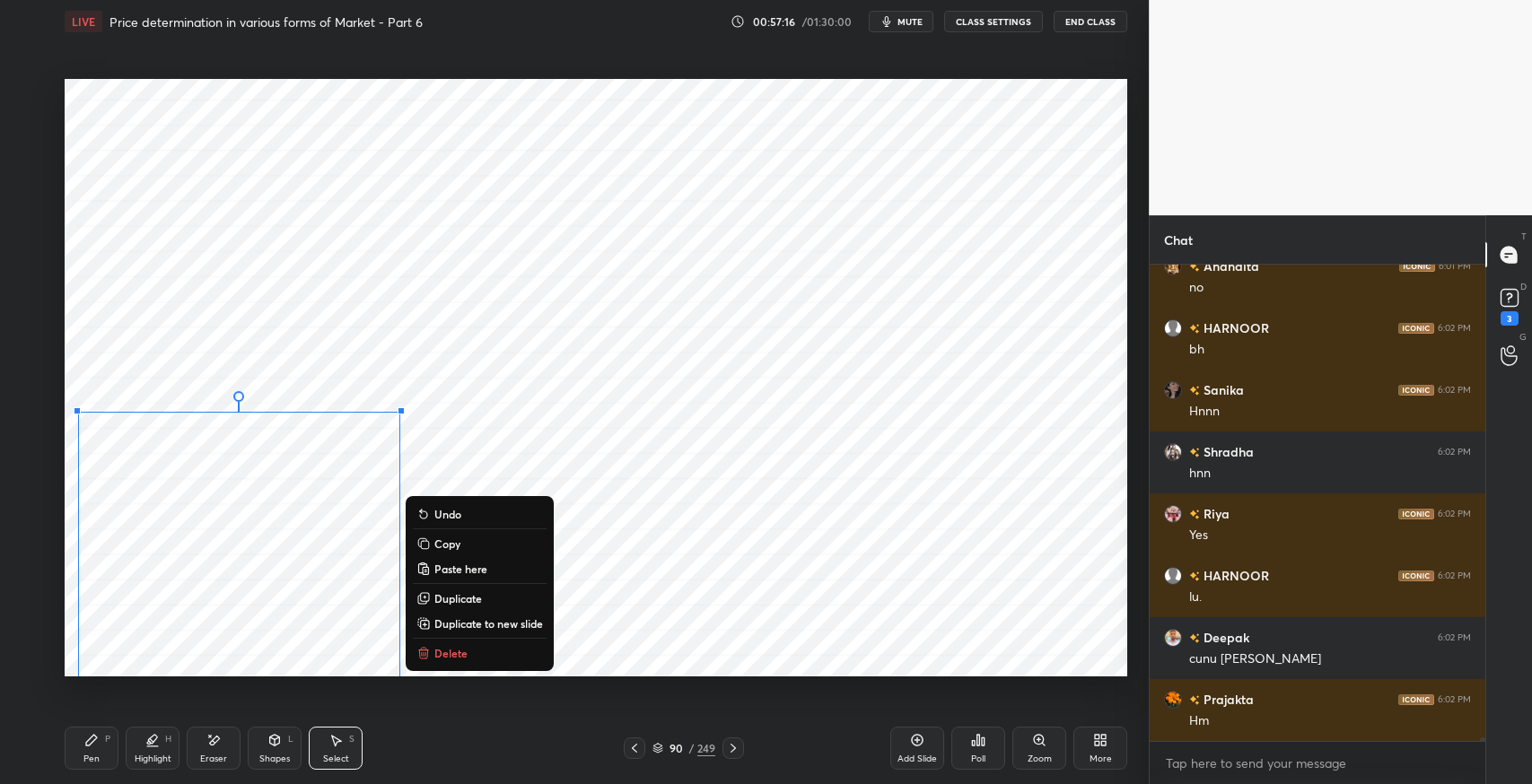
click at [689, 506] on div "0 ° Undo Copy Paste here Duplicate Duplicate to new slide Delete" at bounding box center [597, 378] width 1063 height 597
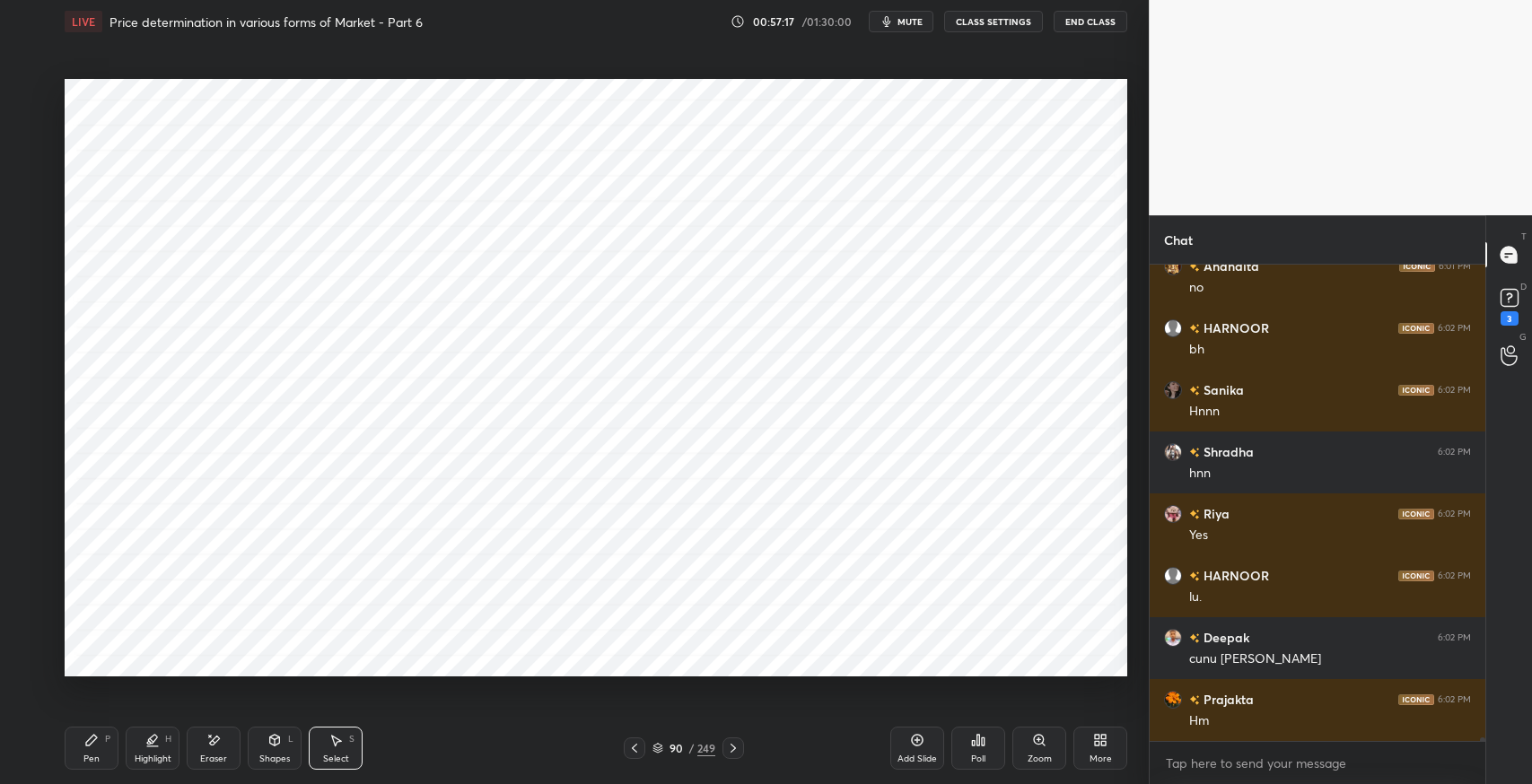
click at [208, 743] on icon at bounding box center [214, 741] width 14 height 15
click at [338, 743] on icon at bounding box center [335, 740] width 14 height 14
click at [285, 593] on div "0 ° Undo Copy Paste here Duplicate Duplicate to new slide Delete" at bounding box center [597, 378] width 1063 height 597
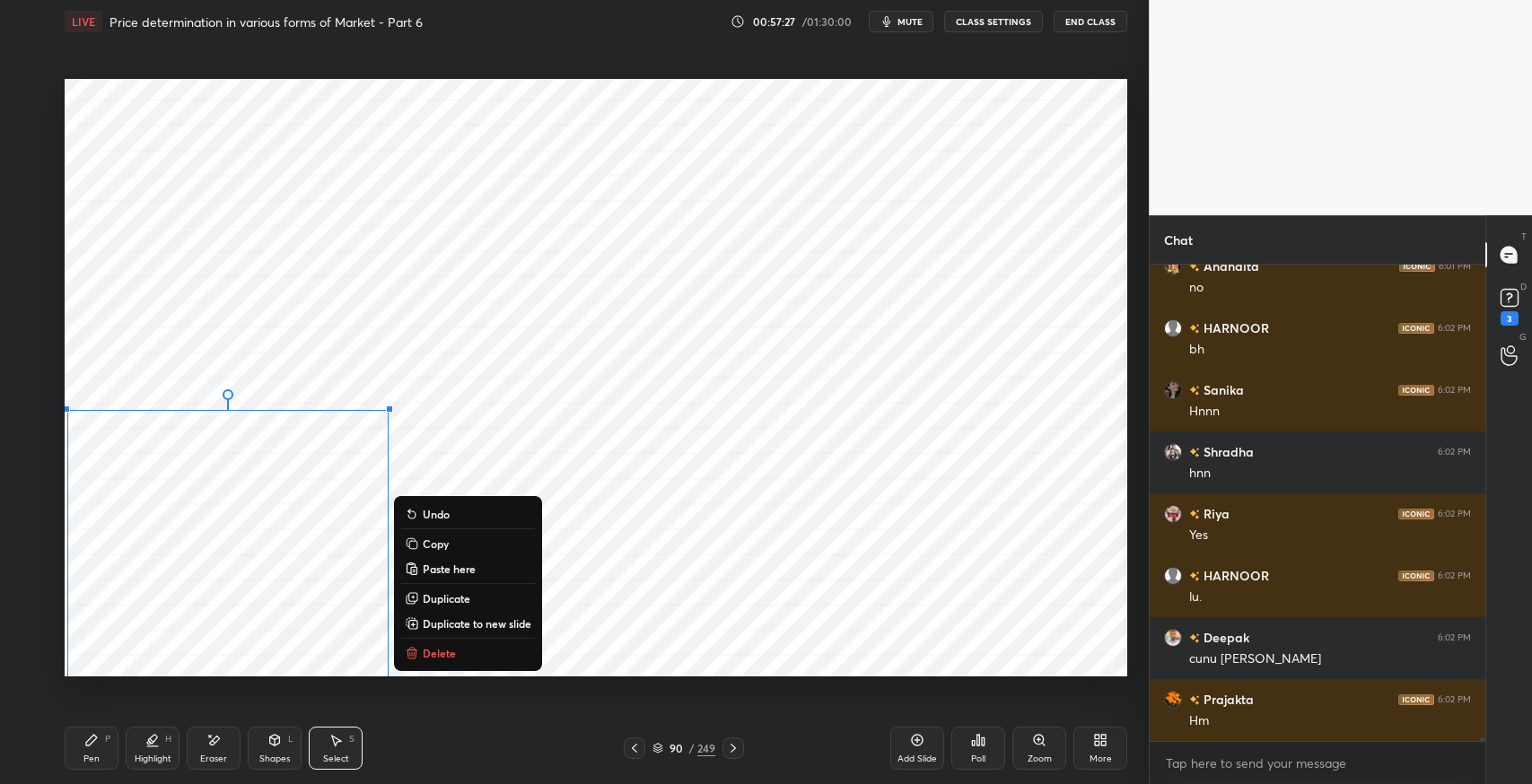
scroll to position [59950, 0]
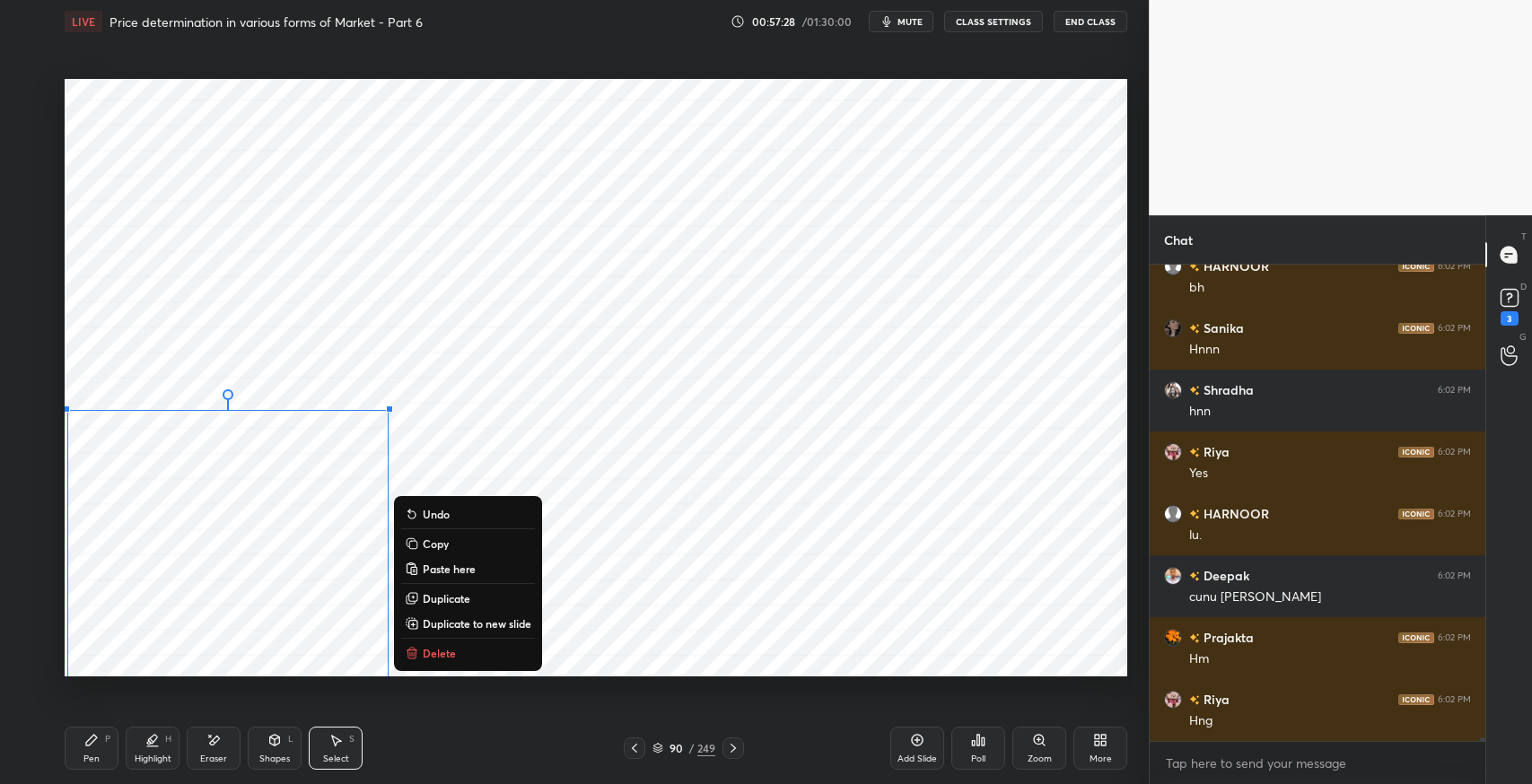
click at [456, 599] on p "Duplicate" at bounding box center [447, 598] width 48 height 14
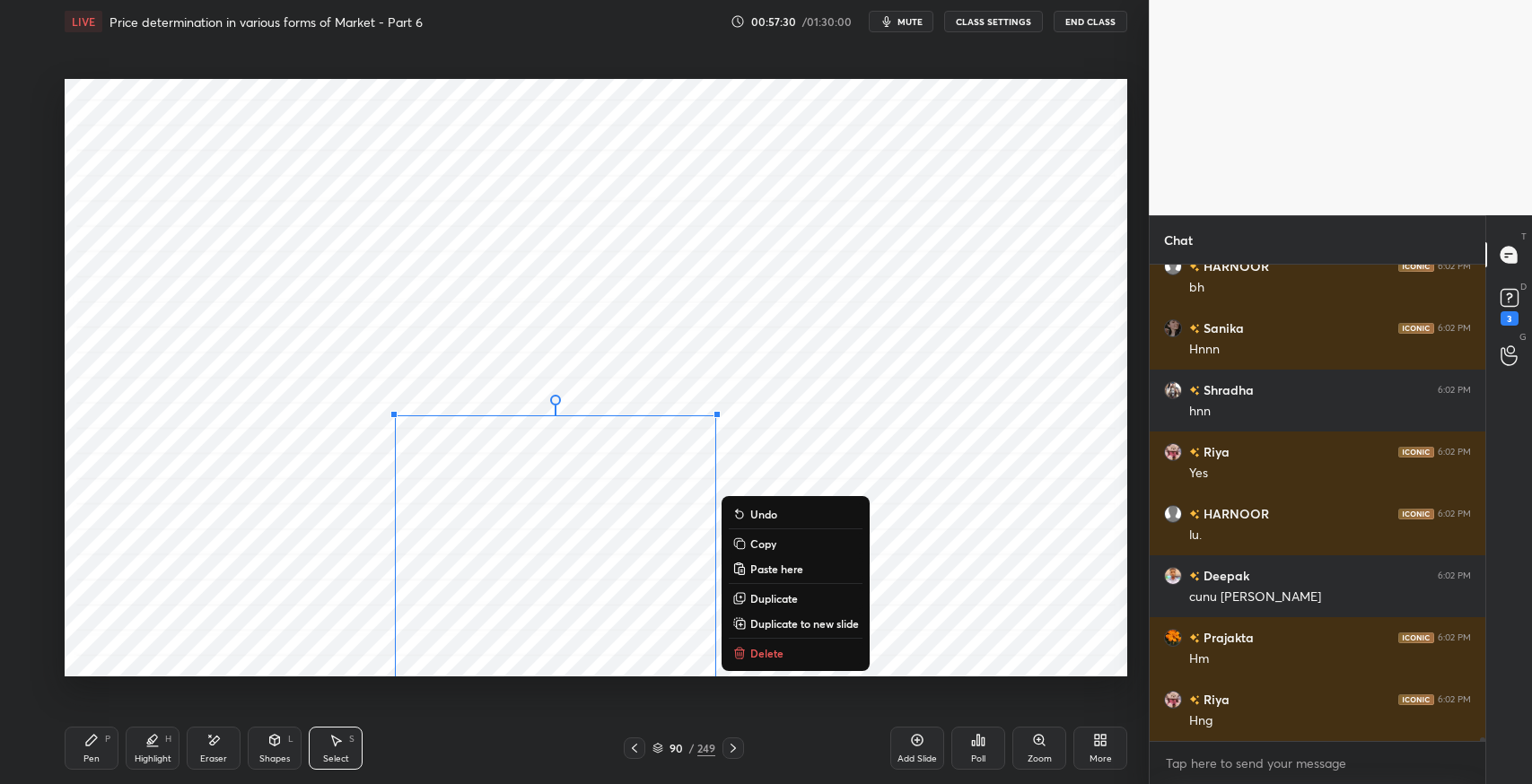
click at [769, 594] on p "Duplicate" at bounding box center [775, 598] width 48 height 14
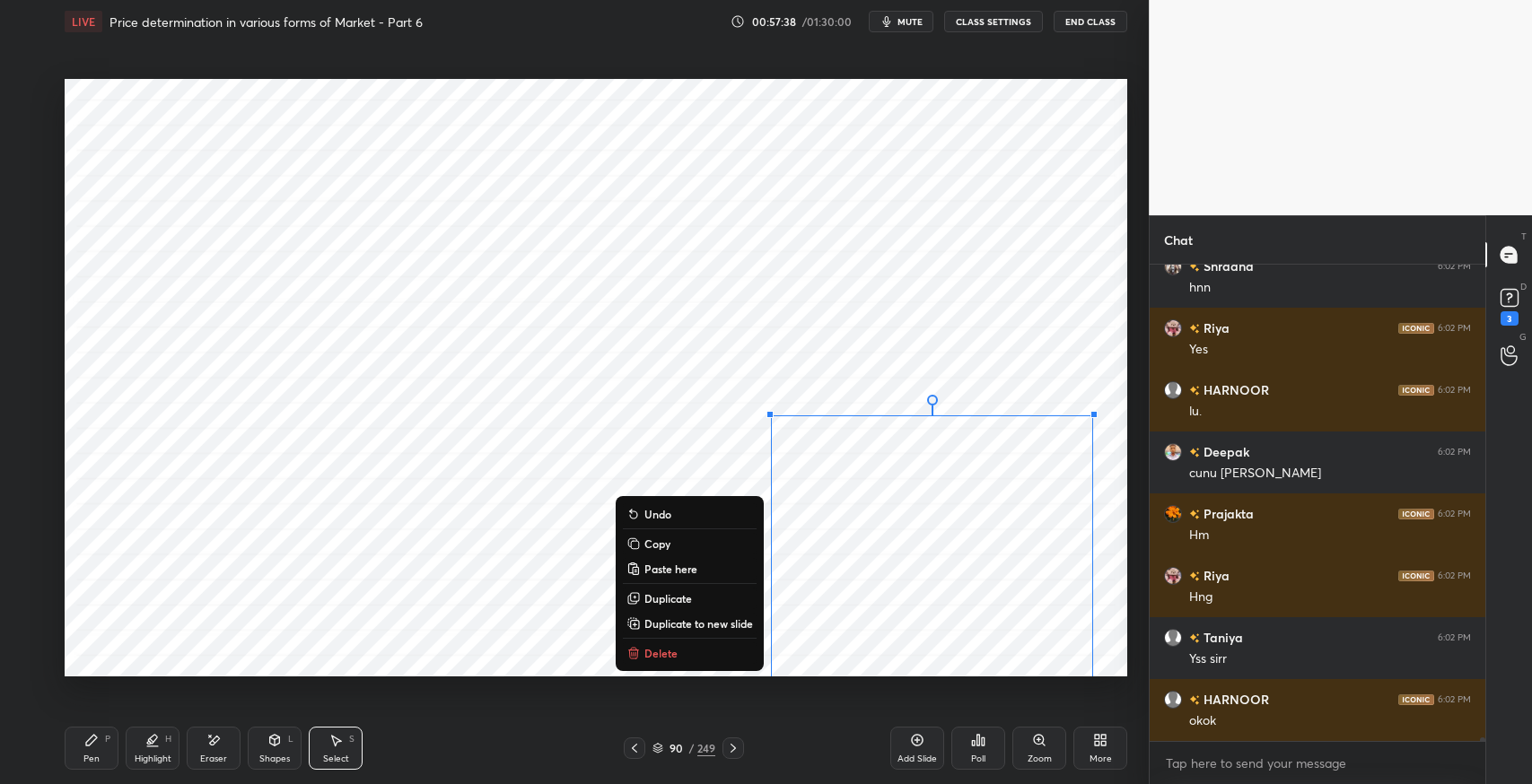
scroll to position [60135, 0]
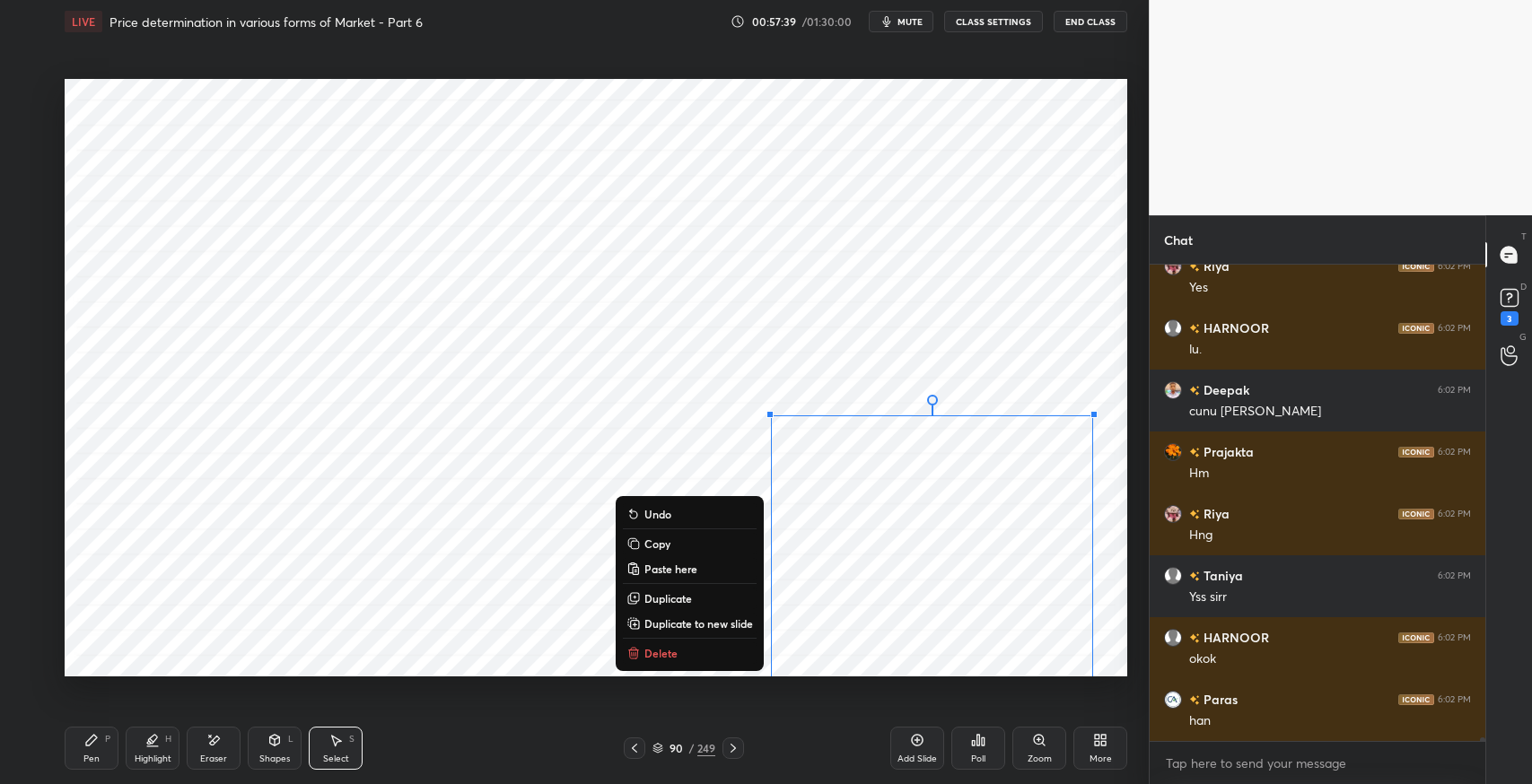
click at [206, 754] on div "Eraser" at bounding box center [214, 758] width 27 height 9
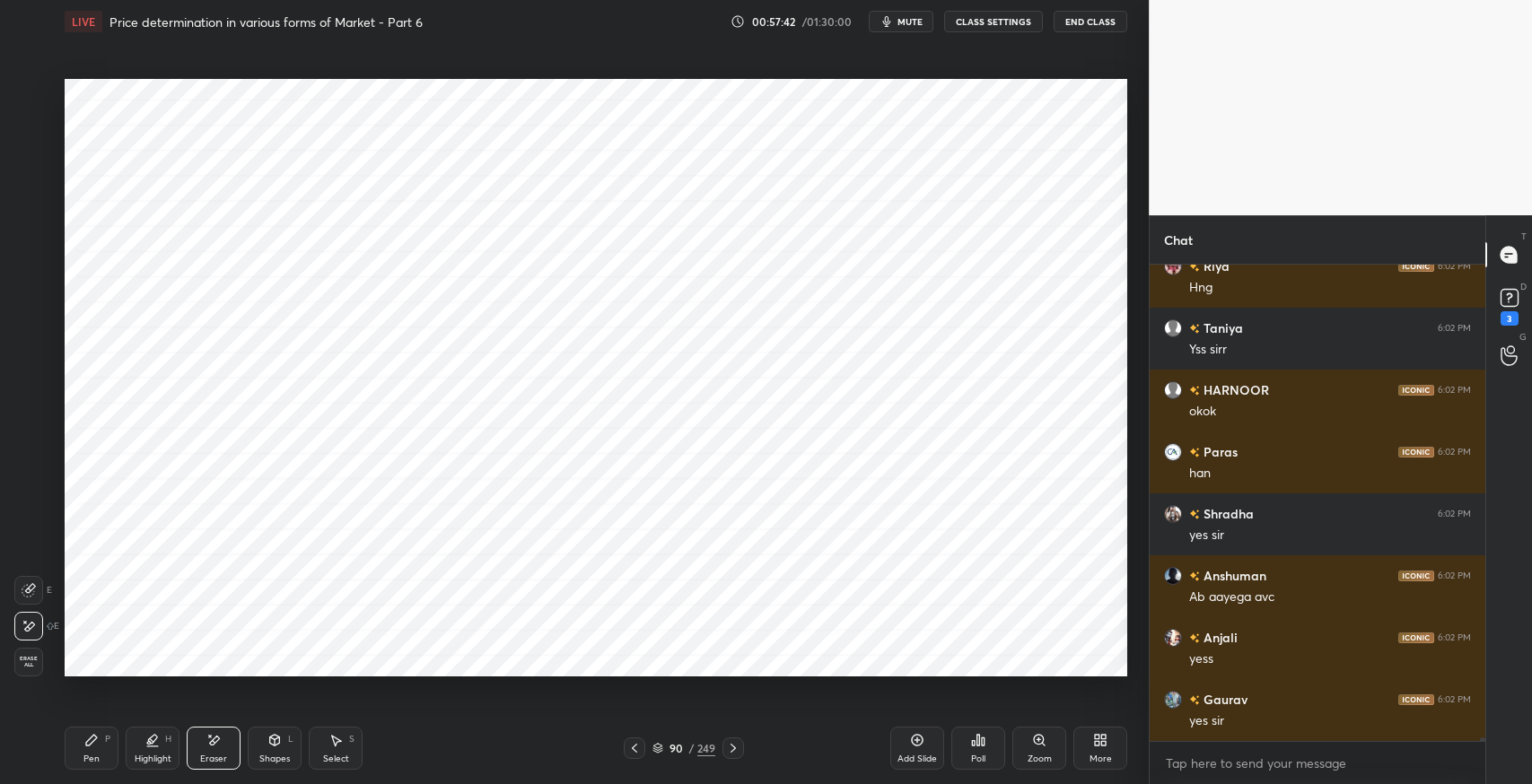
scroll to position [60445, 0]
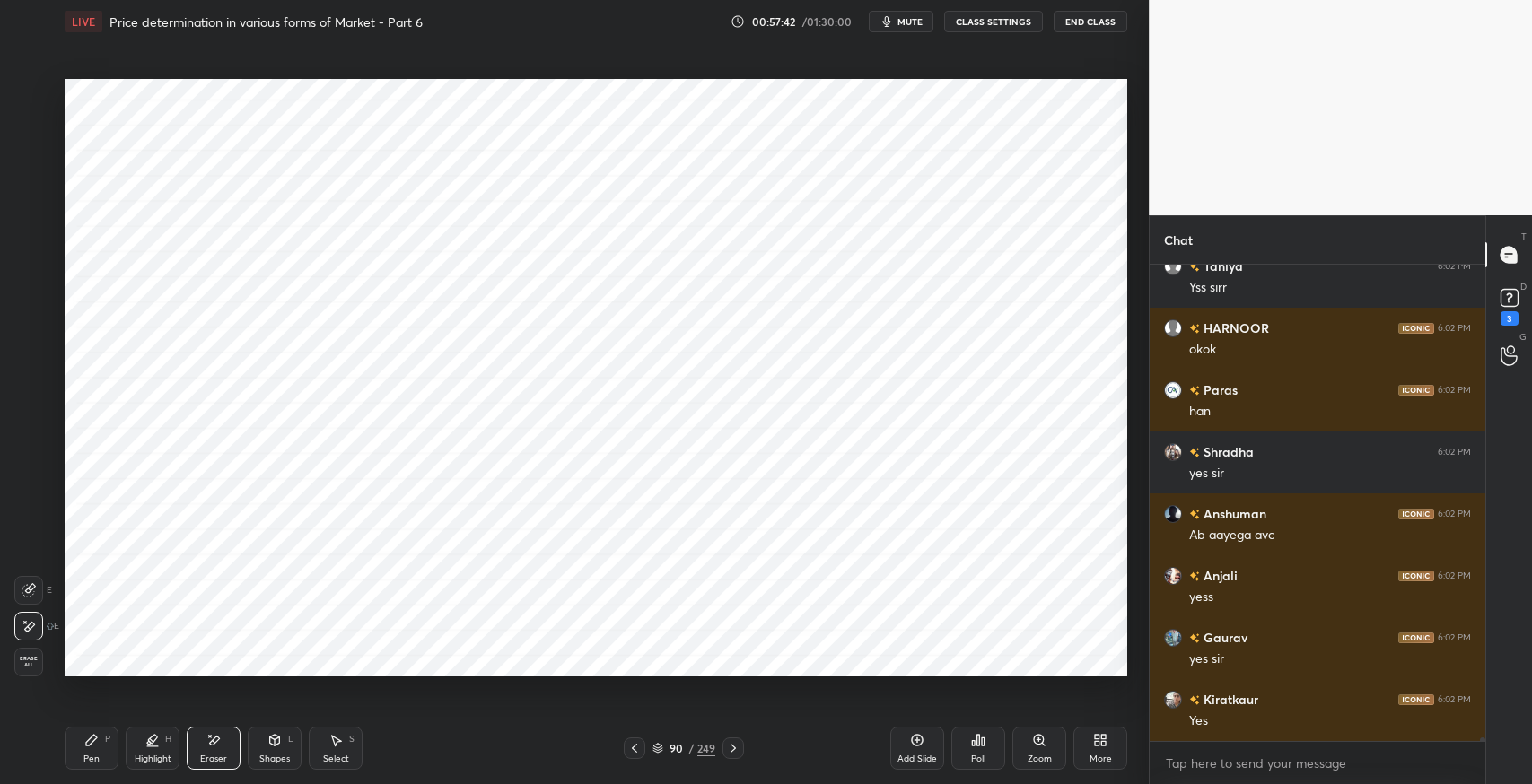
click at [89, 748] on div "Pen P" at bounding box center [92, 748] width 54 height 43
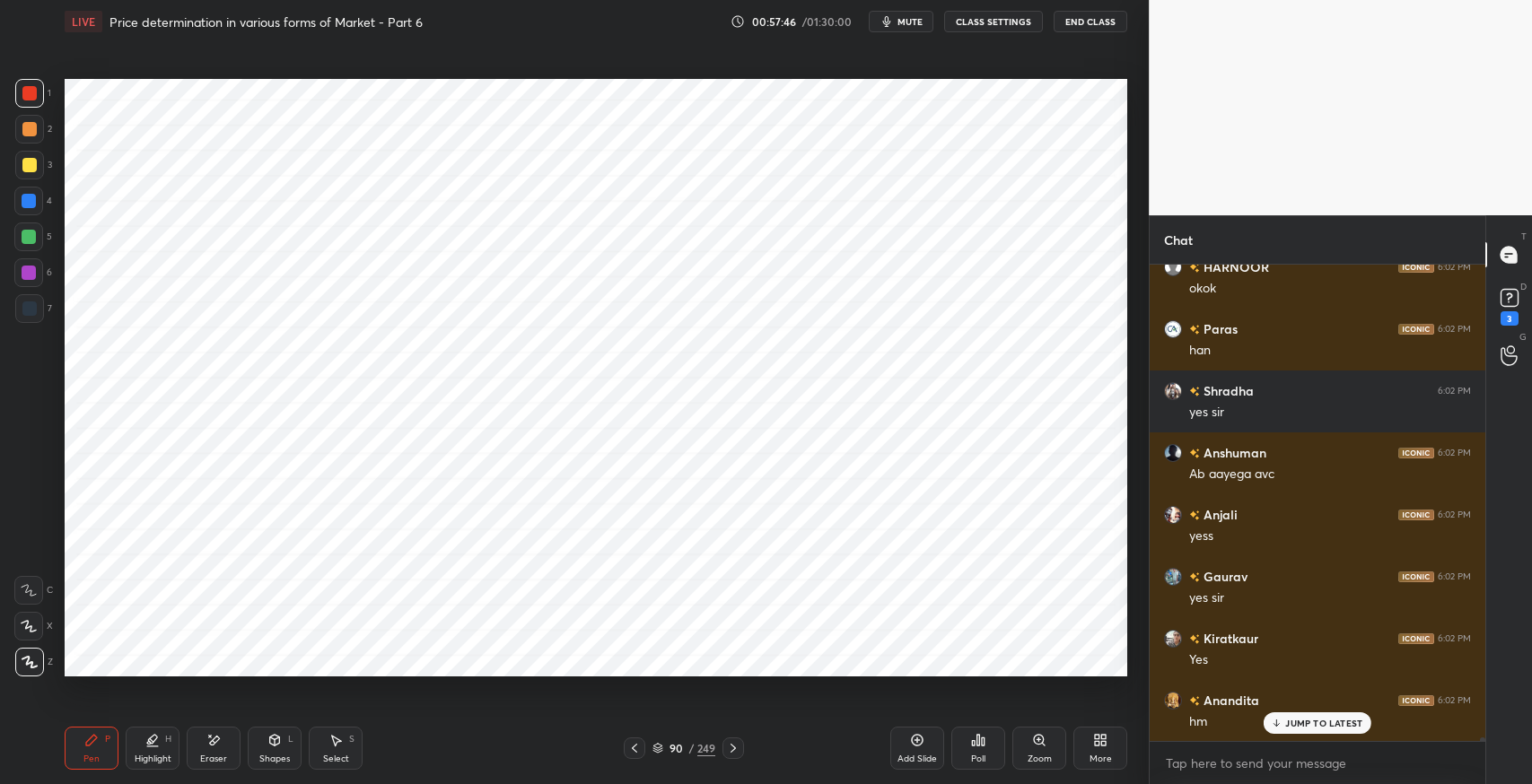
click at [24, 313] on div at bounding box center [29, 308] width 14 height 14
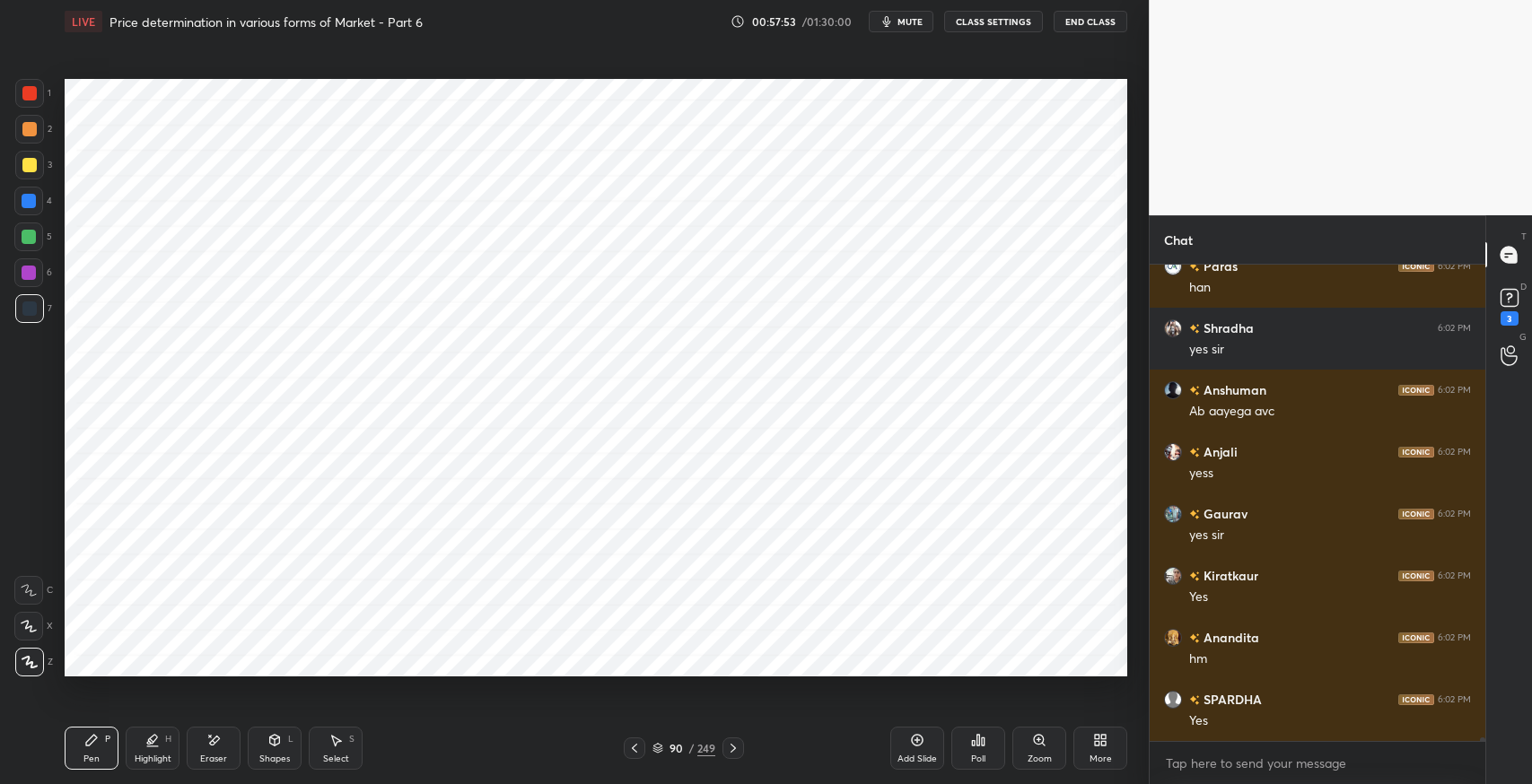
scroll to position [60630, 0]
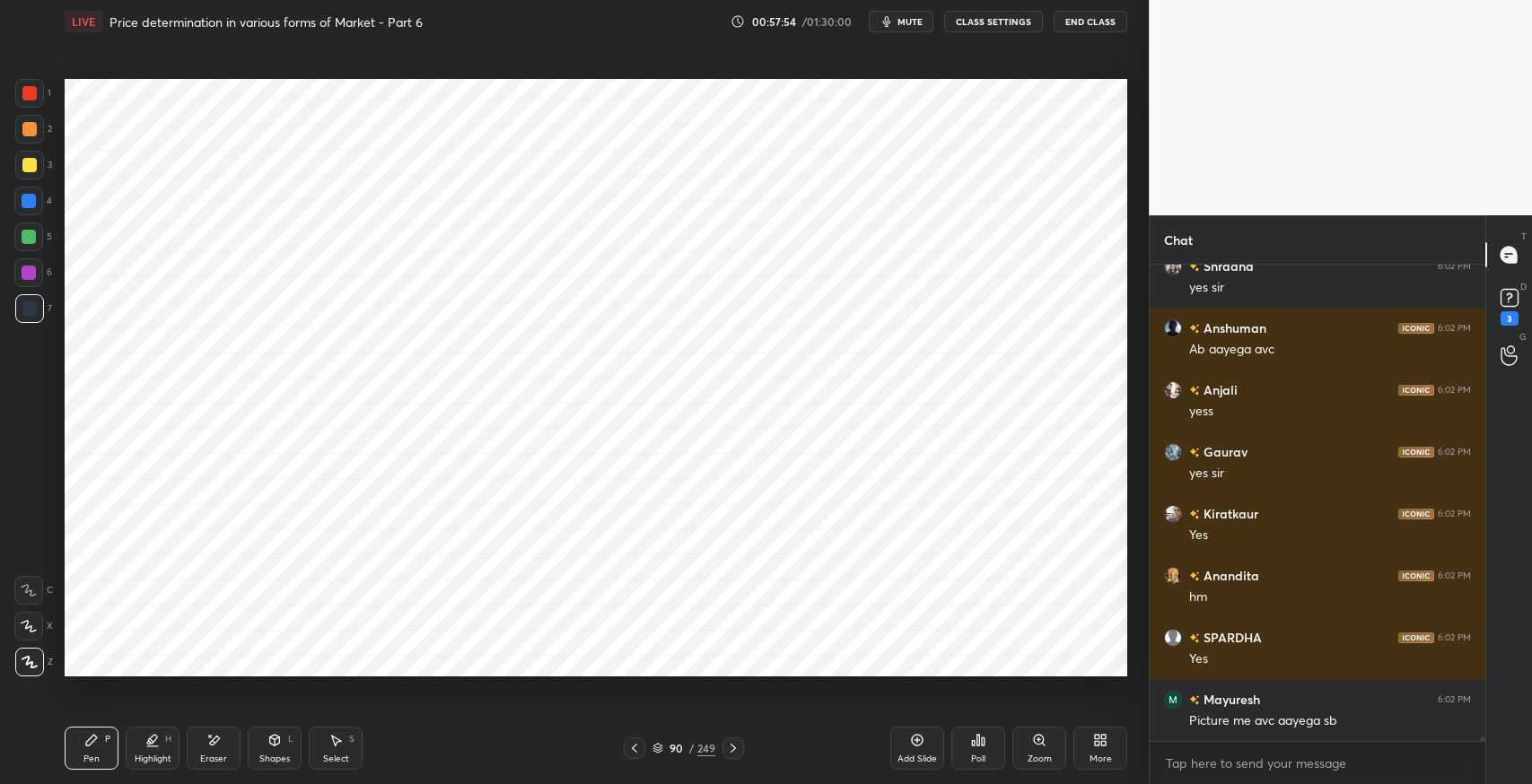
click at [28, 280] on div at bounding box center [29, 273] width 29 height 29
click at [341, 745] on icon at bounding box center [335, 740] width 14 height 14
click at [360, 521] on div "0 ° Undo Copy Paste here Duplicate Duplicate to new slide Delete" at bounding box center [597, 378] width 1063 height 597
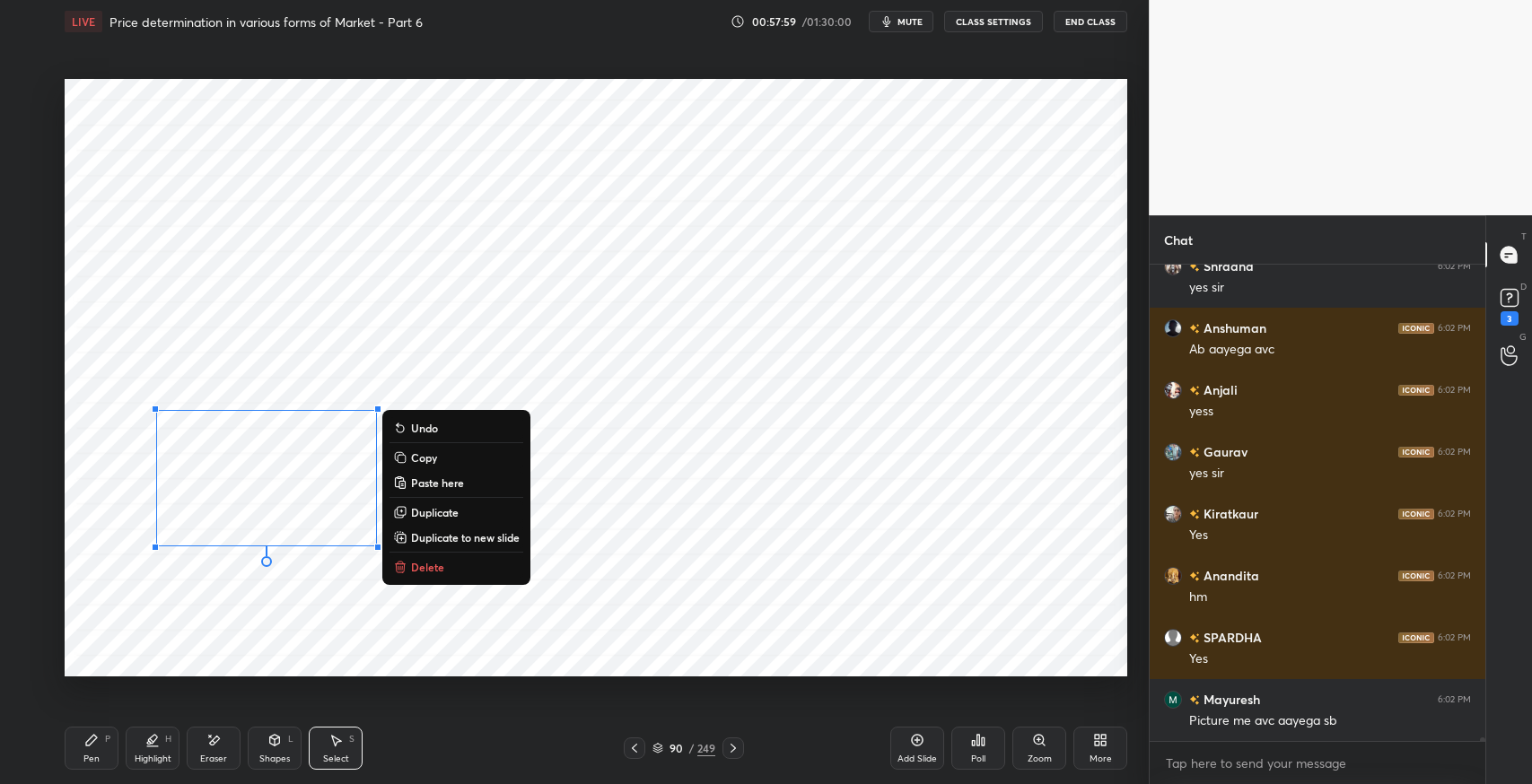
click at [88, 664] on div "0 ° Undo Copy Paste here Duplicate Duplicate to new slide Delete" at bounding box center [597, 378] width 1063 height 597
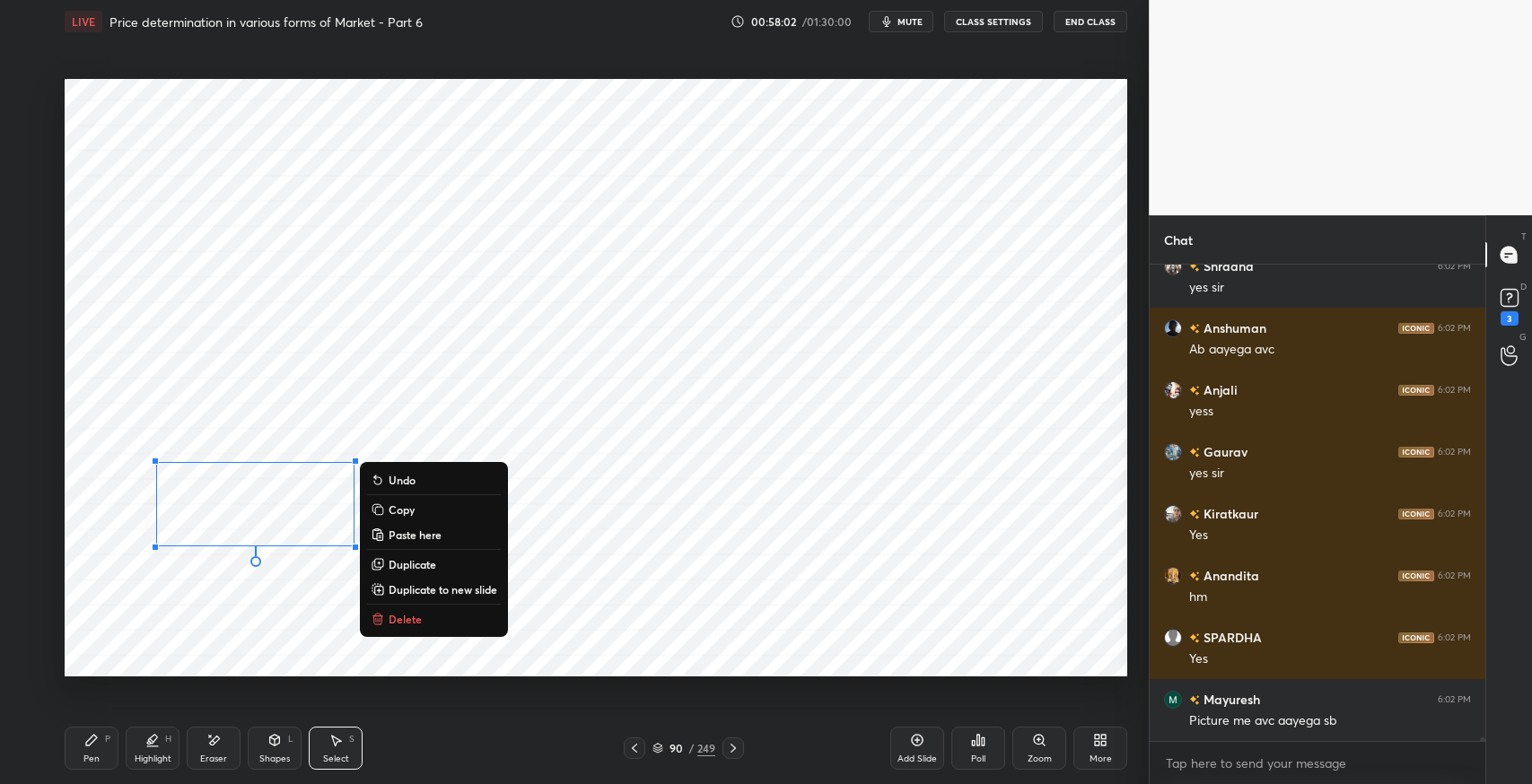
click at [398, 615] on p "Delete" at bounding box center [405, 618] width 34 height 14
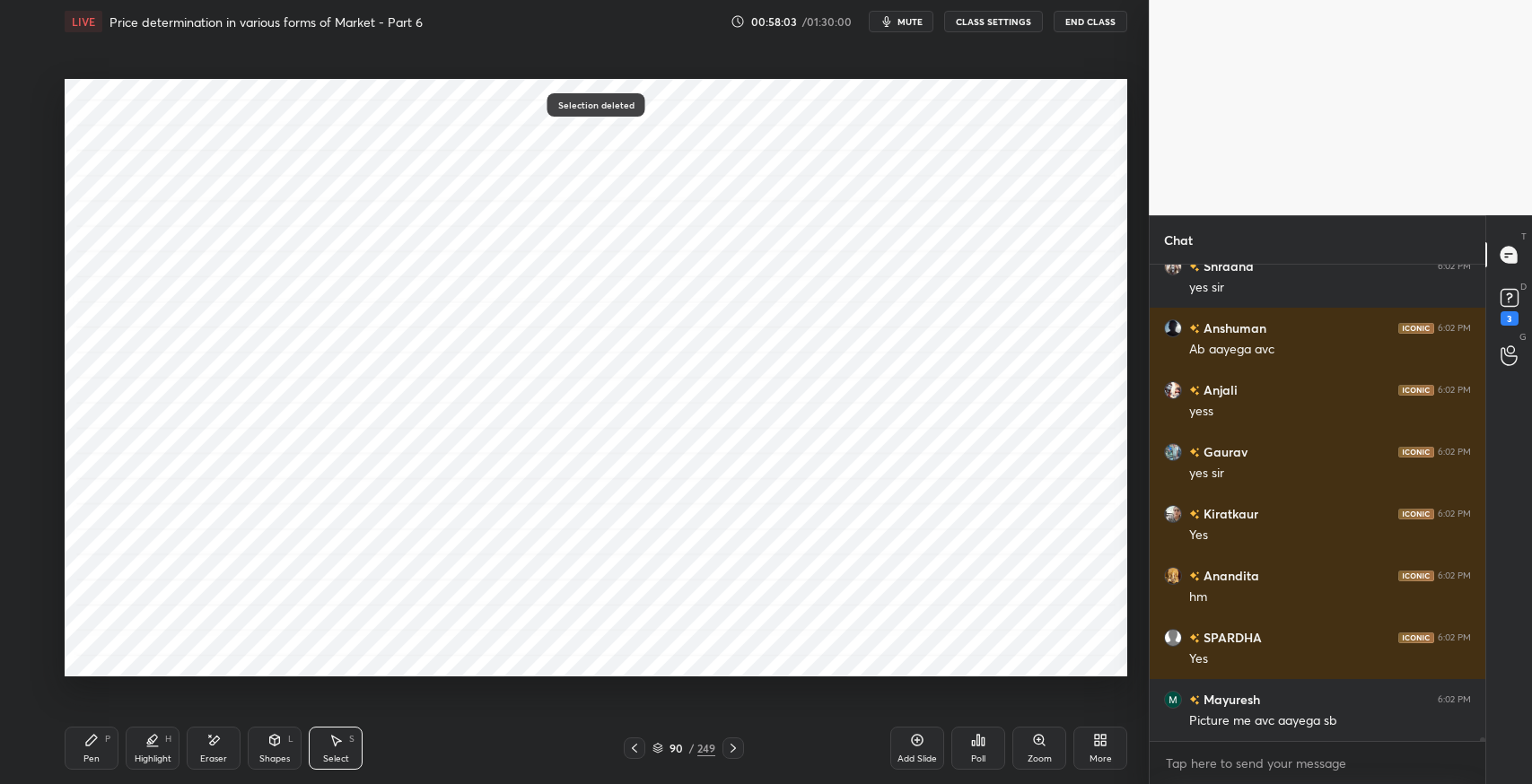
click at [90, 750] on div "Pen P" at bounding box center [92, 748] width 54 height 43
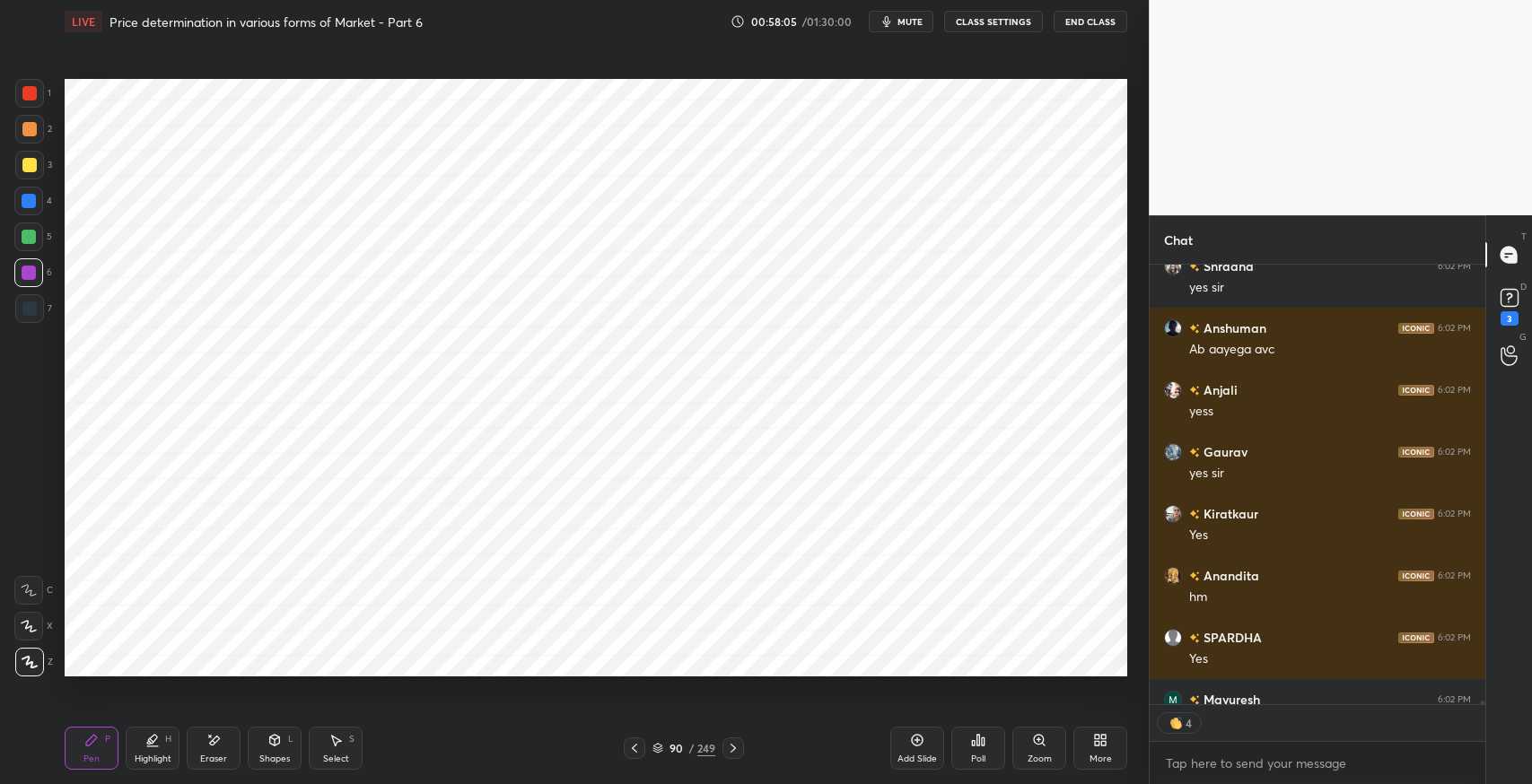
click at [333, 741] on icon at bounding box center [337, 741] width 10 height 11
click at [381, 495] on div "0 ° Undo Copy Paste here Duplicate Duplicate to new slide Delete" at bounding box center [597, 378] width 1063 height 597
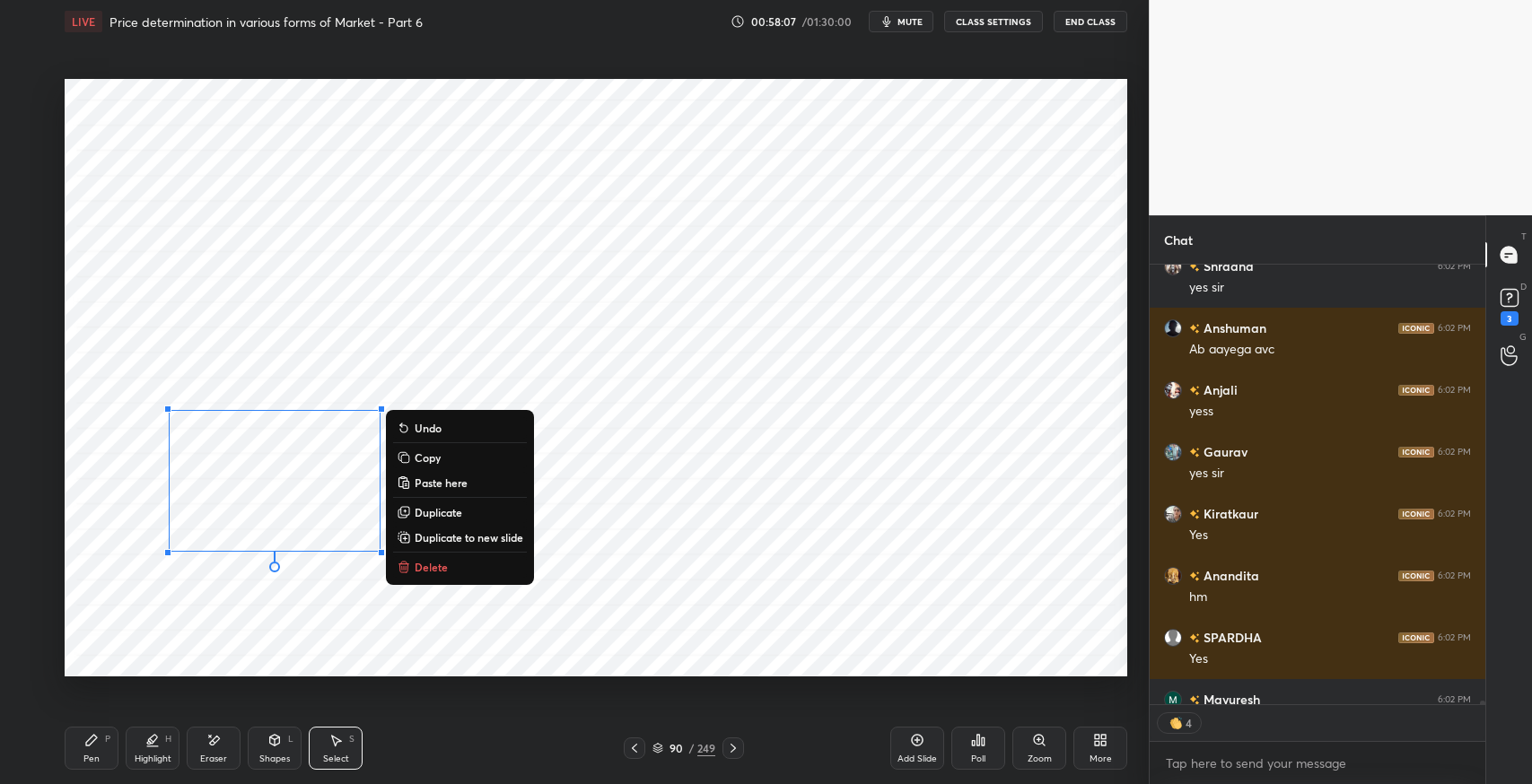
click at [77, 653] on div "0 ° Undo Copy Paste here Duplicate Duplicate to new slide Delete" at bounding box center [597, 378] width 1063 height 597
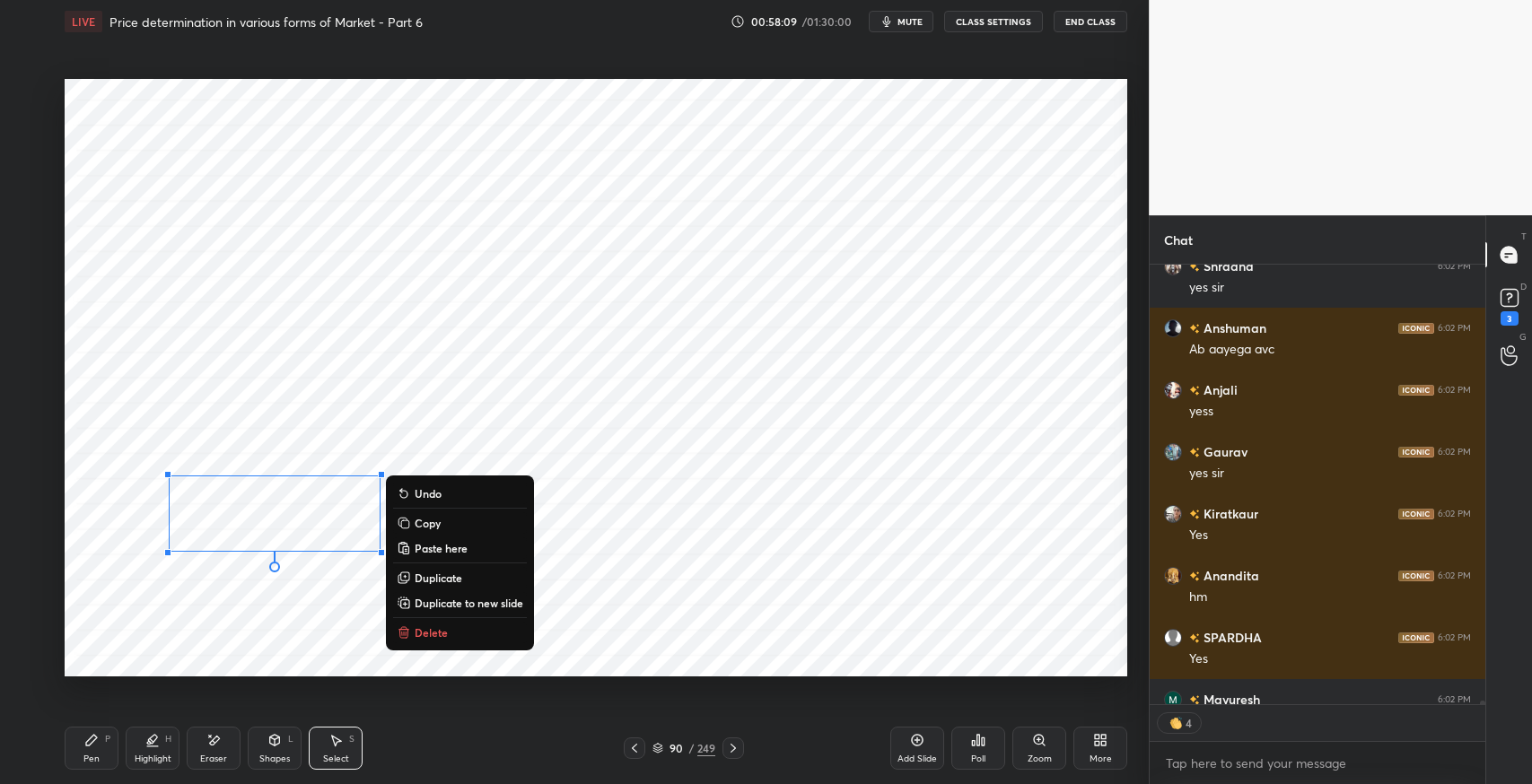
click at [445, 575] on p "Duplicate" at bounding box center [439, 577] width 48 height 14
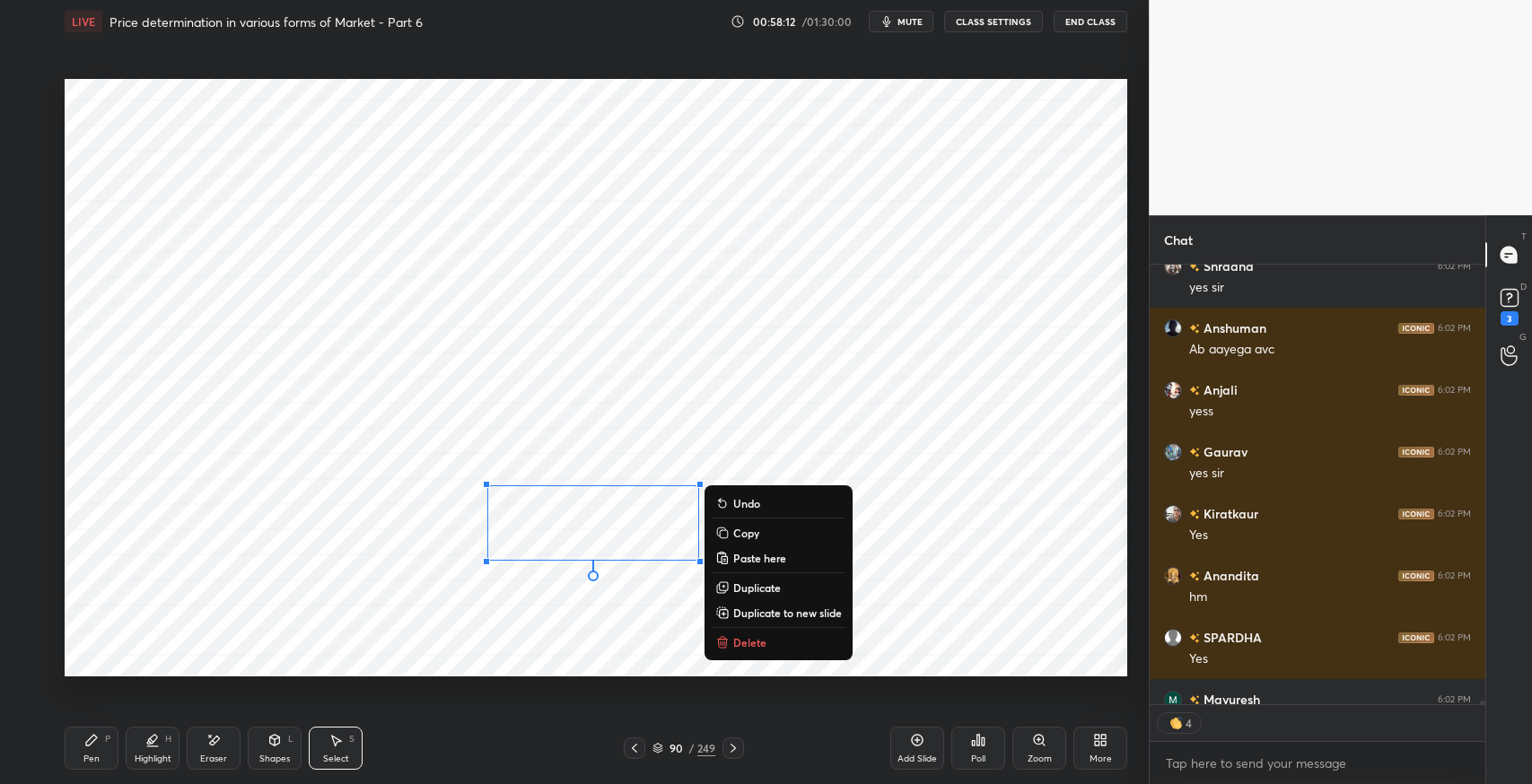
click at [755, 586] on p "Duplicate" at bounding box center [757, 588] width 48 height 14
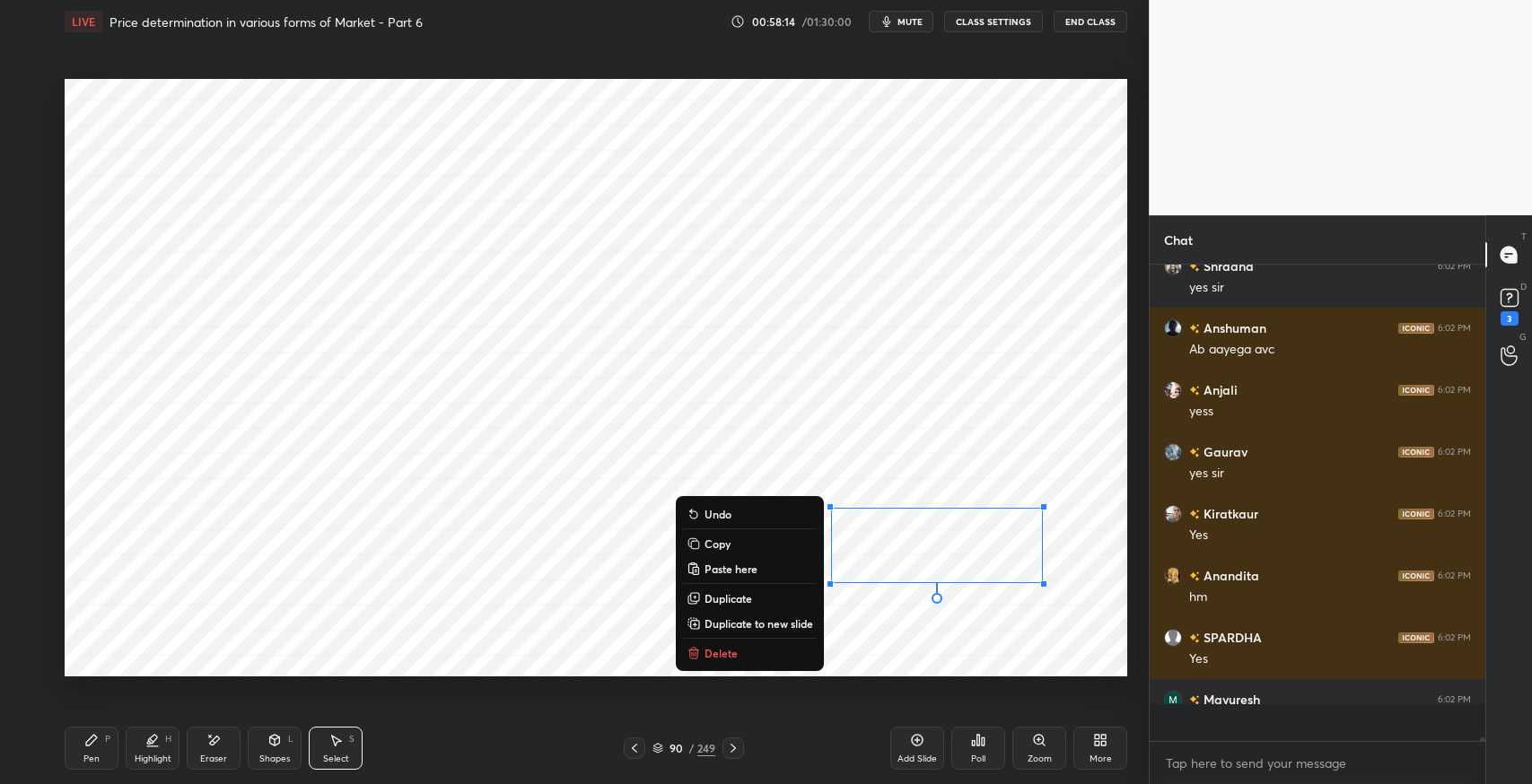
scroll to position [60630, 0]
click at [269, 754] on div "Shapes" at bounding box center [275, 758] width 31 height 9
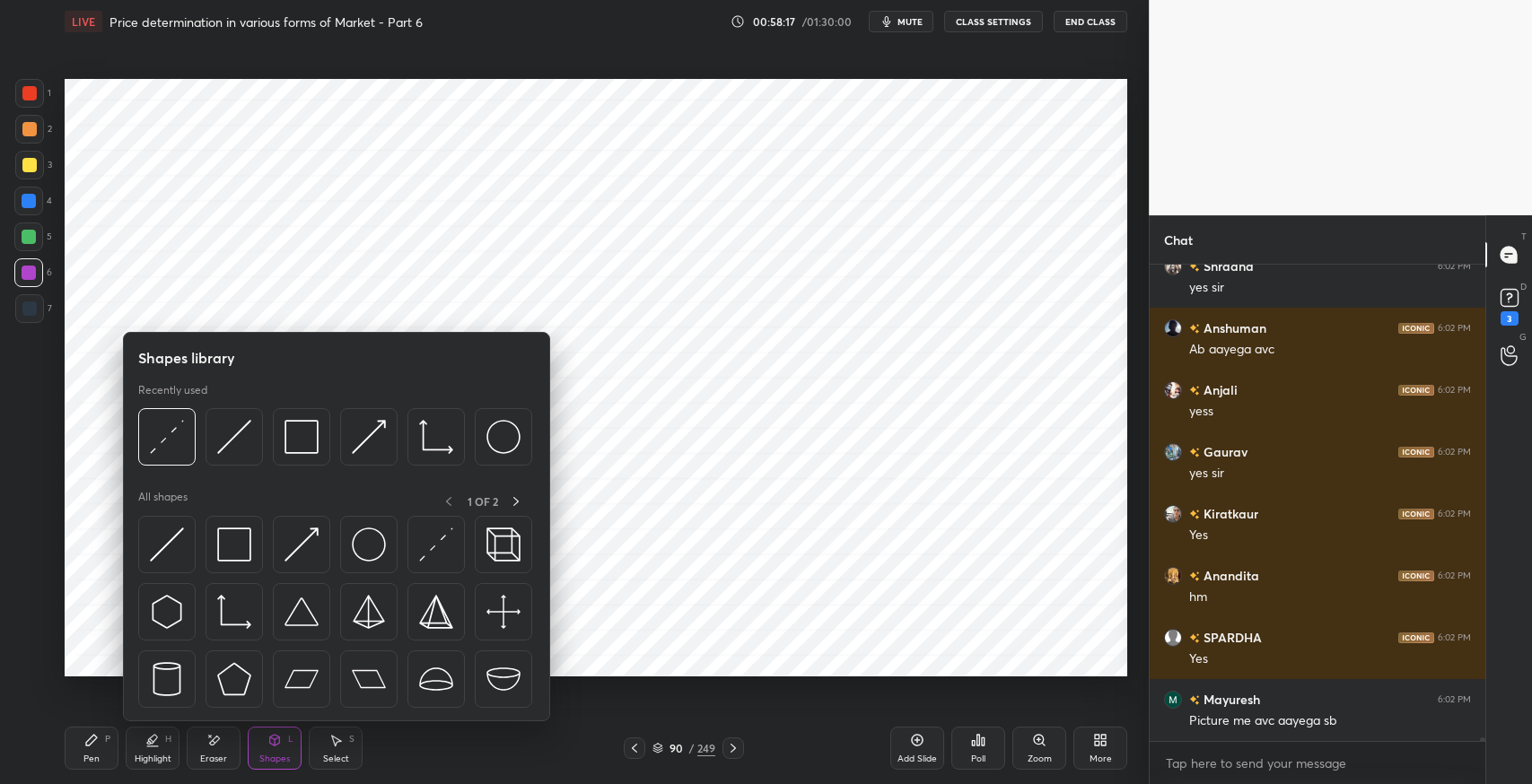
click at [228, 446] on img at bounding box center [235, 437] width 34 height 34
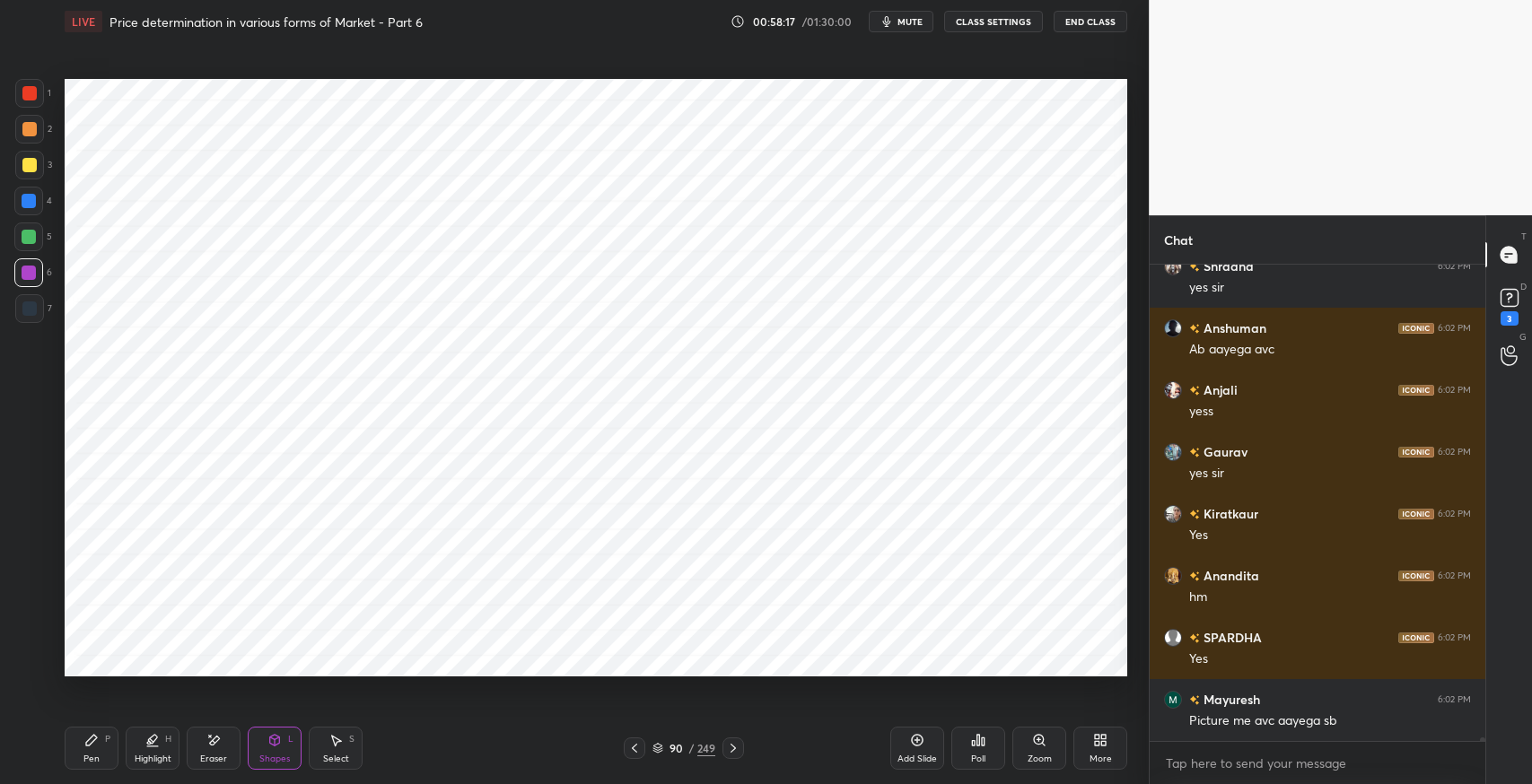
click at [32, 168] on div at bounding box center [29, 165] width 14 height 14
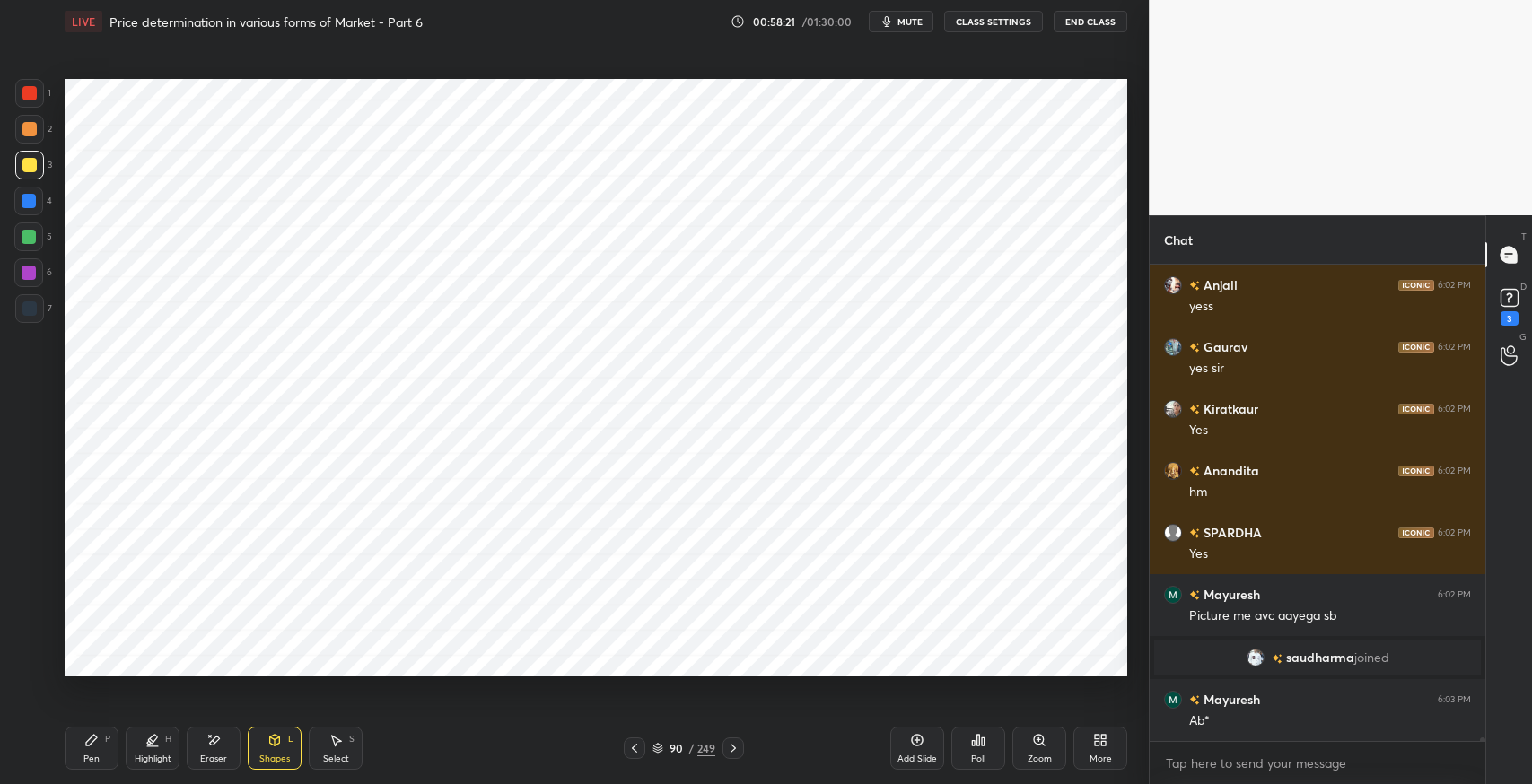
scroll to position [57239, 0]
click at [94, 750] on div "Pen P" at bounding box center [92, 748] width 54 height 43
click at [31, 311] on div at bounding box center [29, 308] width 14 height 14
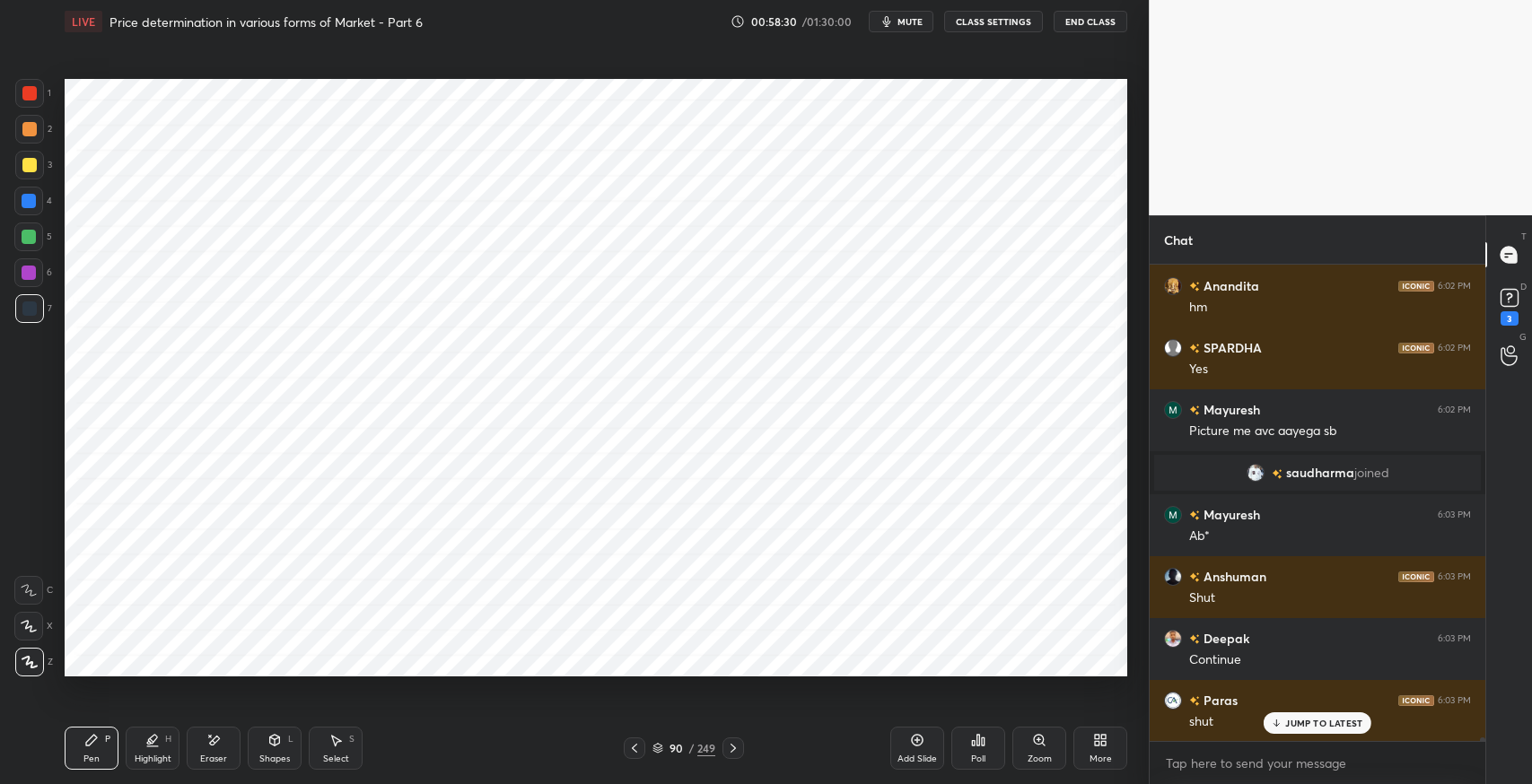
scroll to position [57549, 0]
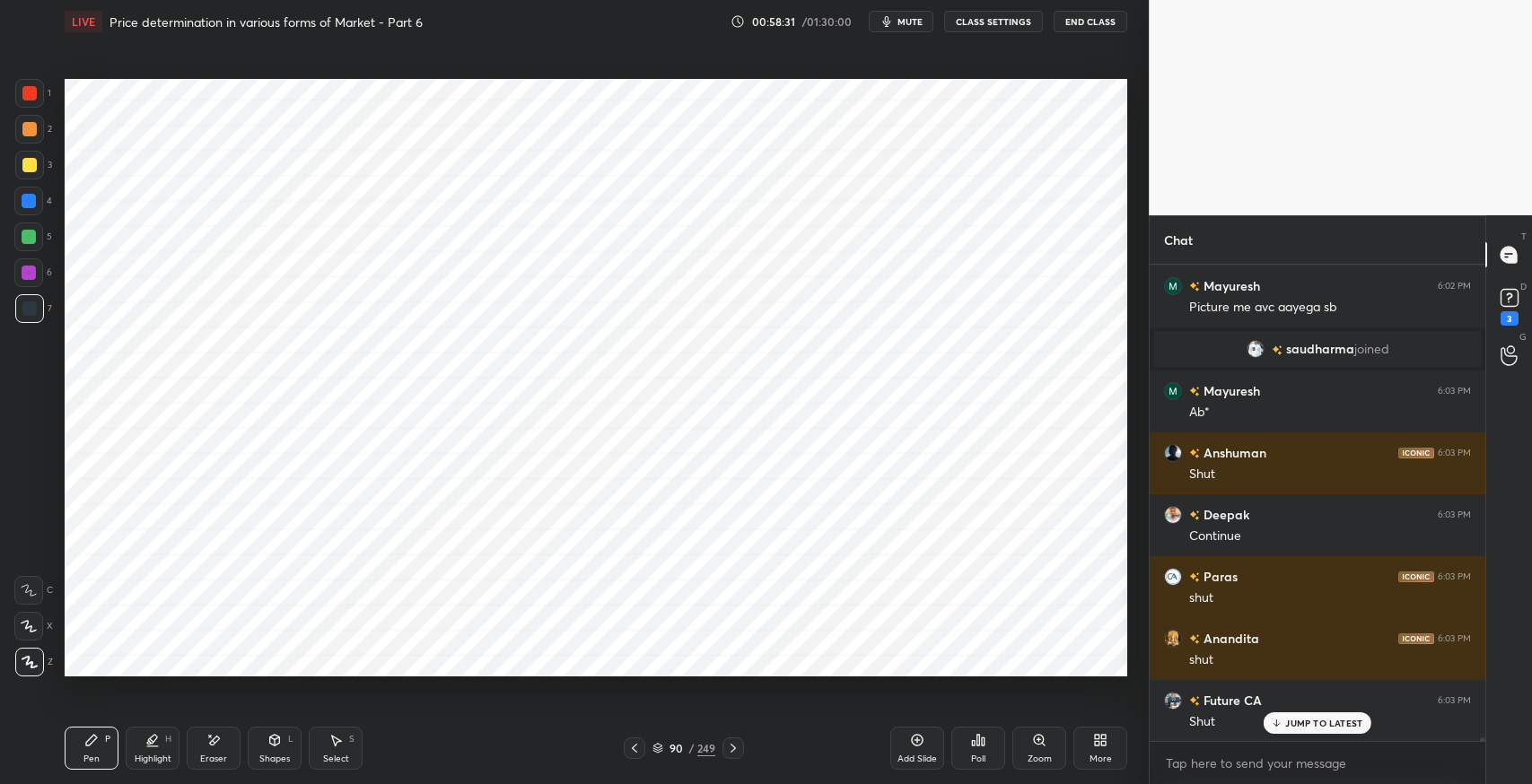
click at [263, 750] on div "Shapes L" at bounding box center [275, 748] width 54 height 43
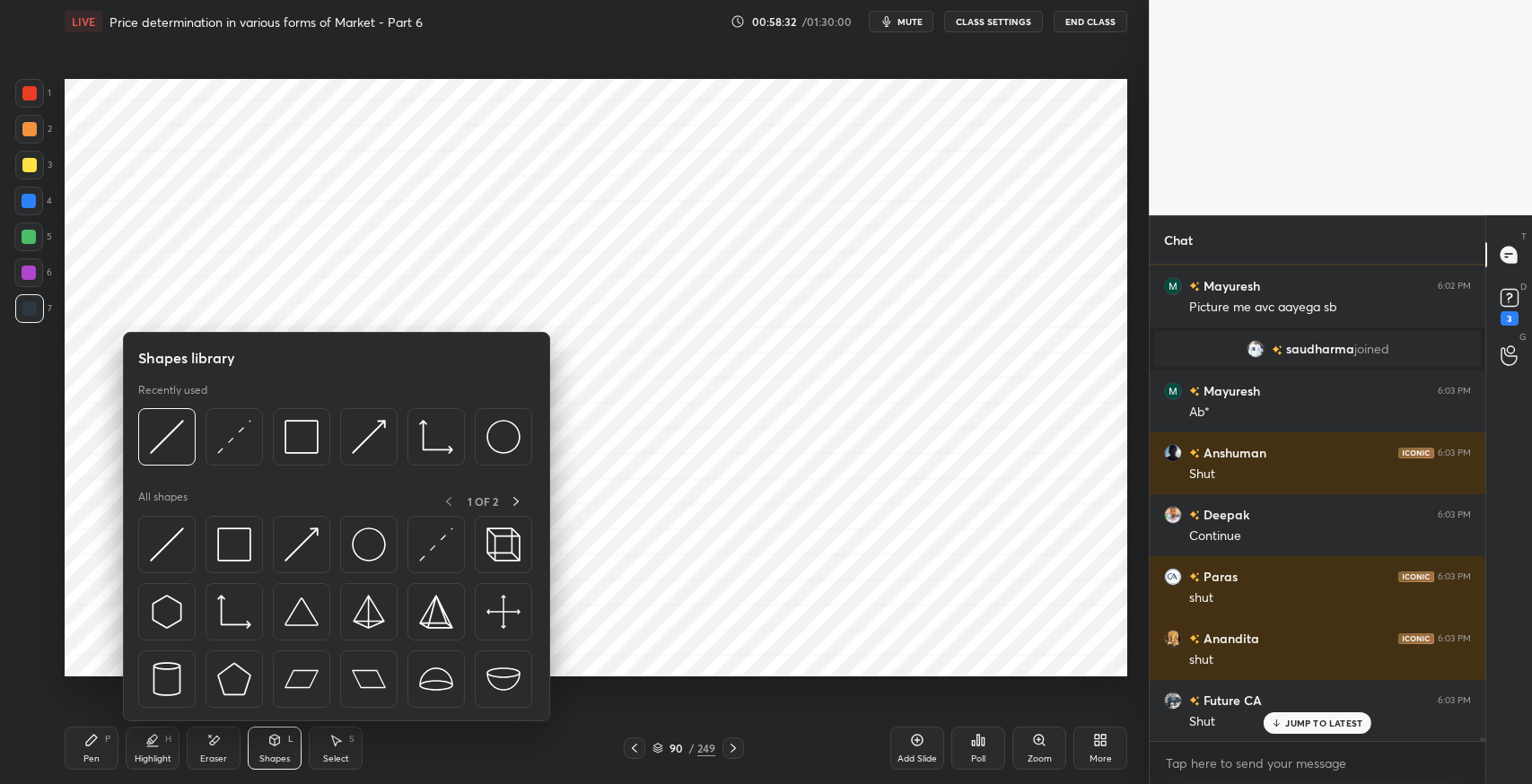
click at [160, 548] on img at bounding box center [168, 545] width 34 height 34
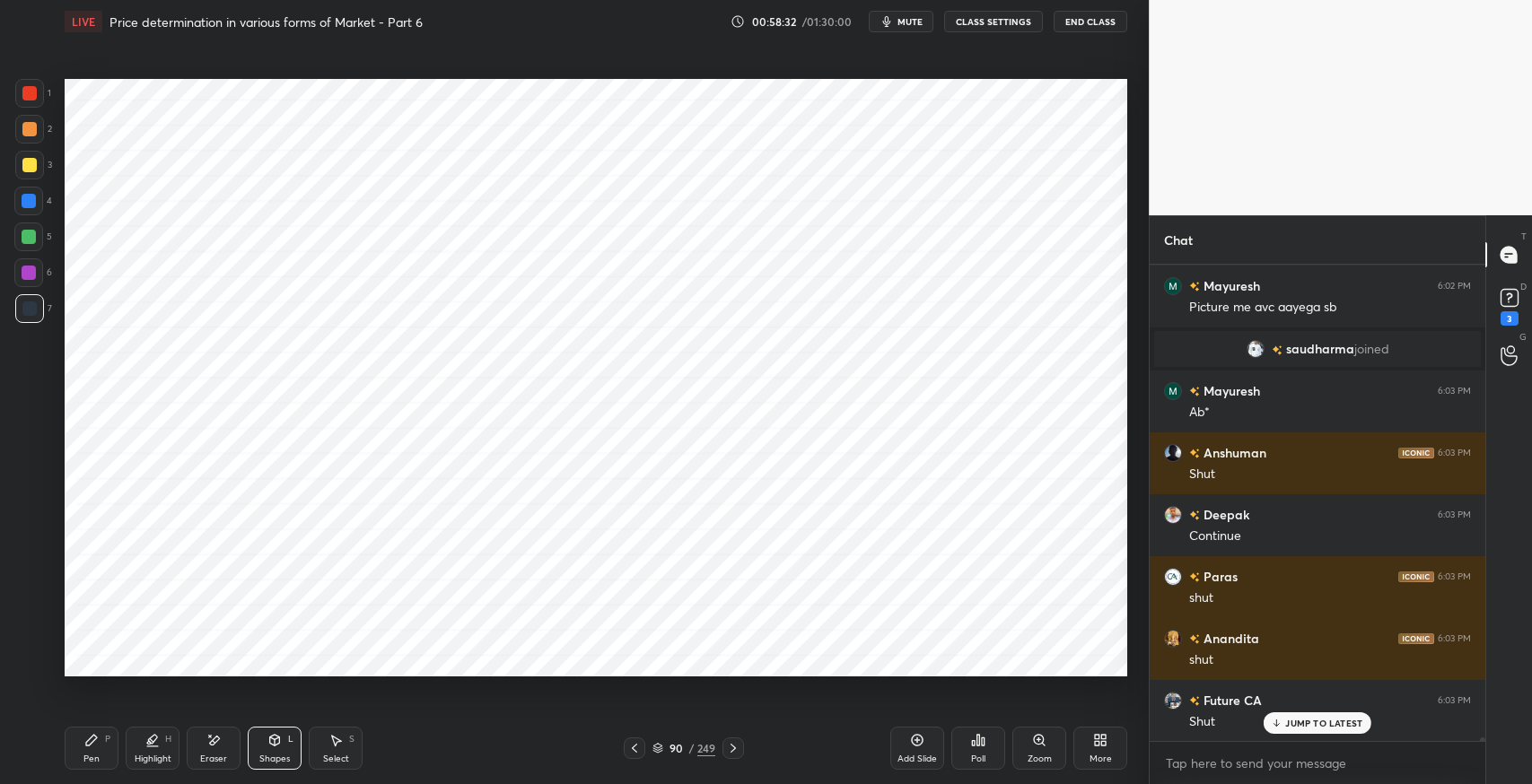
click at [28, 173] on div at bounding box center [30, 166] width 29 height 29
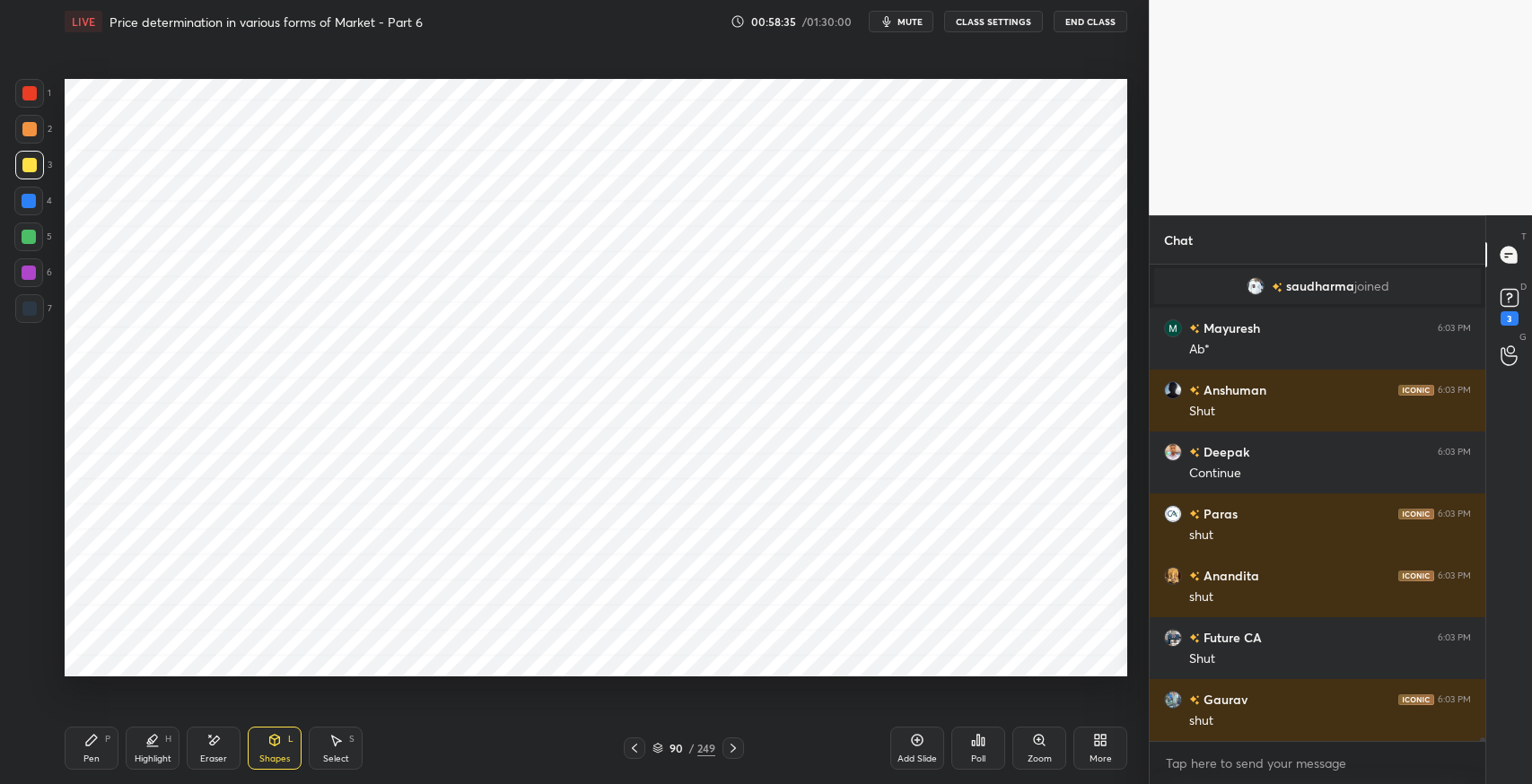
click at [92, 750] on div "Pen P" at bounding box center [92, 748] width 54 height 43
click at [34, 312] on div at bounding box center [29, 308] width 14 height 14
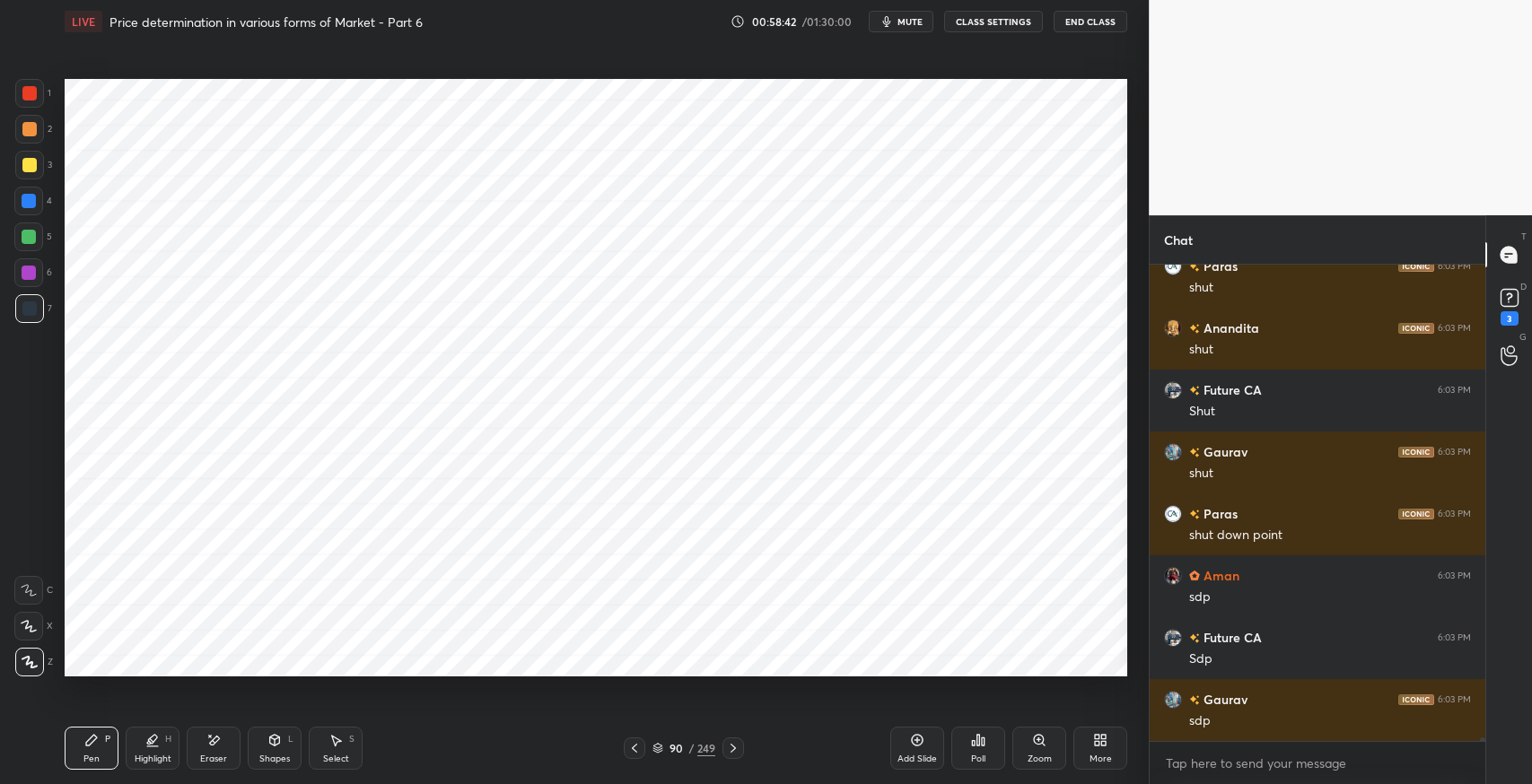
scroll to position [57920, 0]
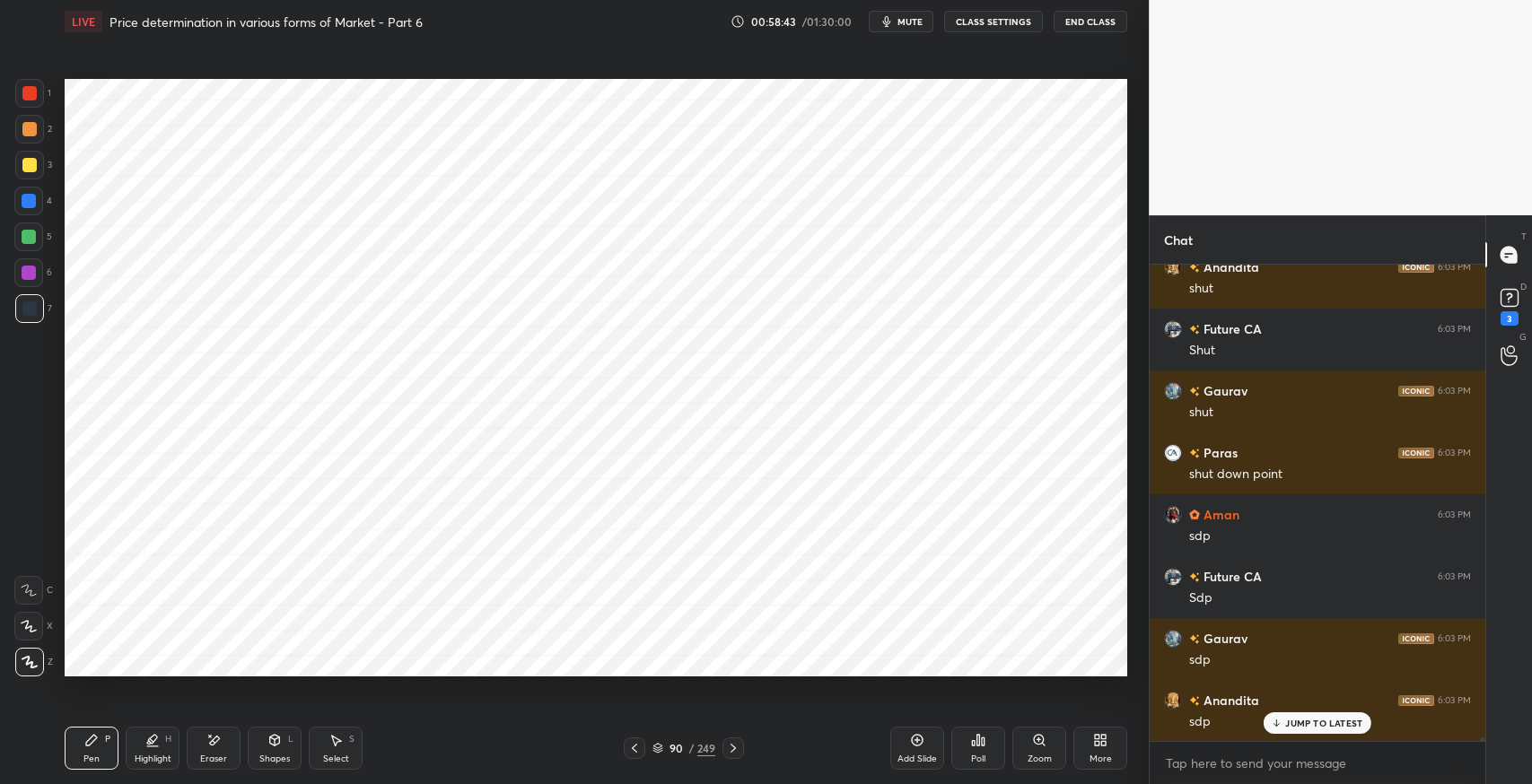
click at [274, 754] on div "Shapes" at bounding box center [275, 758] width 31 height 9
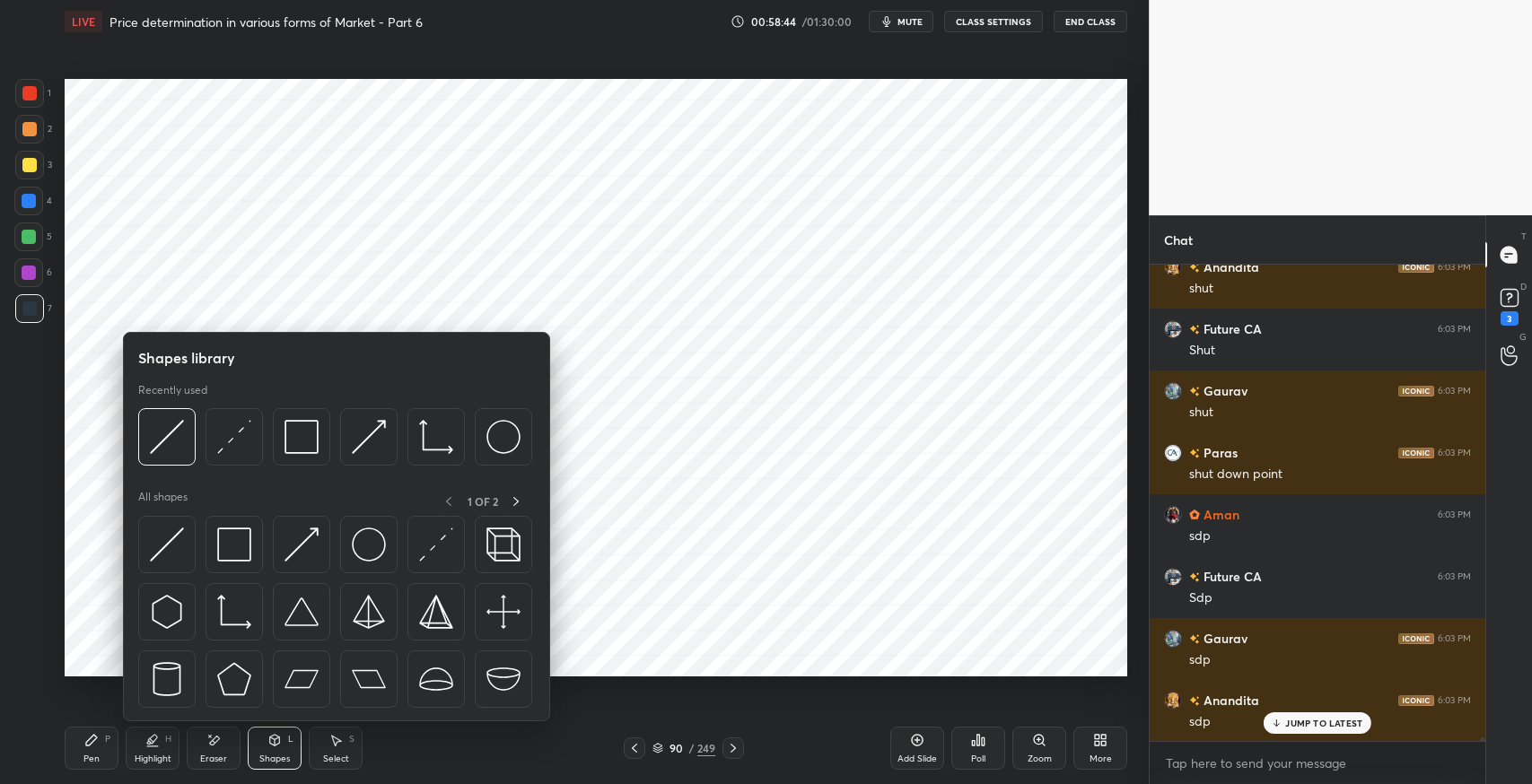
scroll to position [57983, 0]
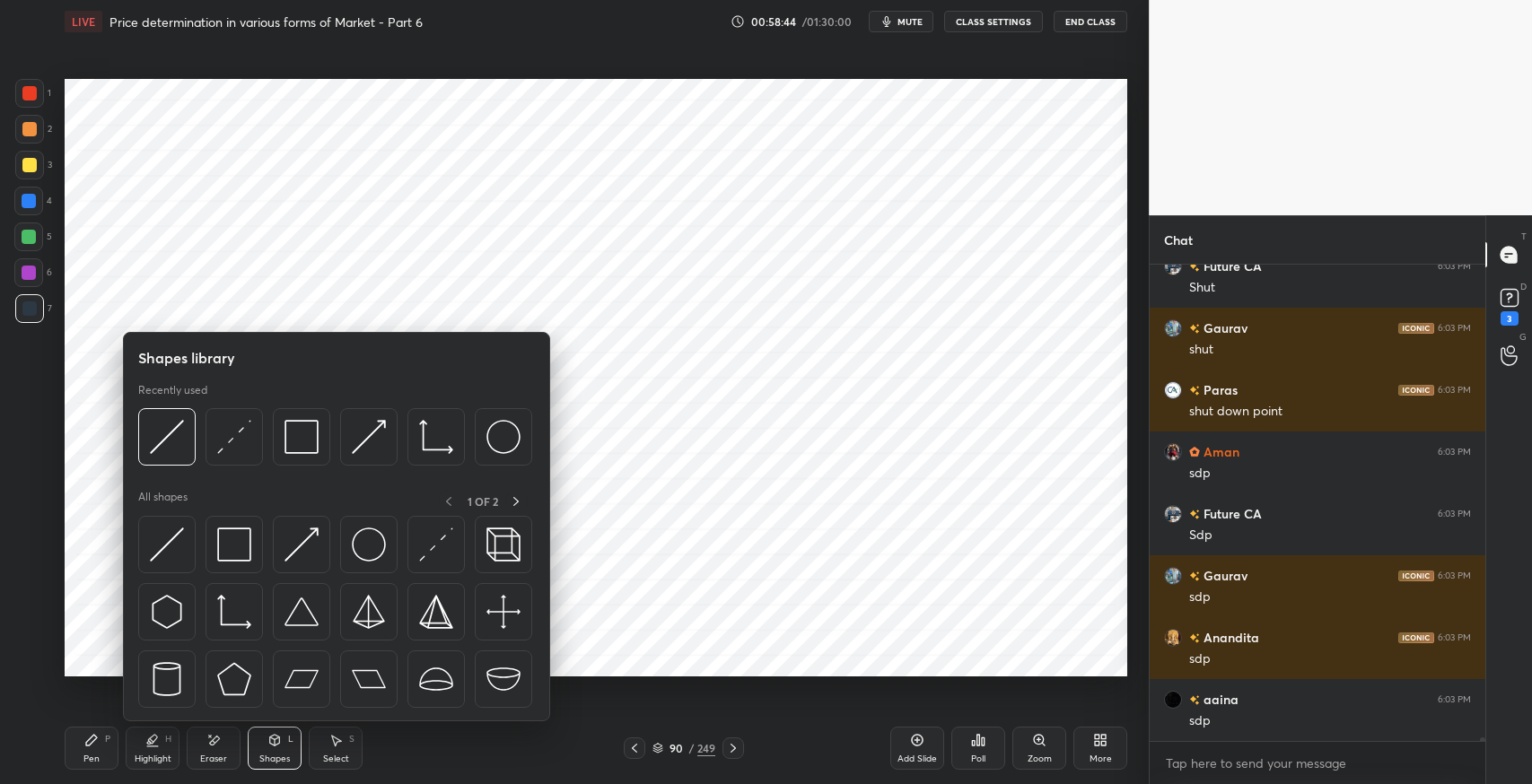
click at [169, 549] on img at bounding box center [168, 545] width 34 height 34
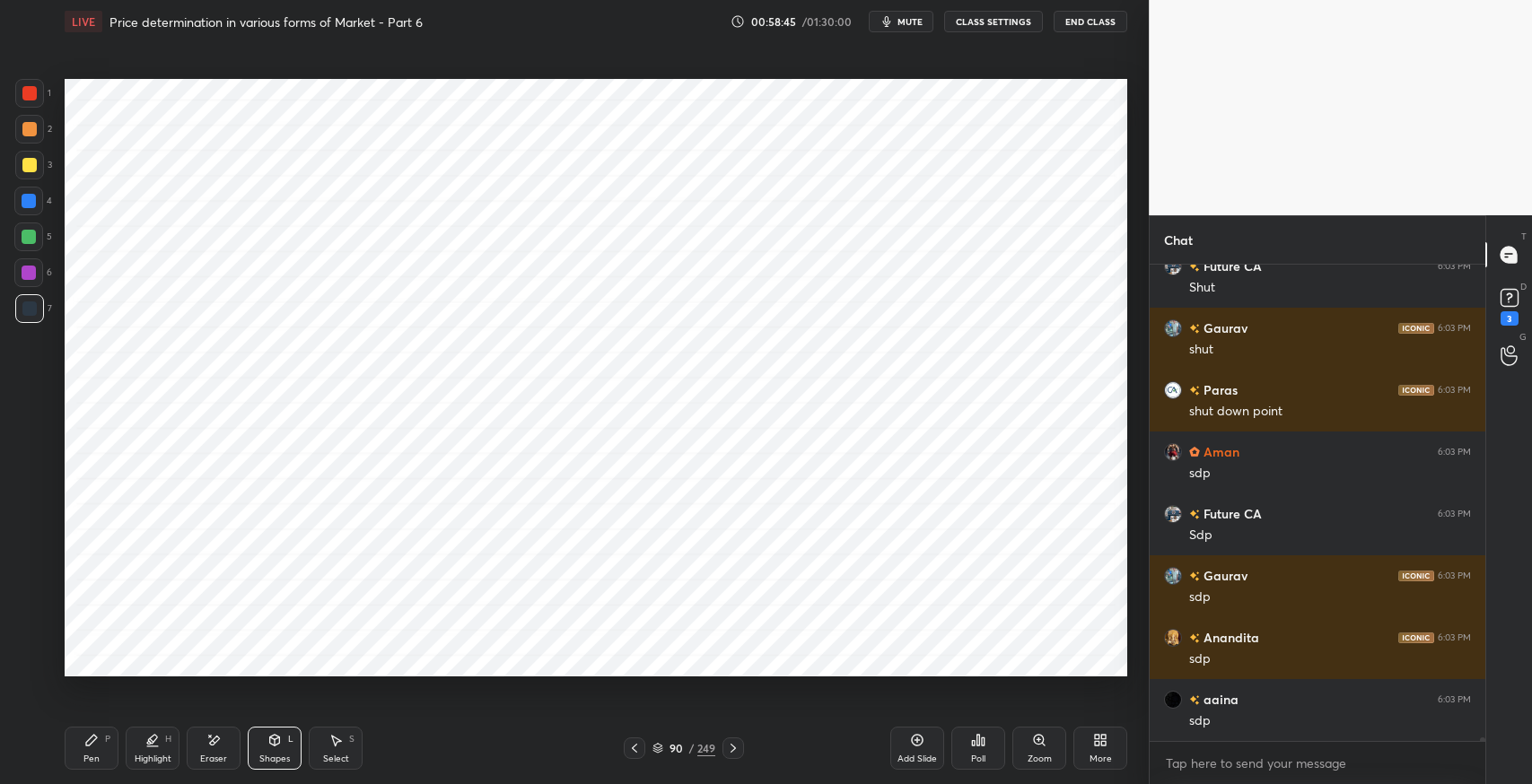
click at [34, 159] on div at bounding box center [29, 165] width 14 height 14
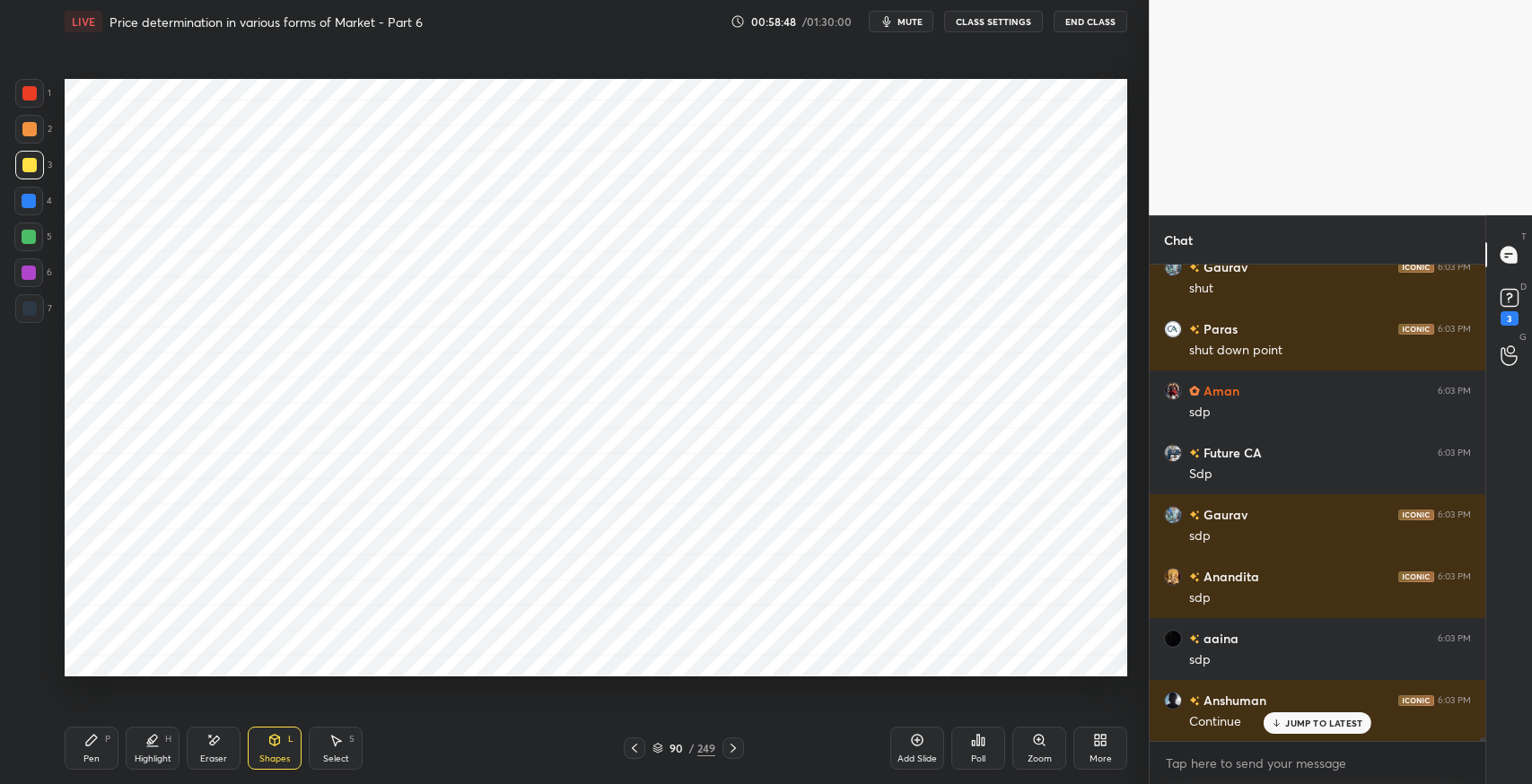
scroll to position [58169, 0]
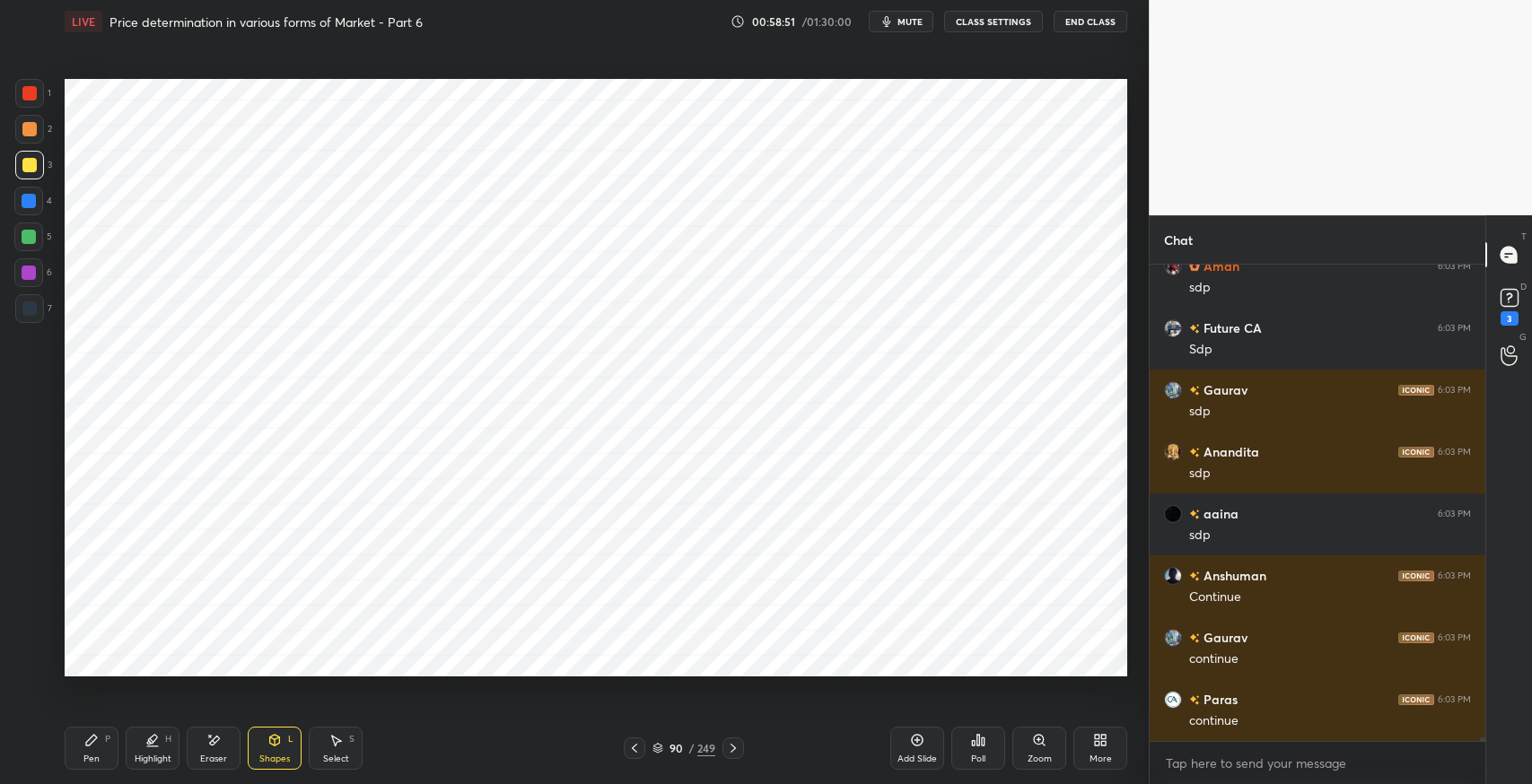
click at [102, 735] on div "Pen P" at bounding box center [92, 748] width 54 height 43
click at [31, 313] on div at bounding box center [29, 308] width 14 height 14
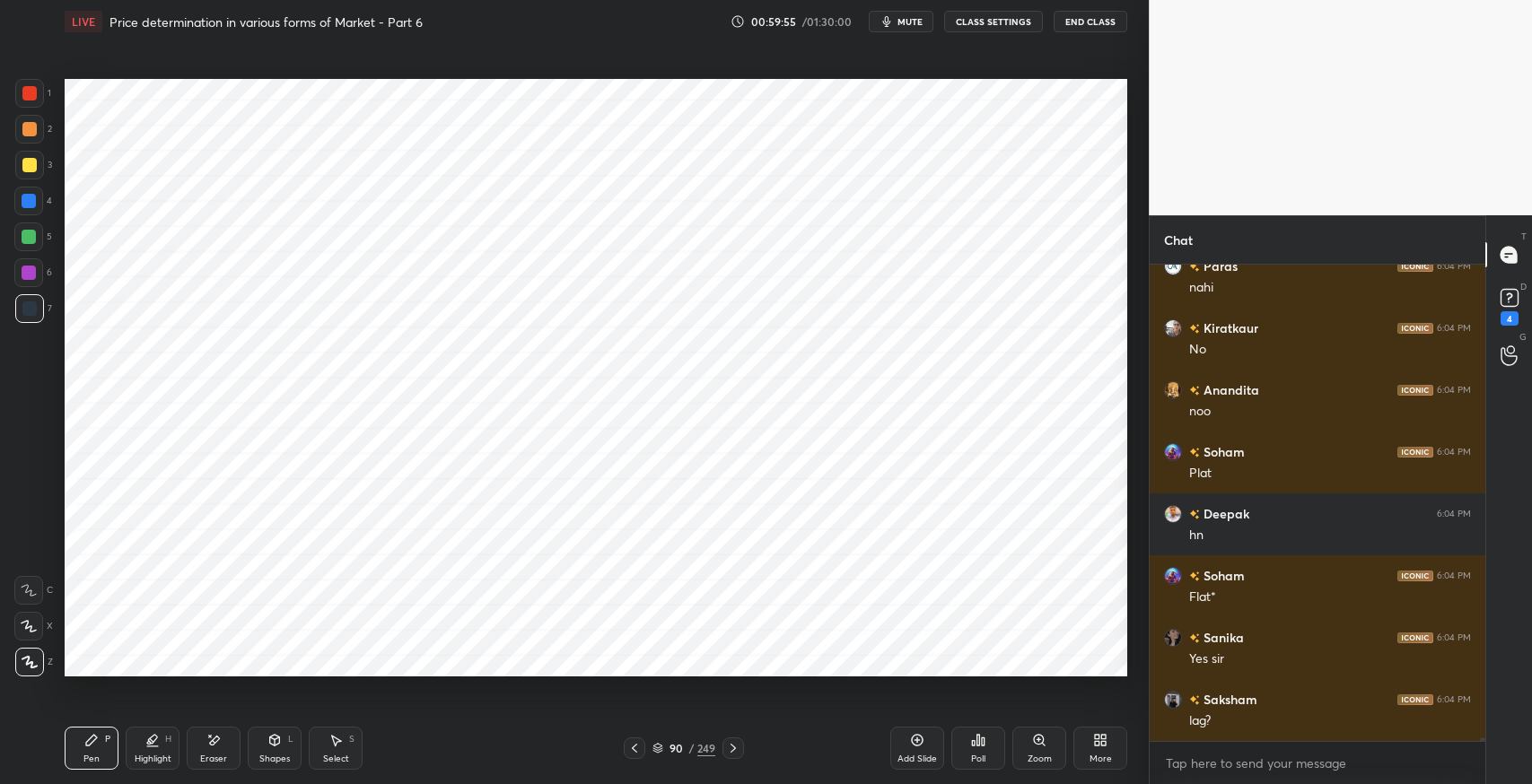
scroll to position [58888, 0]
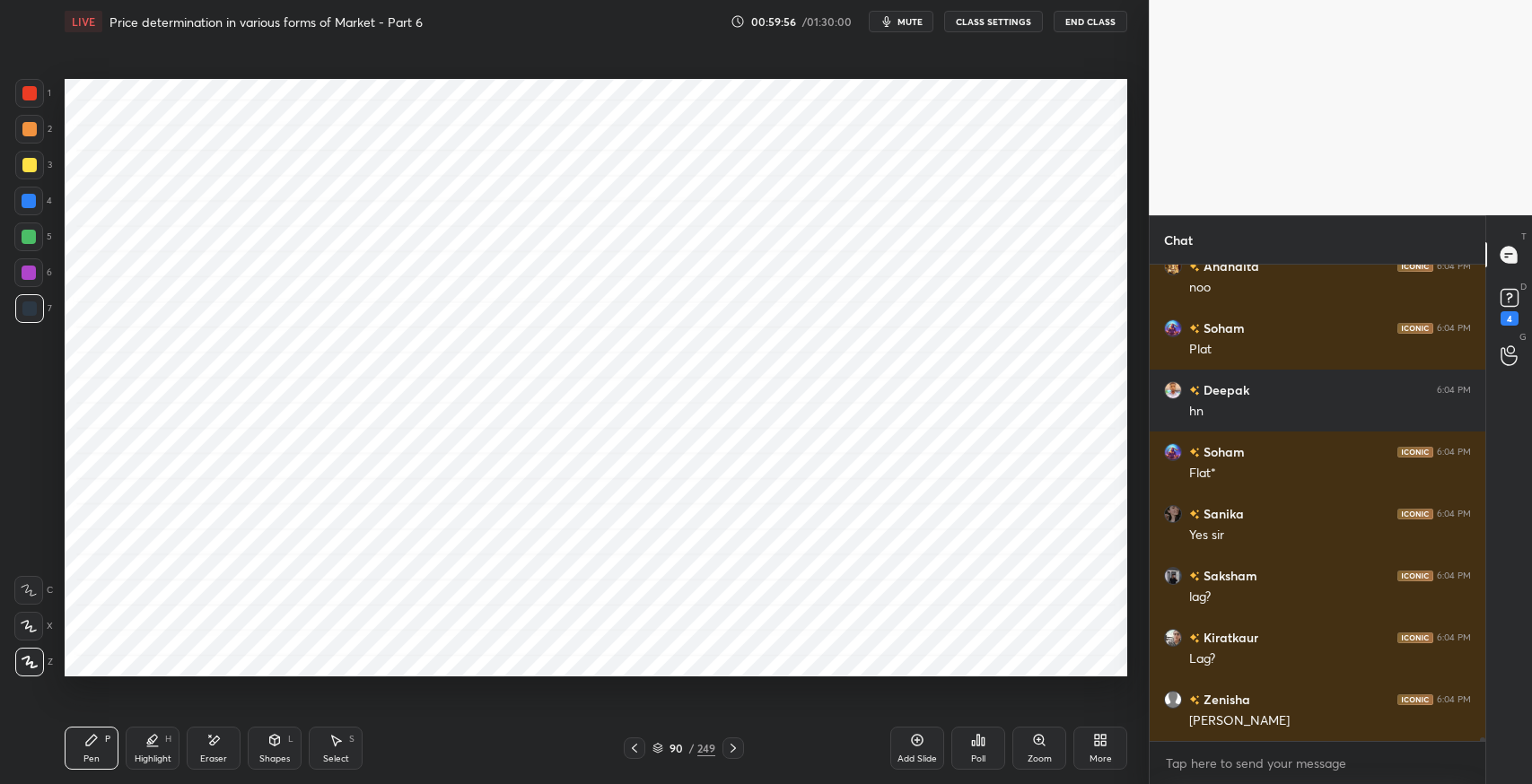
click at [634, 748] on icon at bounding box center [634, 748] width 14 height 14
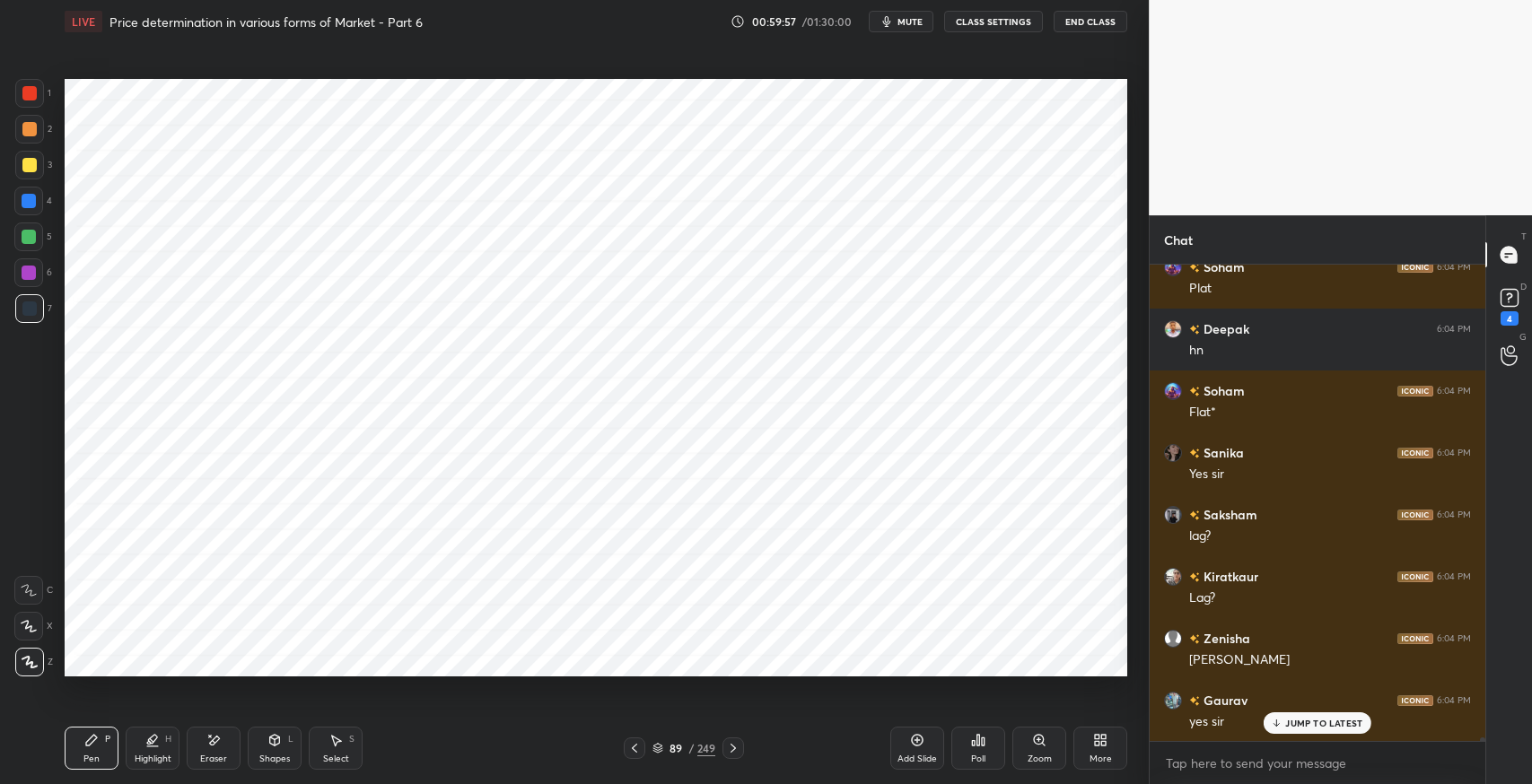
click at [634, 748] on icon at bounding box center [634, 748] width 14 height 14
click at [631, 750] on icon at bounding box center [634, 748] width 14 height 14
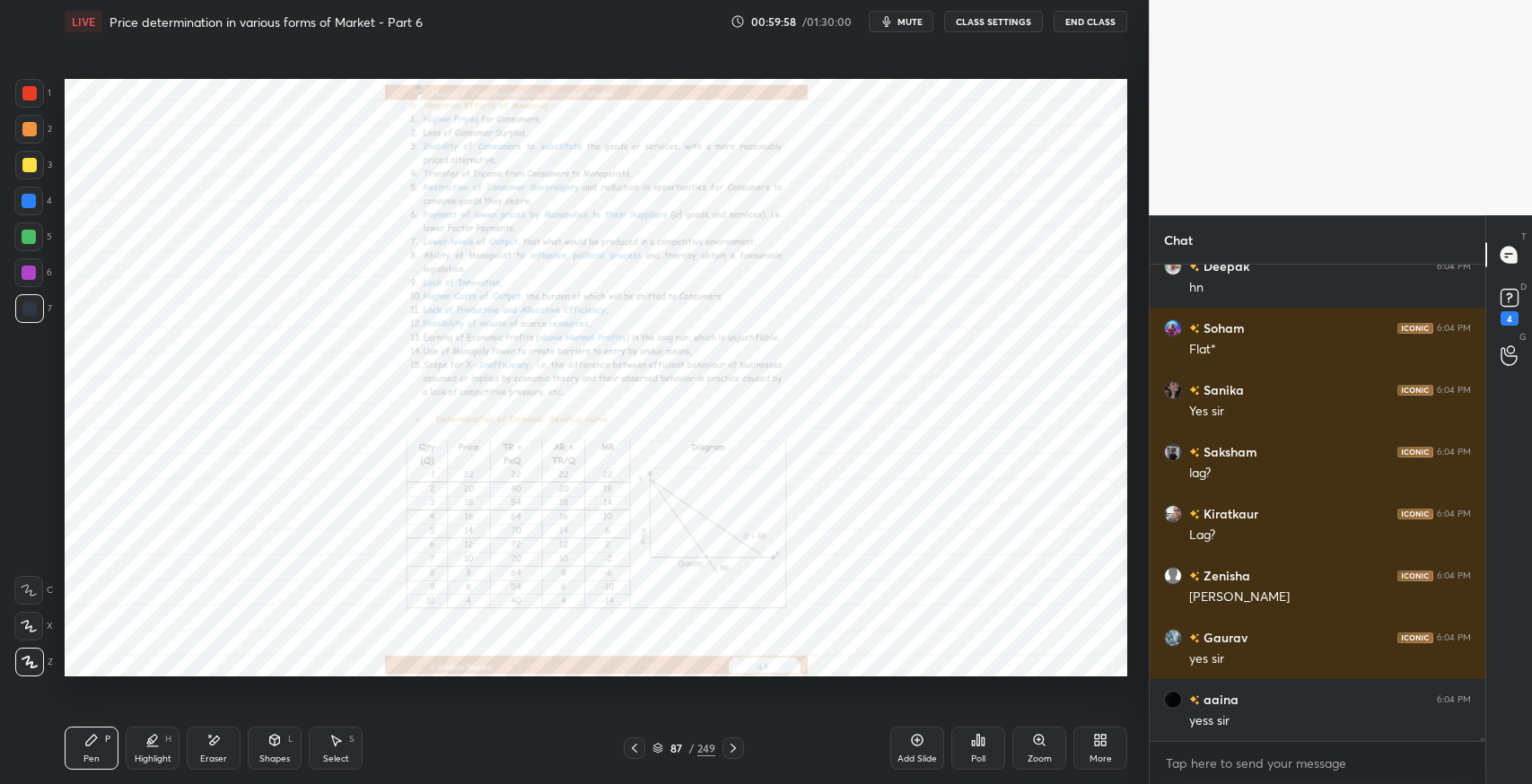
scroll to position [59074, 0]
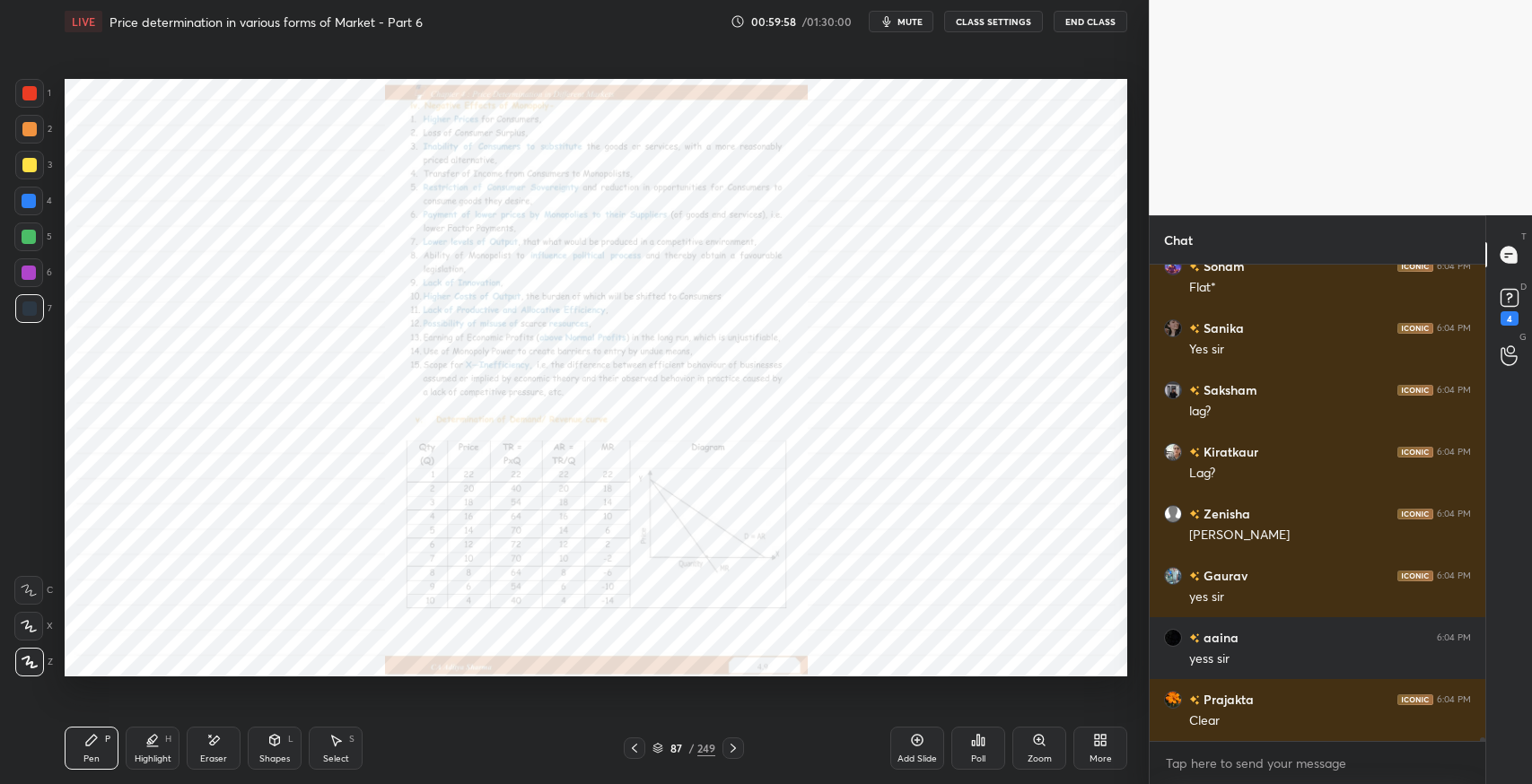
click at [732, 748] on icon at bounding box center [732, 748] width 14 height 14
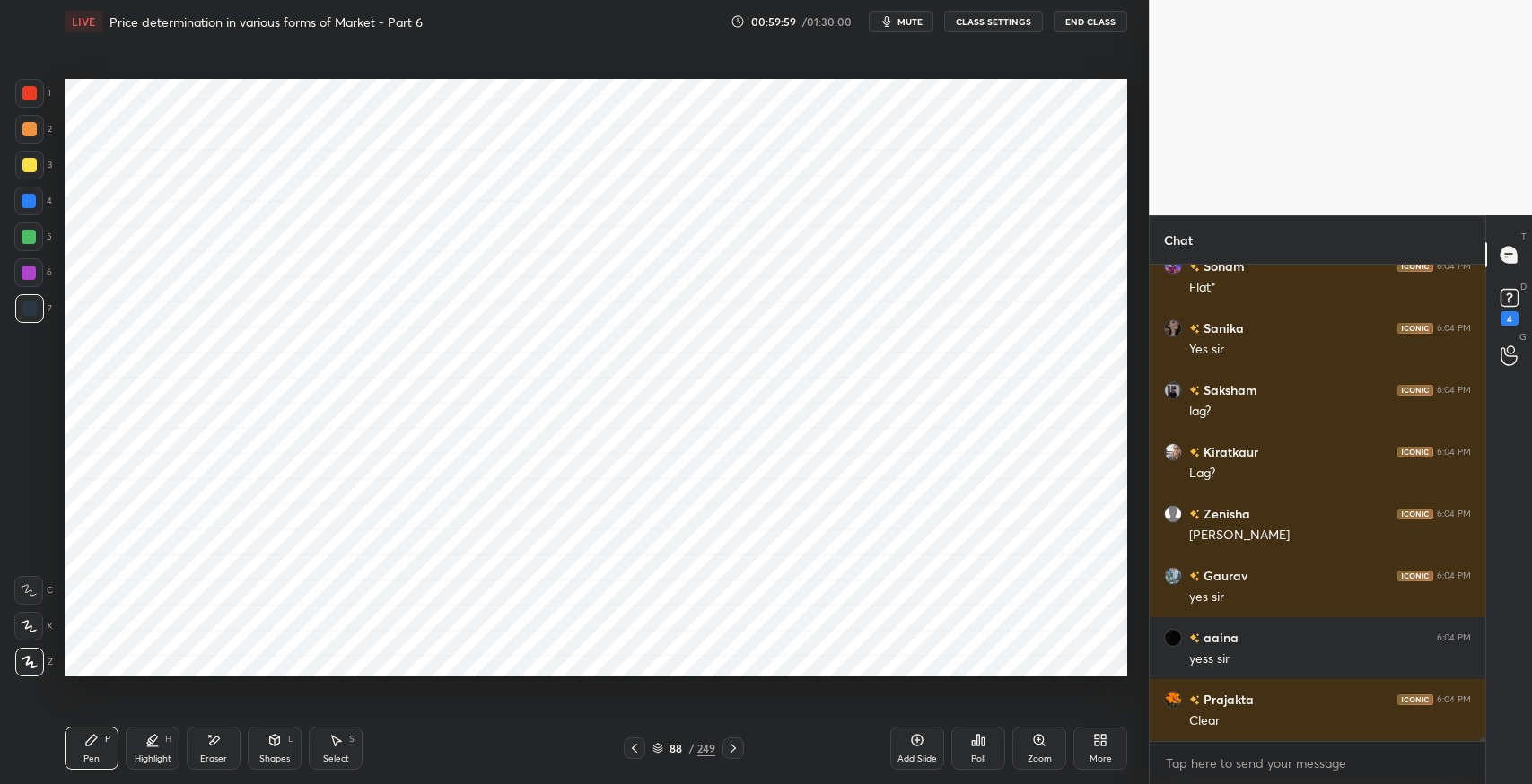
click at [737, 754] on icon at bounding box center [732, 748] width 14 height 14
click at [739, 748] on icon at bounding box center [732, 748] width 14 height 14
click at [734, 750] on icon at bounding box center [732, 748] width 14 height 14
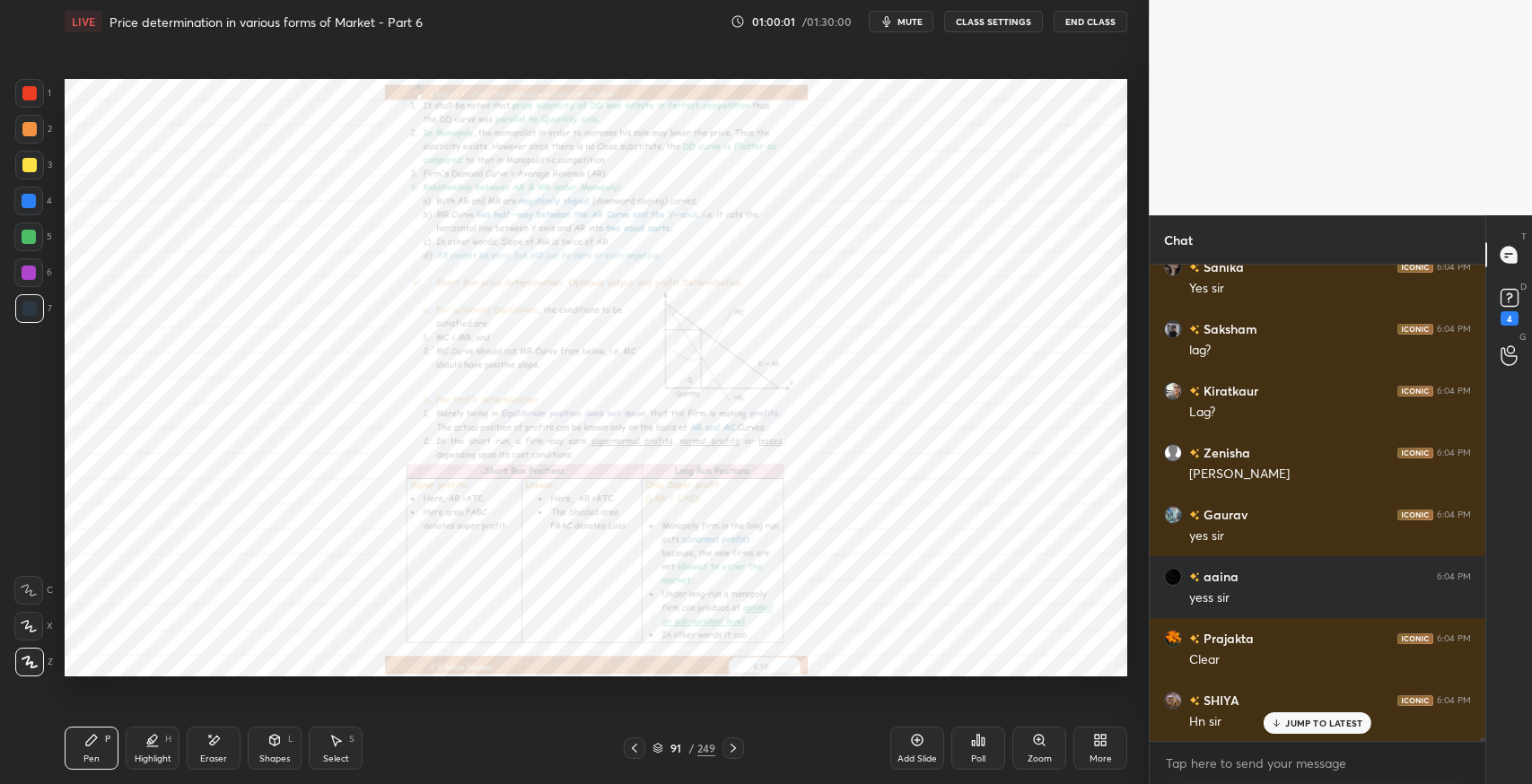
scroll to position [59197, 0]
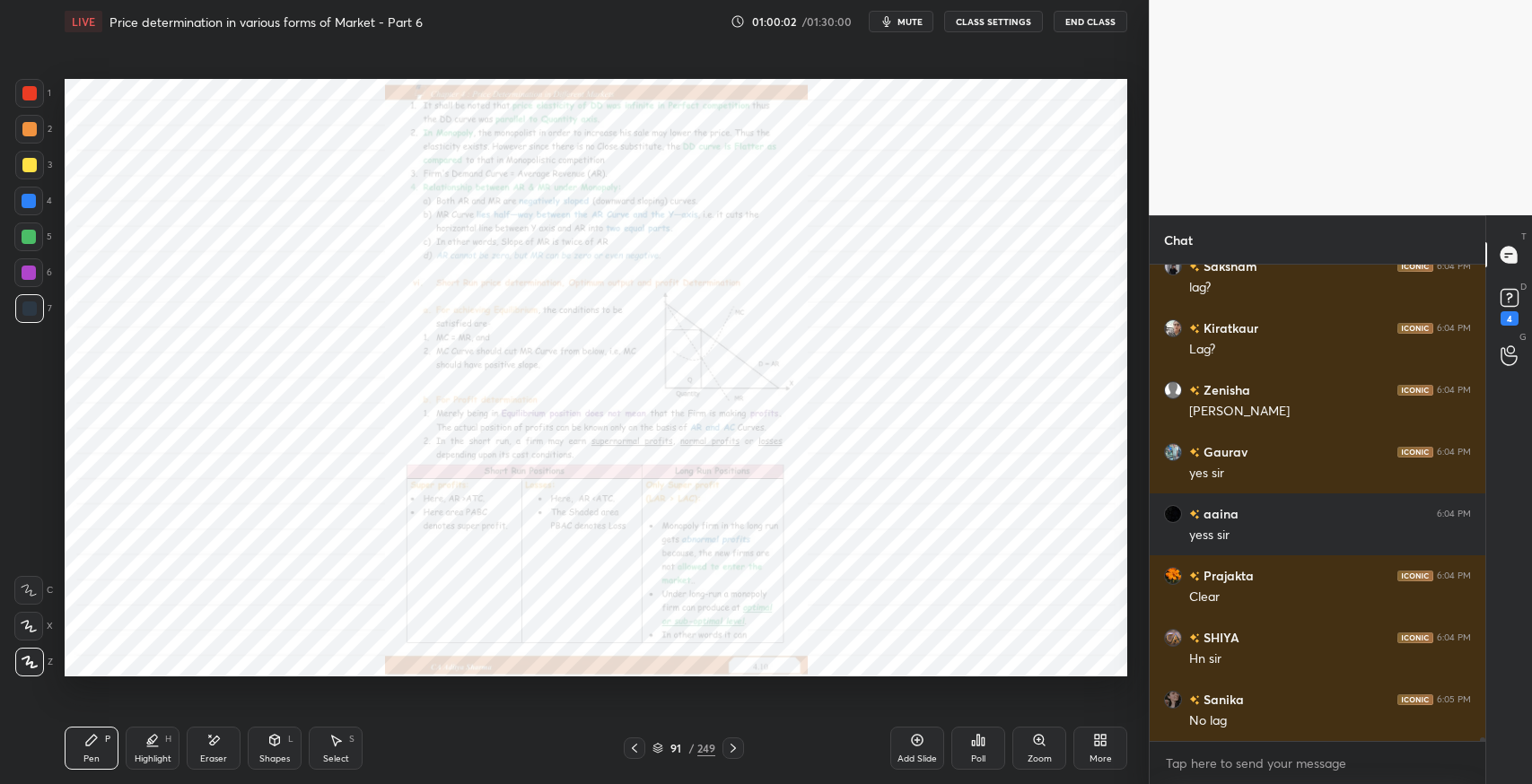
click at [1039, 740] on icon at bounding box center [1039, 740] width 4 height 0
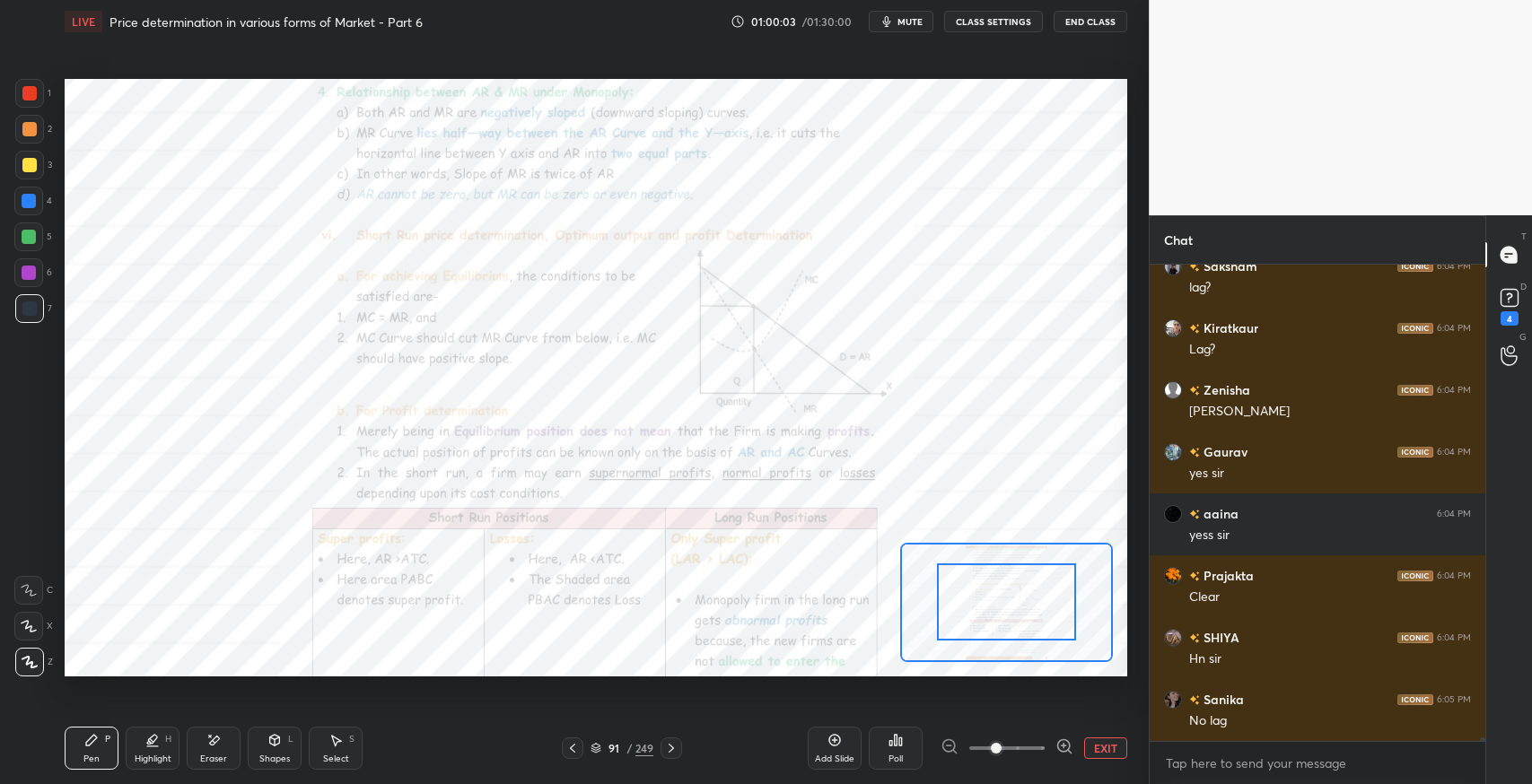
scroll to position [59259, 0]
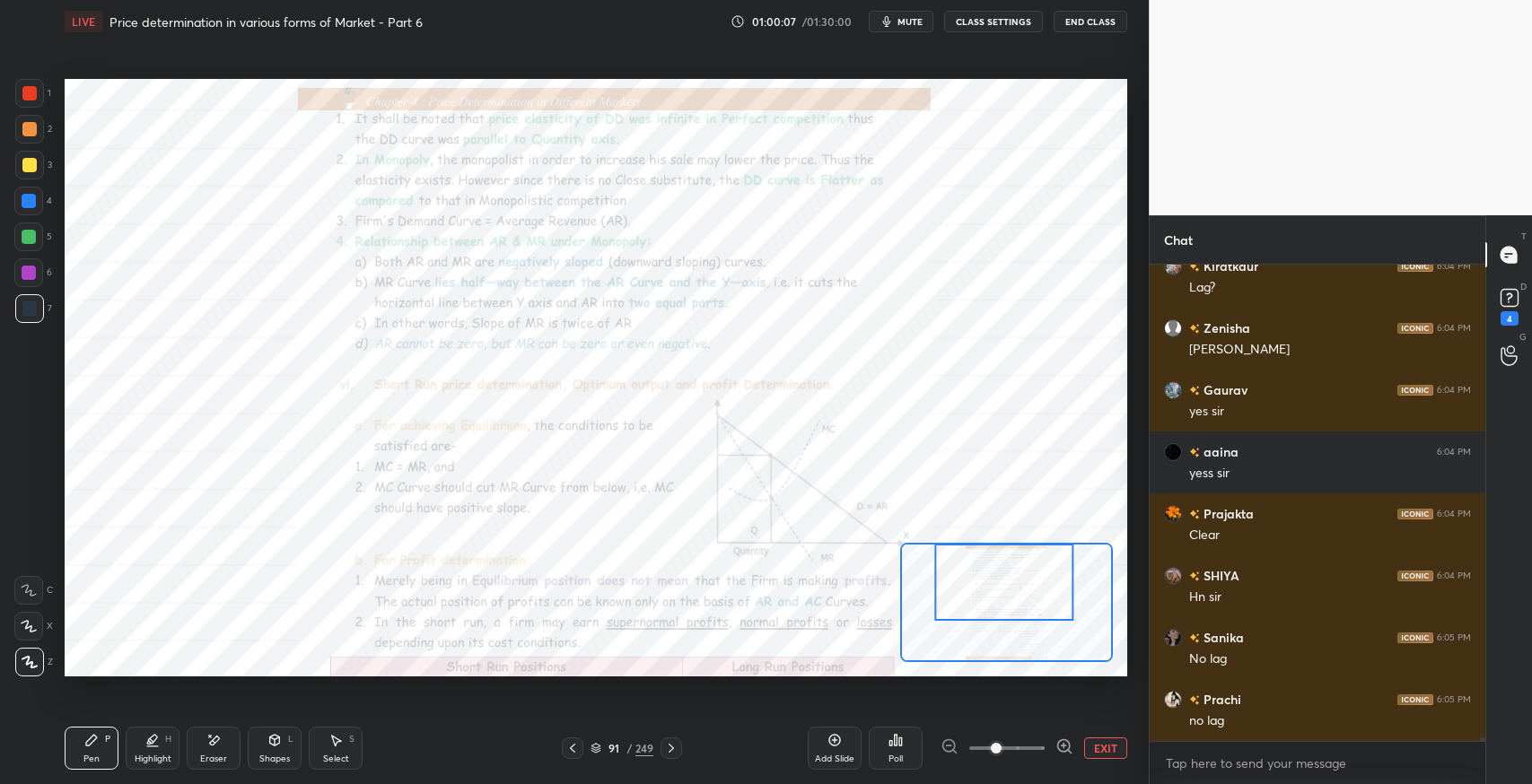
click at [1002, 746] on span at bounding box center [996, 748] width 11 height 11
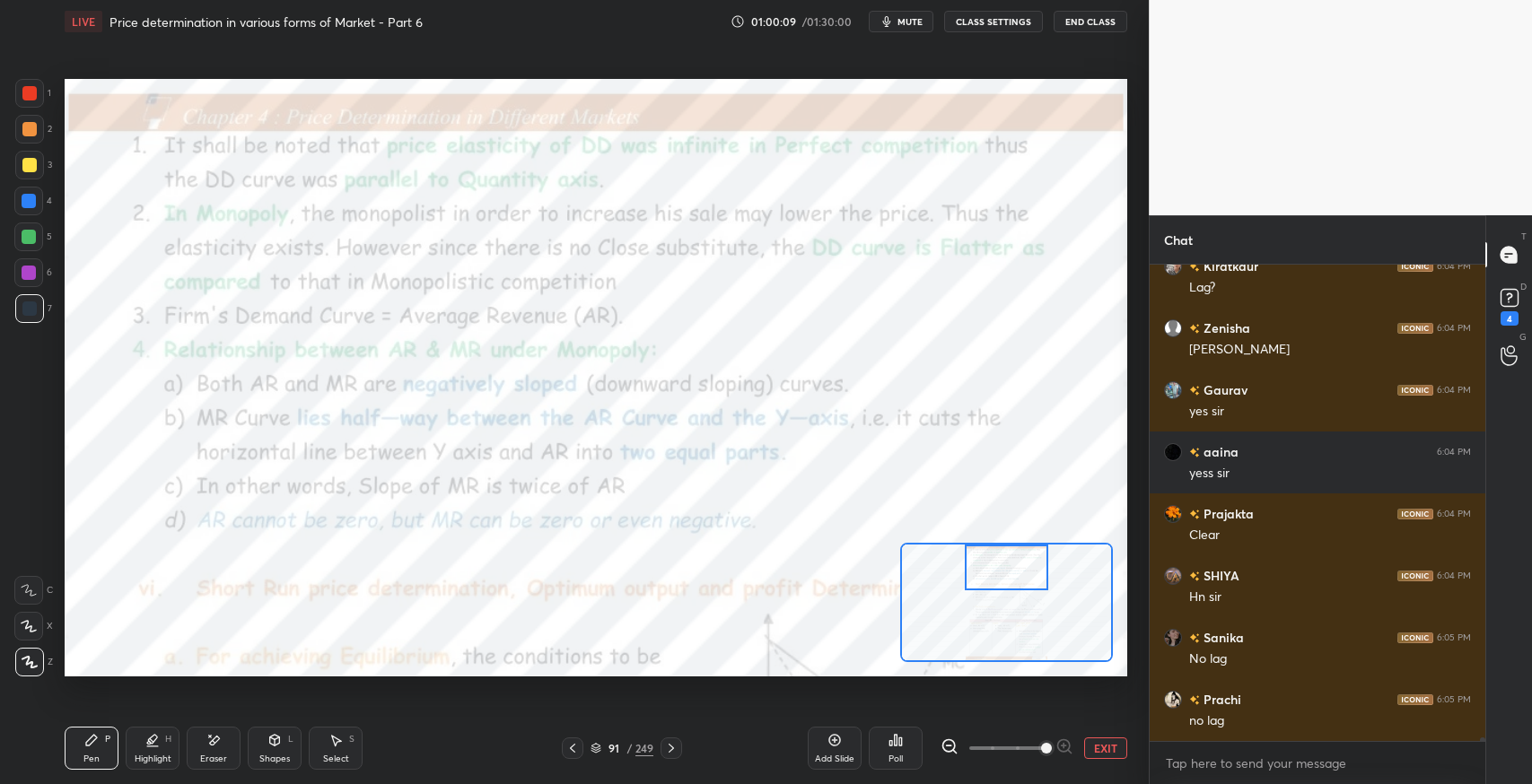
click at [88, 739] on icon at bounding box center [91, 740] width 14 height 14
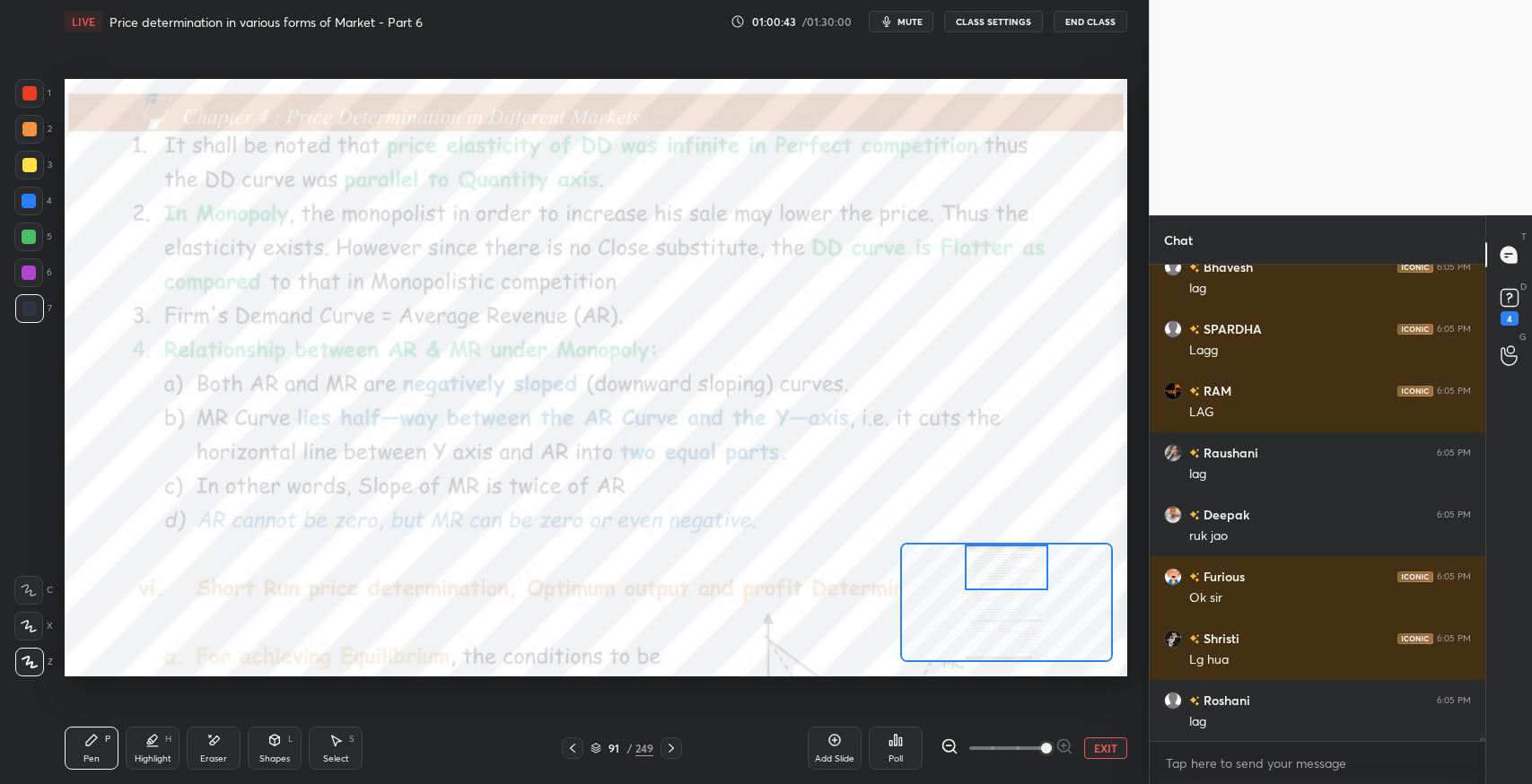
scroll to position [60188, 0]
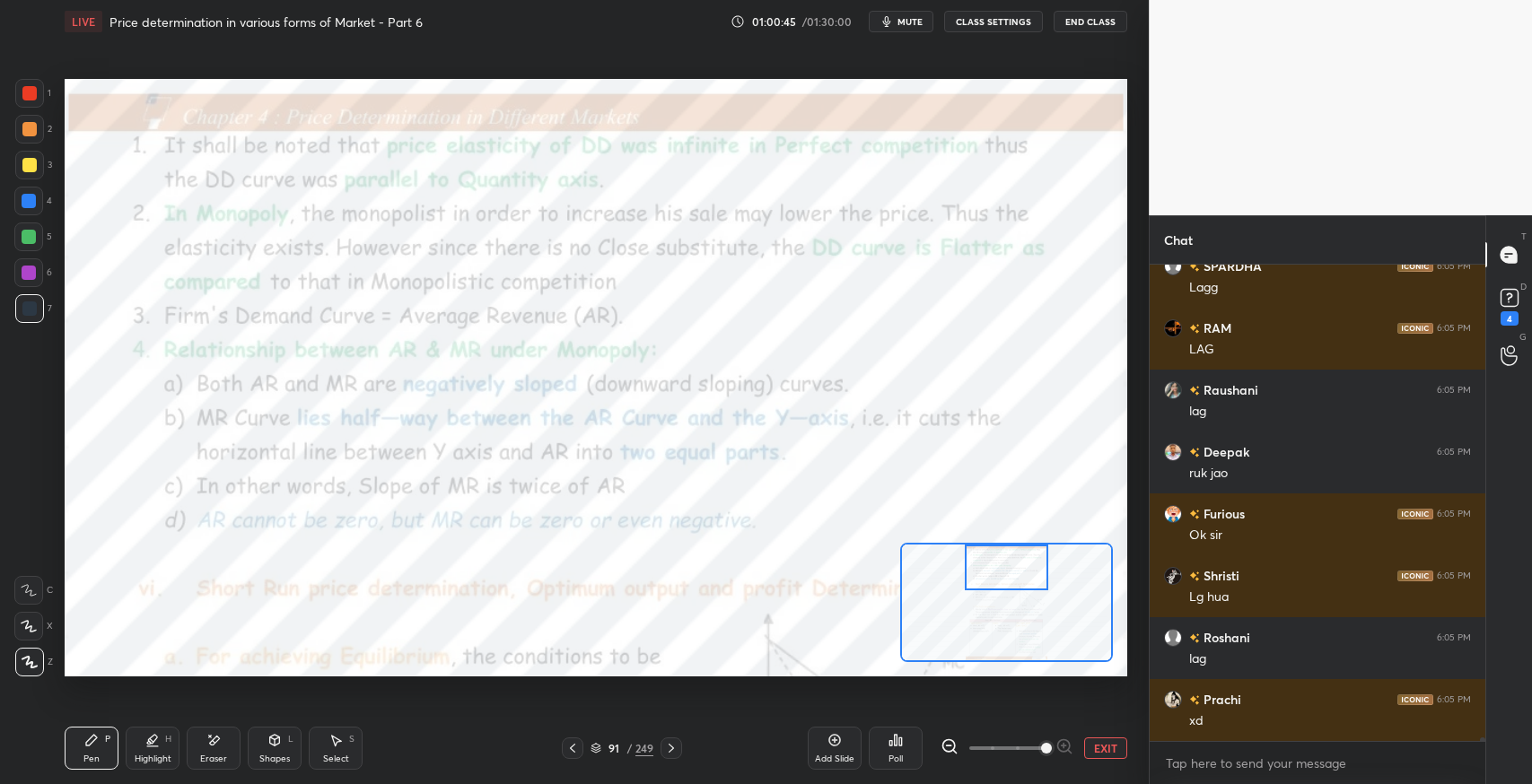
click at [212, 745] on icon at bounding box center [214, 741] width 14 height 15
click at [99, 743] on div "Pen P" at bounding box center [92, 748] width 54 height 43
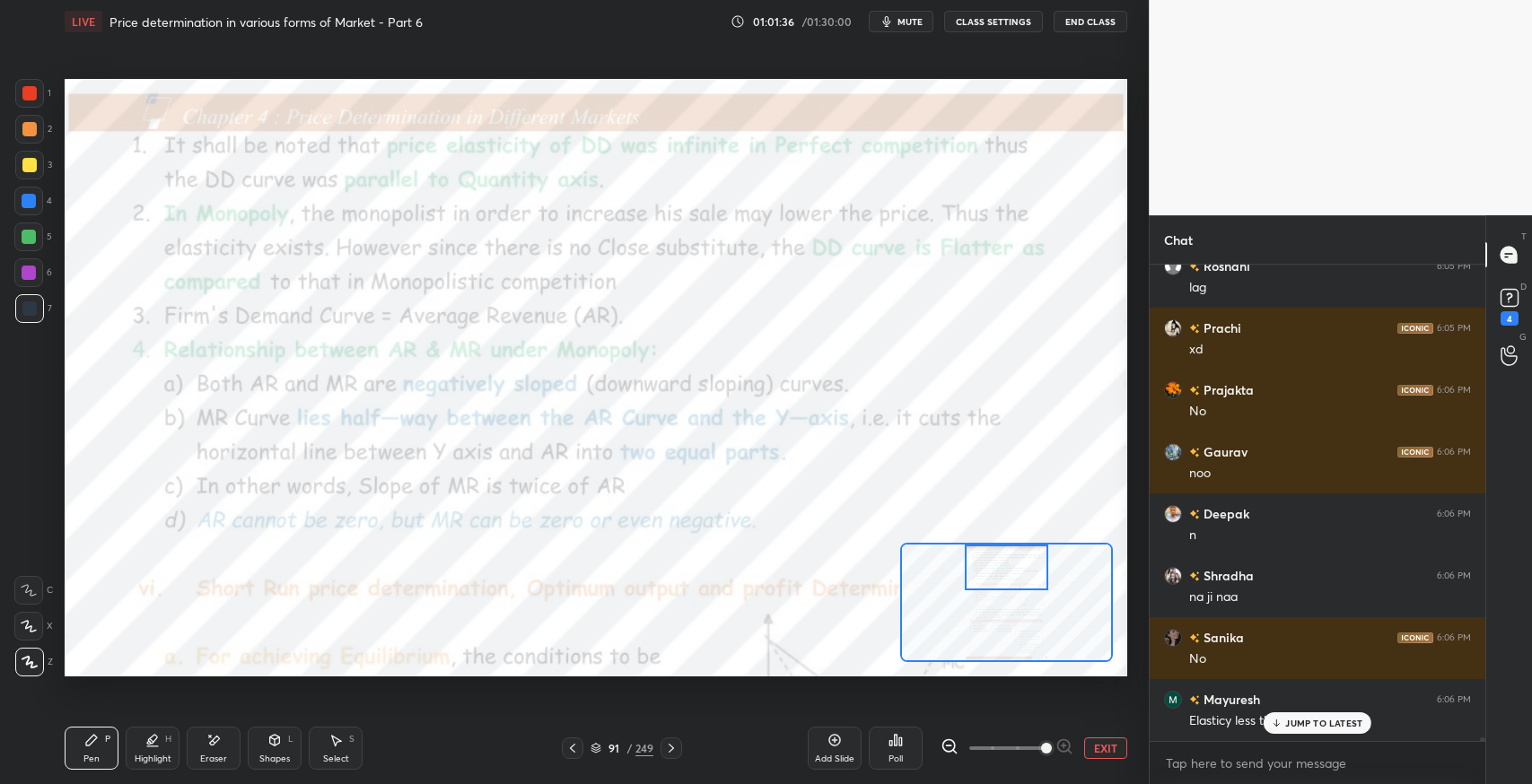
scroll to position [59940, 0]
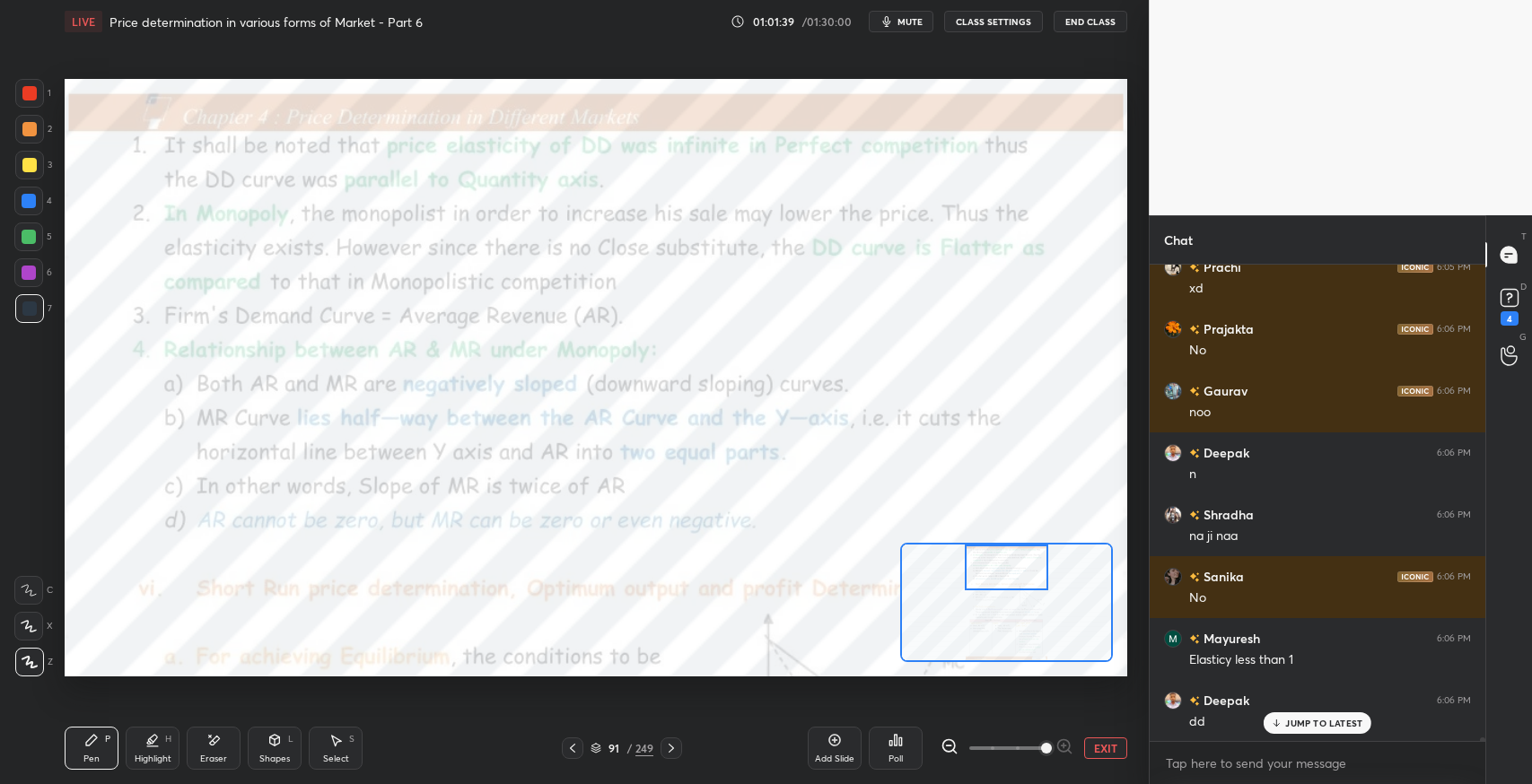
click at [22, 92] on div at bounding box center [29, 93] width 14 height 14
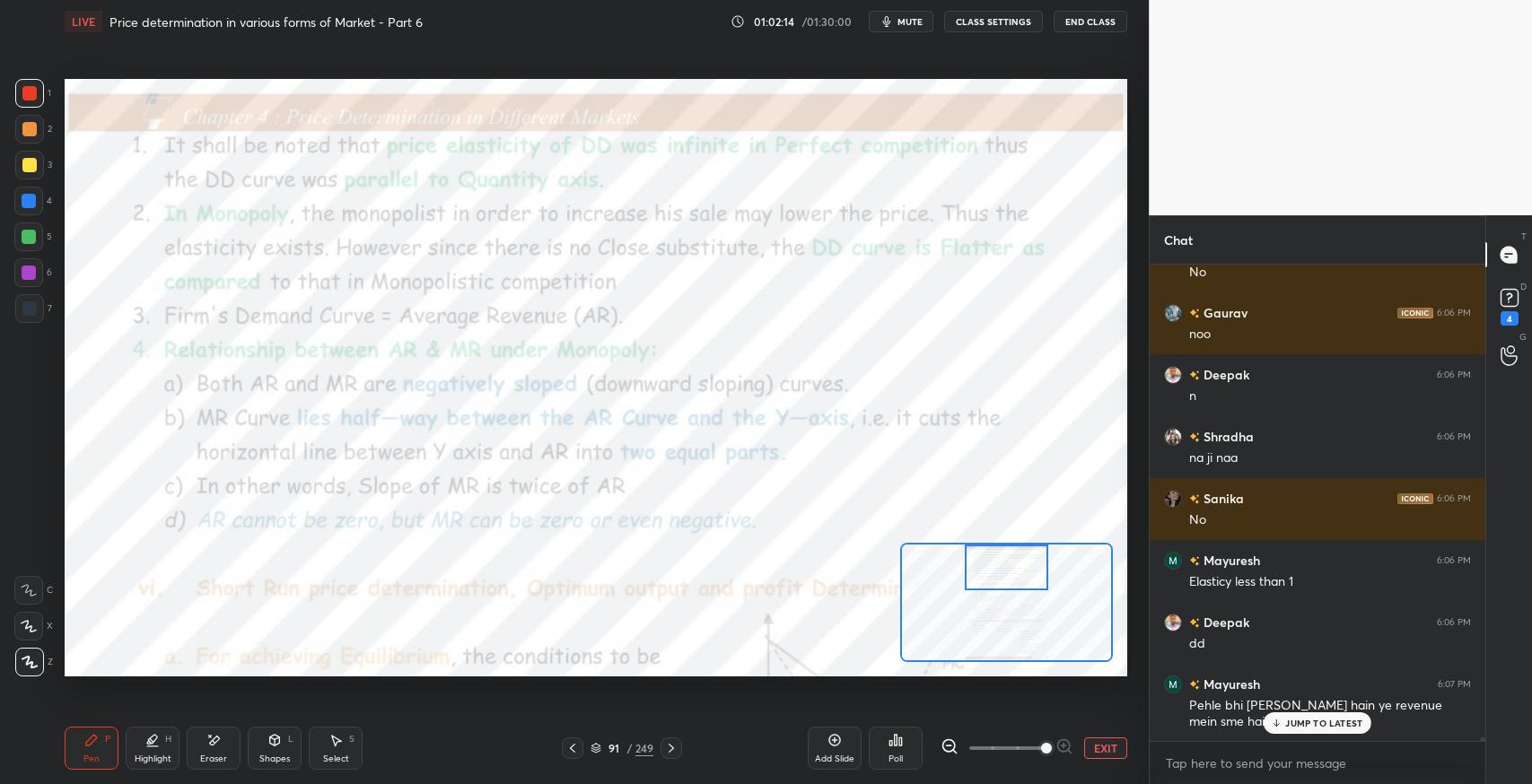
scroll to position [60081, 0]
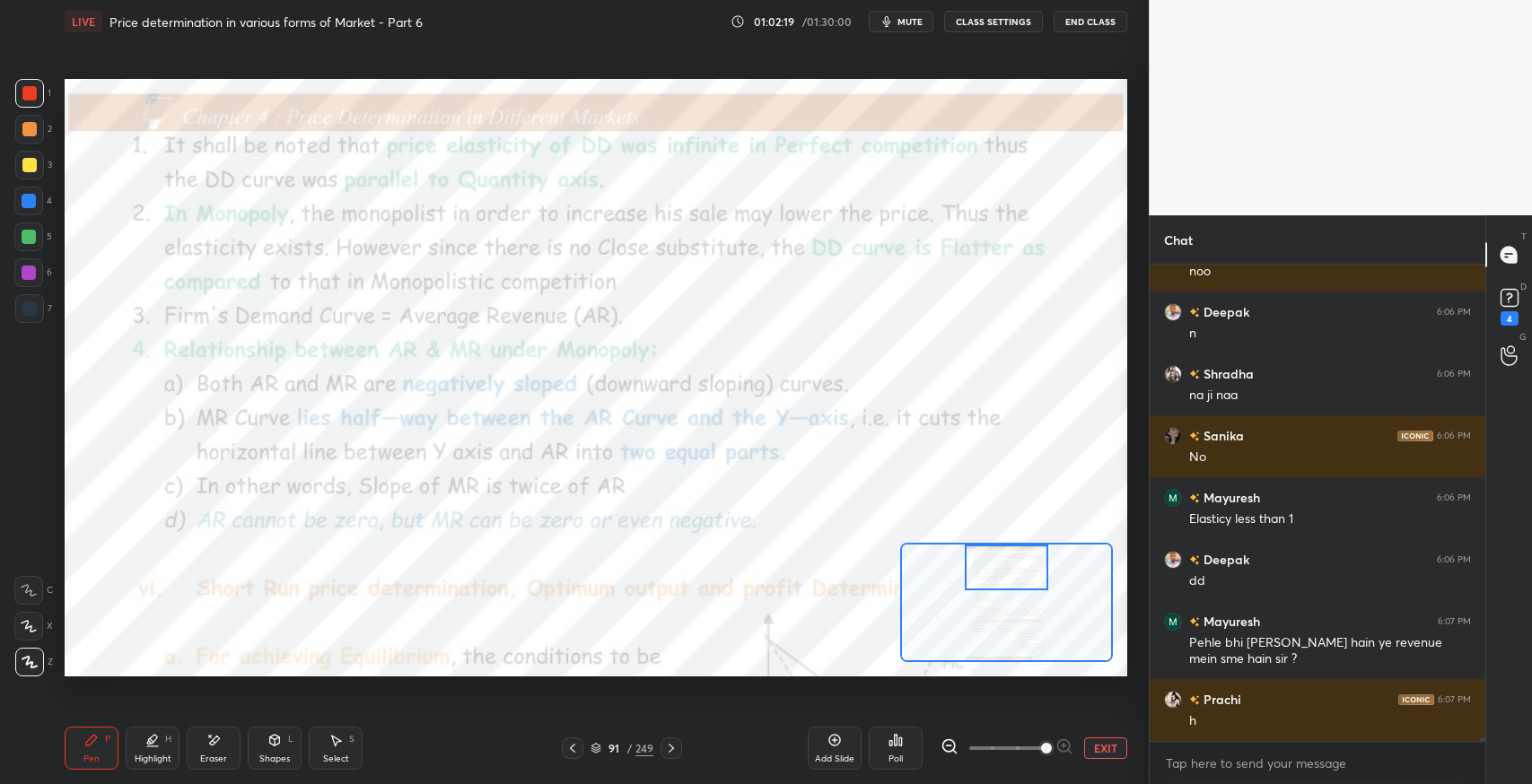
click at [28, 206] on div at bounding box center [29, 201] width 14 height 14
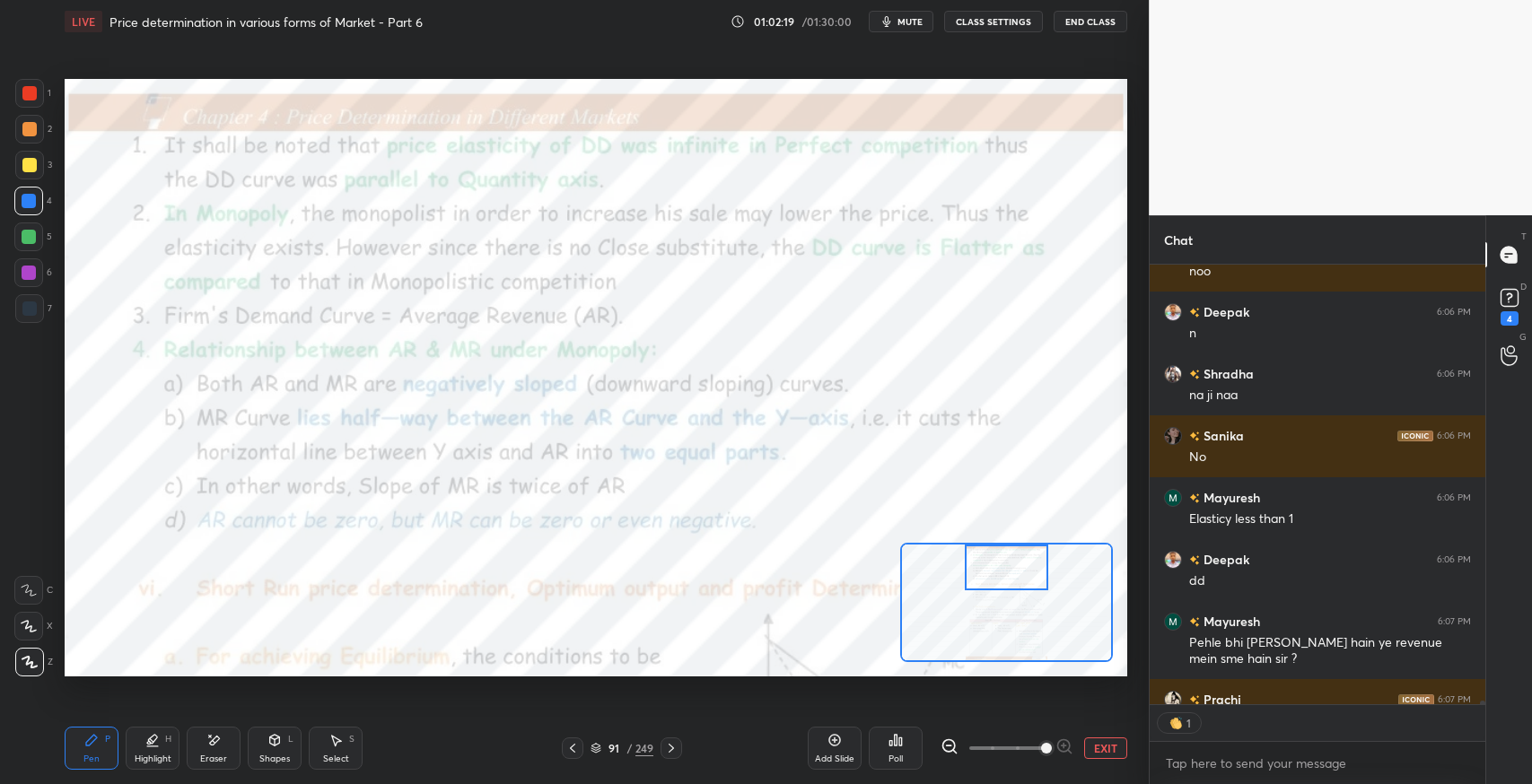
scroll to position [435, 330]
click at [405, 748] on div "Pen P Highlight H Eraser Shapes L Select S" at bounding box center [251, 748] width 372 height 43
click at [718, 771] on div "Pen P Highlight H Eraser Shapes L Select S 91 / 249 Add Slide Poll EXIT" at bounding box center [597, 748] width 1063 height 72
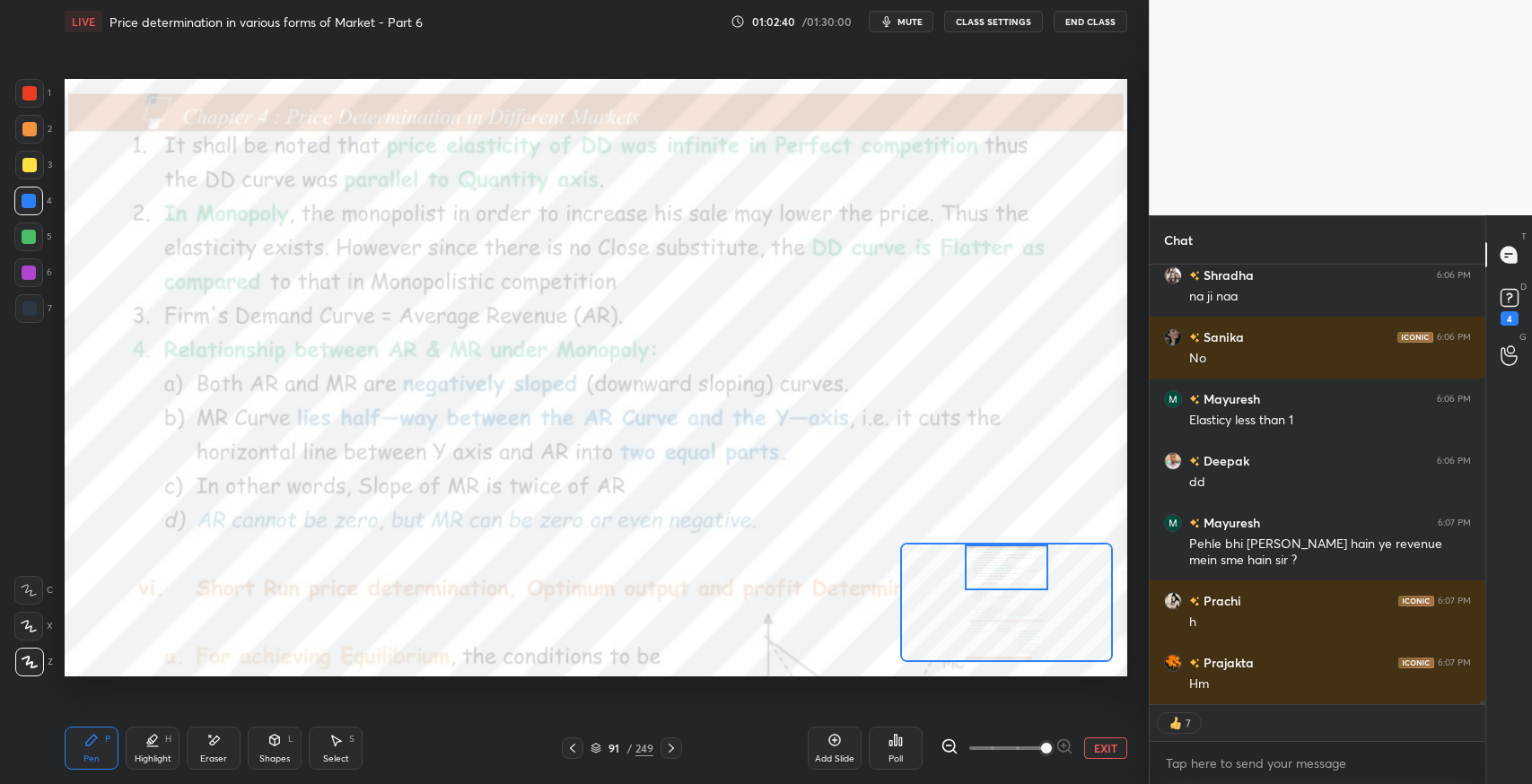
click at [574, 752] on icon at bounding box center [573, 748] width 6 height 9
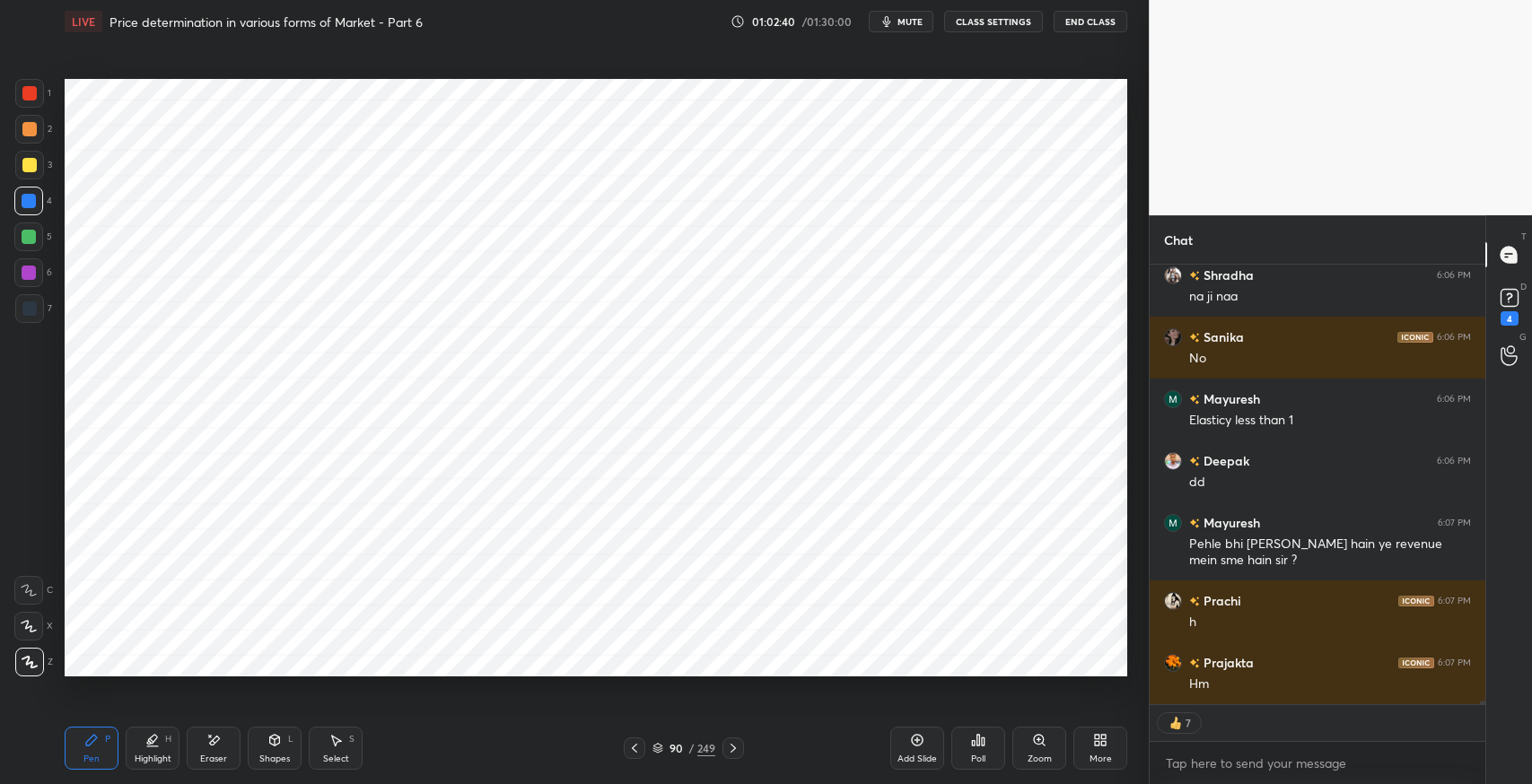
click at [574, 753] on div "90 / 249" at bounding box center [684, 749] width 413 height 22
click at [632, 754] on icon at bounding box center [634, 748] width 14 height 14
click at [634, 754] on icon at bounding box center [634, 748] width 14 height 14
click at [637, 752] on icon at bounding box center [635, 748] width 6 height 9
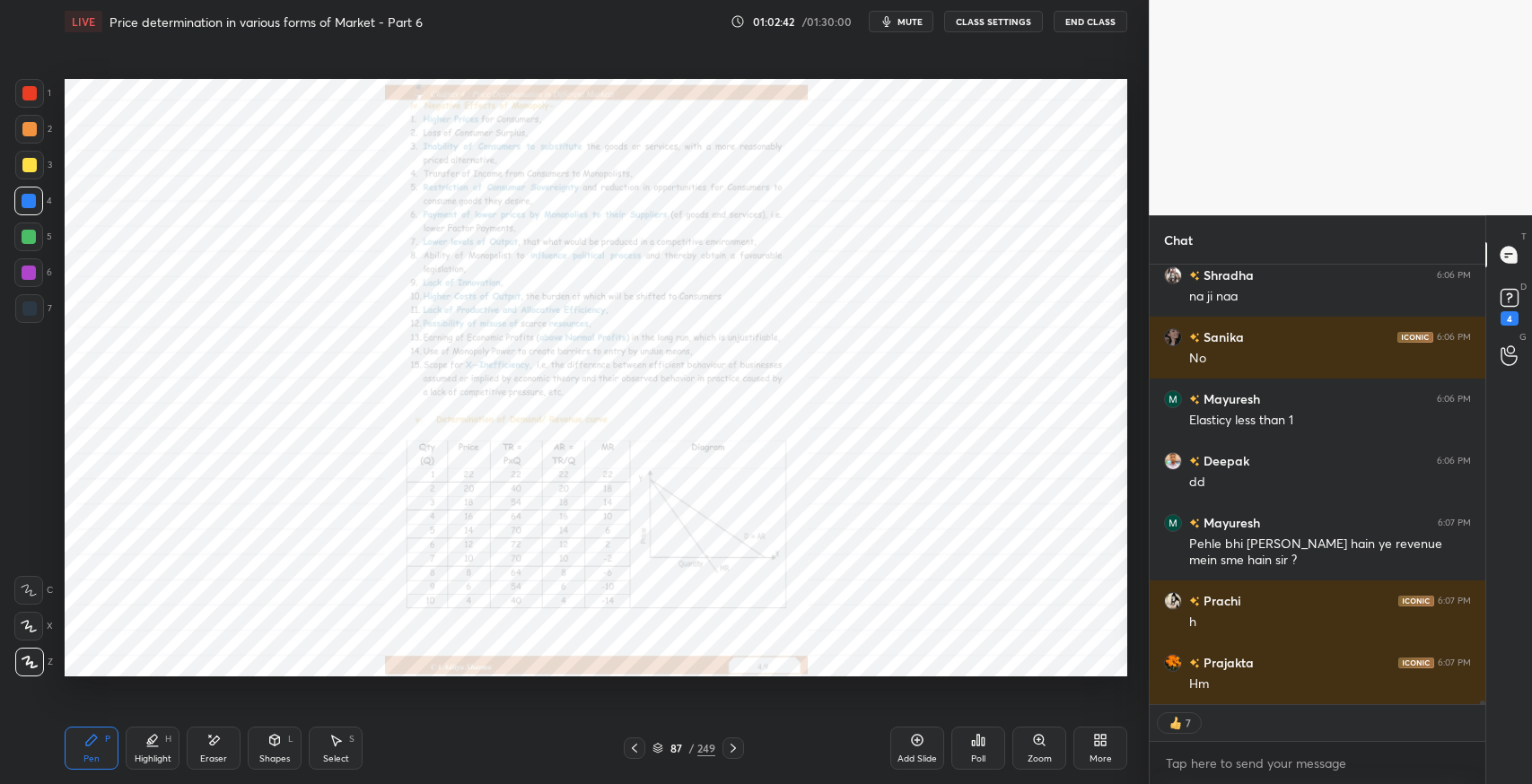
click at [638, 751] on icon at bounding box center [634, 748] width 14 height 14
click at [736, 751] on icon at bounding box center [732, 748] width 14 height 14
click at [1026, 756] on div "Zoom" at bounding box center [1040, 748] width 54 height 43
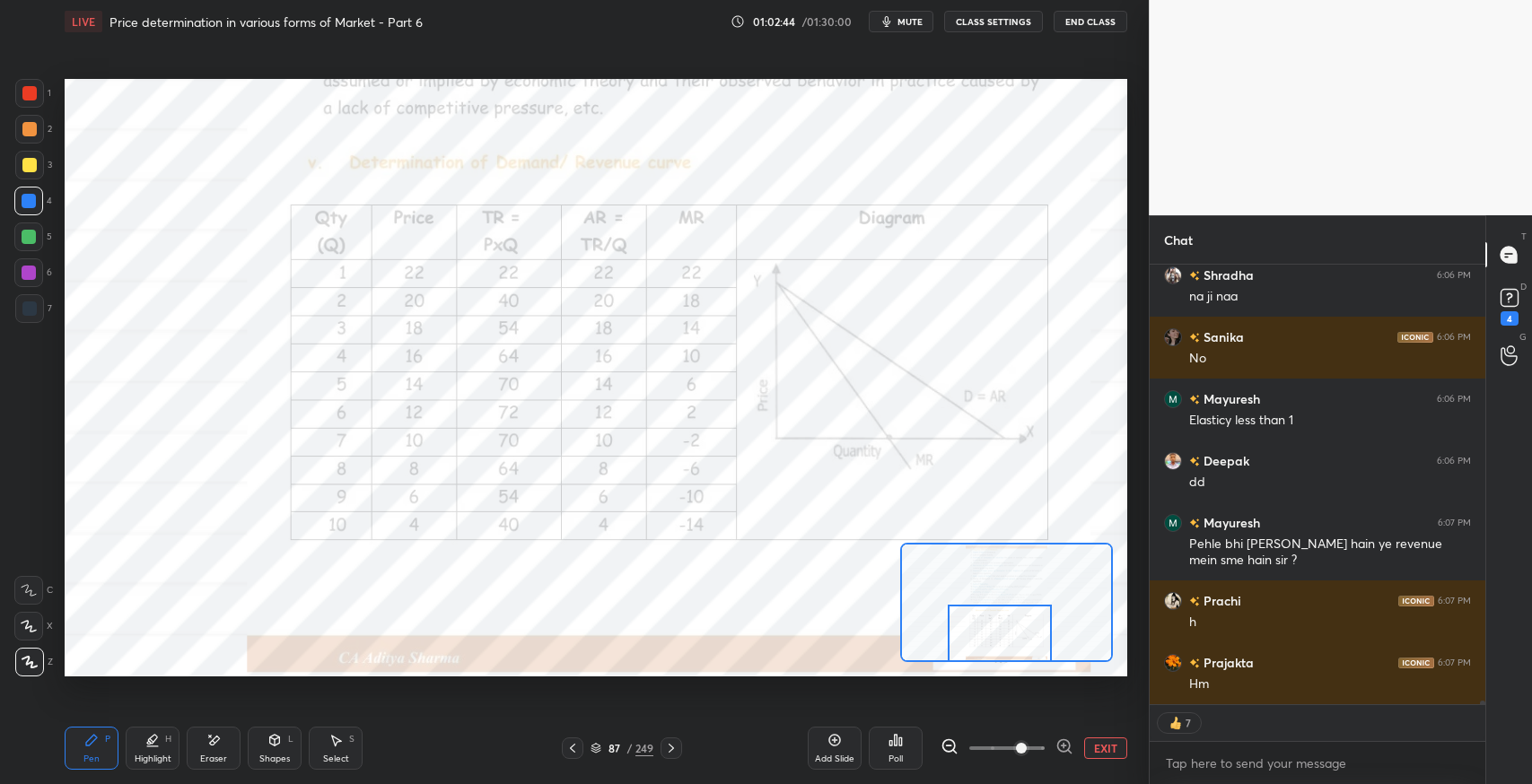
click at [205, 745] on div "Eraser" at bounding box center [214, 748] width 54 height 43
click at [36, 652] on div "Erase all" at bounding box center [29, 662] width 29 height 29
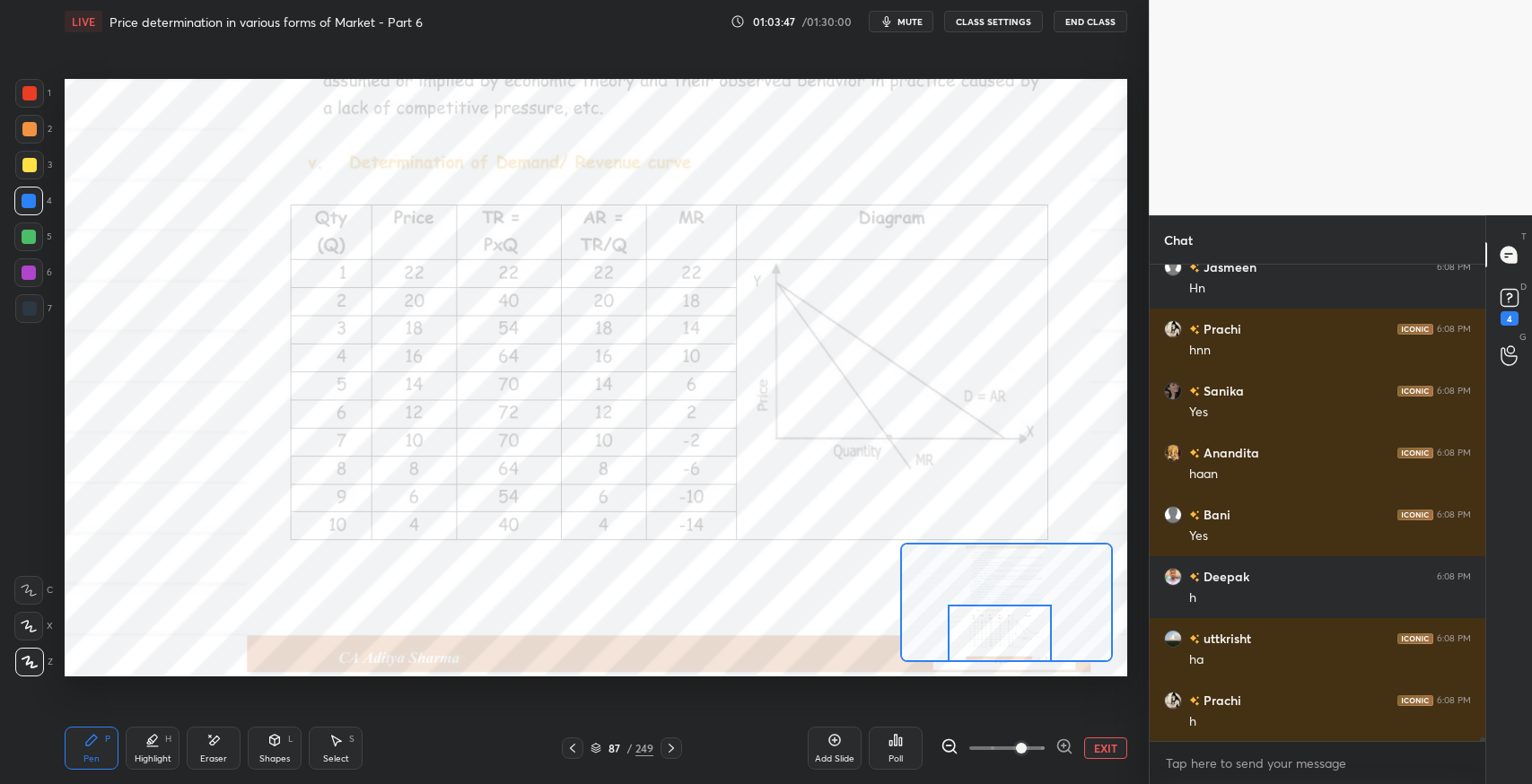
scroll to position [61752, 0]
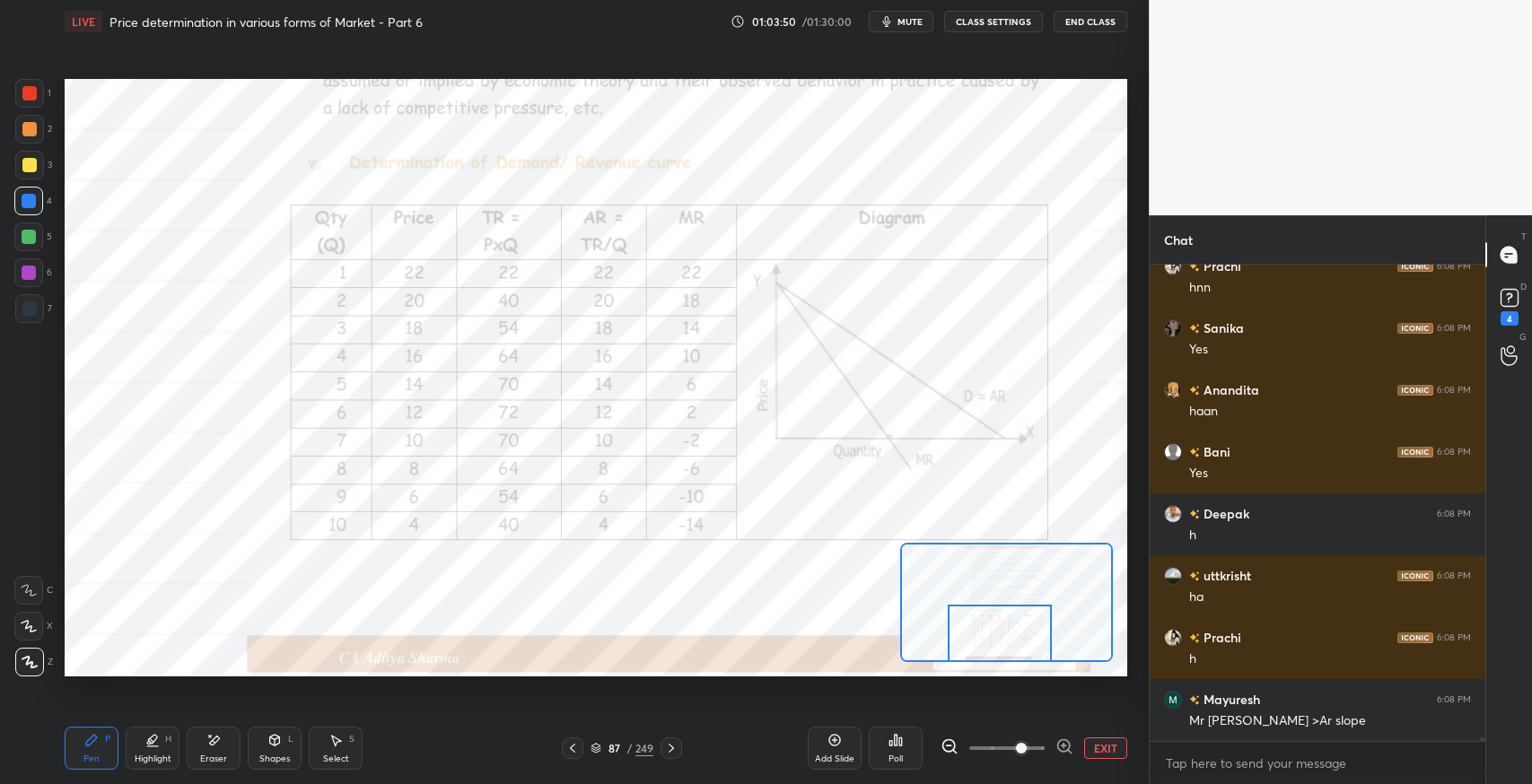
click at [223, 751] on div "Eraser" at bounding box center [214, 748] width 54 height 43
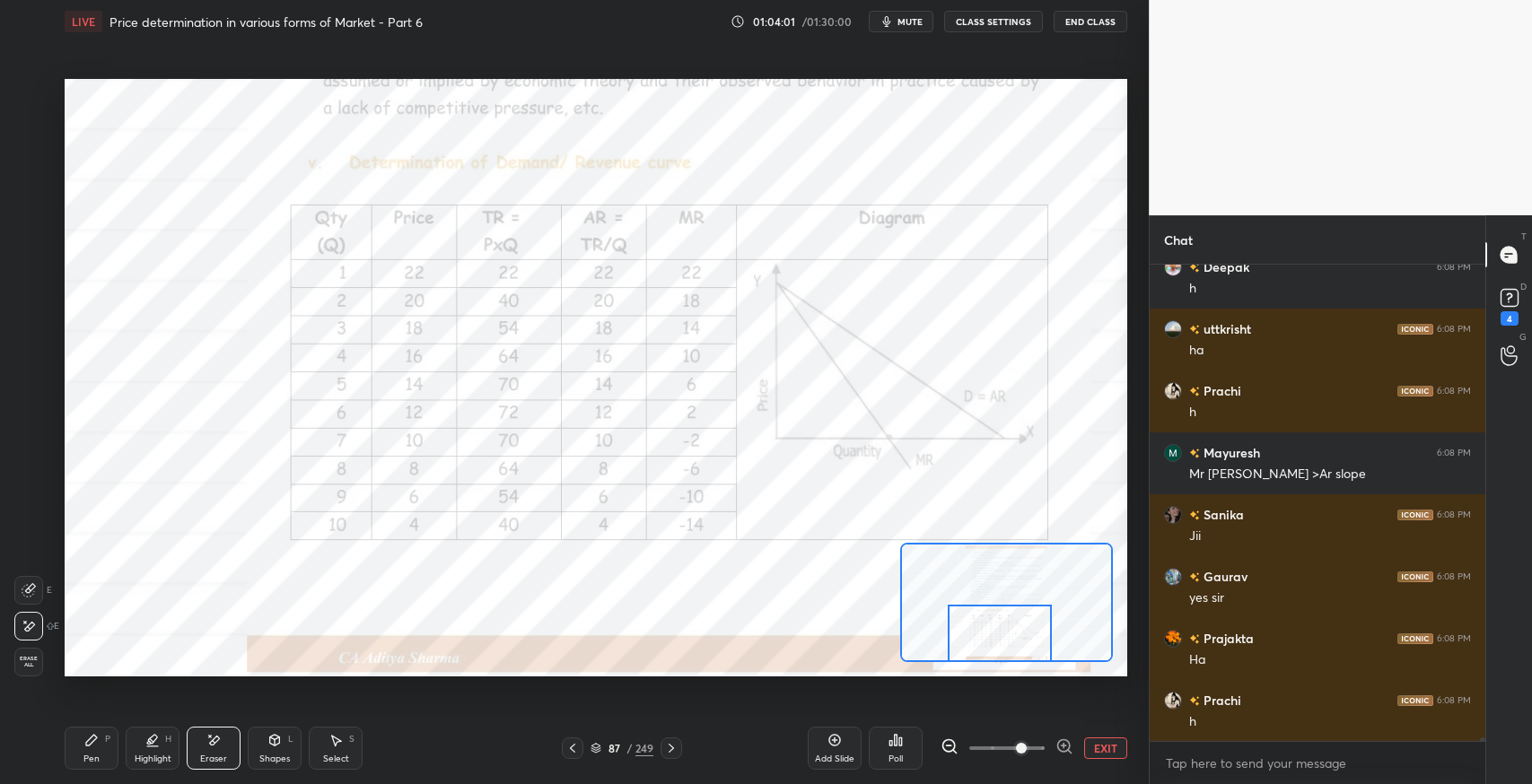
scroll to position [62062, 0]
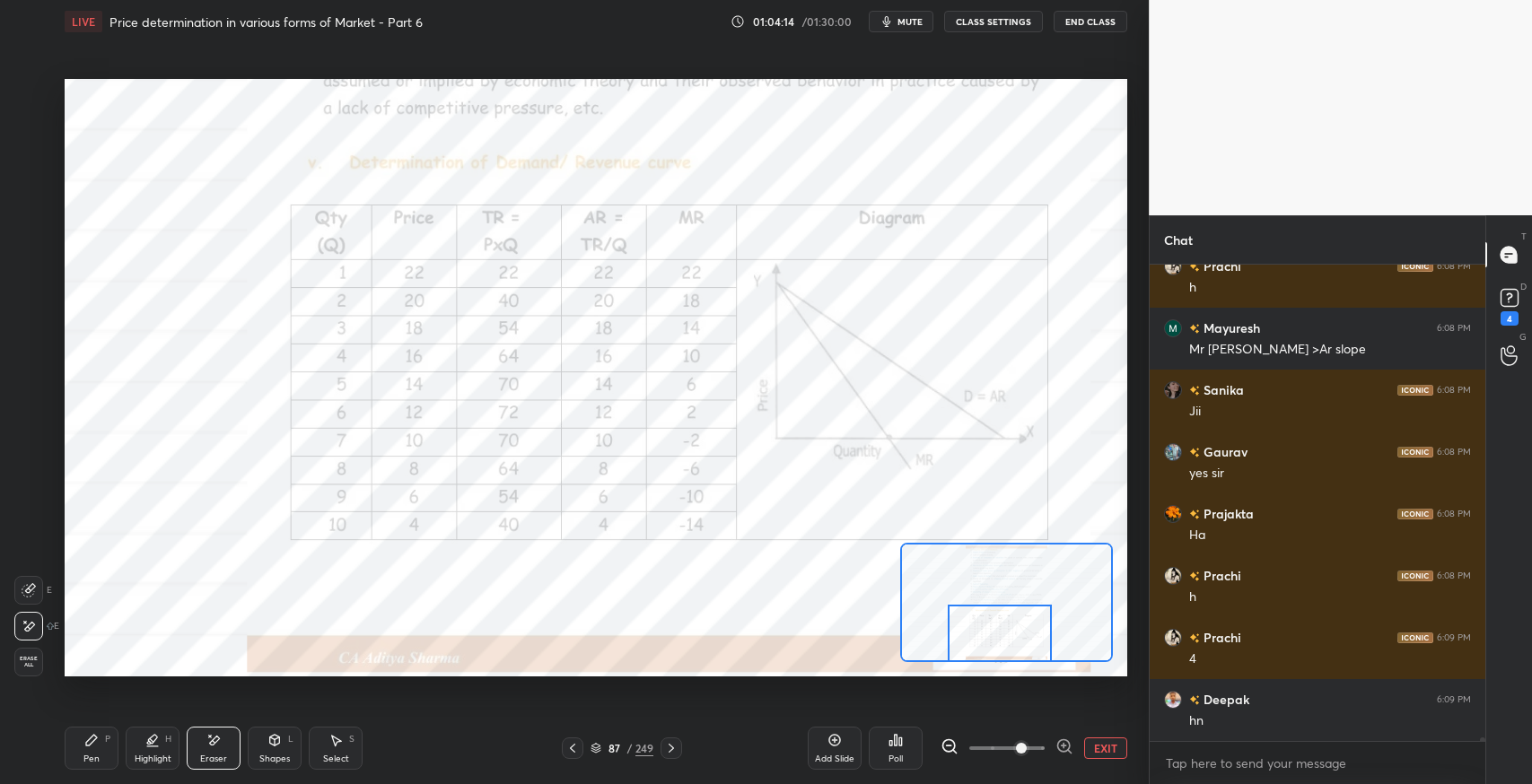
click at [782, 766] on div "Pen P Highlight H Eraser Shapes L Select S 87 / 249 Add Slide Poll EXIT" at bounding box center [597, 748] width 1063 height 72
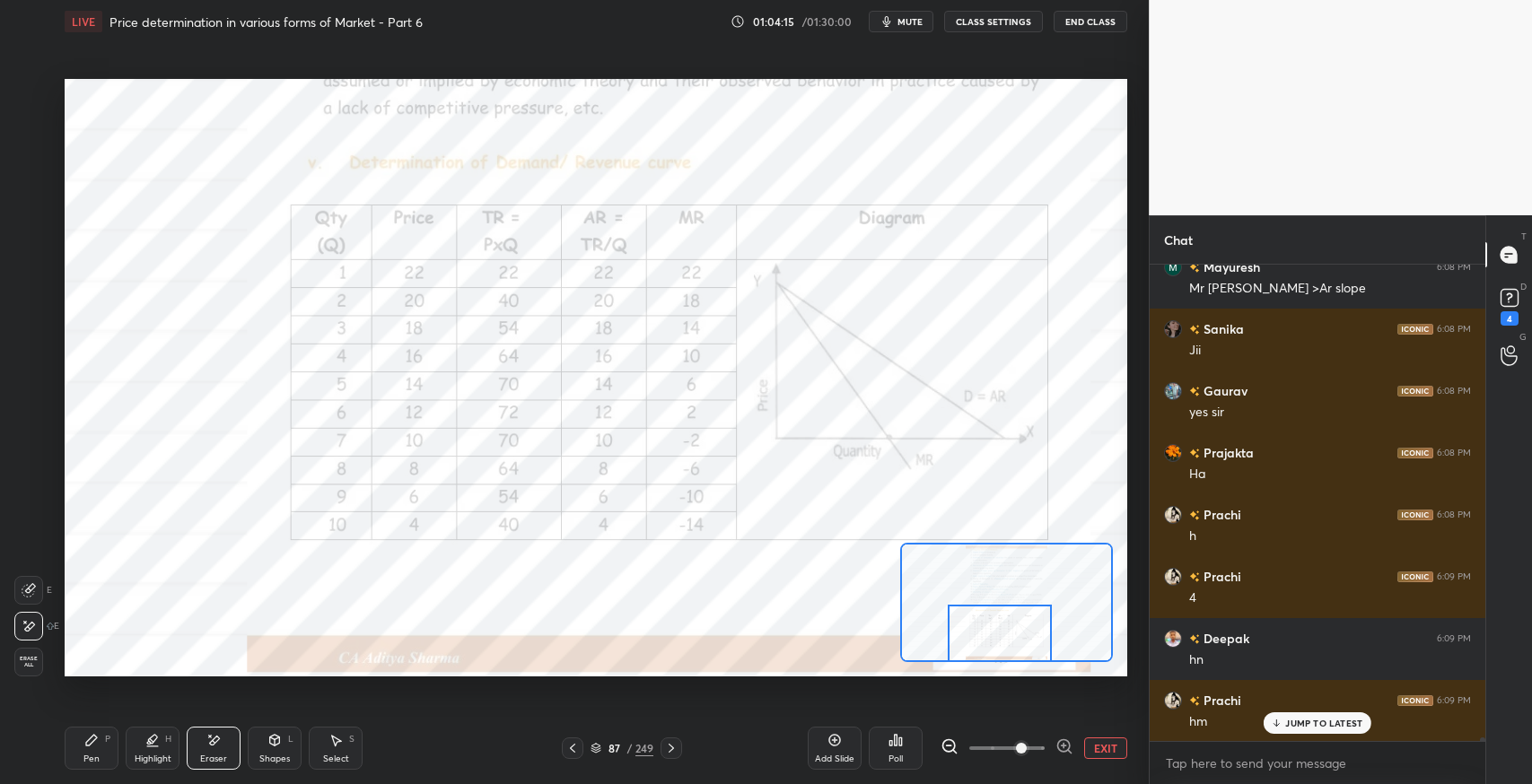
click at [92, 740] on icon at bounding box center [91, 740] width 11 height 11
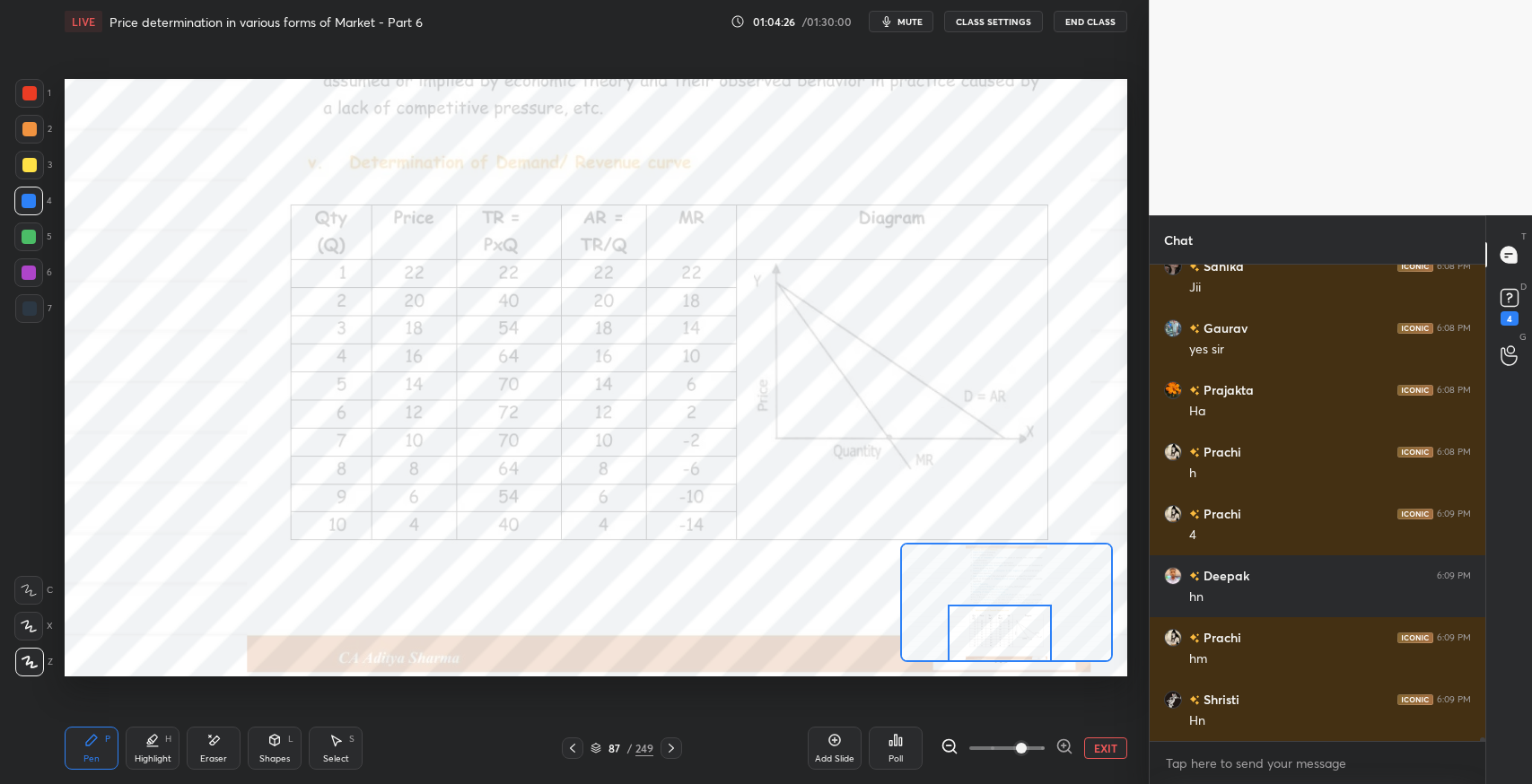
click at [22, 82] on div at bounding box center [30, 94] width 29 height 29
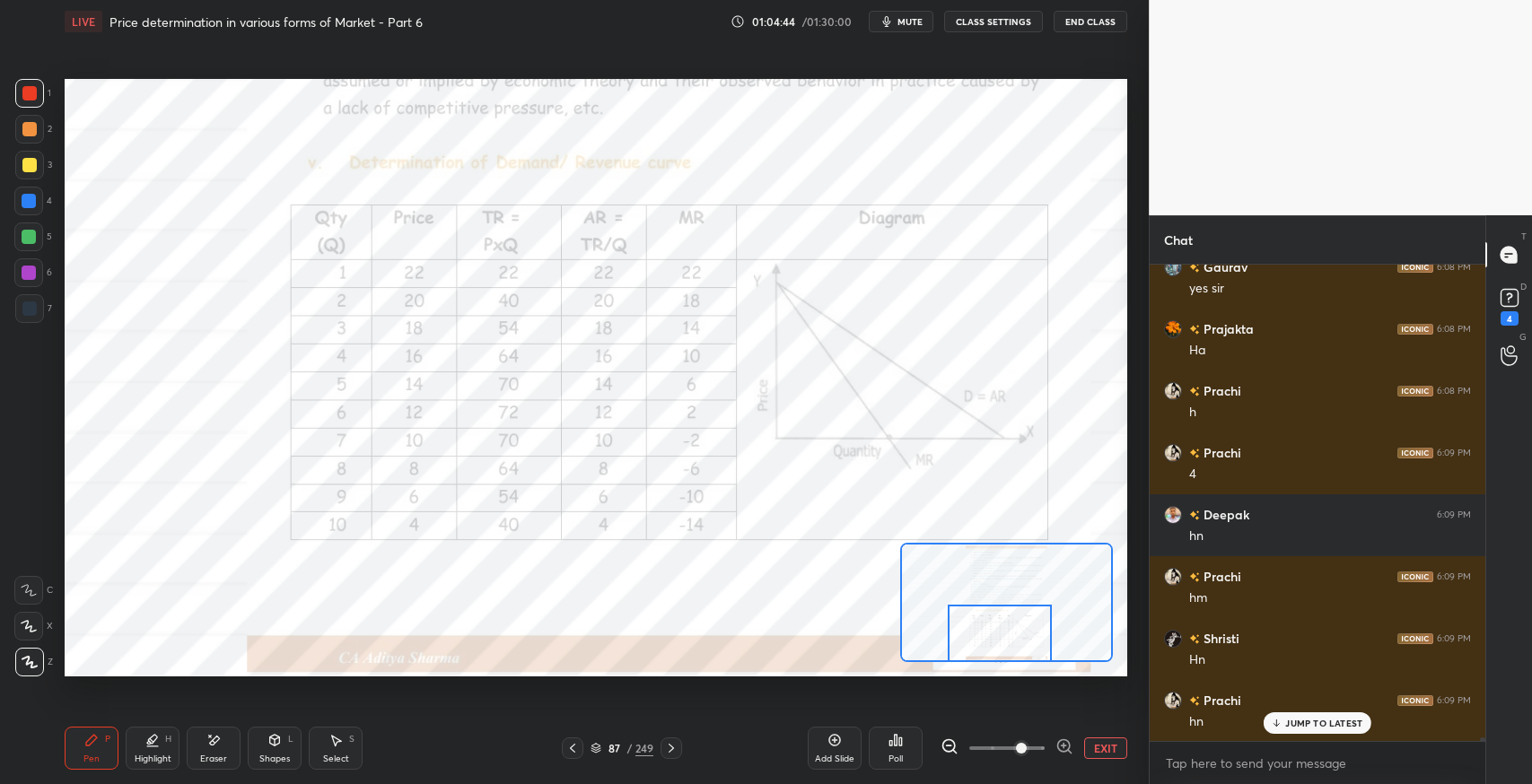
click at [833, 741] on icon at bounding box center [834, 740] width 14 height 14
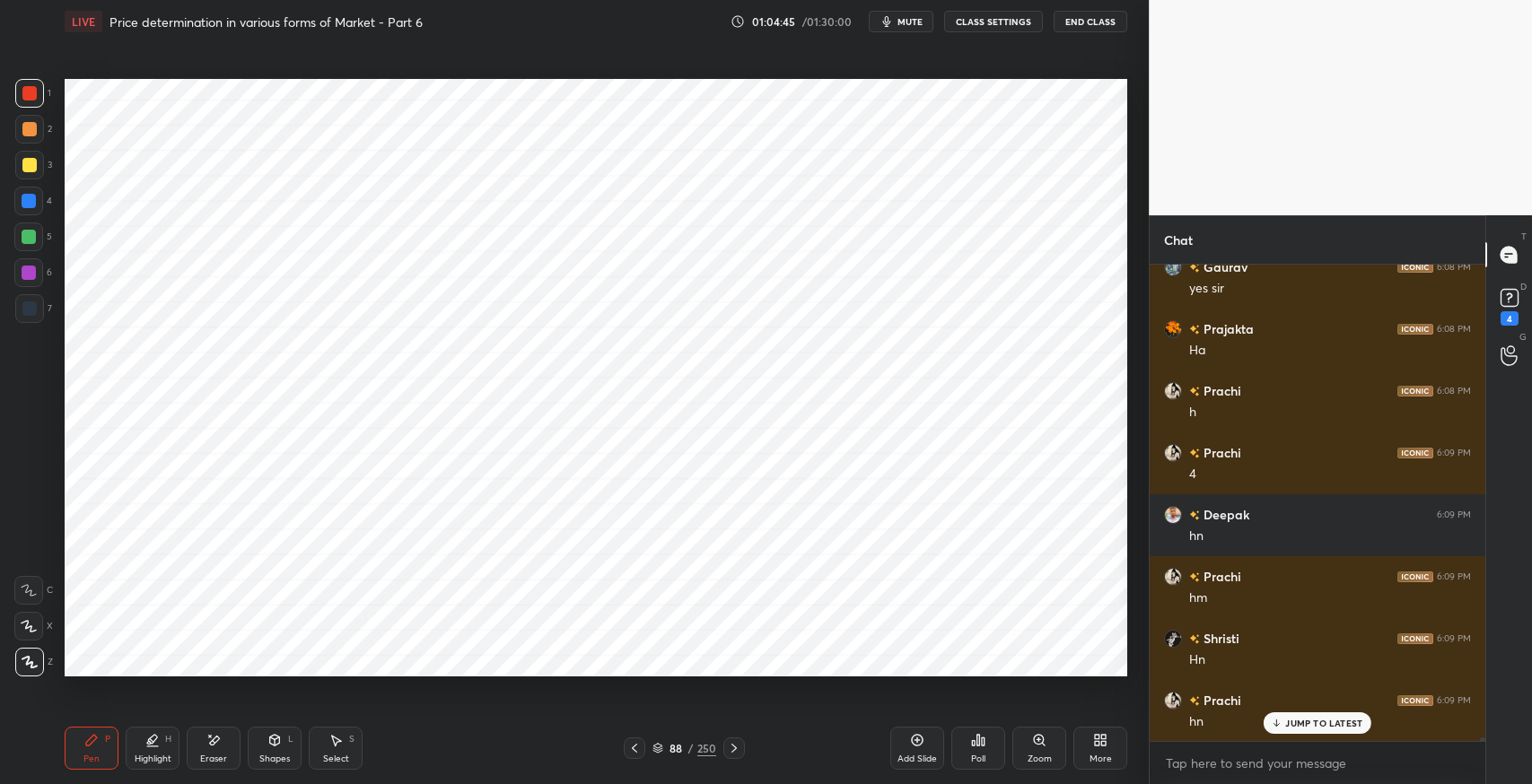
click at [275, 752] on div "Shapes L" at bounding box center [275, 748] width 54 height 43
click at [527, 747] on div "88 / 250" at bounding box center [684, 749] width 413 height 22
click at [214, 735] on icon at bounding box center [214, 741] width 14 height 15
click at [289, 735] on div "L" at bounding box center [291, 739] width 6 height 9
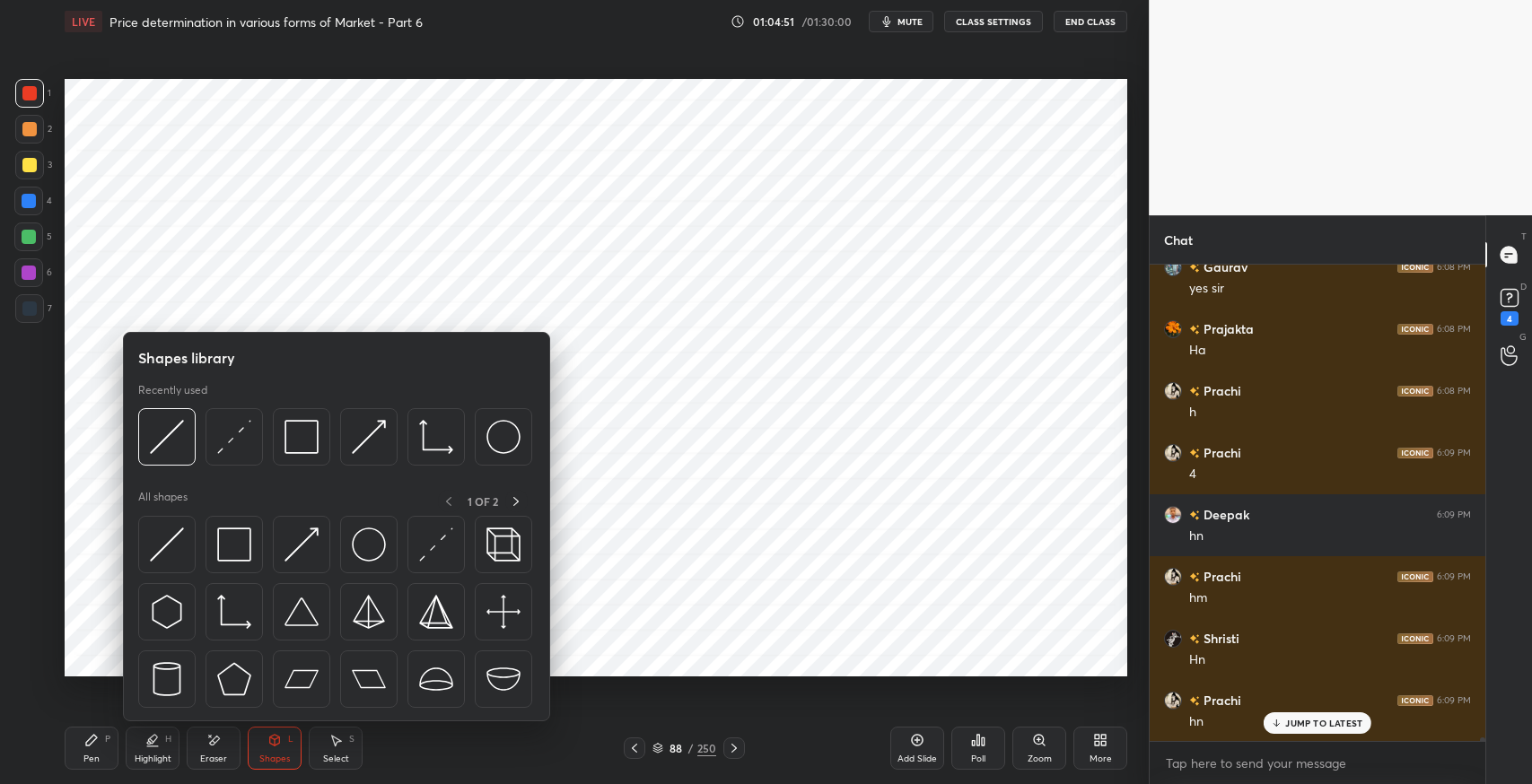
click at [161, 549] on img at bounding box center [168, 545] width 34 height 34
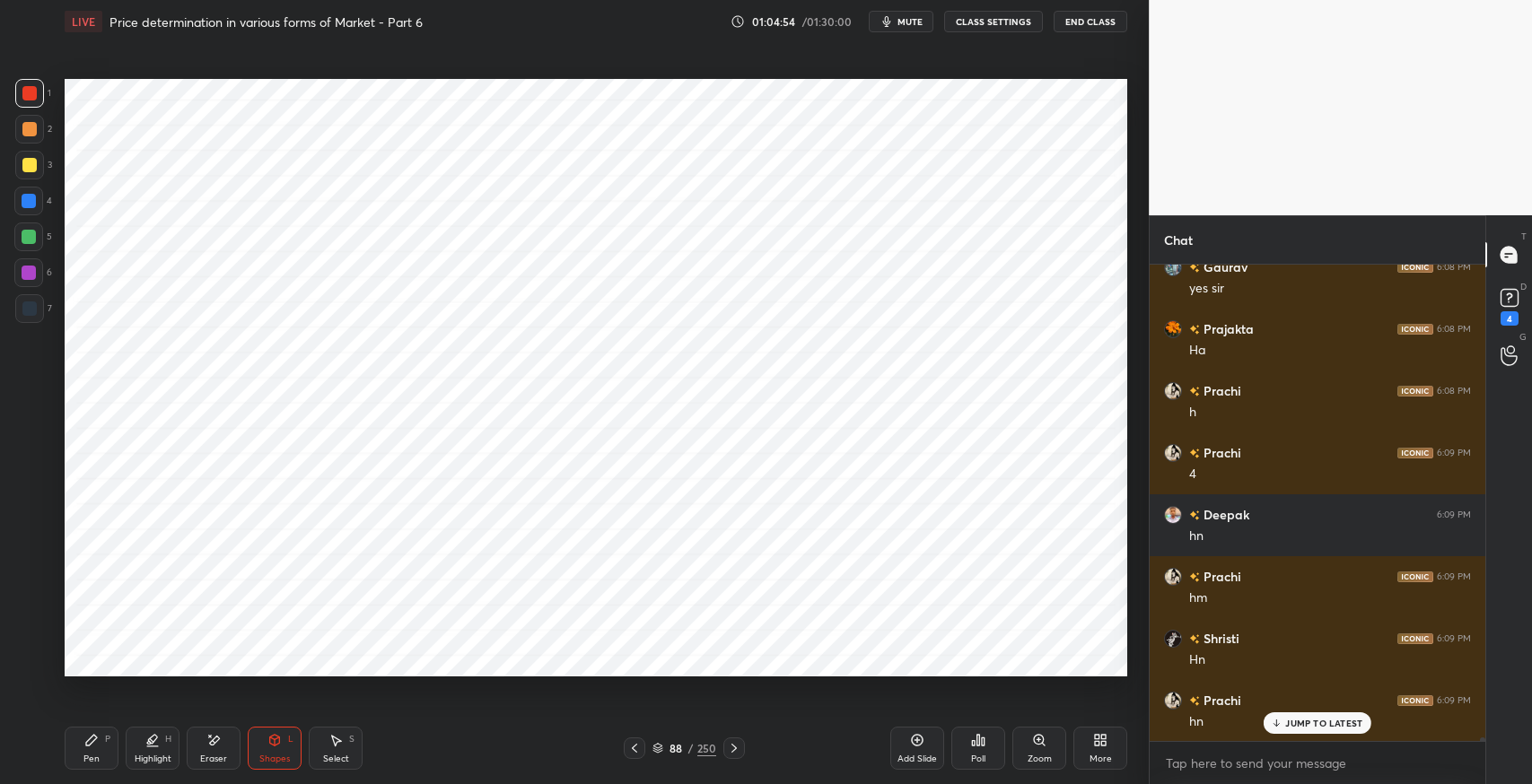
click at [272, 747] on icon at bounding box center [274, 740] width 14 height 14
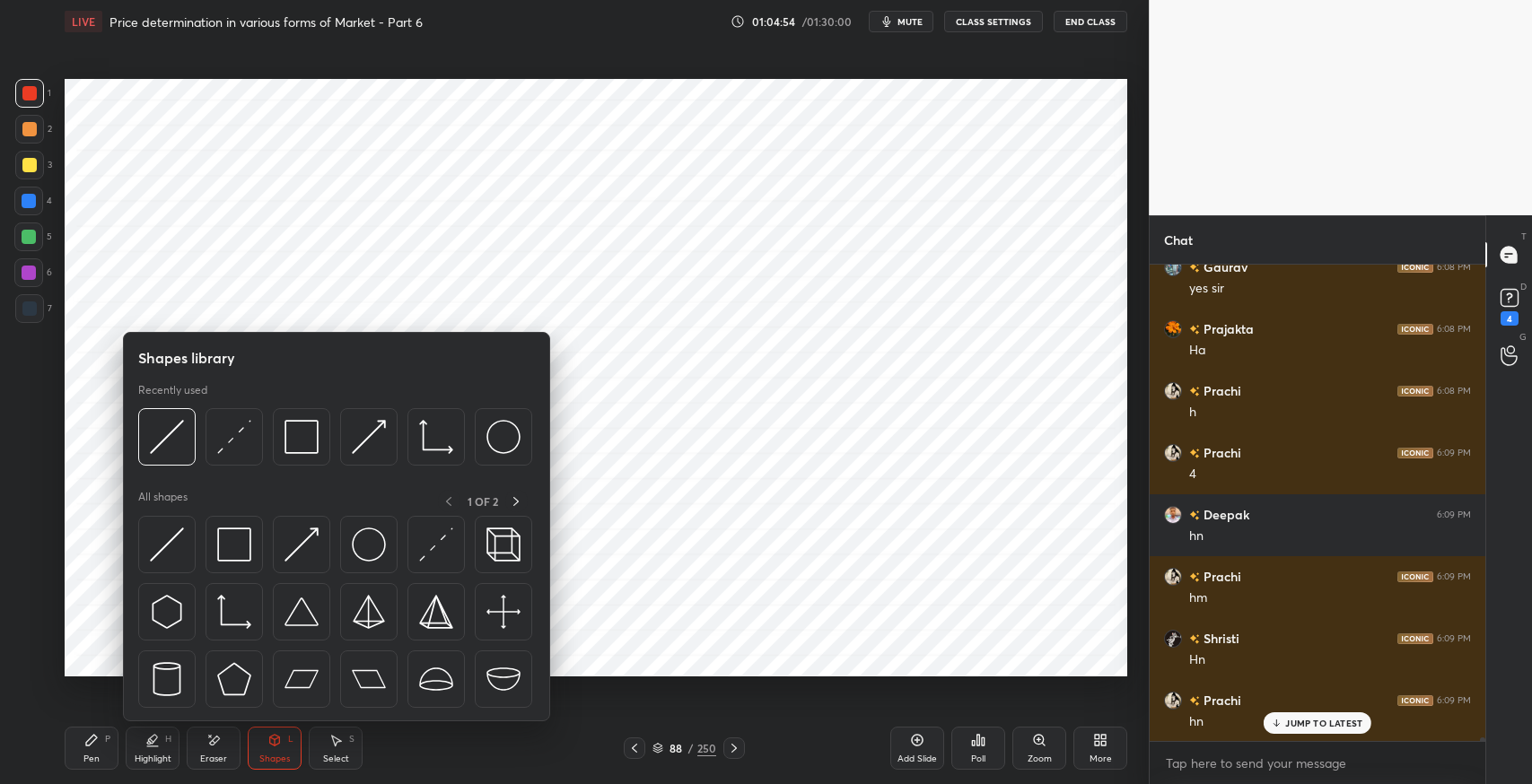
click at [229, 553] on img at bounding box center [235, 545] width 34 height 34
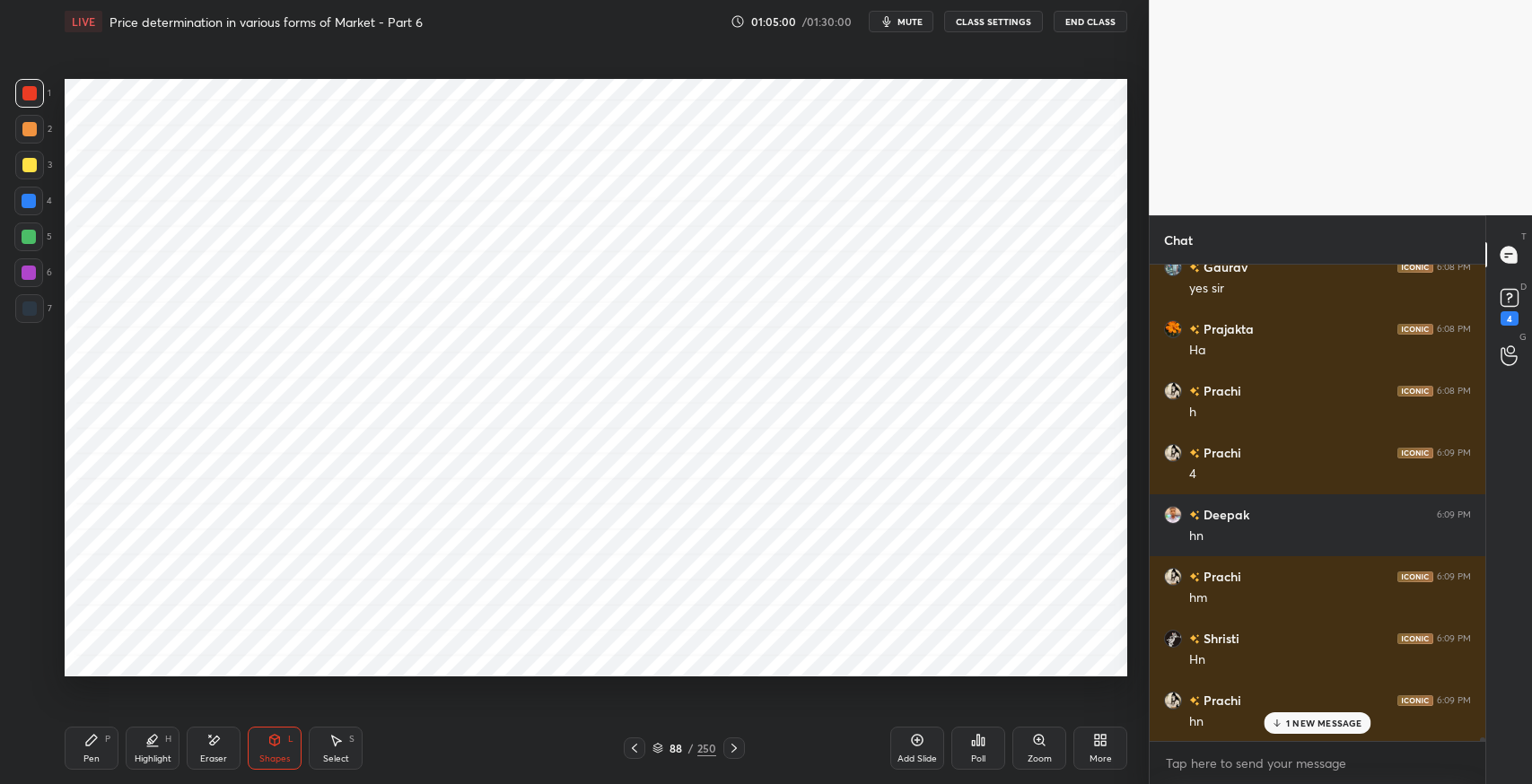
scroll to position [62372, 0]
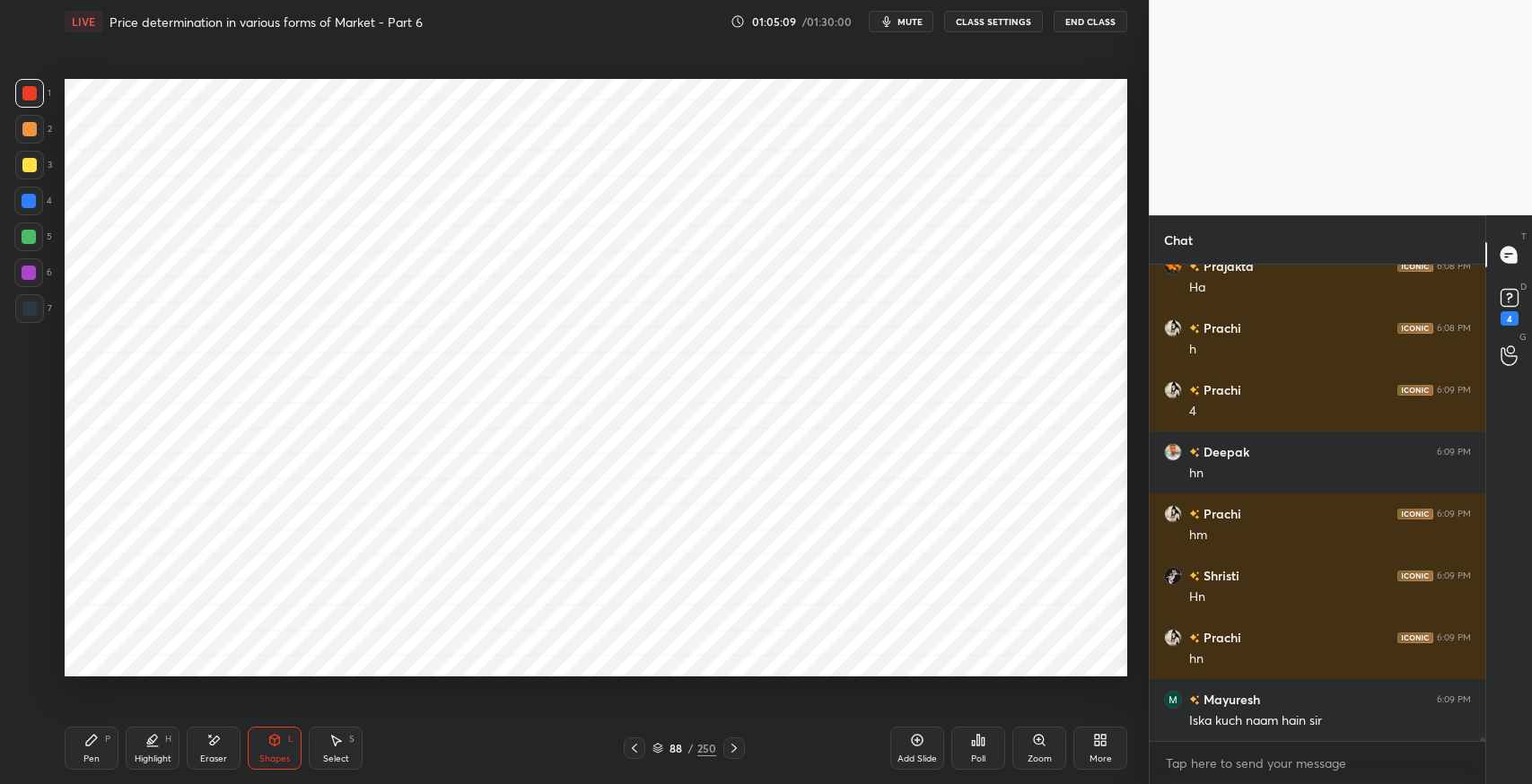
click at [633, 752] on icon at bounding box center [634, 748] width 14 height 14
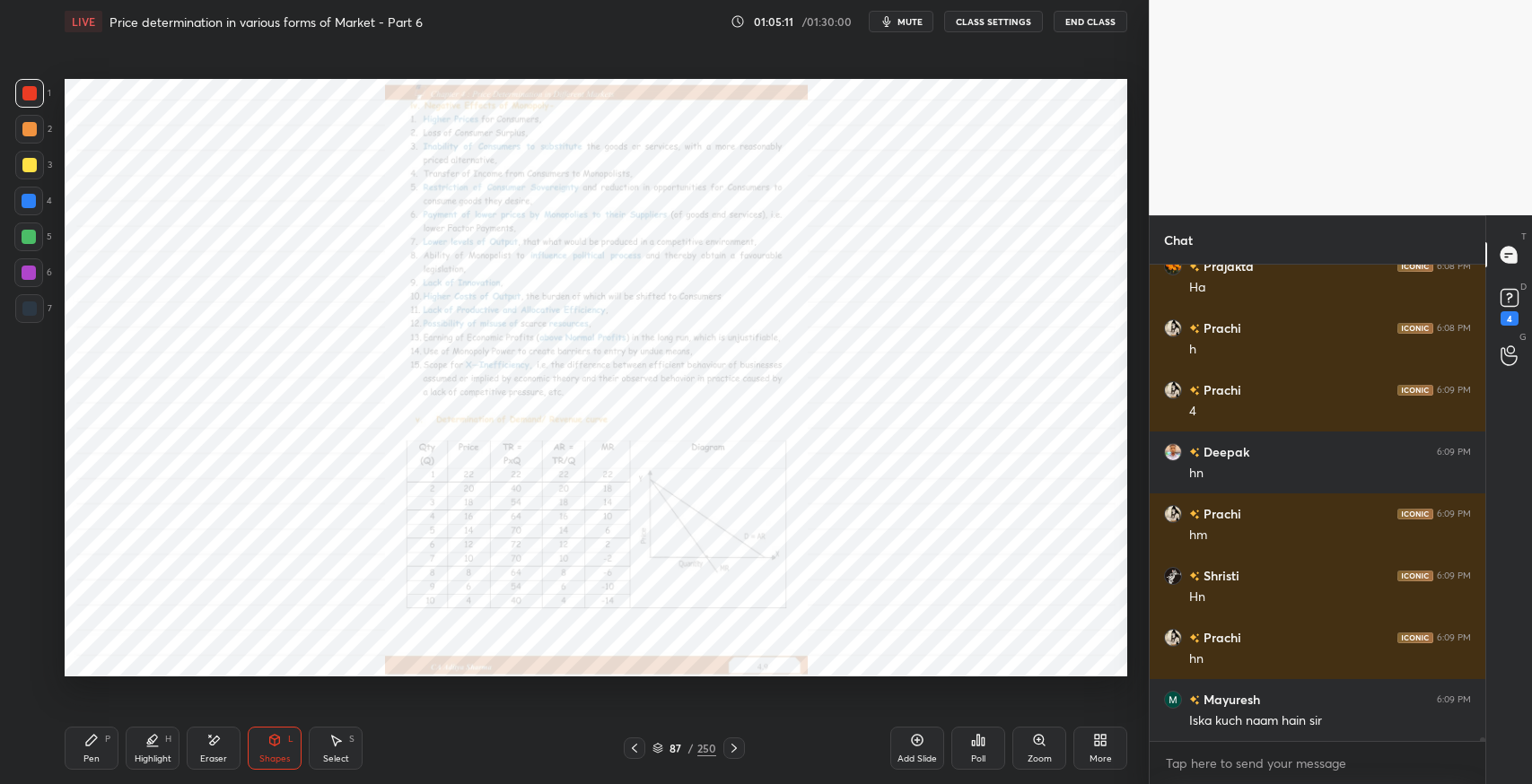
click at [207, 754] on div "Eraser" at bounding box center [214, 758] width 27 height 9
click at [36, 658] on span "Erase all" at bounding box center [29, 661] width 27 height 12
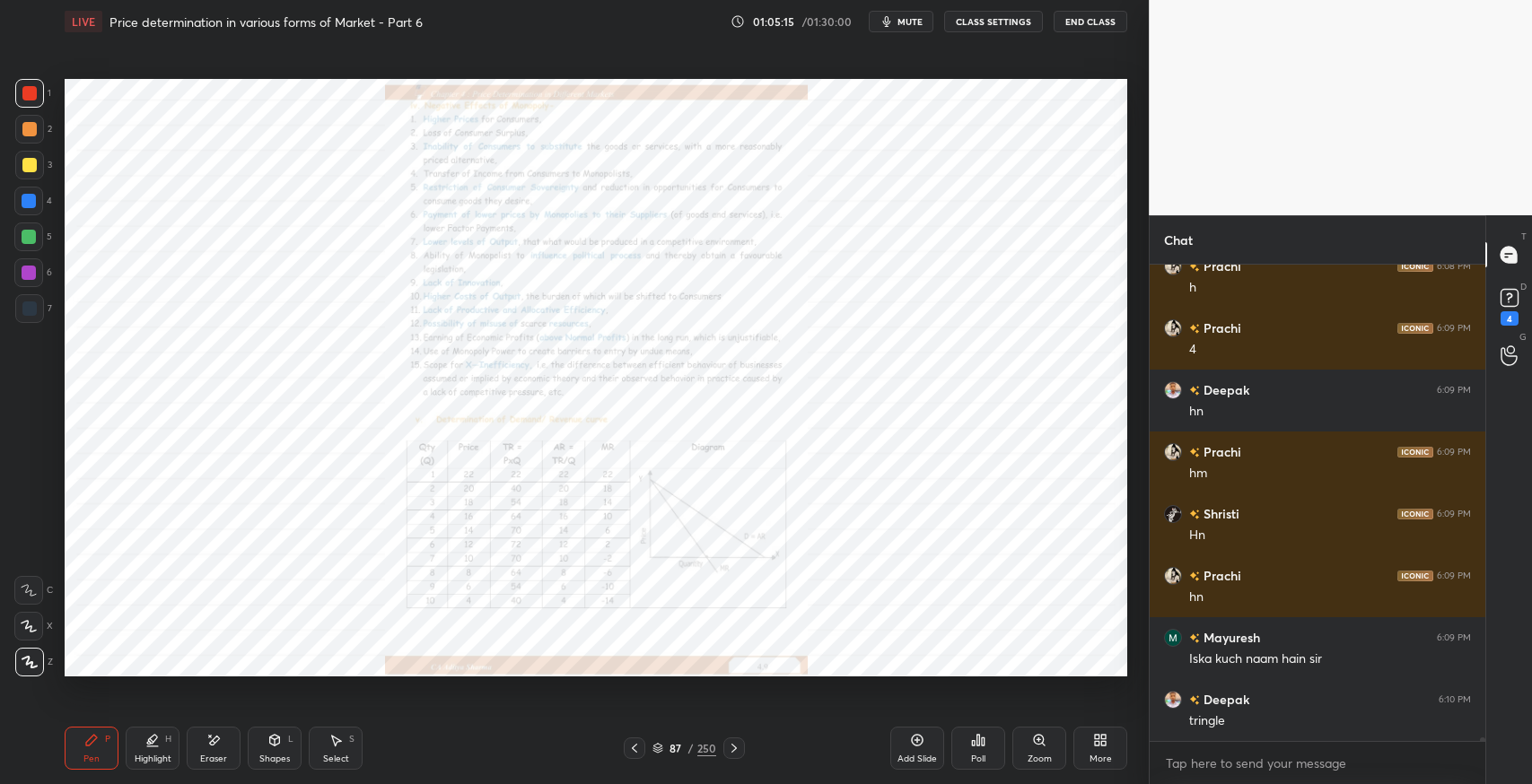
click at [1034, 747] on icon at bounding box center [1039, 740] width 14 height 14
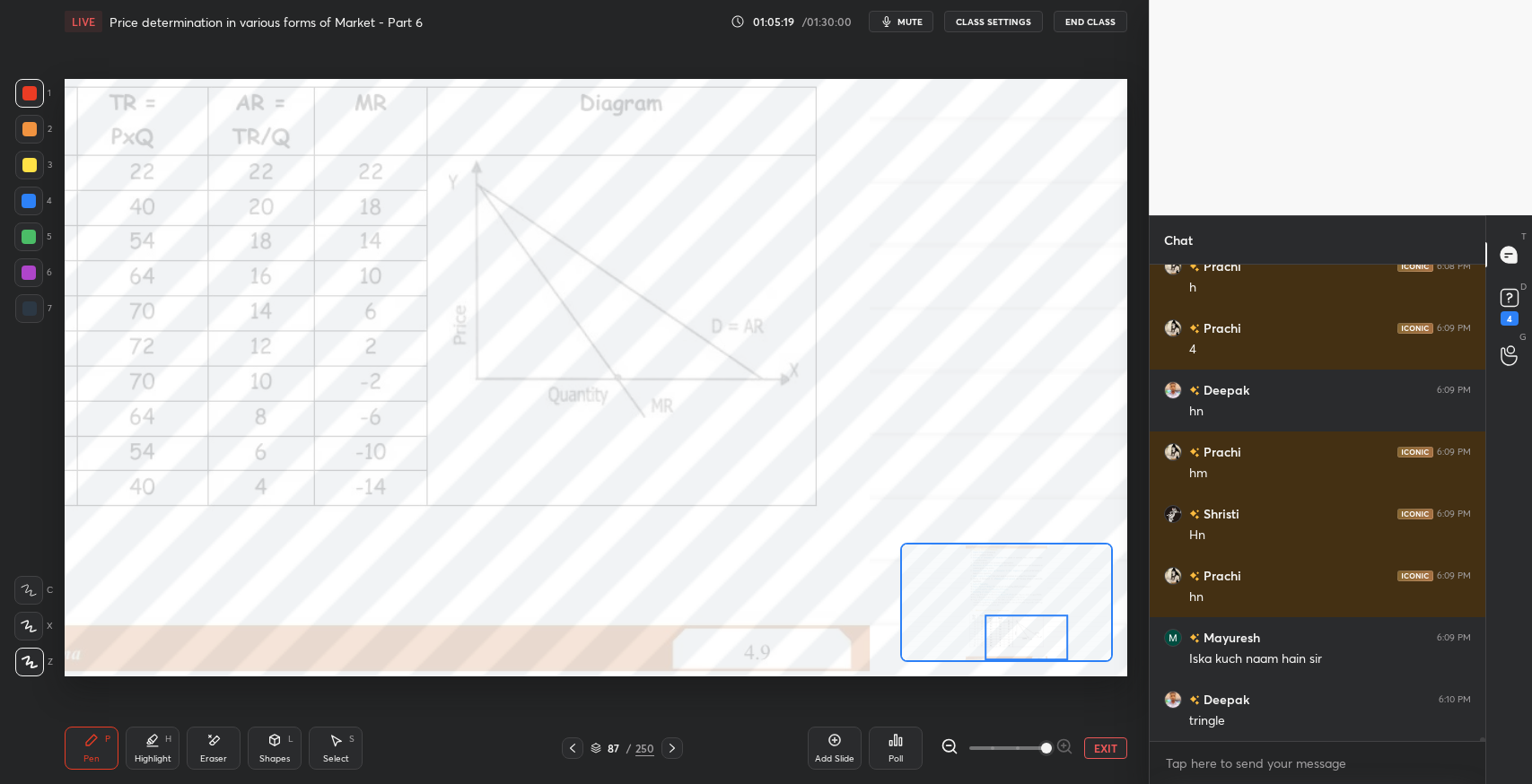
click at [259, 751] on div "Shapes L" at bounding box center [275, 748] width 54 height 43
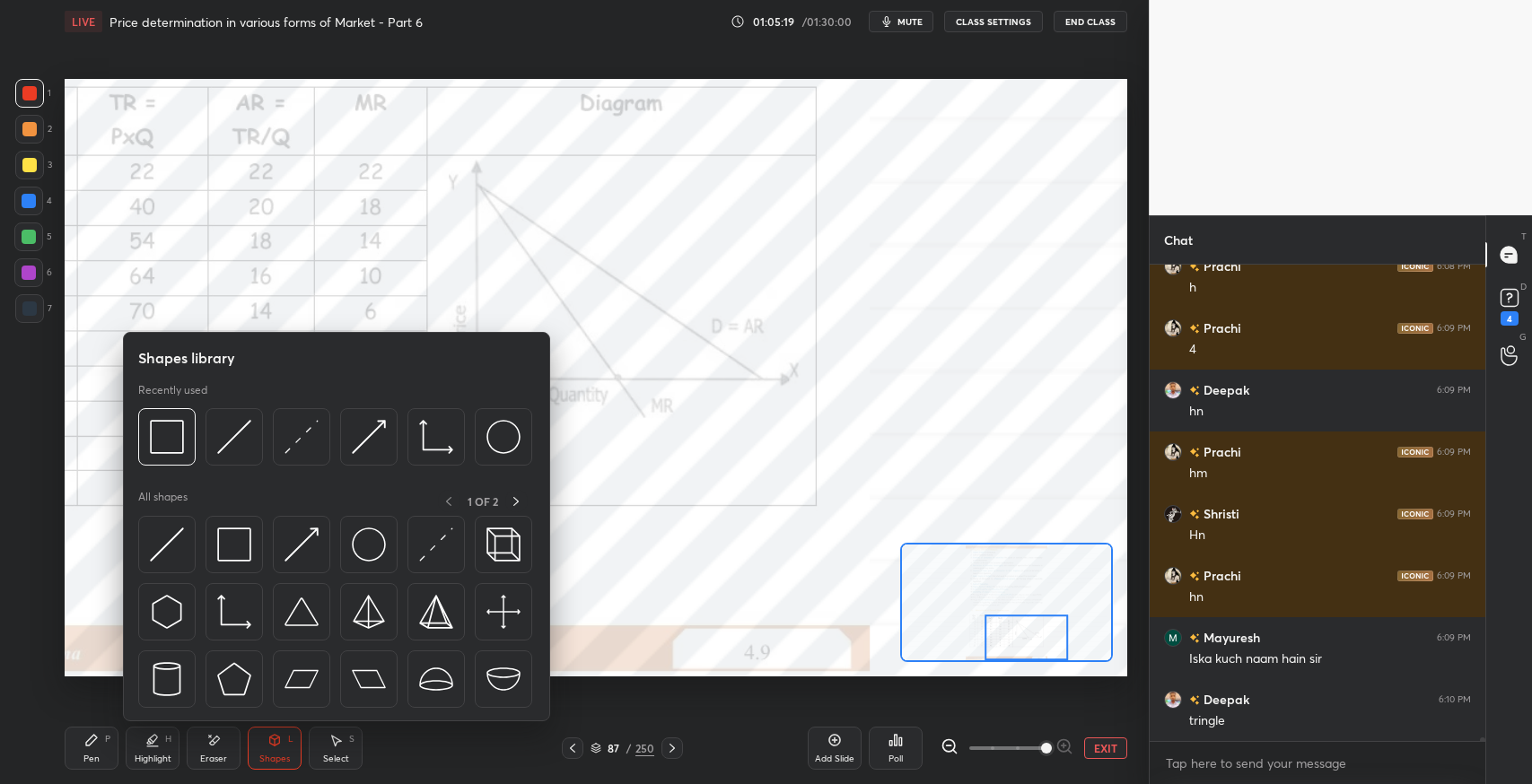
click at [219, 444] on img at bounding box center [235, 437] width 34 height 34
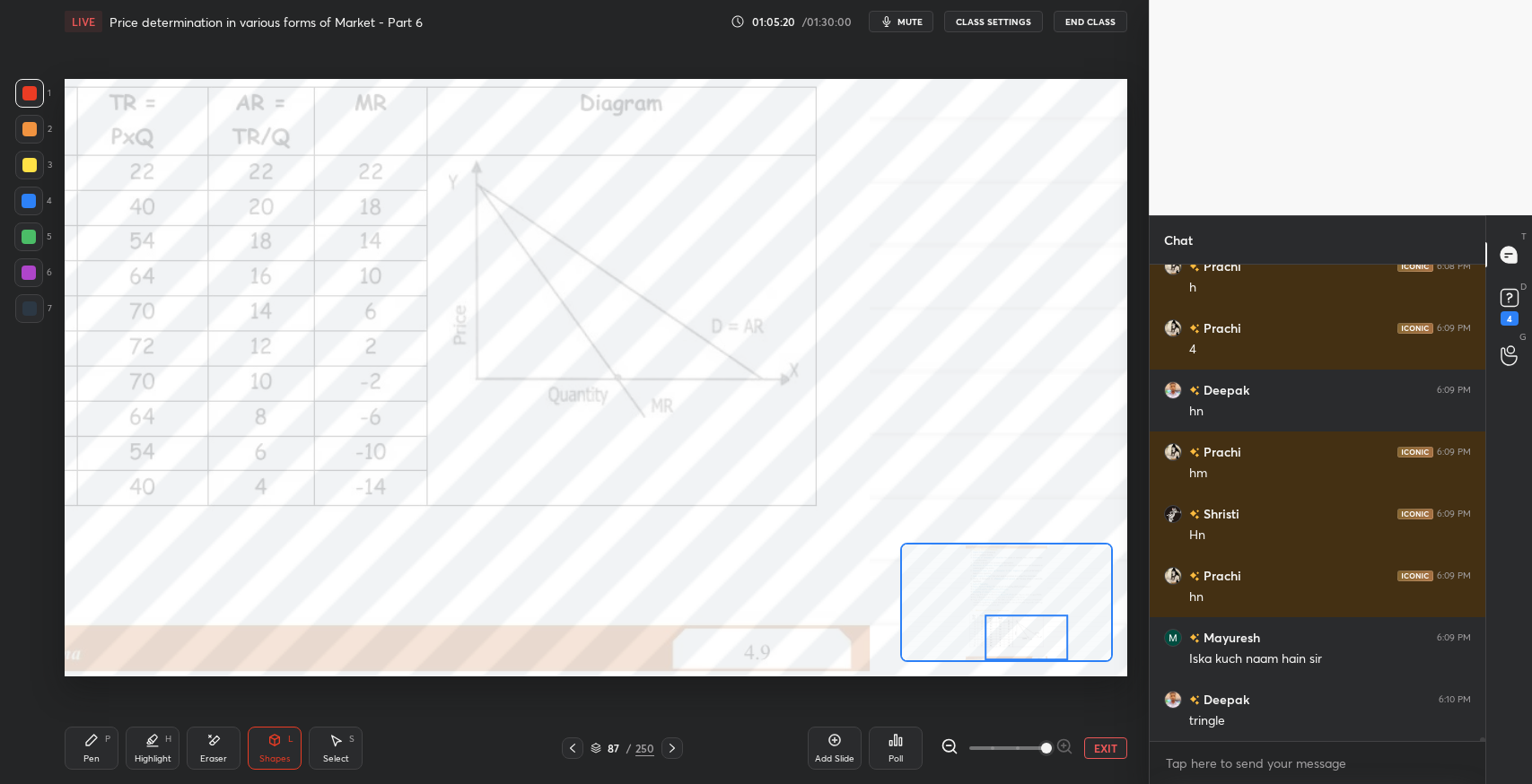
click at [29, 97] on div at bounding box center [29, 93] width 14 height 14
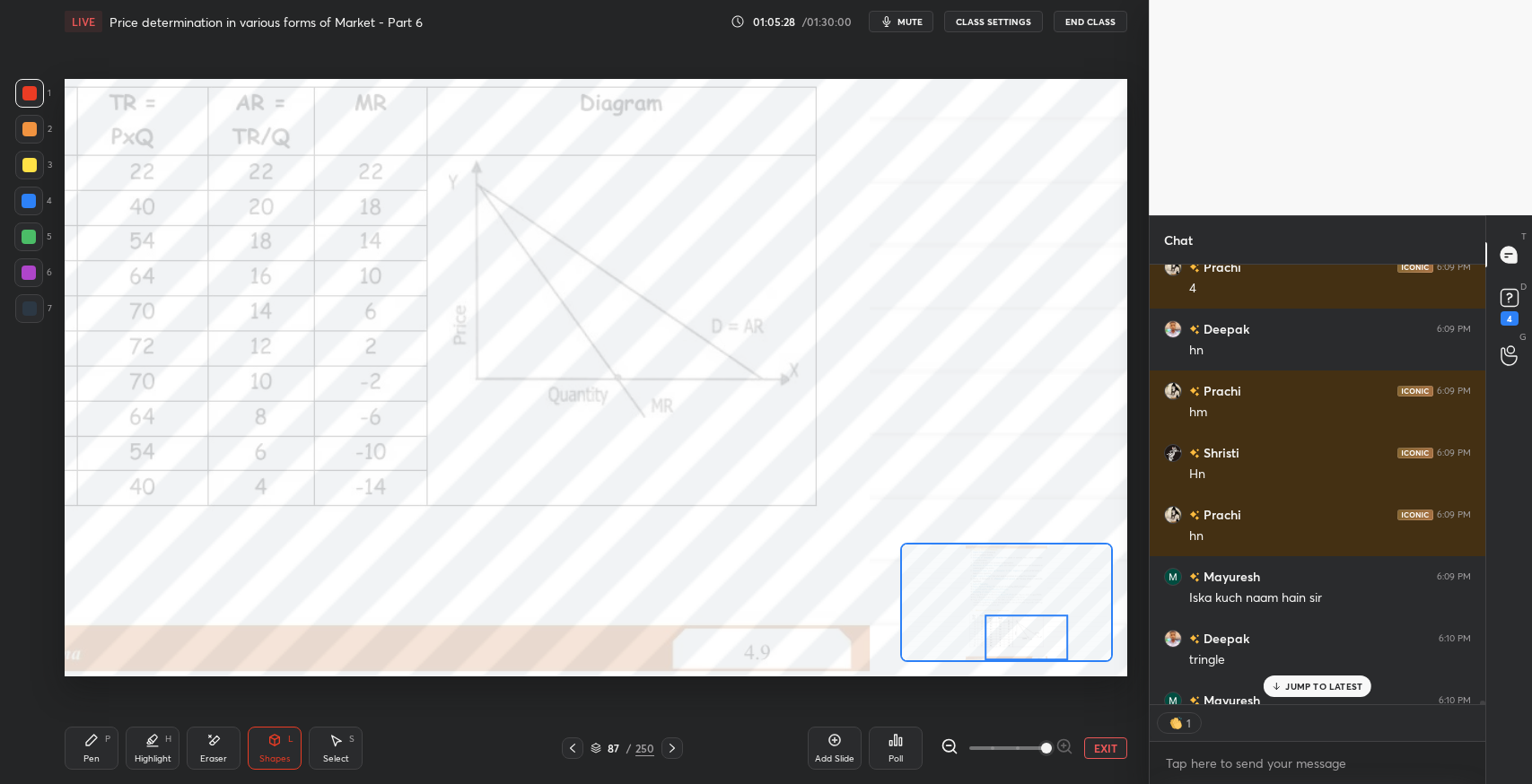
scroll to position [6, 6]
click at [29, 205] on div at bounding box center [29, 201] width 14 height 14
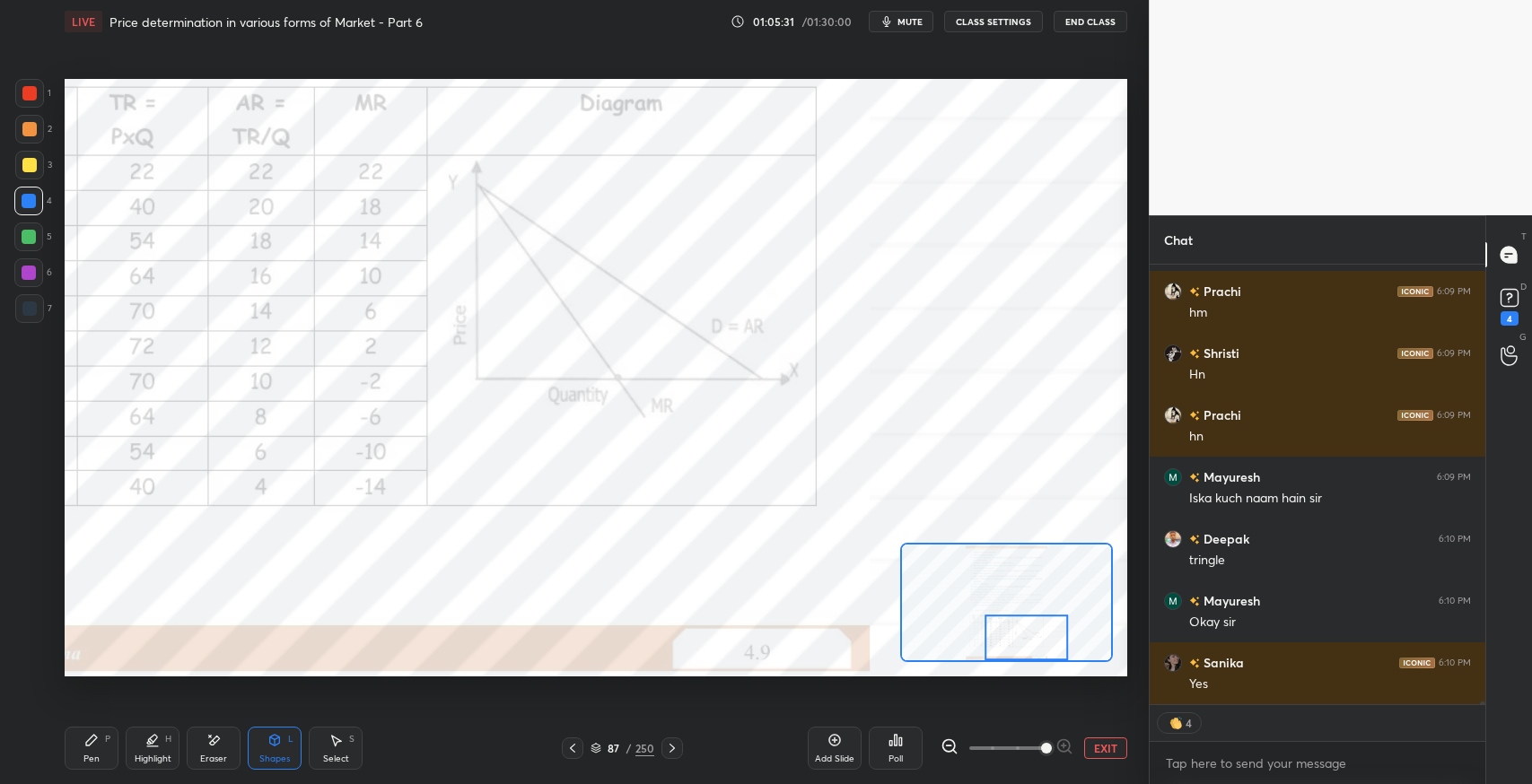
scroll to position [62657, 0]
click at [282, 750] on div "Shapes L" at bounding box center [275, 748] width 54 height 43
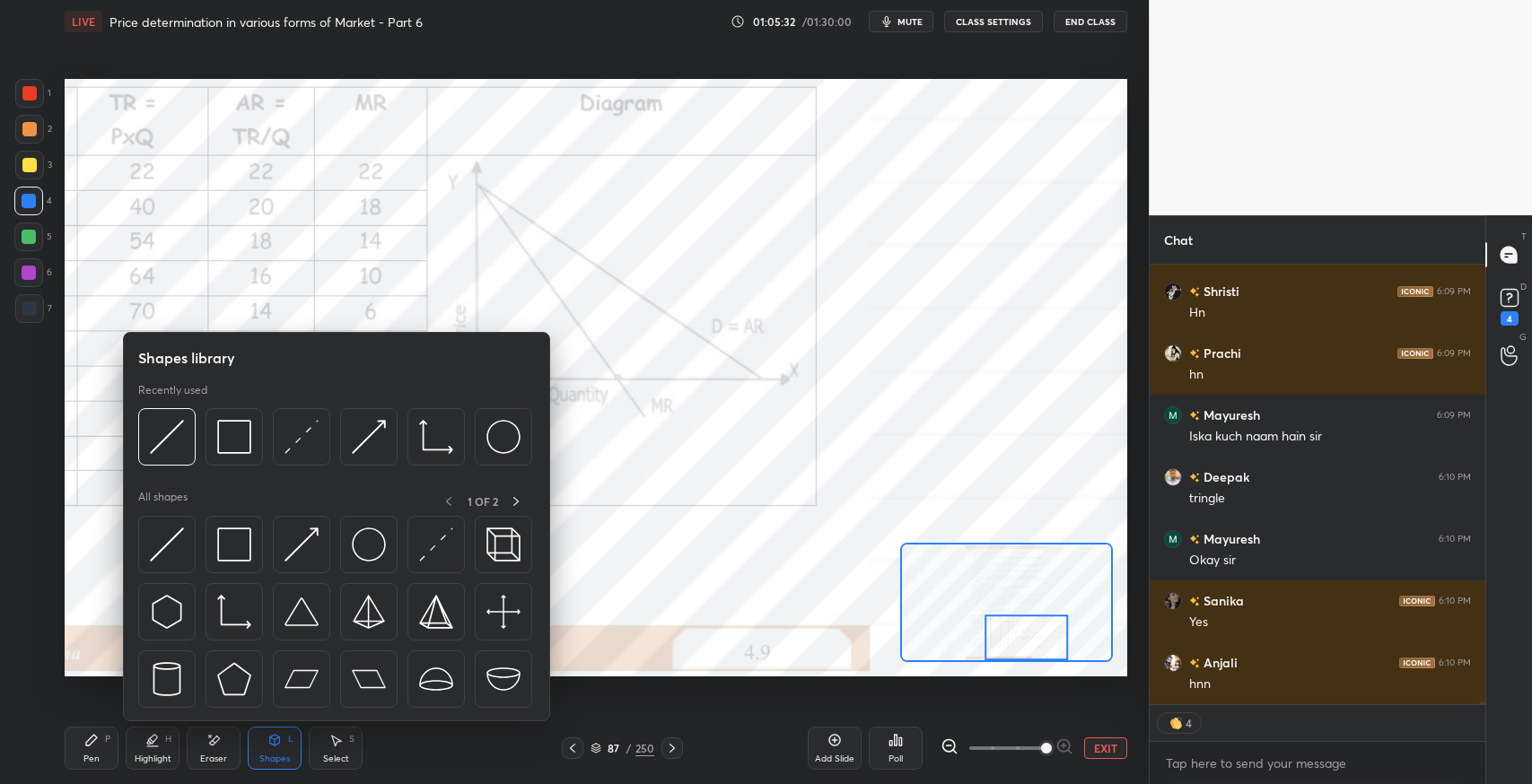
click at [303, 443] on img at bounding box center [302, 437] width 34 height 34
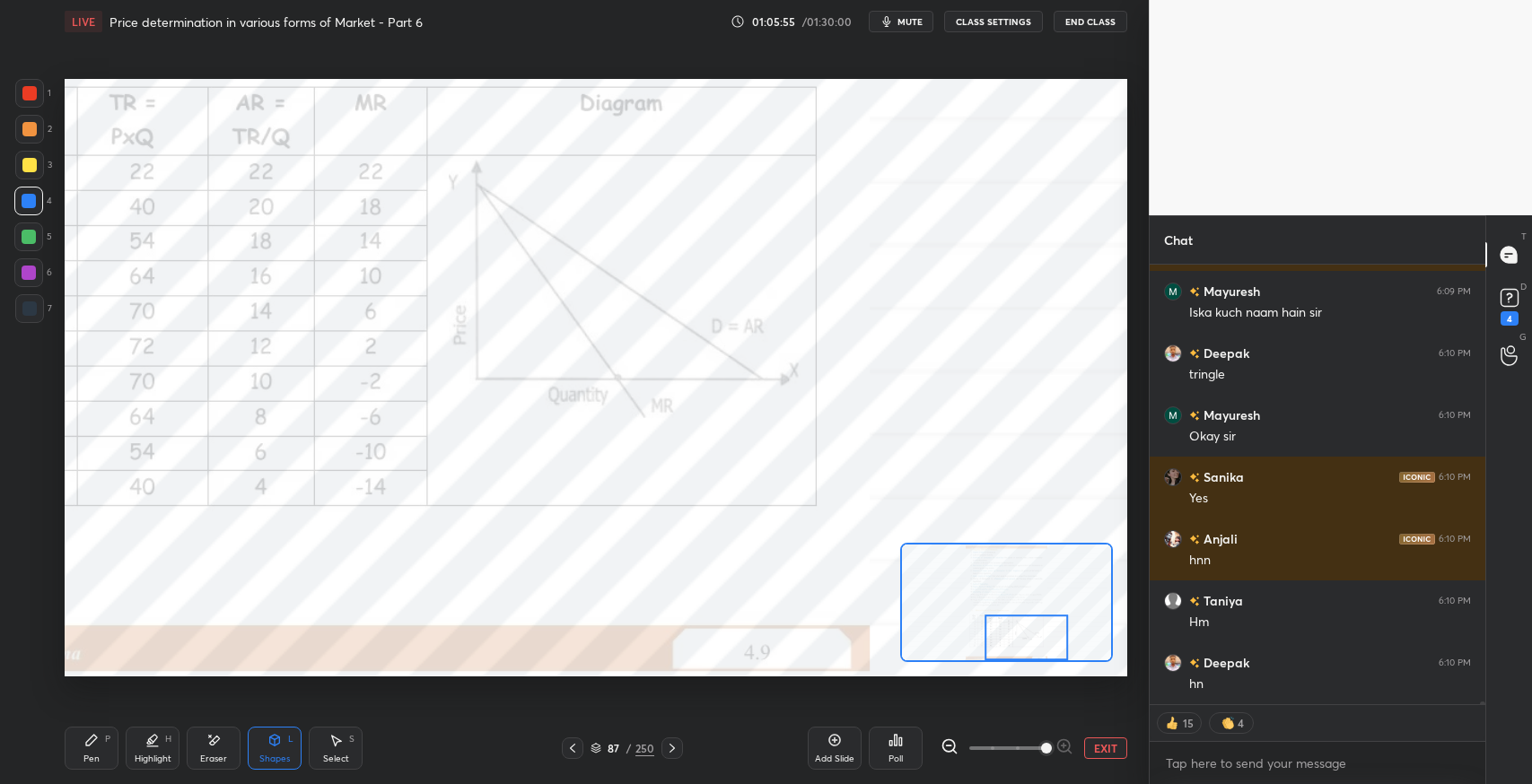
scroll to position [62843, 0]
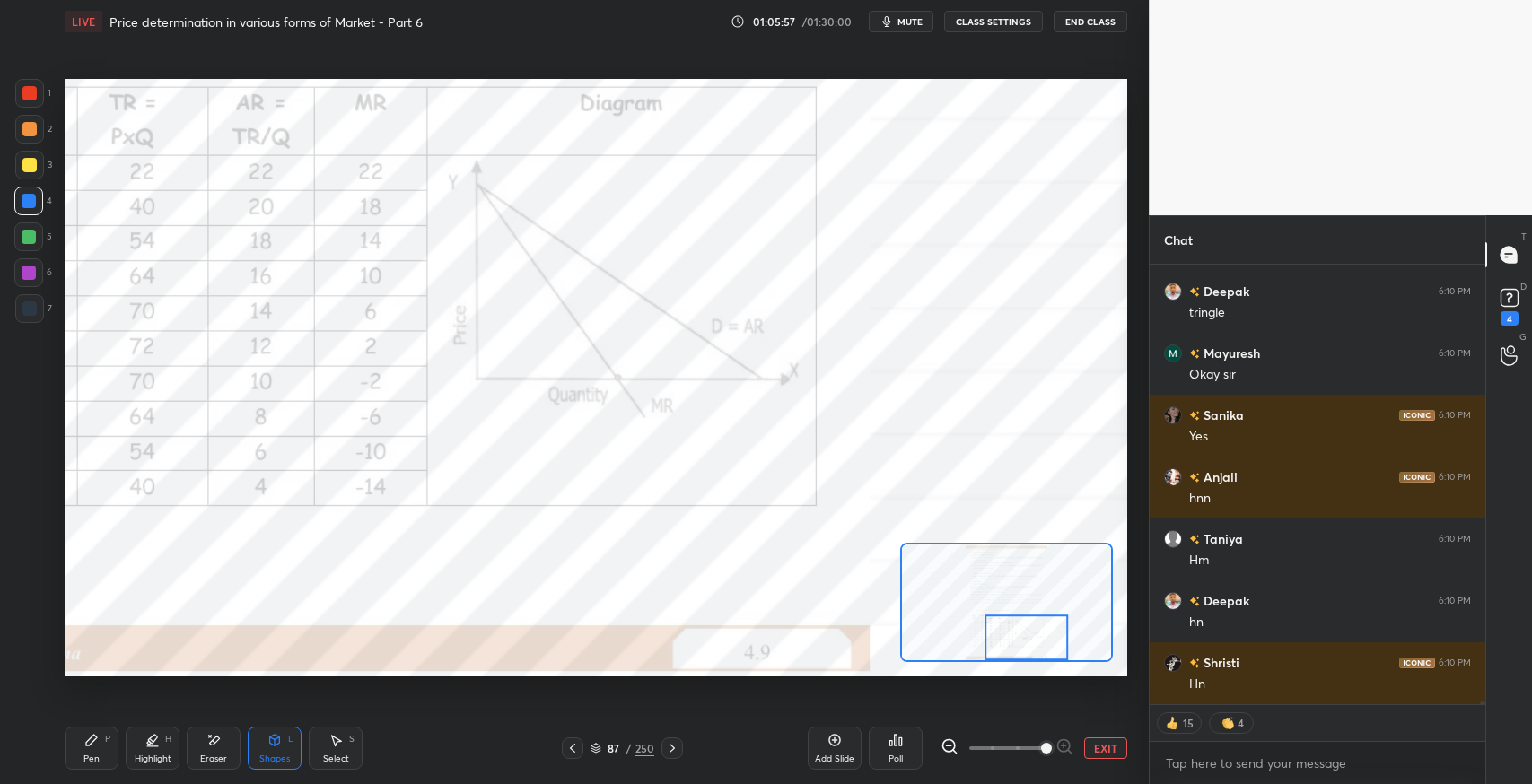
click at [220, 746] on icon at bounding box center [214, 741] width 14 height 15
click at [32, 660] on span "Erase all" at bounding box center [29, 661] width 27 height 12
click at [254, 740] on div "Shapes L" at bounding box center [275, 748] width 54 height 43
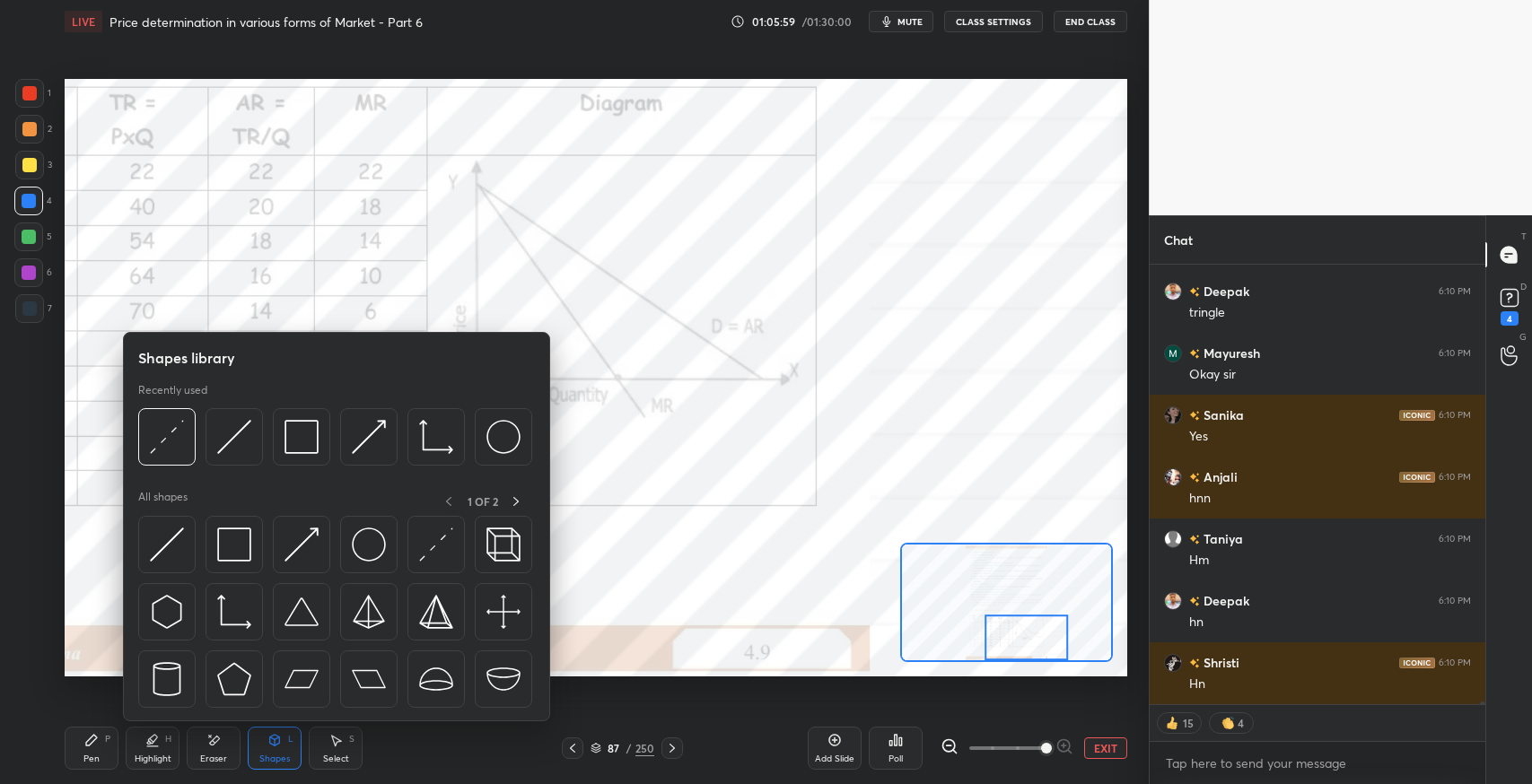
click at [230, 552] on img at bounding box center [235, 545] width 34 height 34
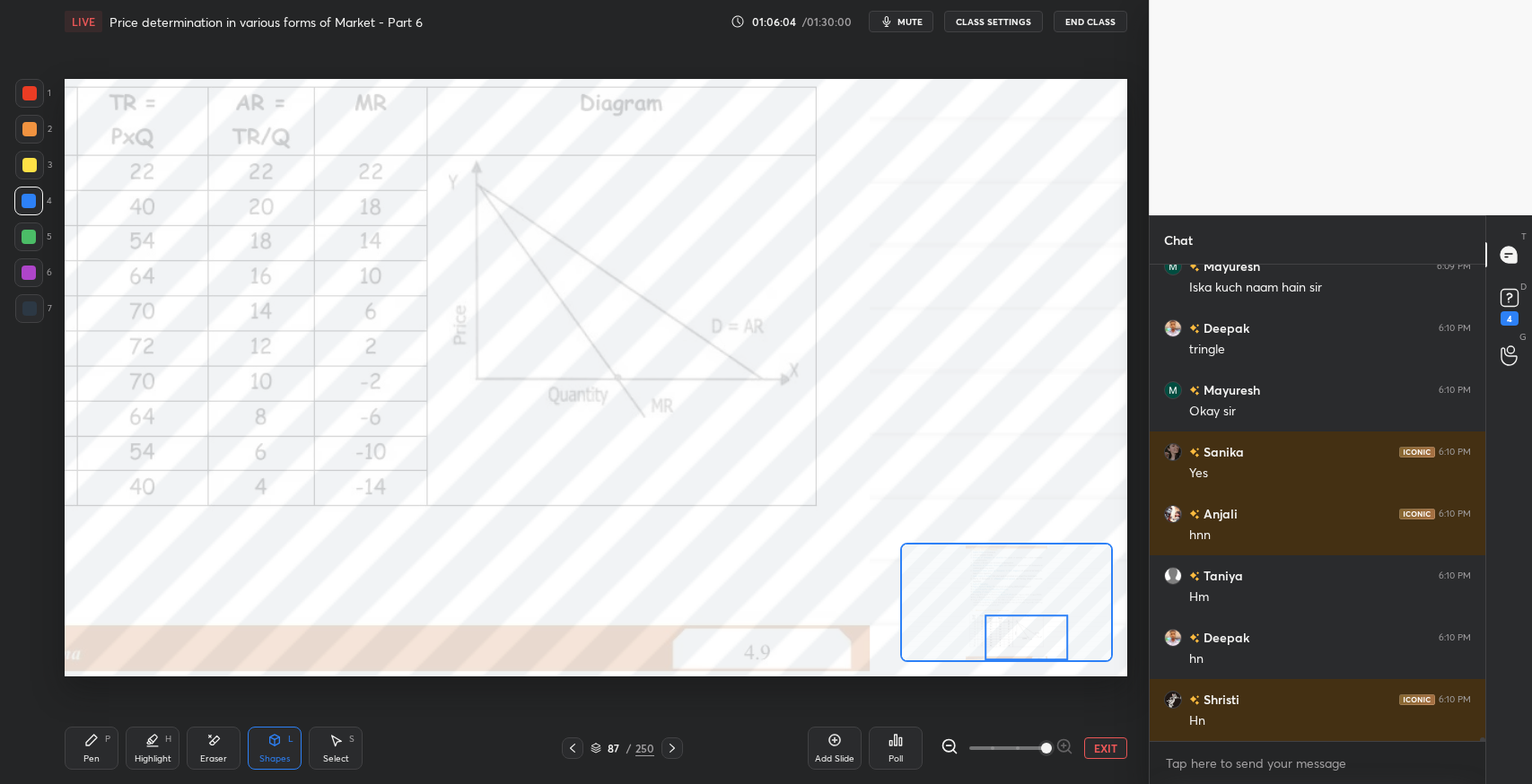
scroll to position [62867, 0]
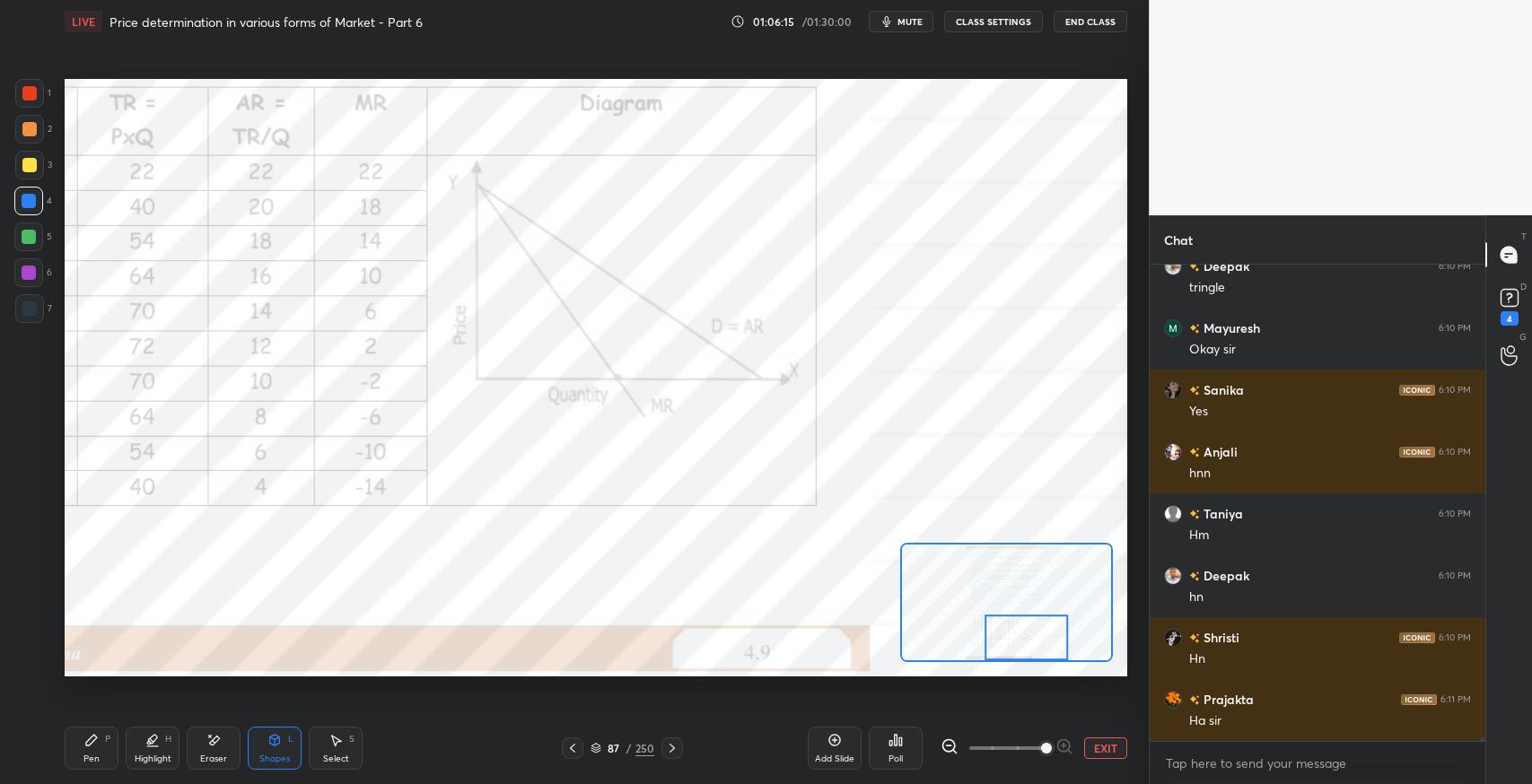
click at [28, 98] on div at bounding box center [29, 93] width 14 height 14
click at [101, 750] on div "Pen P" at bounding box center [92, 748] width 54 height 43
click at [675, 750] on icon at bounding box center [672, 748] width 14 height 14
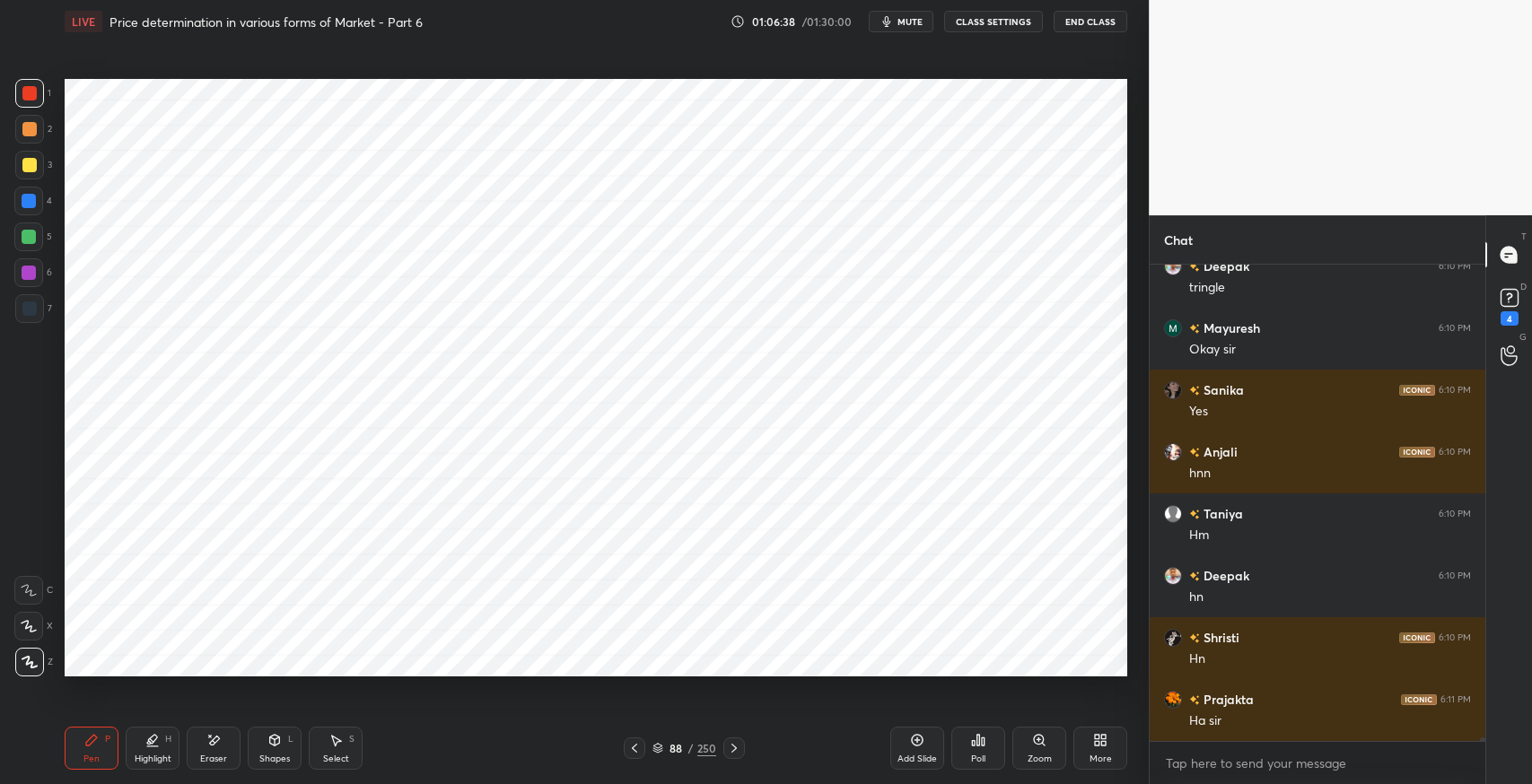
click at [727, 750] on icon at bounding box center [733, 748] width 14 height 14
click at [731, 750] on icon at bounding box center [733, 748] width 14 height 14
click at [734, 747] on icon at bounding box center [733, 748] width 14 height 14
click at [734, 748] on icon at bounding box center [734, 748] width 6 height 9
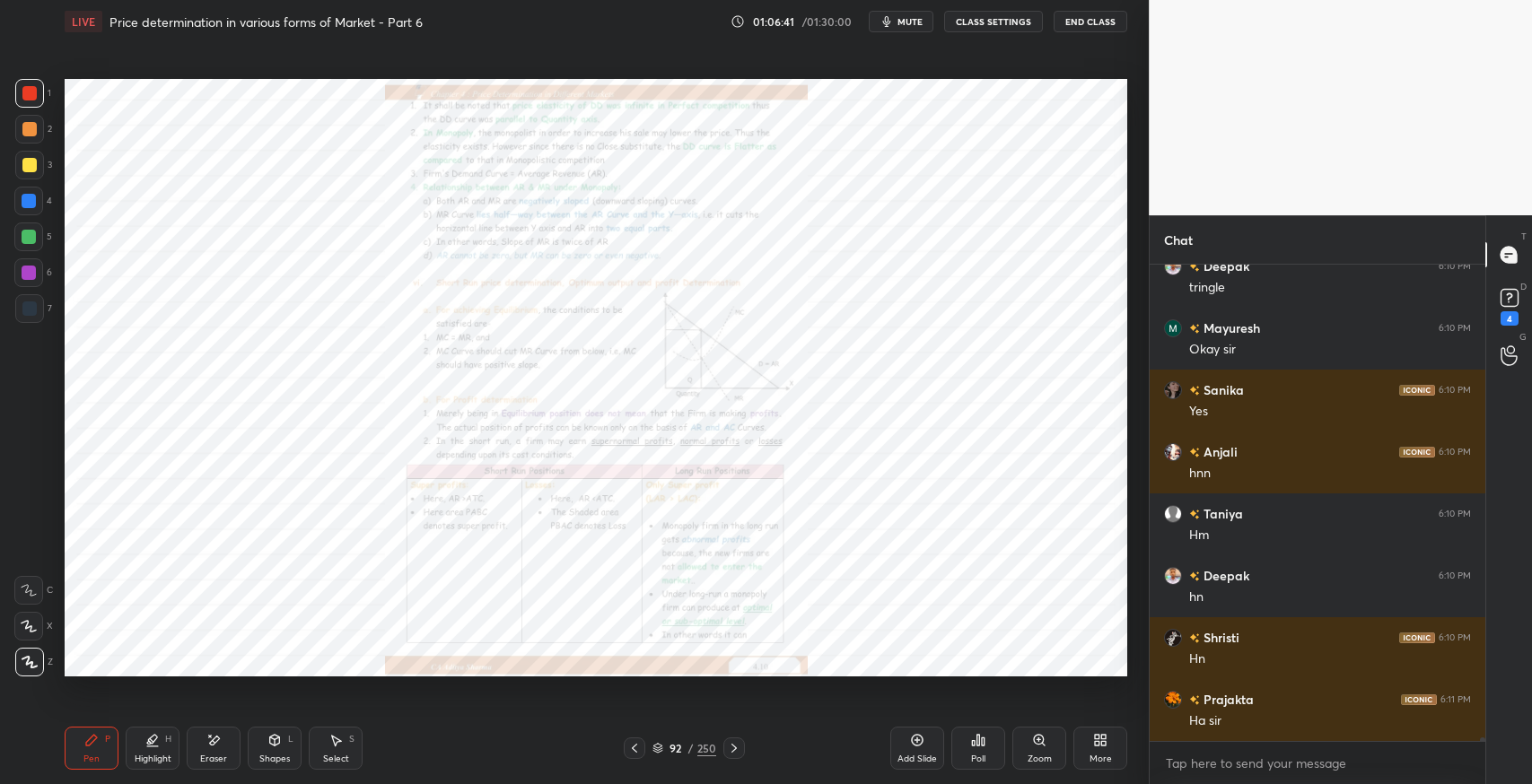
click at [1030, 746] on div "Zoom" at bounding box center [1040, 748] width 54 height 43
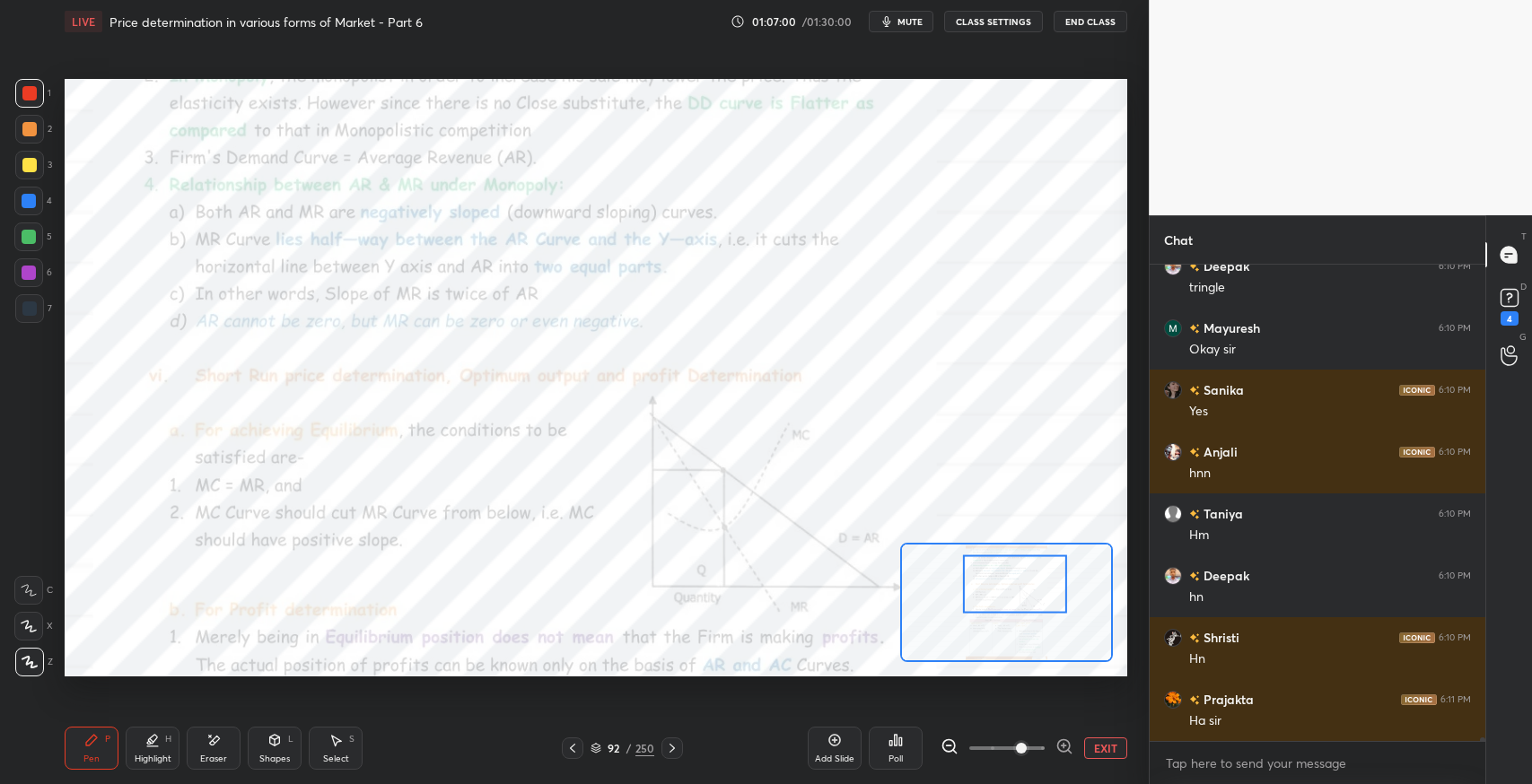
scroll to position [62930, 0]
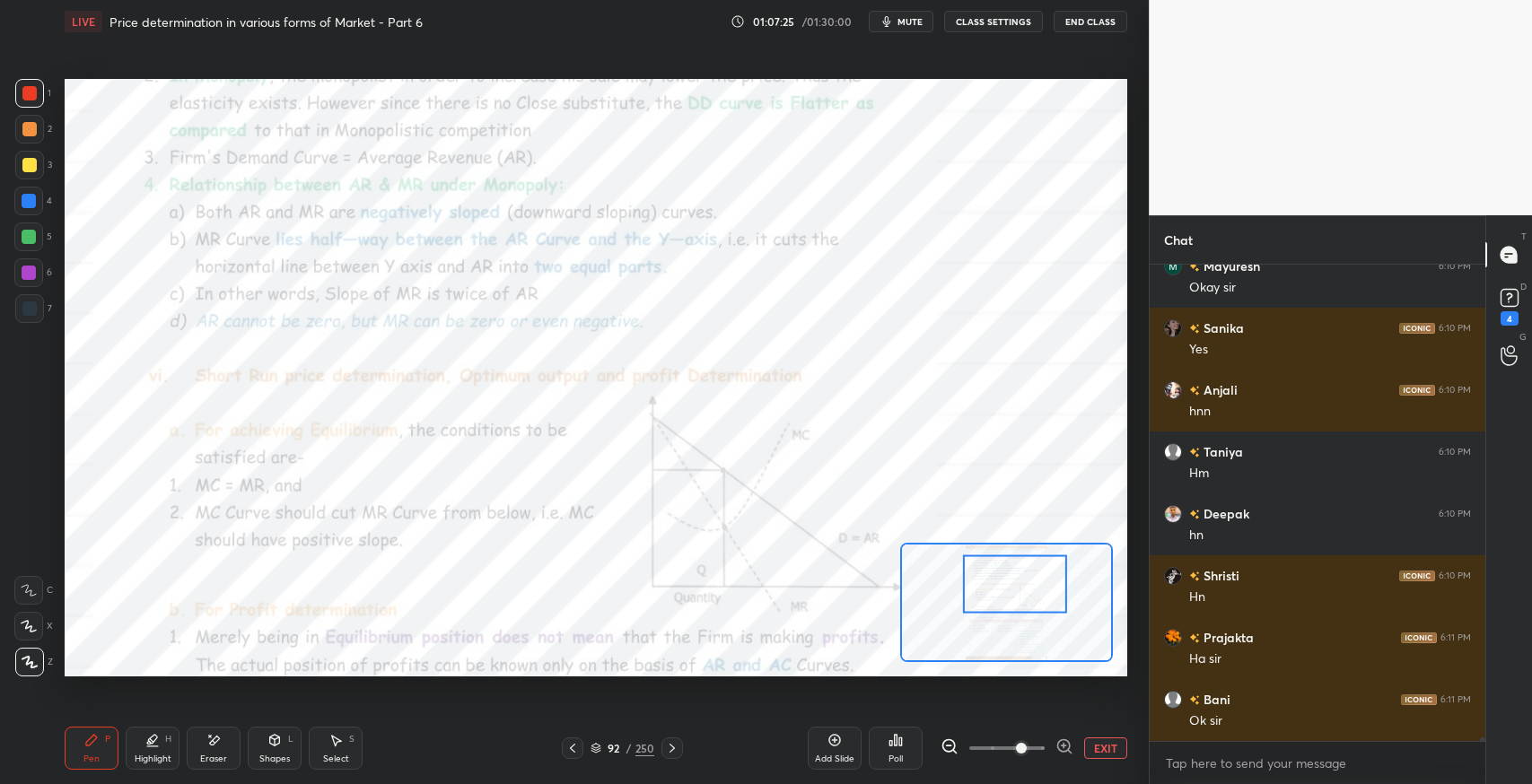
click at [209, 751] on div "Eraser" at bounding box center [214, 748] width 54 height 43
click at [32, 662] on span "Erase all" at bounding box center [29, 661] width 27 height 12
click at [82, 756] on div "Pen P" at bounding box center [92, 748] width 54 height 43
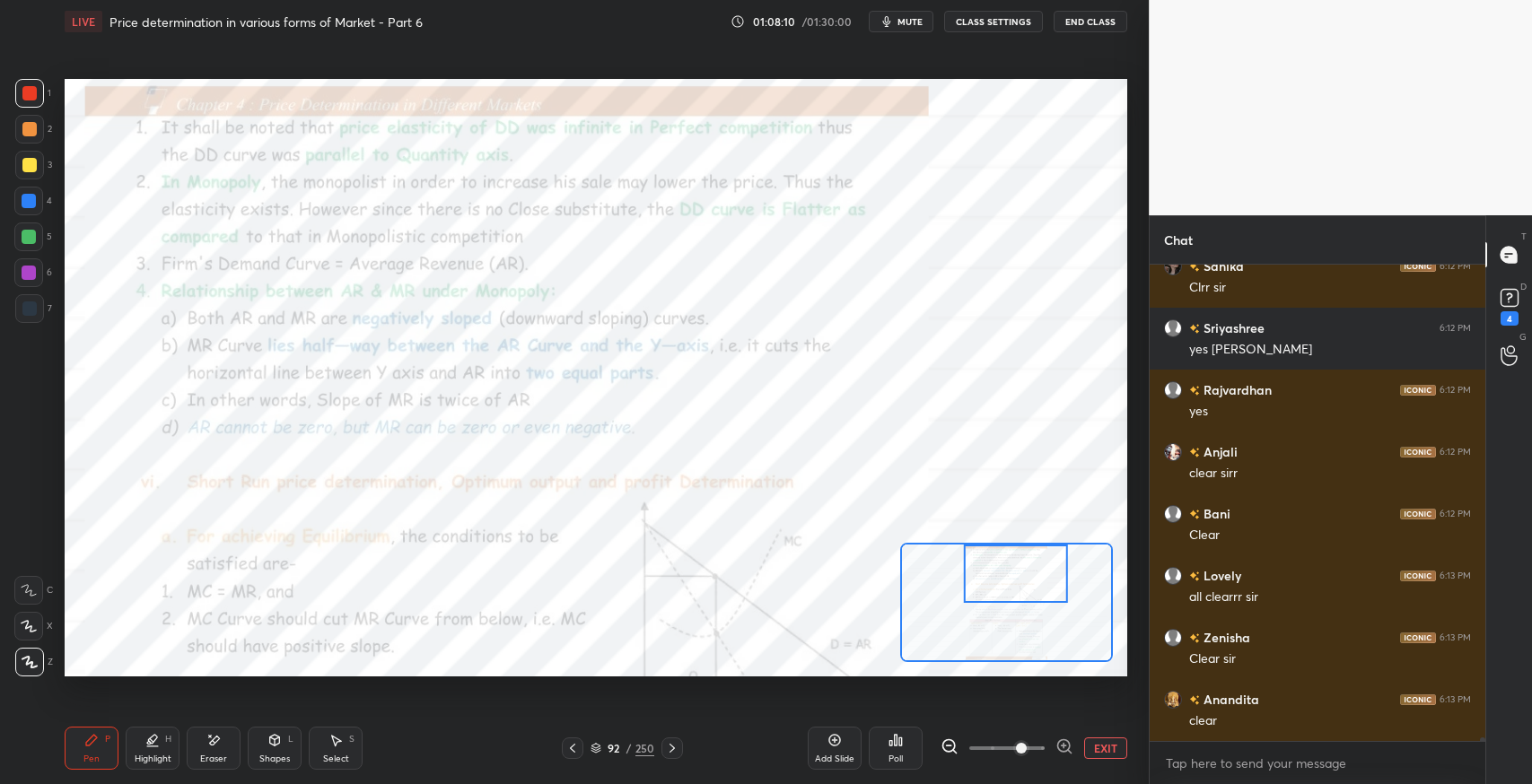
scroll to position [63795, 0]
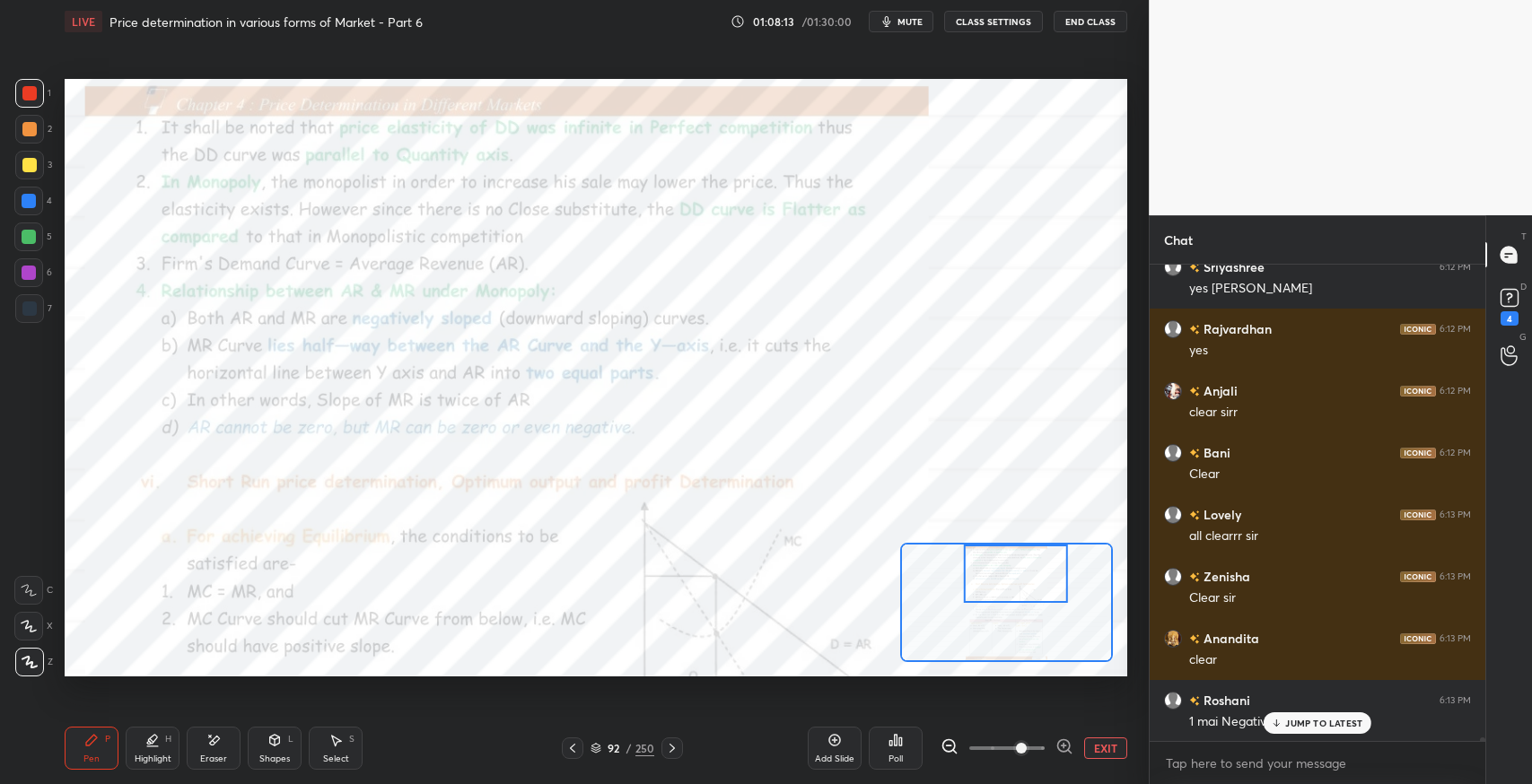
click at [1311, 727] on p "JUMP TO LATEST" at bounding box center [1324, 723] width 78 height 11
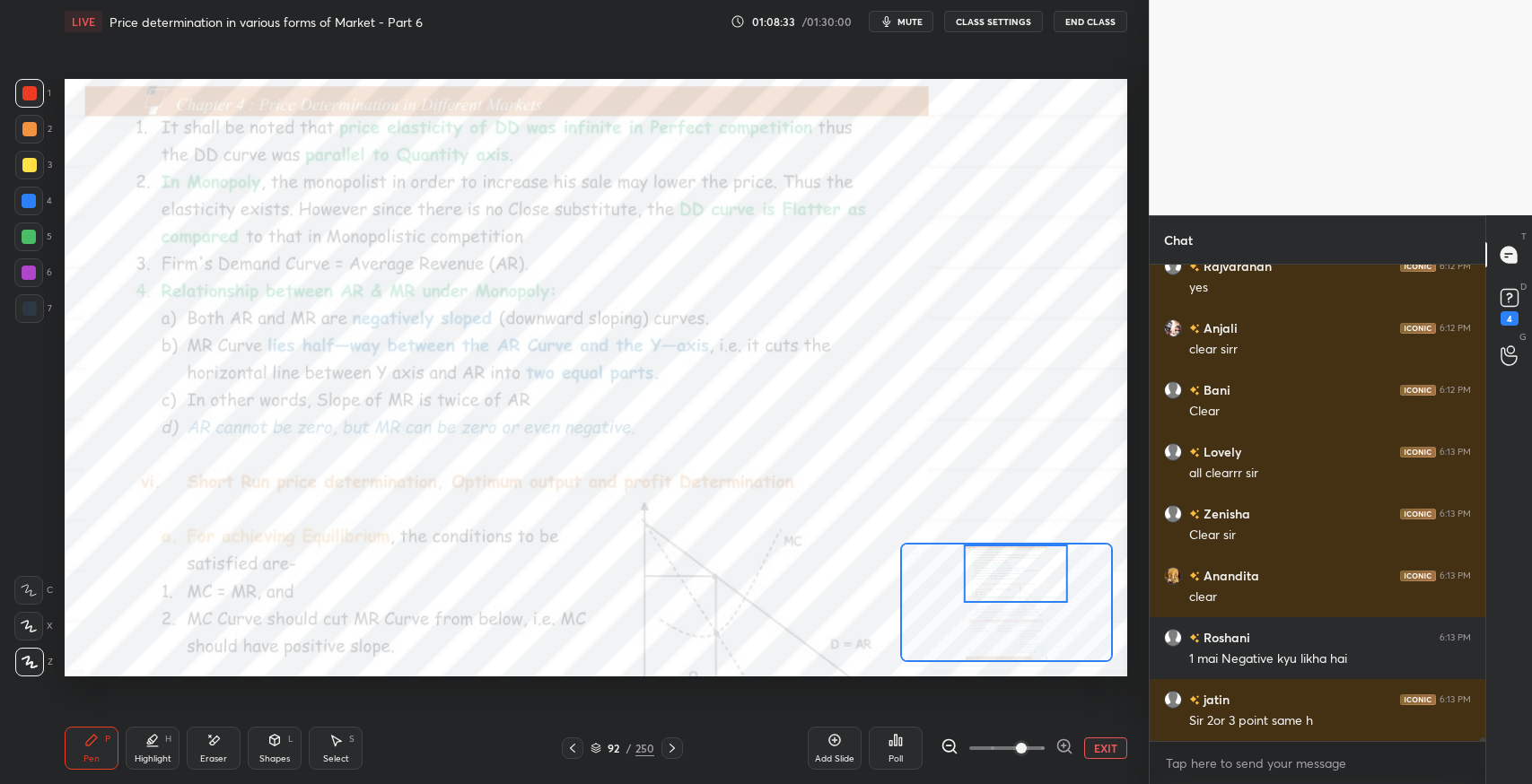
scroll to position [63920, 0]
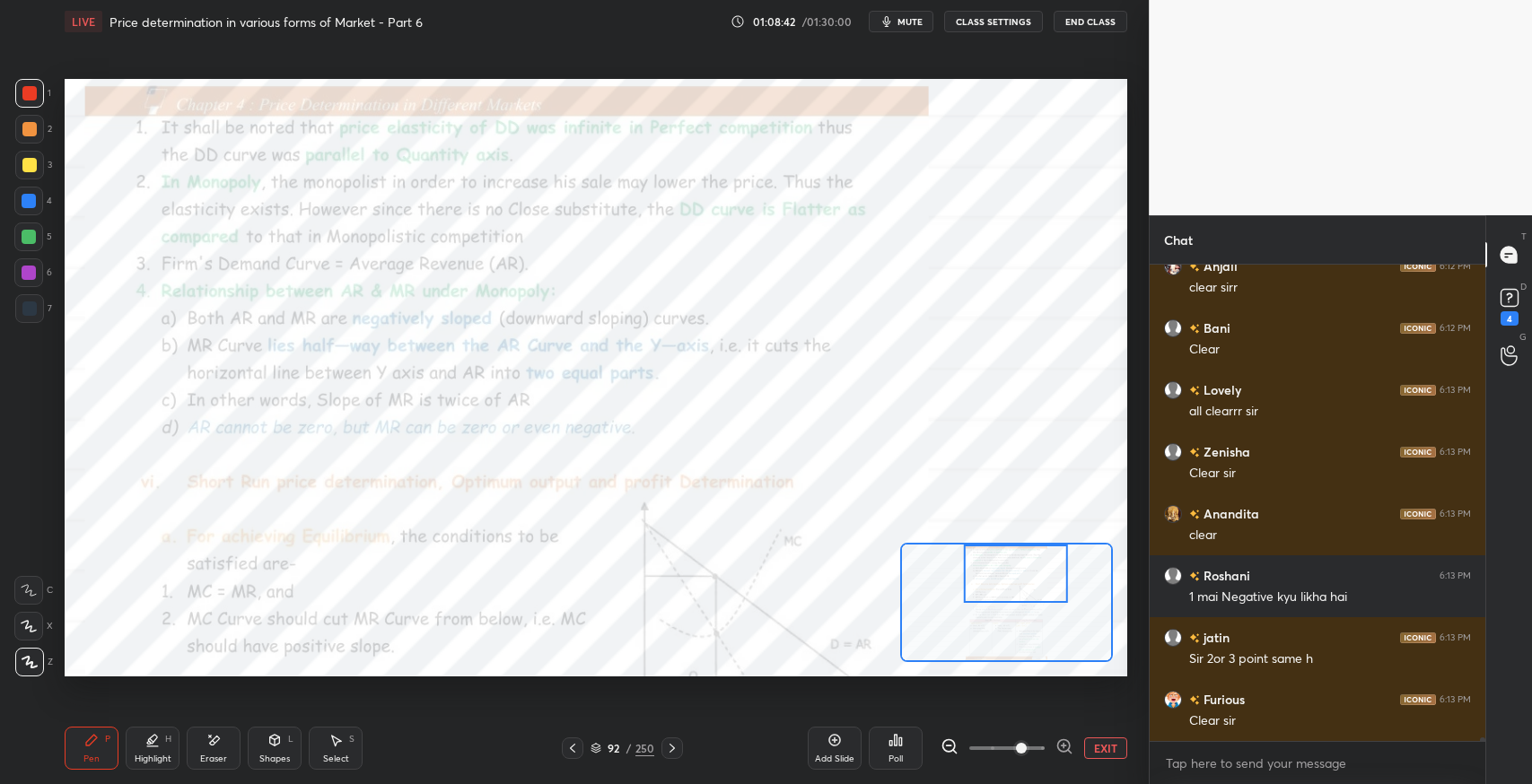
click at [217, 733] on icon at bounding box center [214, 741] width 14 height 15
click at [36, 626] on div at bounding box center [29, 626] width 29 height 29
click at [23, 666] on span "Erase all" at bounding box center [29, 661] width 27 height 12
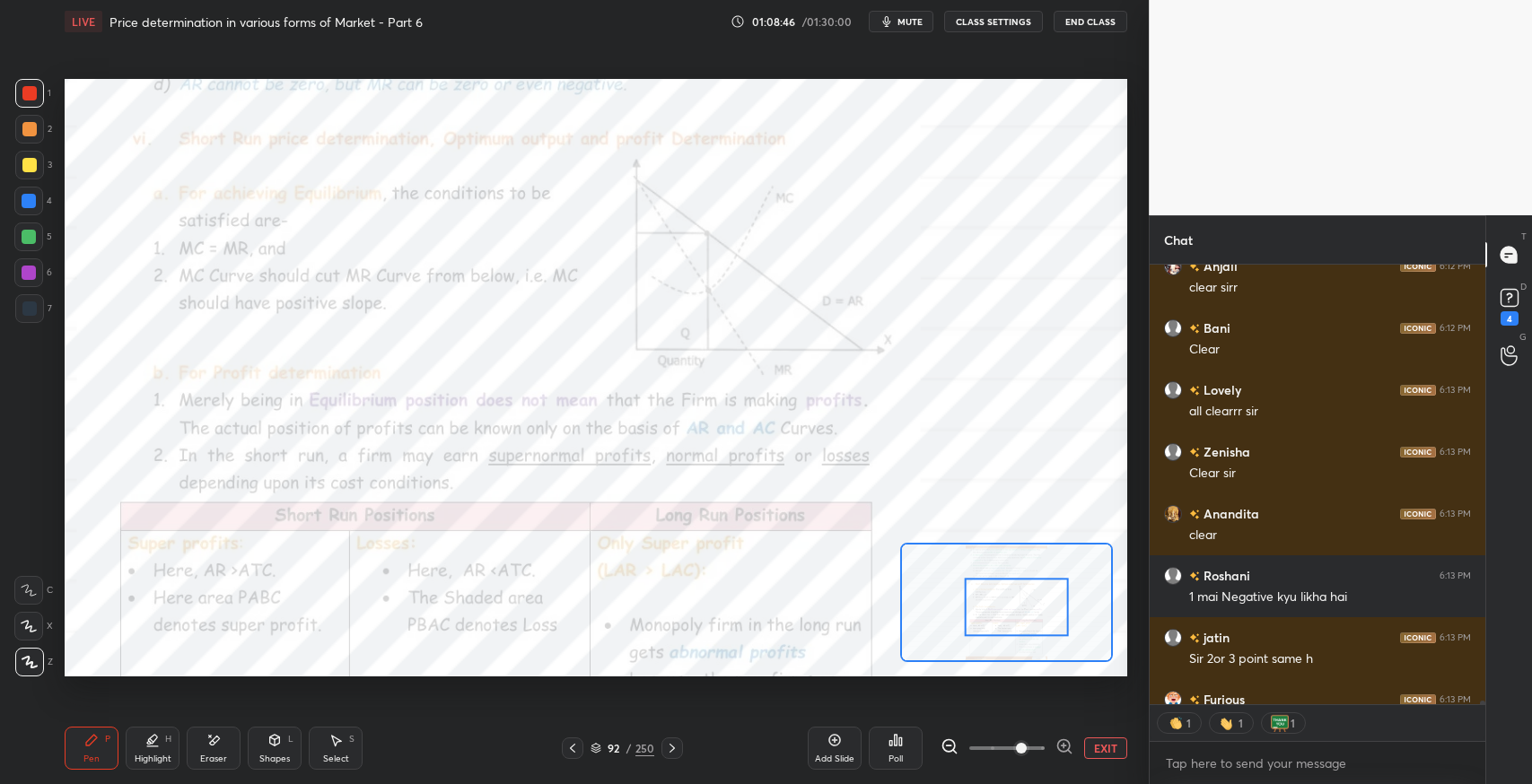
click at [75, 760] on div "Pen P" at bounding box center [92, 748] width 54 height 43
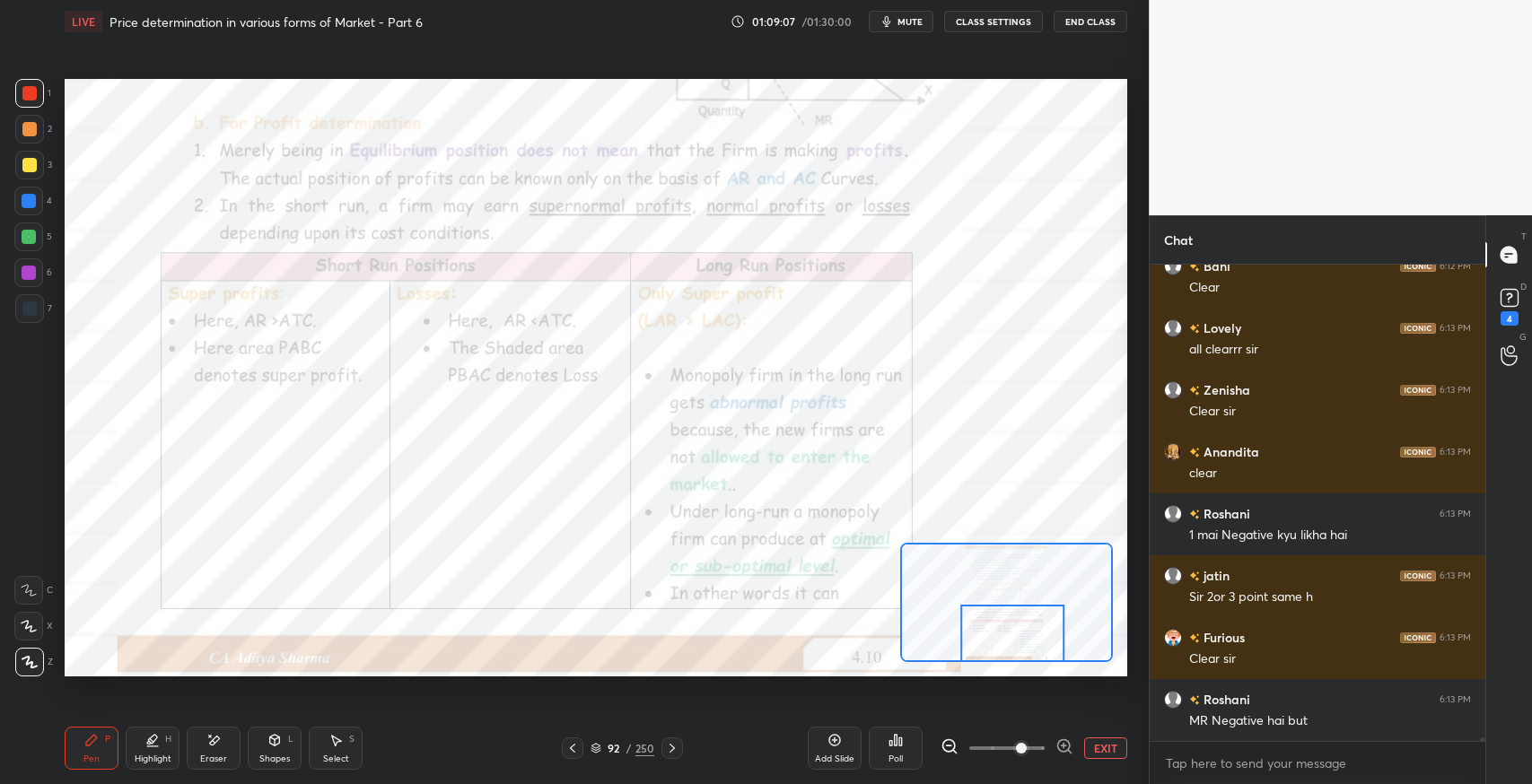
click at [670, 753] on icon at bounding box center [672, 748] width 14 height 14
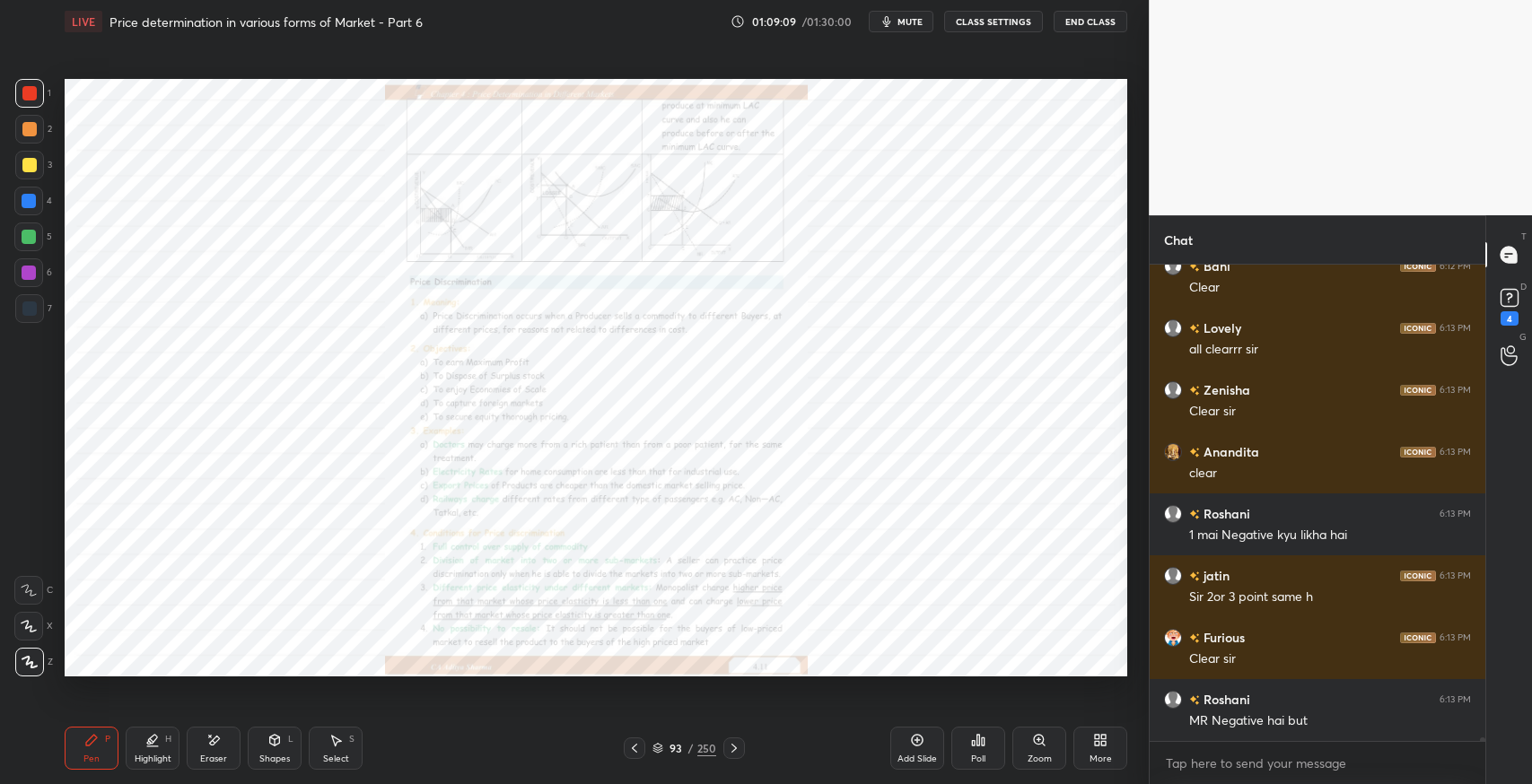
click at [211, 760] on div "Eraser" at bounding box center [214, 758] width 27 height 9
click at [45, 663] on div "Erase all" at bounding box center [31, 662] width 33 height 29
click at [731, 752] on icon at bounding box center [733, 748] width 14 height 14
click at [732, 751] on icon at bounding box center [733, 748] width 14 height 14
click at [634, 752] on icon at bounding box center [634, 748] width 14 height 14
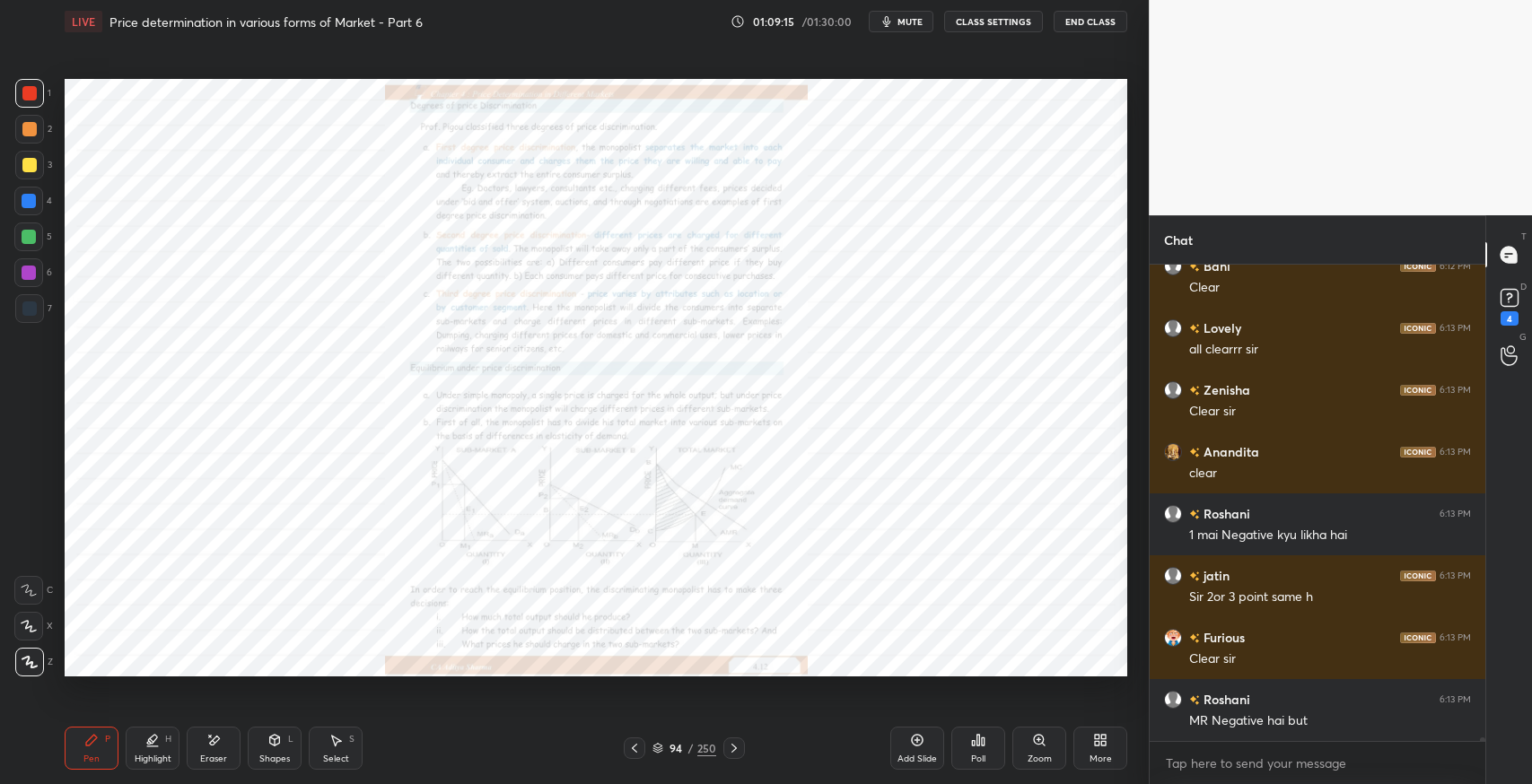
click at [632, 751] on icon at bounding box center [634, 748] width 14 height 14
click at [630, 750] on icon at bounding box center [634, 748] width 14 height 14
click at [515, 760] on div "Pen P Highlight H Eraser Shapes L Select S 92 / 250 Add Slide Poll Zoom More" at bounding box center [597, 748] width 1063 height 72
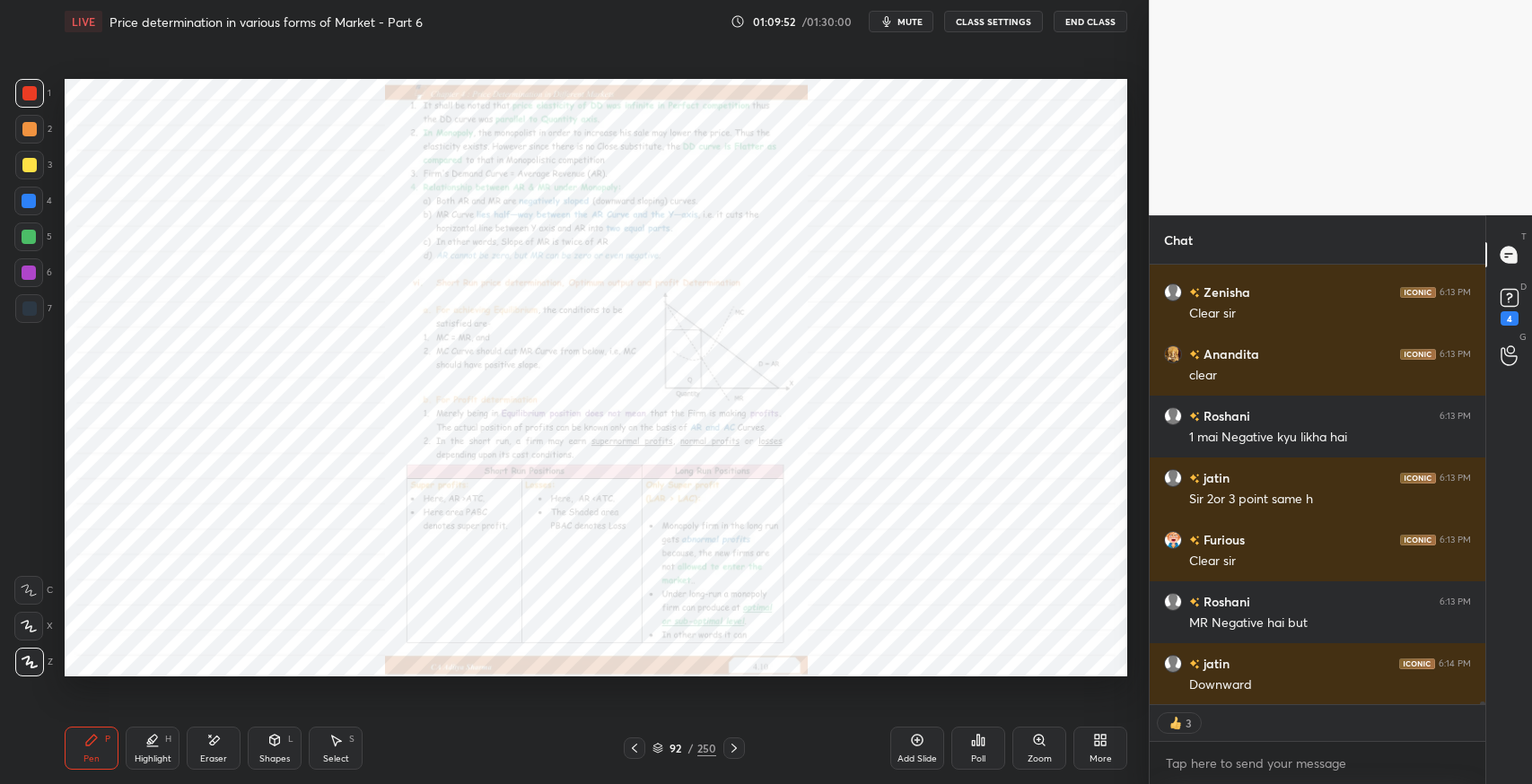
click at [209, 745] on icon at bounding box center [214, 741] width 14 height 15
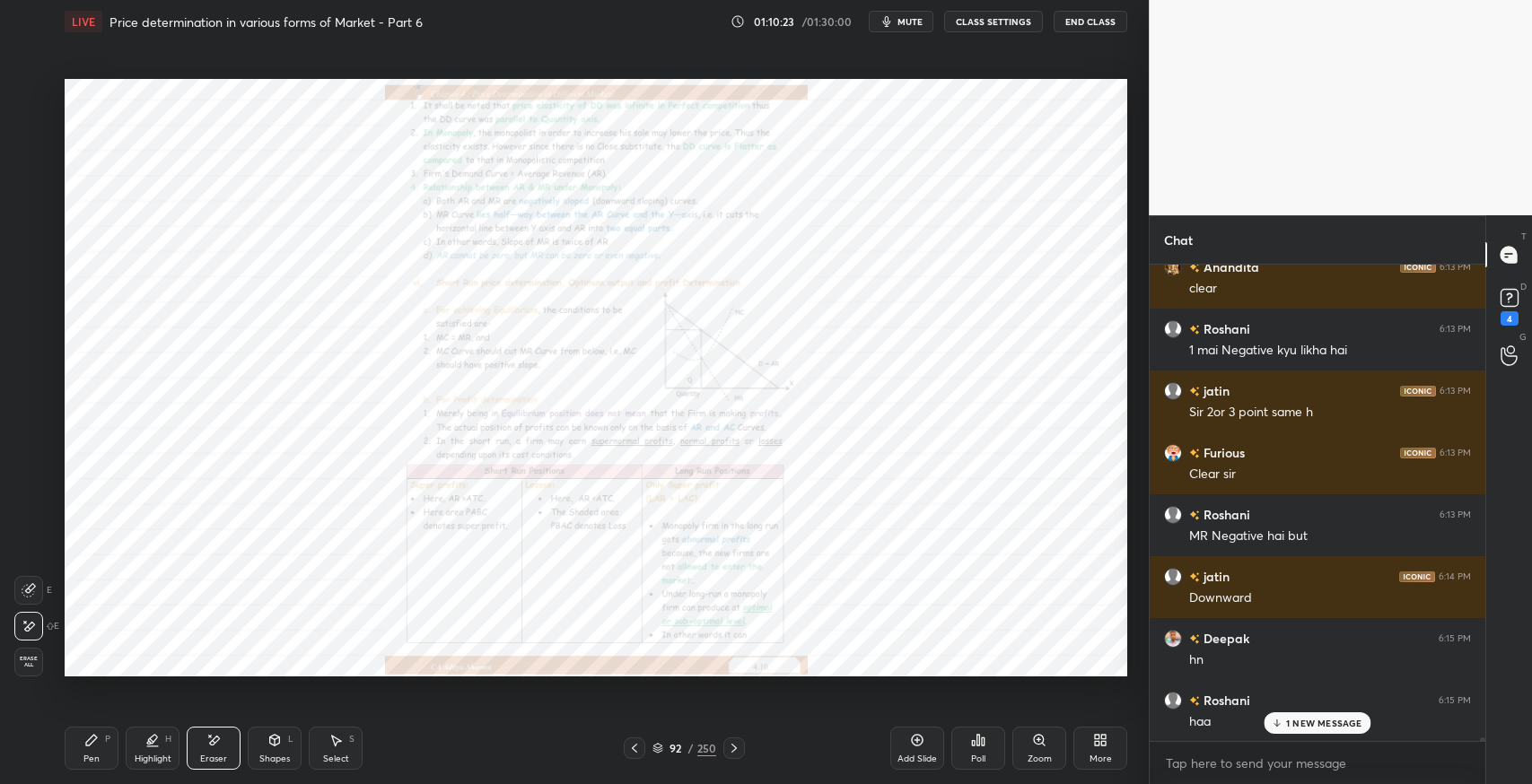
scroll to position [63054, 0]
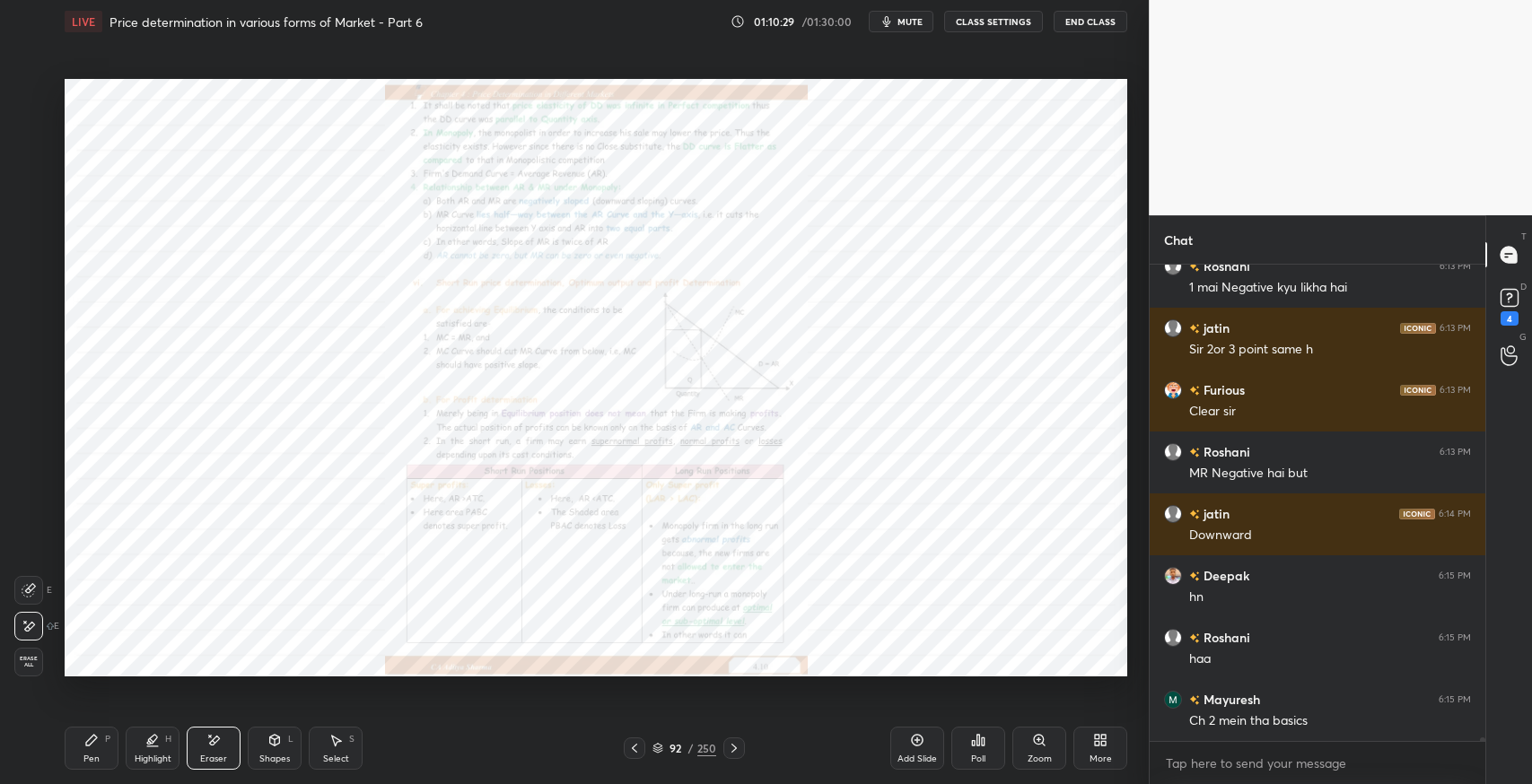
click at [213, 740] on icon at bounding box center [214, 740] width 10 height 9
click at [29, 665] on span "Erase all" at bounding box center [29, 661] width 27 height 12
click at [94, 754] on div "Pen" at bounding box center [91, 758] width 16 height 9
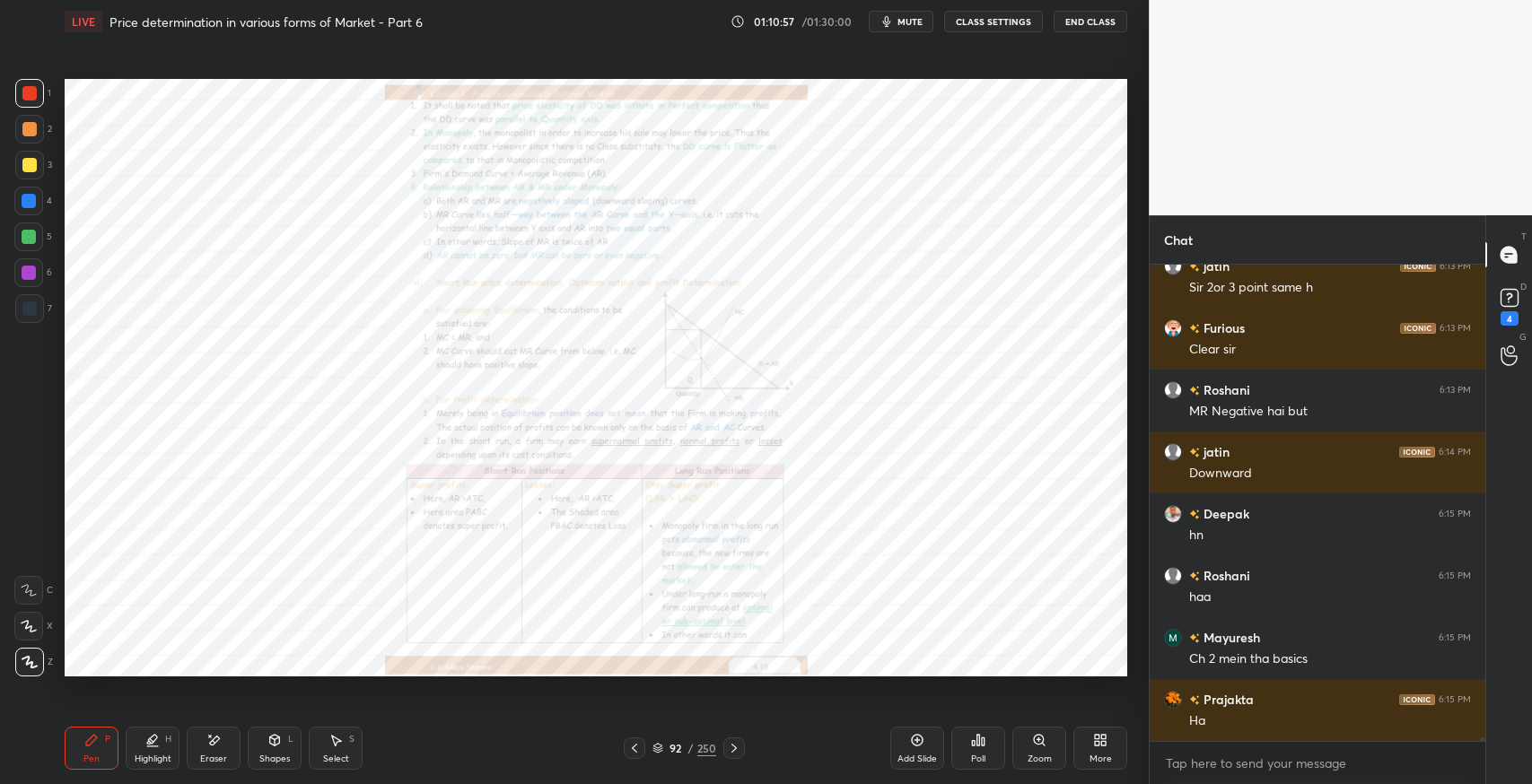
click at [213, 762] on div "Eraser" at bounding box center [214, 758] width 27 height 9
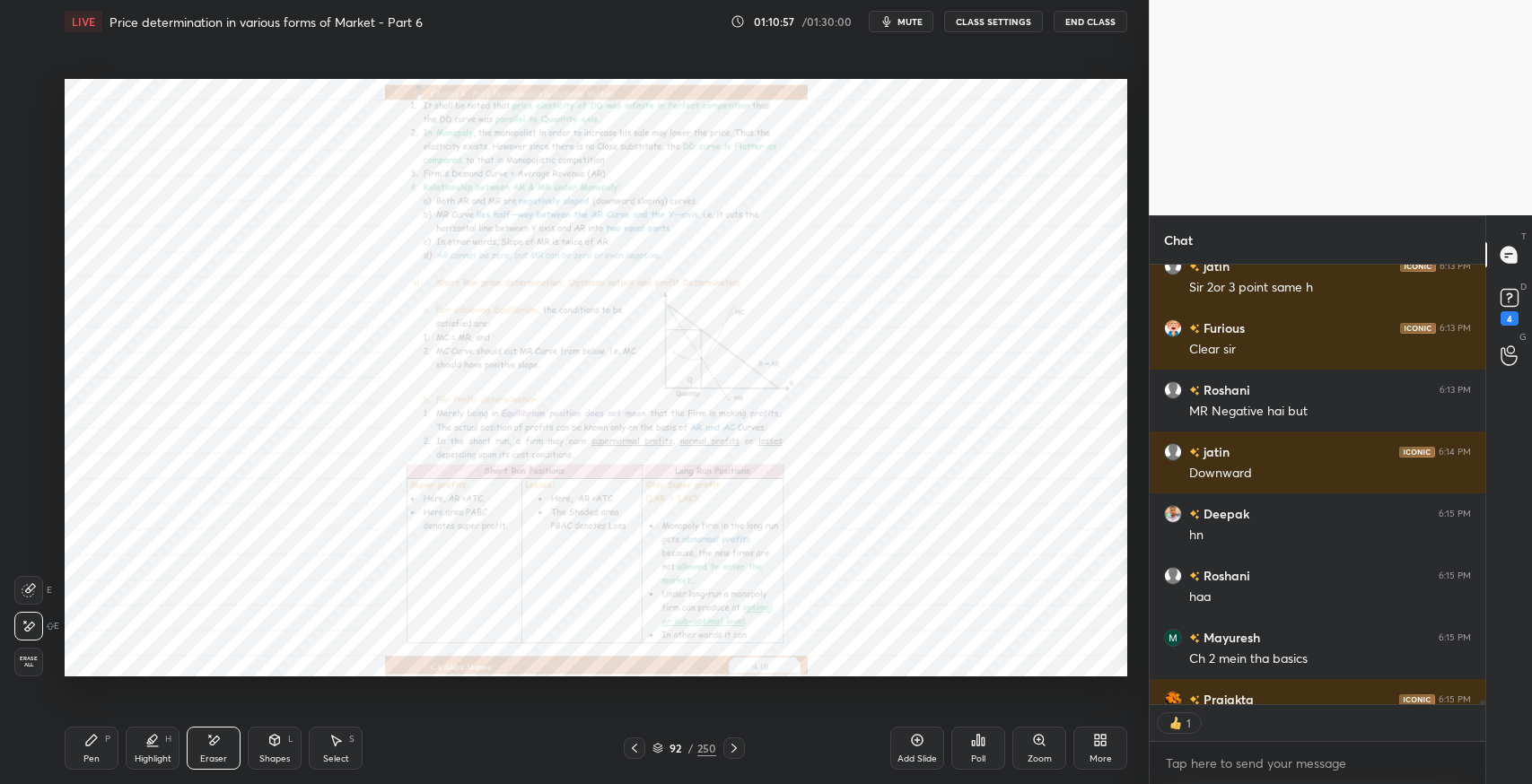
scroll to position [6, 6]
click at [36, 661] on span "Erase all" at bounding box center [29, 661] width 27 height 12
click at [1025, 741] on div "Zoom" at bounding box center [1040, 748] width 54 height 43
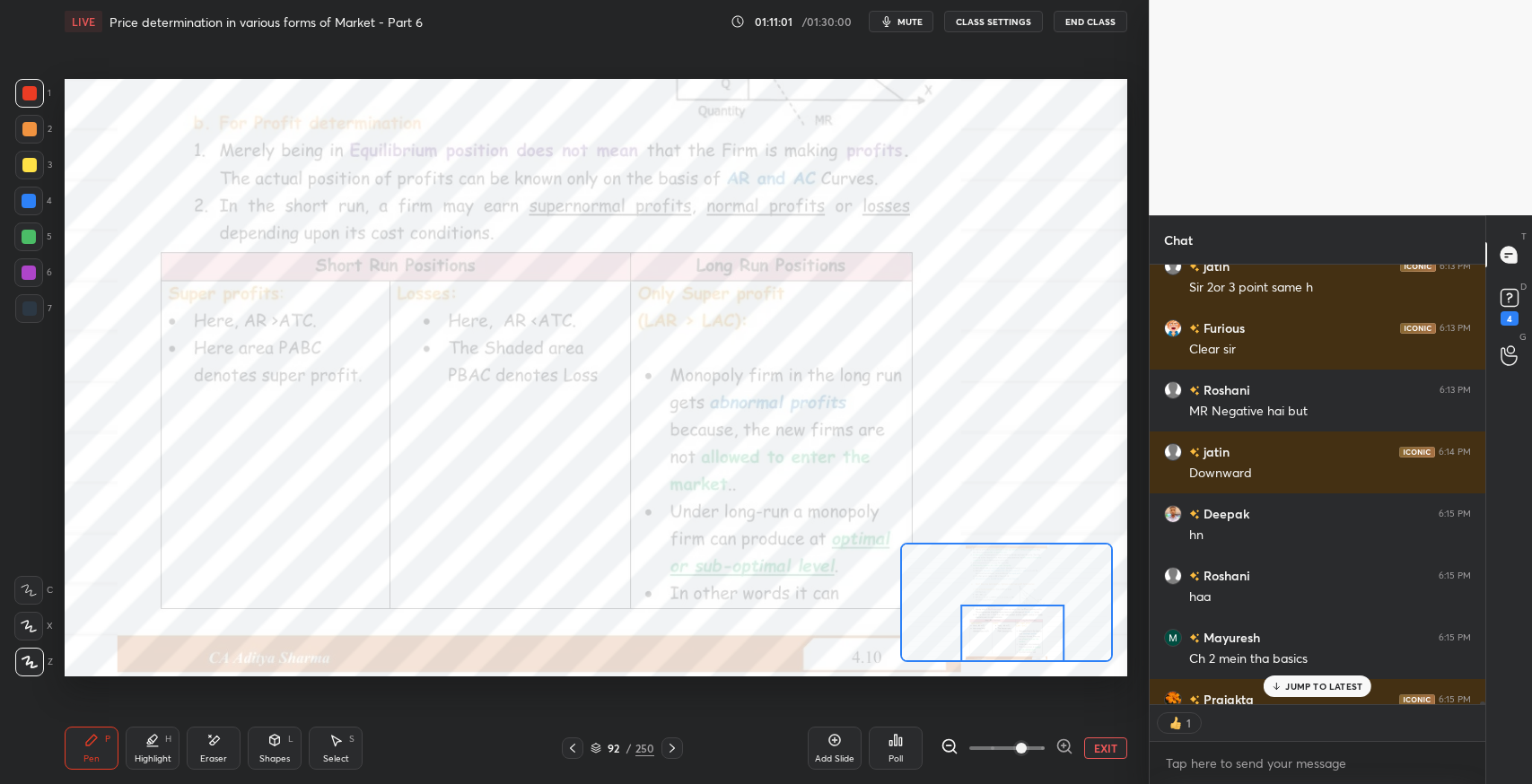
scroll to position [63214, 0]
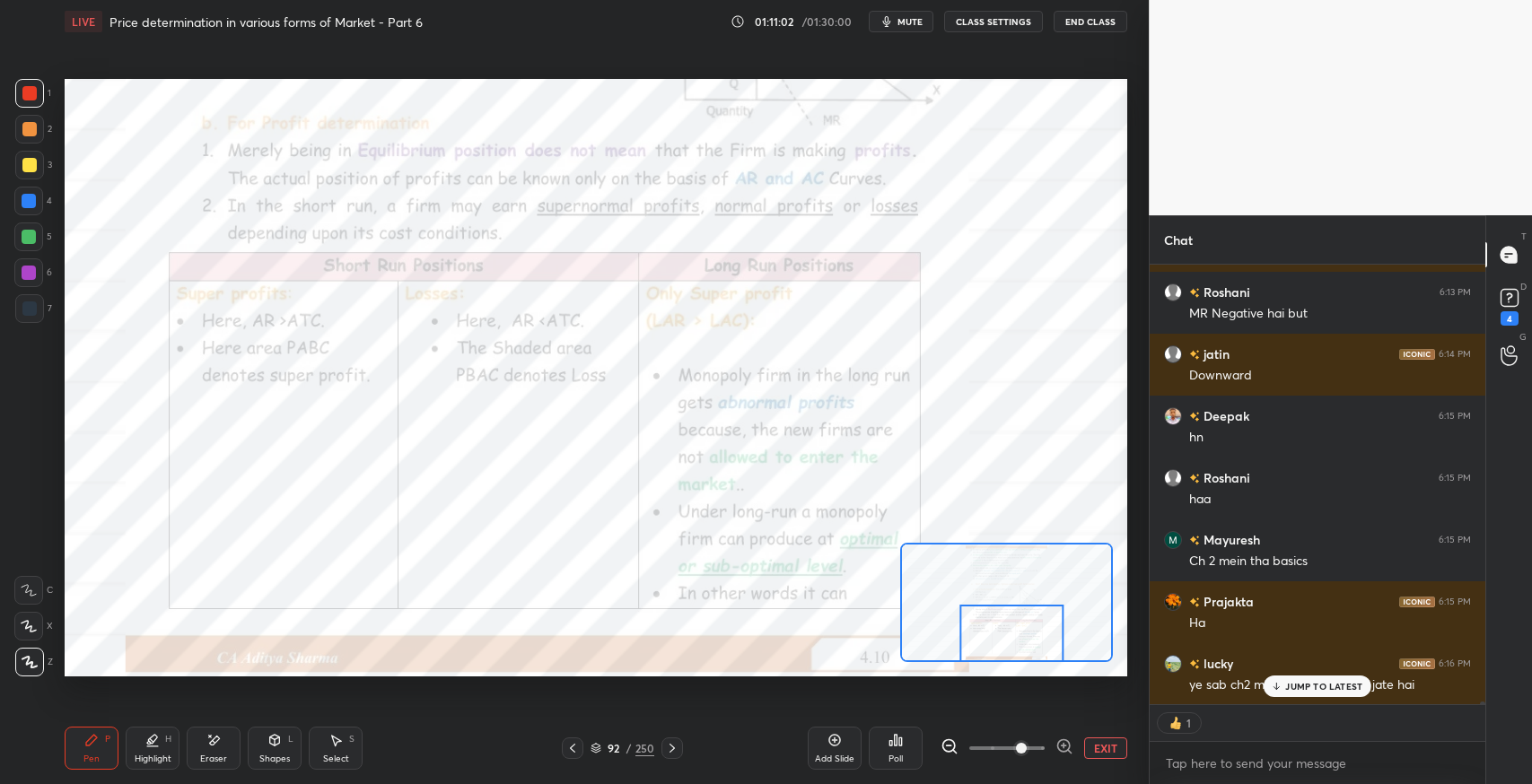
click at [1295, 692] on p "JUMP TO LATEST" at bounding box center [1324, 686] width 78 height 11
click at [839, 752] on div "Add Slide" at bounding box center [835, 748] width 54 height 43
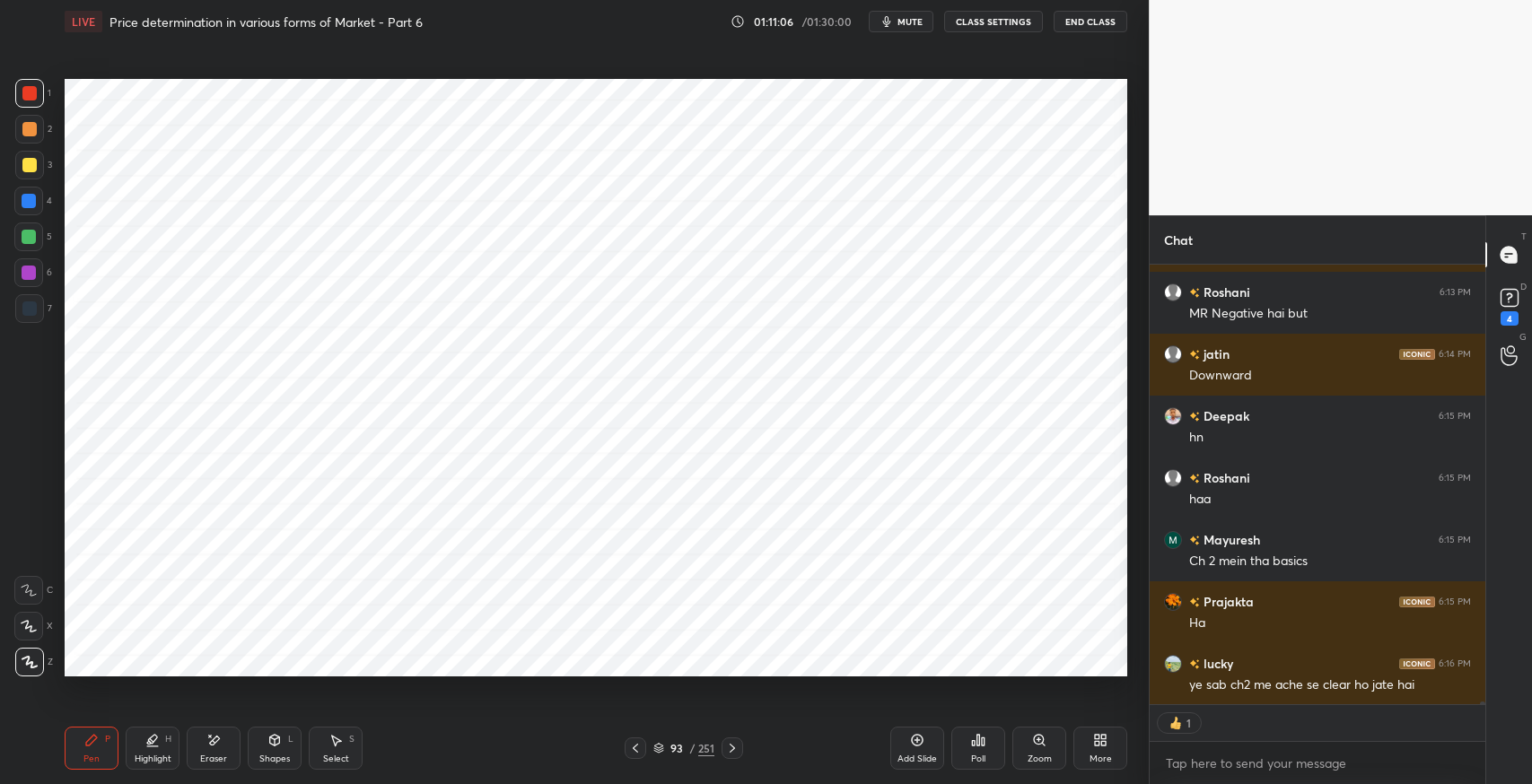
click at [30, 316] on div at bounding box center [30, 309] width 29 height 29
click at [32, 594] on icon at bounding box center [29, 590] width 16 height 12
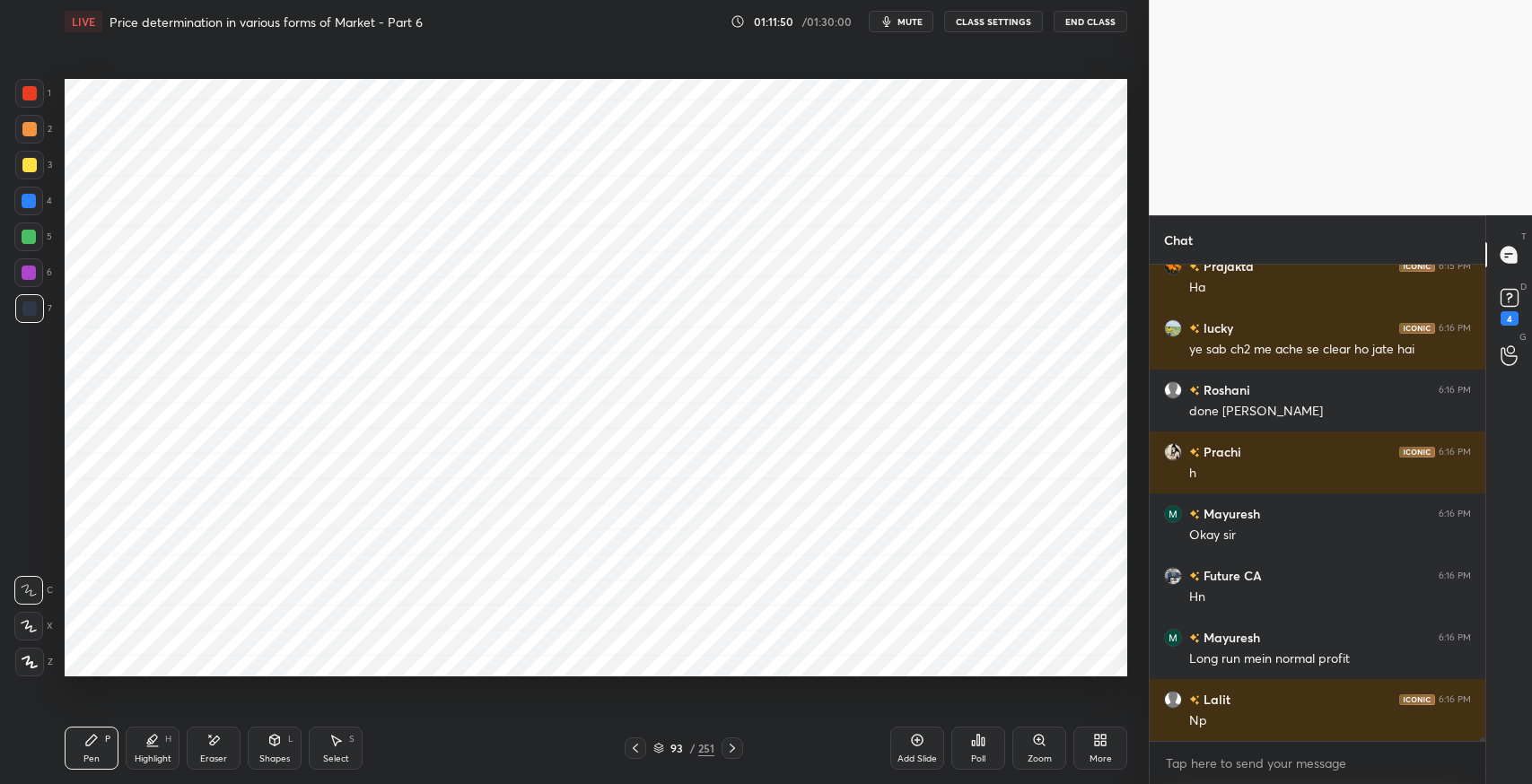
scroll to position [63611, 0]
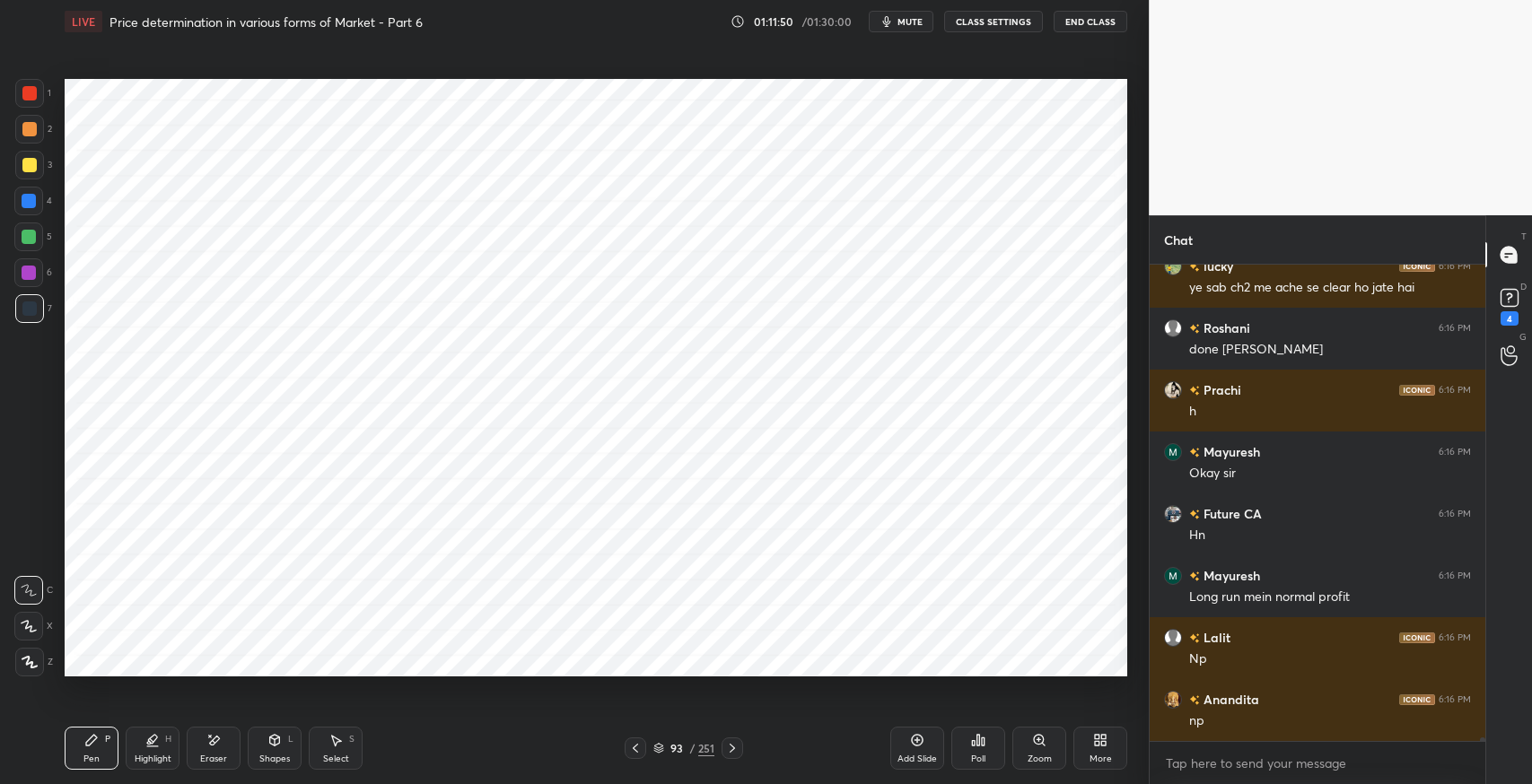
click at [332, 741] on icon at bounding box center [335, 740] width 14 height 14
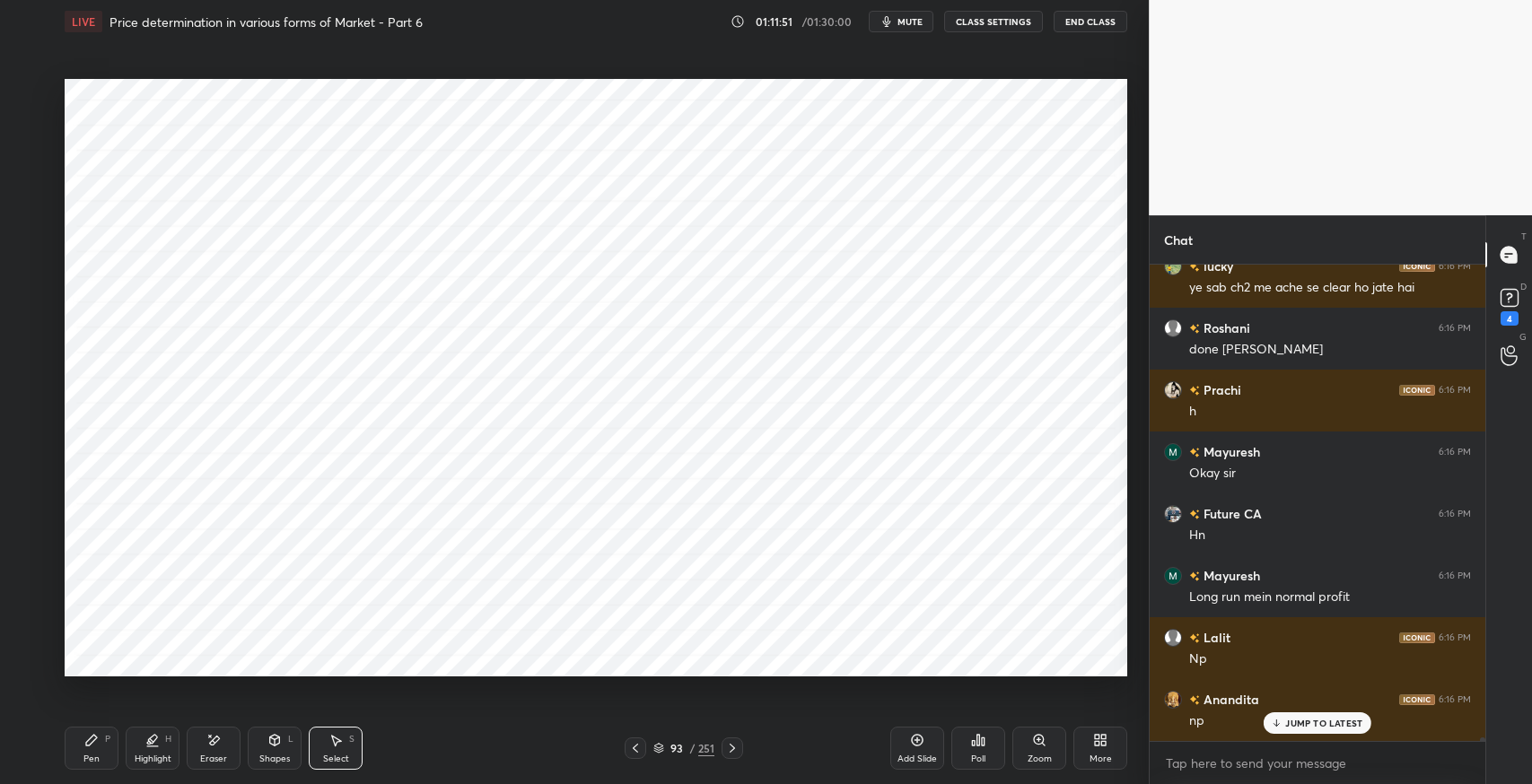
scroll to position [63672, 0]
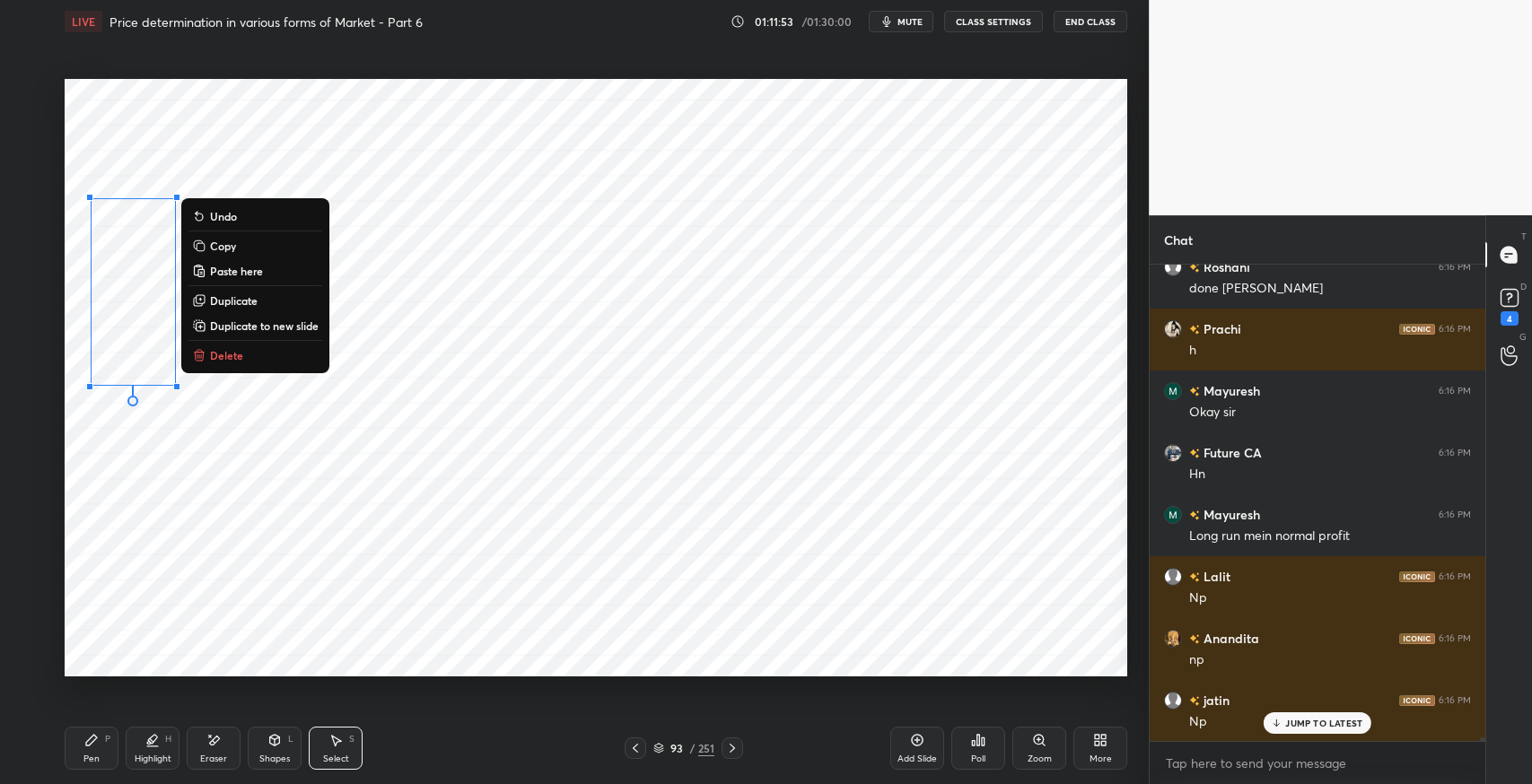
click at [96, 742] on icon at bounding box center [91, 740] width 14 height 14
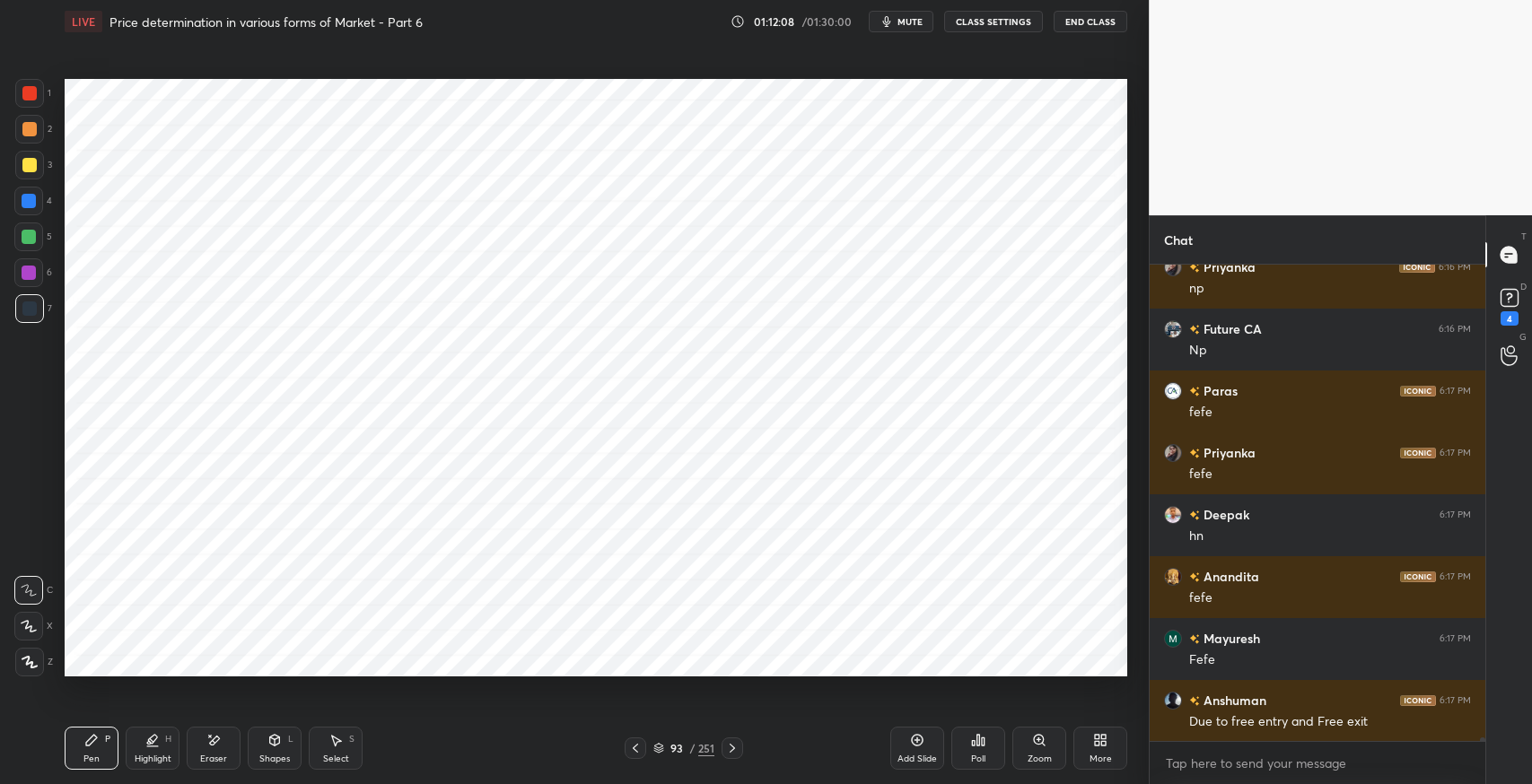
scroll to position [64231, 0]
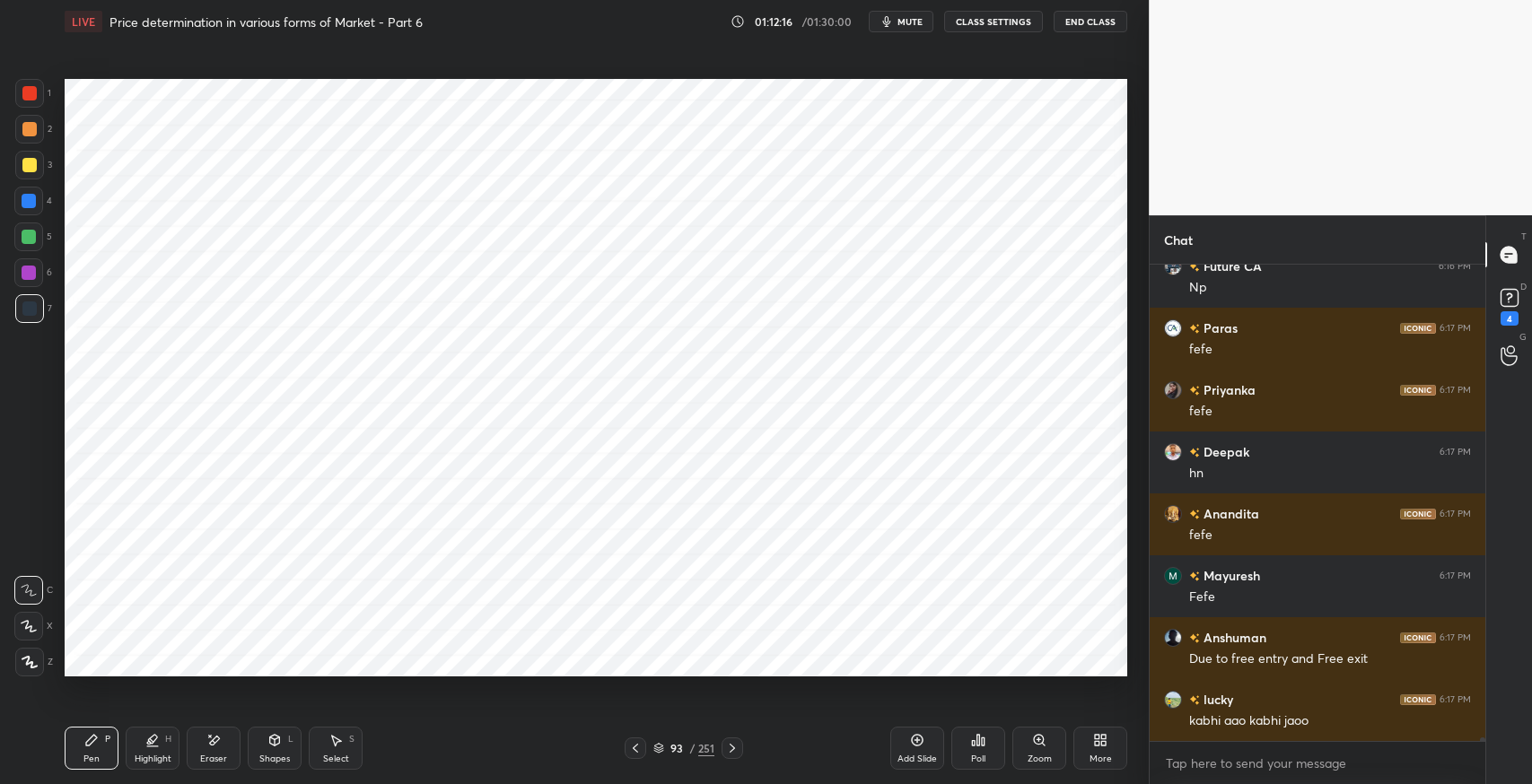
click at [335, 739] on icon at bounding box center [337, 741] width 10 height 11
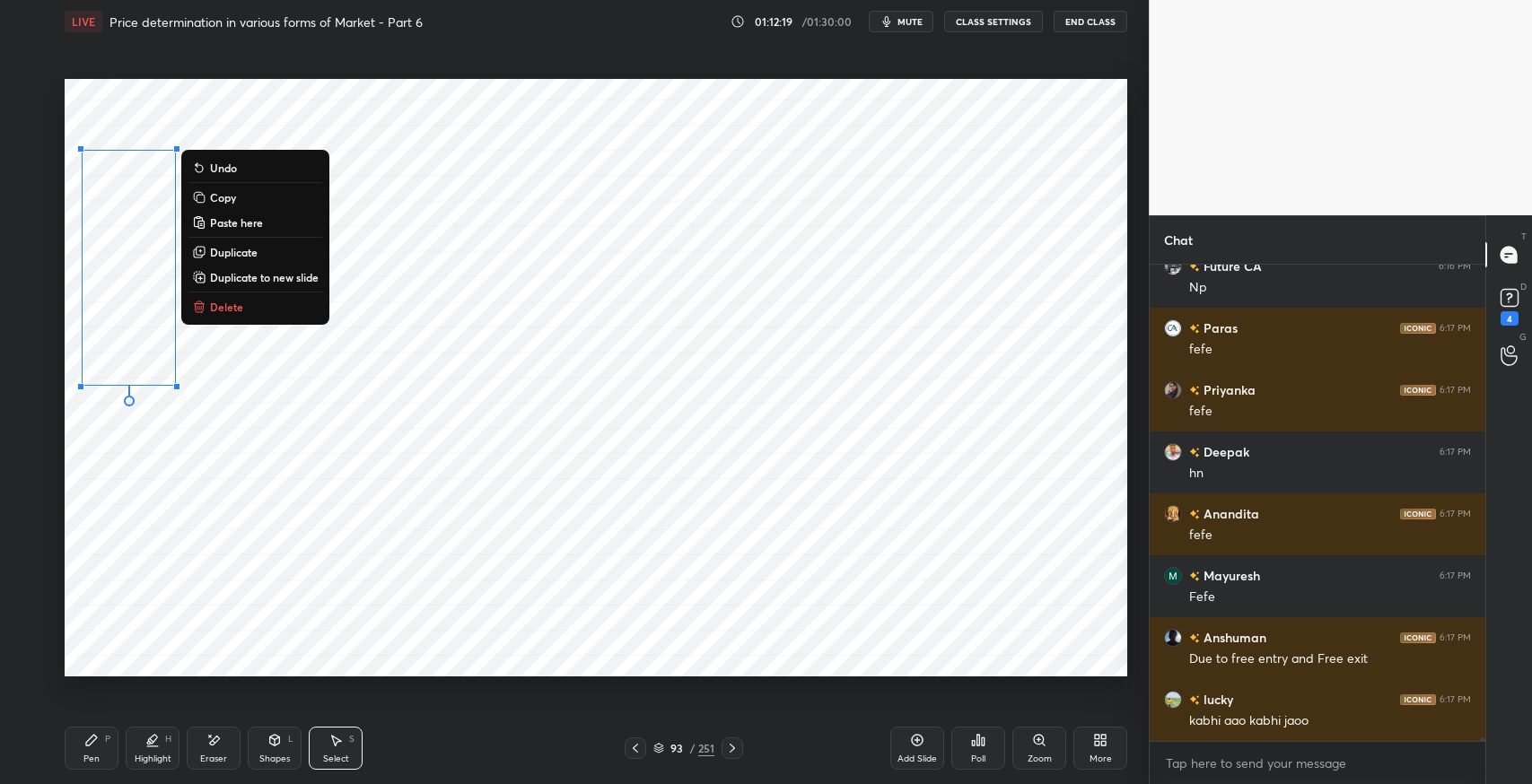
click at [237, 250] on p "Duplicate" at bounding box center [234, 252] width 48 height 14
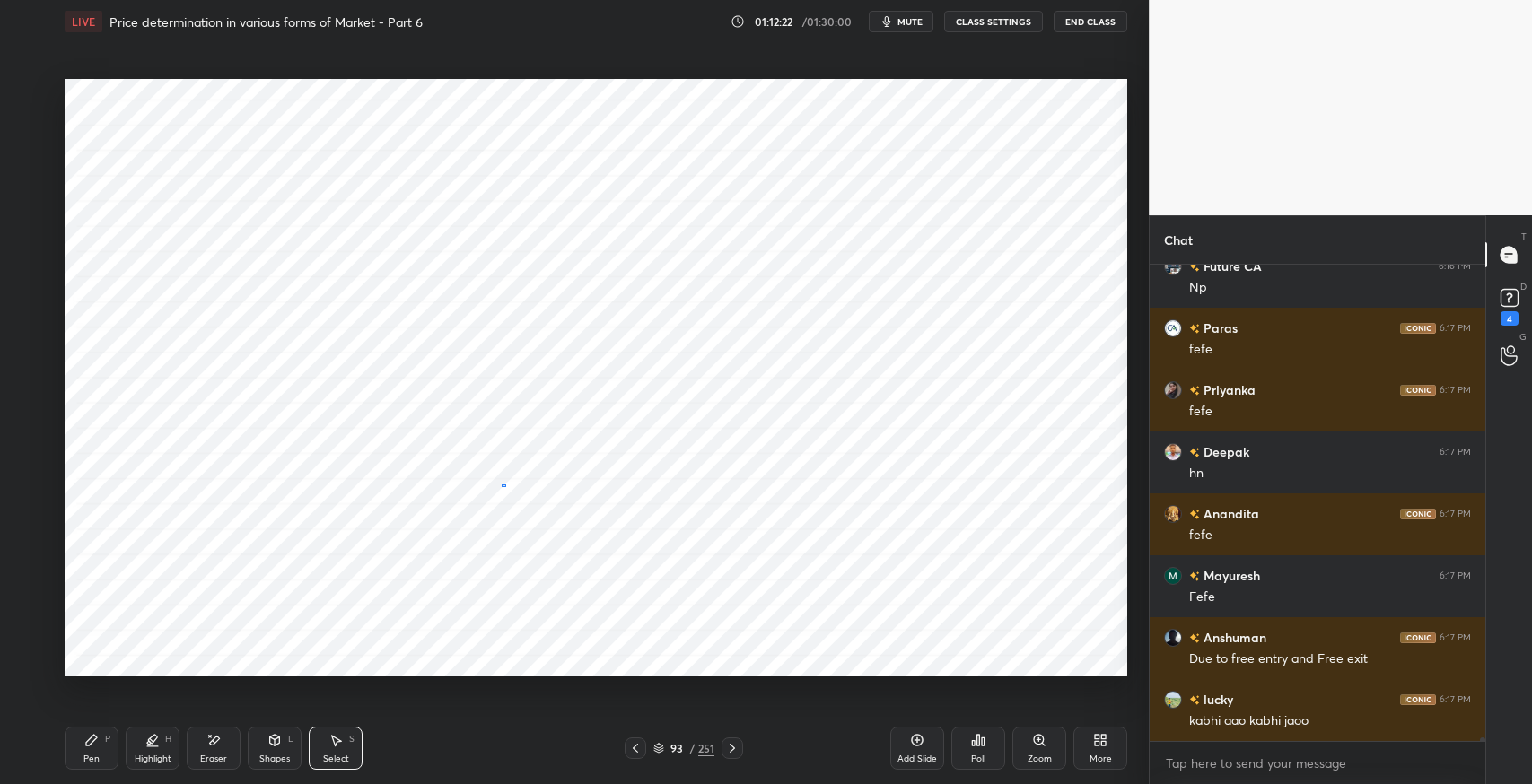
click at [511, 484] on div "0 ° Undo Copy Paste here Duplicate Duplicate to new slide Delete" at bounding box center [597, 378] width 1063 height 597
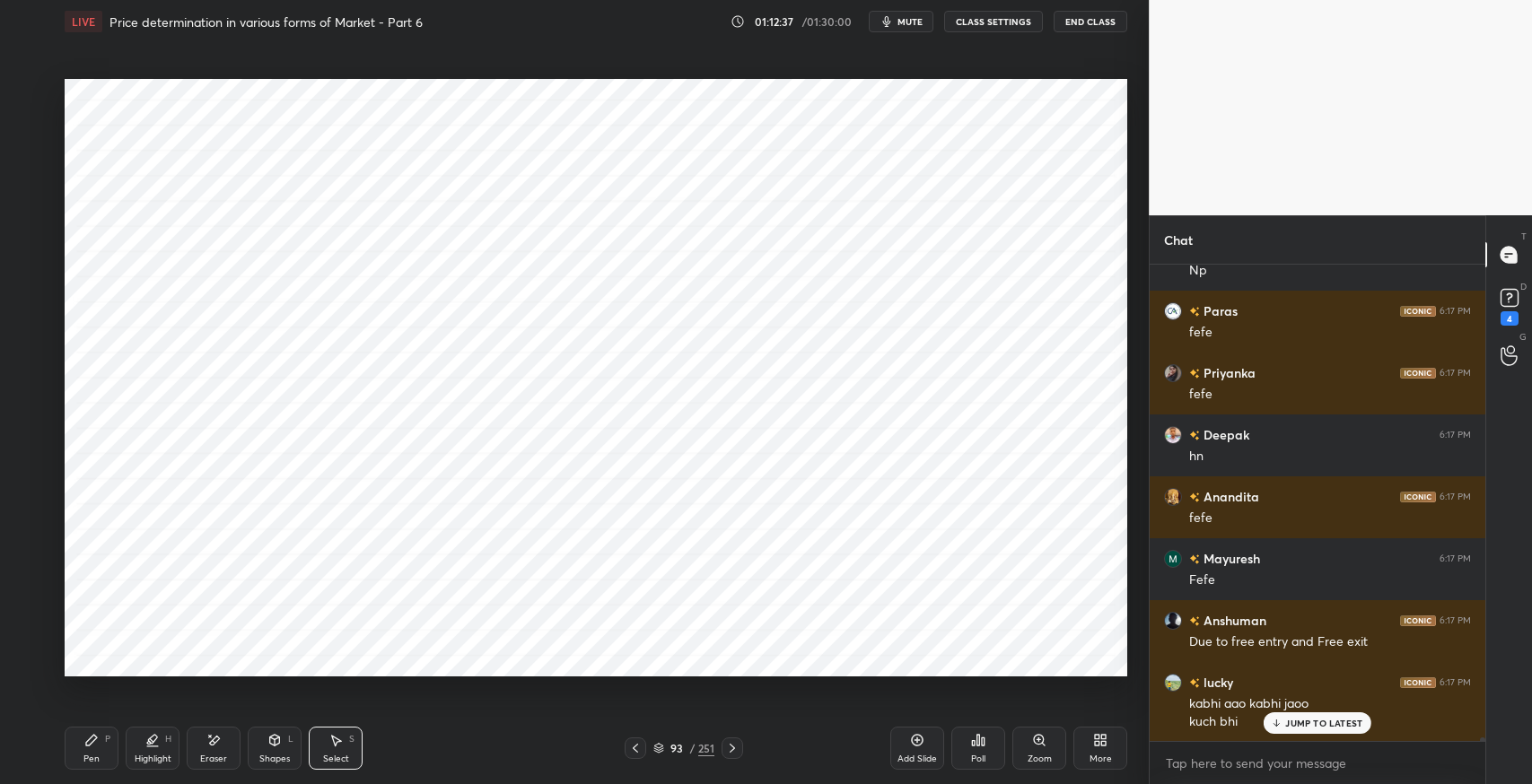
click at [637, 748] on icon at bounding box center [635, 748] width 14 height 14
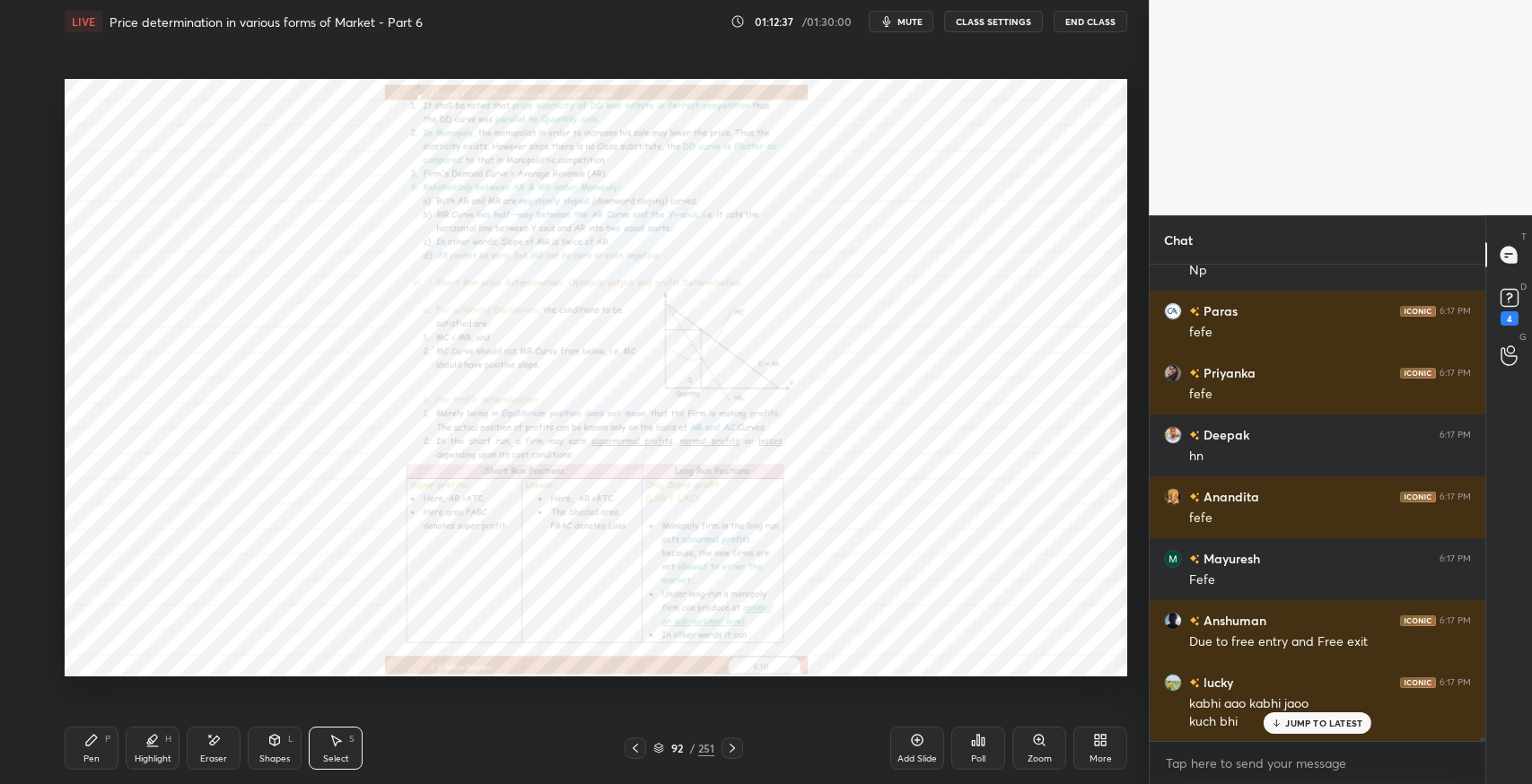
click at [640, 750] on icon at bounding box center [635, 748] width 14 height 14
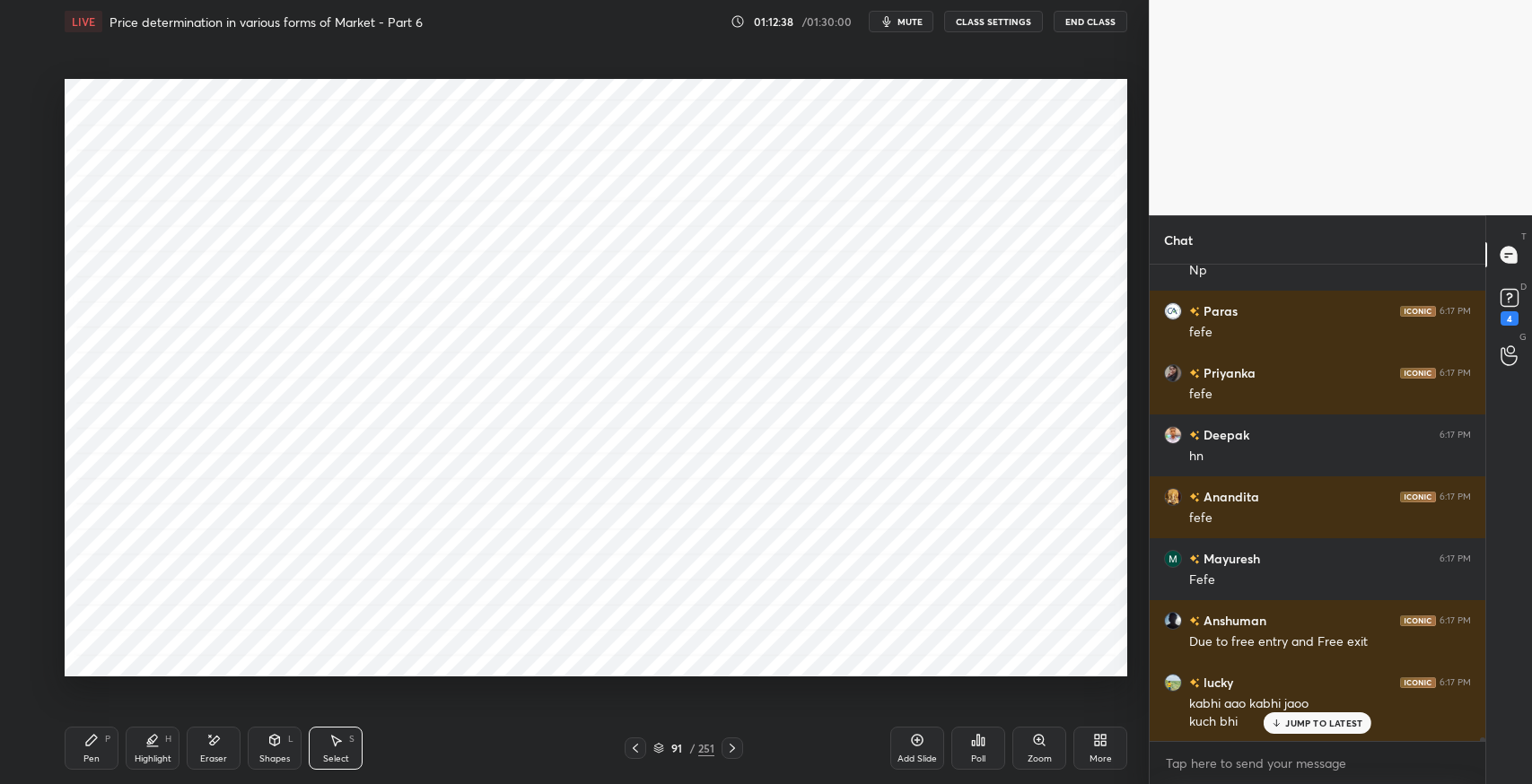
click at [640, 746] on icon at bounding box center [635, 748] width 14 height 14
click at [732, 750] on icon at bounding box center [732, 748] width 14 height 14
click at [733, 750] on icon at bounding box center [732, 748] width 14 height 14
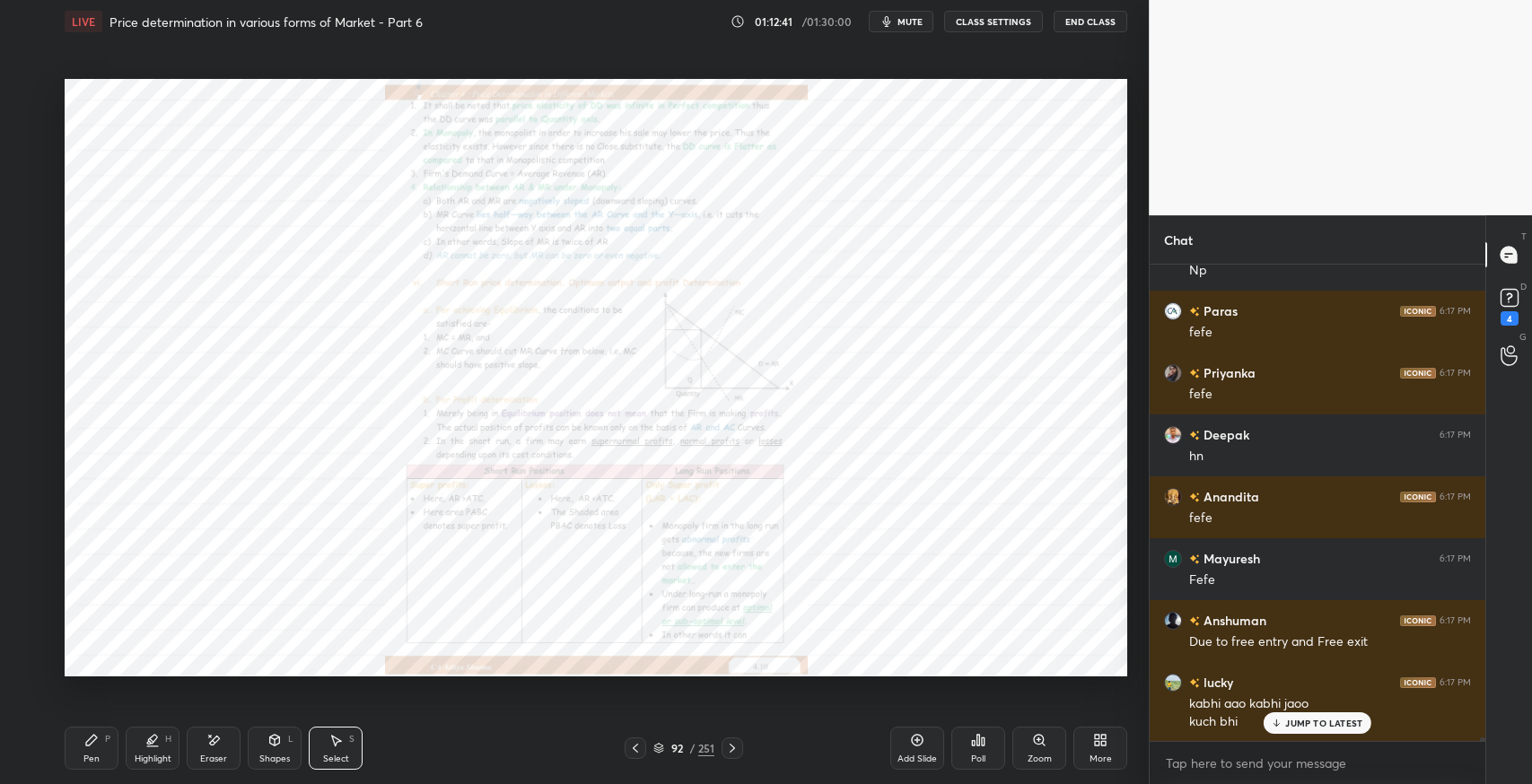
click at [737, 746] on icon at bounding box center [732, 748] width 14 height 14
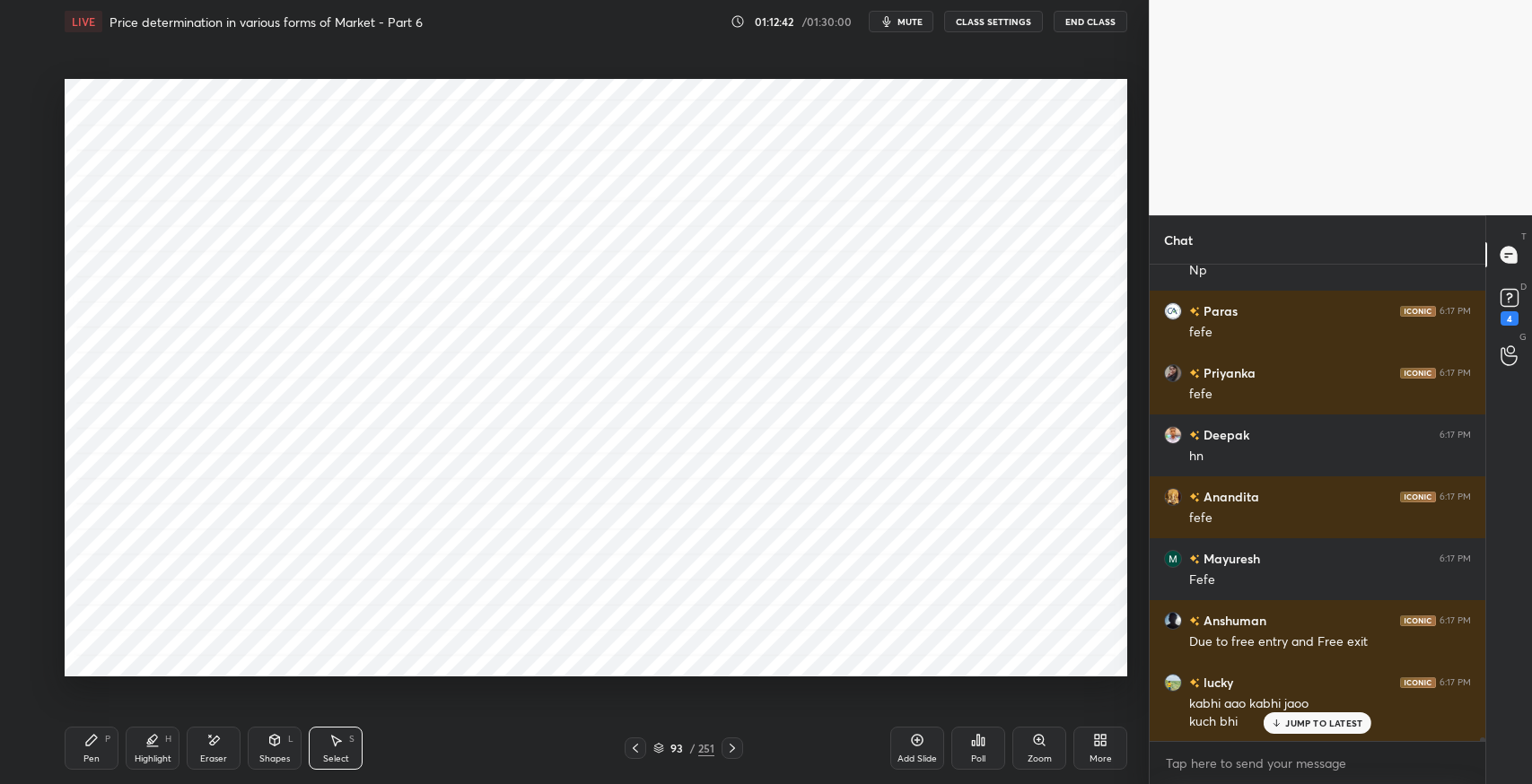
click at [94, 736] on icon at bounding box center [91, 740] width 11 height 11
click at [327, 739] on div "Select S" at bounding box center [336, 748] width 54 height 43
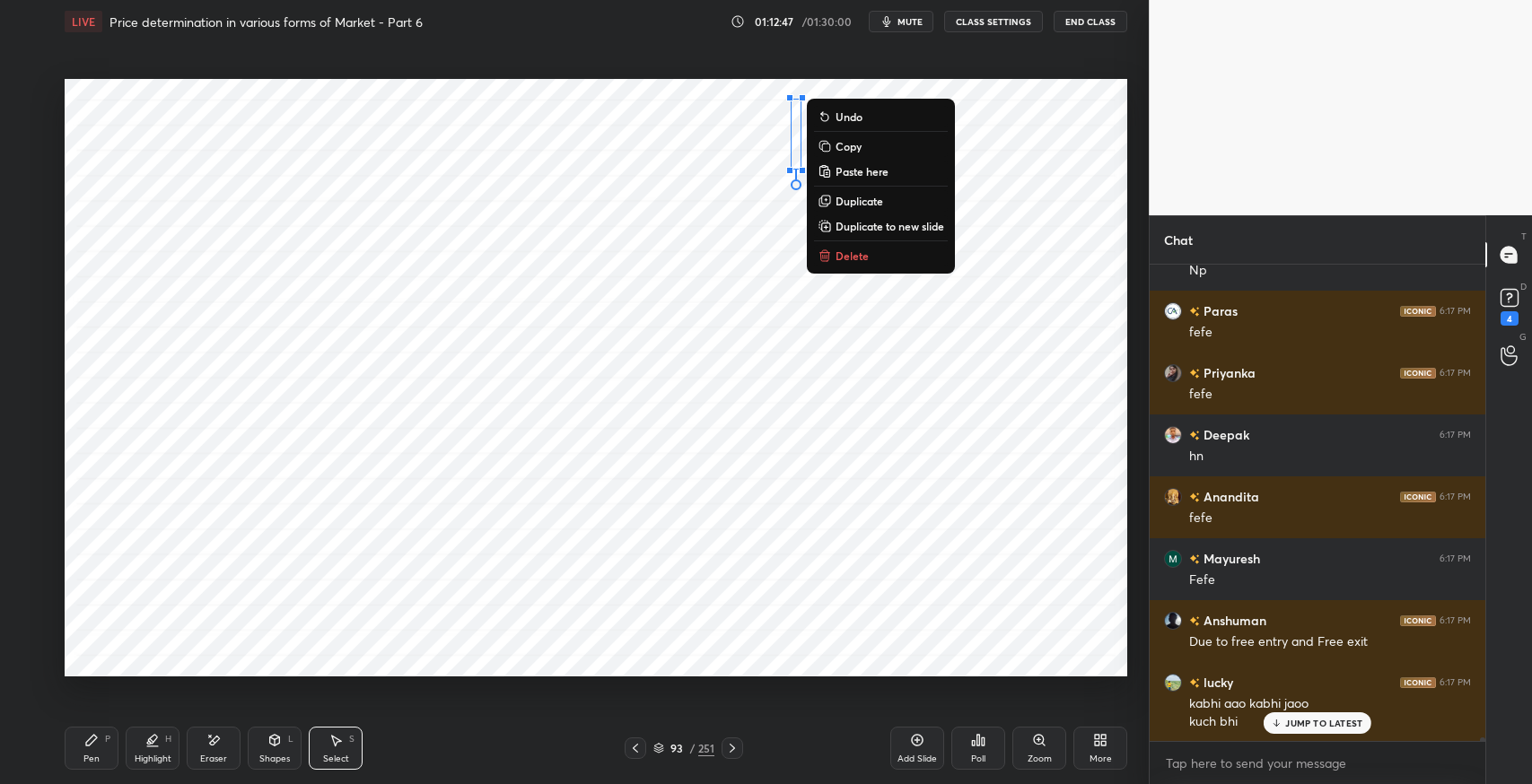
click at [857, 254] on p "Delete" at bounding box center [852, 256] width 34 height 14
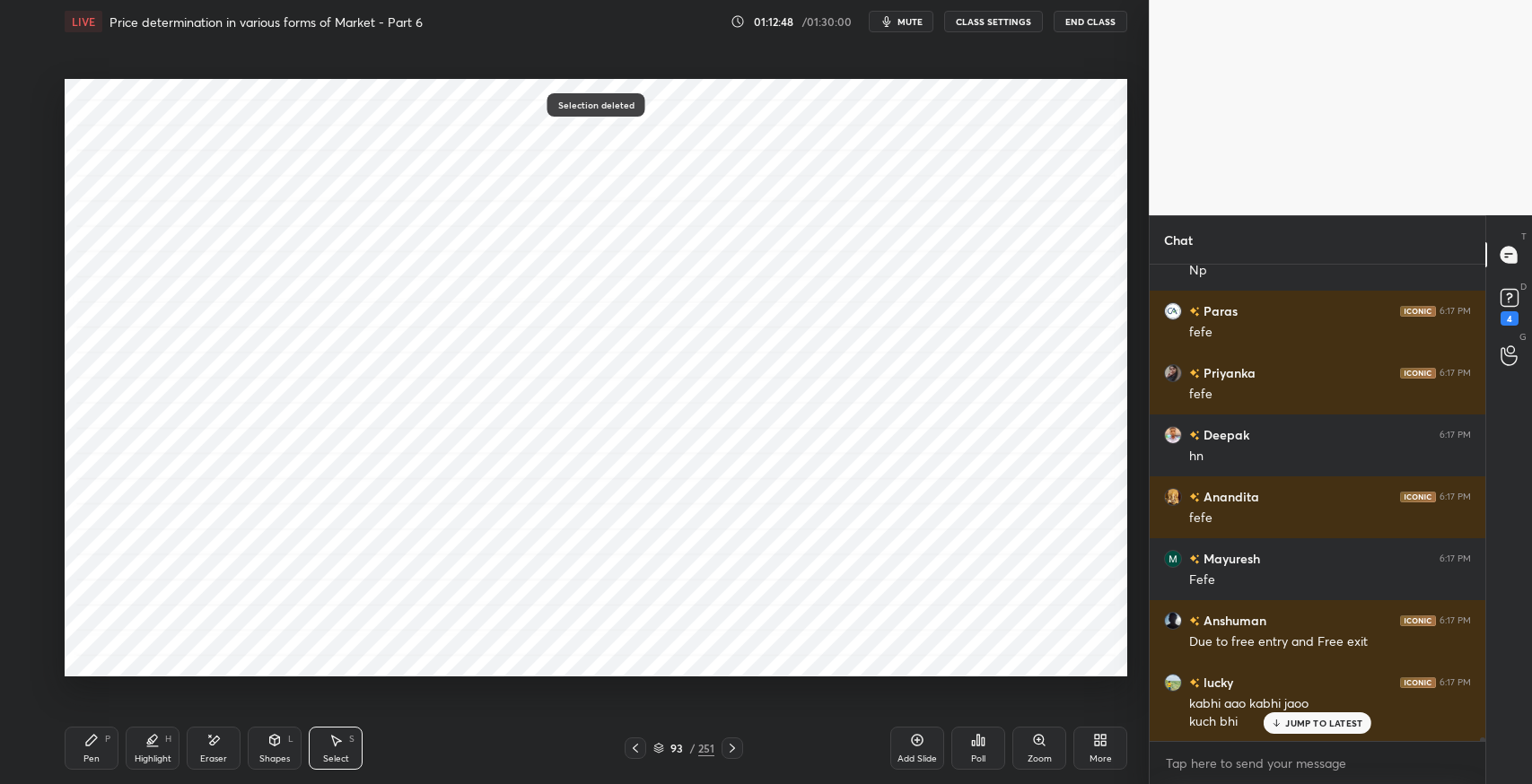
click at [103, 741] on div "Pen P" at bounding box center [92, 748] width 54 height 43
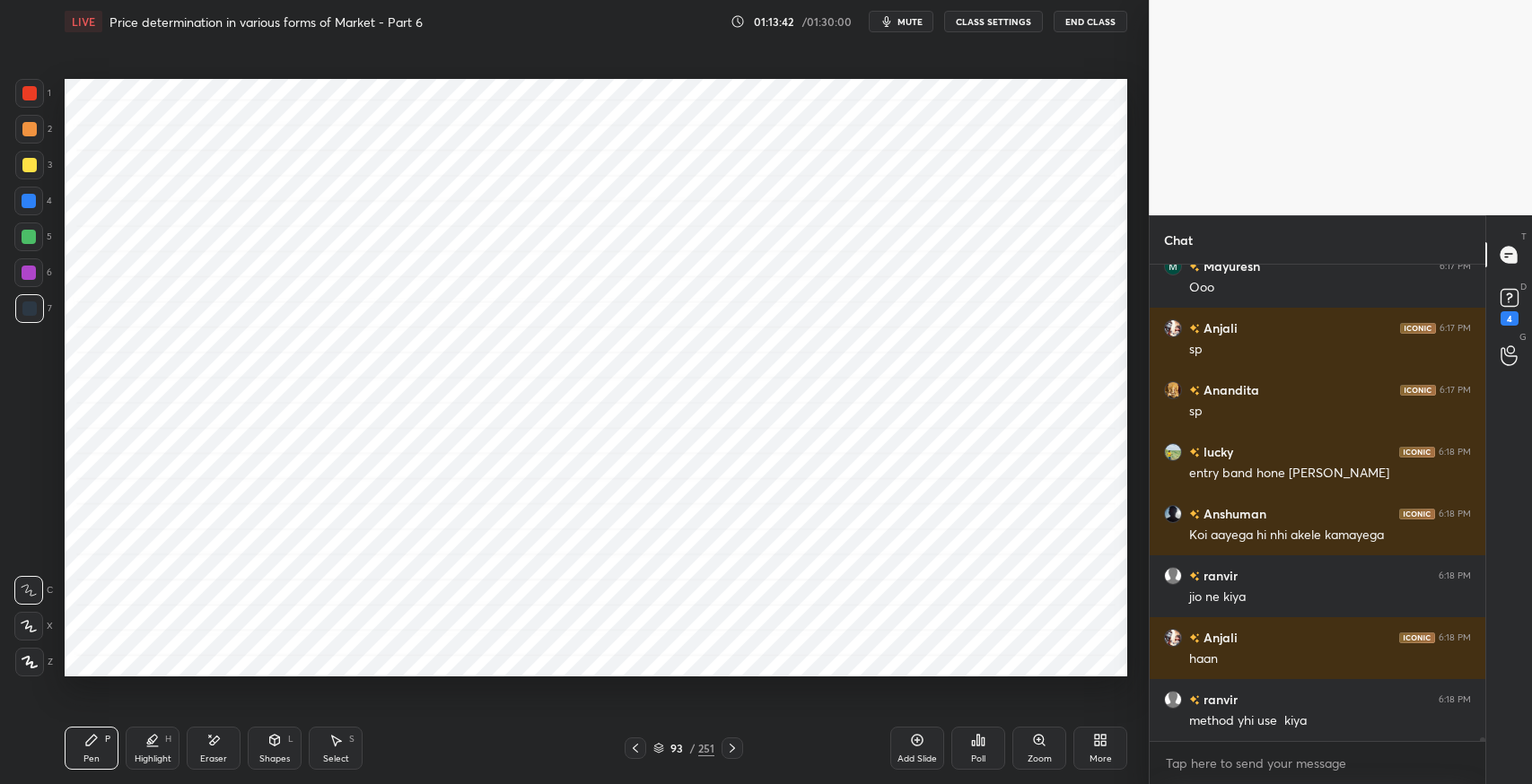
scroll to position [64868, 0]
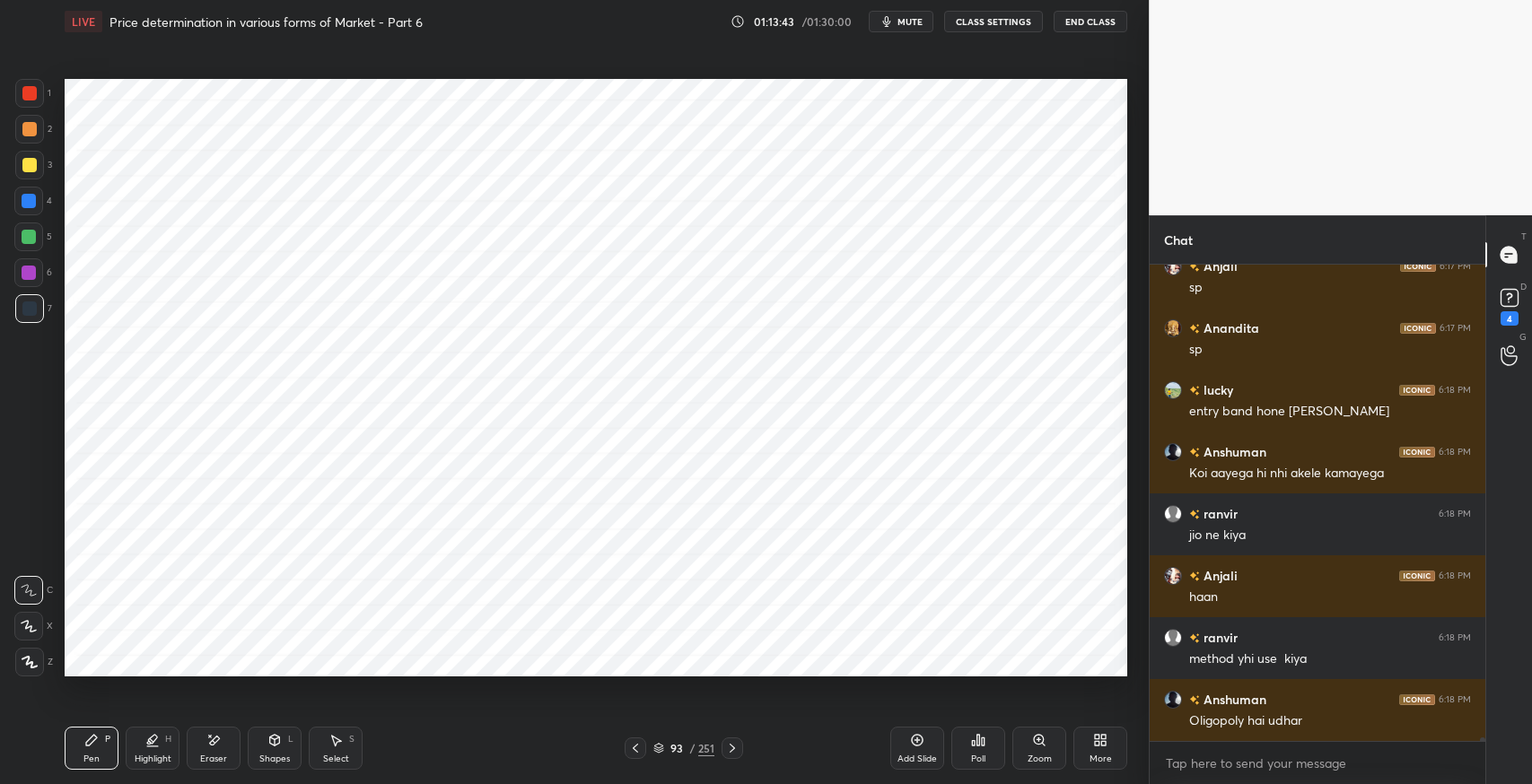
click at [85, 747] on icon at bounding box center [91, 740] width 14 height 14
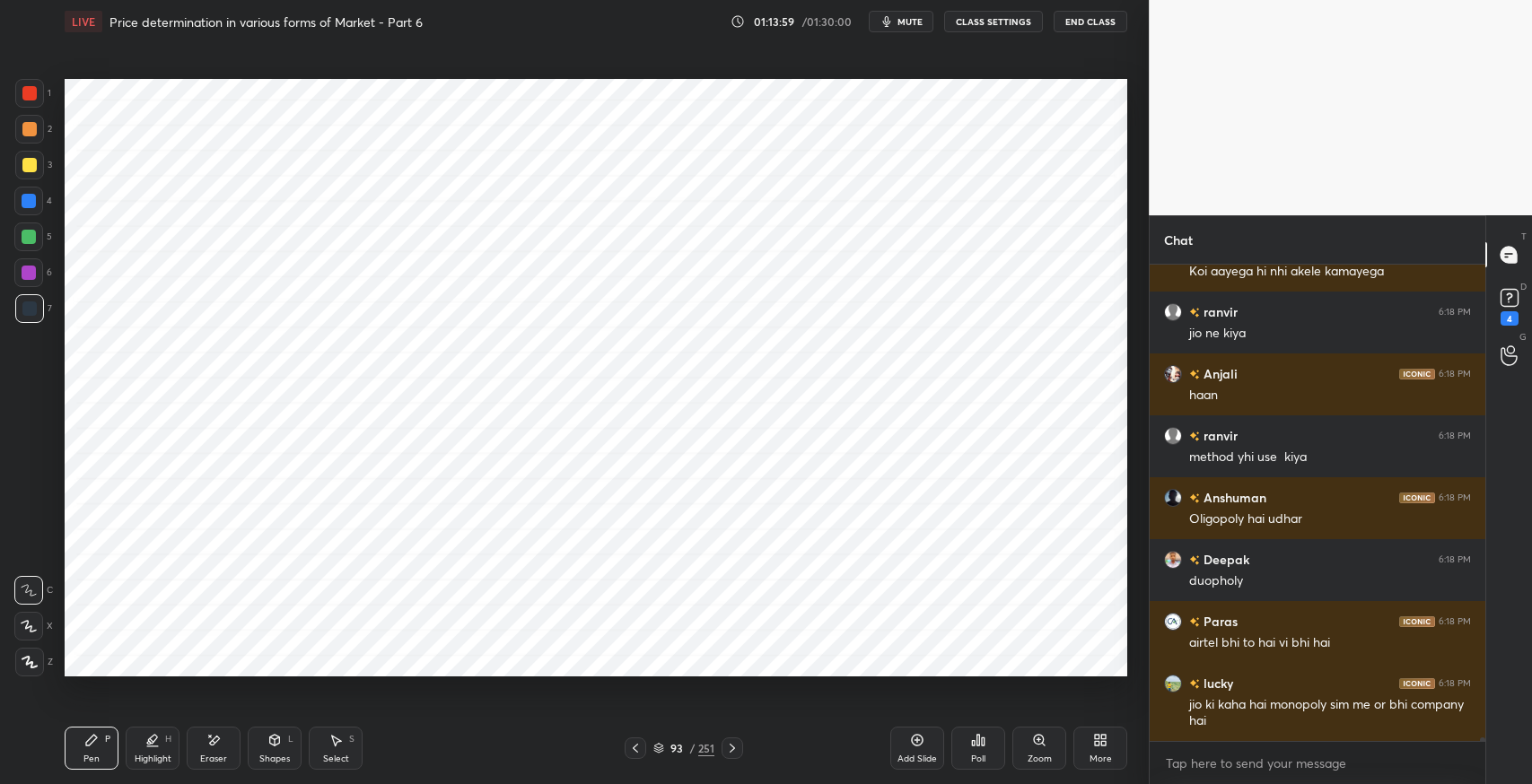
scroll to position [65130, 0]
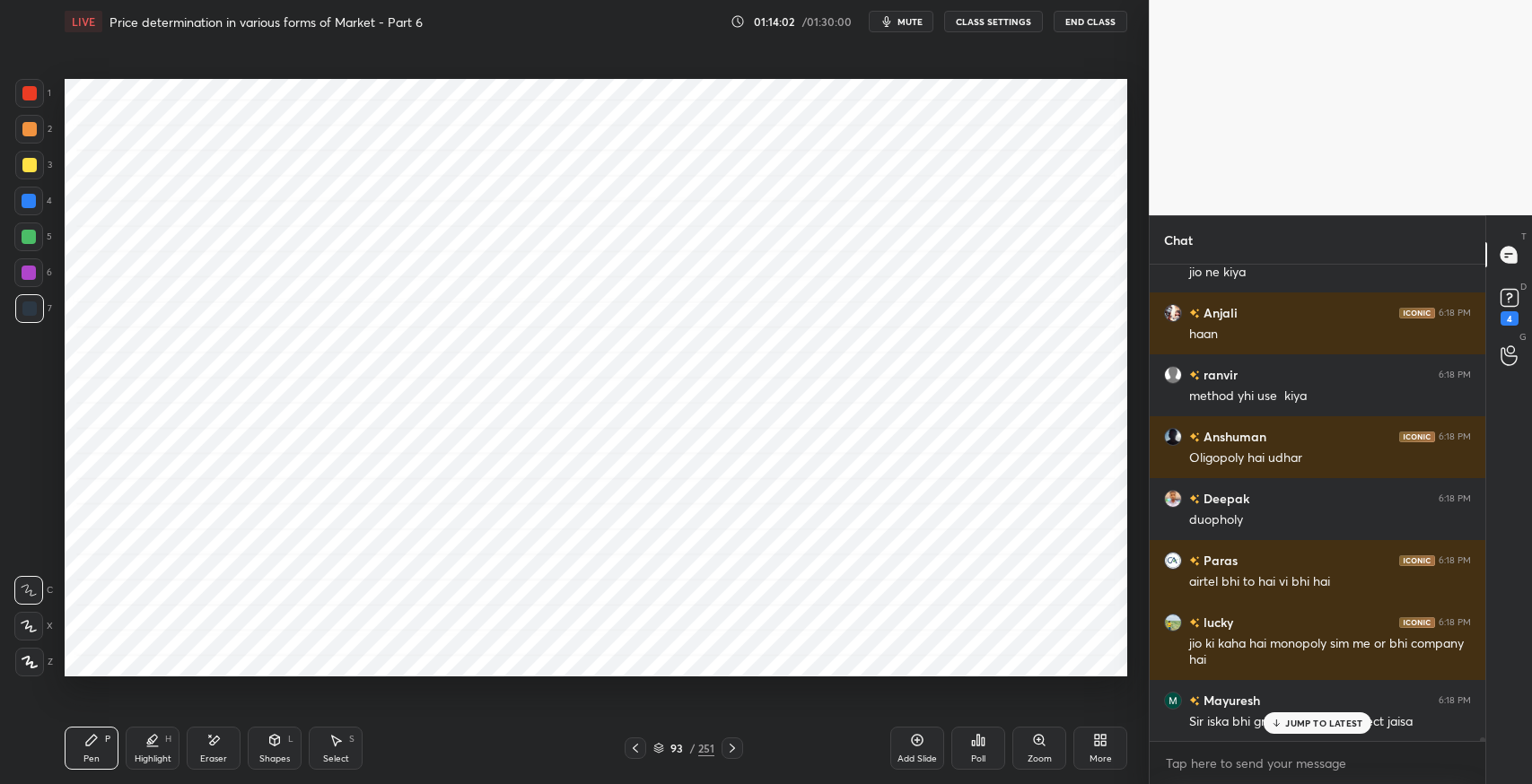
click at [1291, 725] on p "JUMP TO LATEST" at bounding box center [1324, 723] width 78 height 11
click at [920, 750] on div "Add Slide" at bounding box center [917, 748] width 54 height 43
click at [271, 751] on div "Shapes L" at bounding box center [275, 748] width 54 height 43
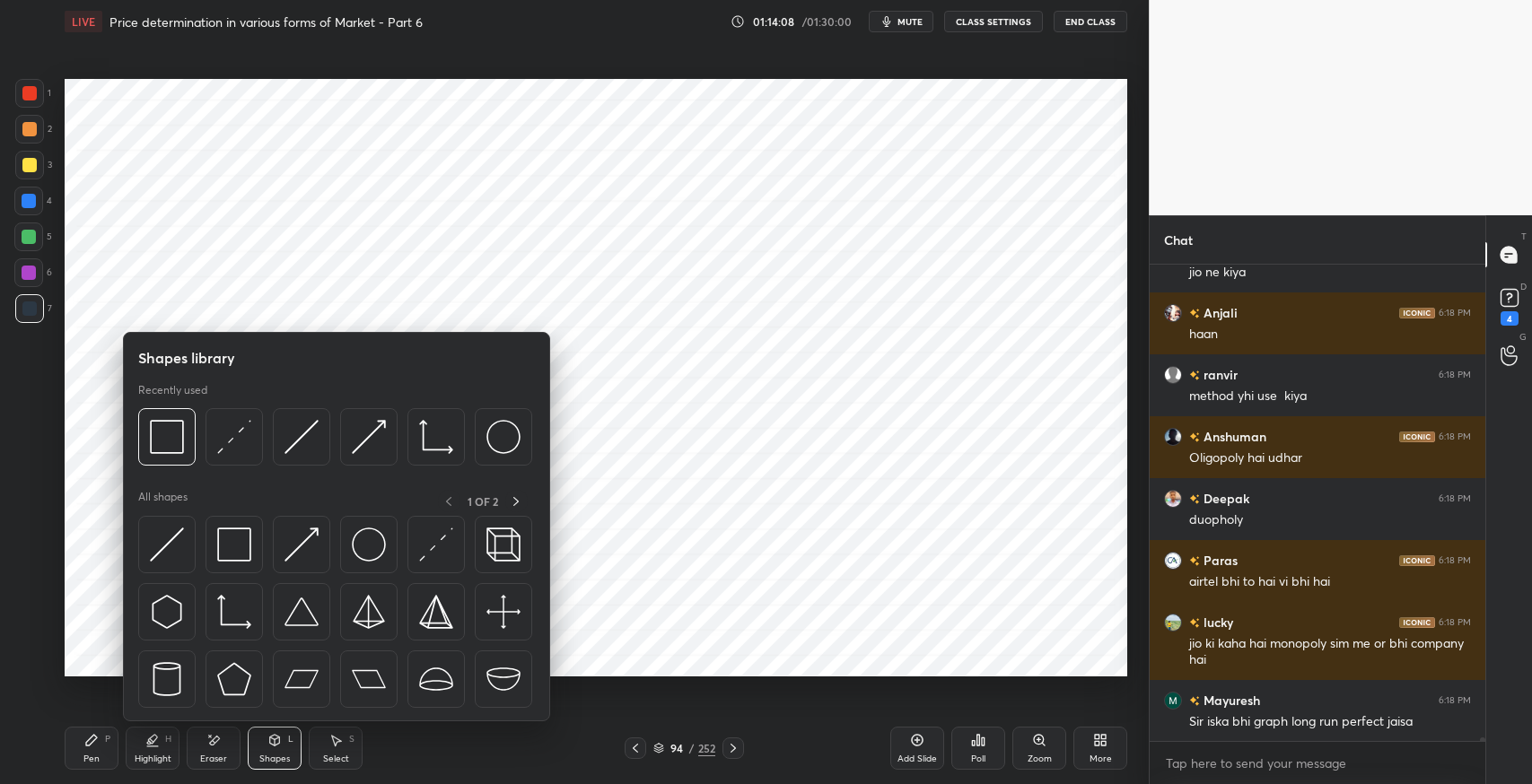
click at [626, 747] on div at bounding box center [636, 749] width 22 height 22
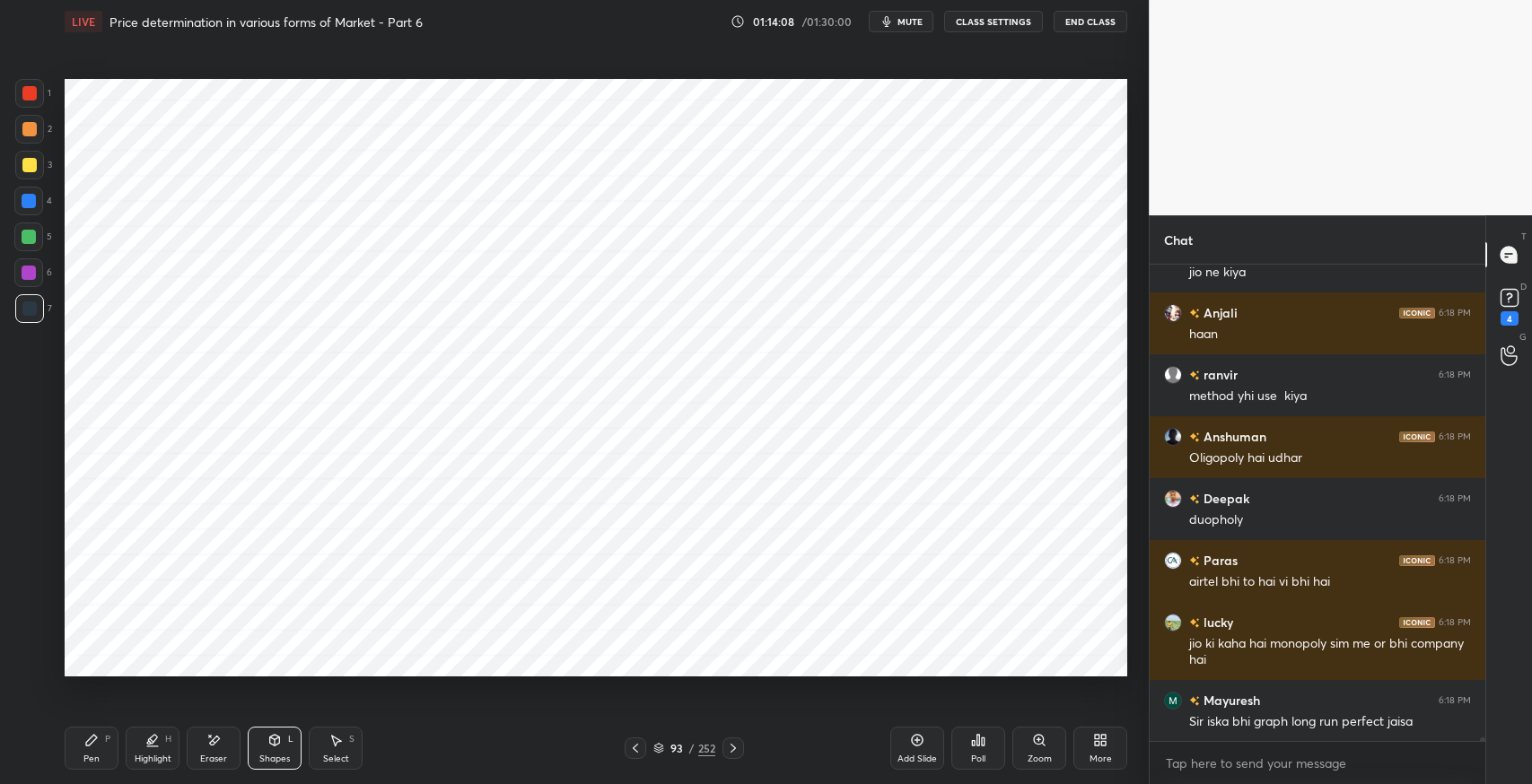
click at [632, 744] on icon at bounding box center [635, 748] width 14 height 14
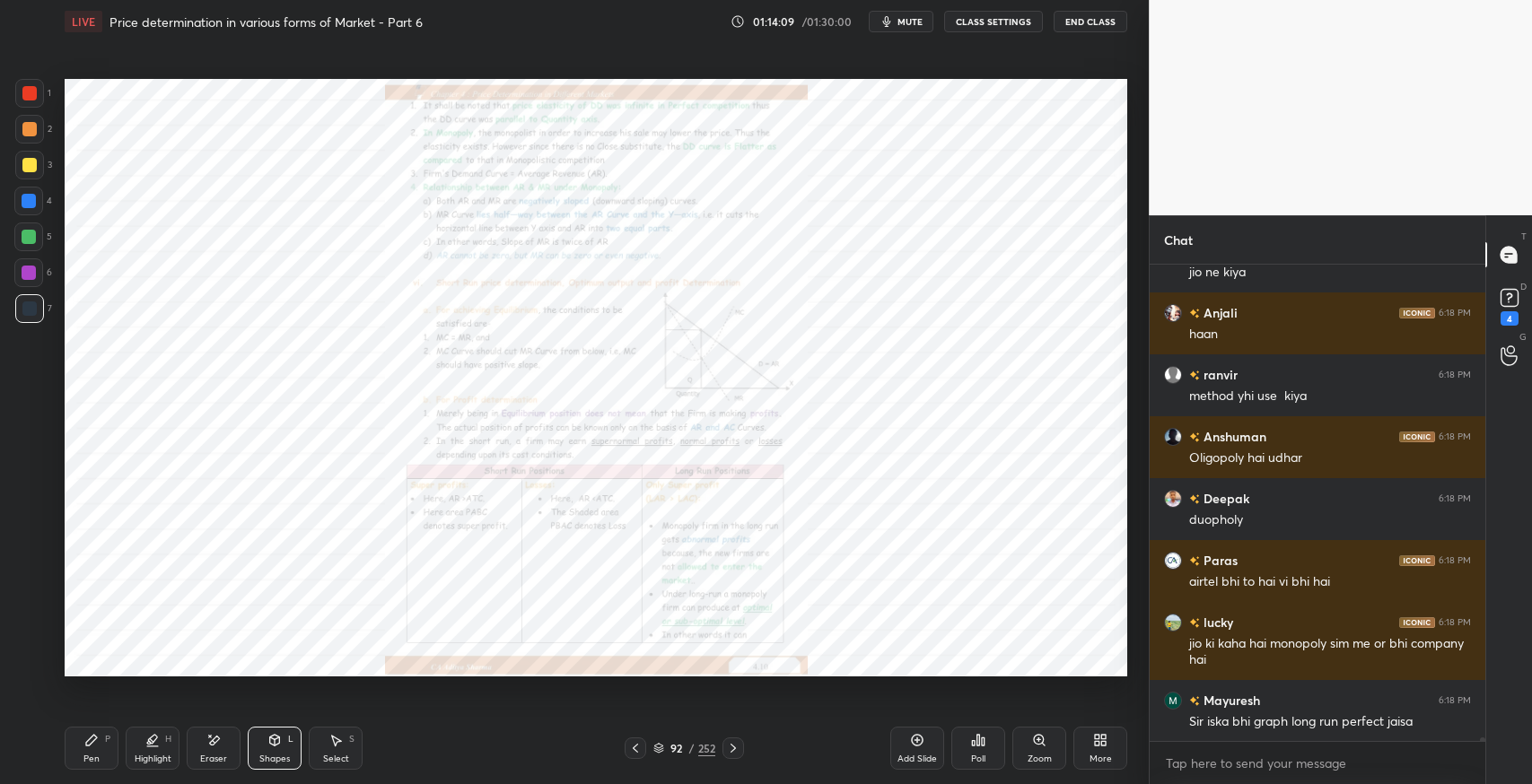
click at [632, 743] on icon at bounding box center [635, 748] width 14 height 14
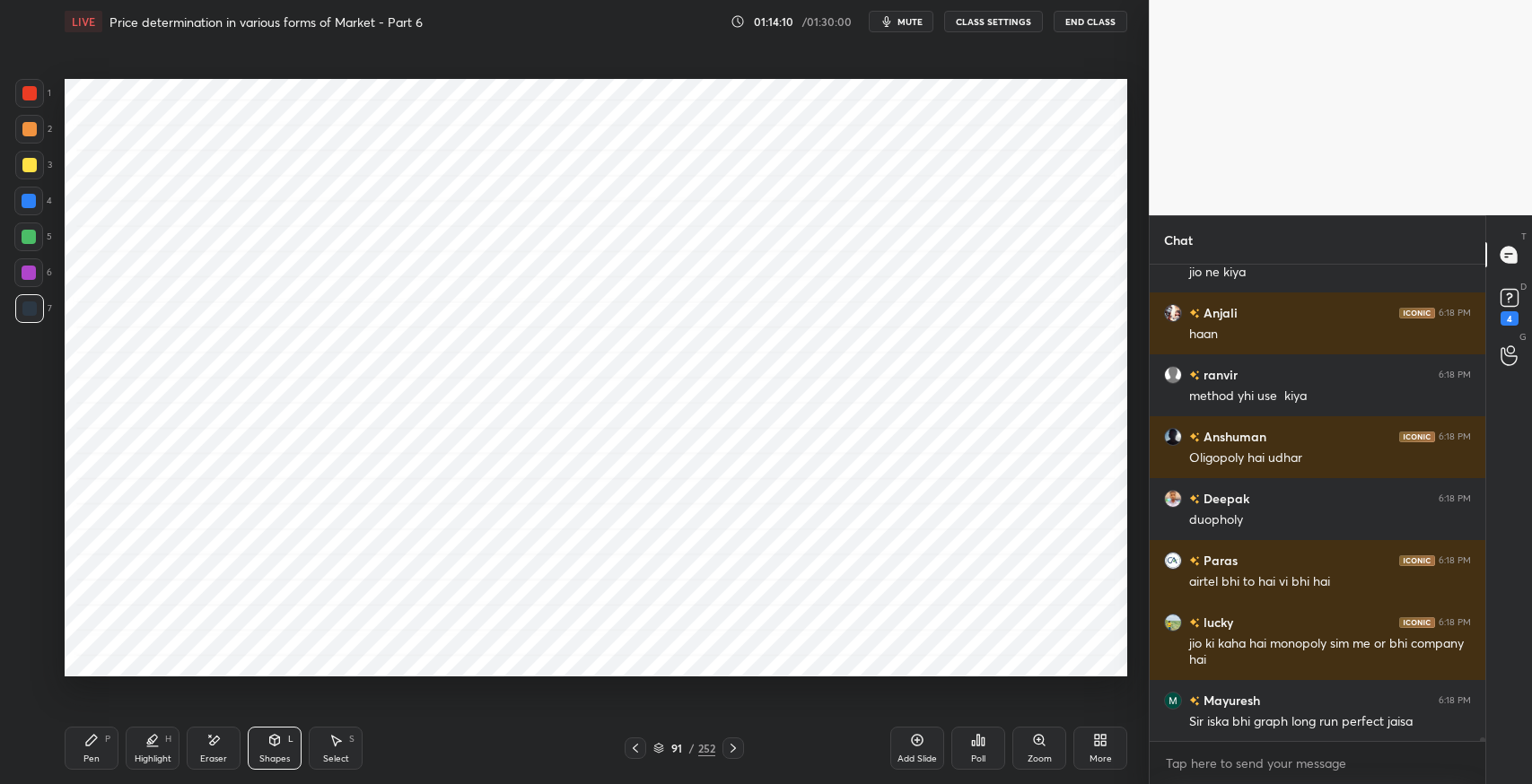
click at [909, 748] on div "Add Slide" at bounding box center [917, 748] width 54 height 43
click at [266, 747] on div "Shapes L" at bounding box center [275, 748] width 54 height 43
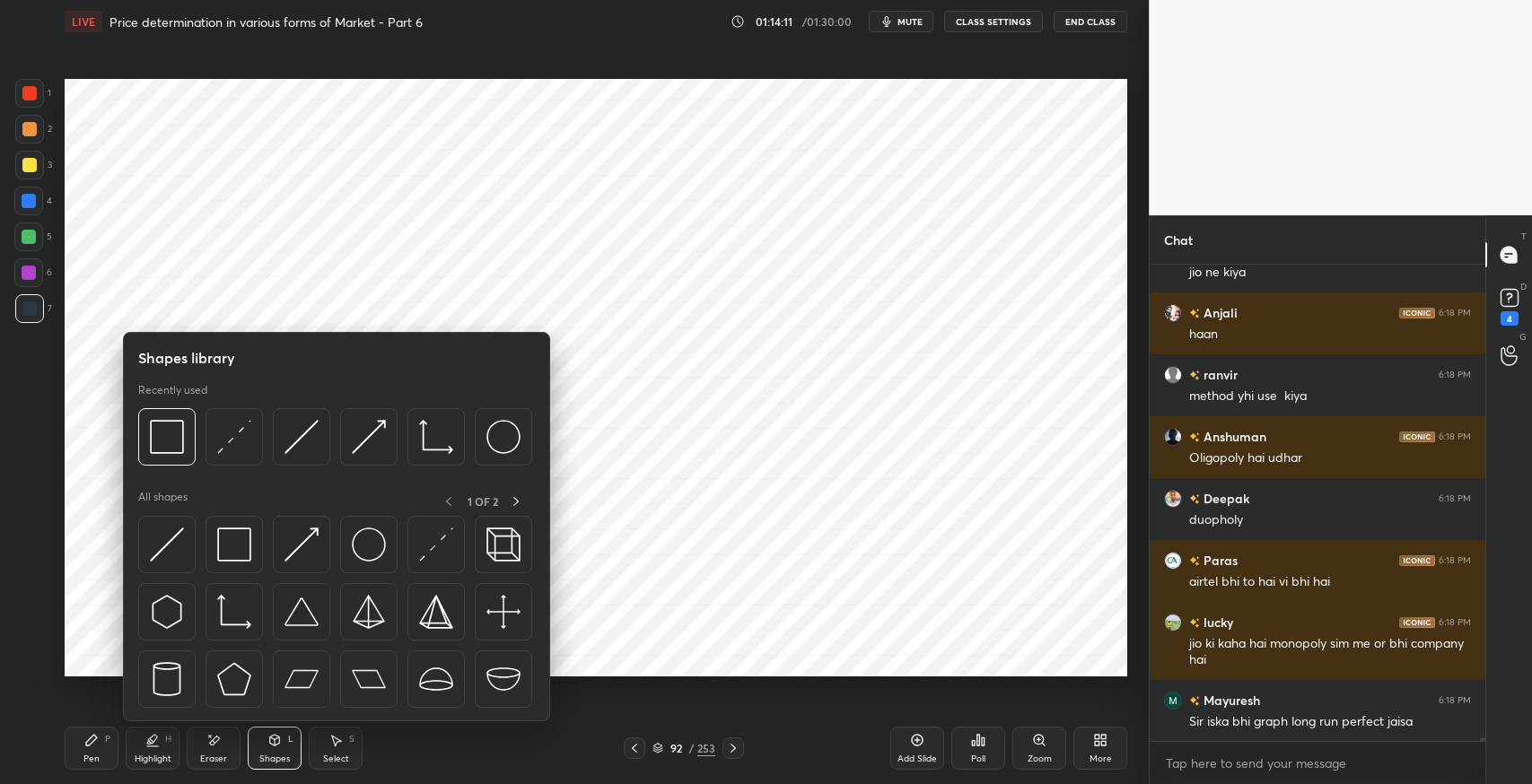
click at [221, 616] on img at bounding box center [235, 613] width 34 height 34
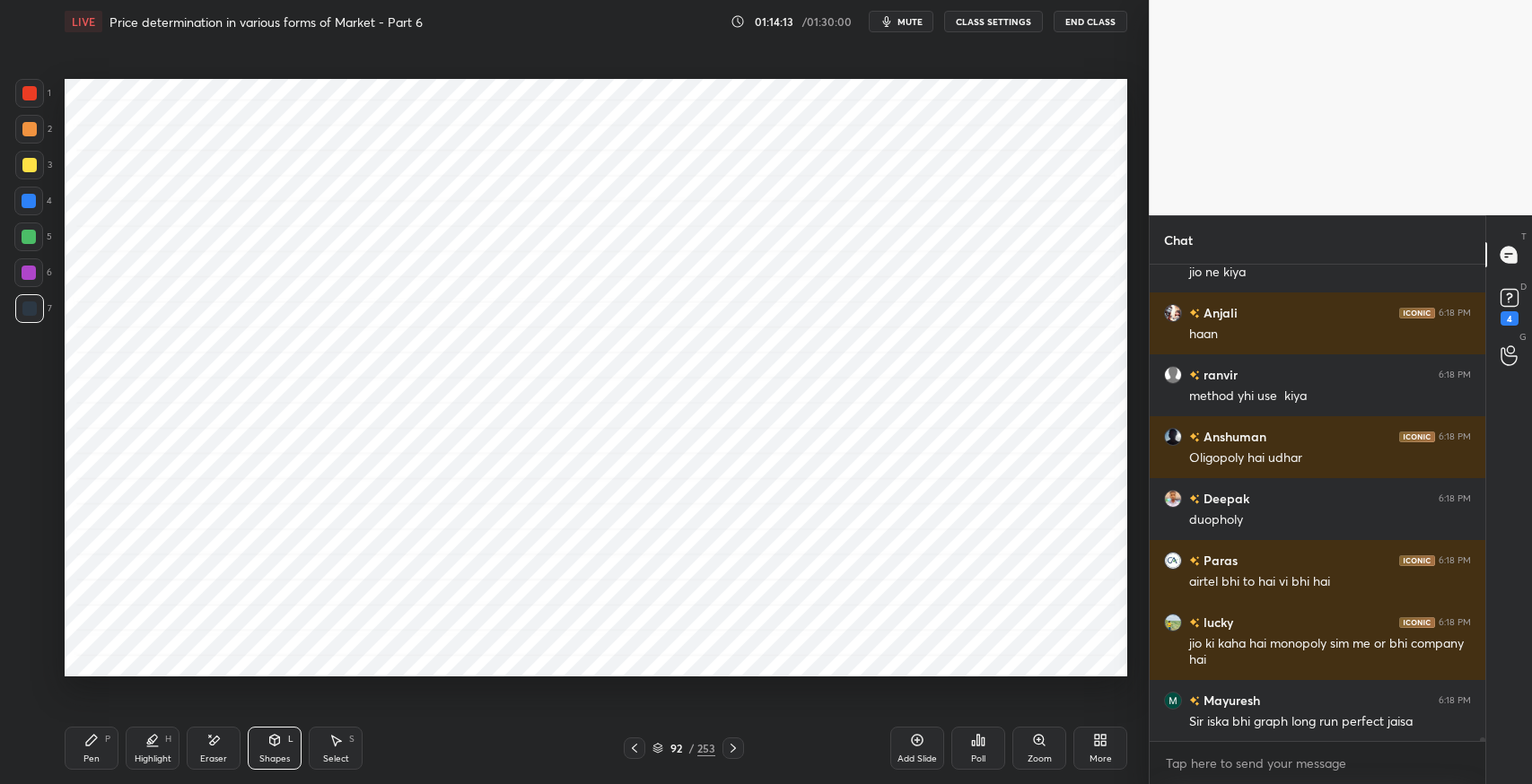
click at [273, 741] on icon at bounding box center [275, 740] width 10 height 11
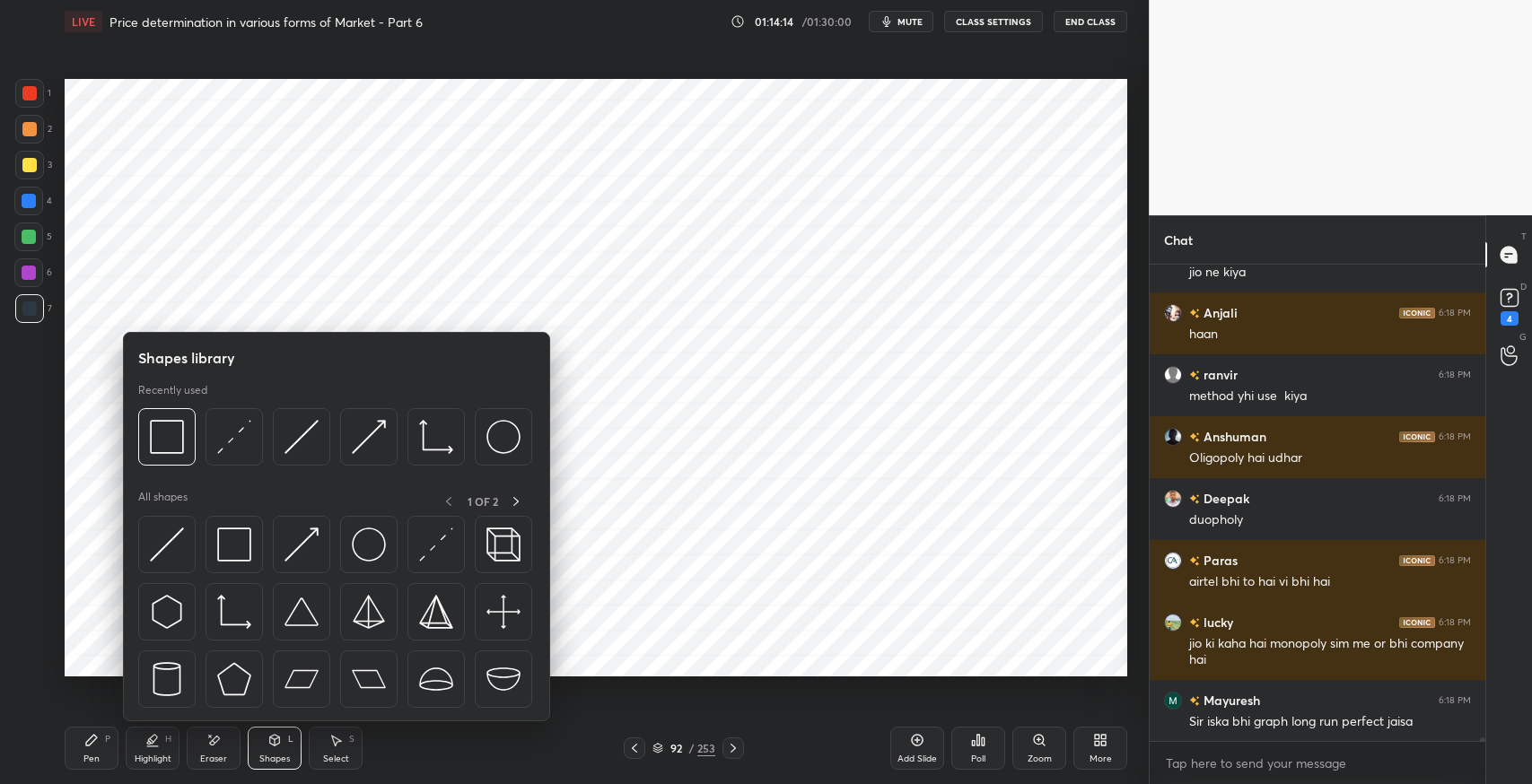
click at [295, 545] on img at bounding box center [302, 545] width 34 height 34
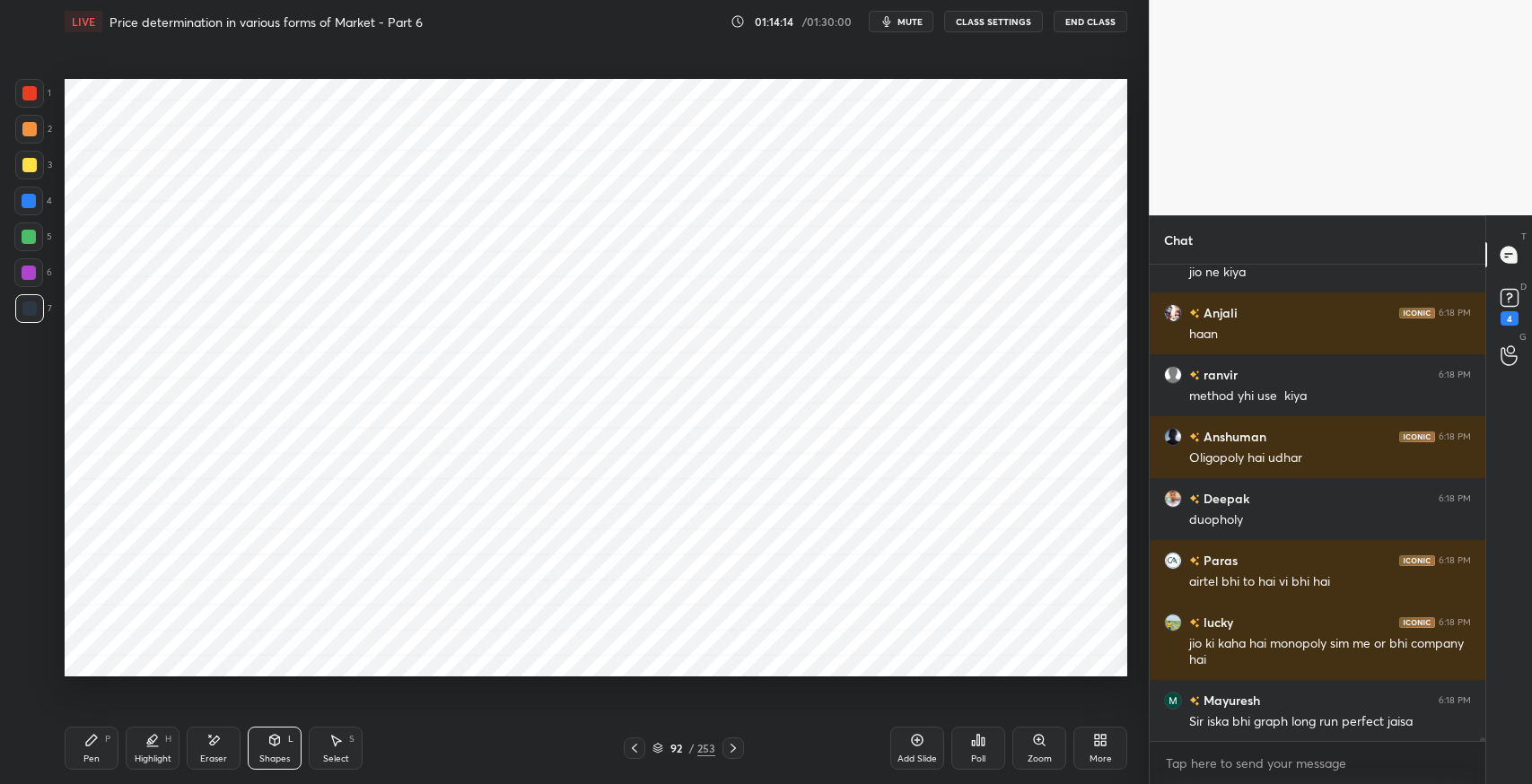
click at [31, 324] on div "7" at bounding box center [34, 313] width 36 height 36
click at [231, 750] on div "Eraser" at bounding box center [214, 748] width 54 height 43
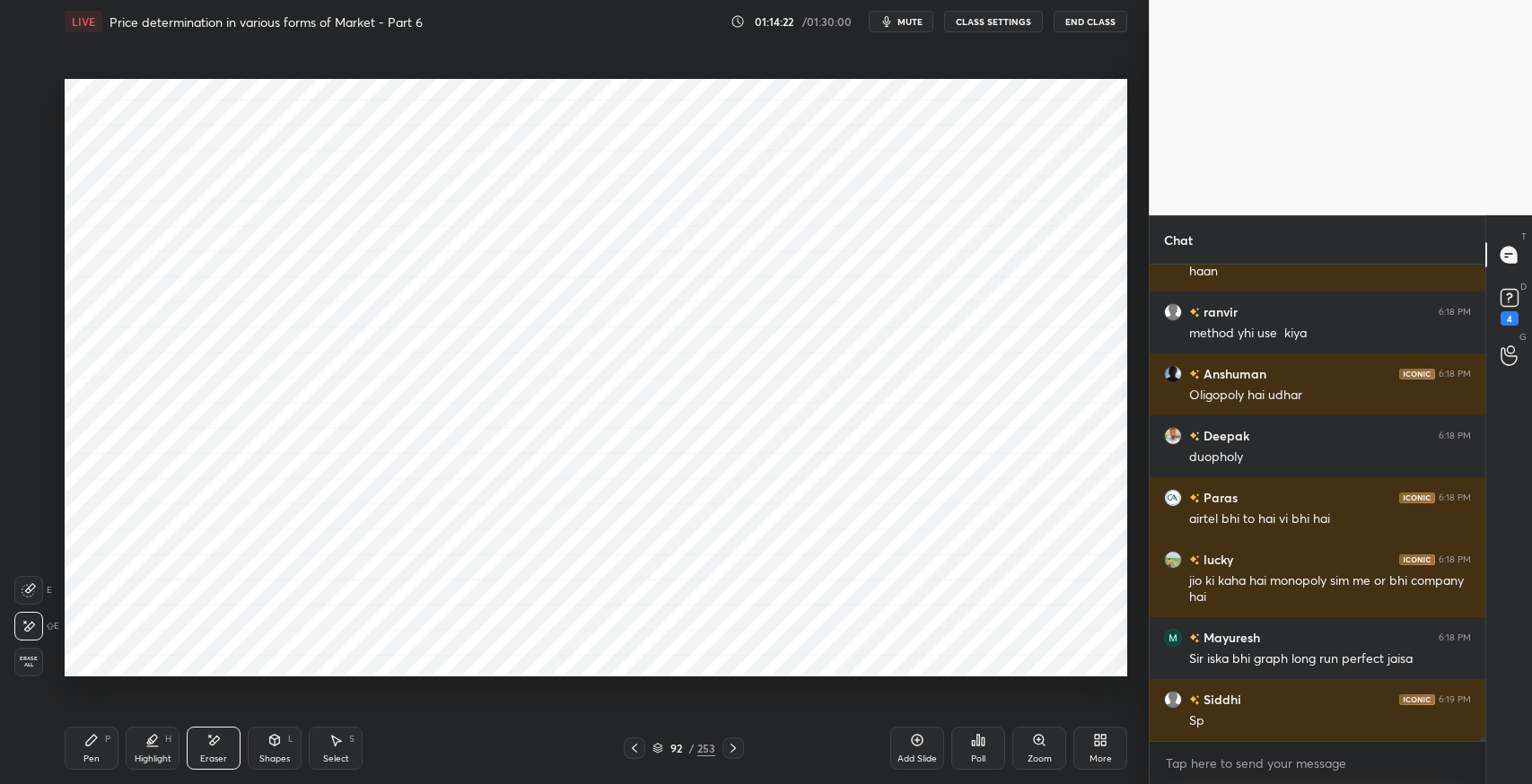
click at [281, 743] on icon at bounding box center [274, 740] width 14 height 14
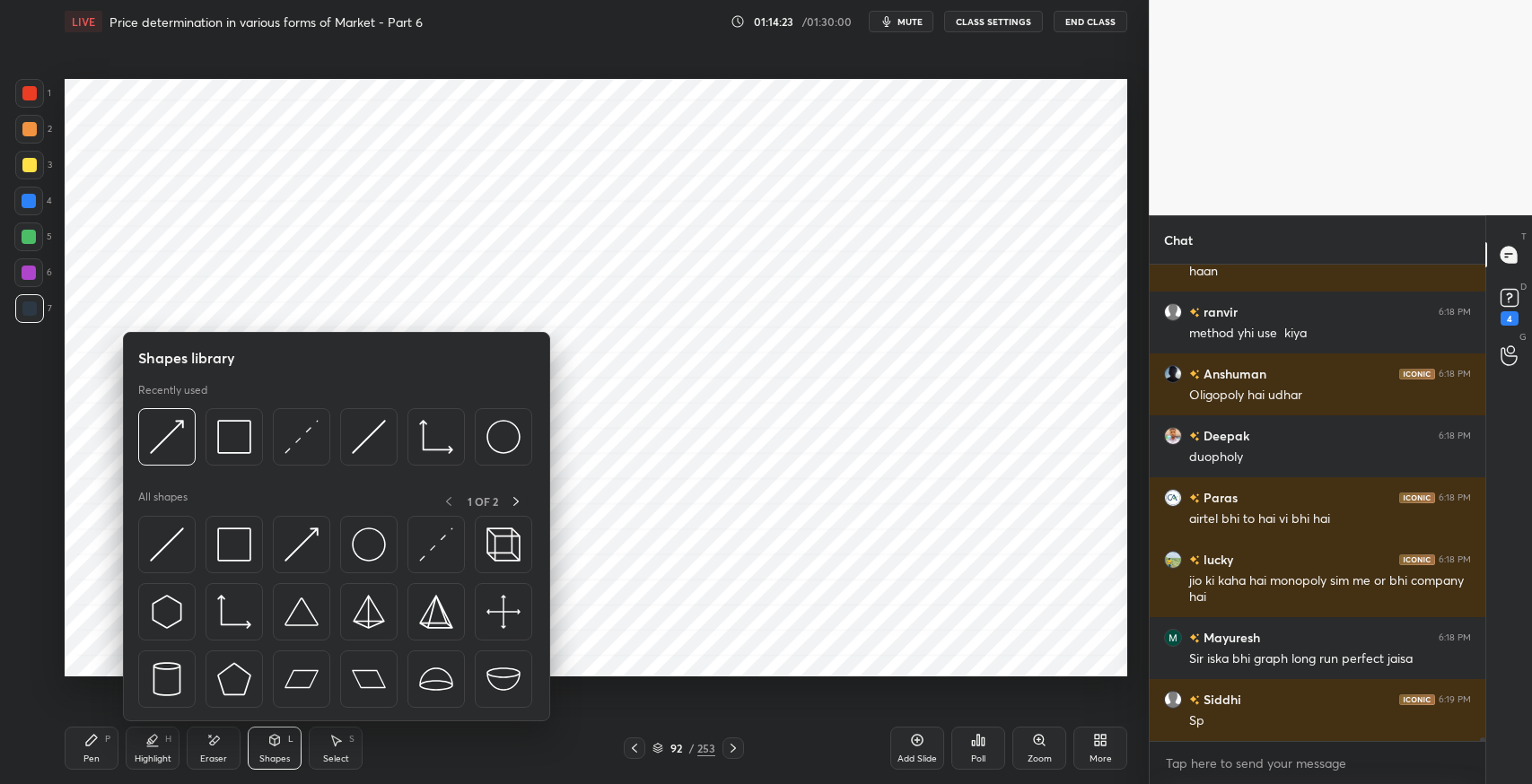
click at [164, 549] on img at bounding box center [168, 545] width 34 height 34
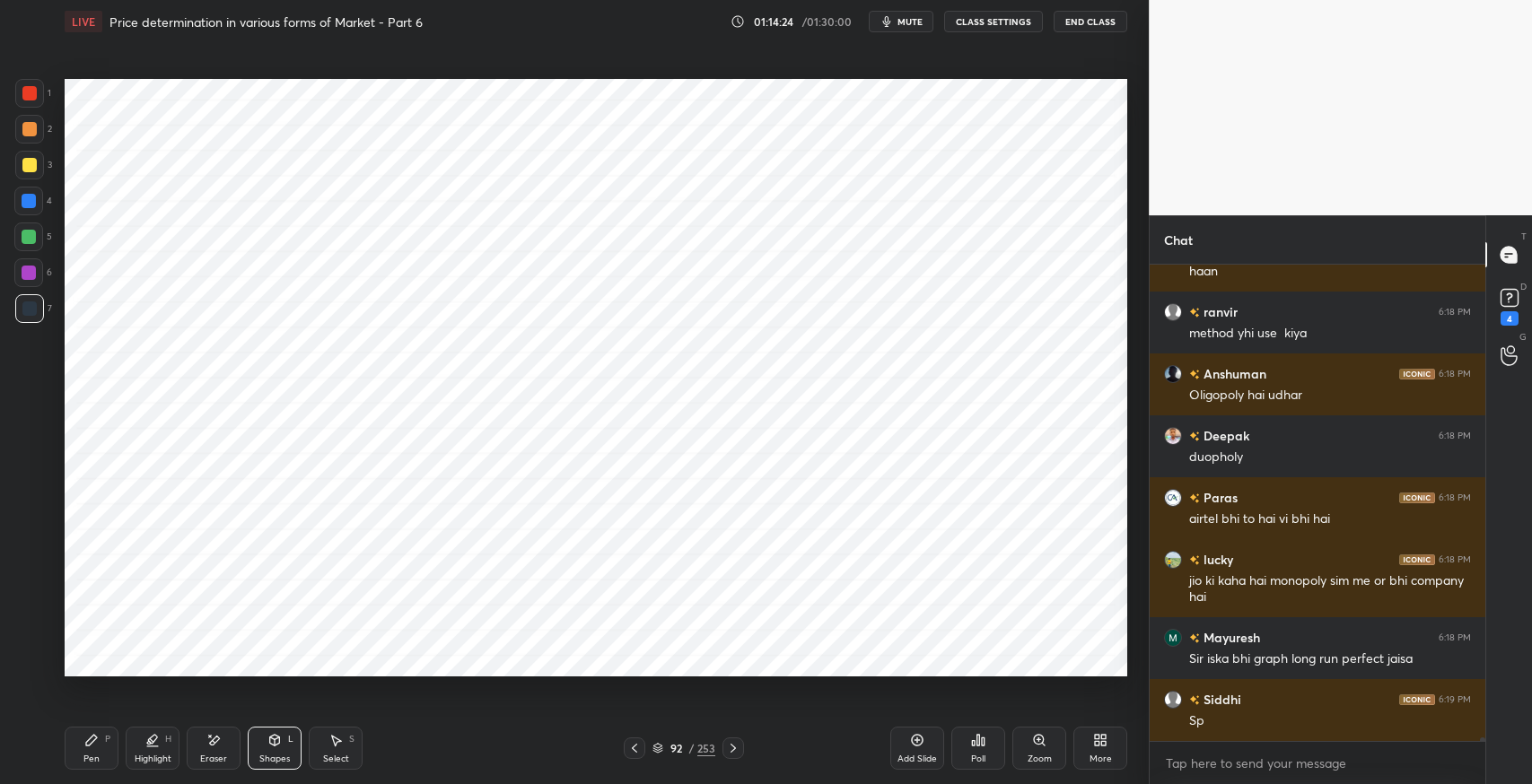
click at [91, 756] on div "Pen" at bounding box center [91, 758] width 16 height 9
click at [31, 660] on icon at bounding box center [30, 661] width 16 height 12
click at [275, 740] on icon at bounding box center [275, 740] width 10 height 11
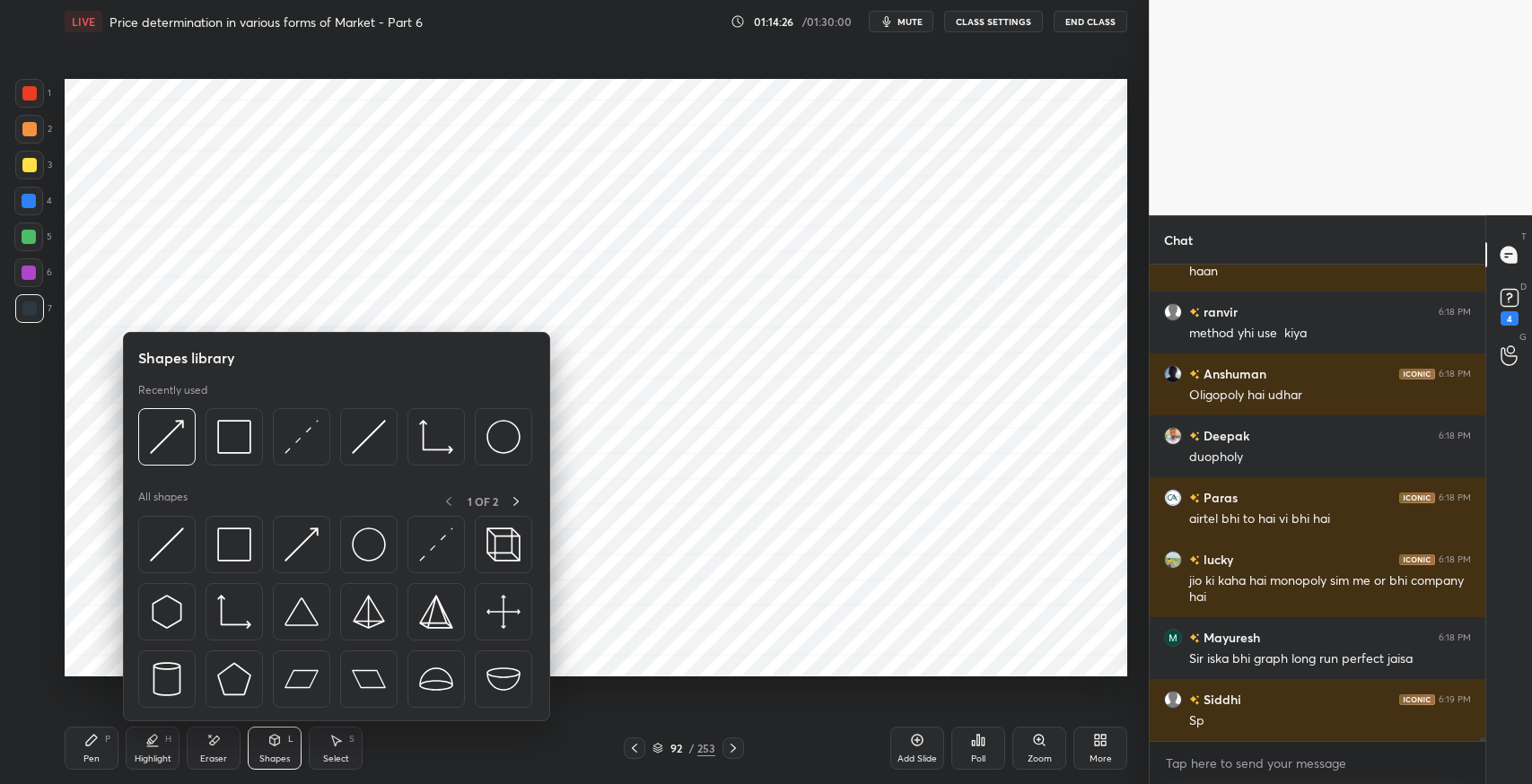
click at [154, 544] on img at bounding box center [168, 545] width 34 height 34
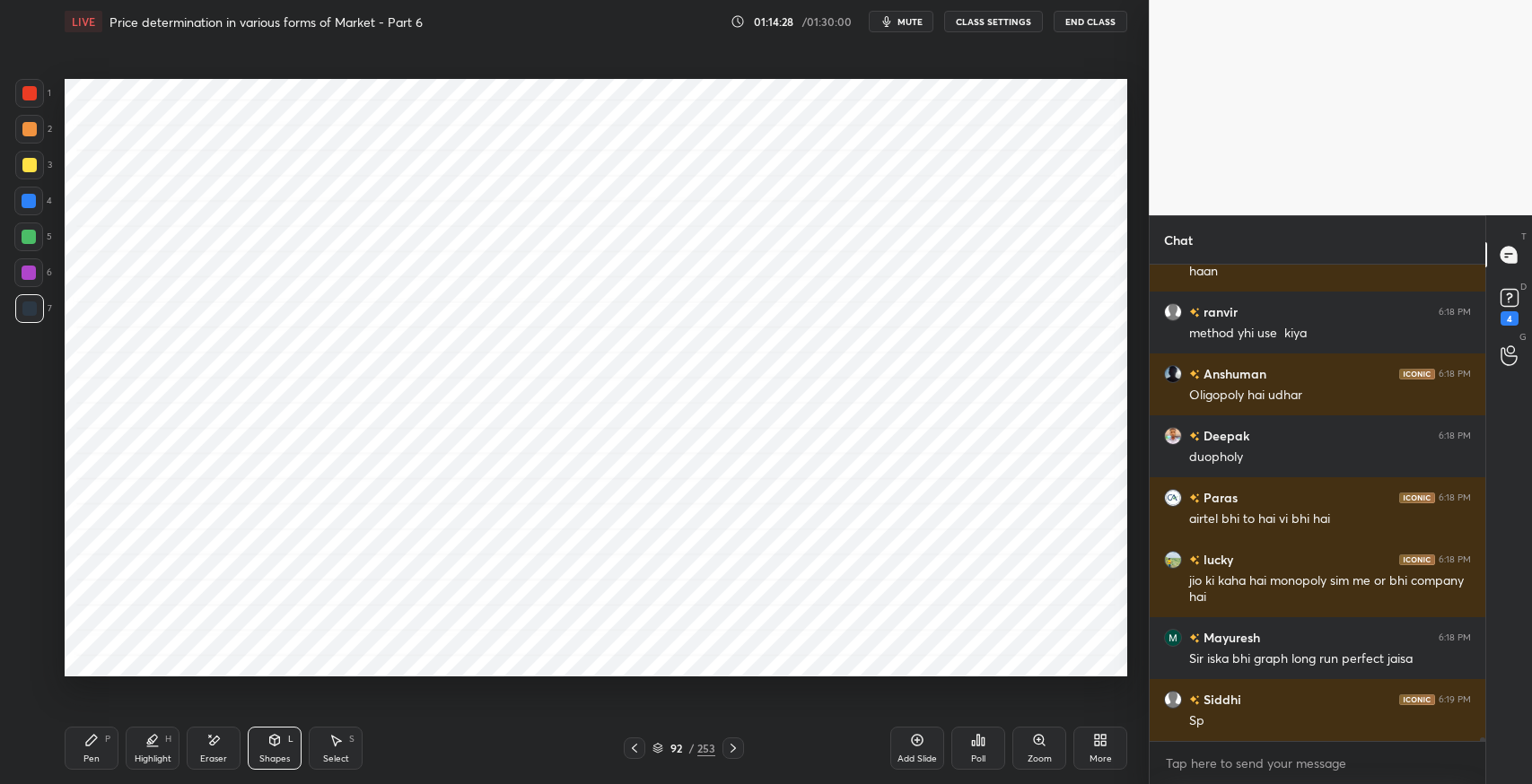
click at [82, 750] on div "Pen P" at bounding box center [92, 748] width 54 height 43
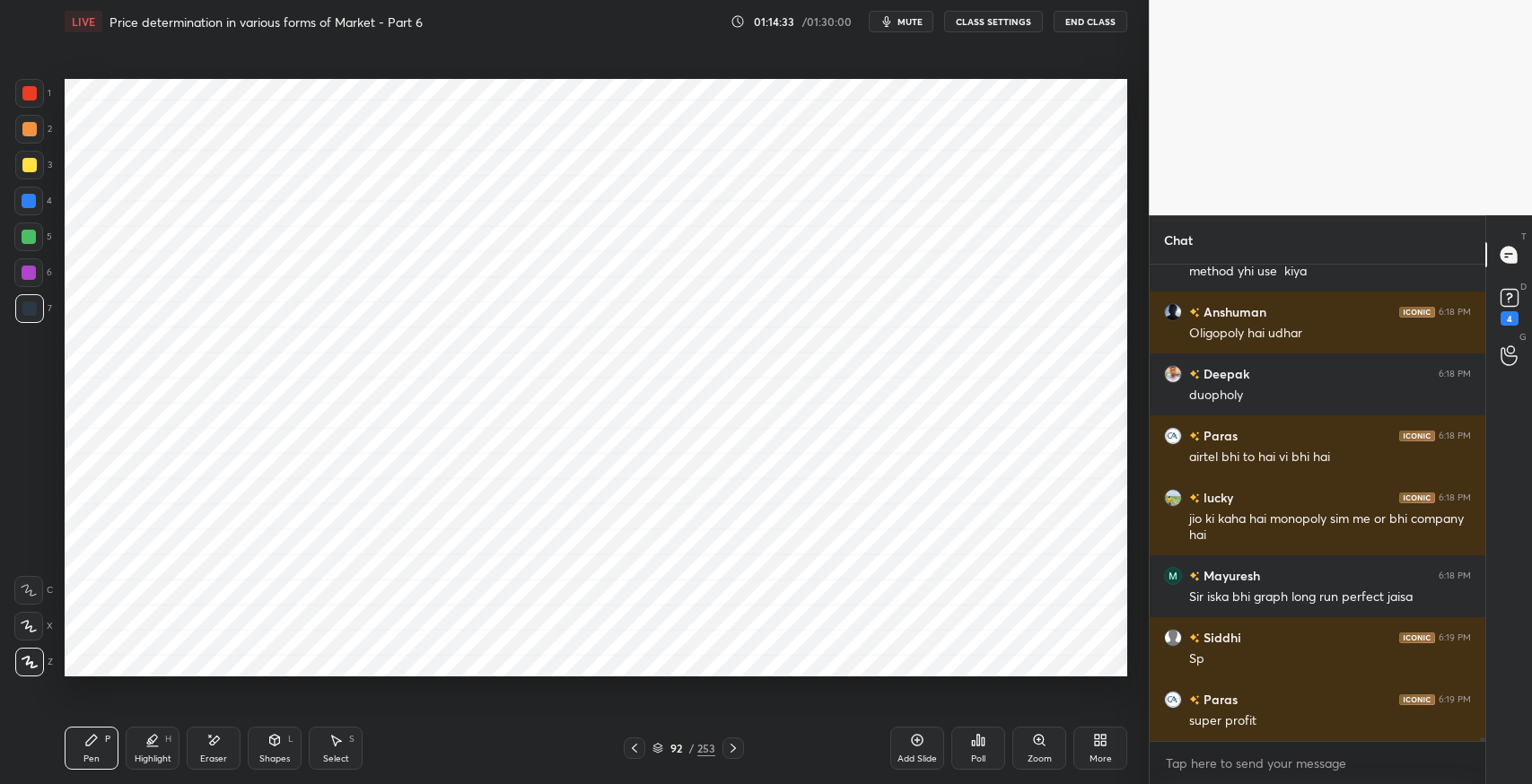
click at [264, 745] on div "Shapes L" at bounding box center [275, 748] width 54 height 43
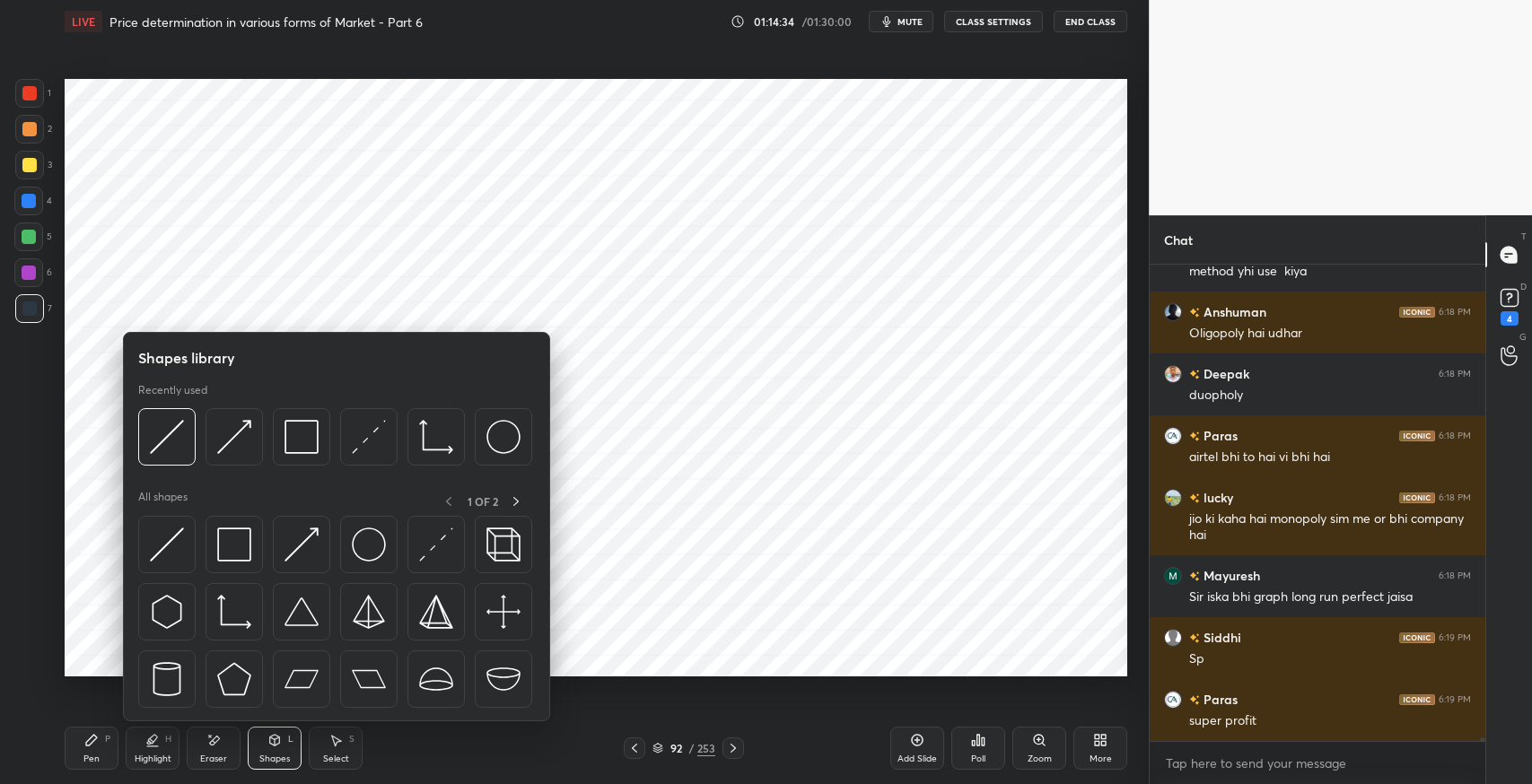
click at [230, 554] on img at bounding box center [235, 545] width 34 height 34
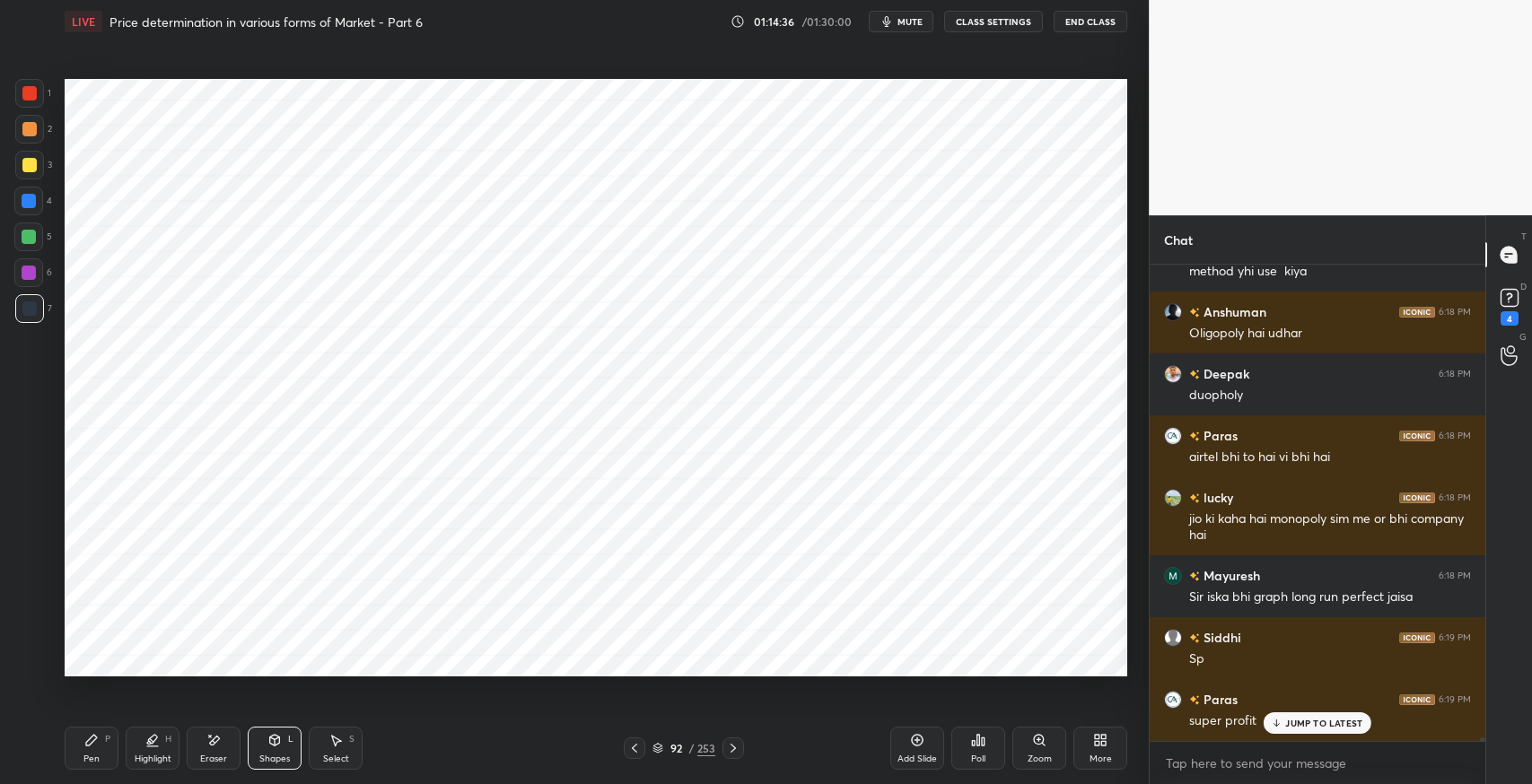
scroll to position [65316, 0]
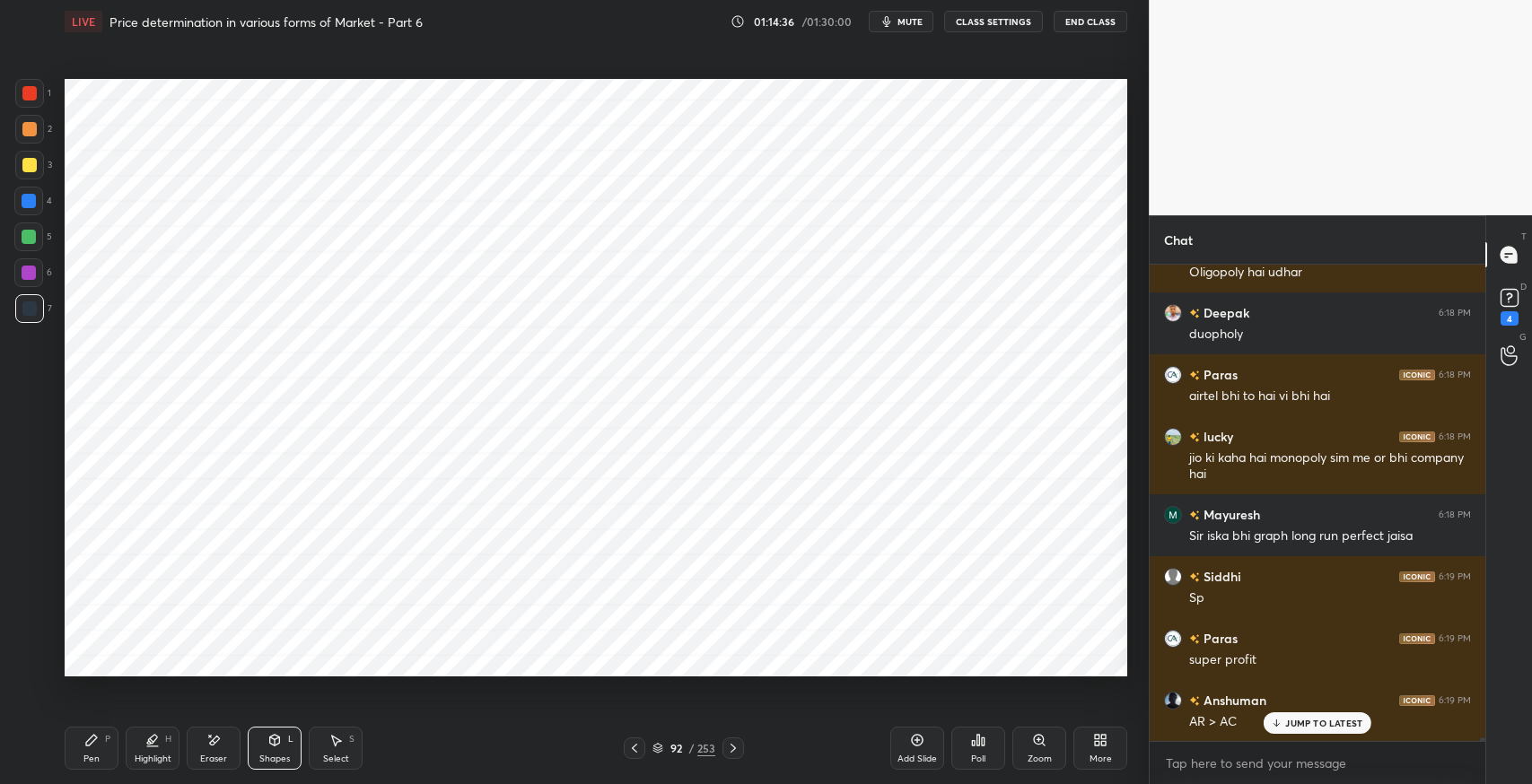
click at [266, 743] on div "Shapes L" at bounding box center [275, 748] width 54 height 43
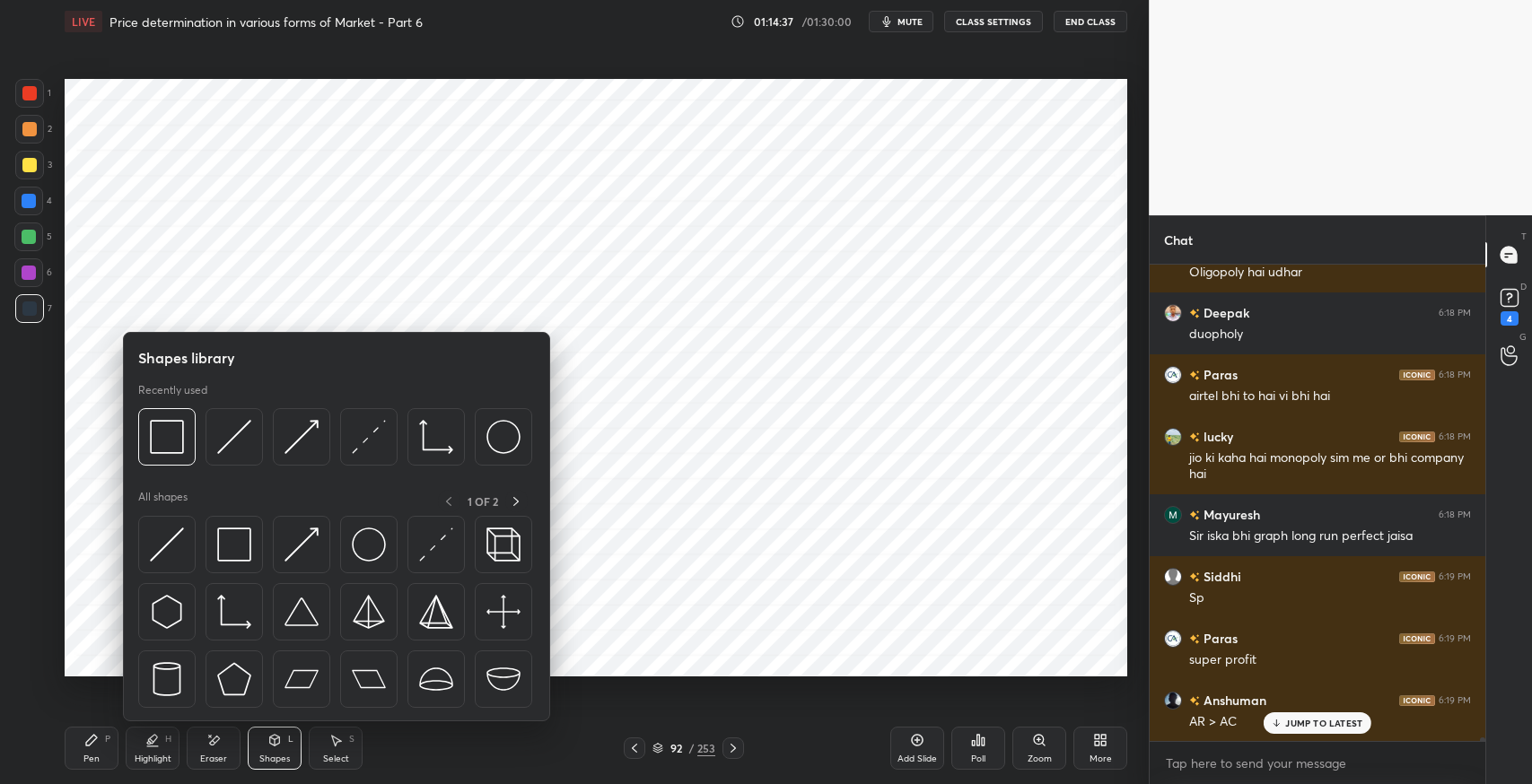
click at [363, 441] on img at bounding box center [370, 437] width 34 height 34
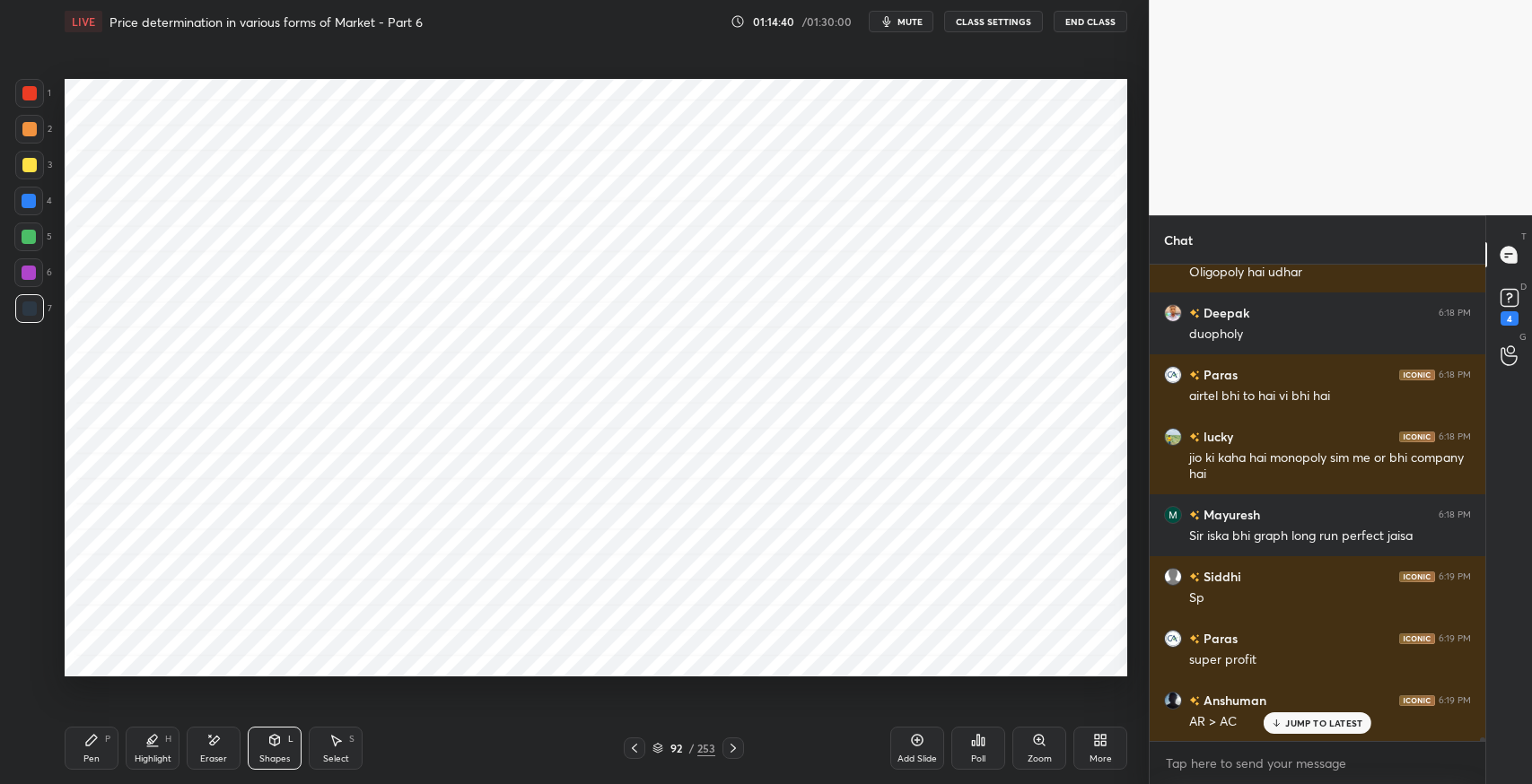
click at [227, 742] on div "Eraser" at bounding box center [214, 748] width 54 height 43
click at [275, 741] on icon at bounding box center [275, 740] width 10 height 11
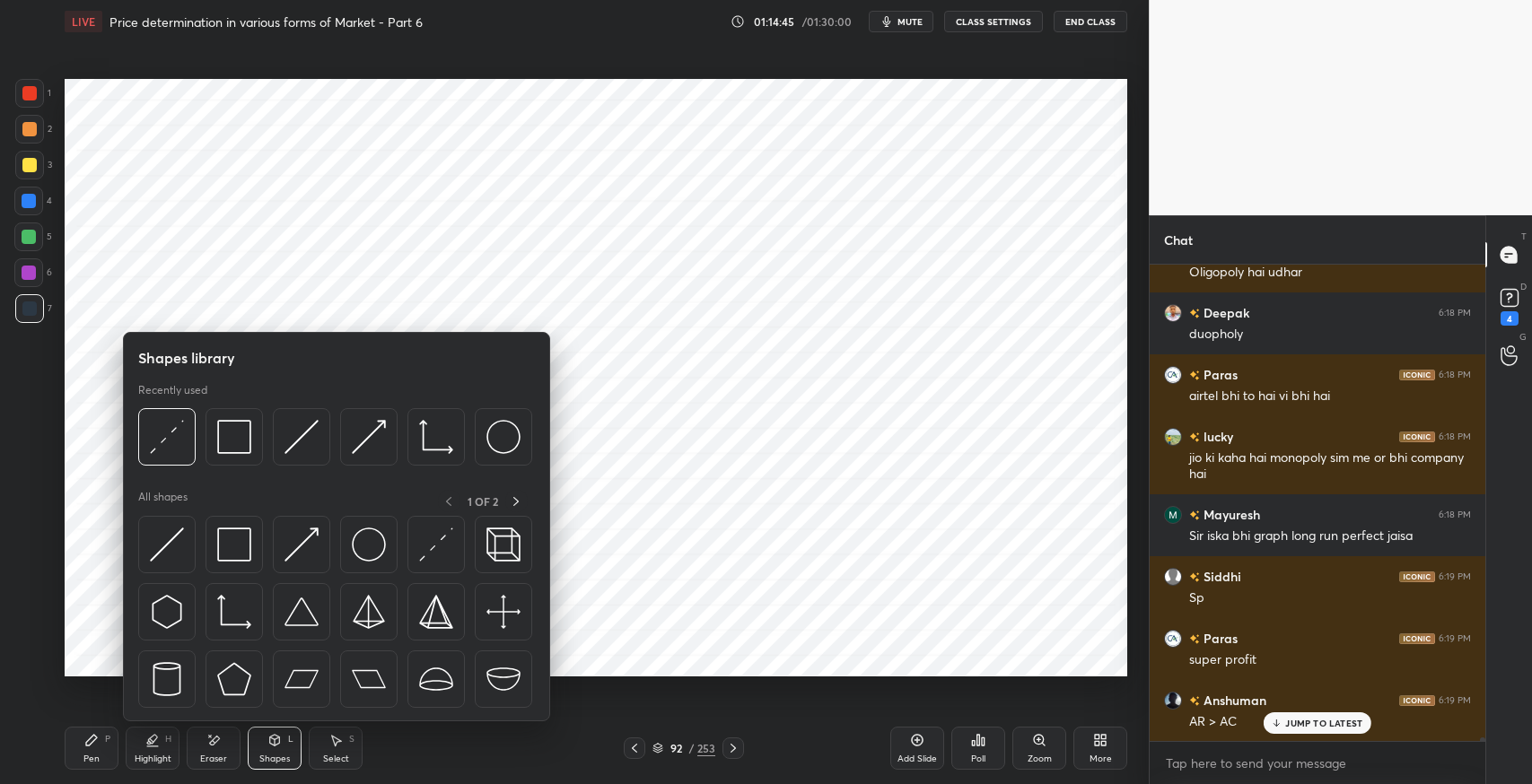
click at [231, 447] on img at bounding box center [235, 437] width 34 height 34
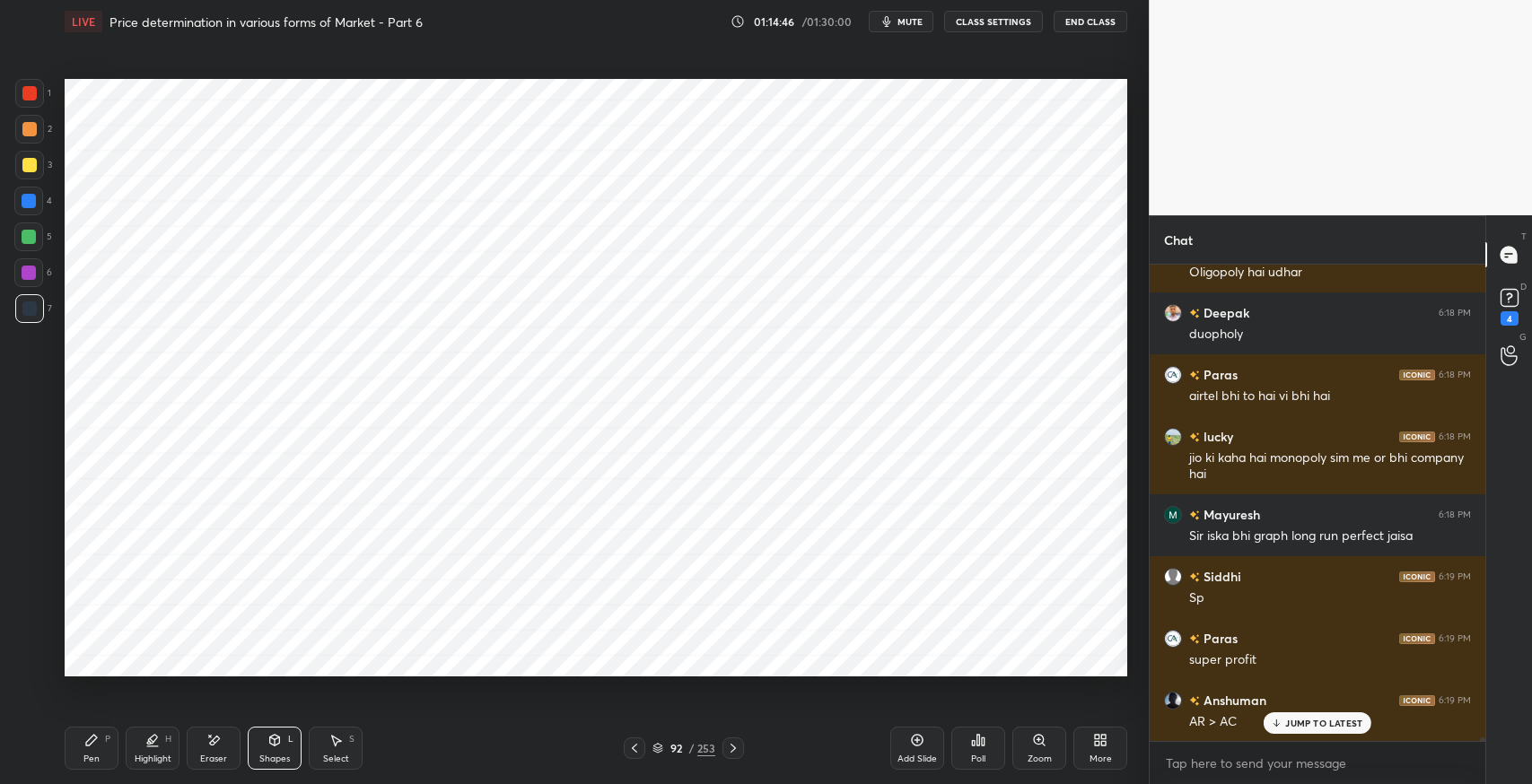
click at [273, 743] on icon at bounding box center [275, 740] width 10 height 11
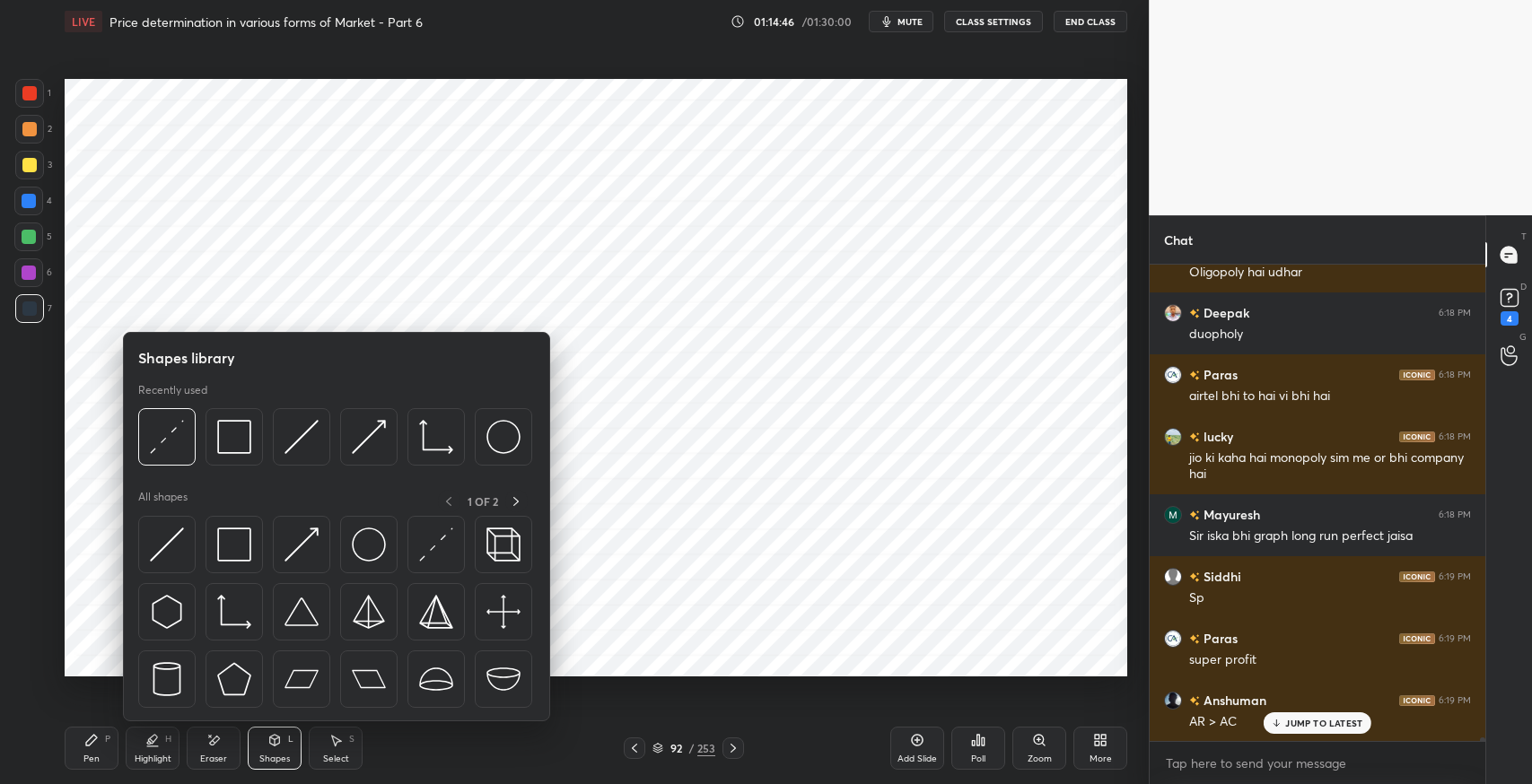
click at [166, 542] on img at bounding box center [168, 545] width 34 height 34
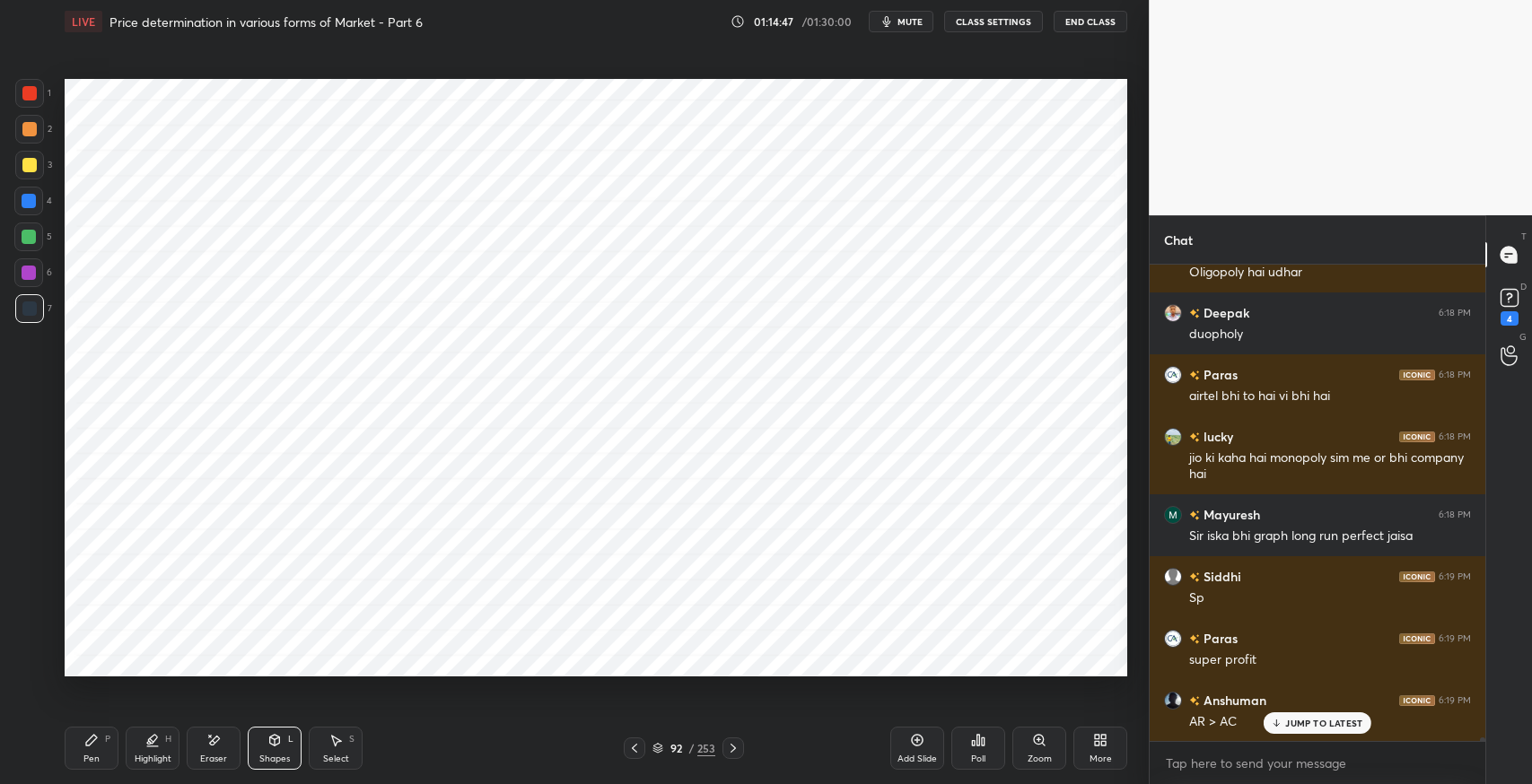
click at [22, 212] on div at bounding box center [29, 201] width 29 height 29
click at [91, 750] on div "Pen P" at bounding box center [92, 748] width 54 height 43
click at [329, 740] on icon at bounding box center [335, 740] width 14 height 14
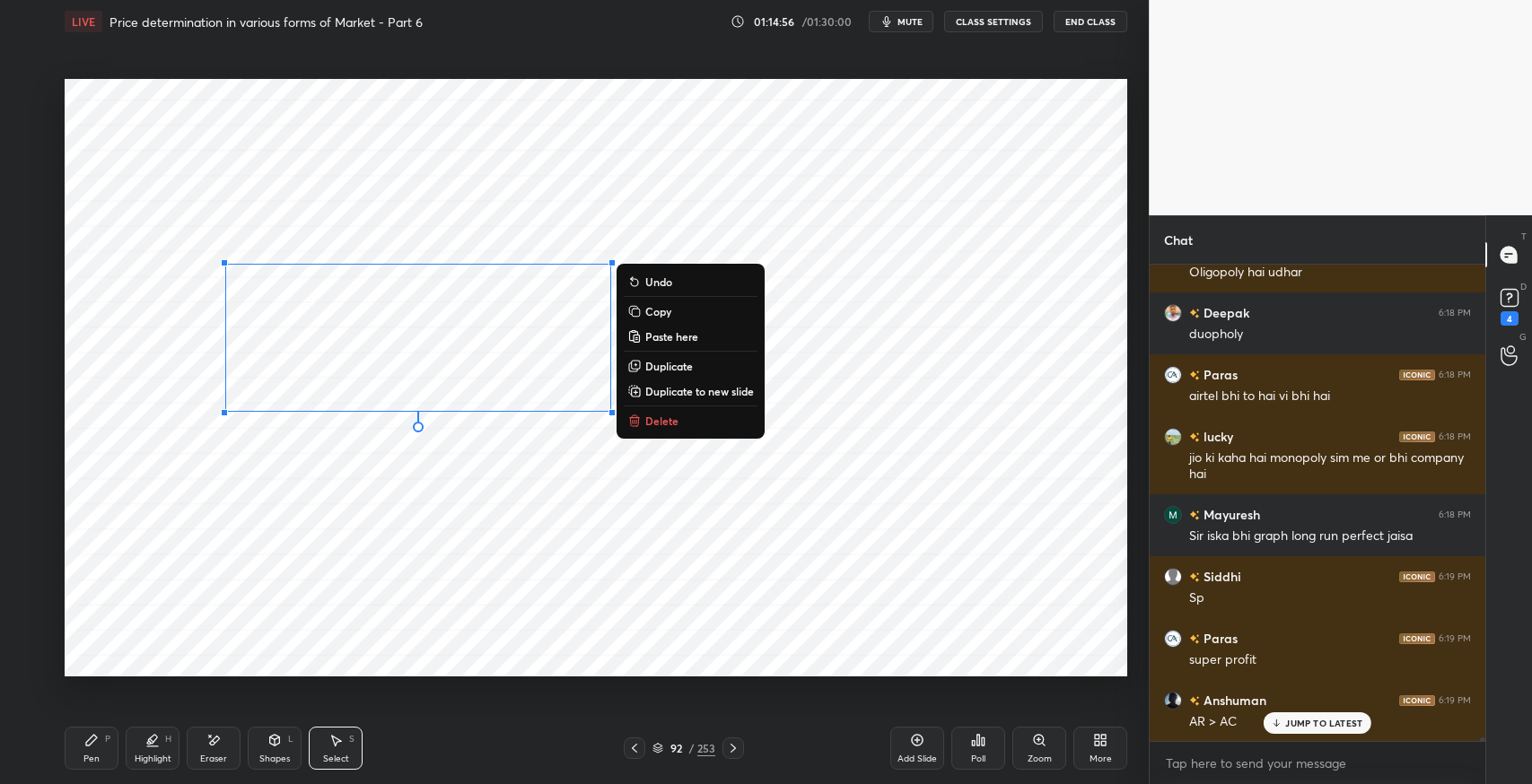
click at [279, 748] on div "Shapes L" at bounding box center [275, 748] width 54 height 43
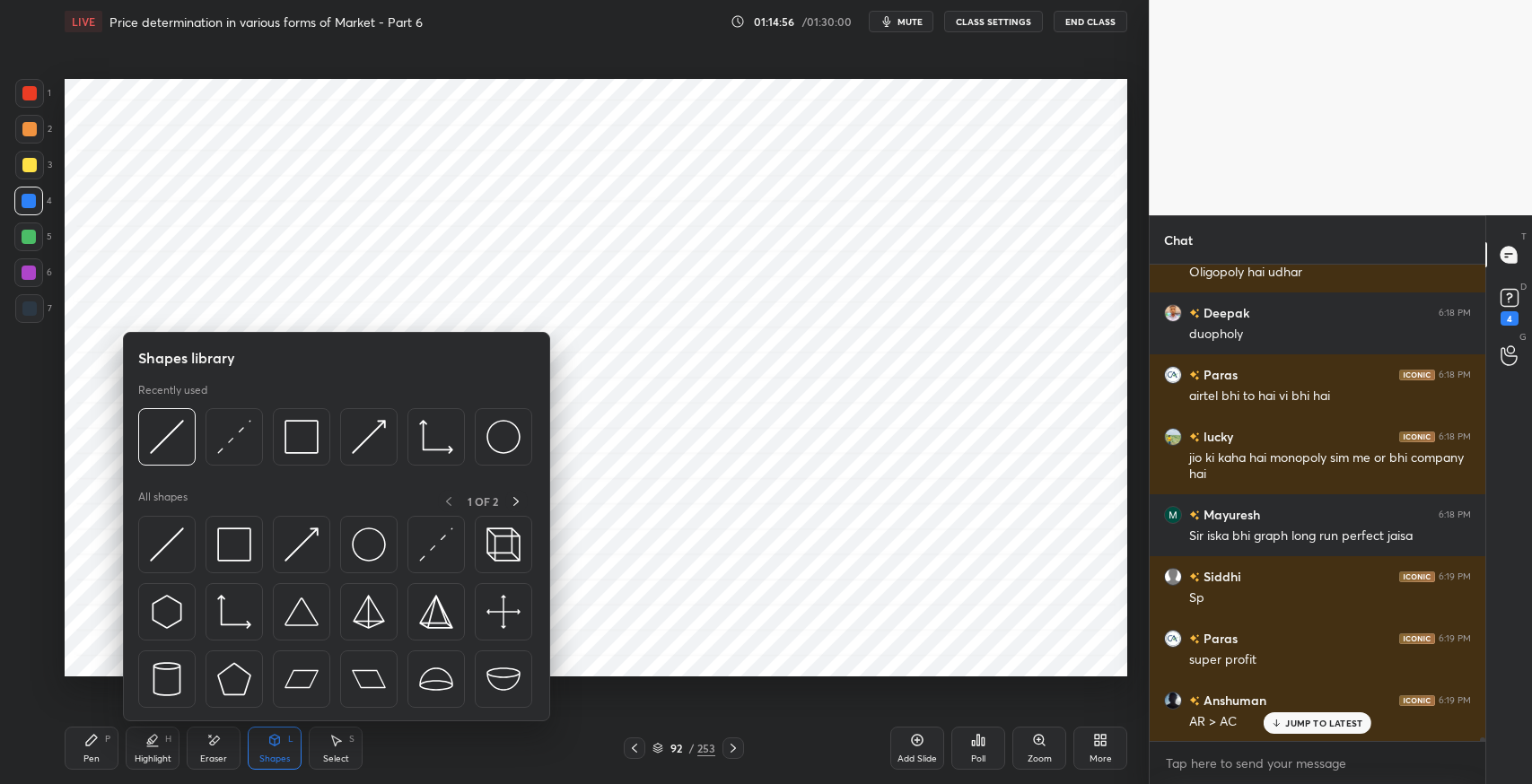
click at [150, 545] on img at bounding box center [168, 545] width 34 height 34
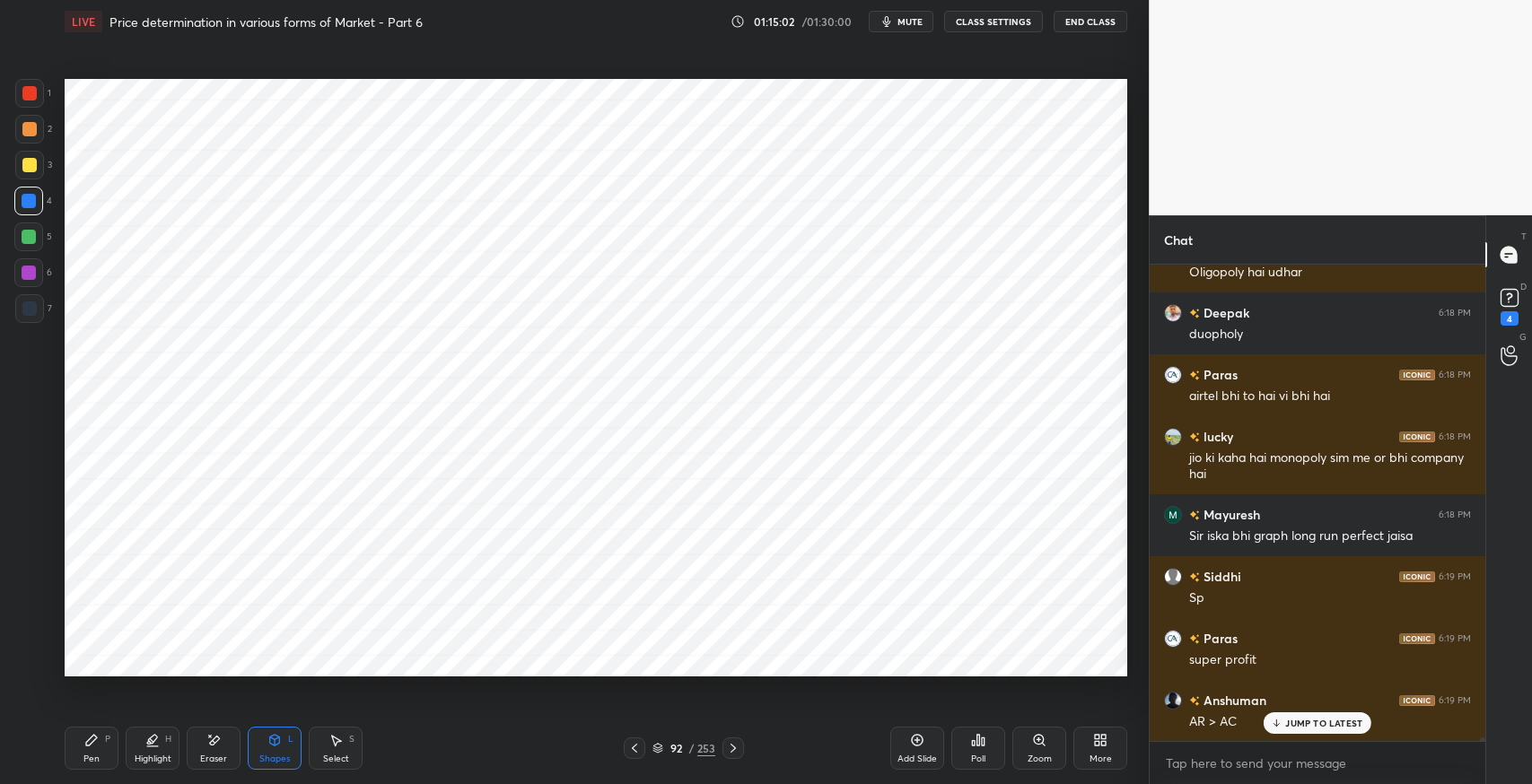
click at [85, 736] on icon at bounding box center [91, 740] width 14 height 14
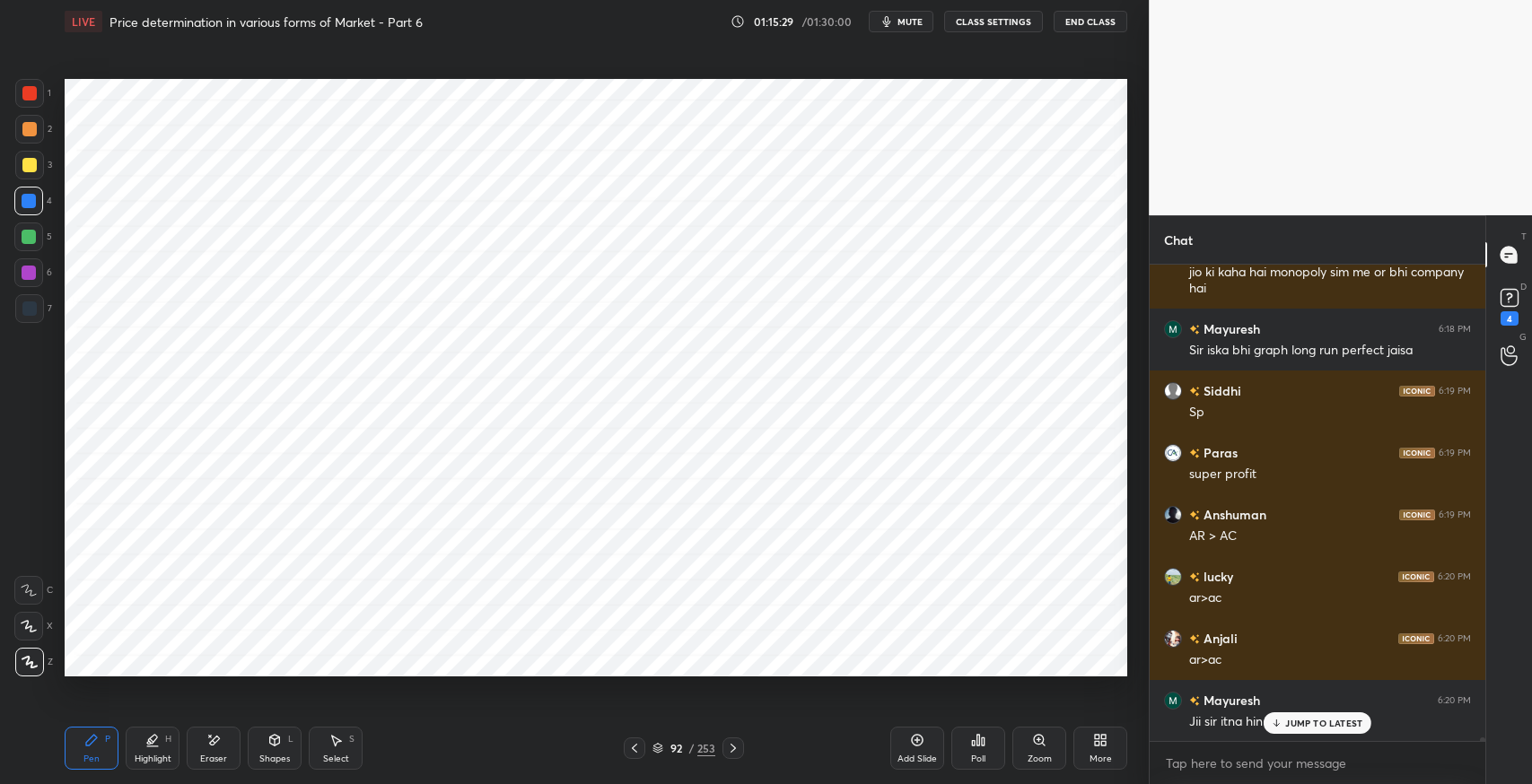
scroll to position [65546, 0]
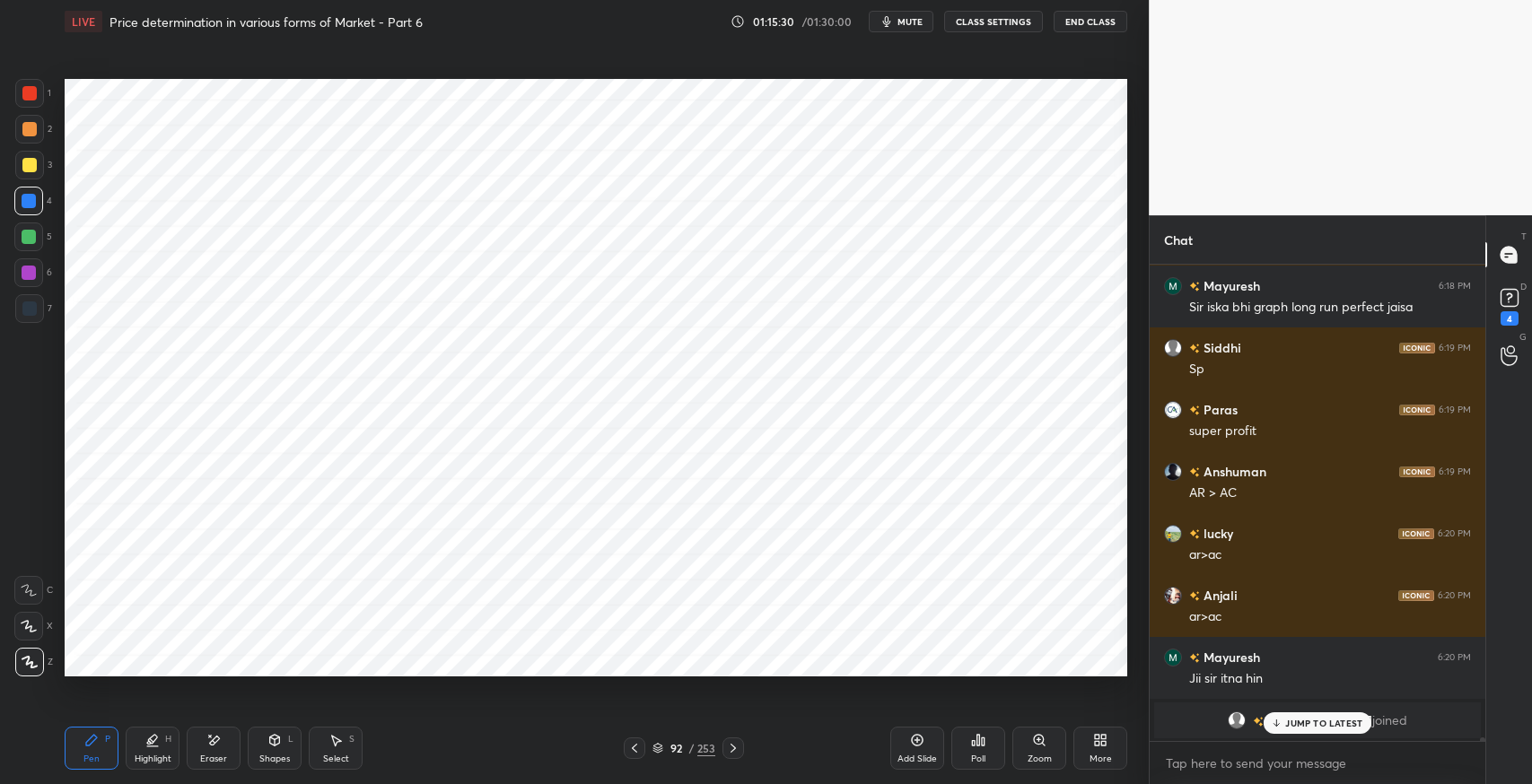
click at [1312, 729] on div "JUMP TO LATEST" at bounding box center [1318, 723] width 108 height 22
click at [632, 744] on icon at bounding box center [634, 748] width 14 height 14
click at [740, 751] on div at bounding box center [733, 749] width 22 height 22
click at [740, 750] on div at bounding box center [733, 749] width 22 height 22
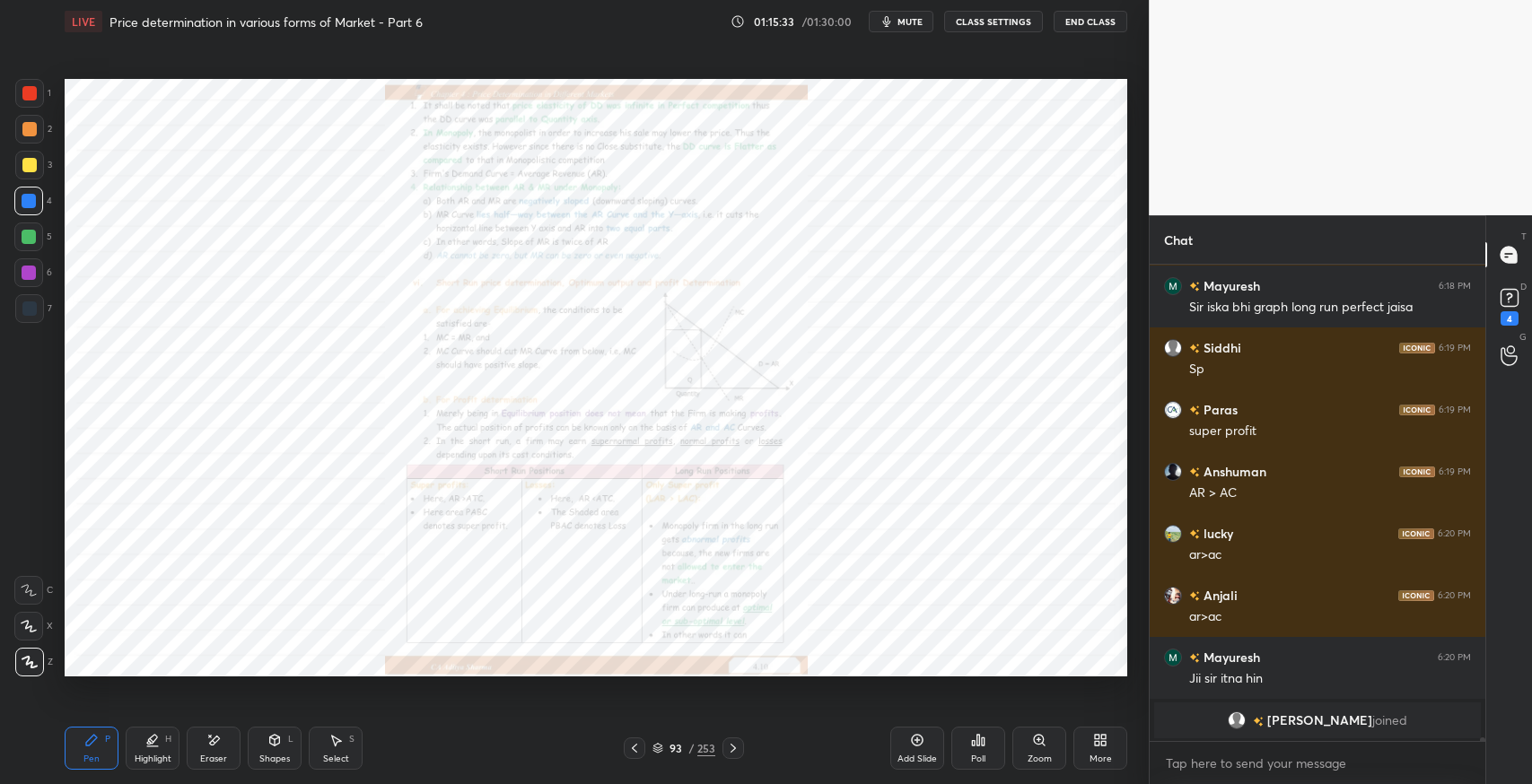
click at [741, 750] on div at bounding box center [733, 749] width 22 height 22
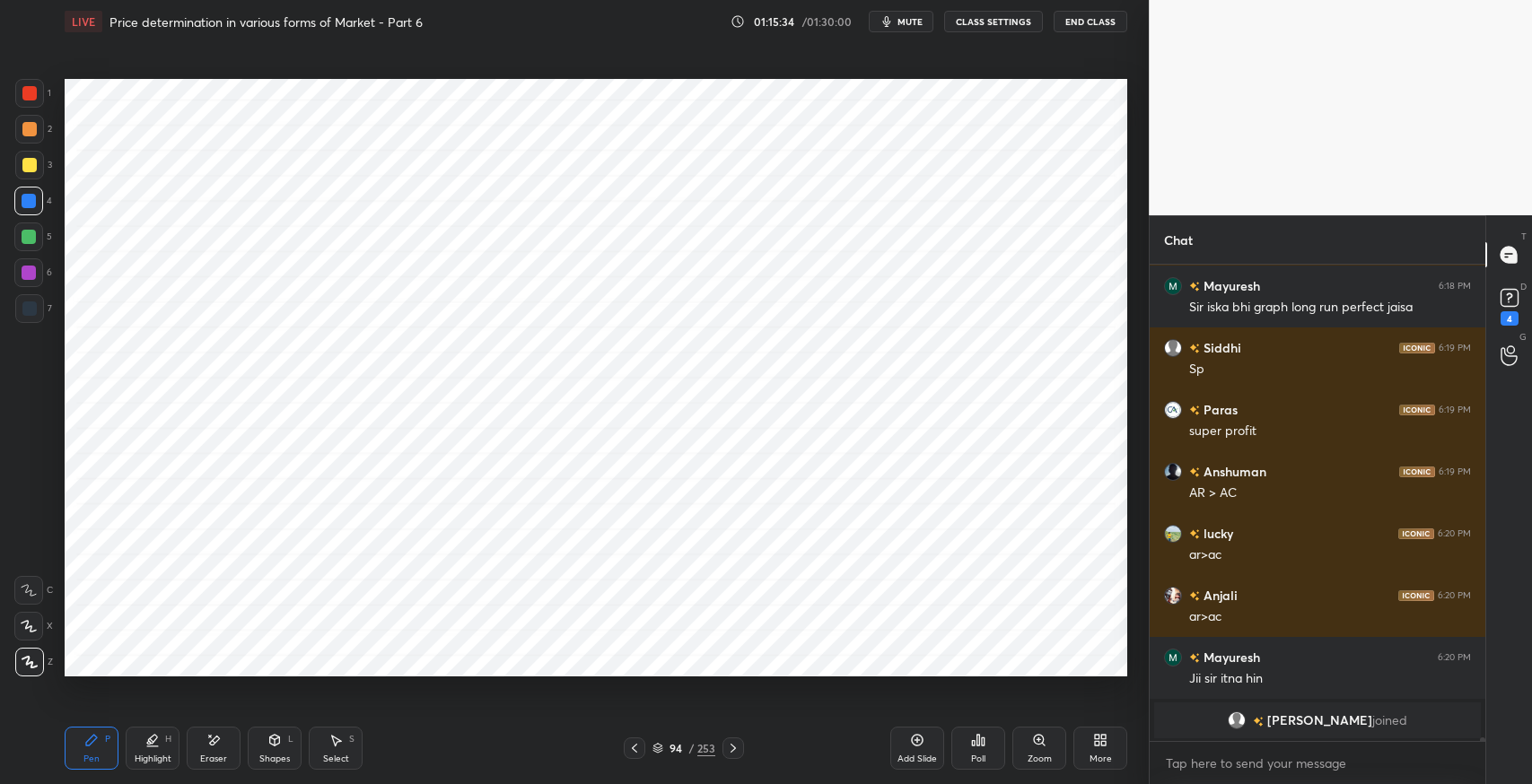
click at [632, 750] on icon at bounding box center [634, 748] width 14 height 14
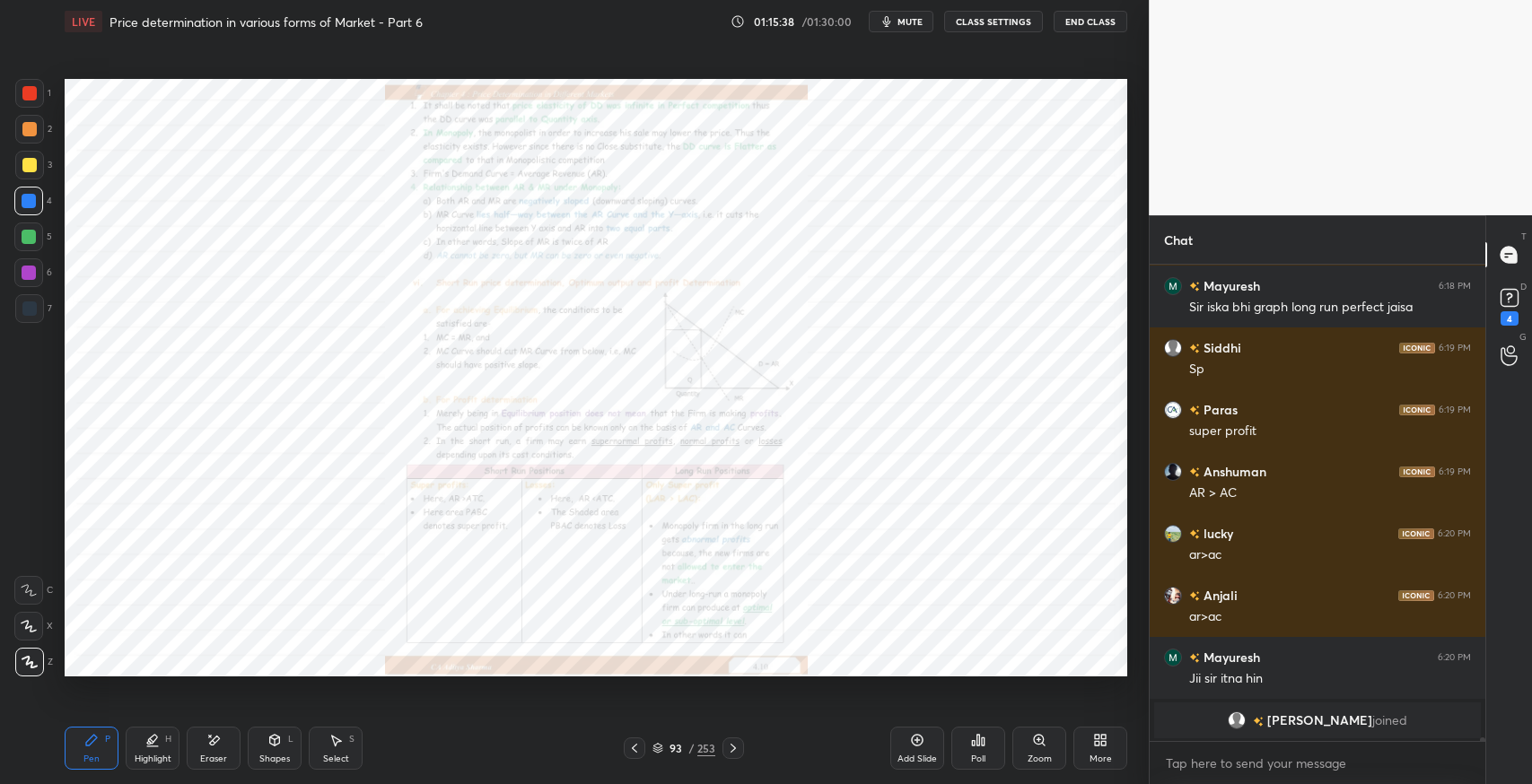
click at [1020, 750] on div "Zoom" at bounding box center [1040, 748] width 54 height 43
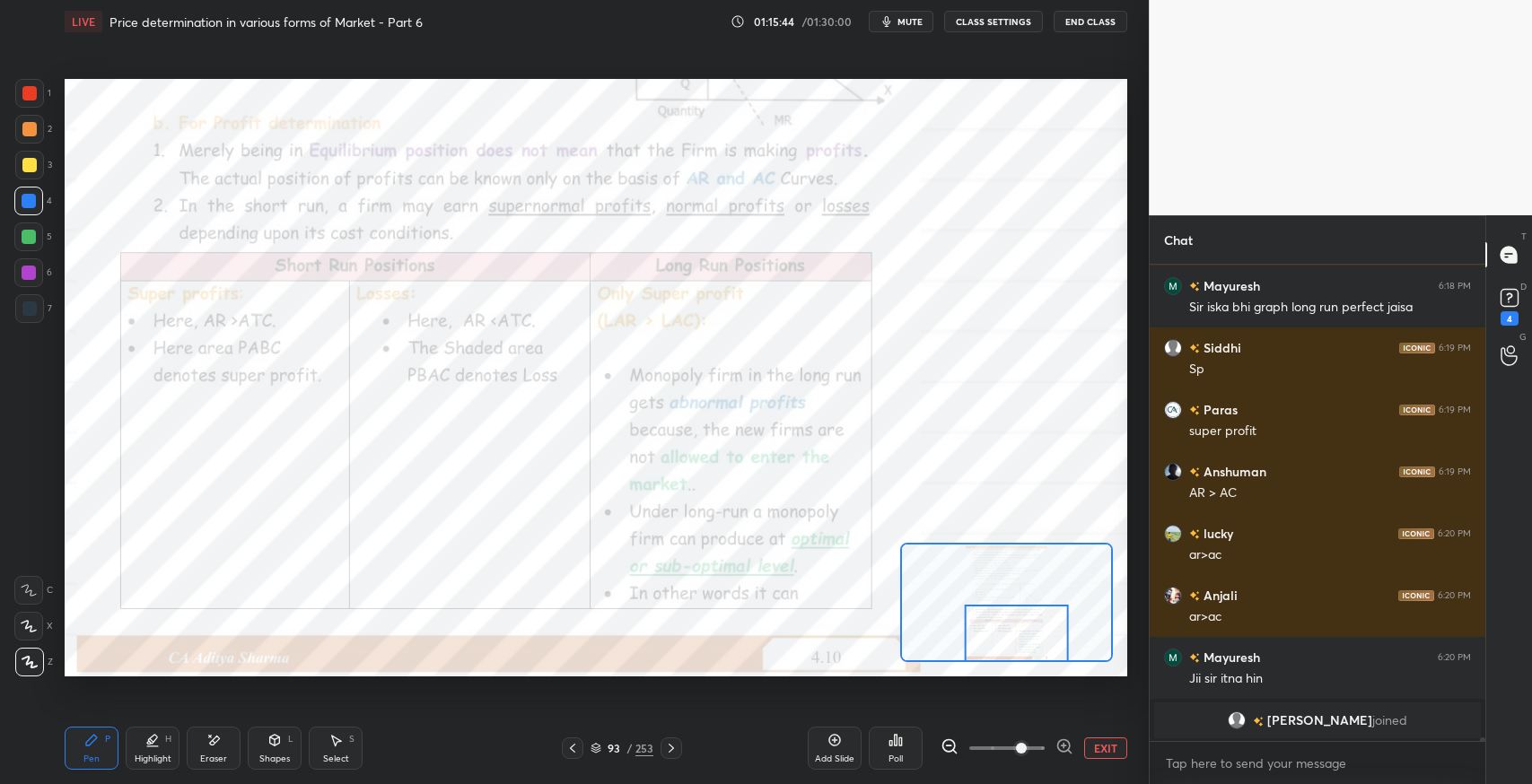
click at [579, 751] on icon at bounding box center [573, 748] width 14 height 14
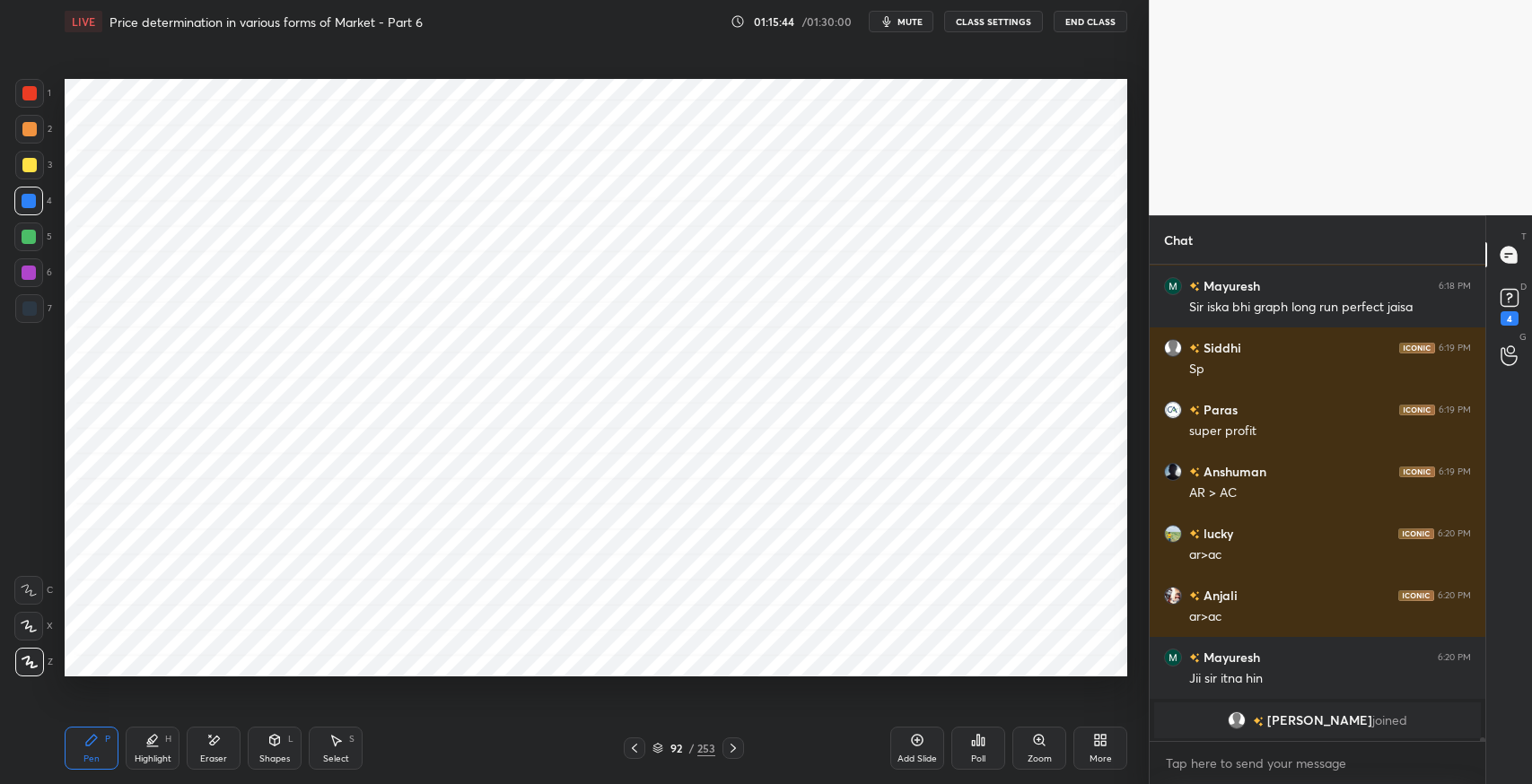
click at [637, 750] on icon at bounding box center [634, 748] width 14 height 14
click at [639, 750] on icon at bounding box center [634, 748] width 14 height 14
click at [640, 751] on icon at bounding box center [634, 748] width 14 height 14
click at [636, 752] on icon at bounding box center [634, 748] width 14 height 14
click at [638, 752] on icon at bounding box center [635, 748] width 6 height 9
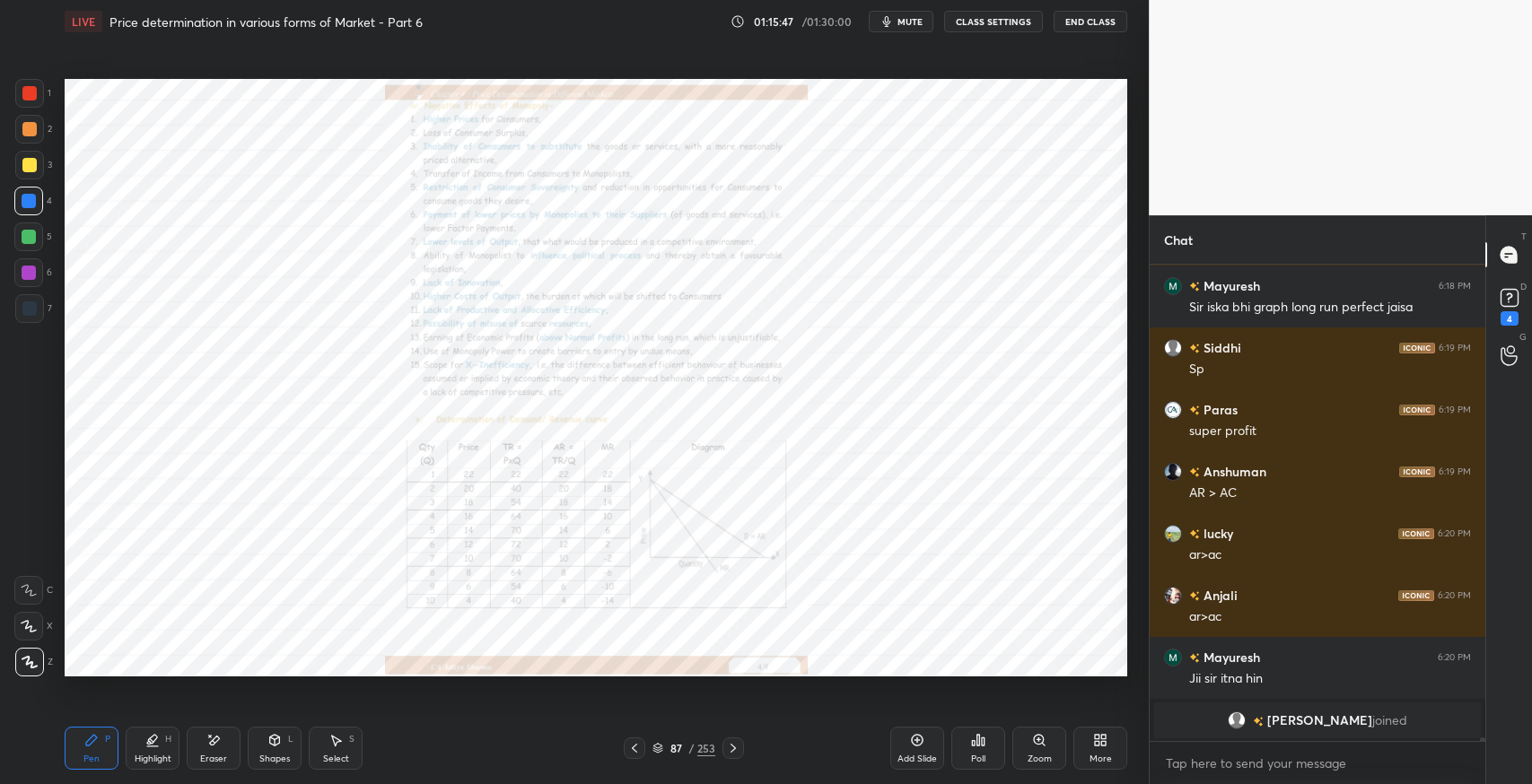
click at [635, 752] on icon at bounding box center [634, 748] width 14 height 14
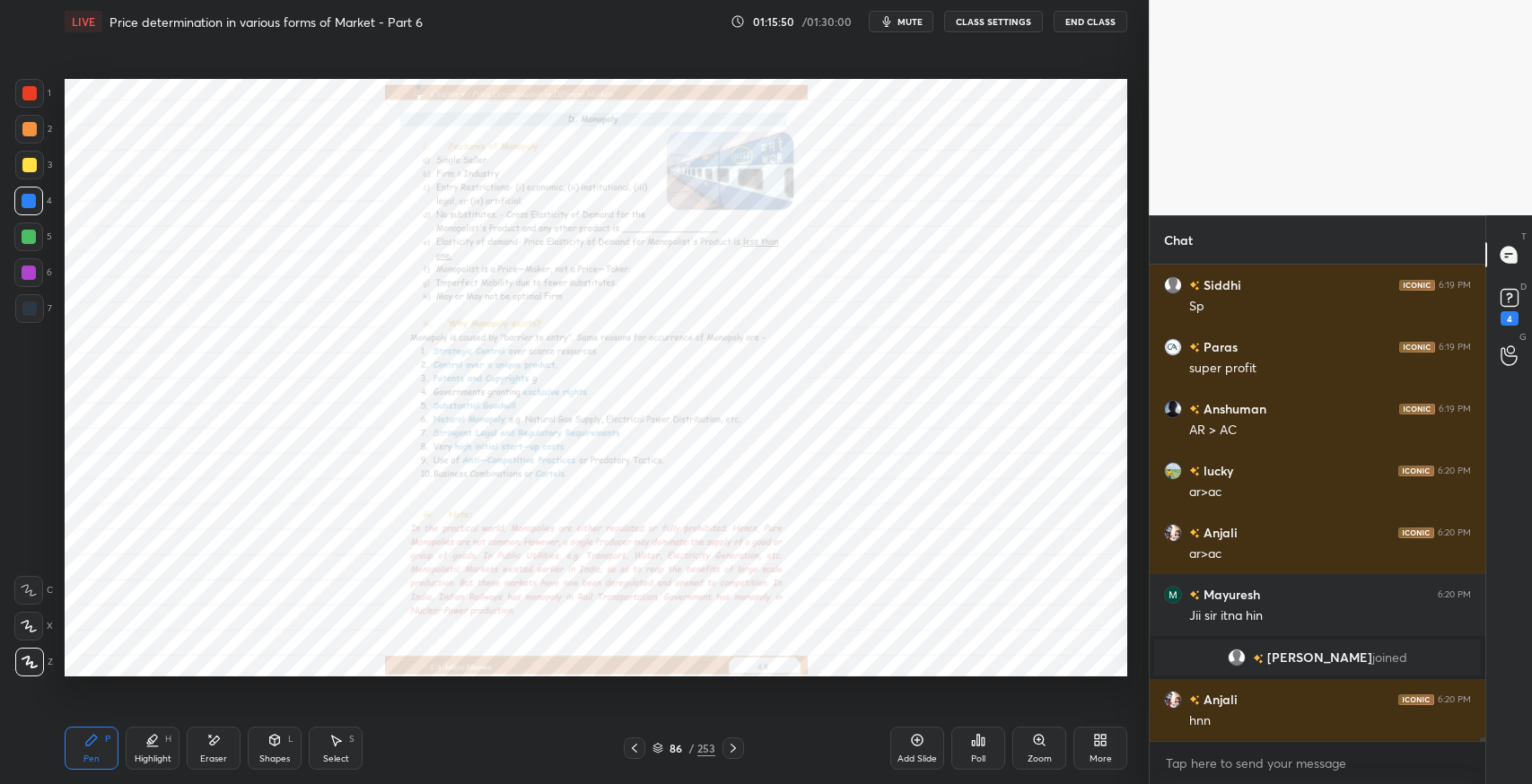
click at [732, 750] on icon at bounding box center [732, 748] width 14 height 14
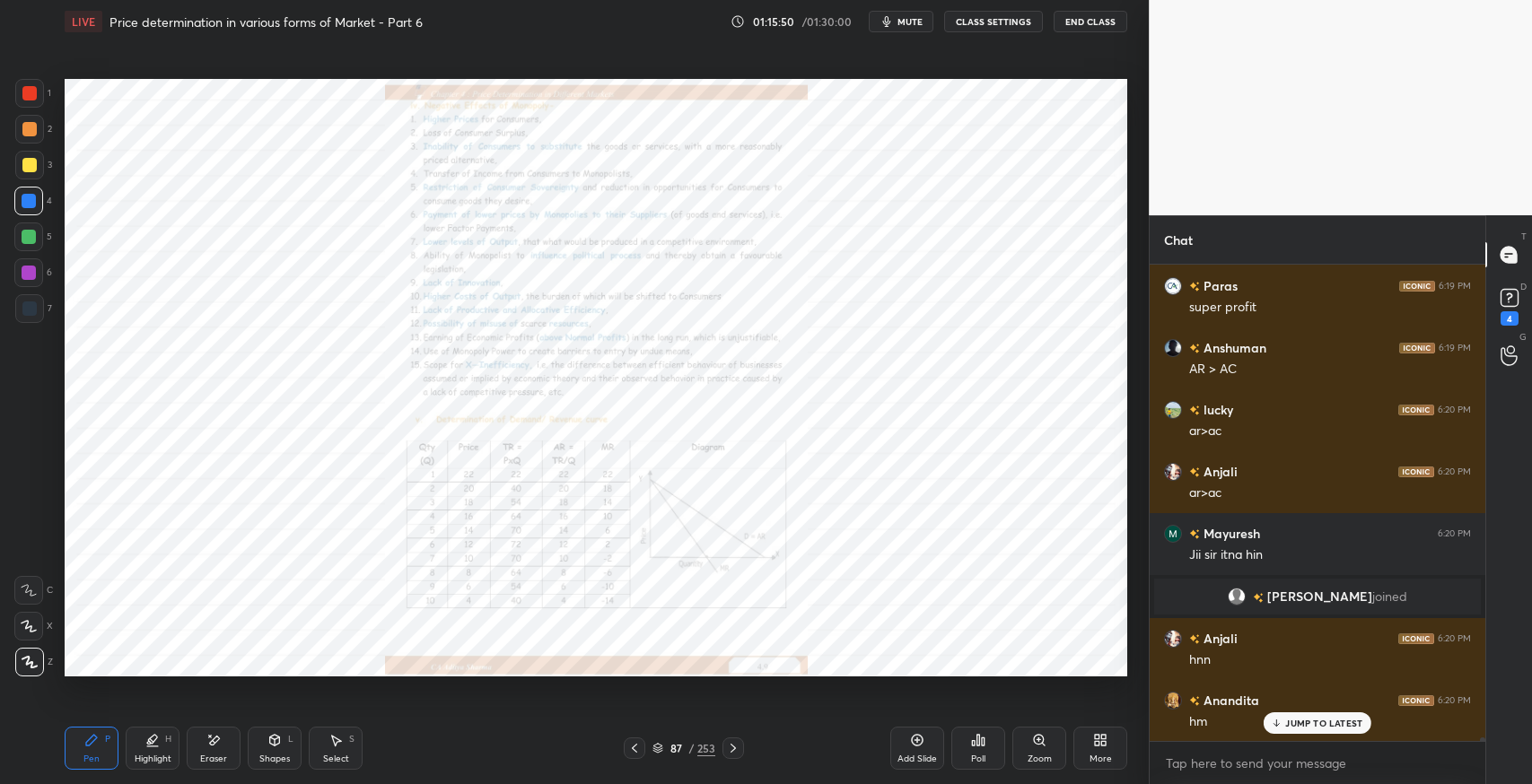
click at [736, 752] on icon at bounding box center [732, 748] width 14 height 14
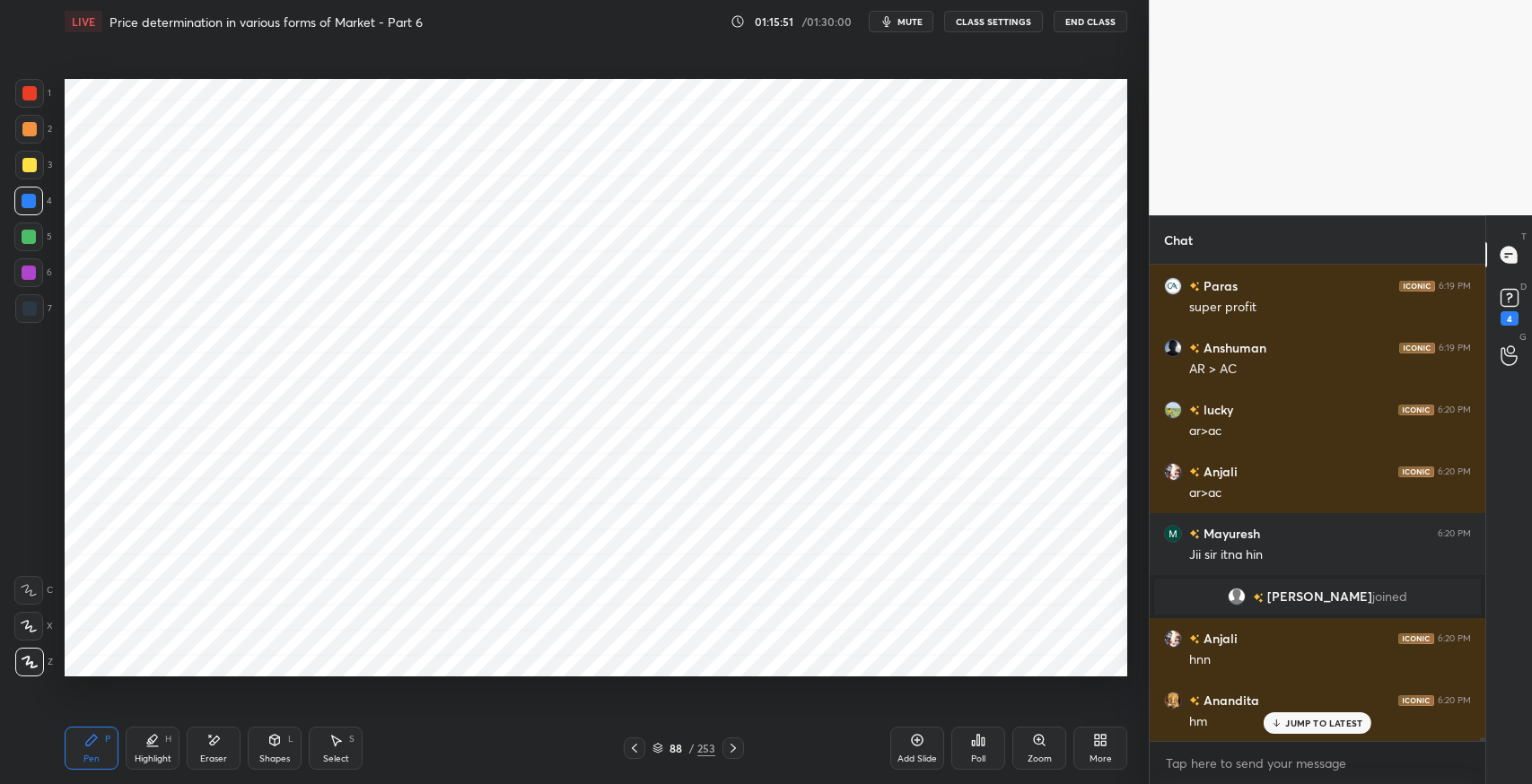
click at [732, 750] on icon at bounding box center [733, 748] width 6 height 9
click at [734, 750] on icon at bounding box center [733, 748] width 6 height 9
click at [734, 750] on icon at bounding box center [732, 748] width 14 height 14
click at [735, 750] on icon at bounding box center [732, 748] width 14 height 14
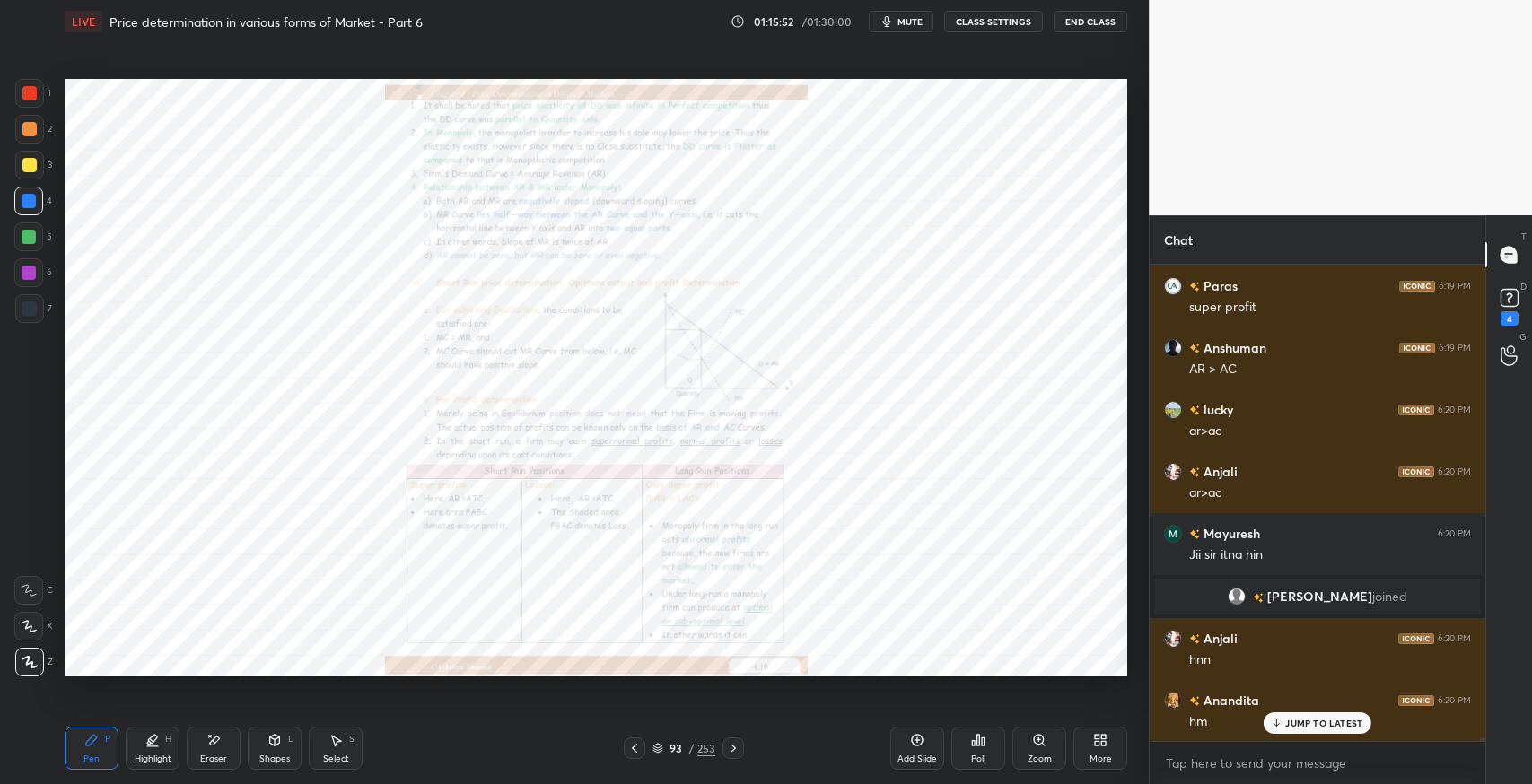
click at [732, 750] on icon at bounding box center [733, 748] width 6 height 9
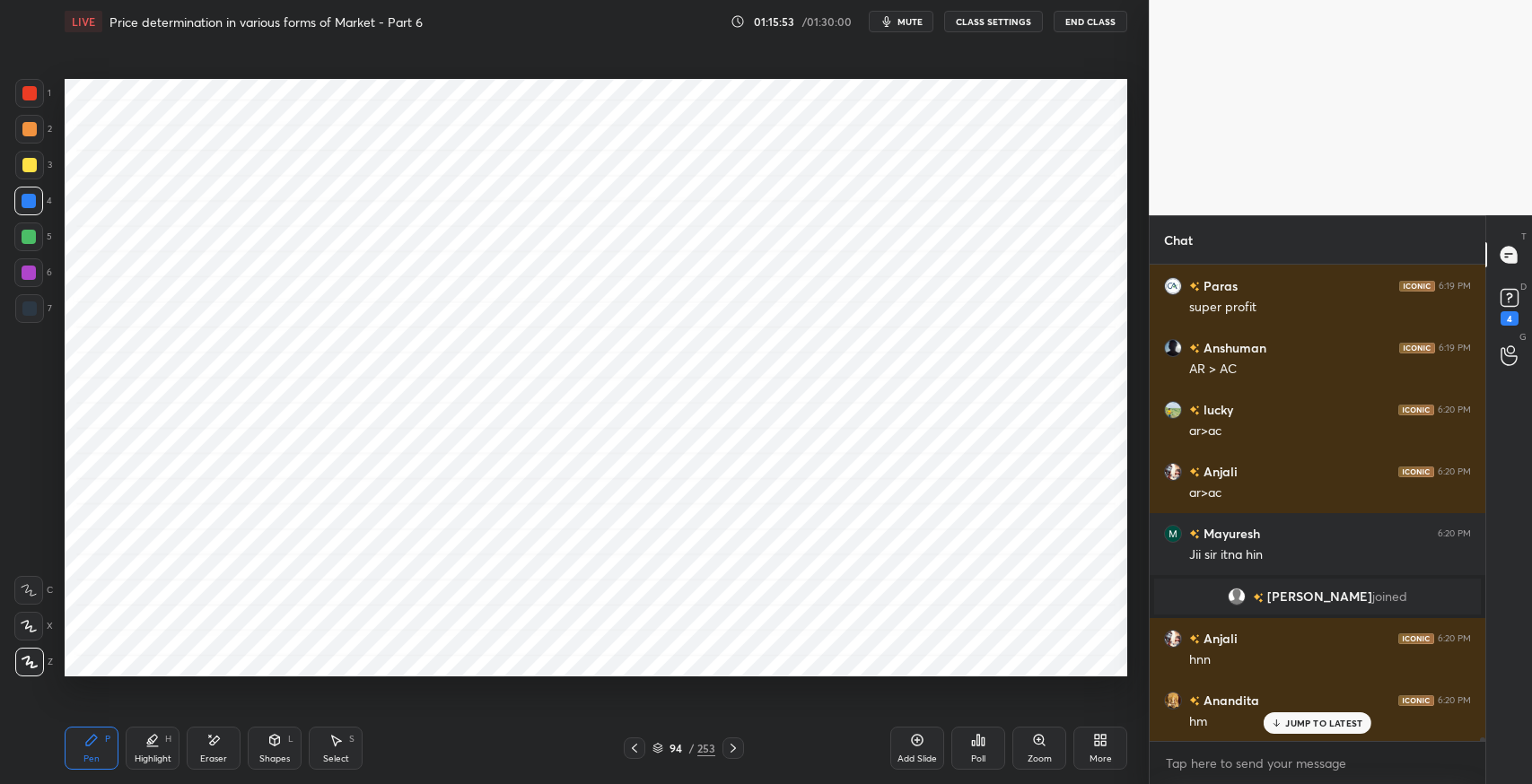
click at [732, 750] on icon at bounding box center [733, 748] width 6 height 9
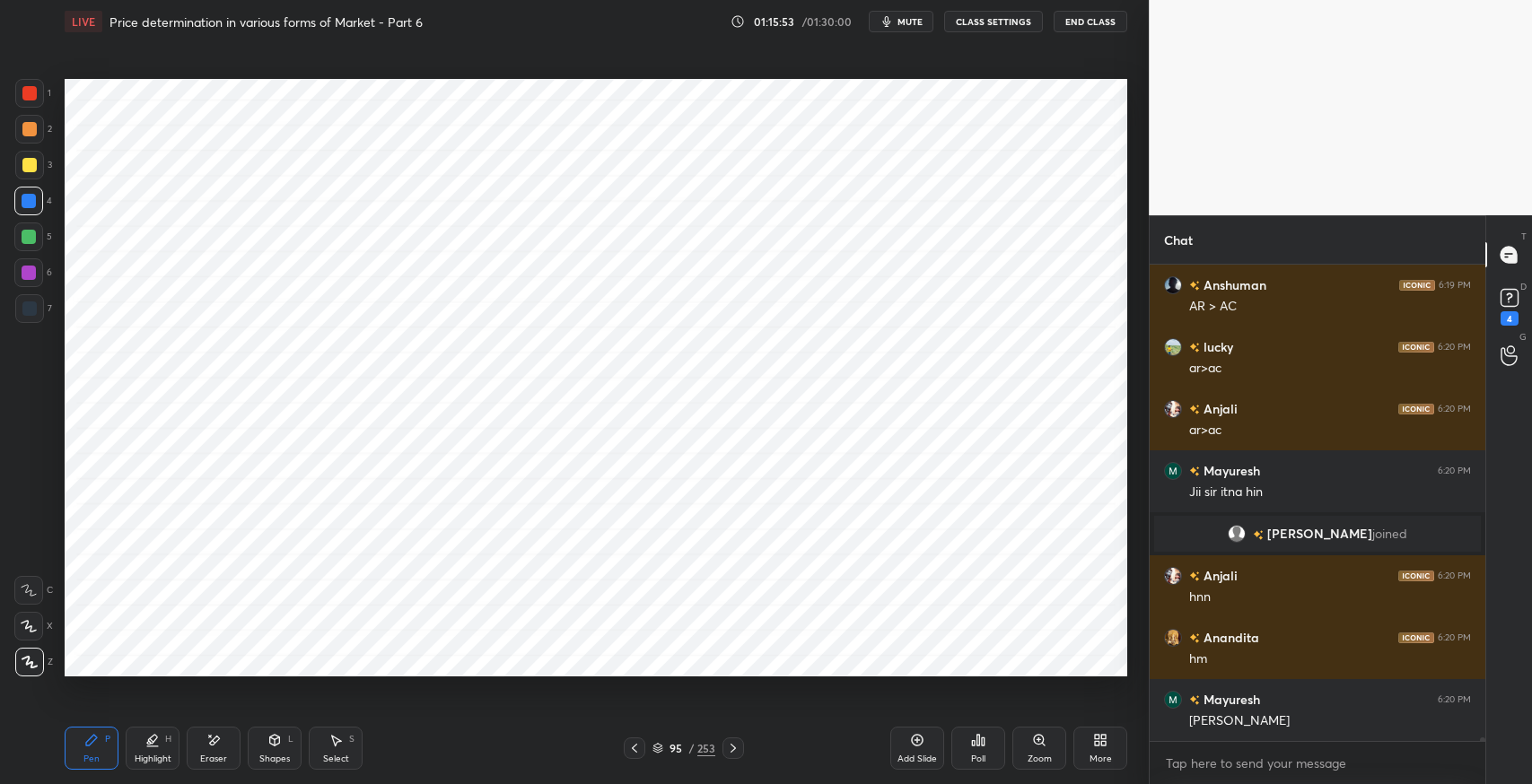
click at [732, 750] on icon at bounding box center [733, 748] width 6 height 9
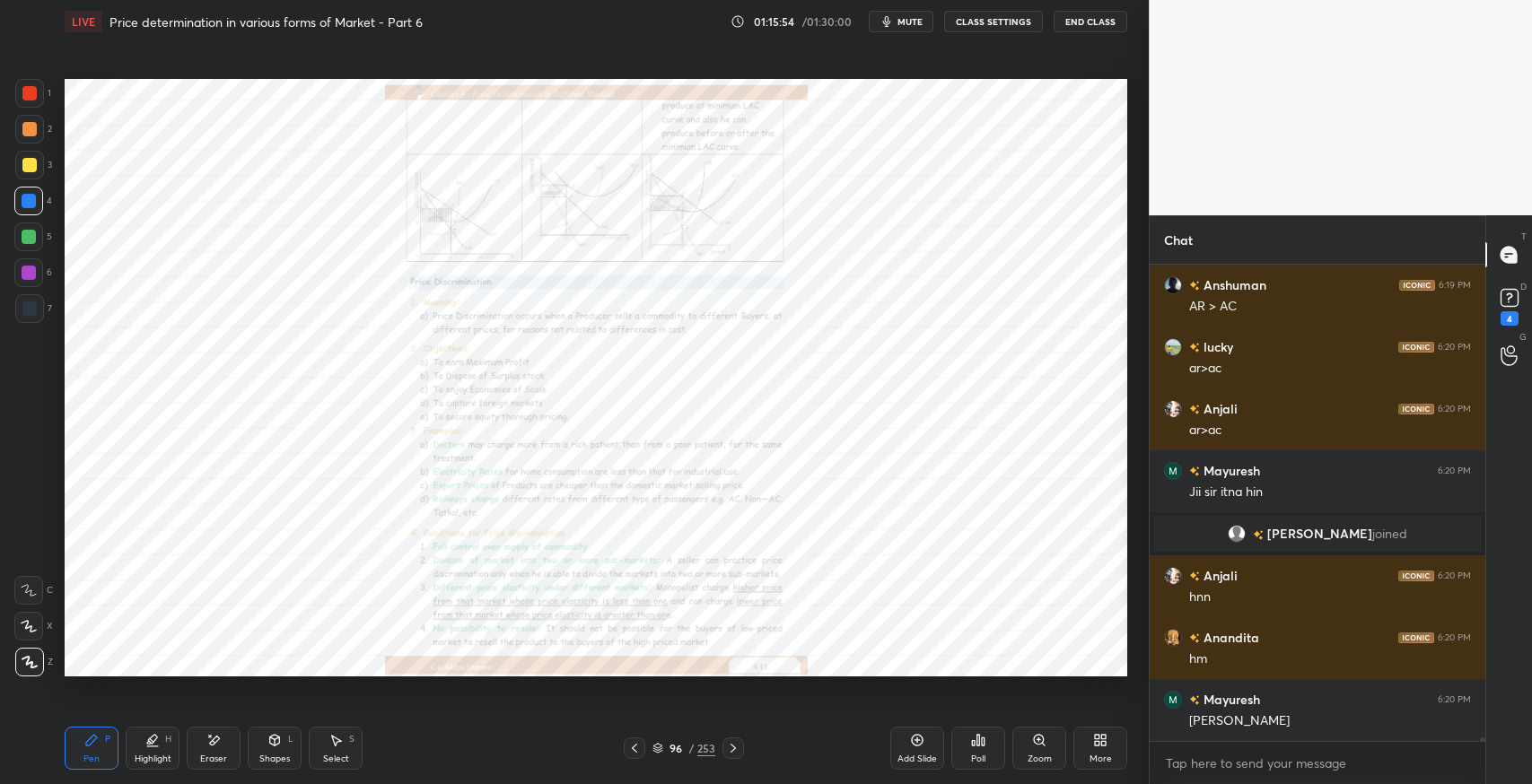
click at [733, 750] on icon at bounding box center [732, 748] width 14 height 14
click at [732, 750] on icon at bounding box center [732, 748] width 14 height 14
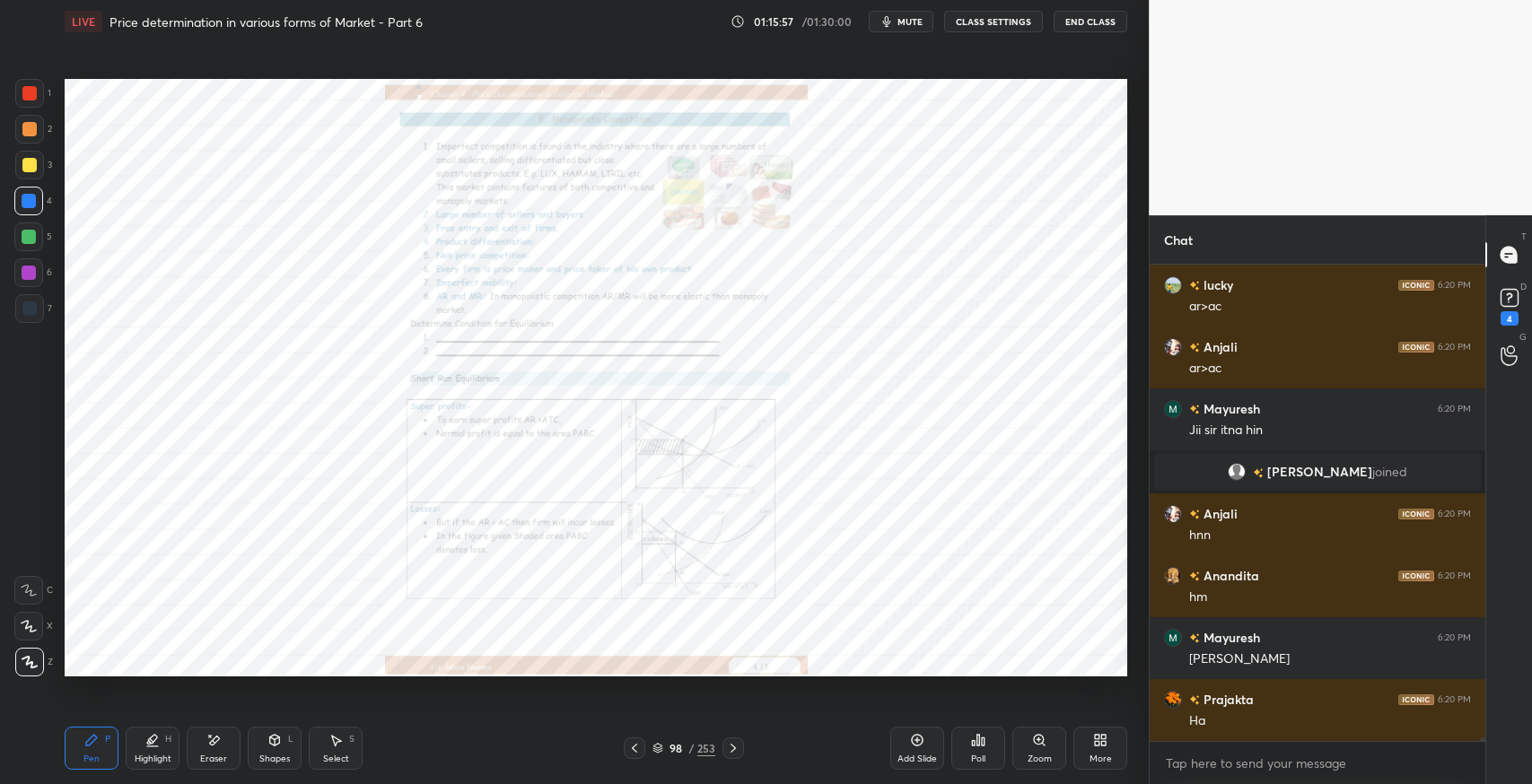
click at [726, 750] on icon at bounding box center [732, 748] width 14 height 14
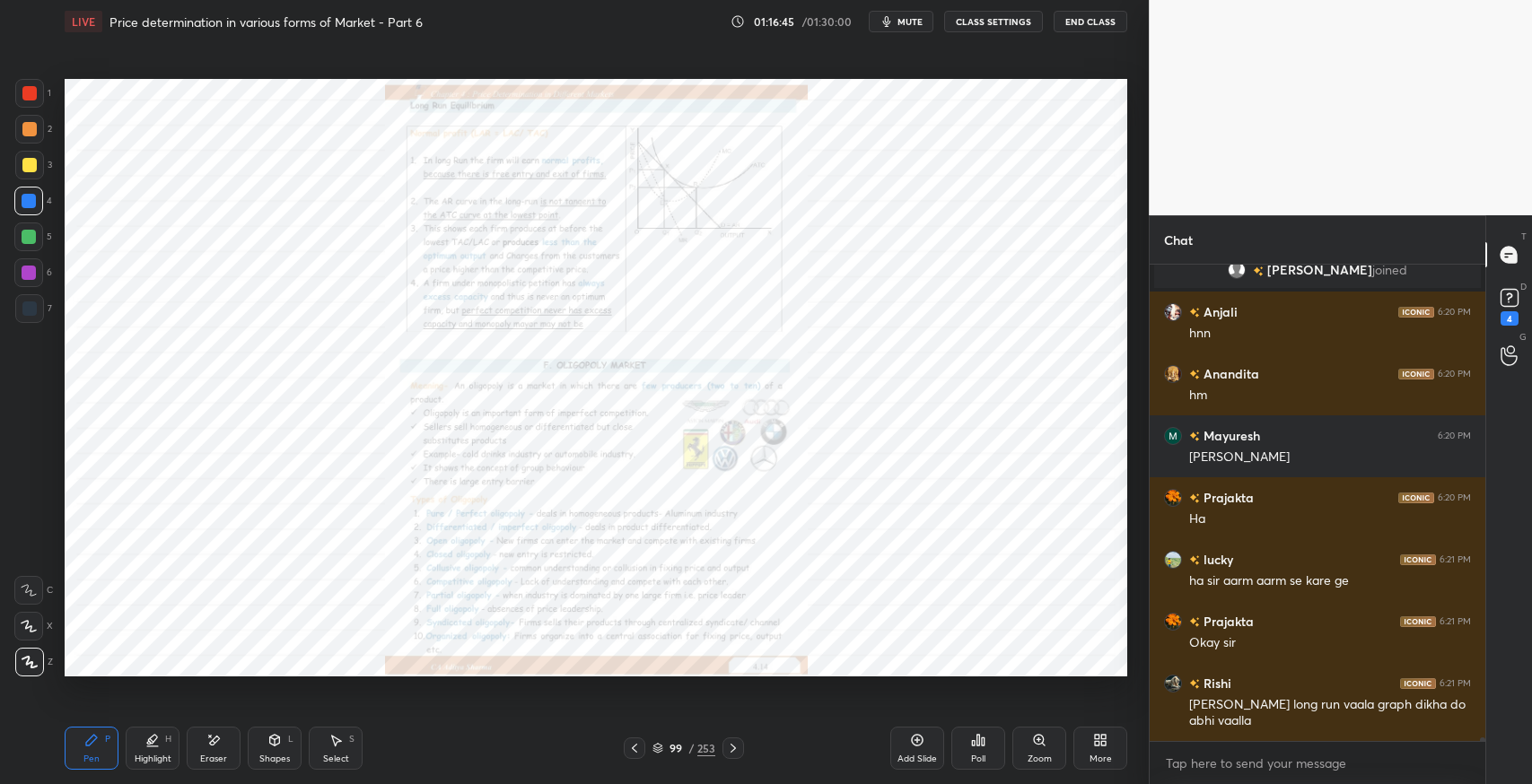
scroll to position [66057, 0]
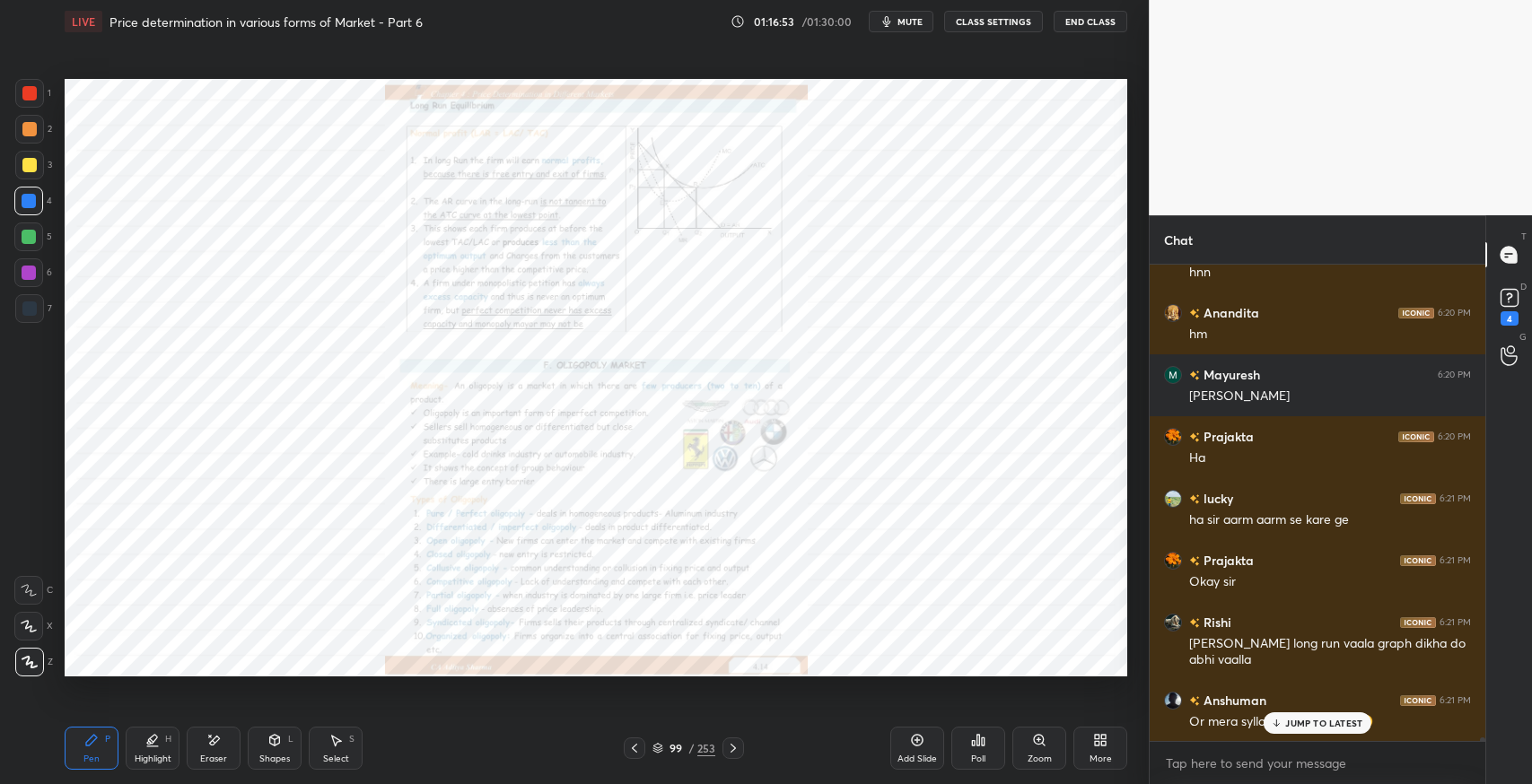
click at [634, 748] on icon at bounding box center [634, 748] width 14 height 14
click at [625, 748] on div at bounding box center [635, 749] width 22 height 22
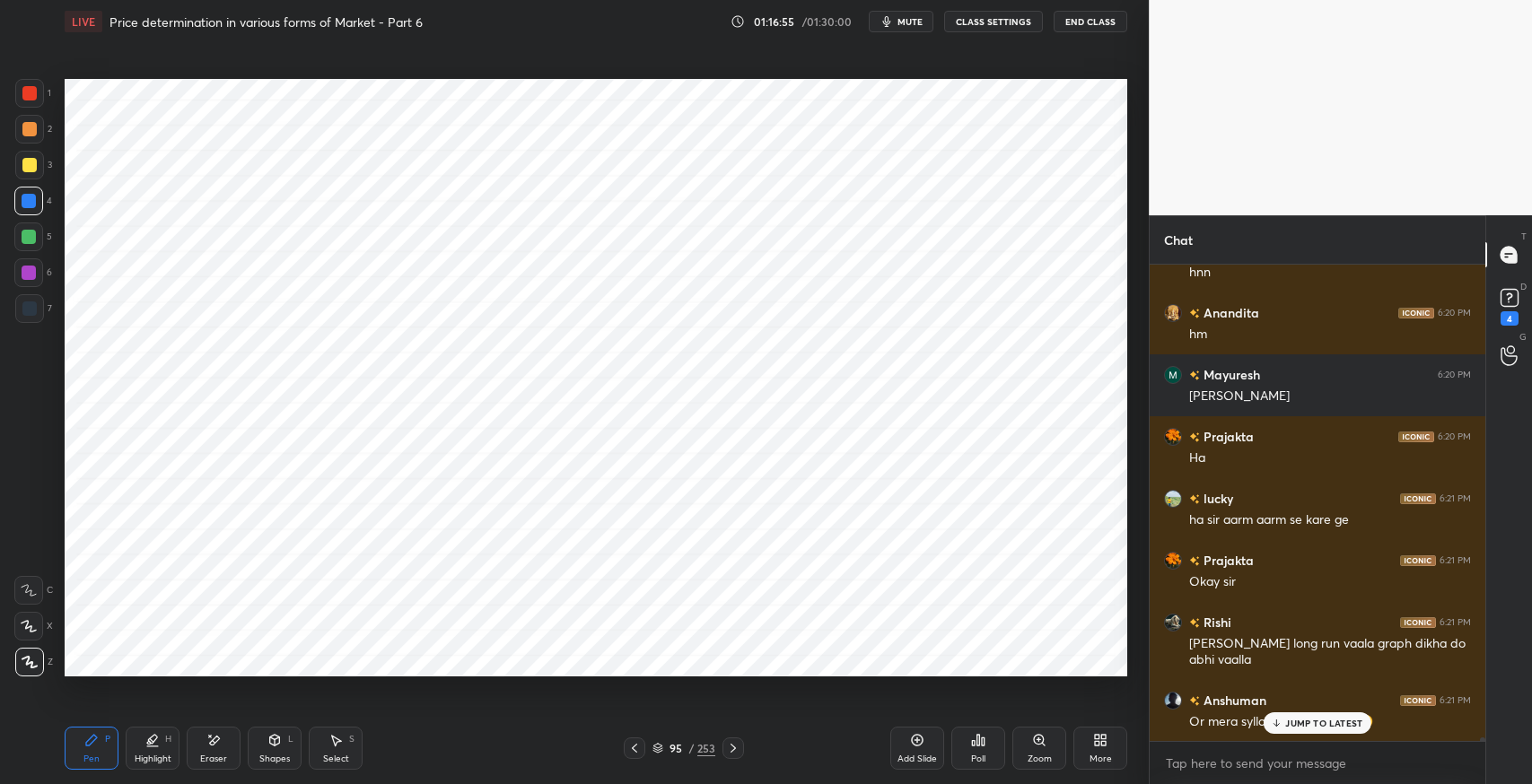
click at [603, 758] on div "95 / 253" at bounding box center [684, 749] width 413 height 22
click at [634, 748] on icon at bounding box center [634, 748] width 14 height 14
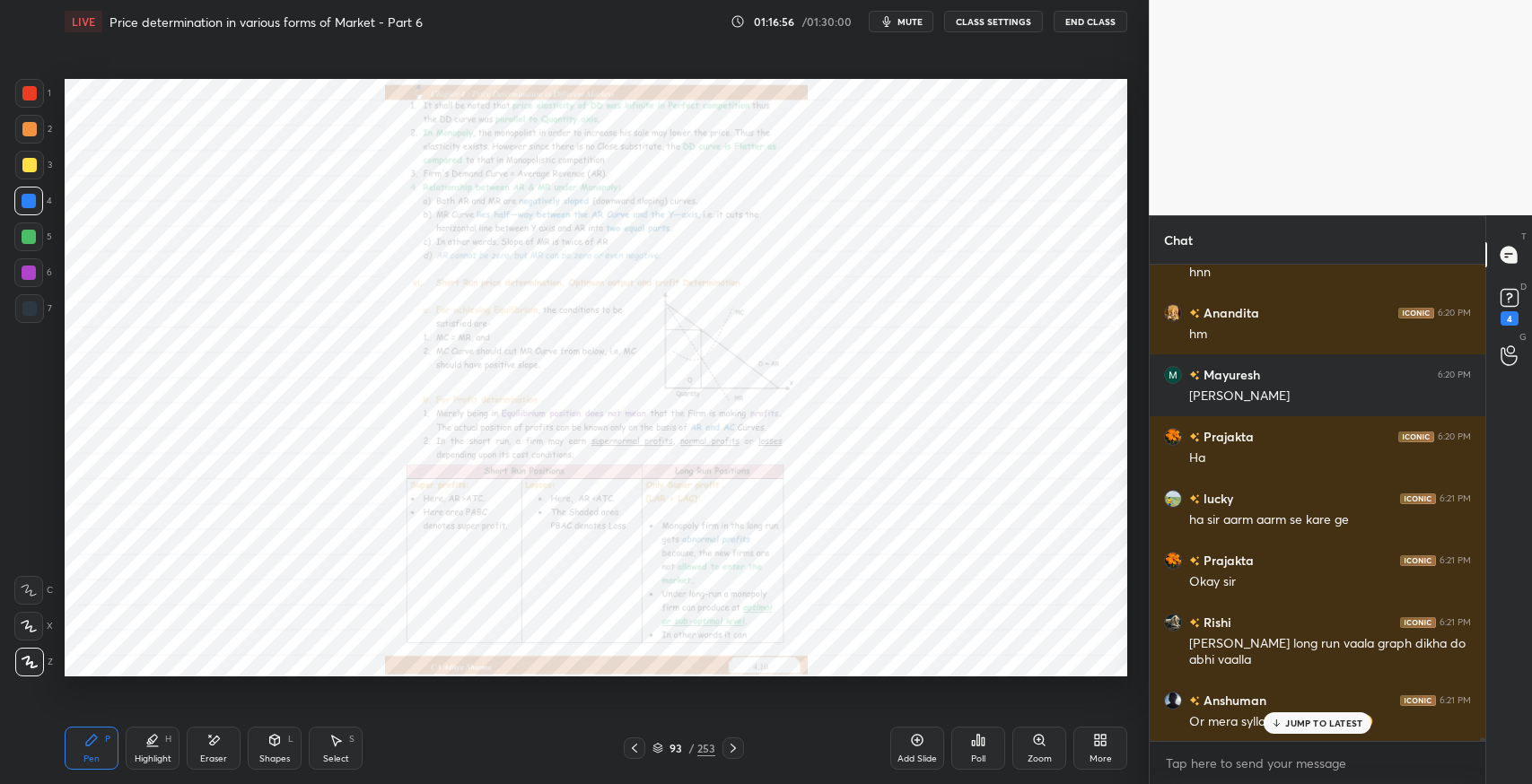
click at [629, 752] on icon at bounding box center [634, 748] width 14 height 14
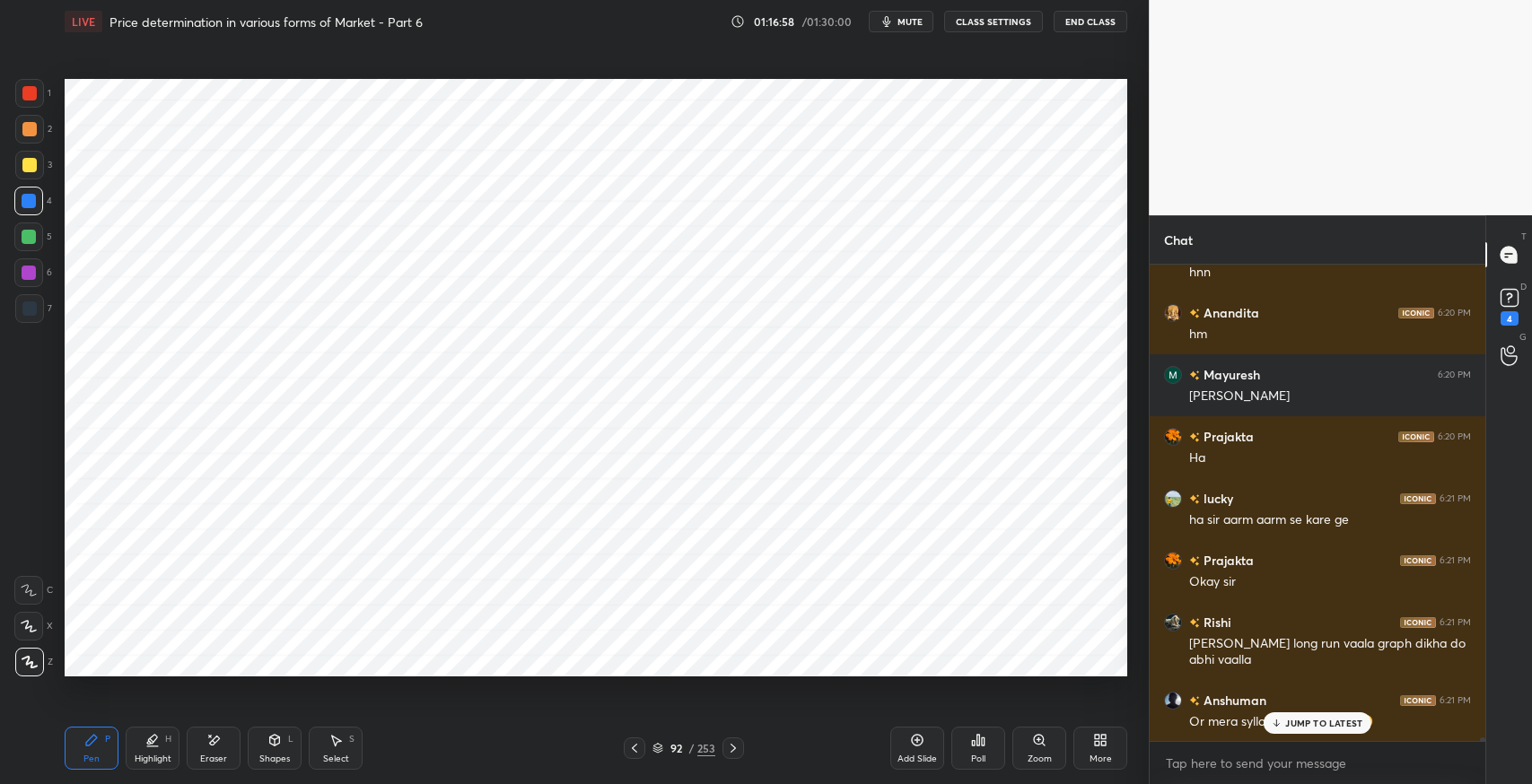
click at [1299, 724] on p "JUMP TO LATEST" at bounding box center [1324, 723] width 78 height 11
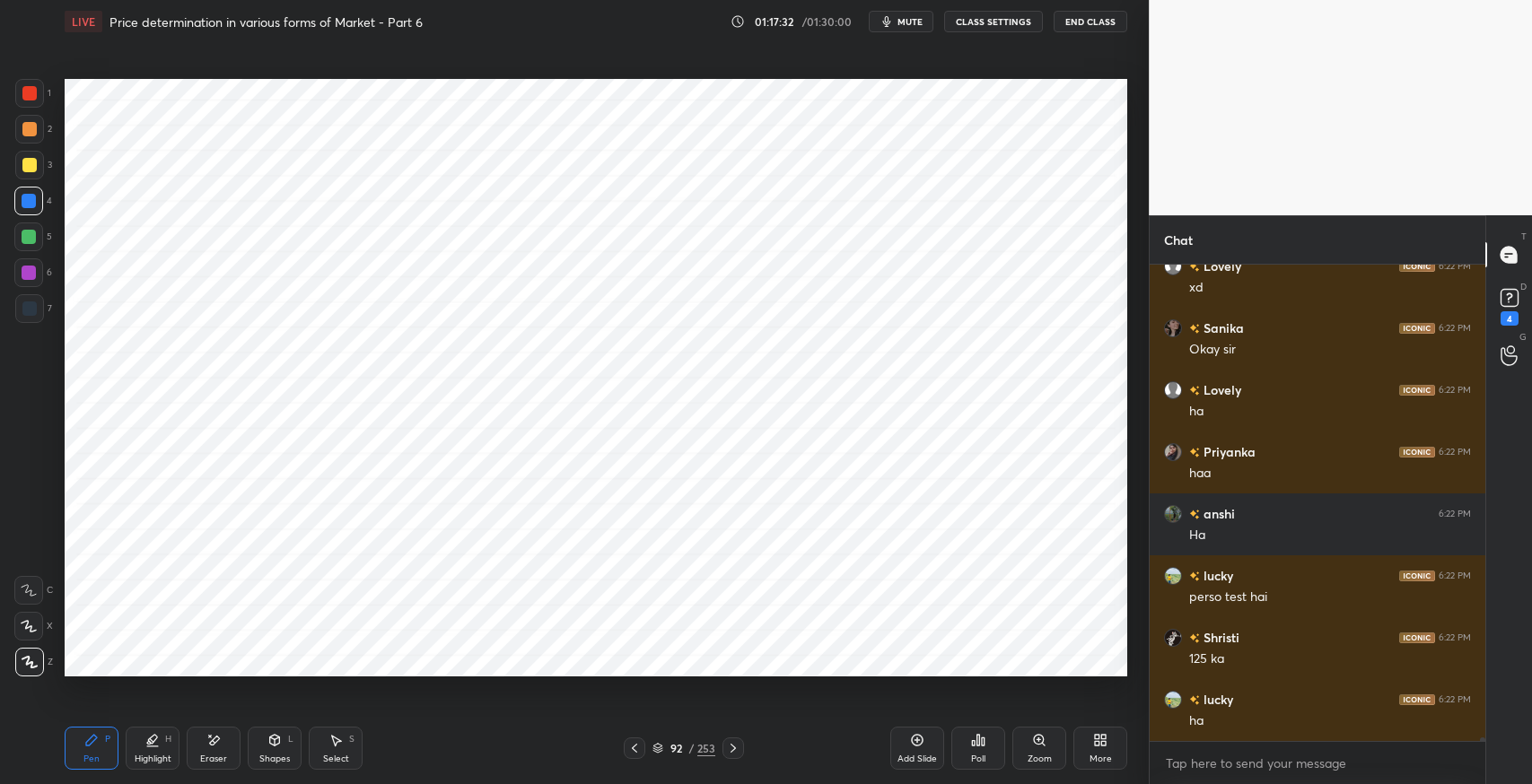
scroll to position [66816, 0]
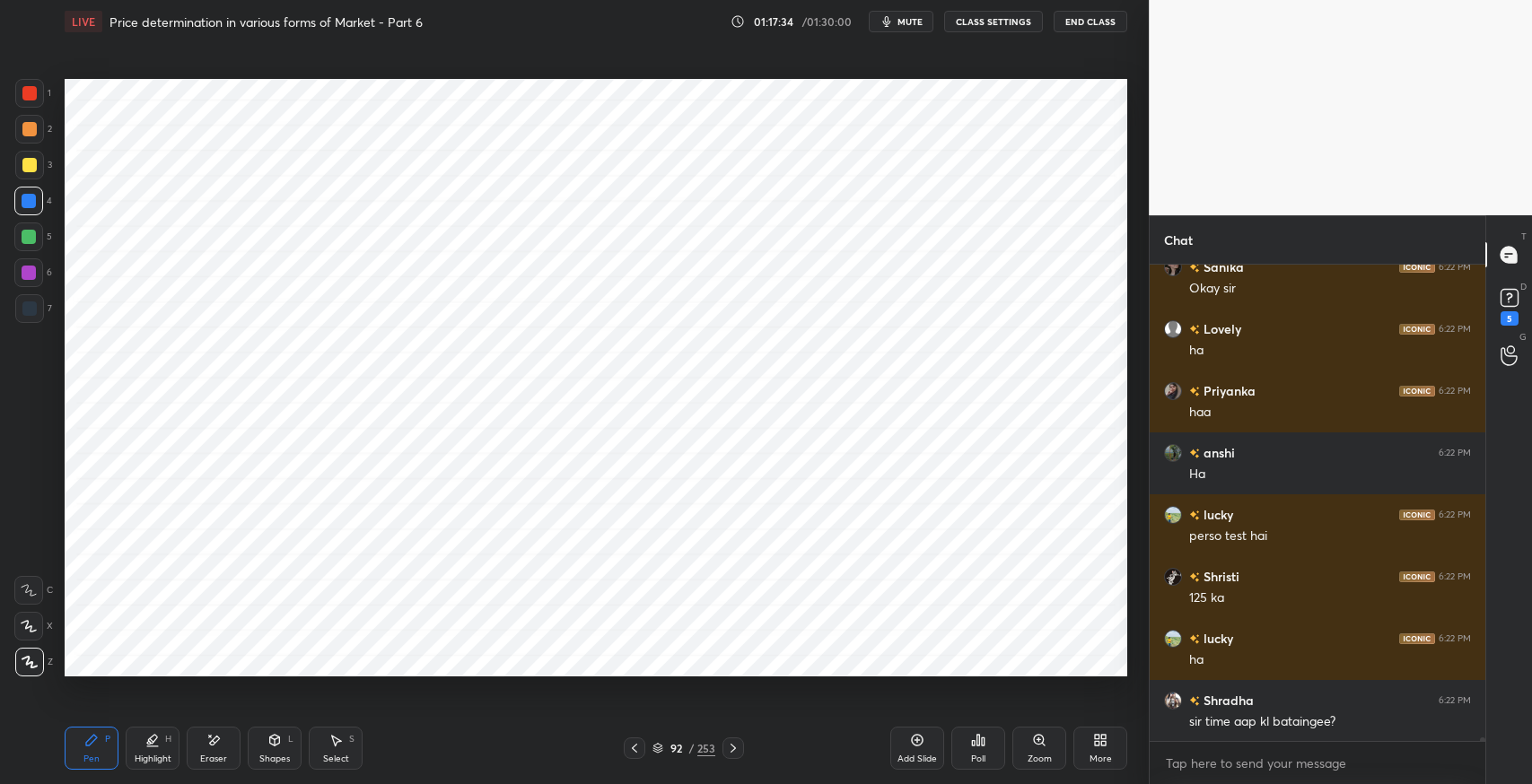
click at [1316, 726] on div "sir time aap kl bataingee?" at bounding box center [1330, 722] width 282 height 18
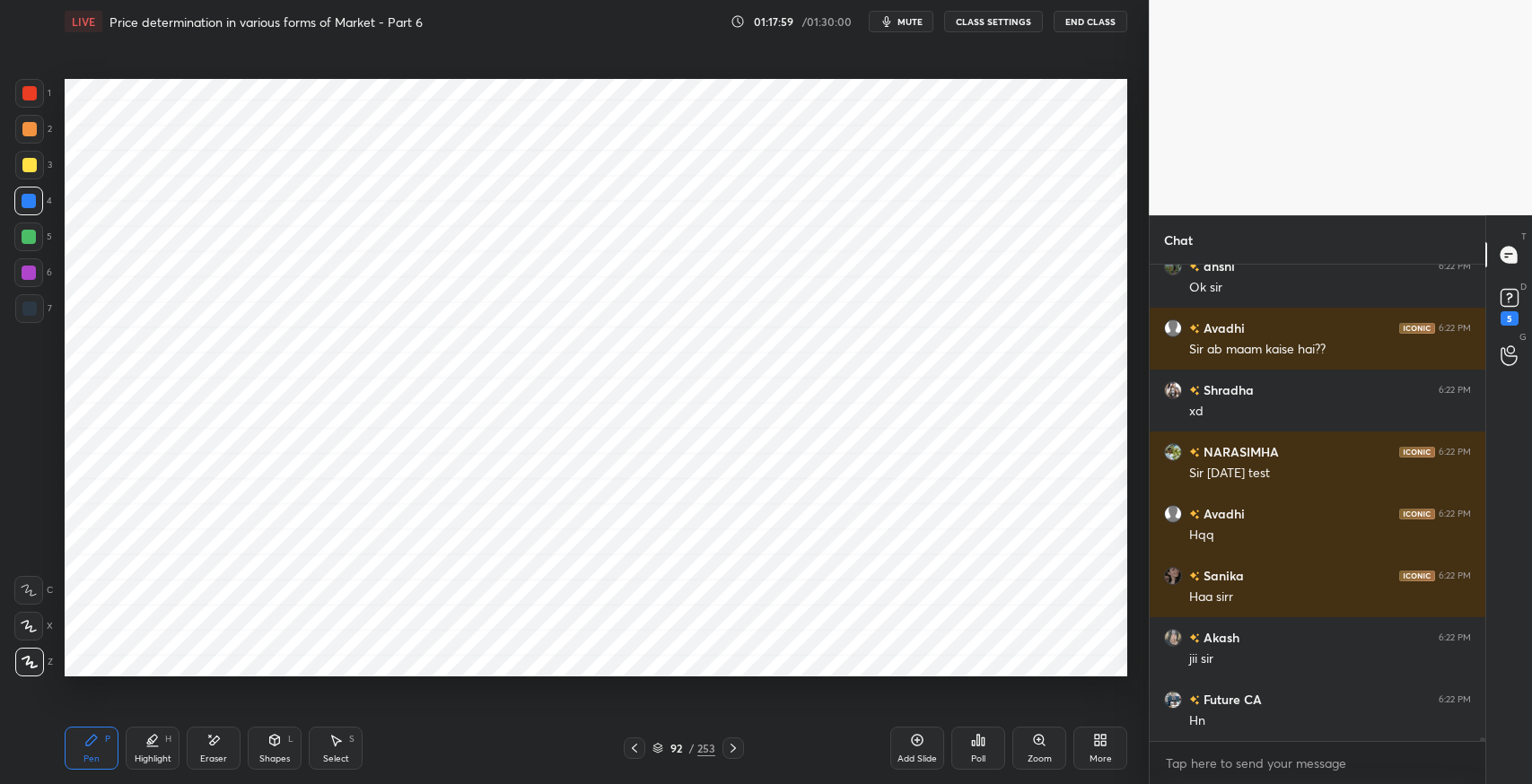
scroll to position [67746, 0]
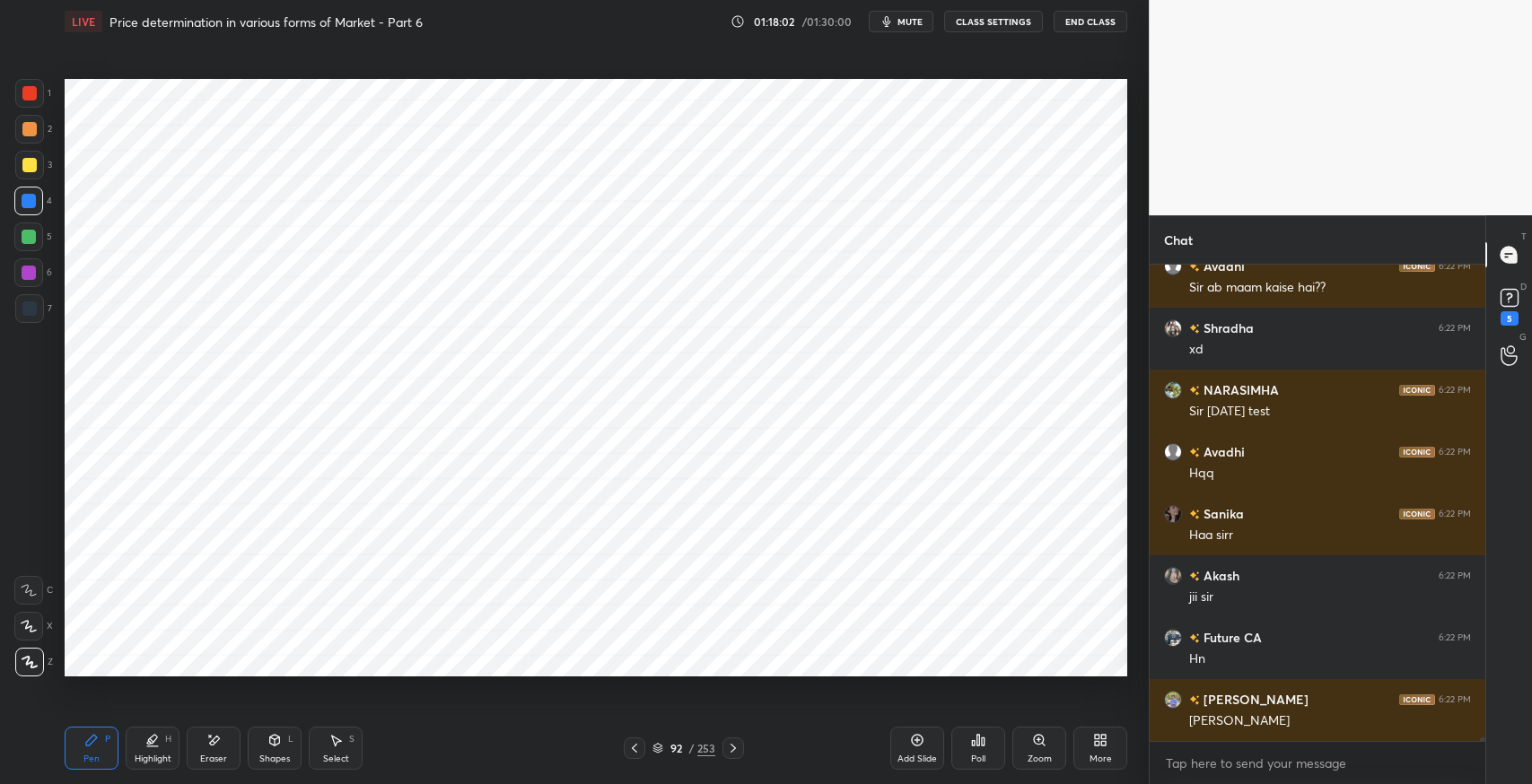
click at [635, 744] on icon at bounding box center [634, 748] width 14 height 14
click at [740, 755] on div at bounding box center [733, 749] width 22 height 22
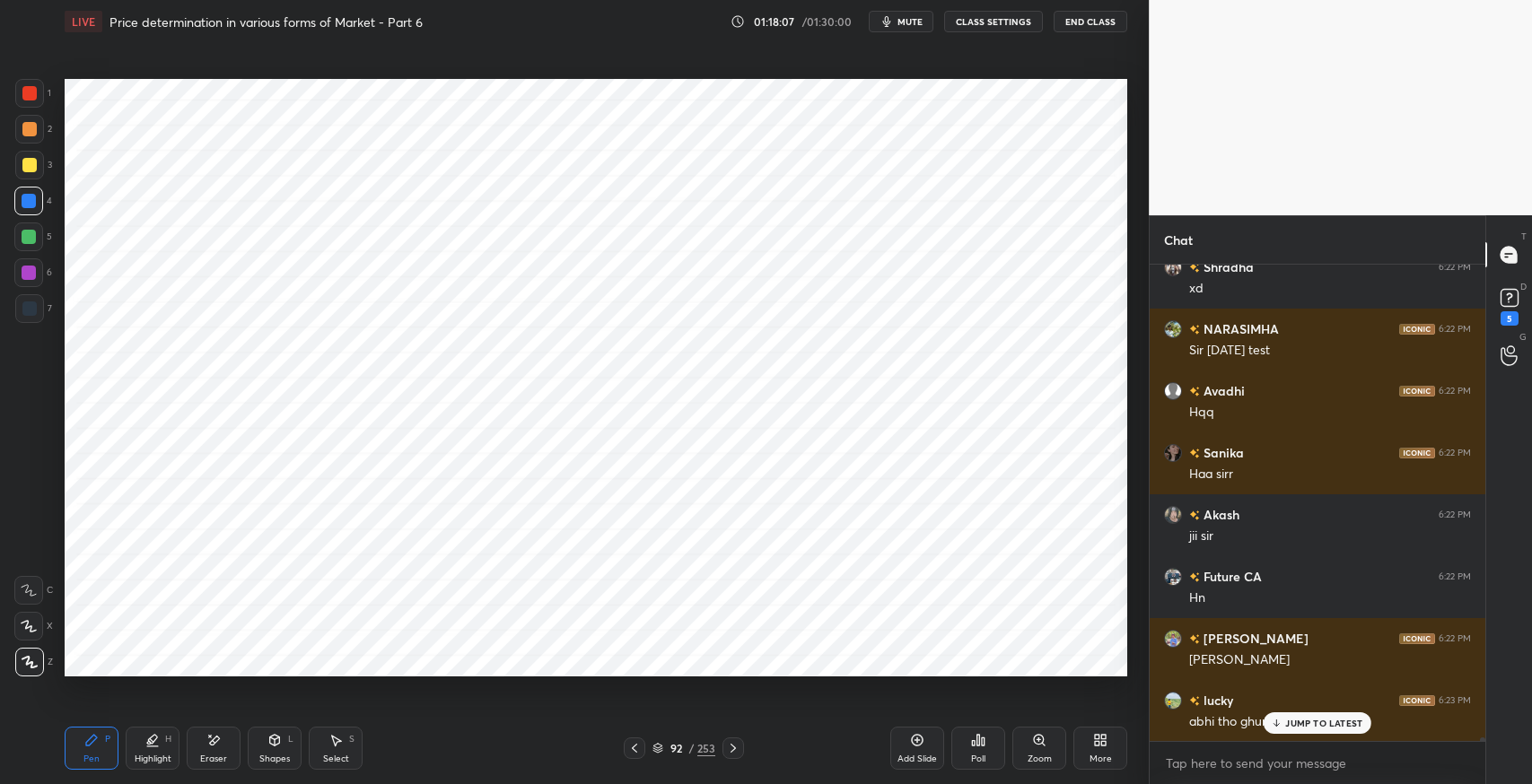
click at [740, 755] on div at bounding box center [733, 749] width 22 height 22
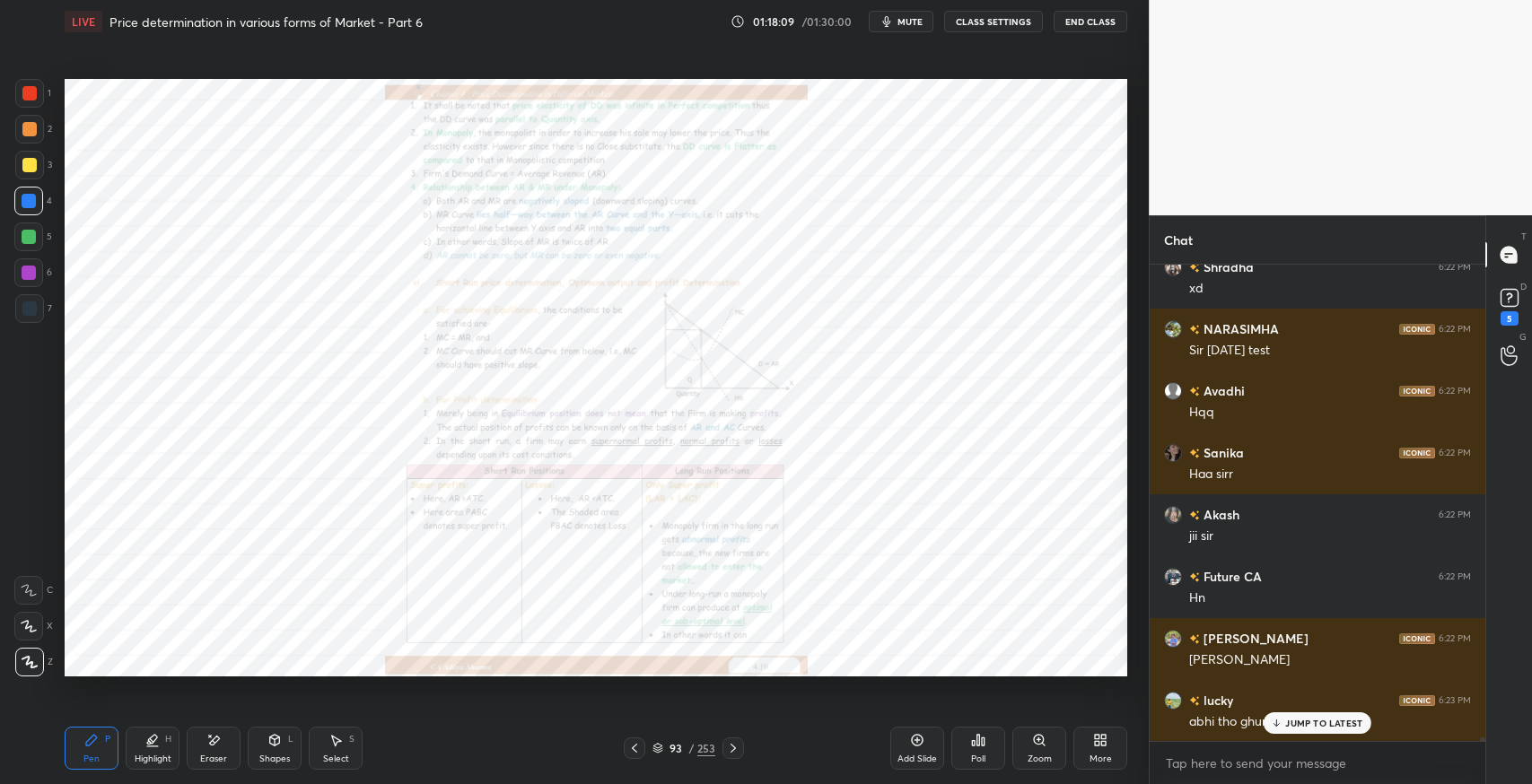
click at [1329, 727] on p "JUMP TO LATEST" at bounding box center [1324, 723] width 78 height 11
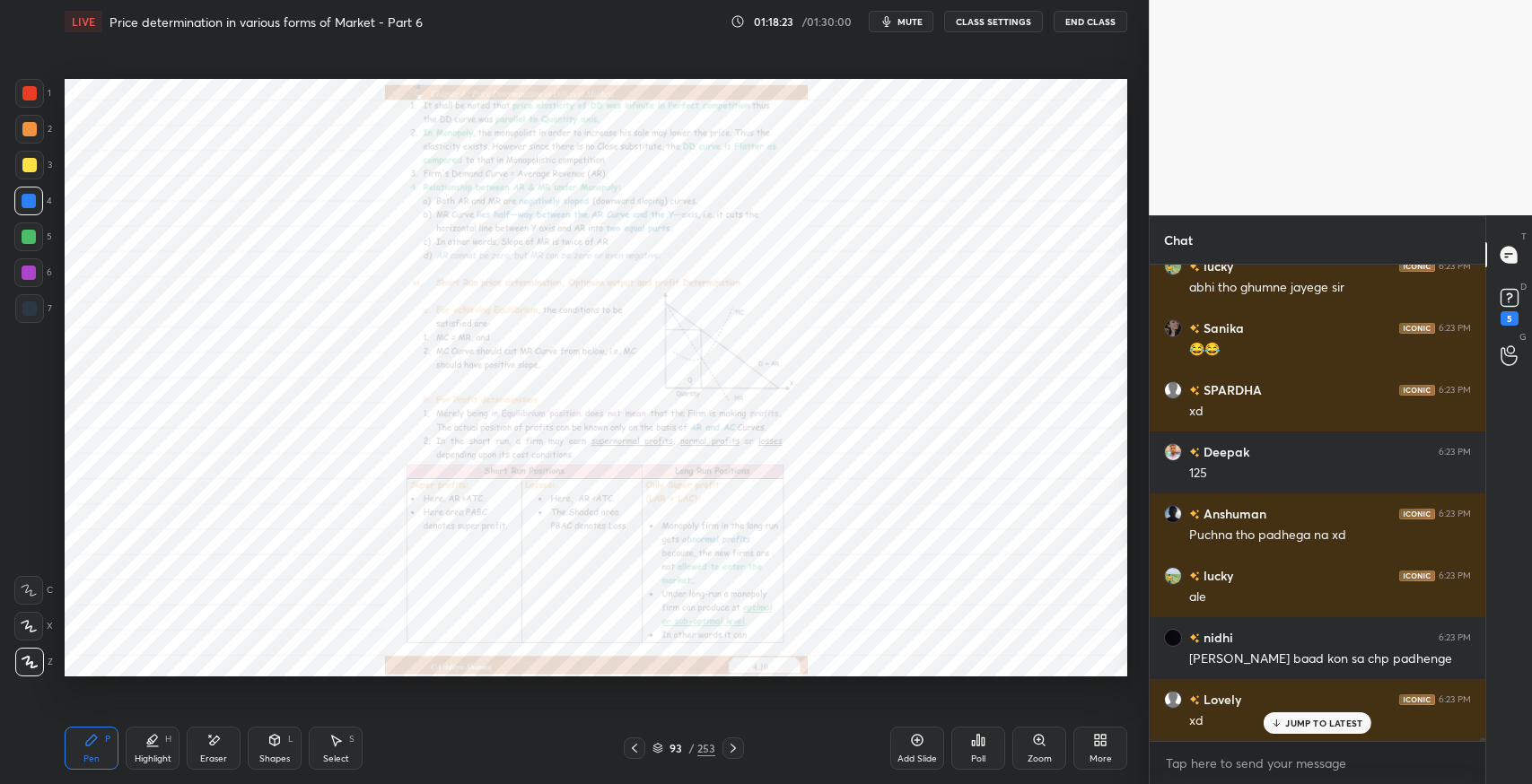
scroll to position [68303, 0]
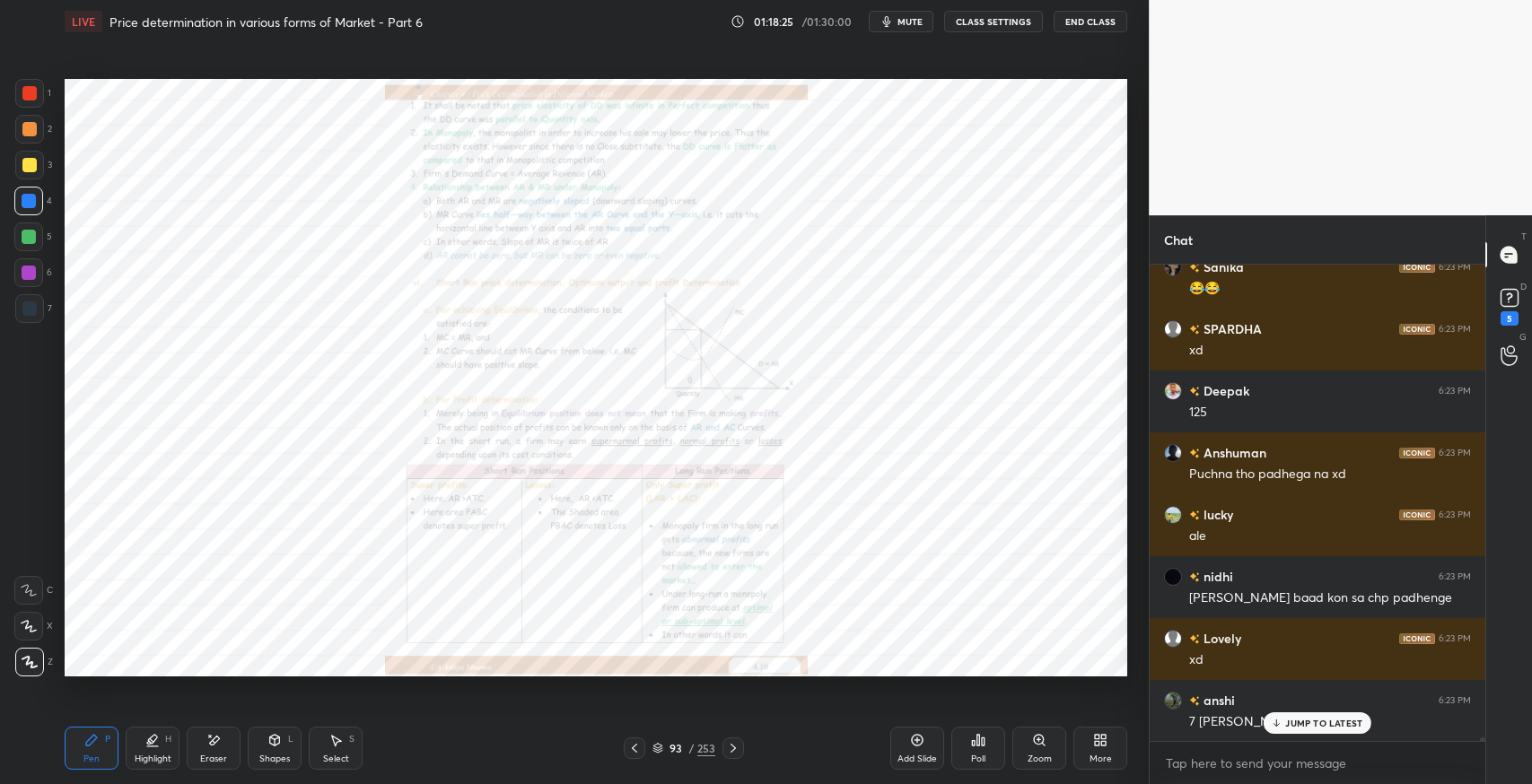
click at [912, 750] on div "Add Slide" at bounding box center [917, 748] width 54 height 43
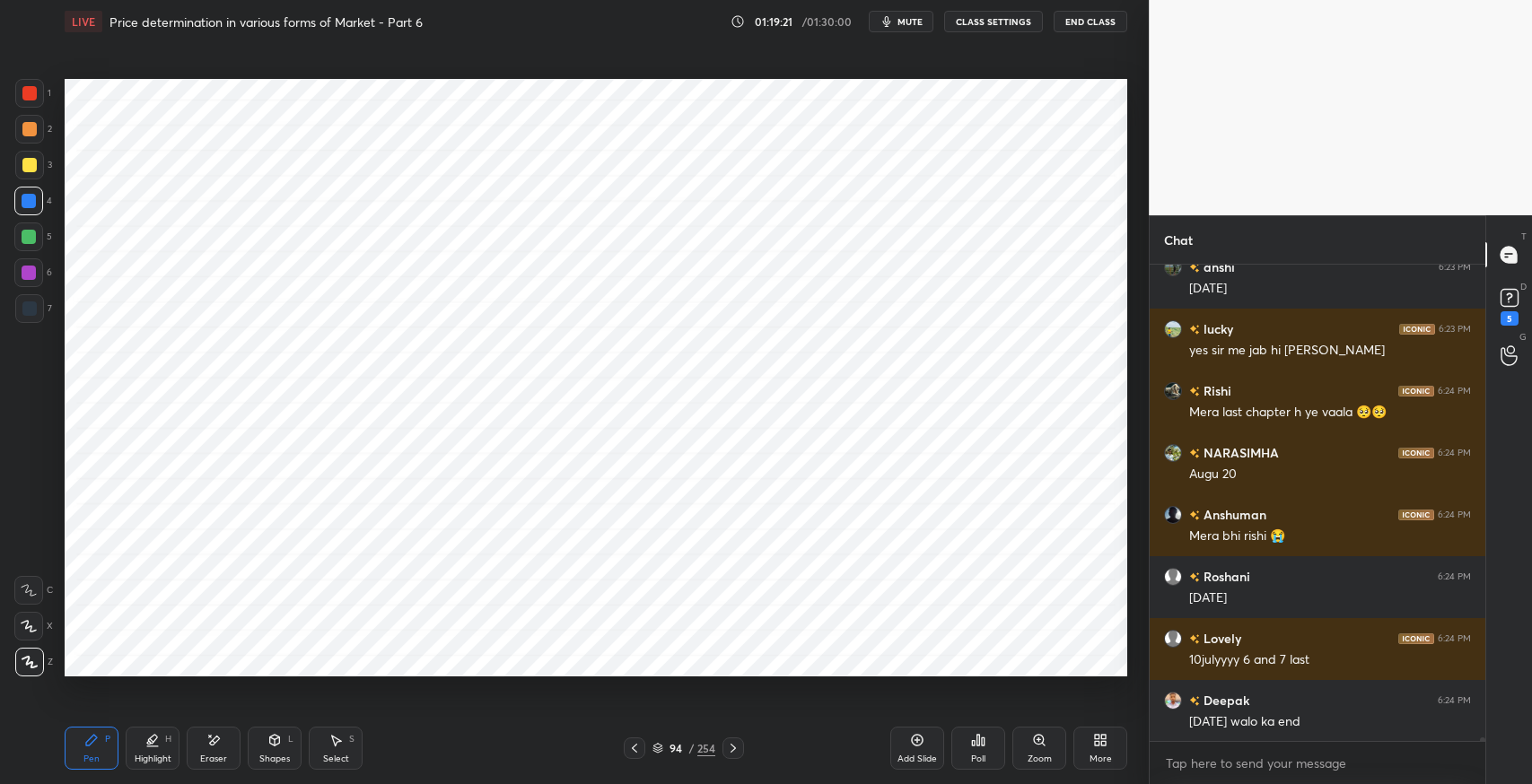
scroll to position [69558, 0]
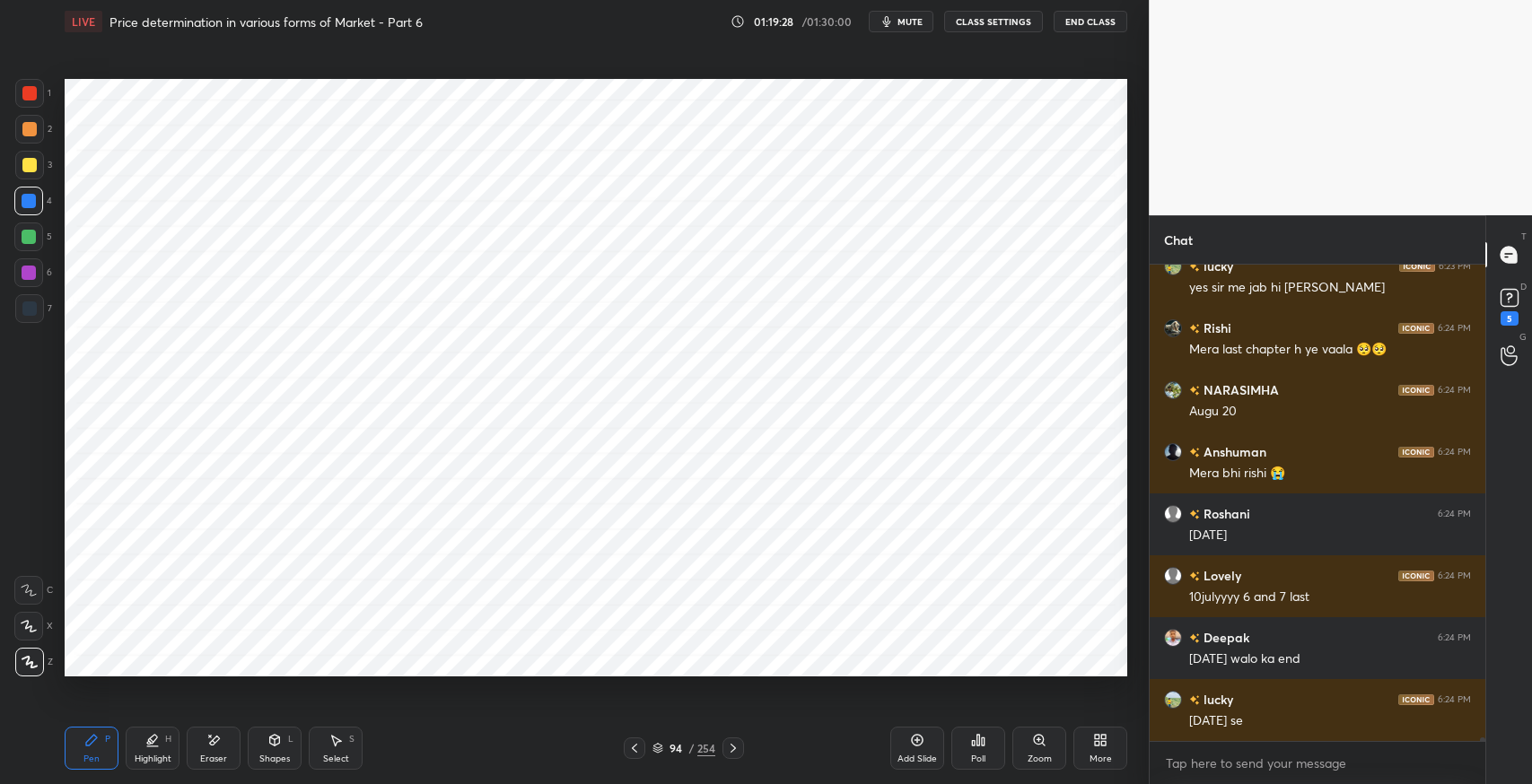
click at [507, 720] on div "Pen P Highlight H Eraser Shapes L Select S 94 / 254 Add Slide Poll Zoom More" at bounding box center [597, 748] width 1063 height 72
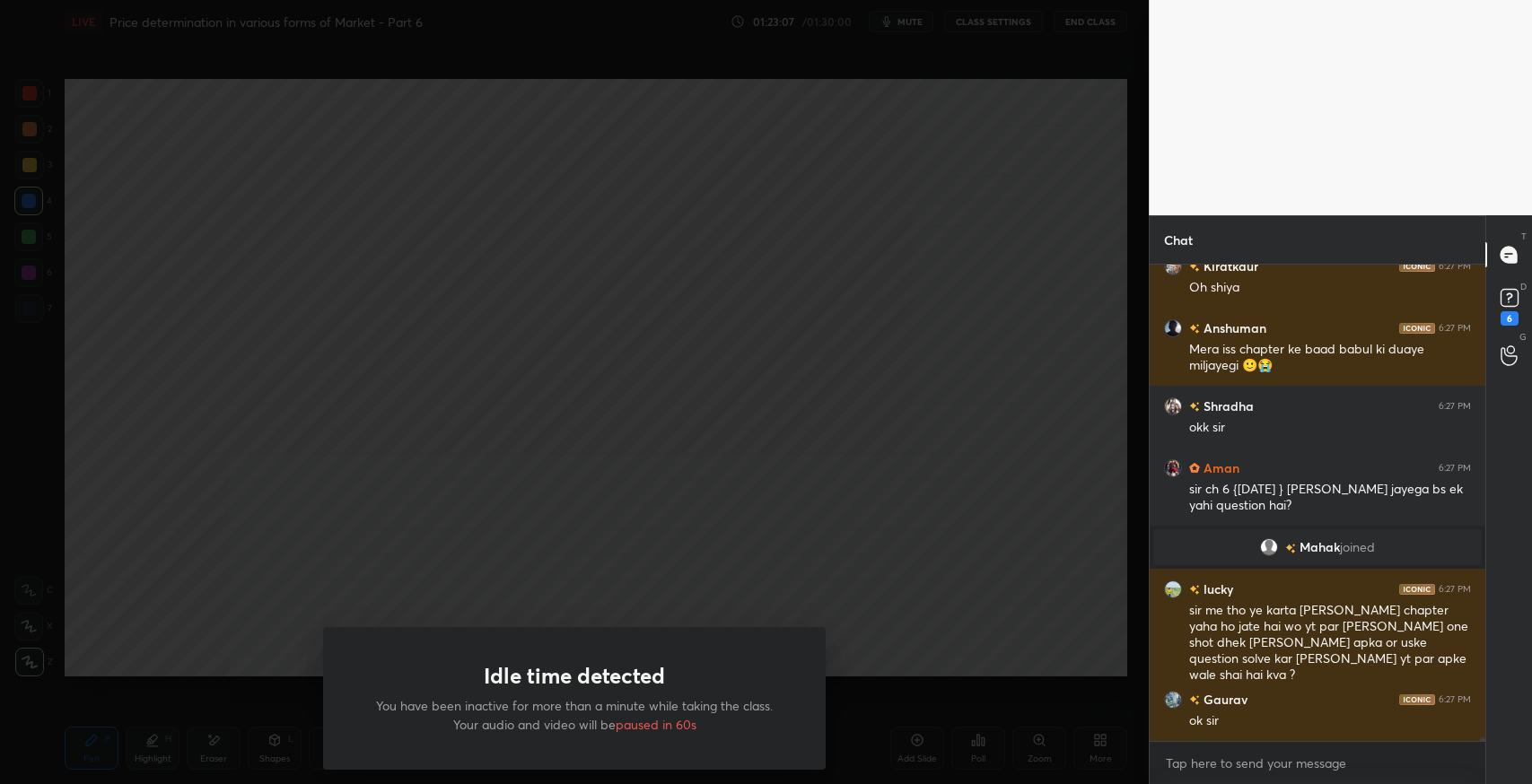
scroll to position [69617, 0]
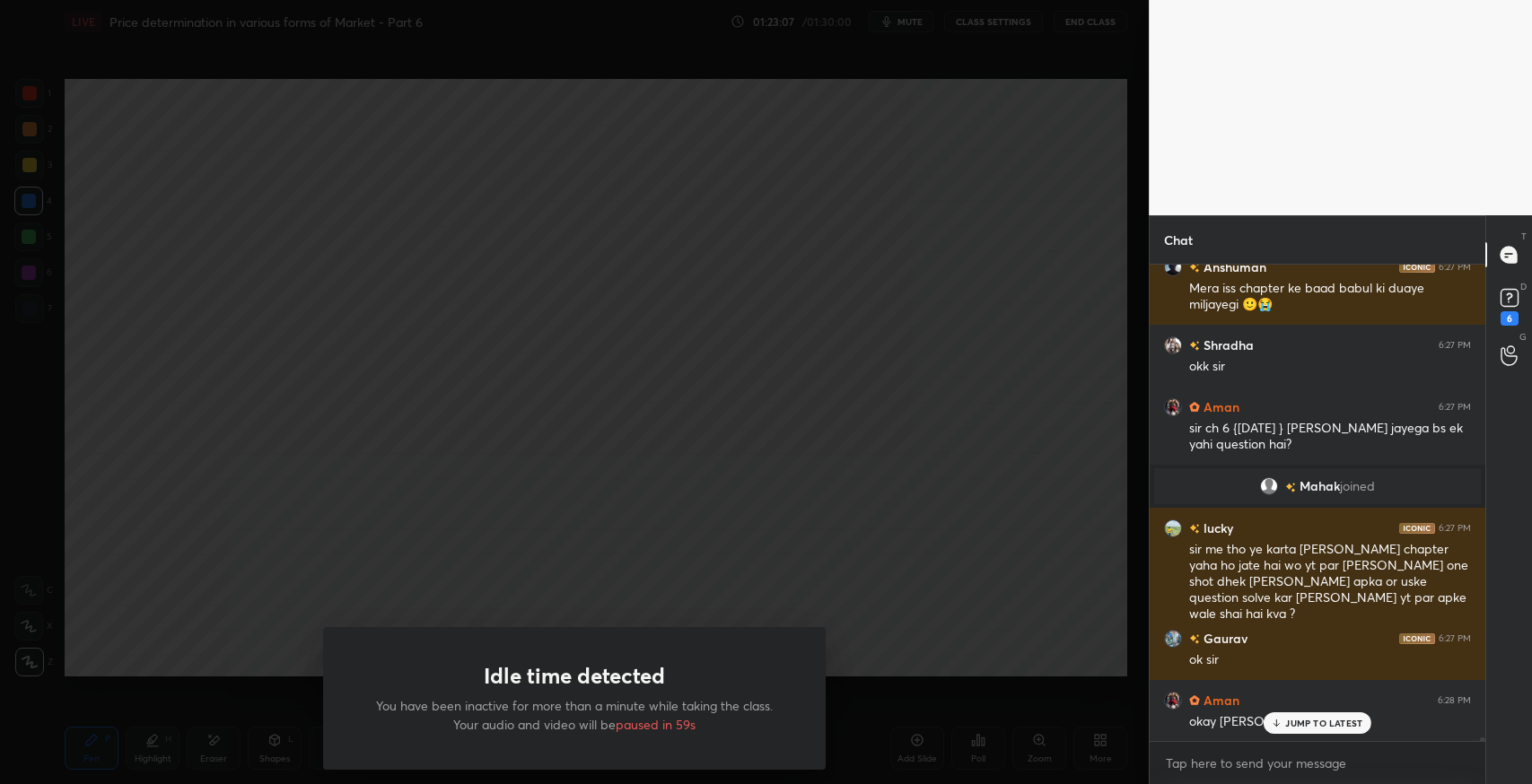
click at [751, 377] on div "Idle time detected You have been inactive for more than a minute while taking t…" at bounding box center [574, 392] width 1149 height 784
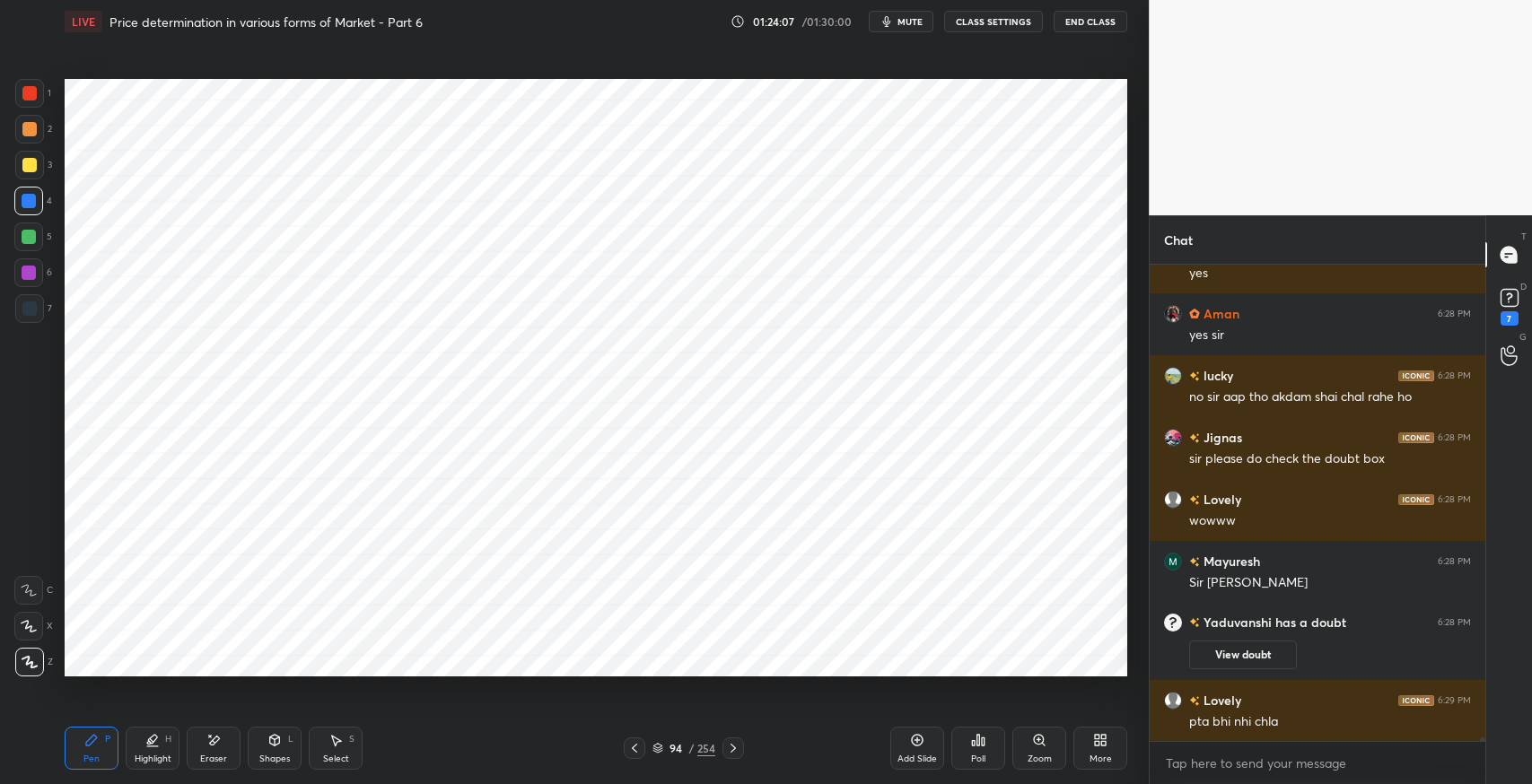
scroll to position [70169, 0]
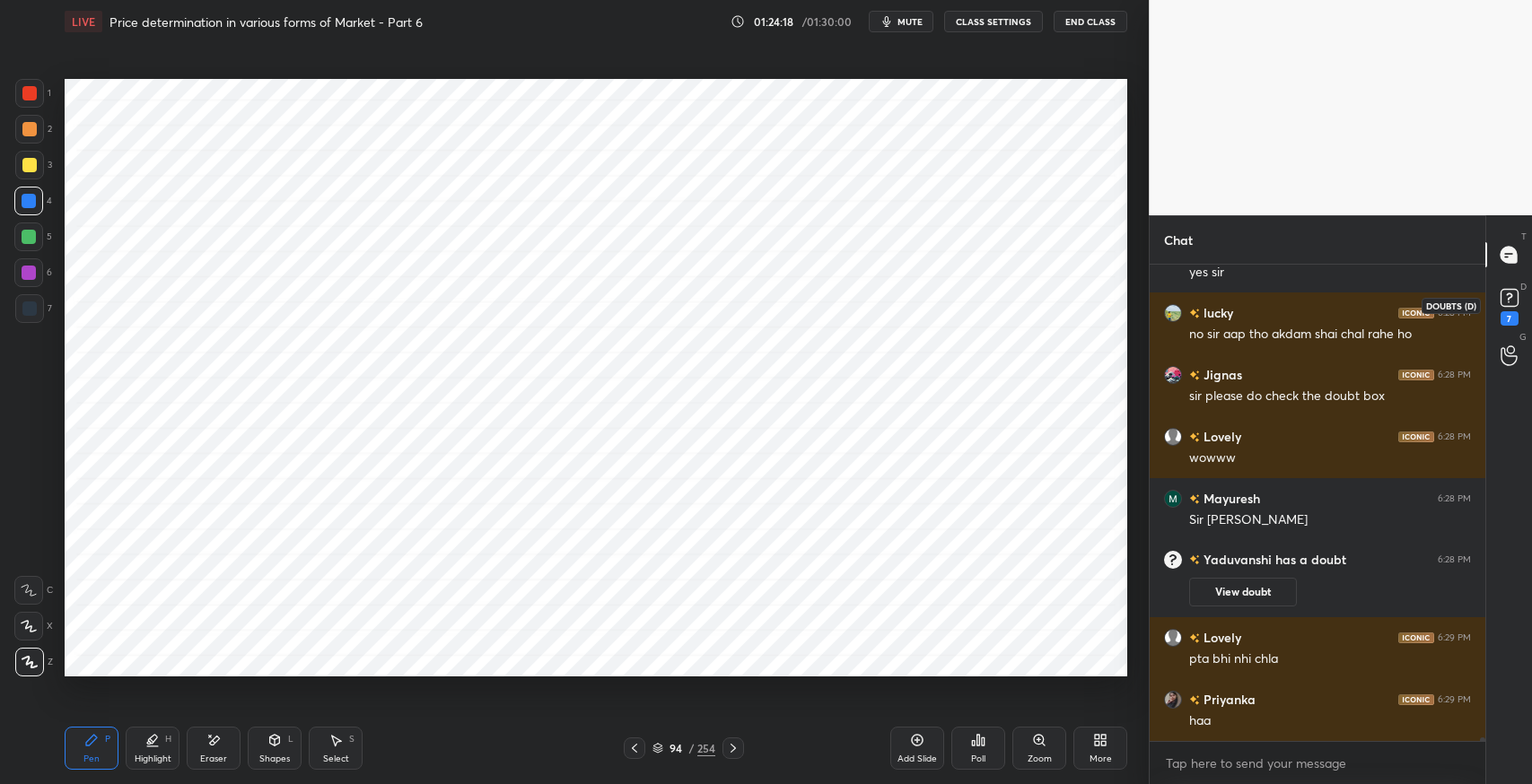
click at [1512, 298] on rect at bounding box center [1510, 299] width 17 height 17
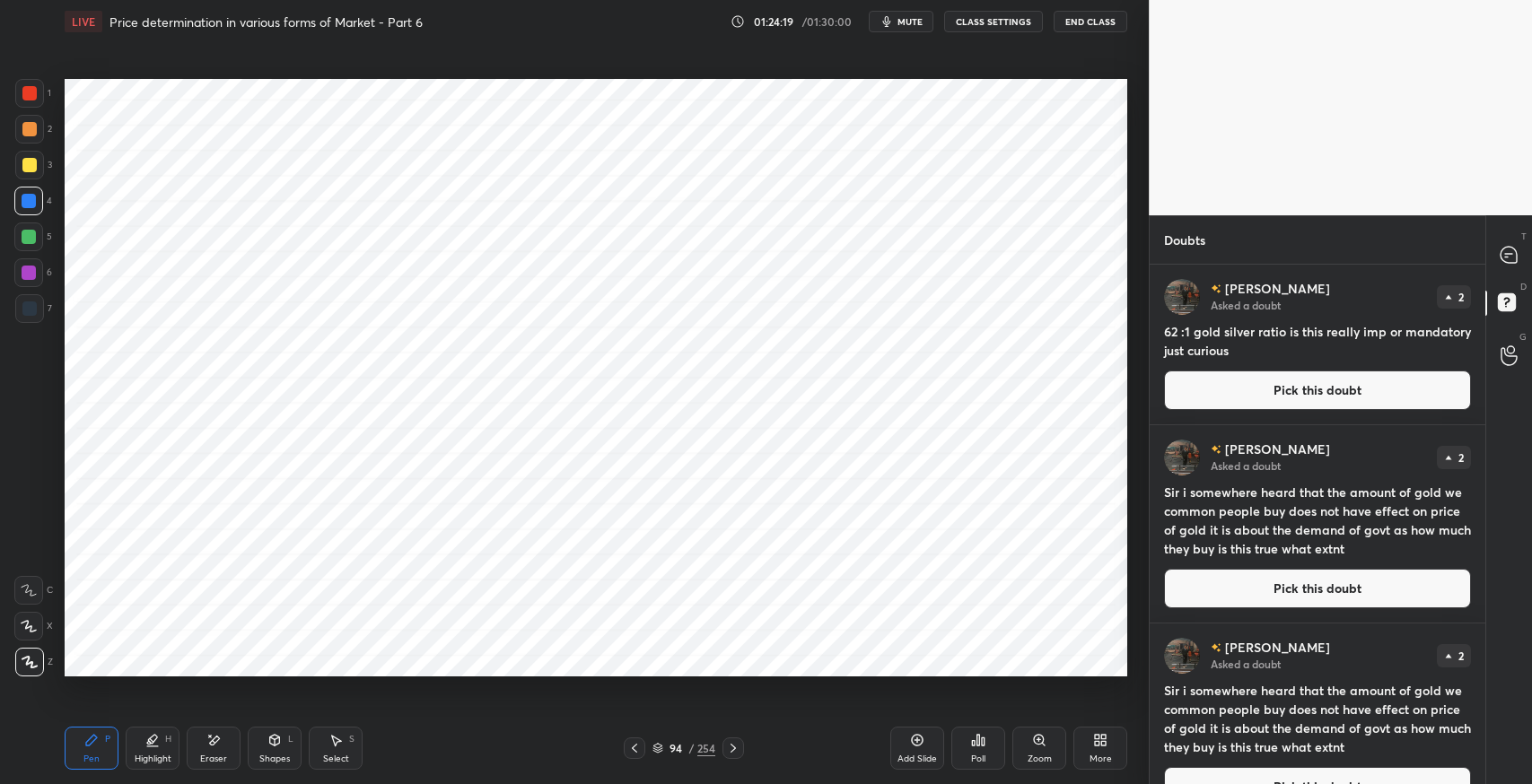
click at [1306, 389] on button "Pick this doubt" at bounding box center [1318, 390] width 307 height 39
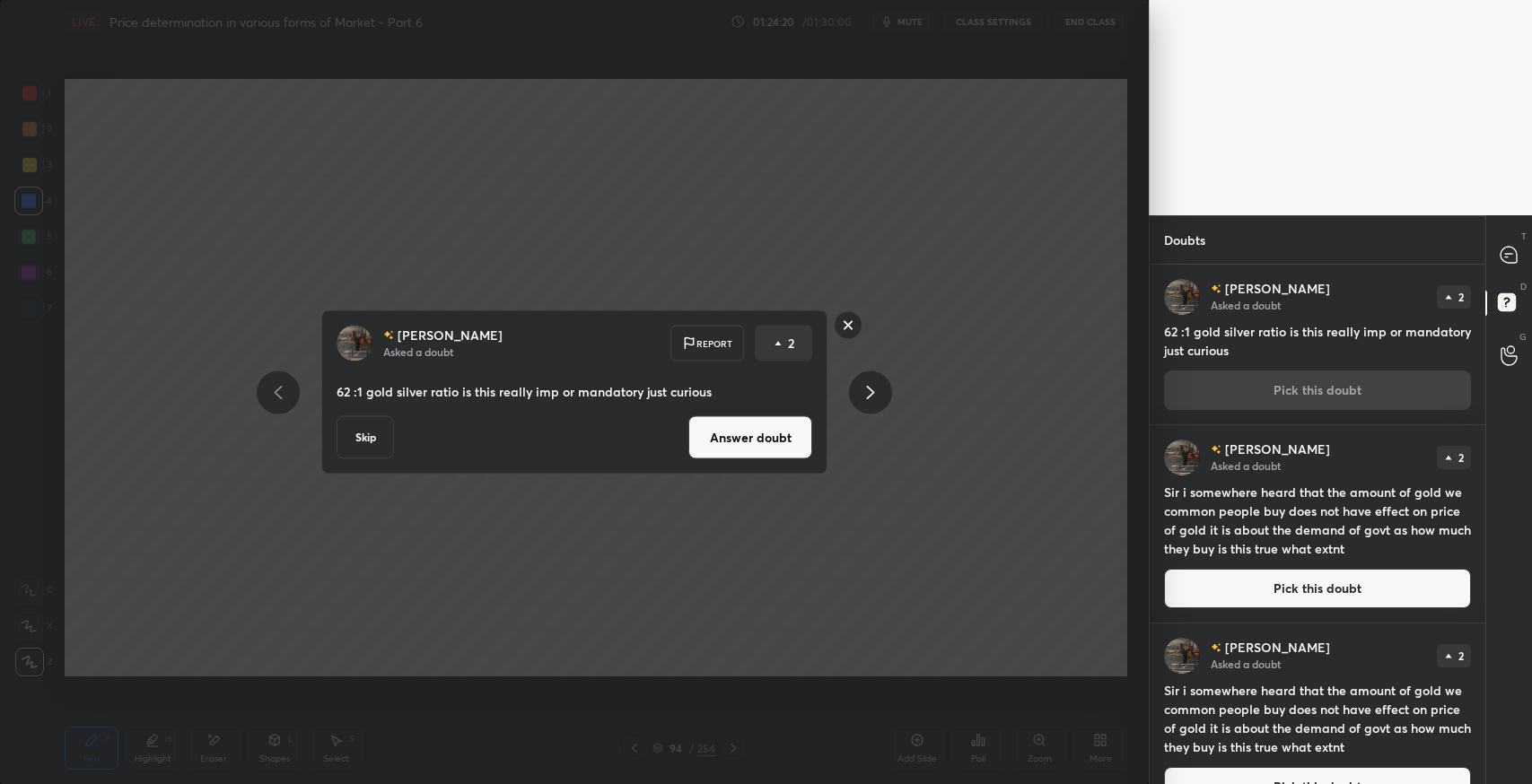
click at [767, 444] on button "Answer doubt" at bounding box center [750, 437] width 124 height 43
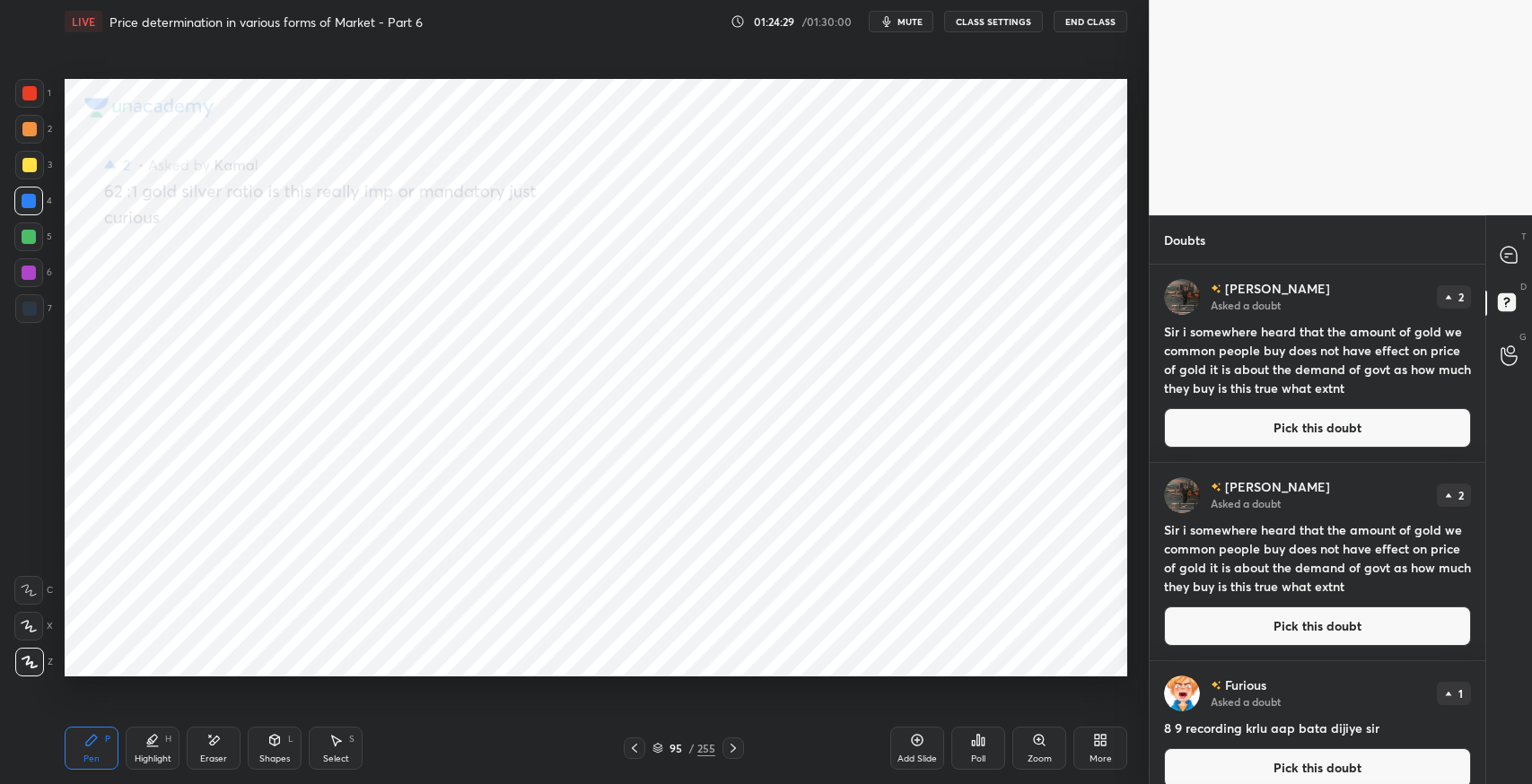
click at [1310, 422] on button "Pick this doubt" at bounding box center [1318, 428] width 307 height 39
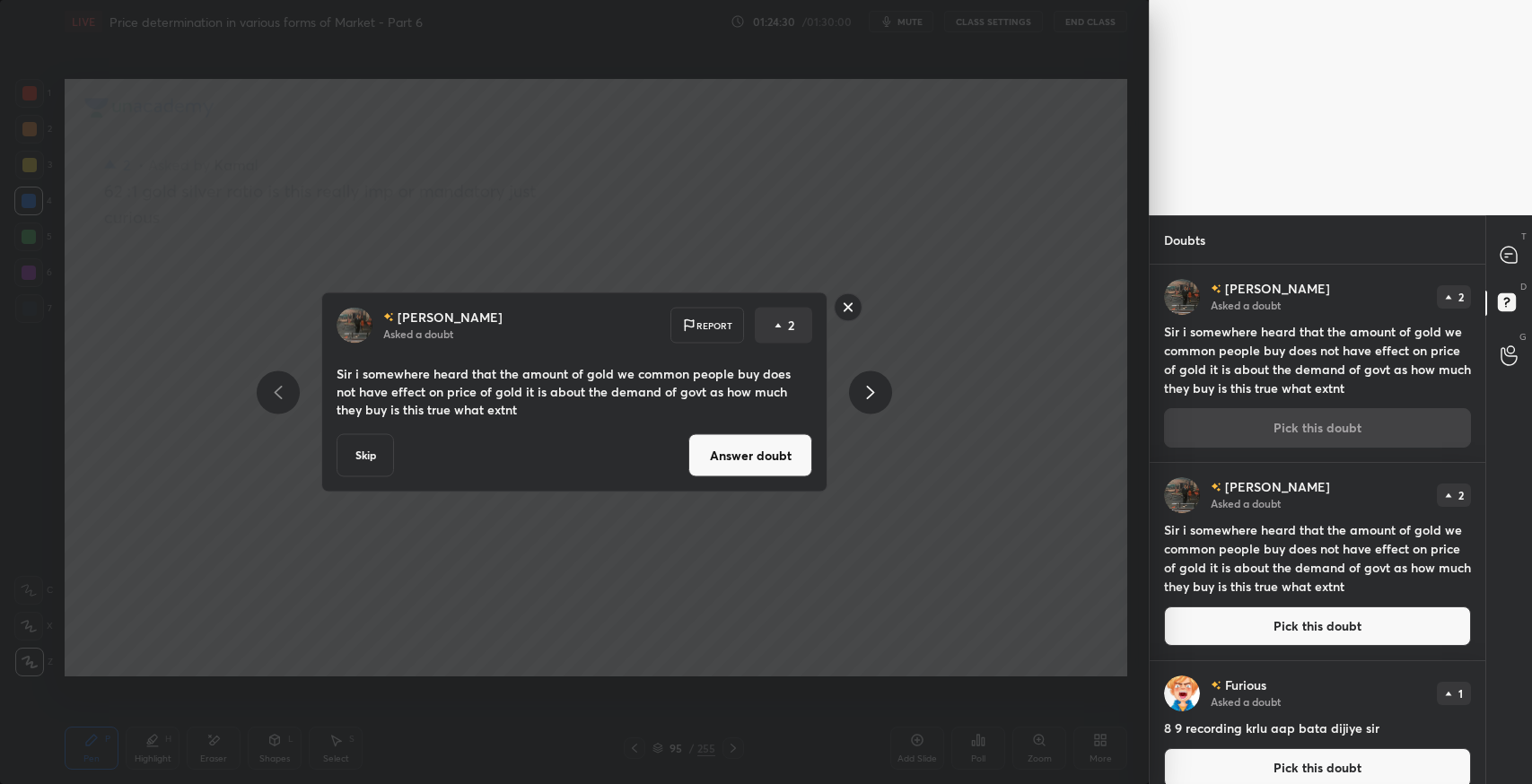
click at [741, 455] on button "Answer doubt" at bounding box center [750, 456] width 124 height 43
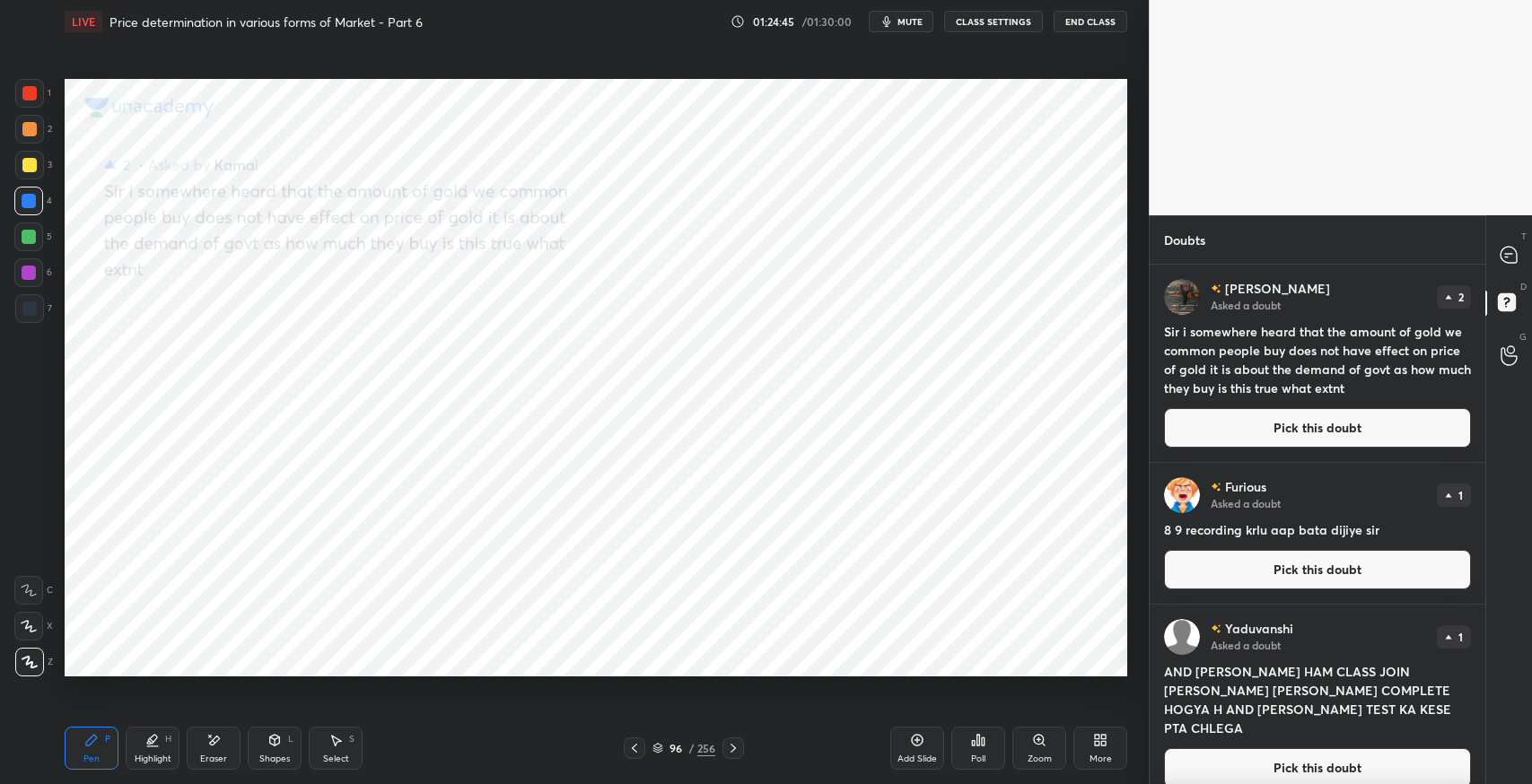
click at [1320, 425] on button "Pick this doubt" at bounding box center [1318, 428] width 307 height 39
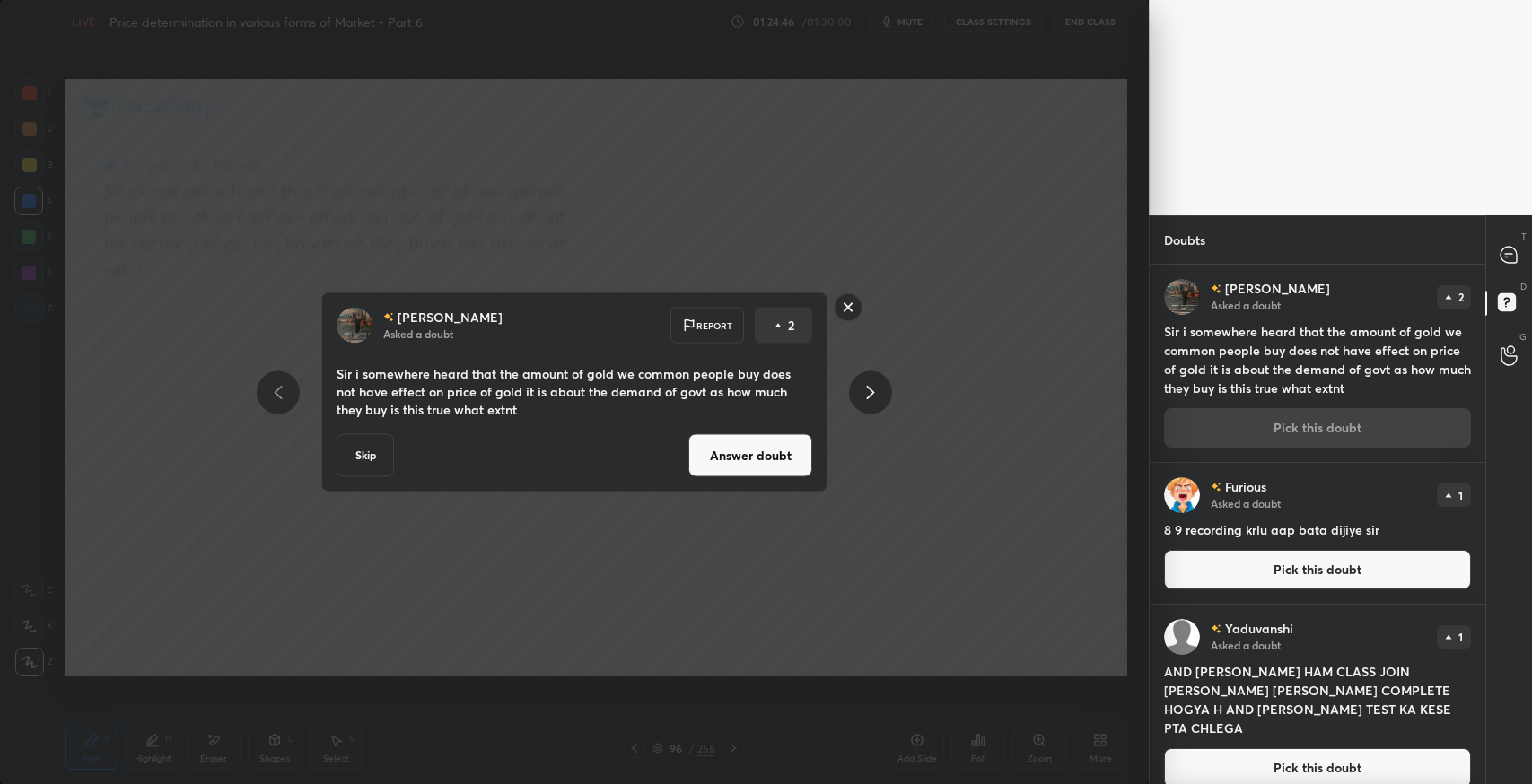
click at [747, 451] on button "Answer doubt" at bounding box center [750, 456] width 124 height 43
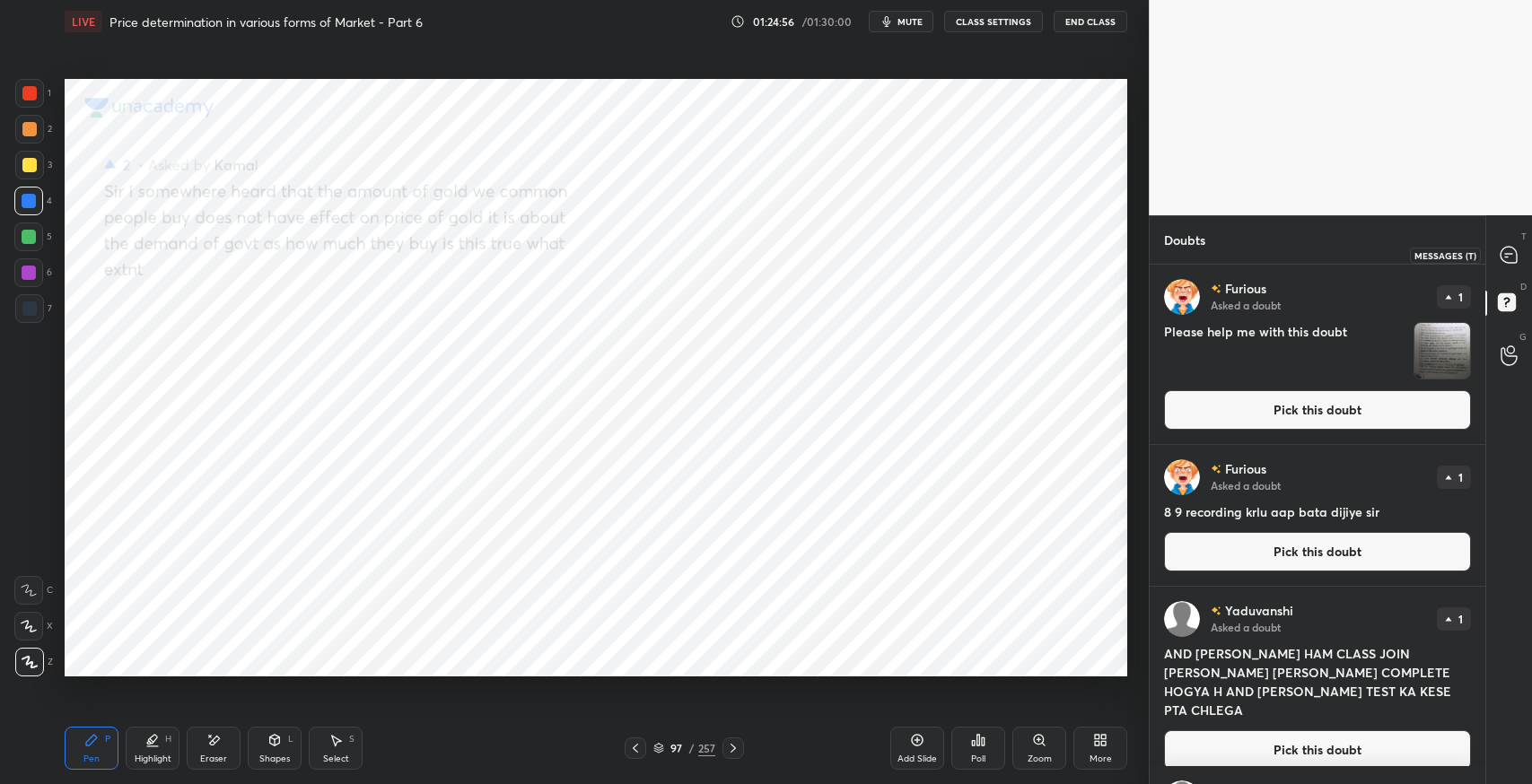
drag, startPoint x: 1517, startPoint y: 257, endPoint x: 1498, endPoint y: 292, distance: 39.8
click at [1517, 259] on icon at bounding box center [1510, 256] width 19 height 19
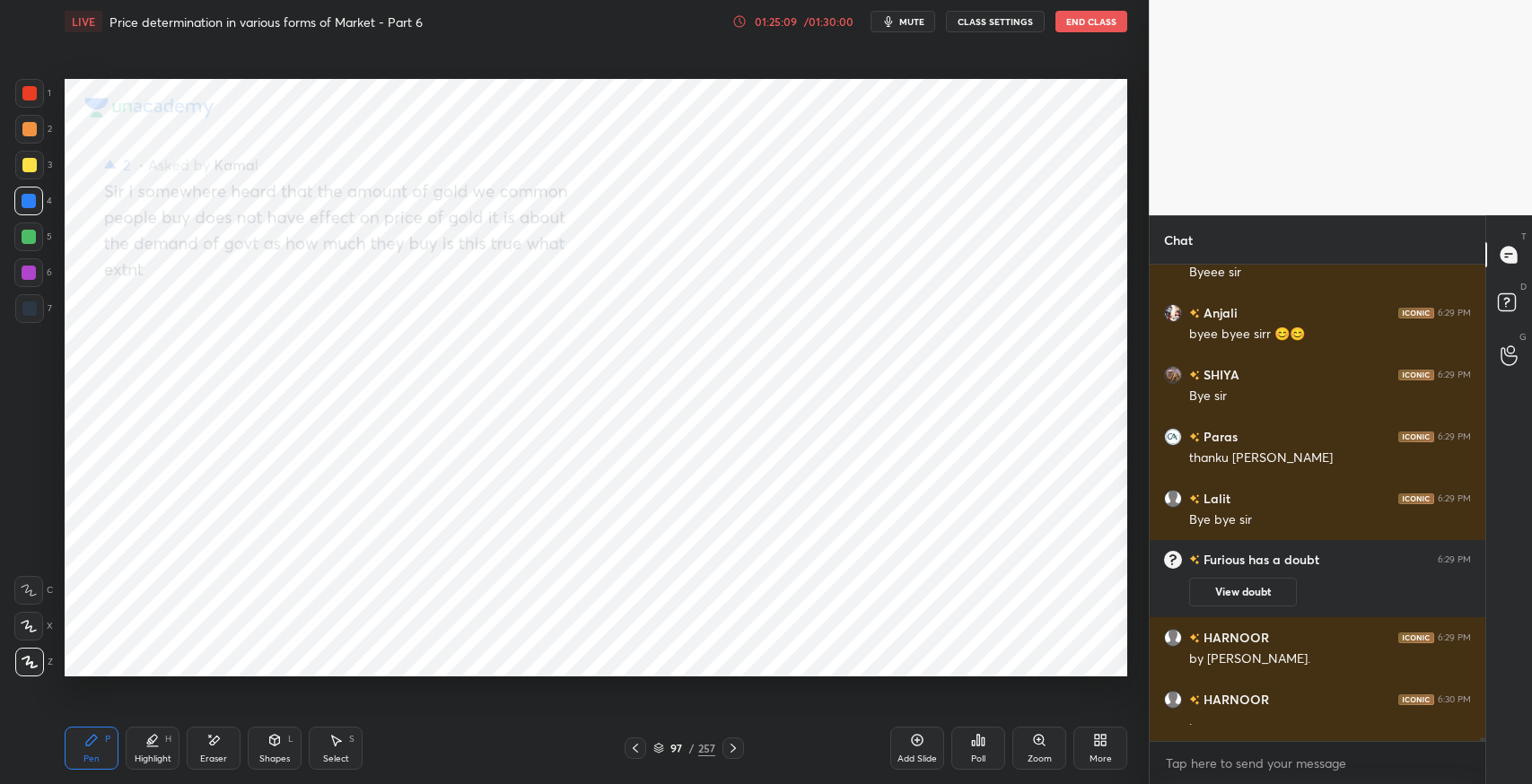
scroll to position [71262, 0]
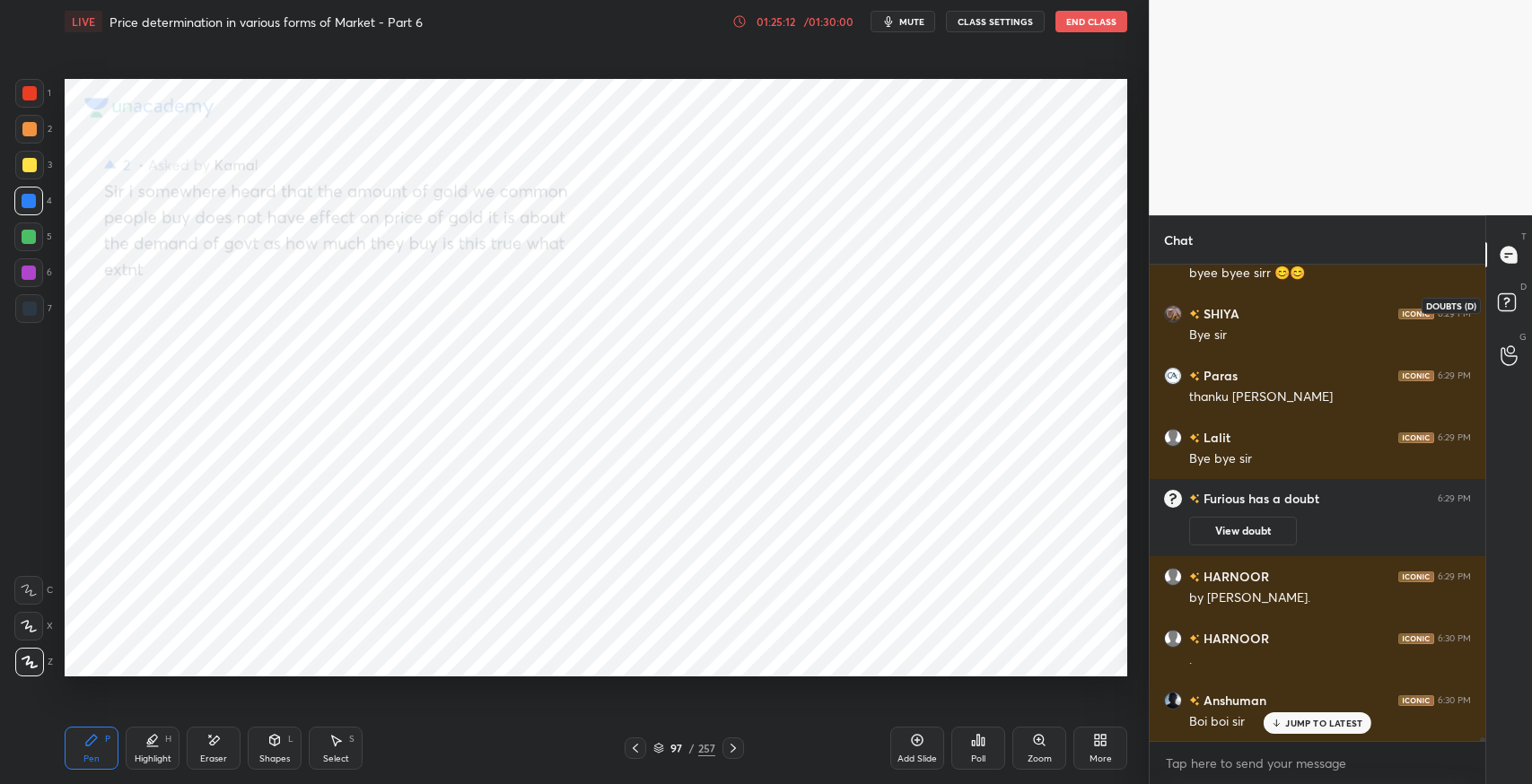
click at [1517, 305] on icon at bounding box center [1510, 305] width 33 height 33
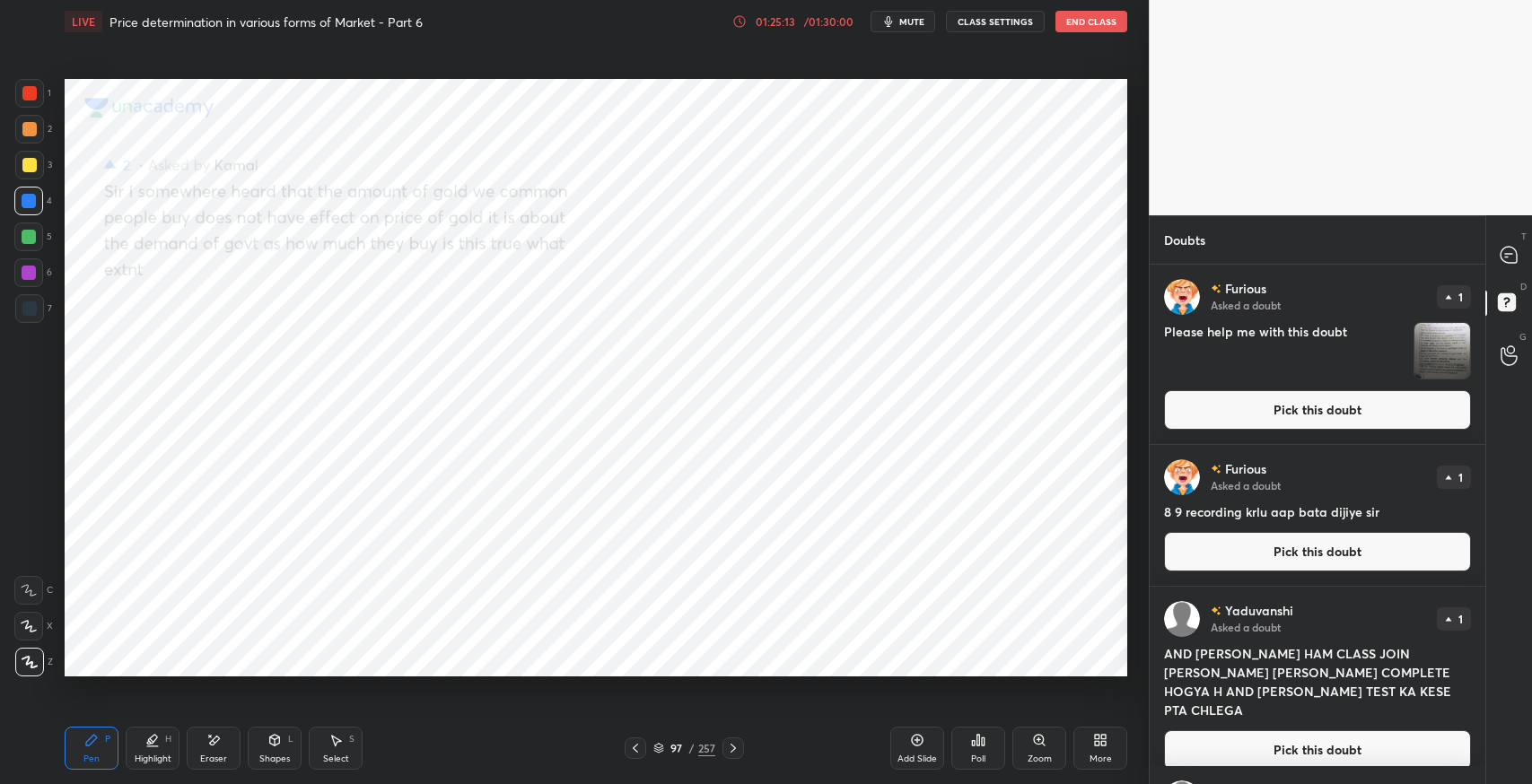
click at [1187, 427] on button "Pick this doubt" at bounding box center [1318, 410] width 307 height 39
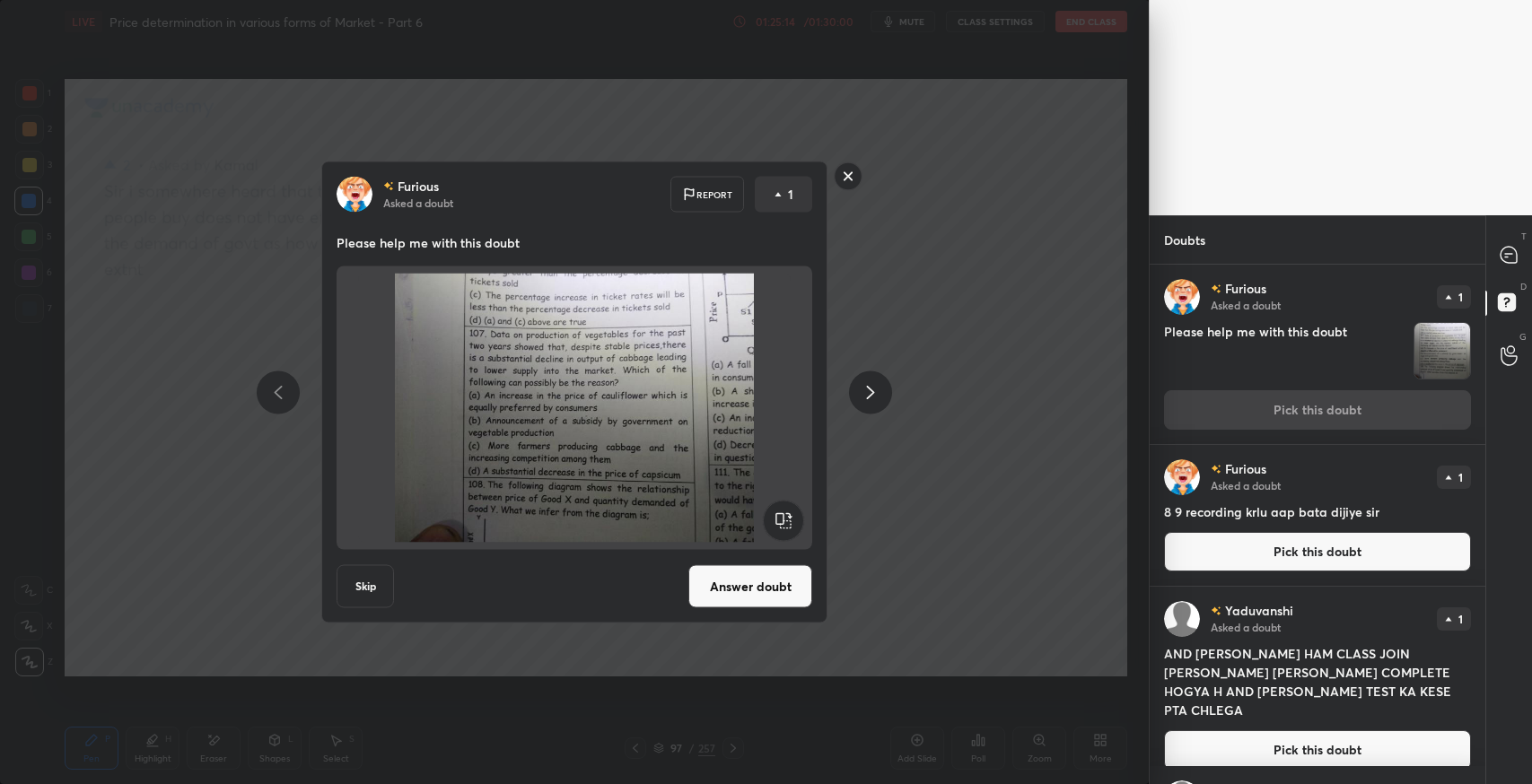
click at [764, 577] on button "Answer doubt" at bounding box center [750, 587] width 124 height 43
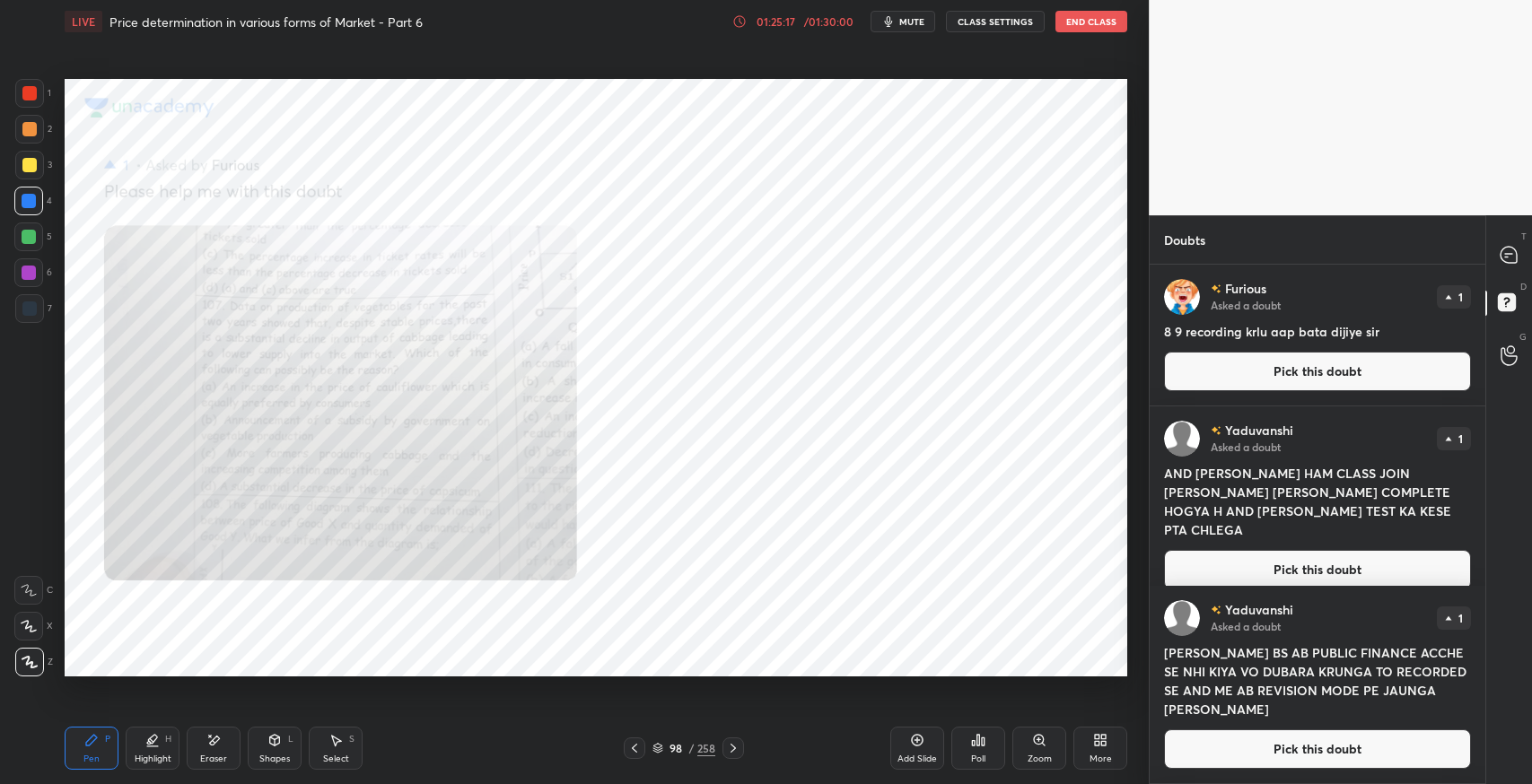
click at [1306, 367] on button "Pick this doubt" at bounding box center [1318, 371] width 307 height 39
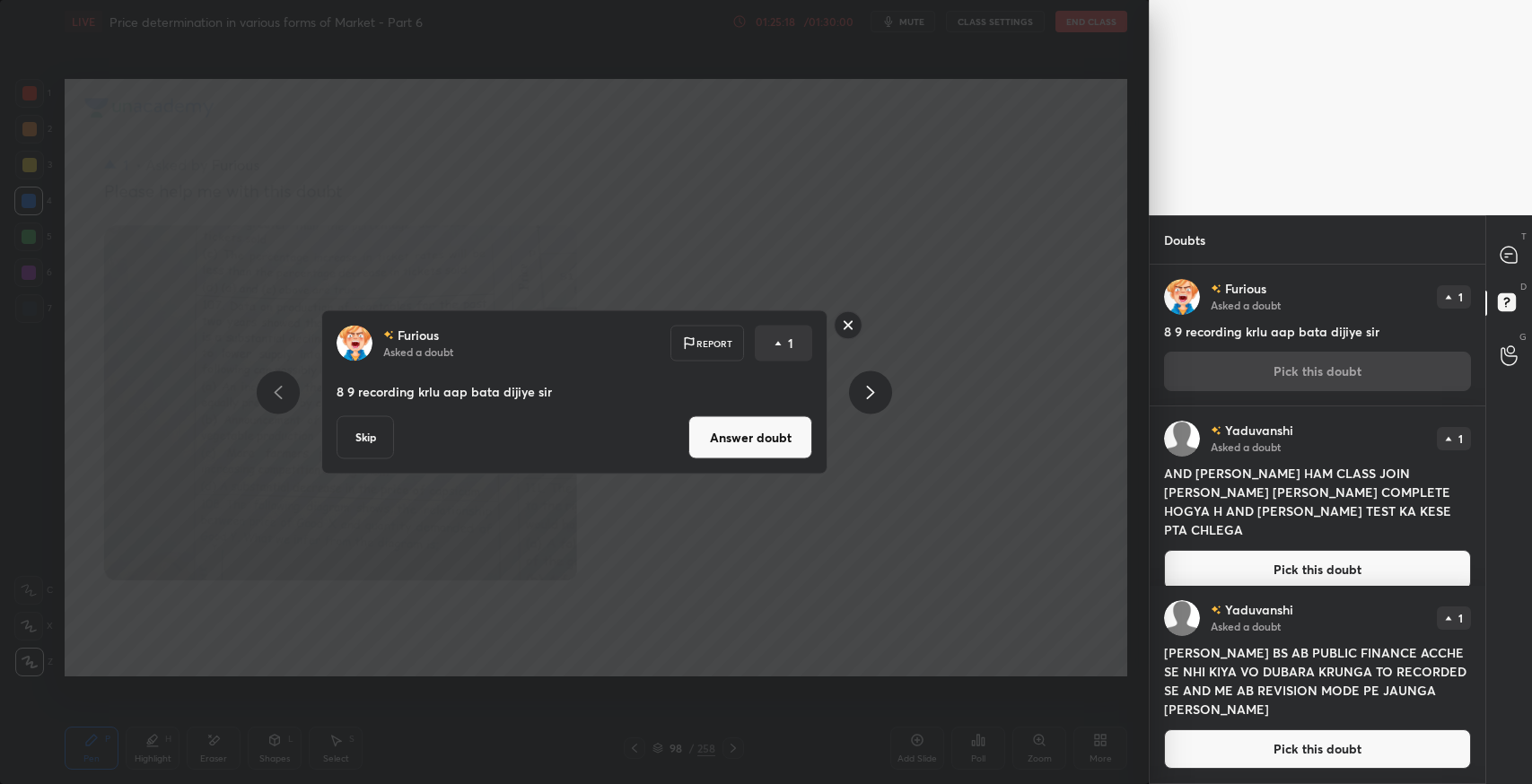
click at [710, 437] on button "Answer doubt" at bounding box center [750, 437] width 124 height 43
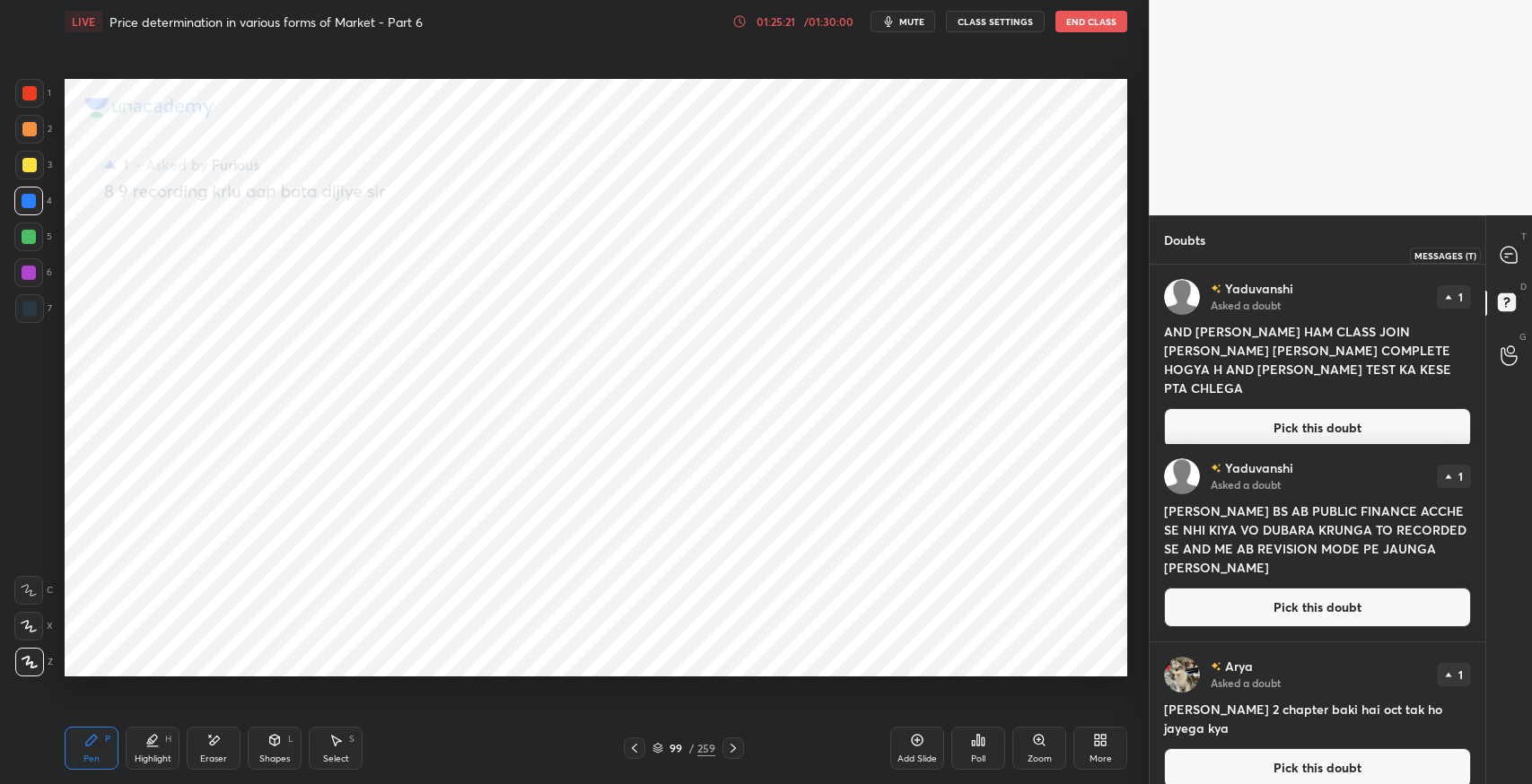
click at [1517, 253] on icon at bounding box center [1509, 255] width 16 height 16
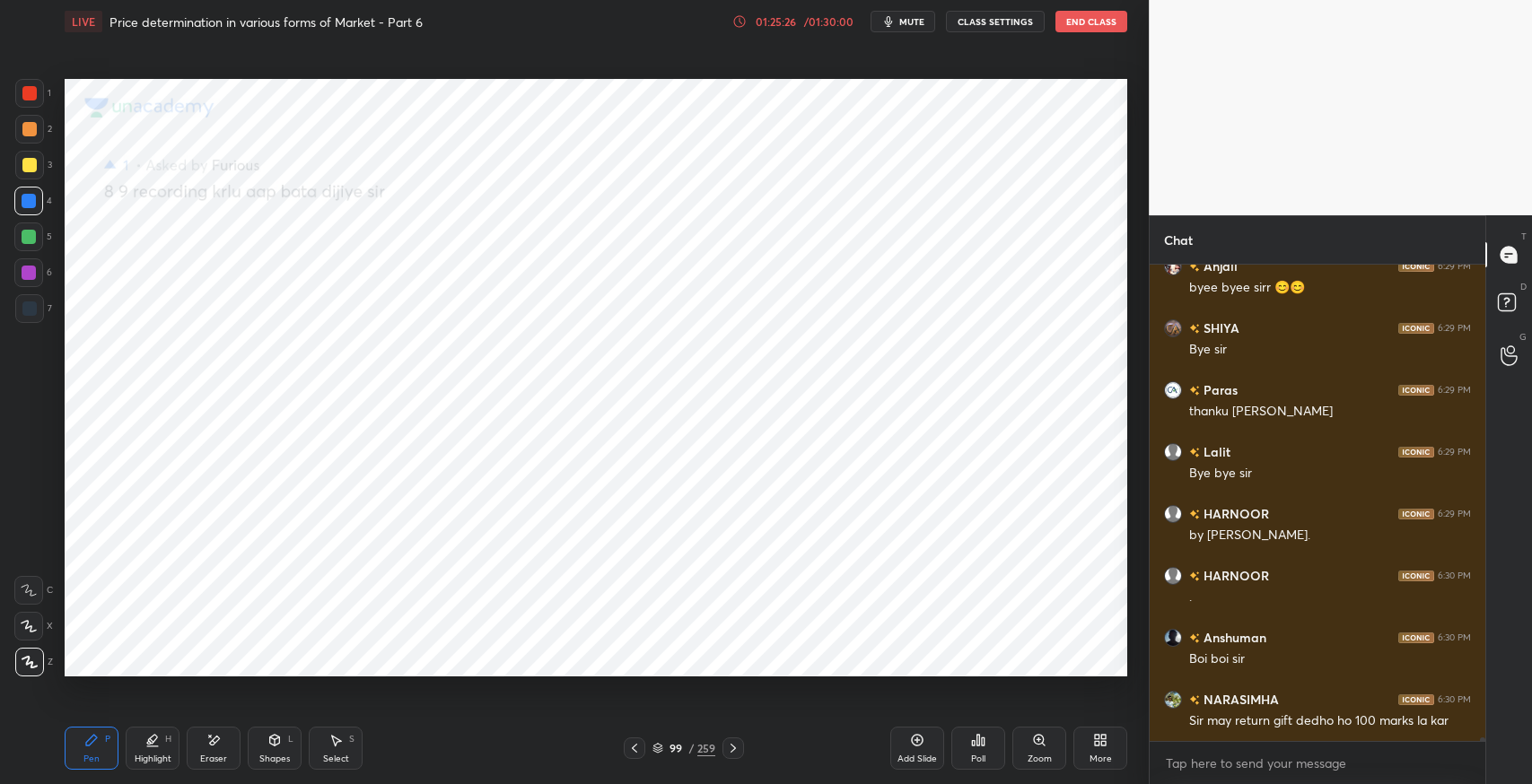
scroll to position [71232, 0]
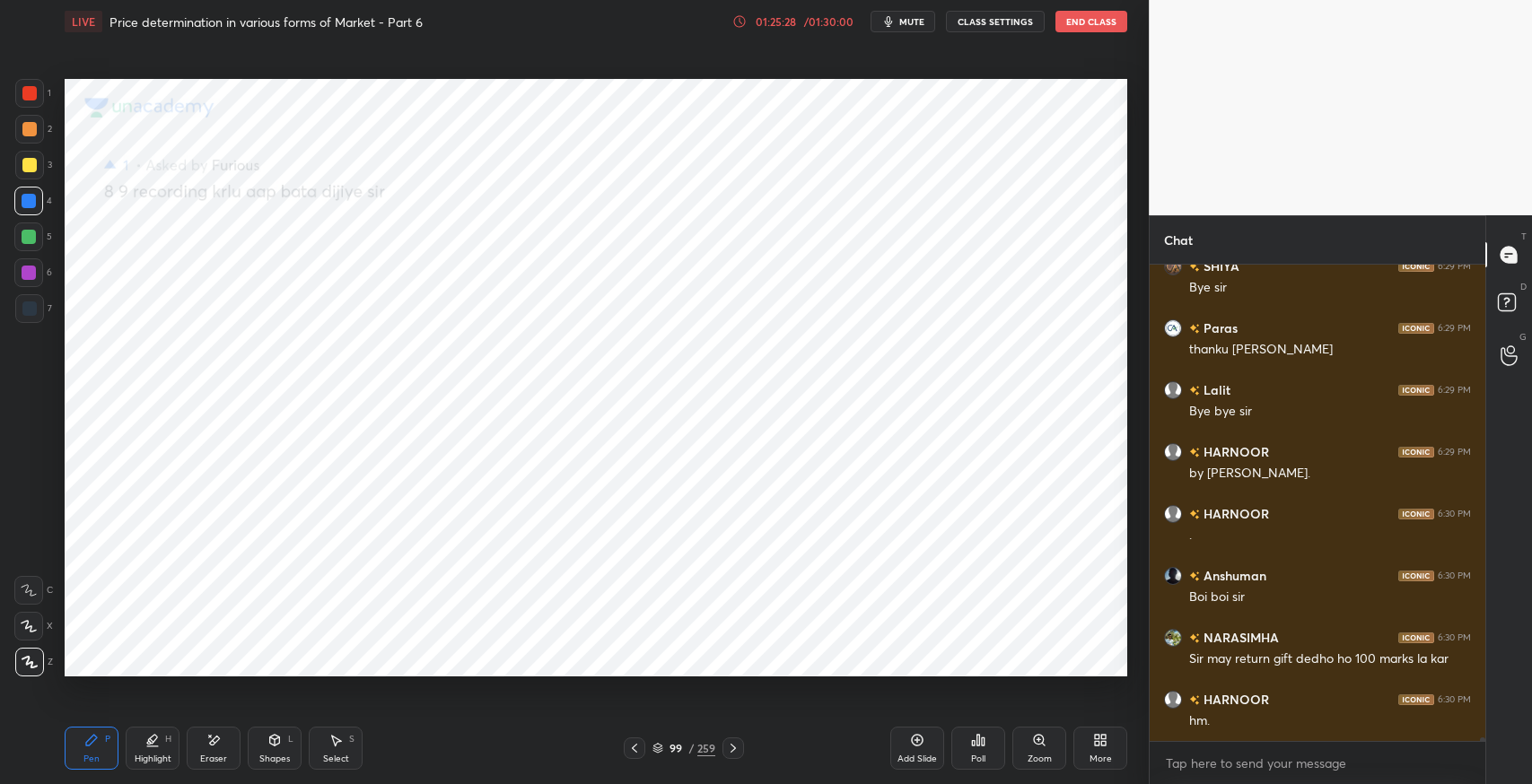
click at [637, 746] on icon at bounding box center [634, 748] width 14 height 14
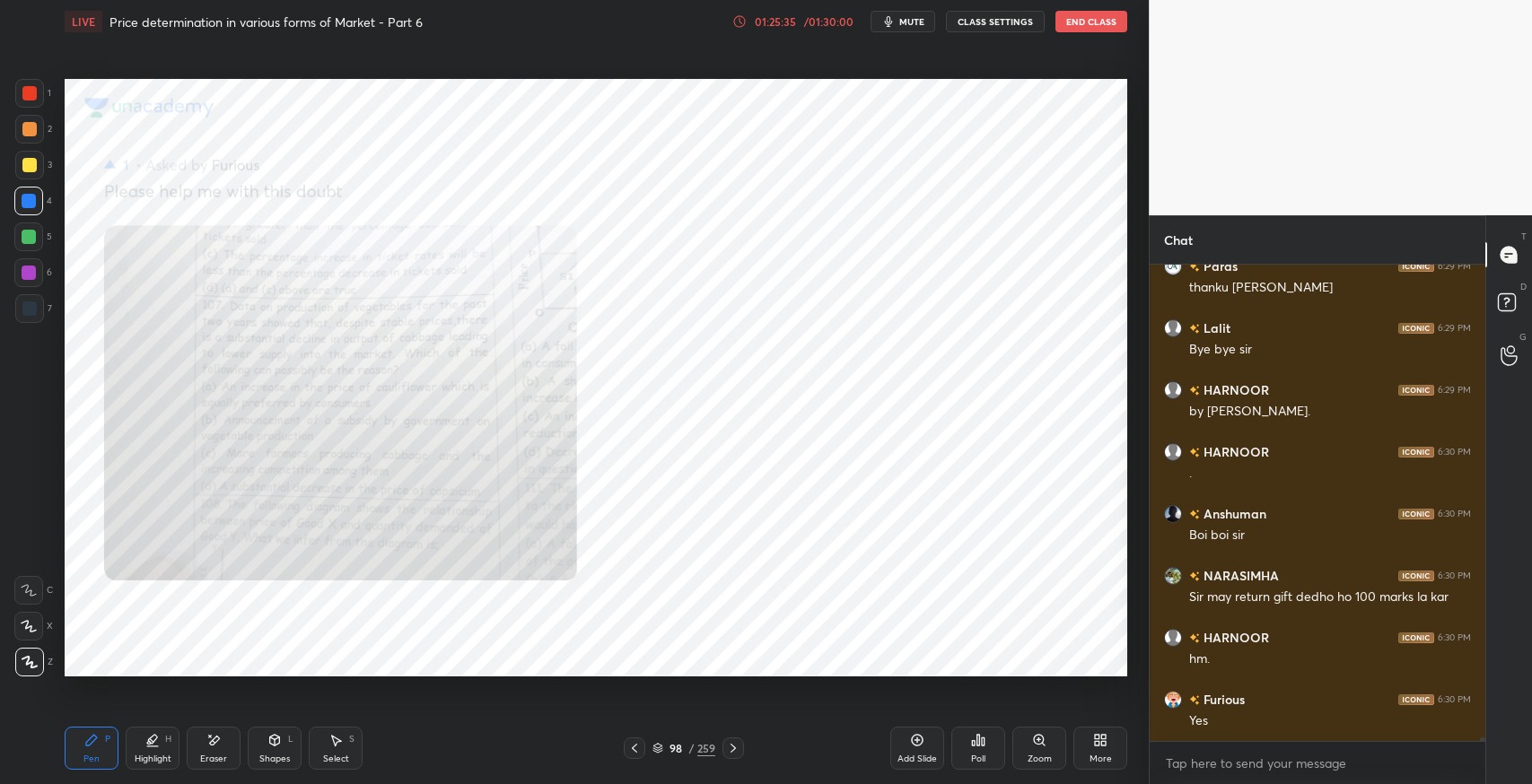
scroll to position [70706, 0]
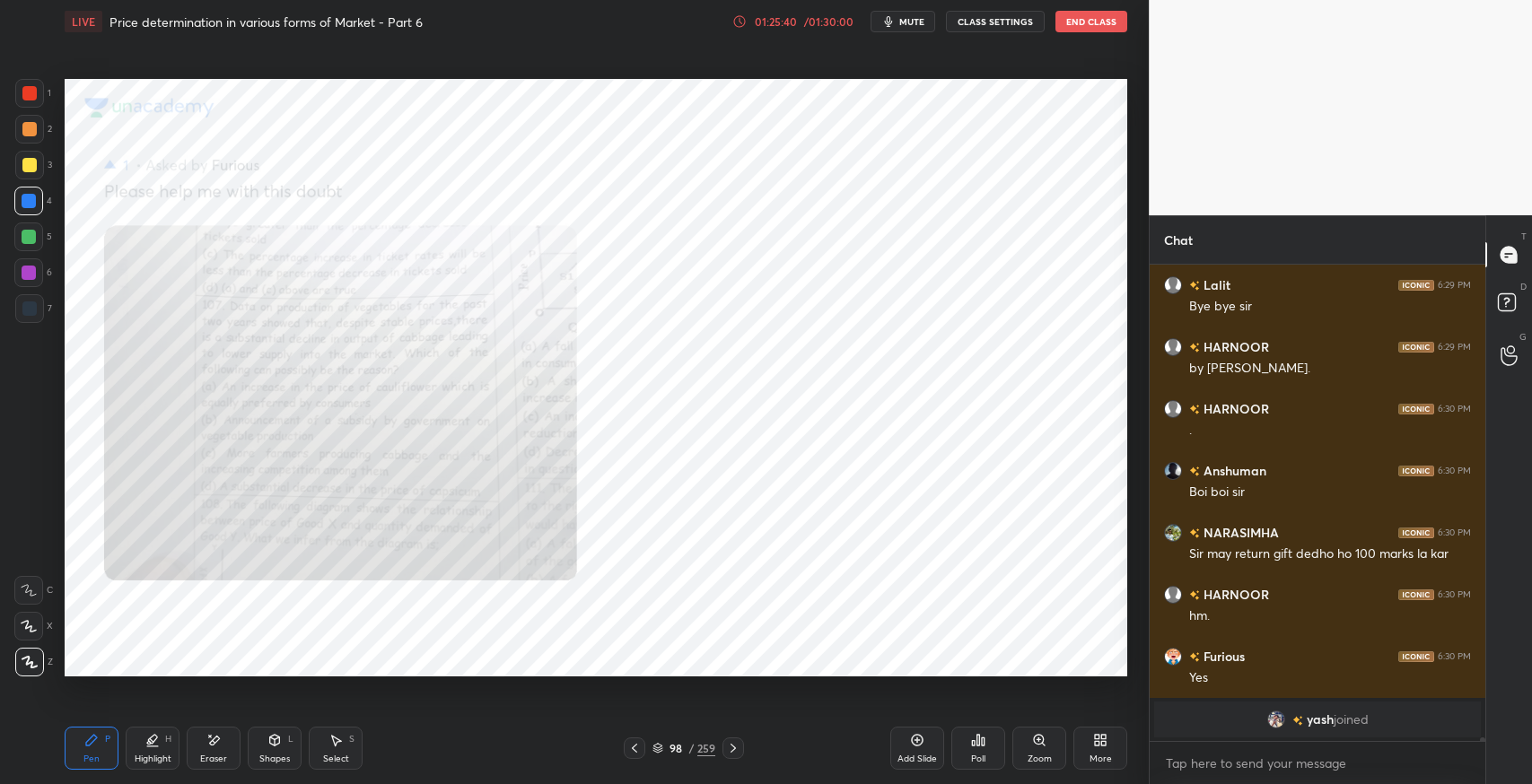
click at [86, 750] on div "Pen P" at bounding box center [92, 748] width 54 height 43
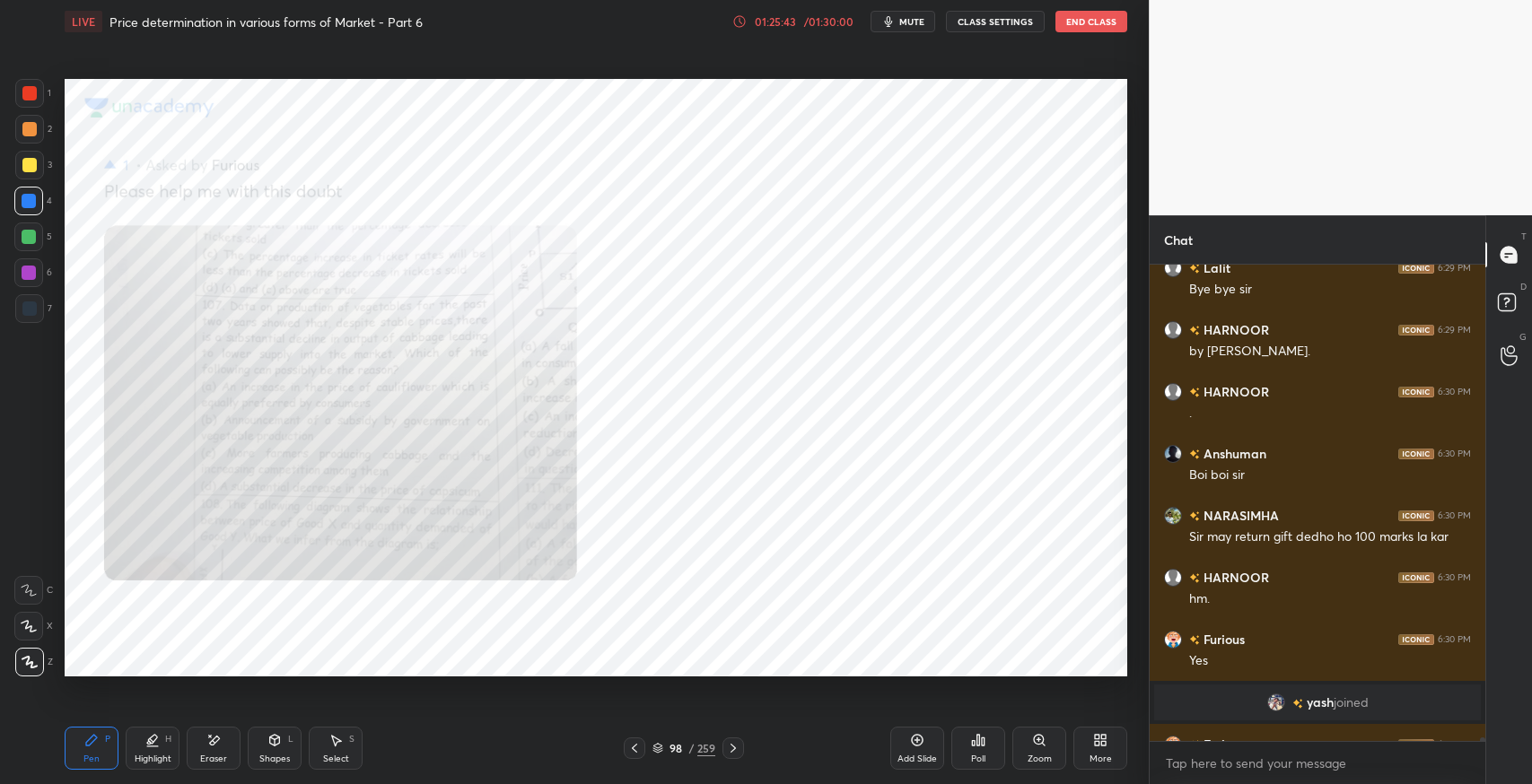
scroll to position [70750, 0]
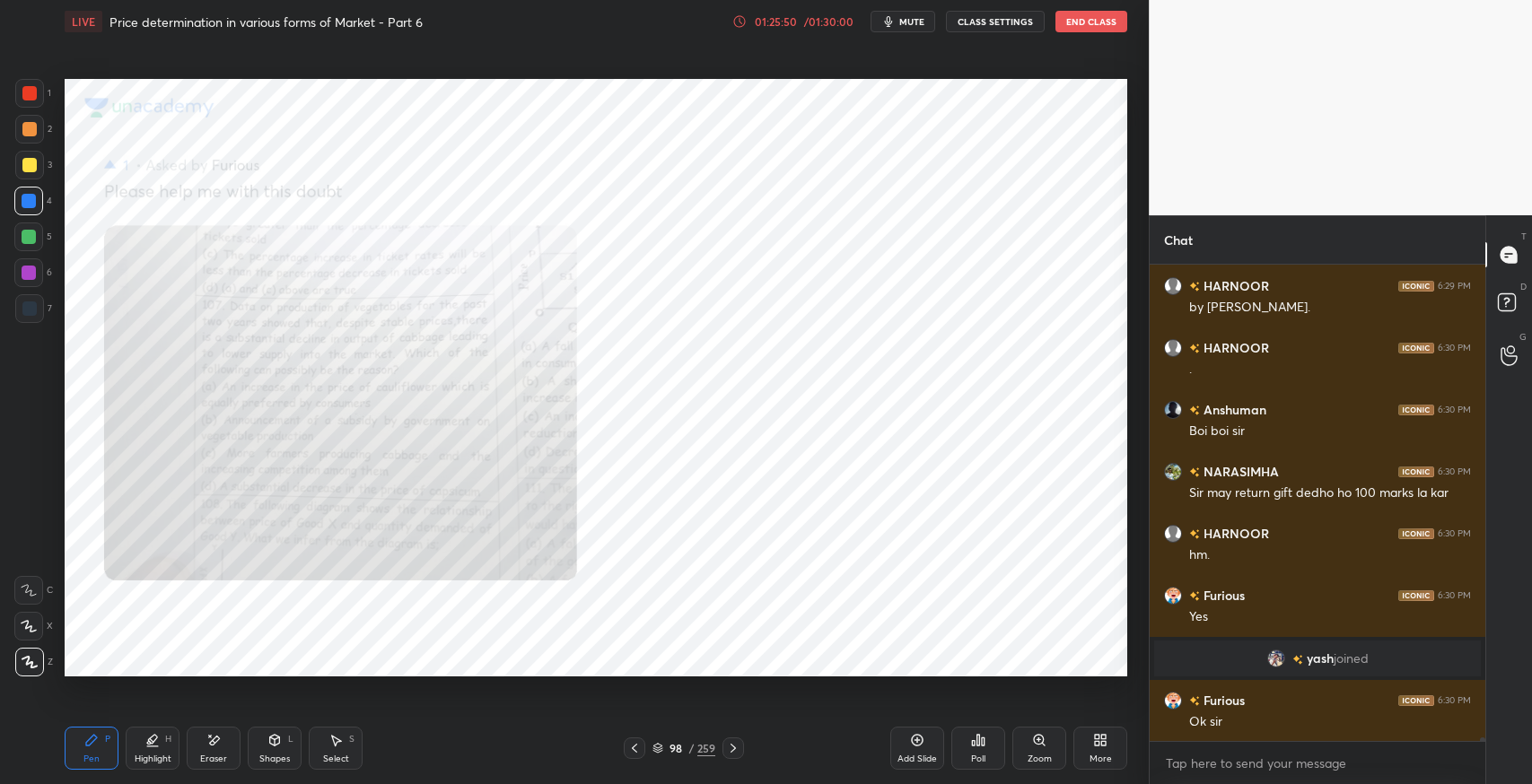
click at [1020, 751] on div "Zoom" at bounding box center [1040, 748] width 54 height 43
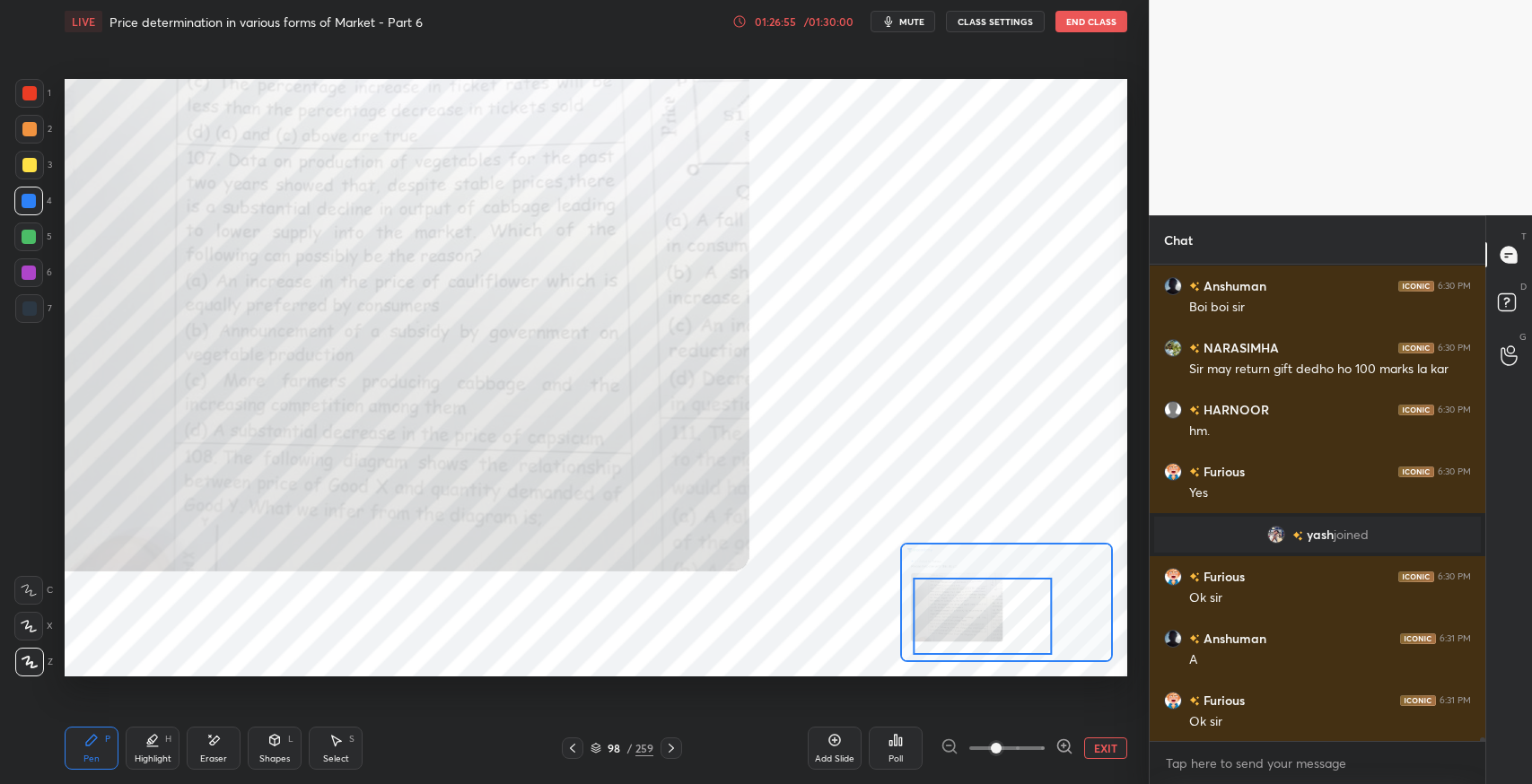
scroll to position [70937, 0]
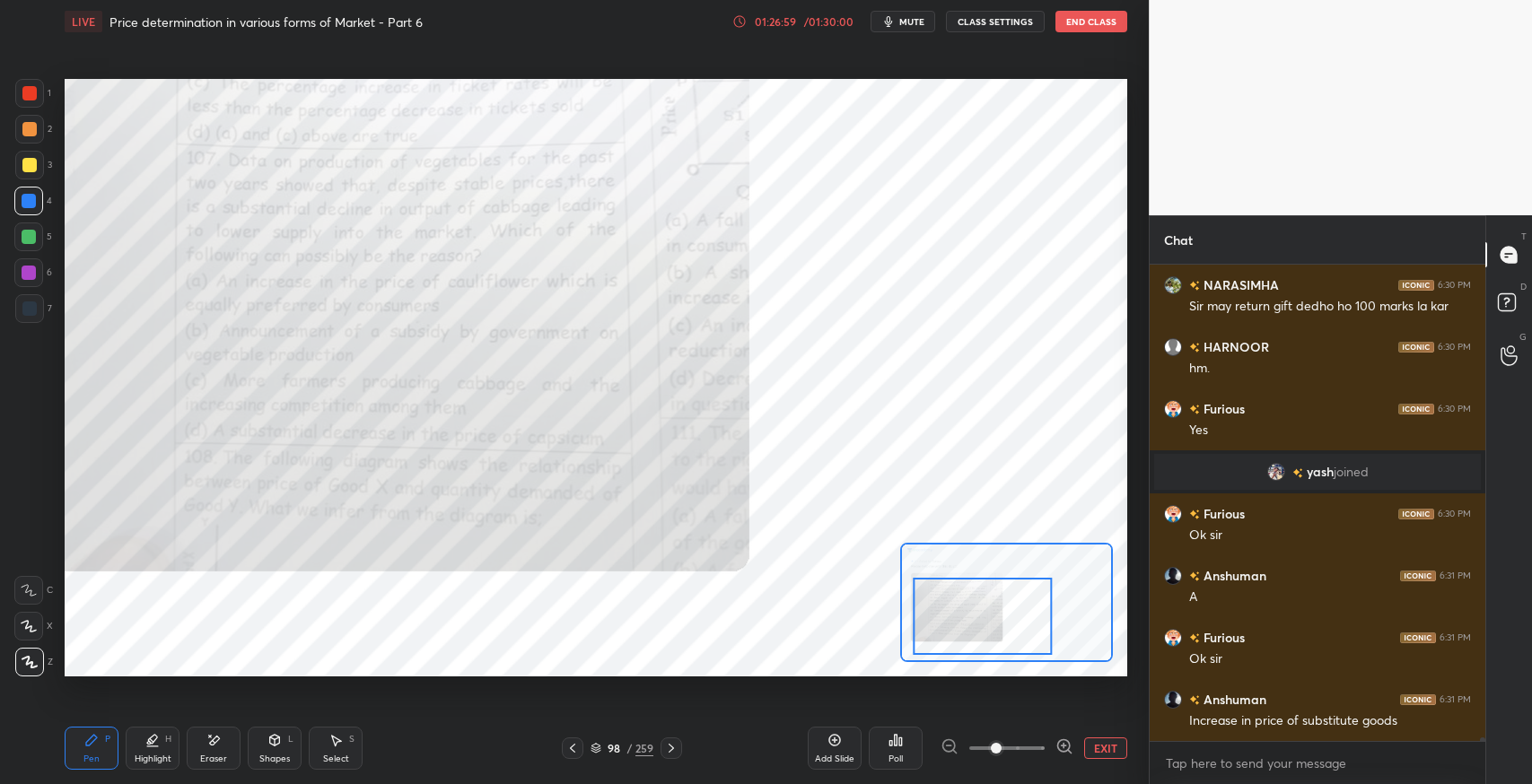
click at [674, 750] on icon at bounding box center [671, 748] width 14 height 14
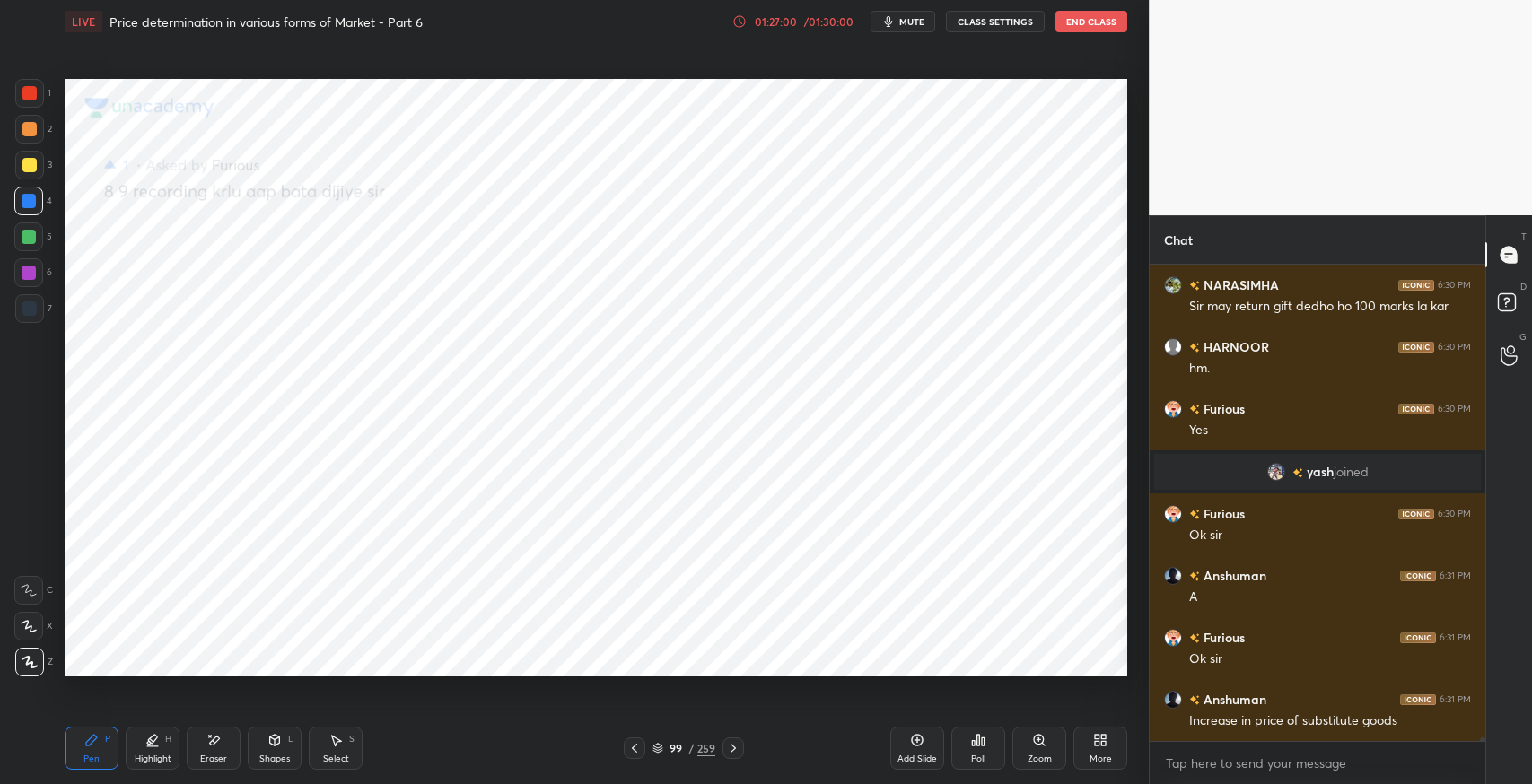
click at [728, 751] on icon at bounding box center [732, 748] width 14 height 14
click at [1517, 305] on icon at bounding box center [1510, 305] width 33 height 33
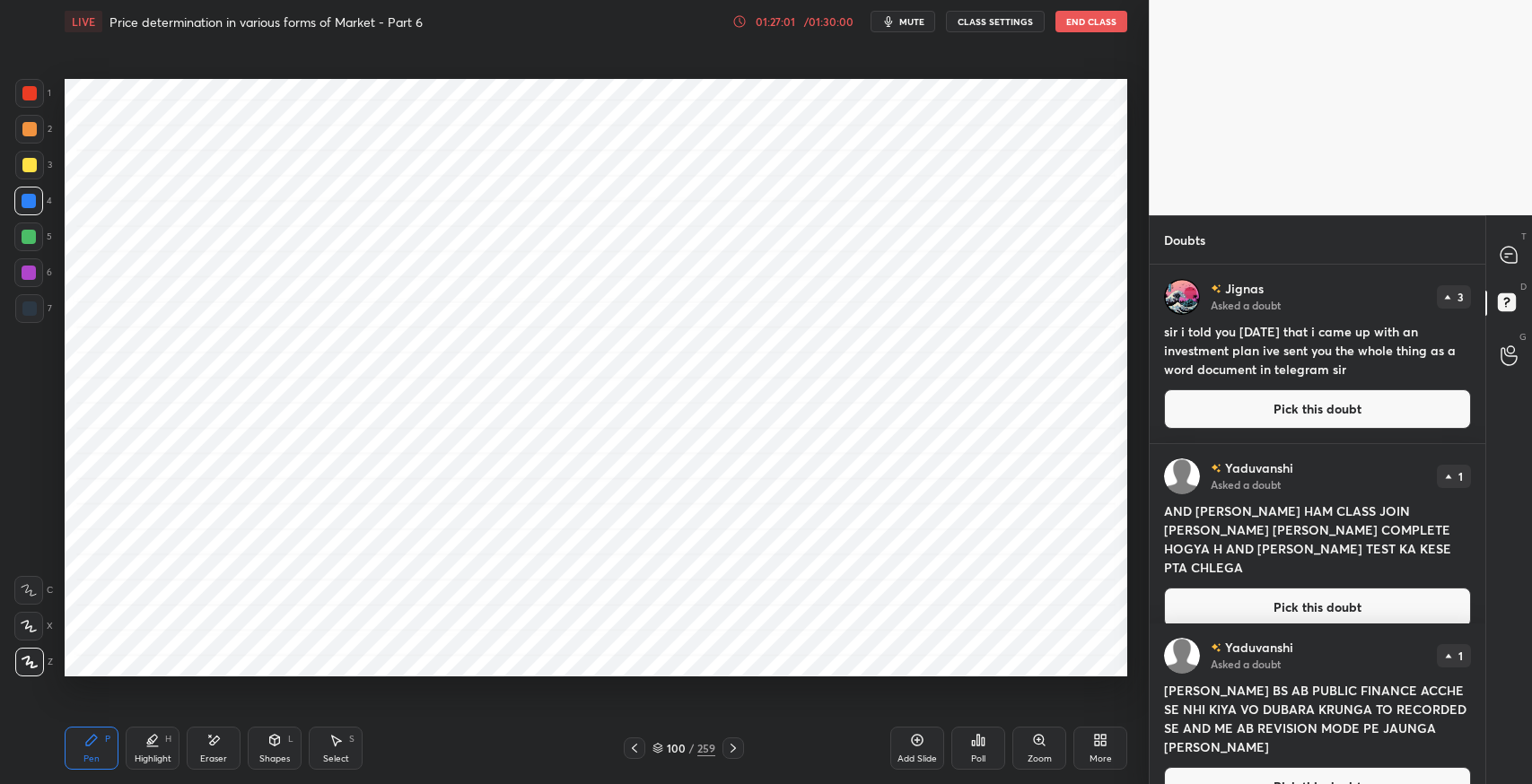
click at [1301, 402] on button "Pick this doubt" at bounding box center [1318, 409] width 307 height 39
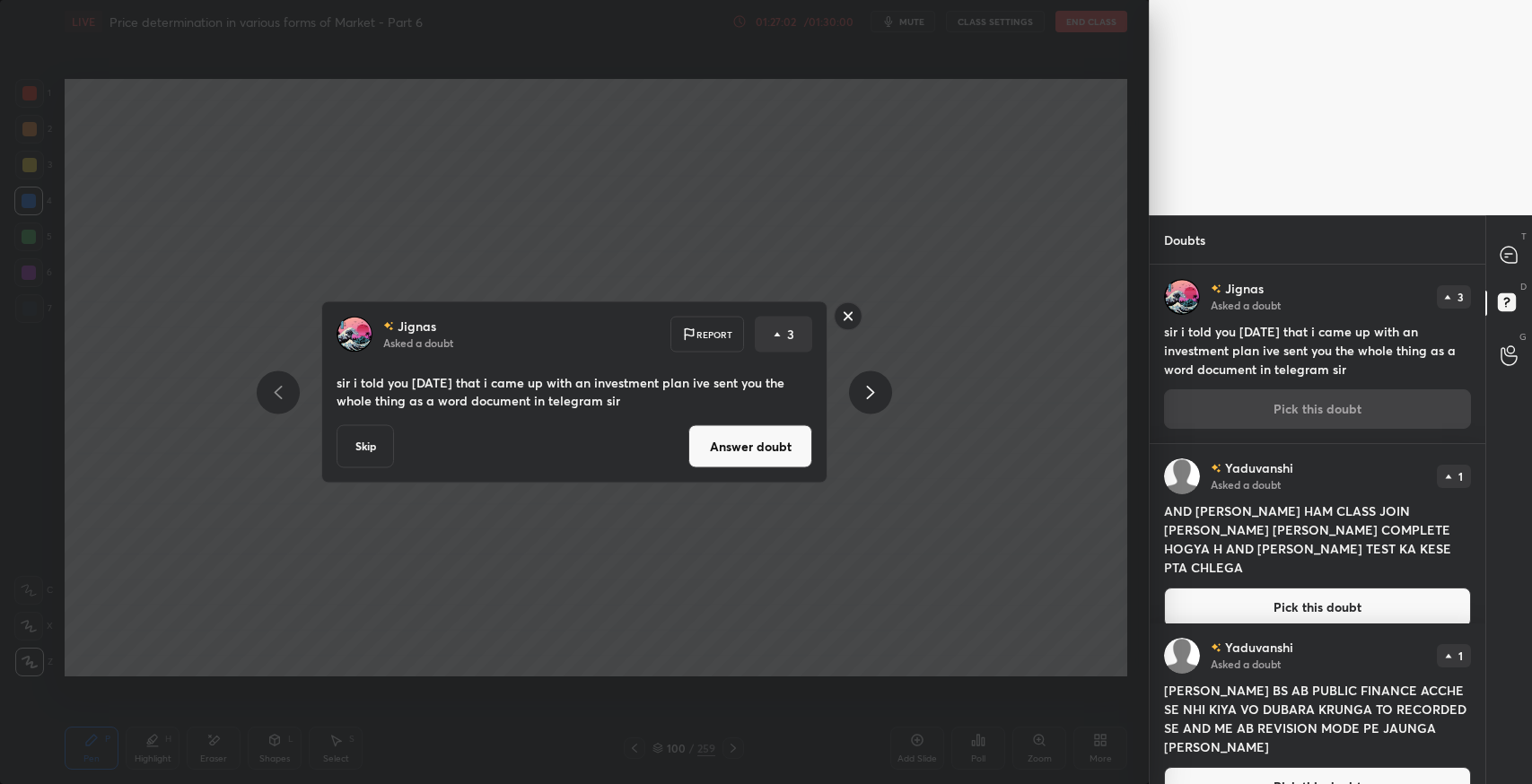
click at [745, 438] on button "Answer doubt" at bounding box center [750, 446] width 124 height 43
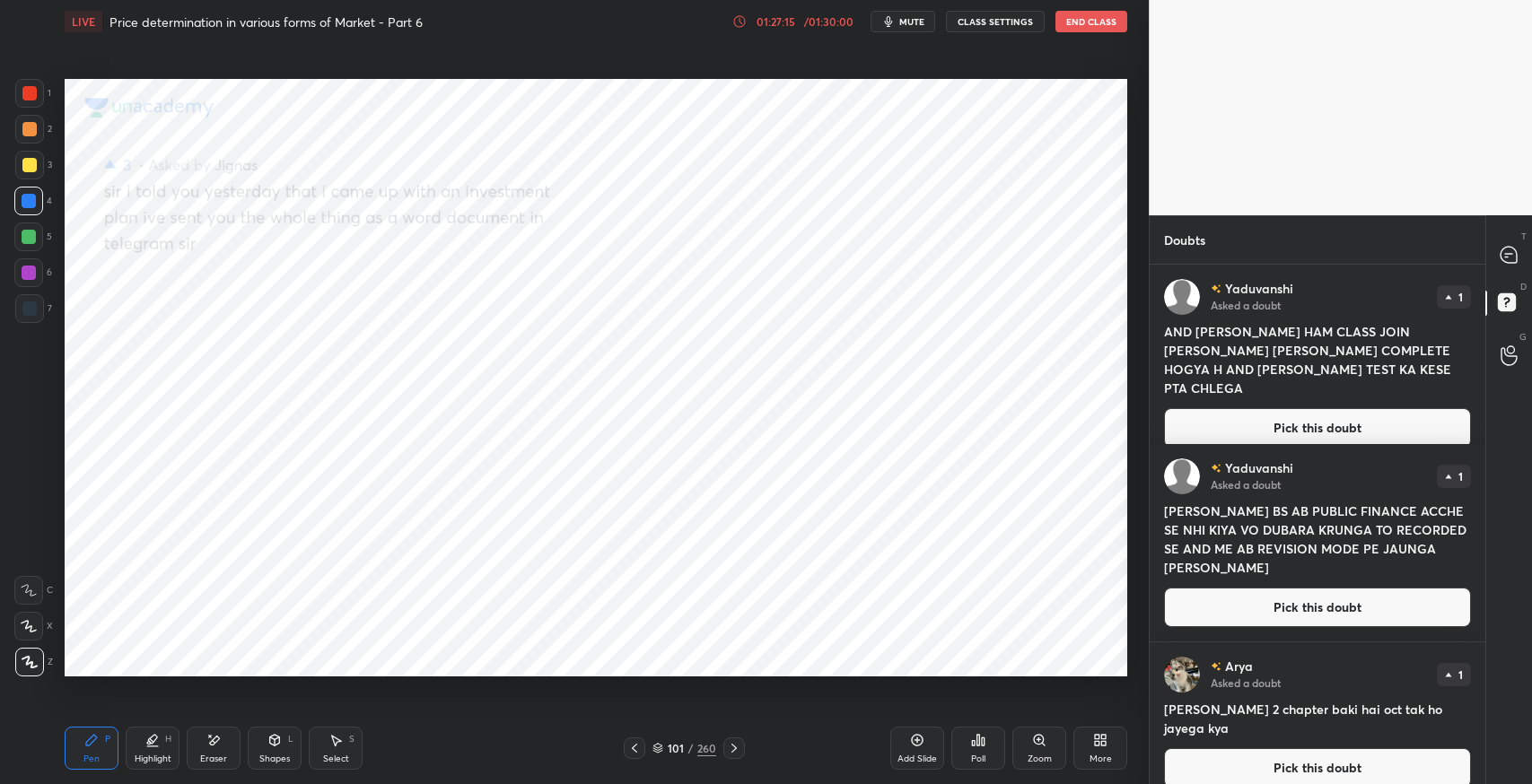
click at [1301, 409] on button "Pick this doubt" at bounding box center [1318, 428] width 307 height 39
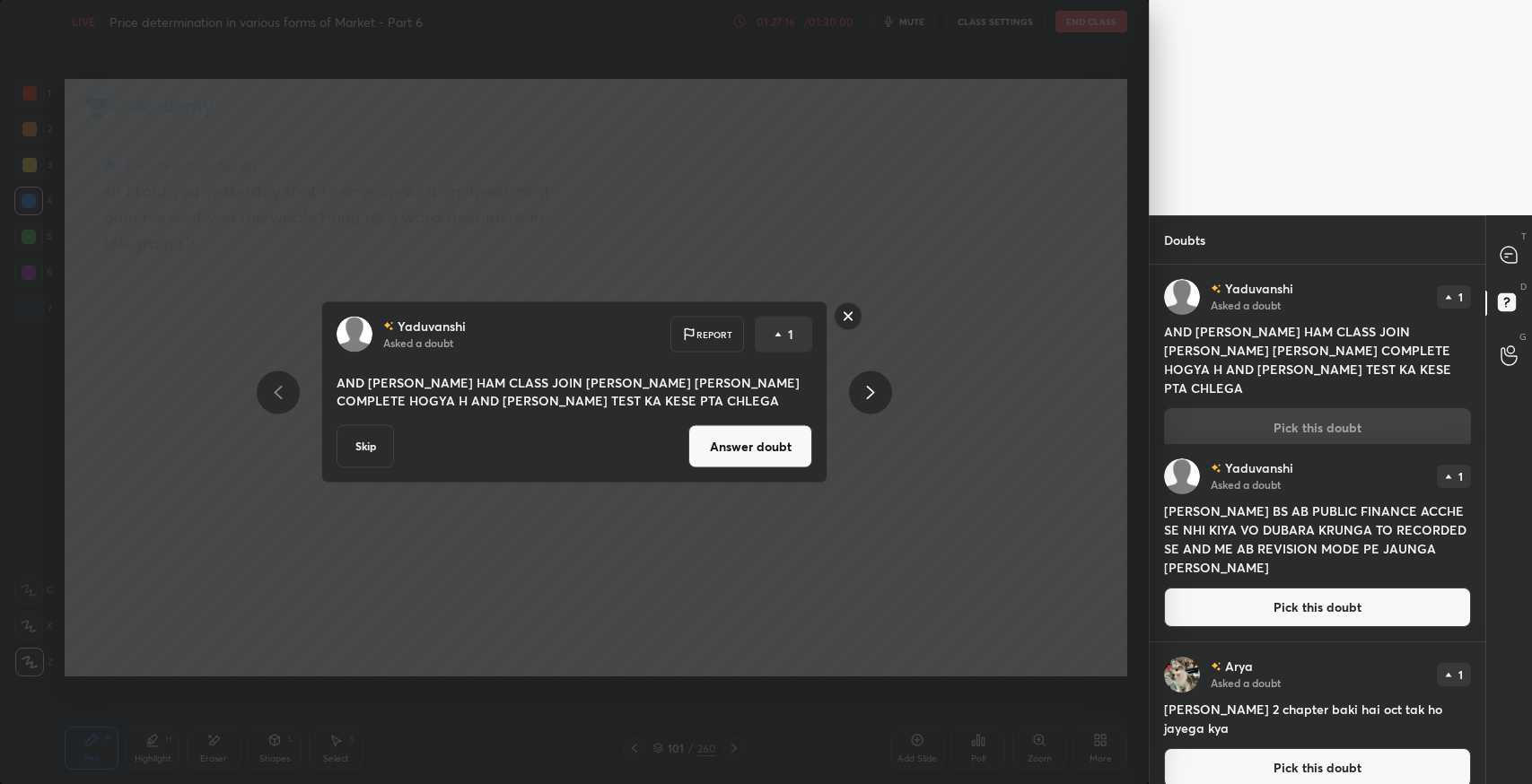
click at [753, 456] on button "Answer doubt" at bounding box center [750, 446] width 124 height 43
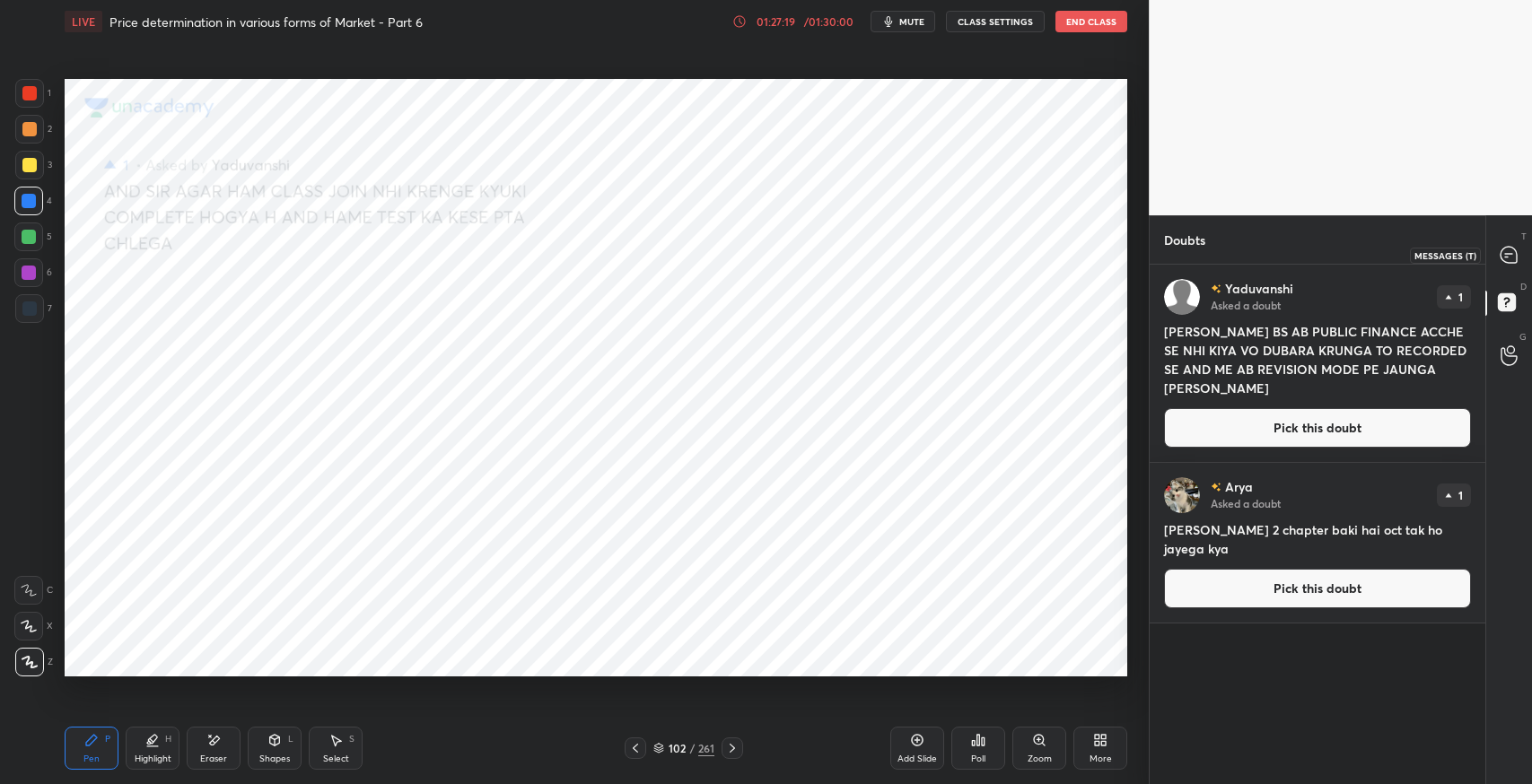
click at [1504, 262] on icon at bounding box center [1510, 256] width 19 height 19
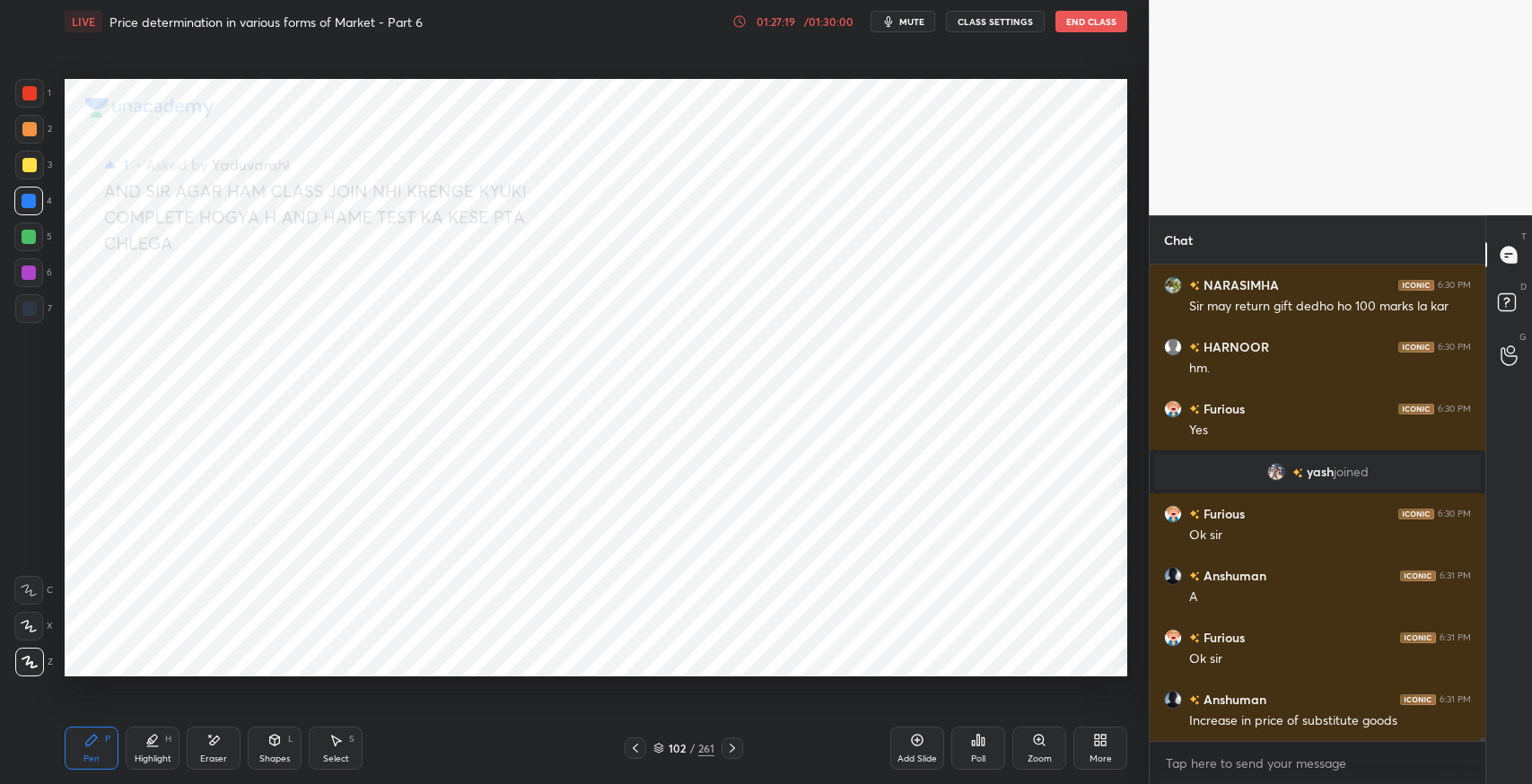
scroll to position [71203, 0]
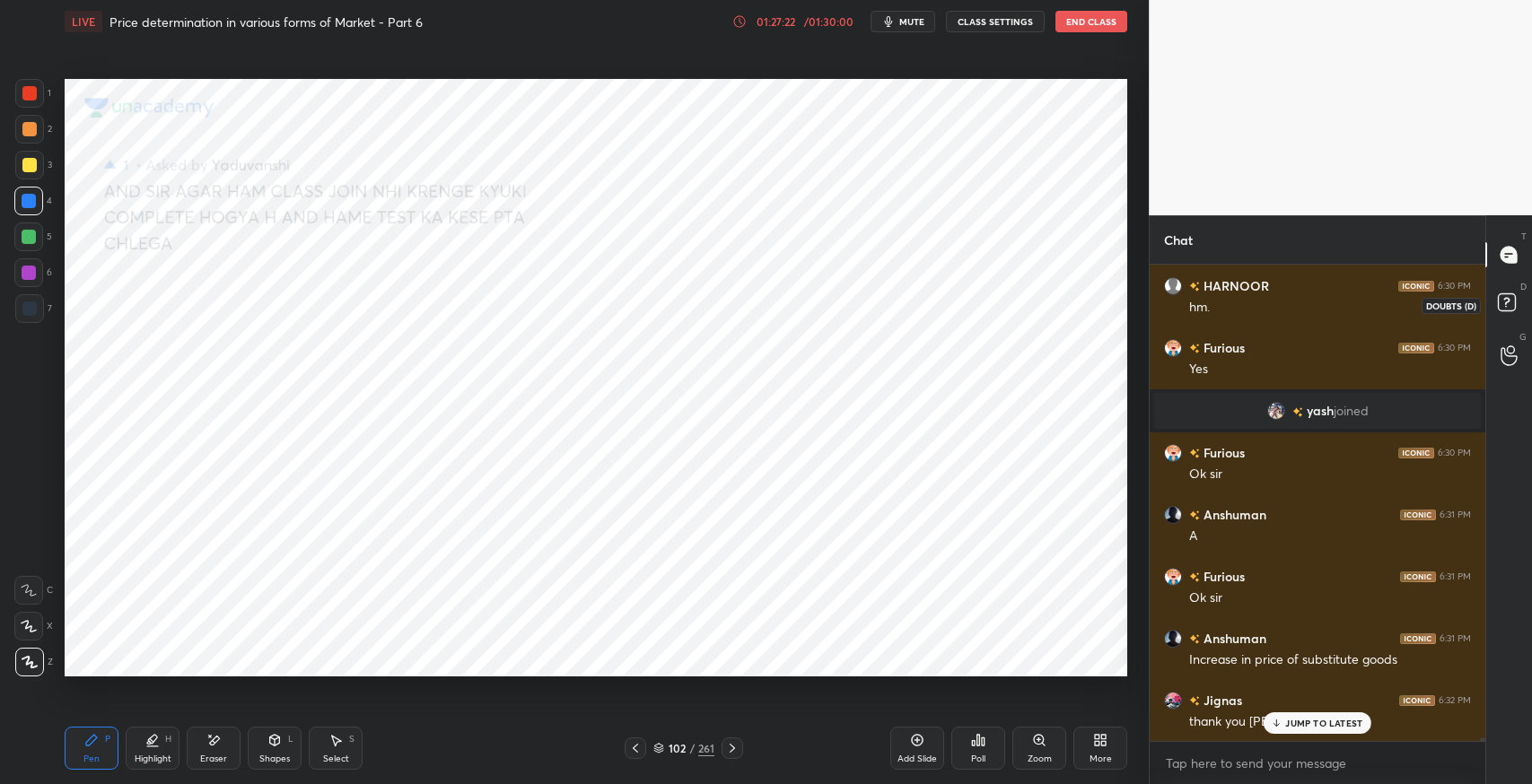
click at [1509, 305] on rect at bounding box center [1507, 303] width 17 height 17
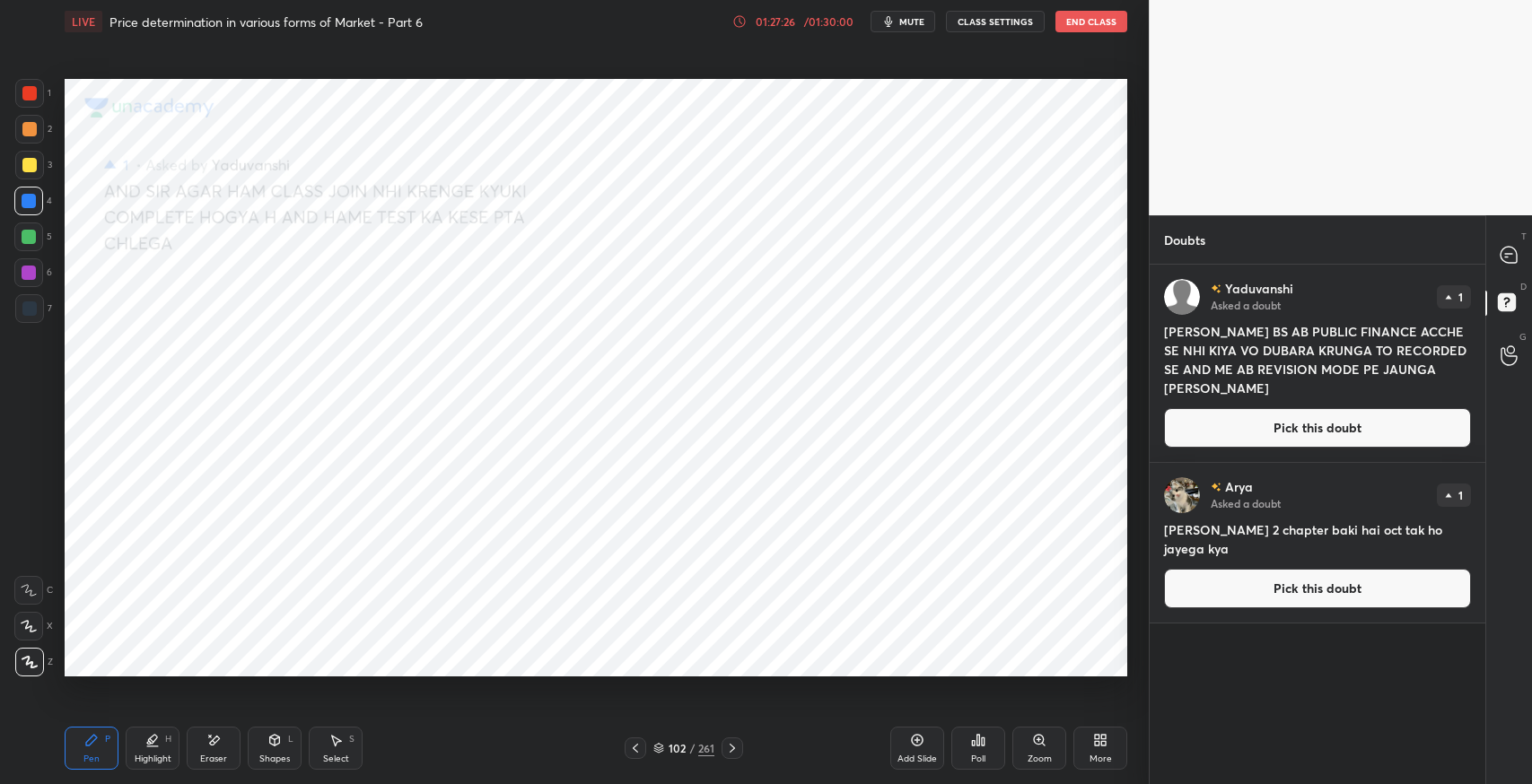
click at [1216, 427] on button "Pick this doubt" at bounding box center [1318, 428] width 307 height 39
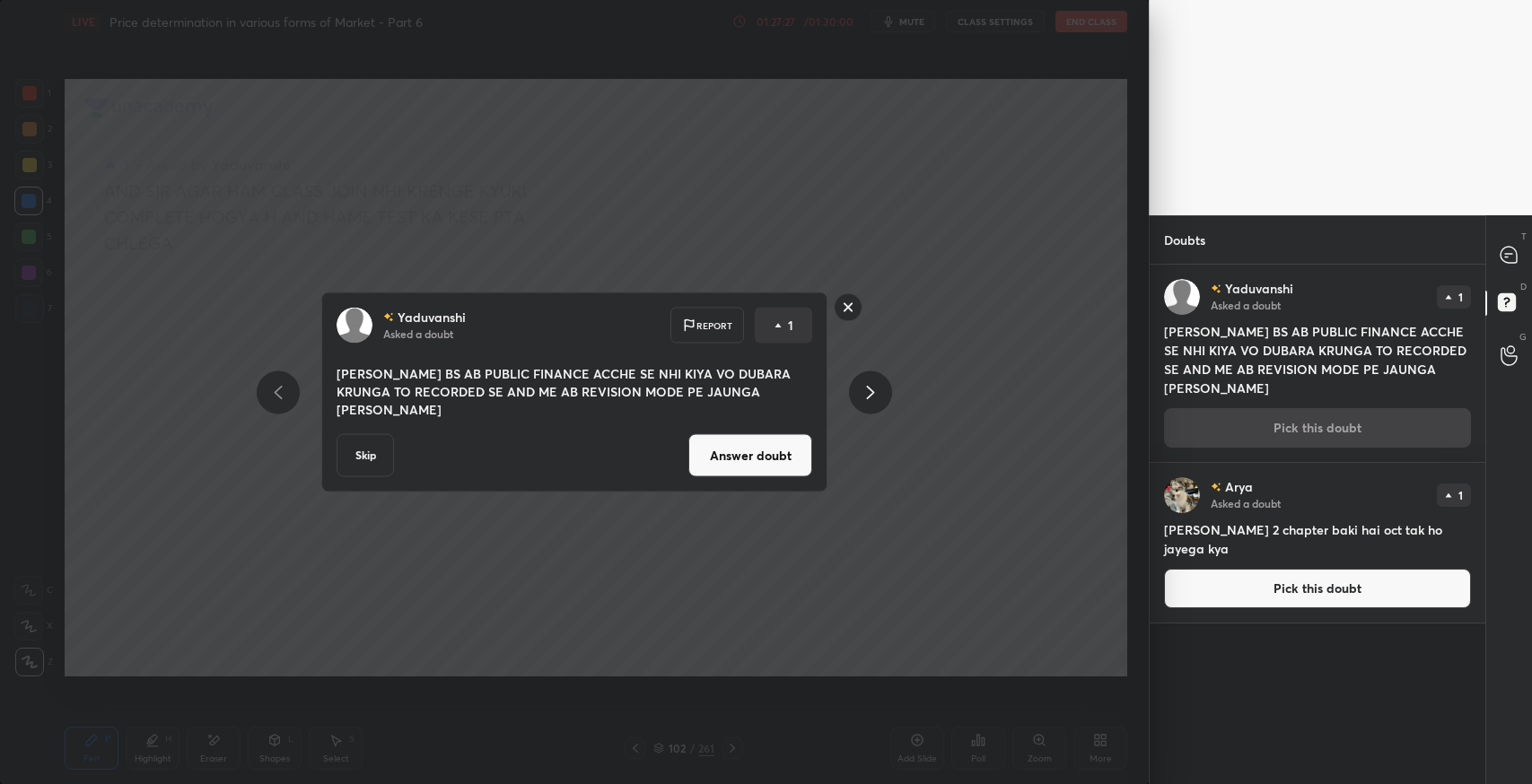
click at [809, 452] on button "Answer doubt" at bounding box center [750, 456] width 124 height 43
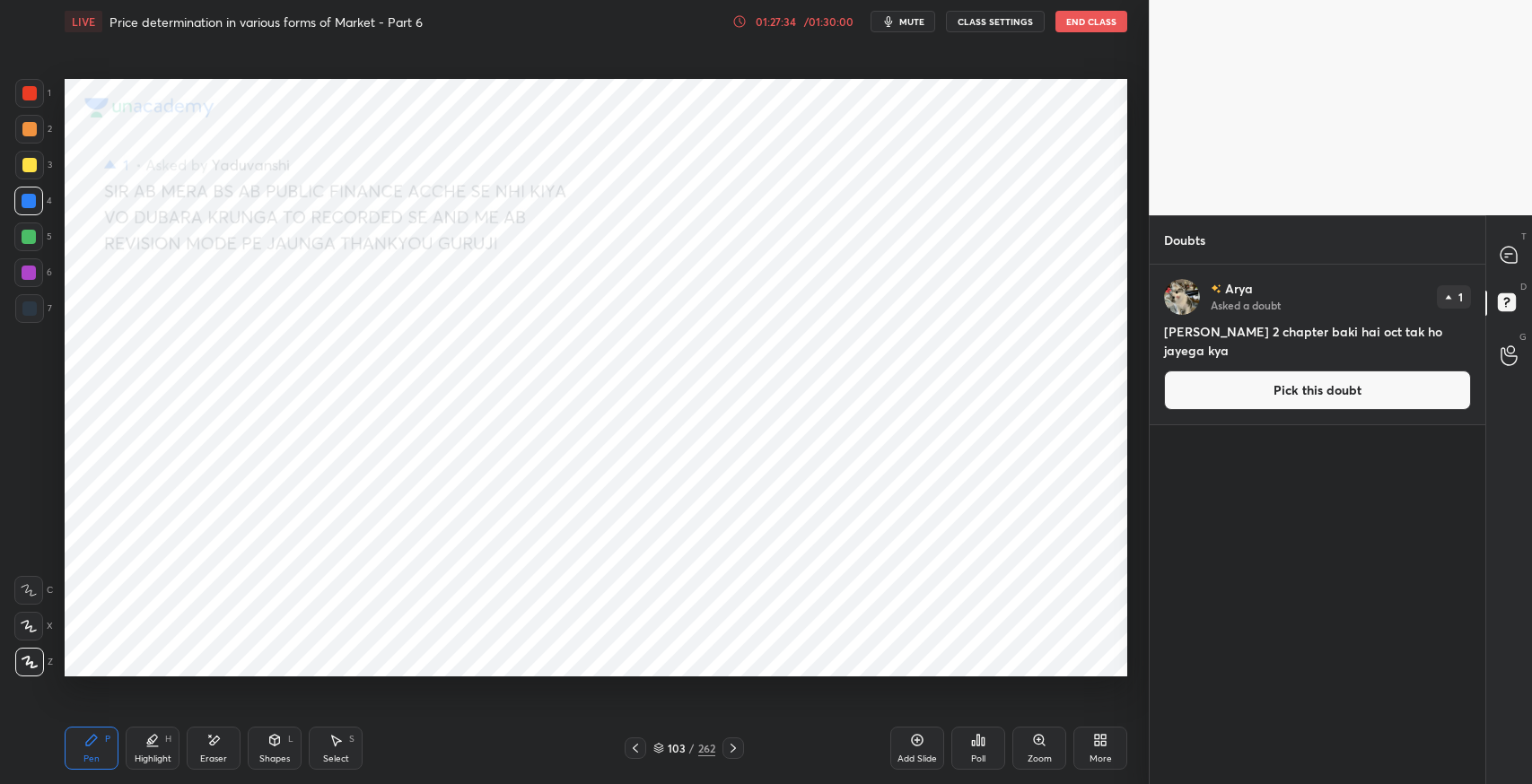
click at [1264, 394] on button "Pick this doubt" at bounding box center [1318, 390] width 307 height 39
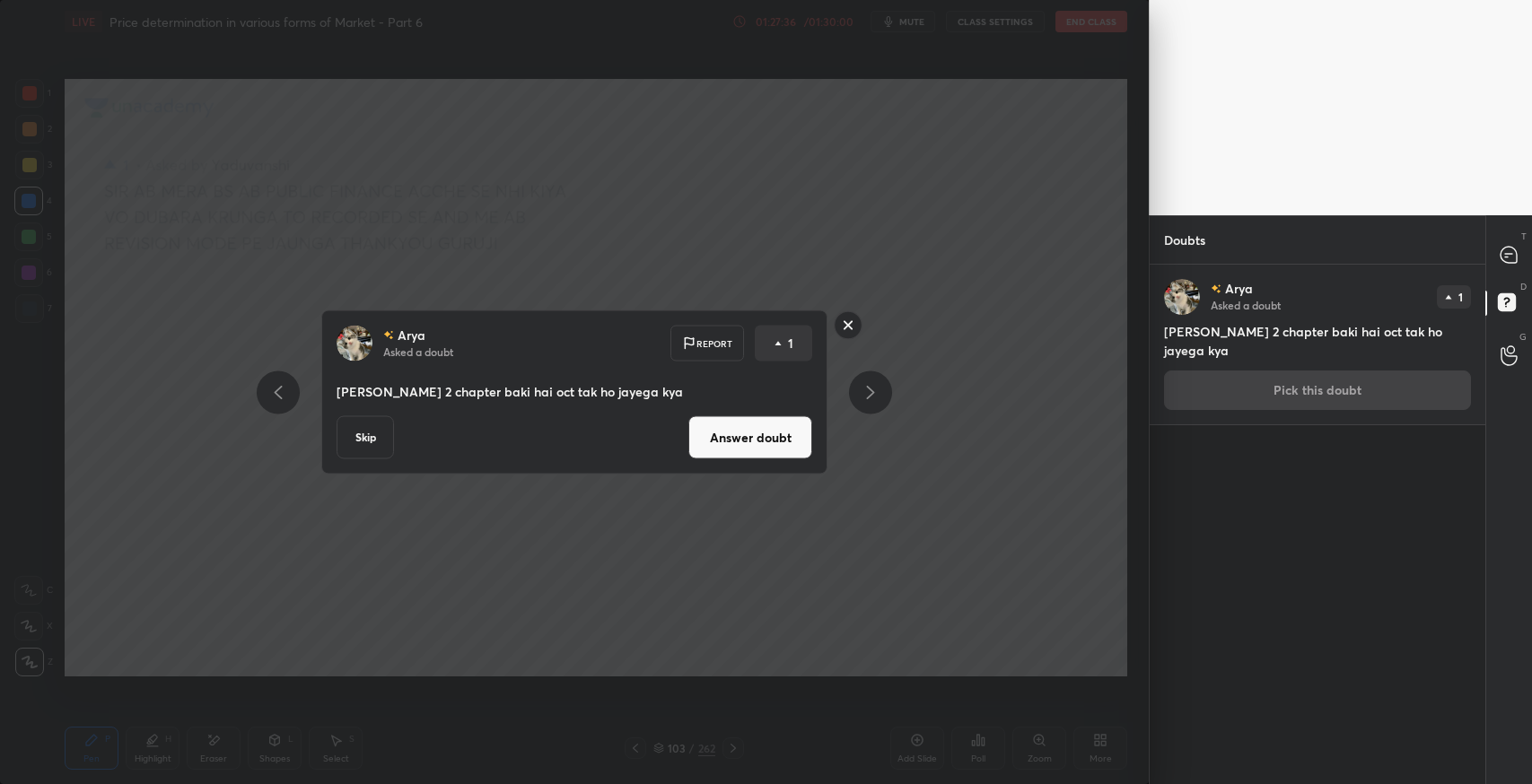
click at [761, 450] on button "Answer doubt" at bounding box center [750, 437] width 124 height 43
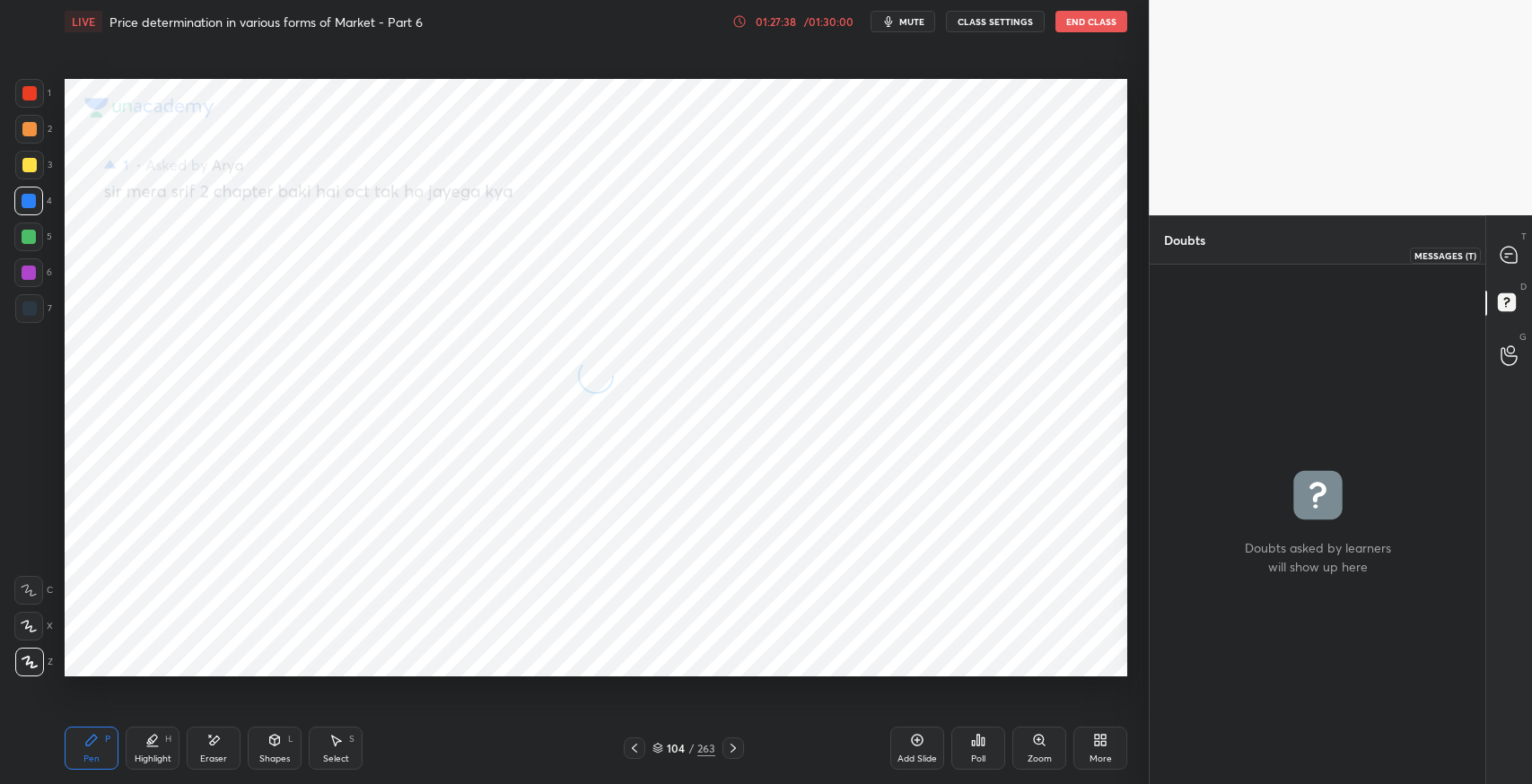
click at [1508, 247] on icon at bounding box center [1509, 255] width 16 height 16
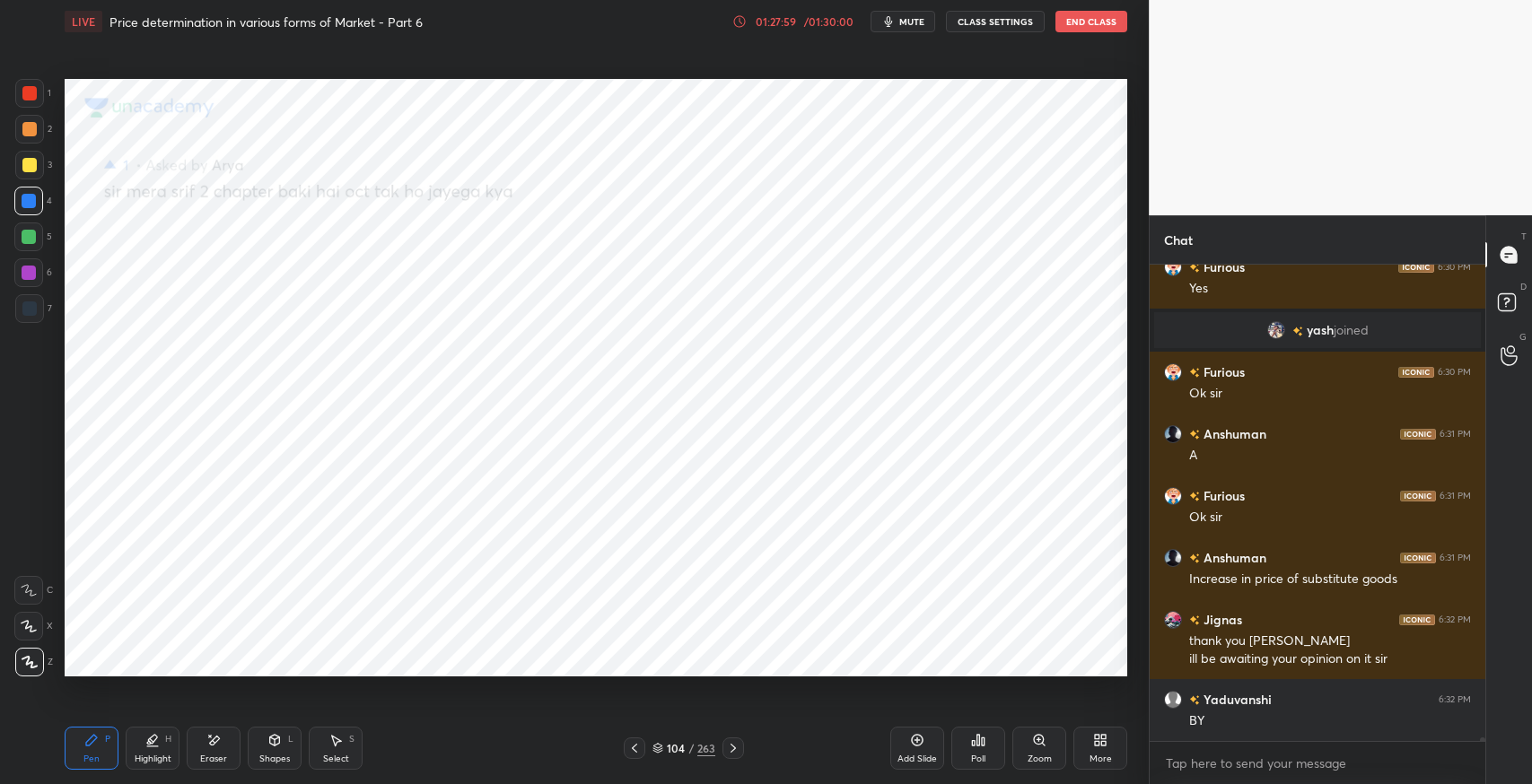
scroll to position [71255, 0]
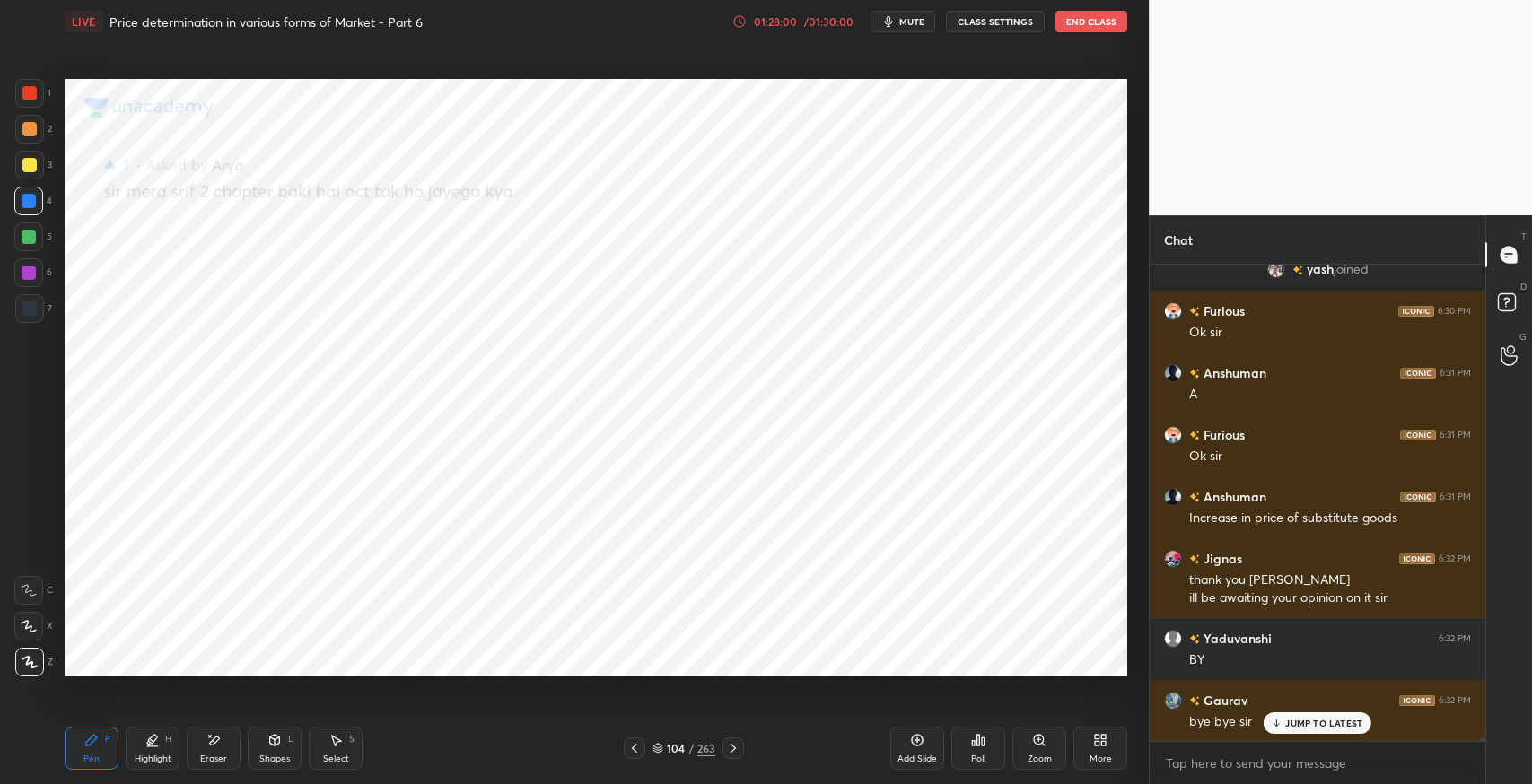
click at [1091, 23] on button "End Class" at bounding box center [1092, 21] width 72 height 22
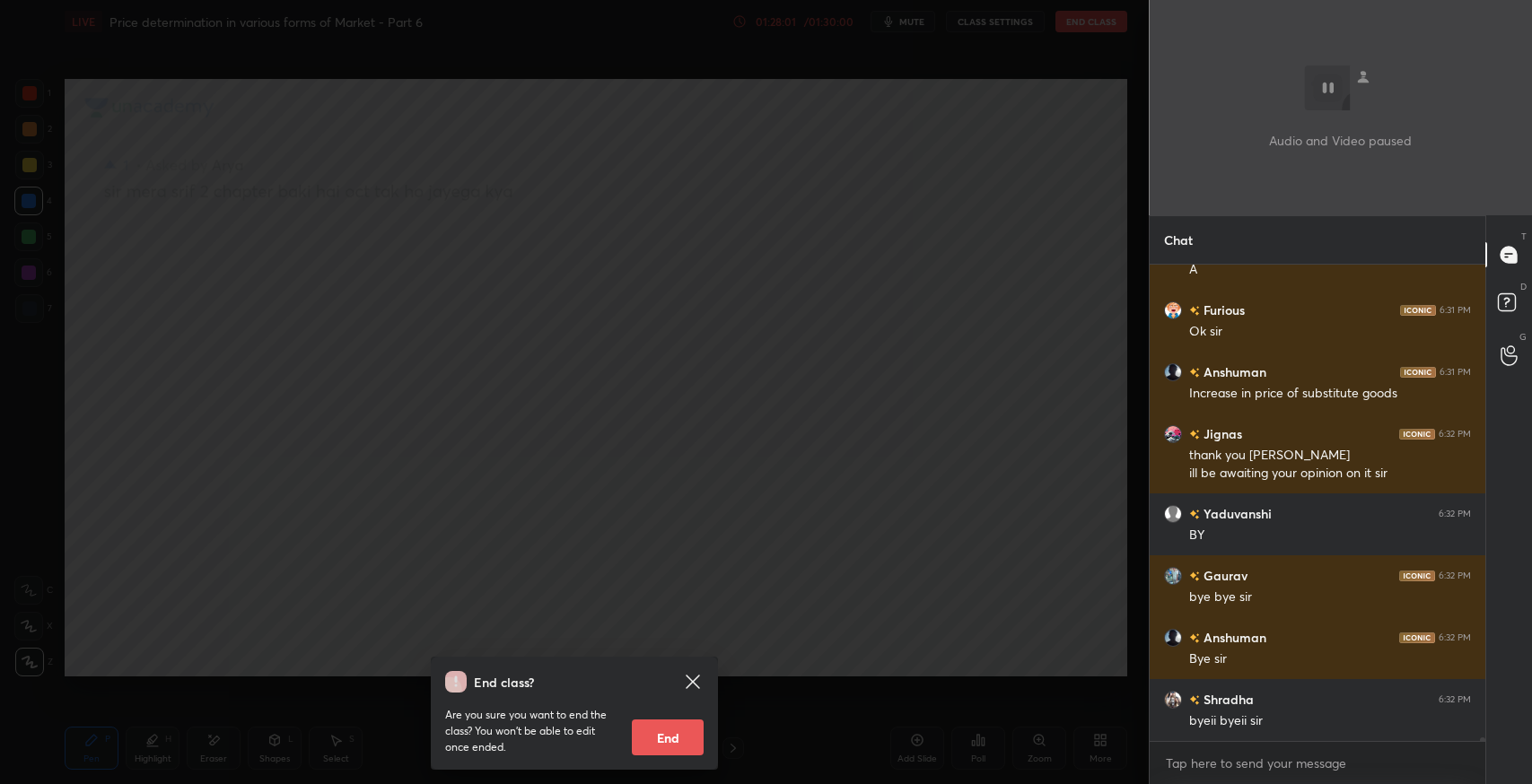
click at [669, 728] on button "End" at bounding box center [667, 738] width 72 height 36
type textarea "x"
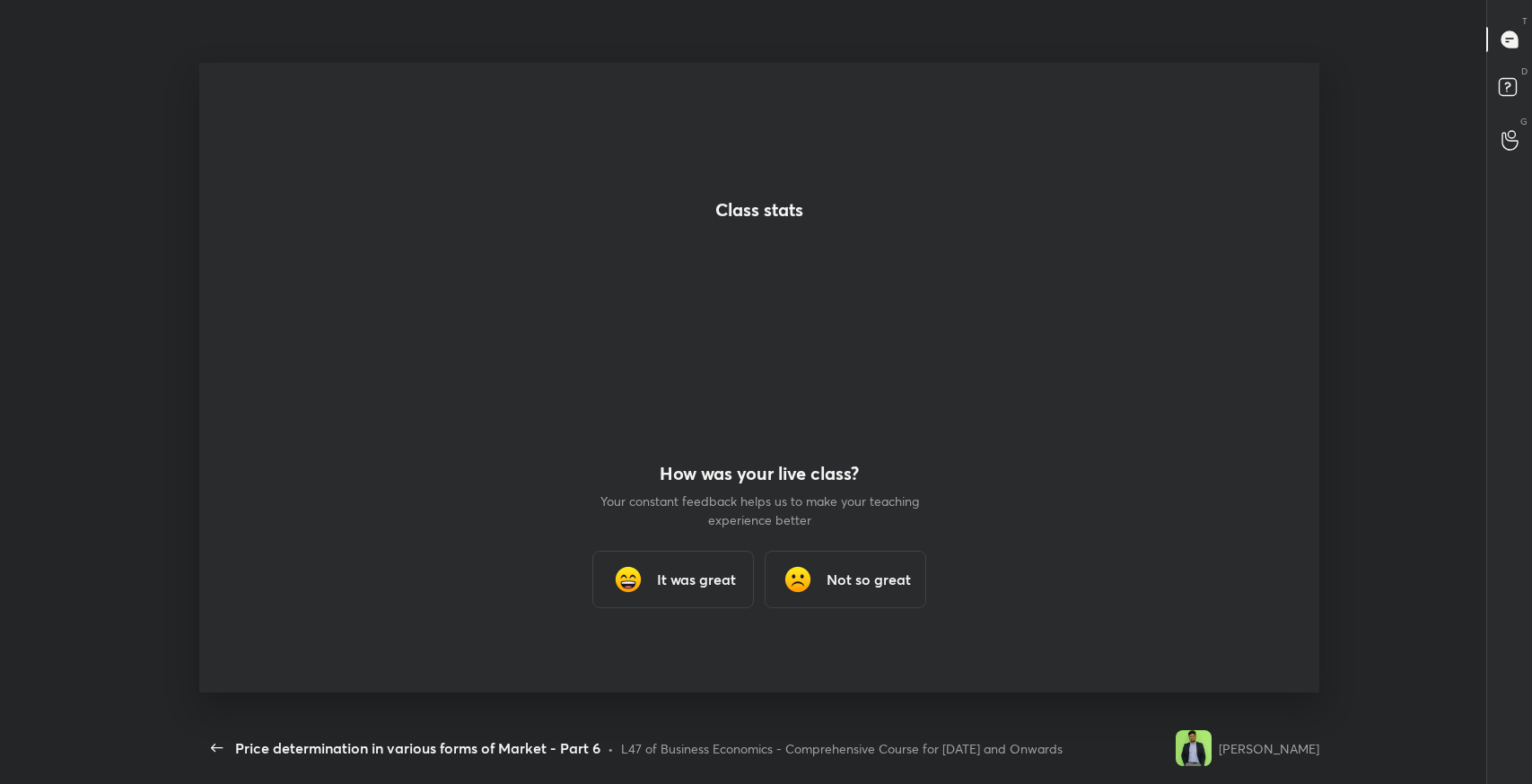
scroll to position [89079, 88466]
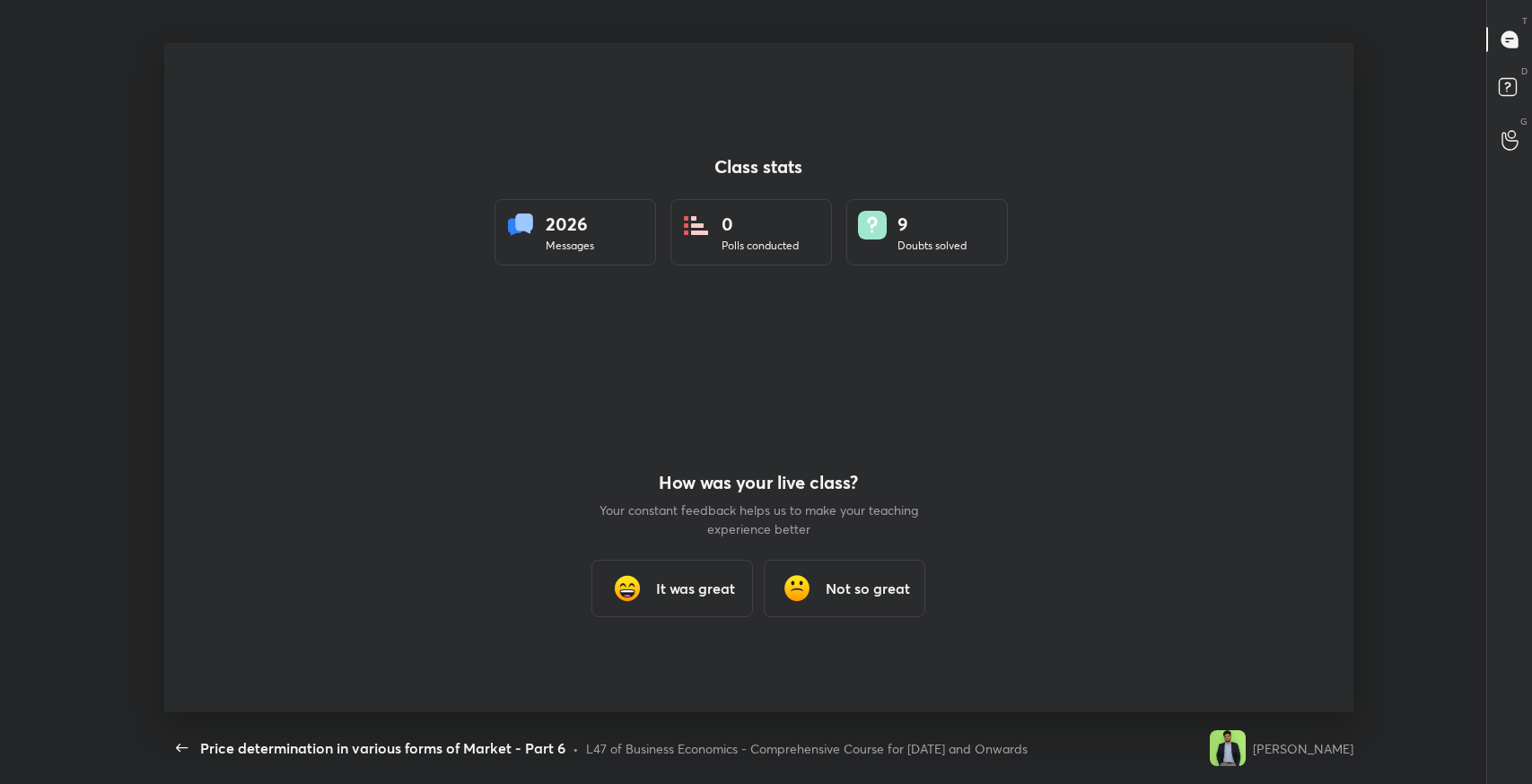
click at [708, 610] on div "It was great" at bounding box center [672, 589] width 162 height 57
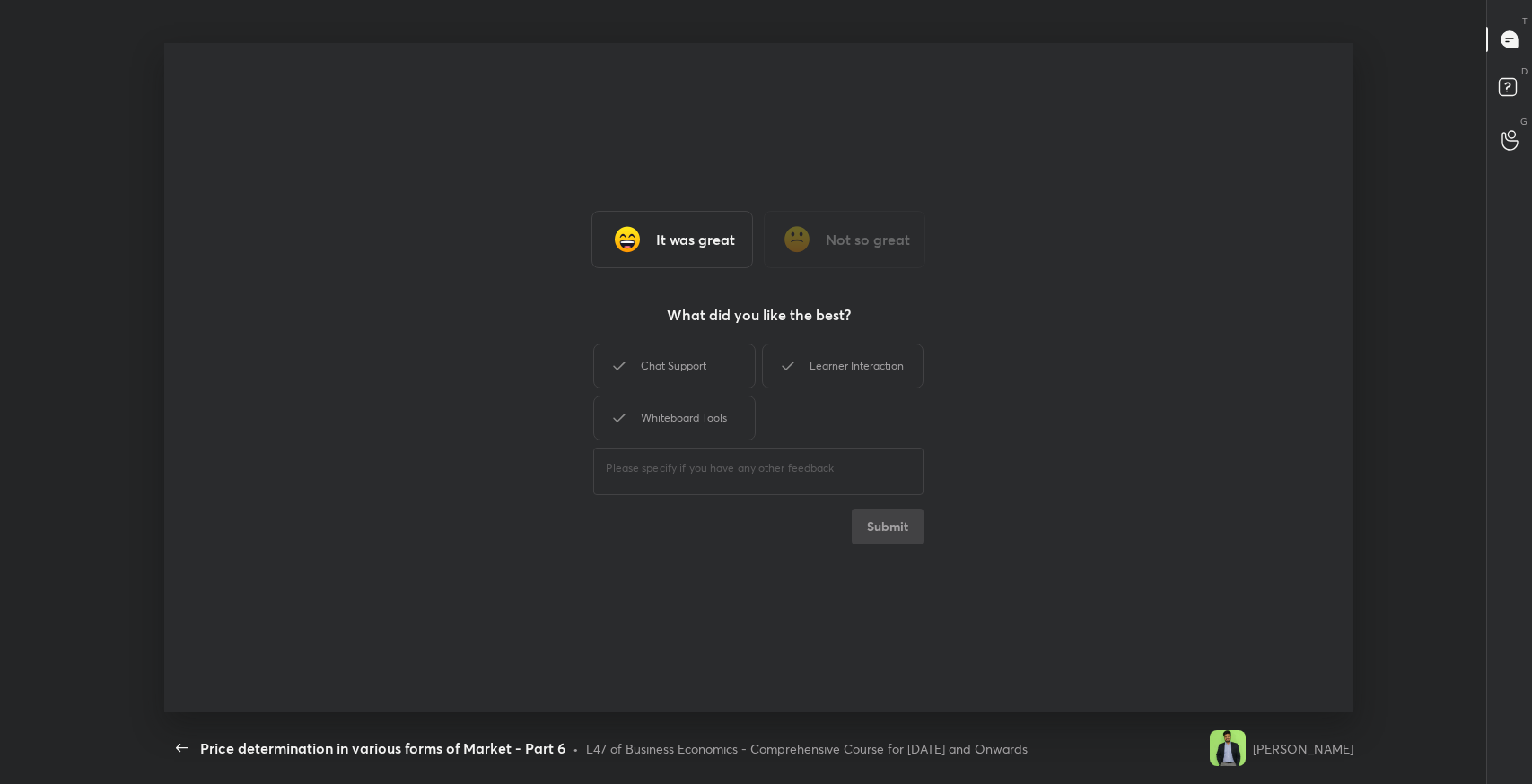
drag, startPoint x: 706, startPoint y: 349, endPoint x: 740, endPoint y: 355, distance: 34.5
click at [710, 352] on div "Chat Support" at bounding box center [674, 366] width 162 height 45
drag, startPoint x: 798, startPoint y: 360, endPoint x: 726, endPoint y: 410, distance: 87.7
click at [790, 367] on icon at bounding box center [788, 366] width 22 height 22
drag, startPoint x: 726, startPoint y: 410, endPoint x: 880, endPoint y: 474, distance: 166.8
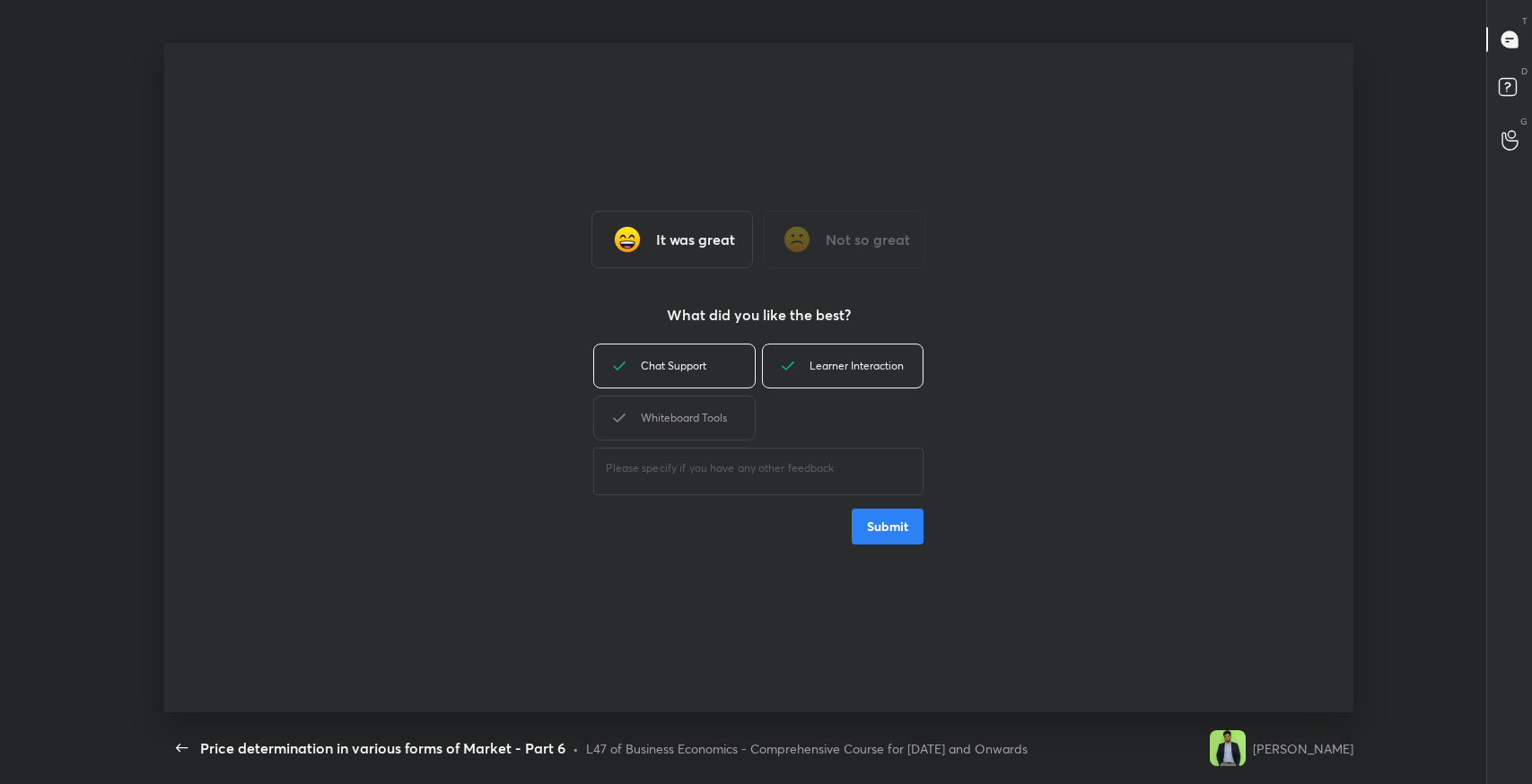
click at [730, 410] on div "Whiteboard Tools" at bounding box center [674, 417] width 162 height 45
click at [906, 537] on button "Submit" at bounding box center [888, 527] width 72 height 36
